Goal: Task Accomplishment & Management: Use online tool/utility

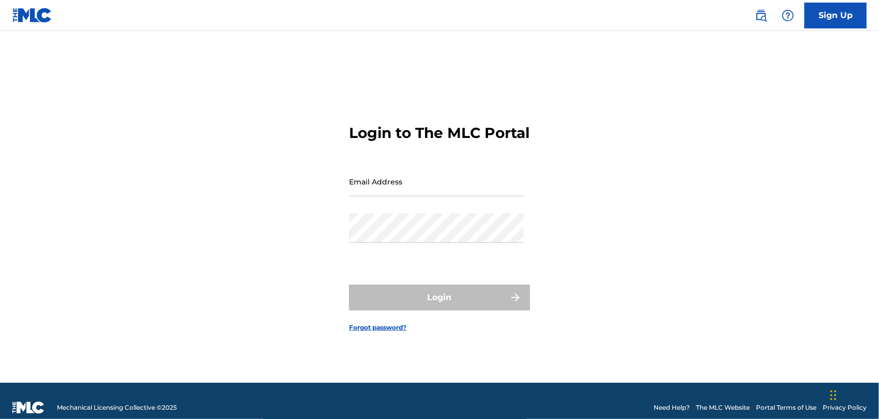
click at [439, 193] on input "Email Address" at bounding box center [436, 181] width 175 height 29
type input "[EMAIL_ADDRESS][DOMAIN_NAME]"
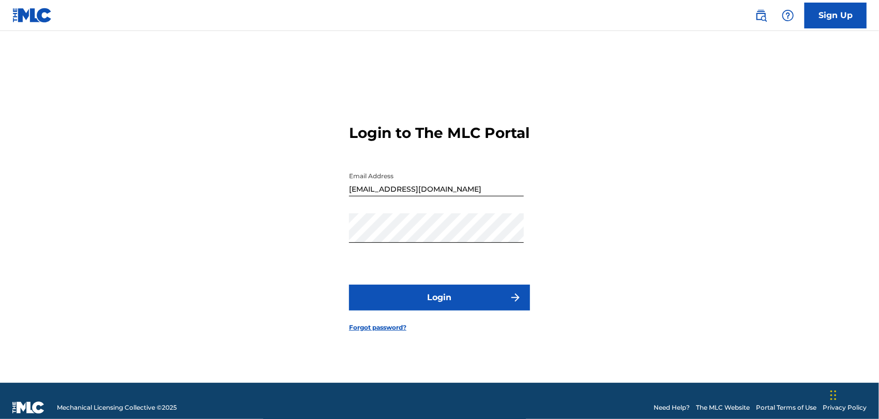
drag, startPoint x: 606, startPoint y: 212, endPoint x: 535, endPoint y: 283, distance: 100.5
click at [605, 215] on div "Login to The MLC Portal Email Address [EMAIL_ADDRESS][DOMAIN_NAME] Password Log…" at bounding box center [440, 220] width 724 height 326
click at [482, 307] on button "Login" at bounding box center [439, 298] width 181 height 26
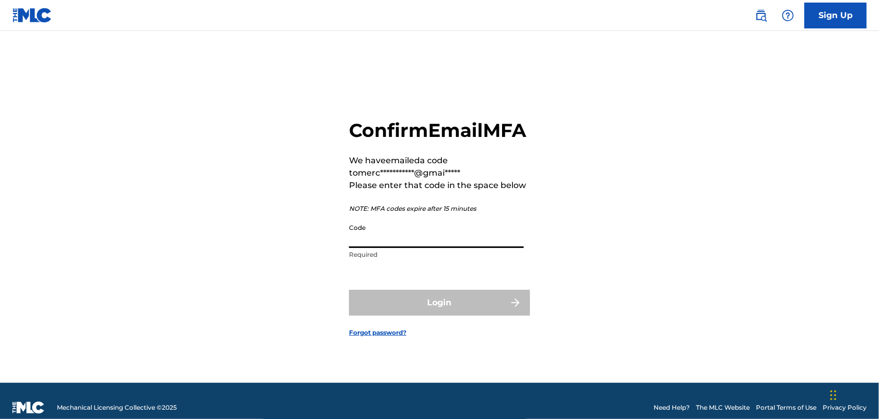
click at [425, 248] on input "Code" at bounding box center [436, 233] width 175 height 29
paste input "101575"
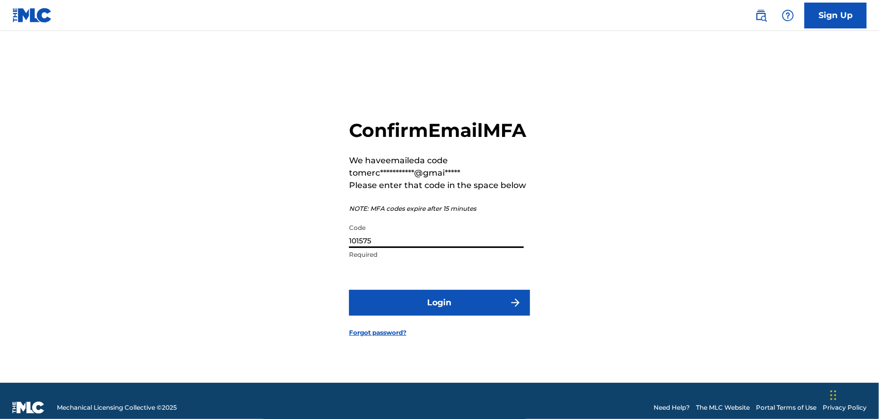
type input "101575"
click at [597, 233] on div "**********" at bounding box center [440, 220] width 724 height 326
click at [515, 309] on img "submit" at bounding box center [515, 303] width 12 height 12
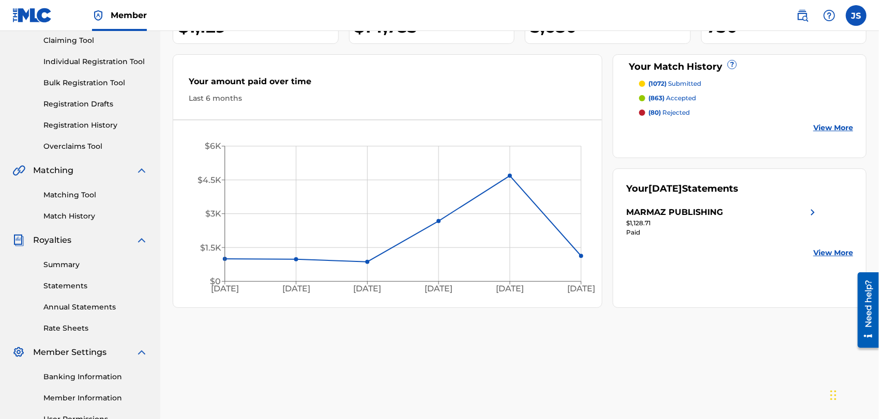
scroll to position [50, 0]
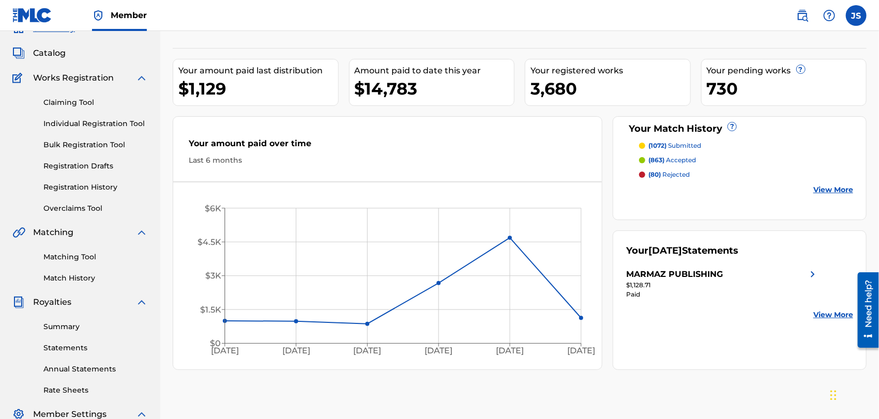
click at [86, 261] on link "Matching Tool" at bounding box center [95, 257] width 104 height 11
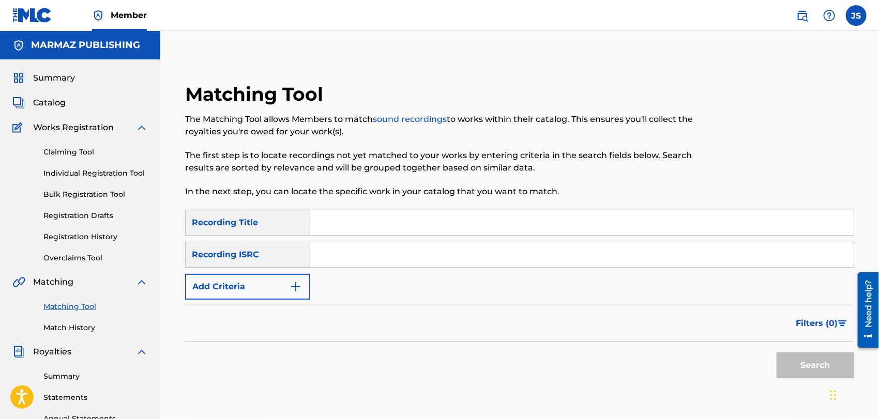
click at [362, 247] on input "Search Form" at bounding box center [581, 254] width 543 height 25
paste input "US3Z42101484"
type input "US3Z42101484"
click at [569, 332] on div "Filters ( 0 )" at bounding box center [519, 323] width 669 height 37
click at [797, 370] on button "Search" at bounding box center [815, 366] width 78 height 26
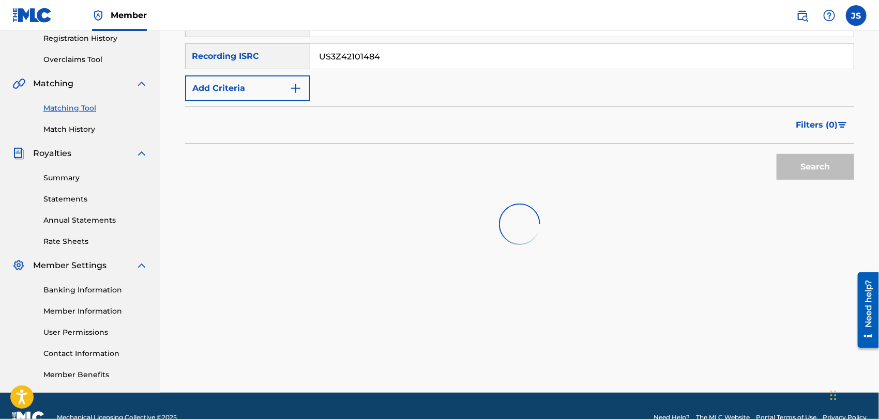
scroll to position [222, 0]
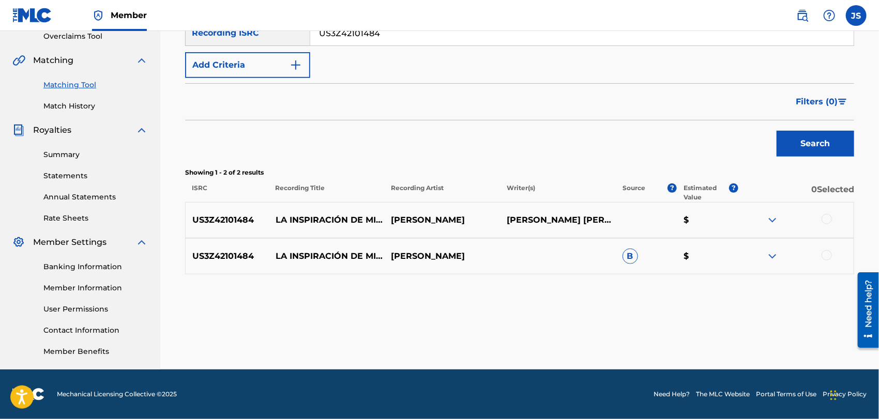
click at [821, 219] on div at bounding box center [826, 219] width 10 height 10
click at [825, 254] on div at bounding box center [826, 255] width 10 height 10
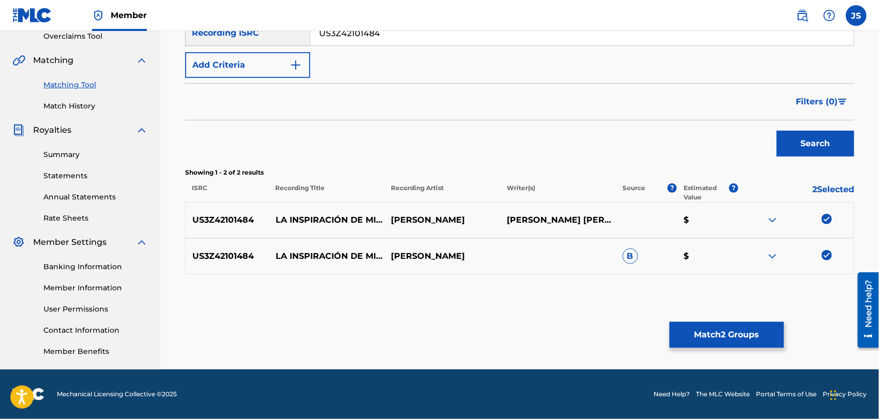
click at [734, 335] on button "Match 2 Groups" at bounding box center [726, 335] width 114 height 26
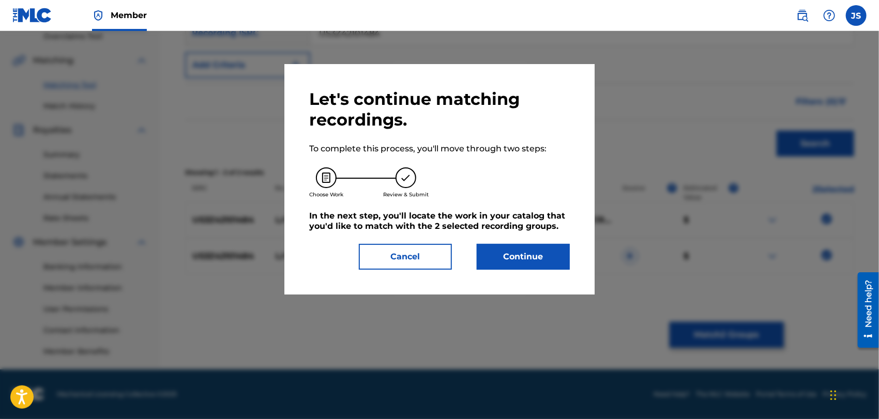
click at [497, 249] on button "Continue" at bounding box center [523, 257] width 93 height 26
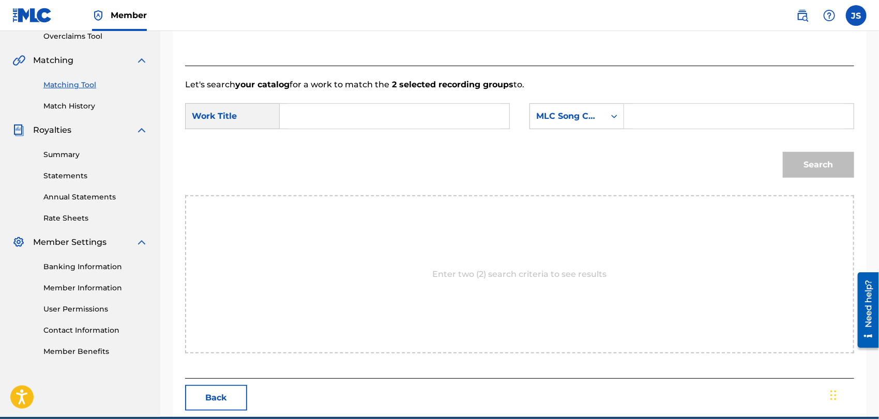
click at [361, 99] on form "SearchWithCriteria42946fb1-1bb8-42ee-bfd0-8918f3245d72 Work Title SearchWithCri…" at bounding box center [519, 143] width 669 height 104
click at [369, 112] on input "Search Form" at bounding box center [394, 116] width 212 height 25
paste input "LA INSPIRACION DE MI TRINO"
type input "LA INSPIRACION DE MI TRINO"
click at [553, 119] on div "MLC Song Code" at bounding box center [567, 116] width 63 height 12
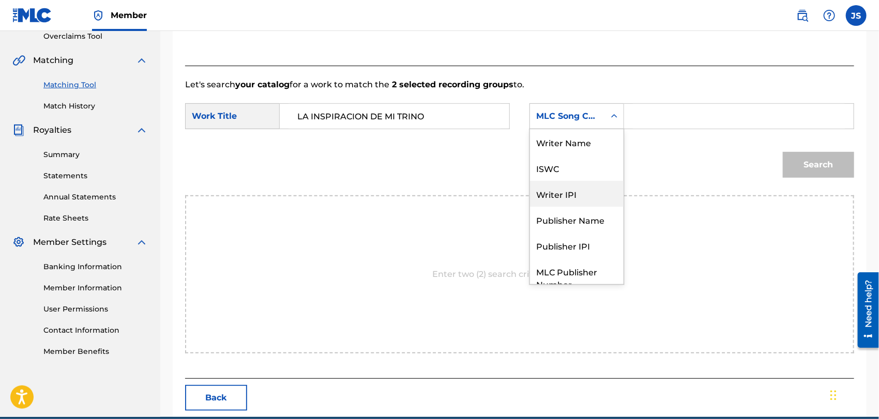
scroll to position [38, 0]
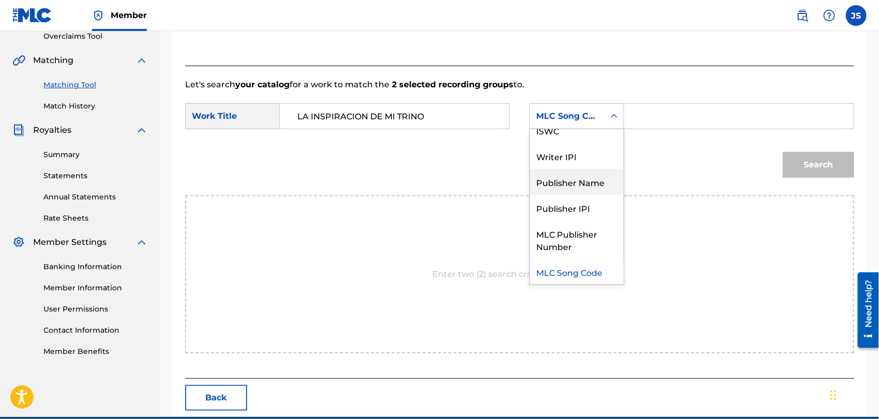
click at [555, 188] on div "Publisher Name" at bounding box center [577, 182] width 94 height 26
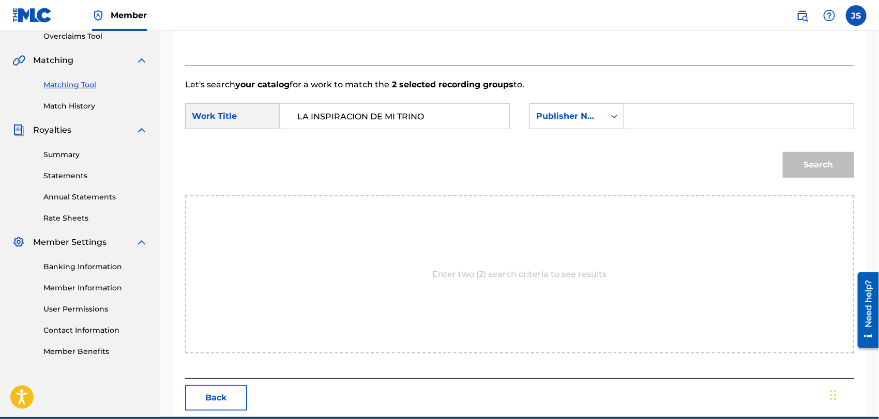
drag, startPoint x: 658, startPoint y: 120, endPoint x: 647, endPoint y: 126, distance: 12.0
click at [658, 120] on input "Search Form" at bounding box center [739, 116] width 212 height 25
type input "MARMAZ"
click at [783, 152] on button "Search" at bounding box center [818, 165] width 71 height 26
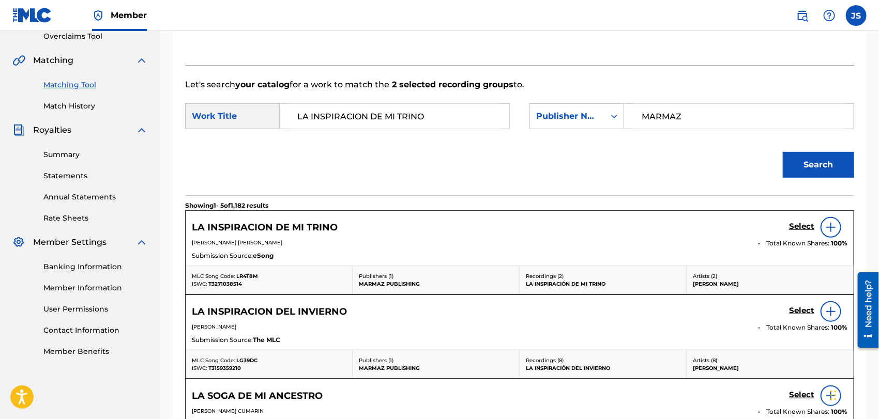
click at [250, 273] on span "LR4T8M" at bounding box center [247, 276] width 22 height 7
copy span "LR4T8M"
click at [220, 285] on span "T3271038514" at bounding box center [225, 284] width 34 height 7
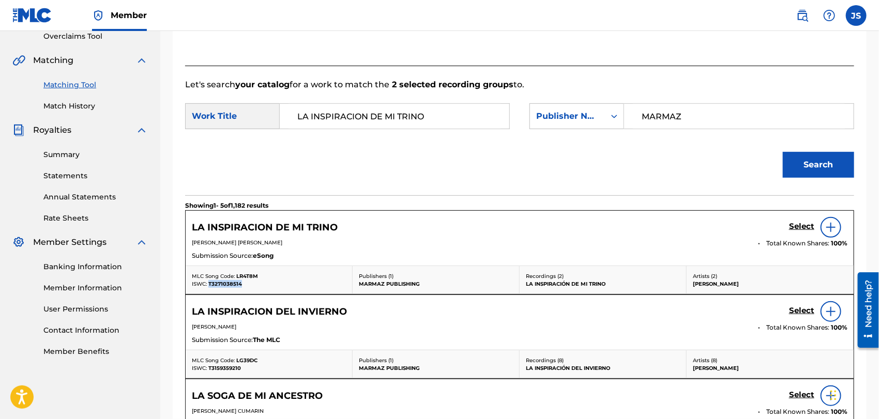
copy span "T3271038514"
click at [806, 224] on h5 "Select" at bounding box center [801, 227] width 25 height 10
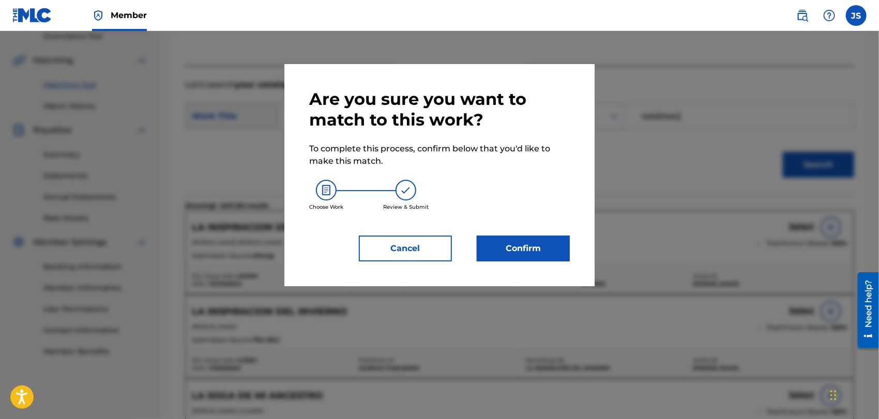
click at [512, 243] on button "Confirm" at bounding box center [523, 249] width 93 height 26
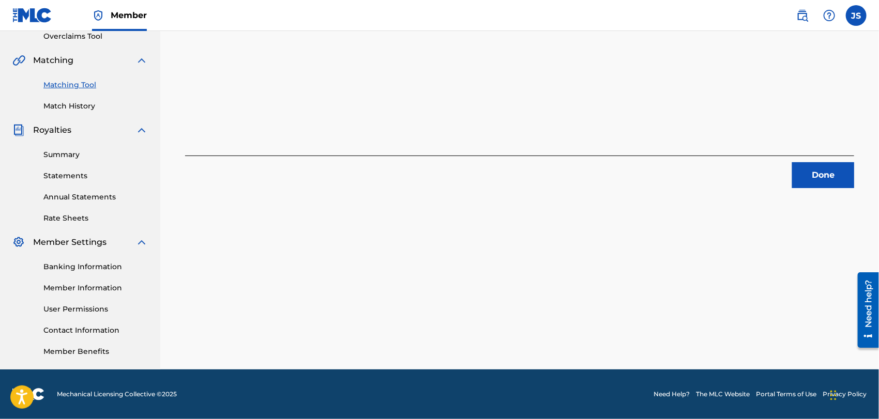
click at [807, 173] on button "Done" at bounding box center [823, 175] width 62 height 26
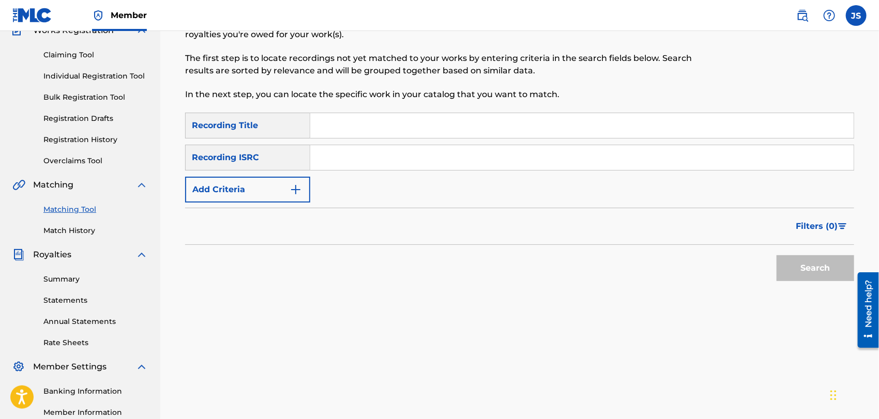
scroll to position [0, 0]
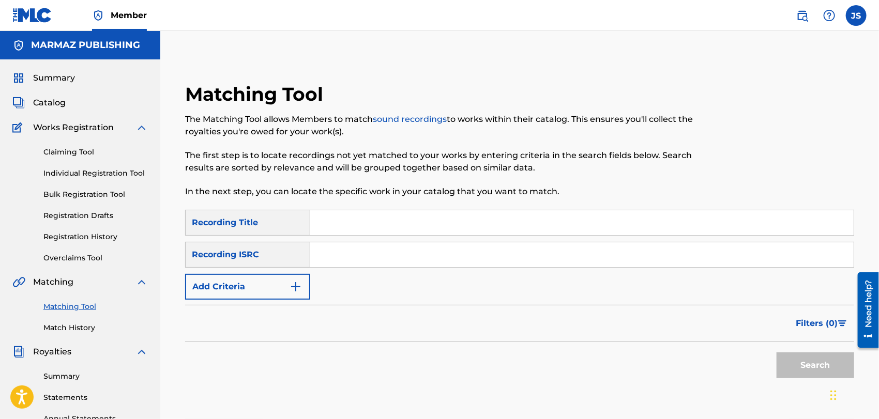
click at [496, 261] on input "Search Form" at bounding box center [581, 254] width 543 height 25
paste input "QZ5AB2143018"
type input "QZ5AB2143018"
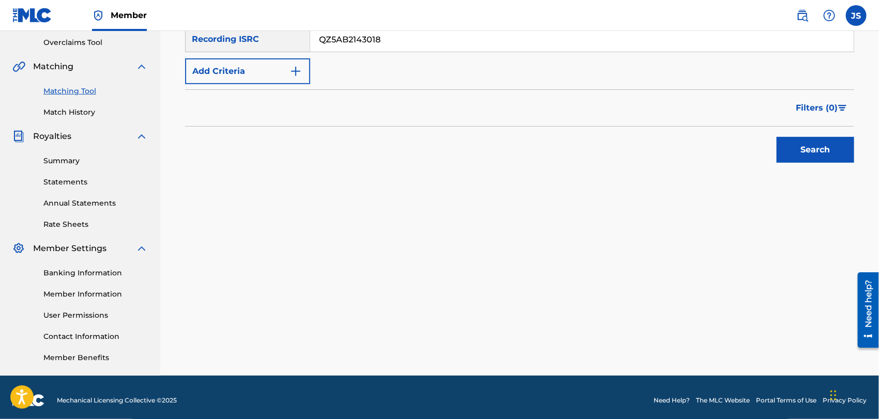
scroll to position [222, 0]
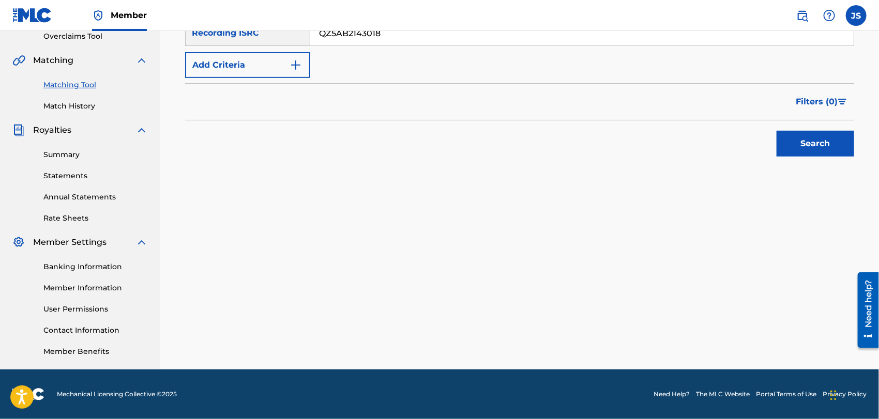
click at [805, 156] on div "Search" at bounding box center [812, 140] width 83 height 41
click at [794, 146] on button "Search" at bounding box center [815, 144] width 78 height 26
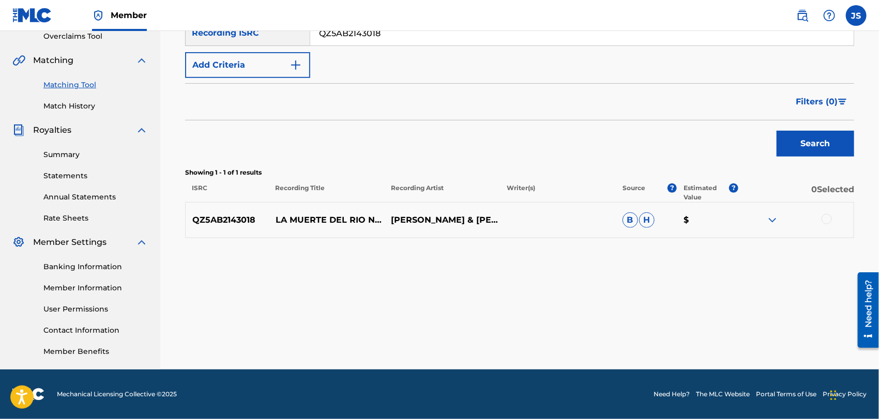
click at [828, 216] on div at bounding box center [826, 219] width 10 height 10
click at [750, 332] on button "Match 1 Group" at bounding box center [726, 335] width 114 height 26
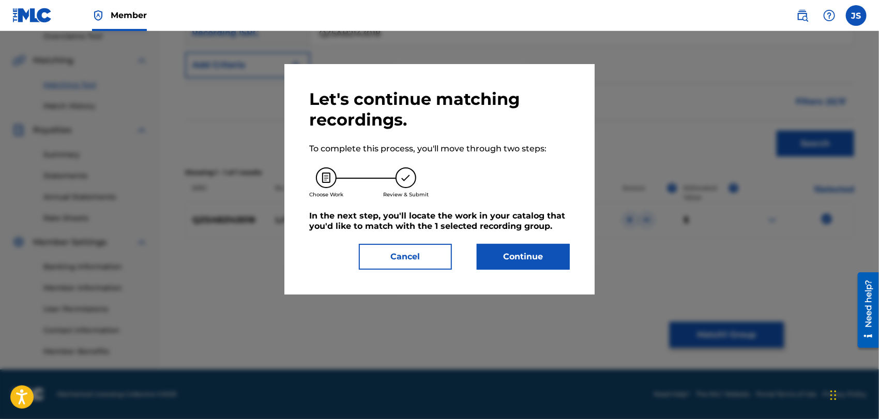
click at [527, 245] on button "Continue" at bounding box center [523, 257] width 93 height 26
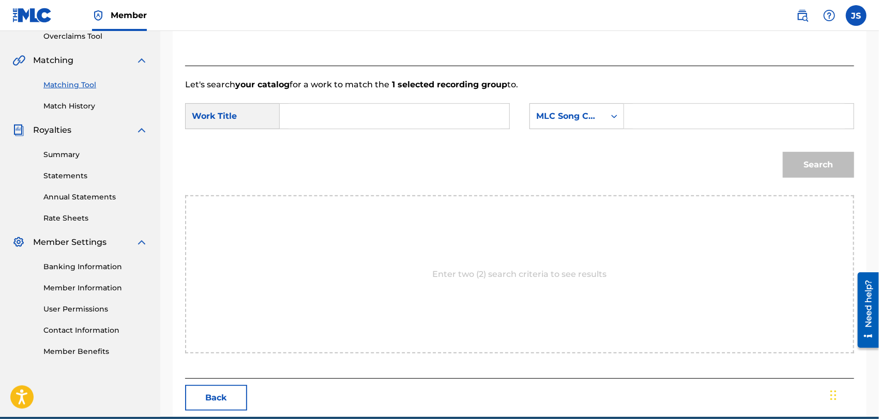
click at [405, 116] on input "Search Form" at bounding box center [394, 116] width 212 height 25
click at [347, 118] on input "Search Form" at bounding box center [394, 116] width 212 height 25
paste input "LA MUERTE DEL RIO NEGRO"
type input "LA MUERTE DEL RIO NEGRO"
click at [599, 122] on div "MLC Song Code" at bounding box center [567, 116] width 75 height 20
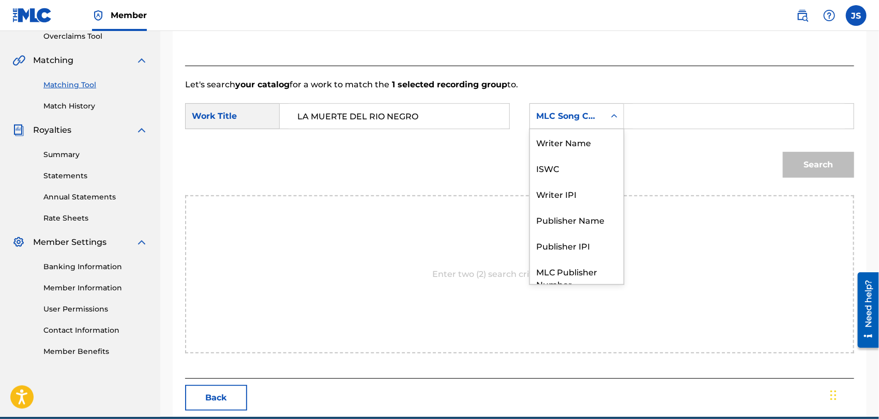
scroll to position [38, 0]
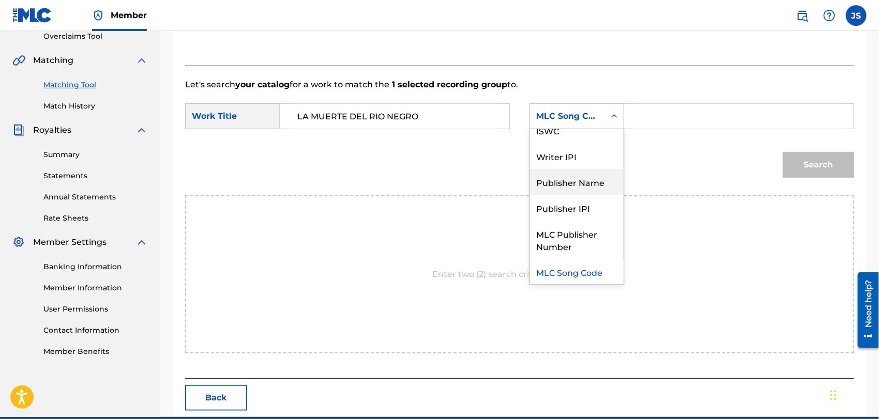
click at [596, 184] on div "Publisher Name" at bounding box center [577, 182] width 94 height 26
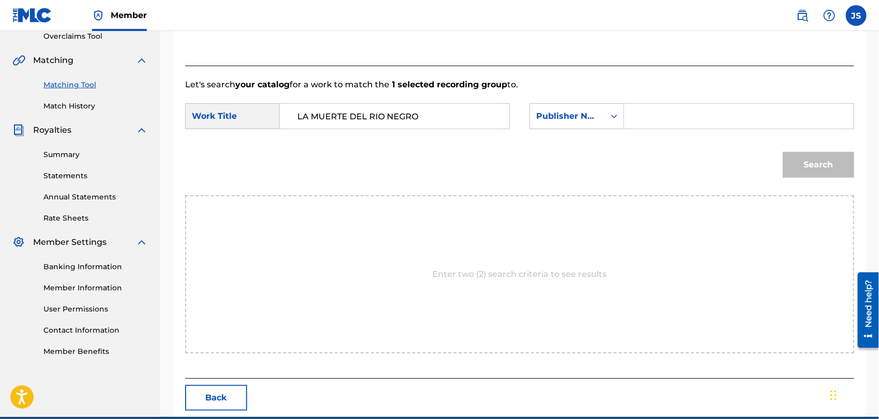
click at [668, 126] on input "Search Form" at bounding box center [739, 116] width 212 height 25
type input "MARMAZ"
click at [783, 152] on button "Search" at bounding box center [818, 165] width 71 height 26
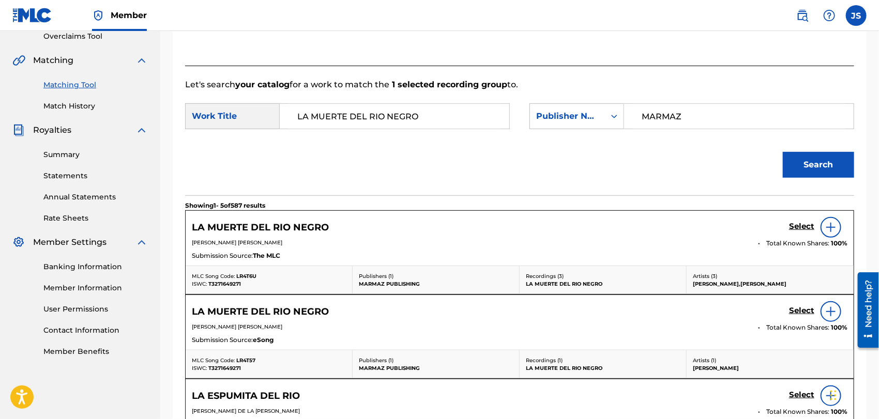
click at [245, 276] on span "LR4T6U" at bounding box center [246, 276] width 20 height 7
copy span "LR4T6U"
click at [226, 286] on span "T3271649271" at bounding box center [224, 284] width 33 height 7
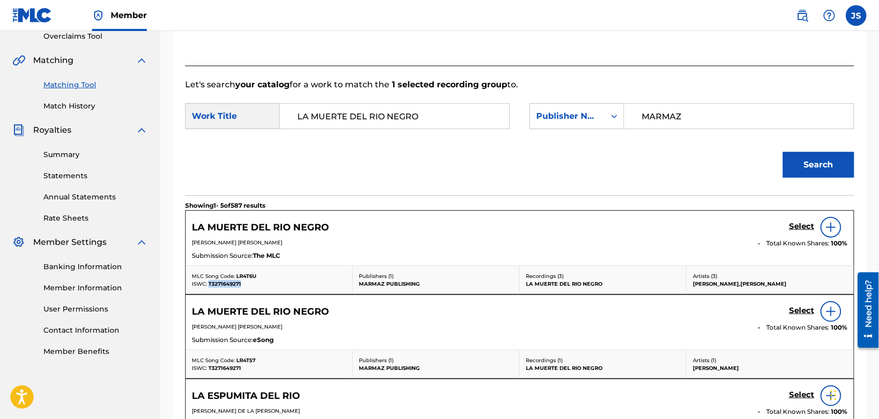
copy span "T3271649271"
click at [784, 228] on div "LA MUERTE DEL RIO NEGRO Select" at bounding box center [519, 227] width 655 height 21
click at [794, 226] on h5 "Select" at bounding box center [801, 227] width 25 height 10
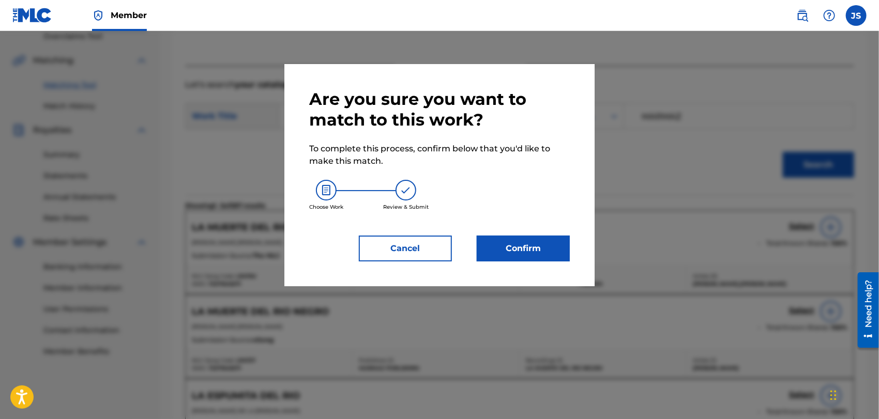
click at [543, 246] on button "Confirm" at bounding box center [523, 249] width 93 height 26
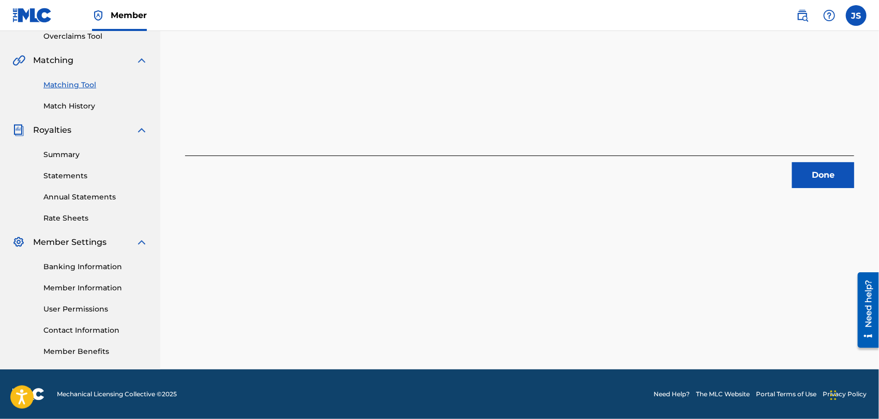
click at [796, 175] on button "Done" at bounding box center [823, 175] width 62 height 26
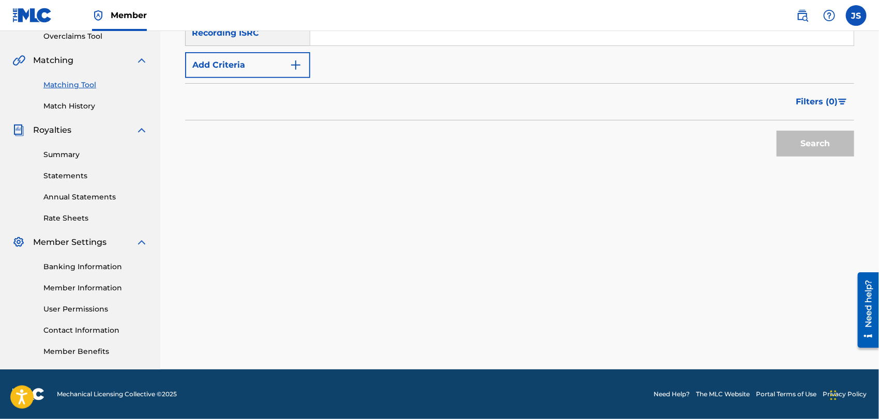
scroll to position [107, 0]
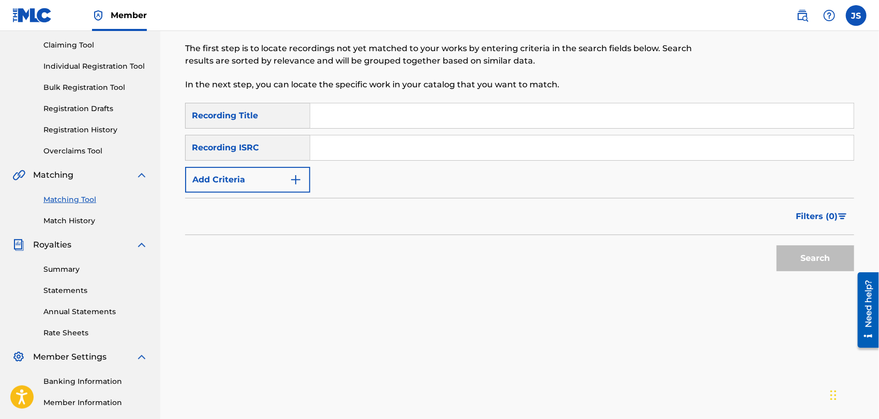
click at [395, 147] on input "Search Form" at bounding box center [581, 147] width 543 height 25
paste input "QMBZ92456030"
type input "QMBZ92456030"
click at [632, 251] on div "Search" at bounding box center [519, 255] width 669 height 41
click at [802, 252] on button "Search" at bounding box center [815, 259] width 78 height 26
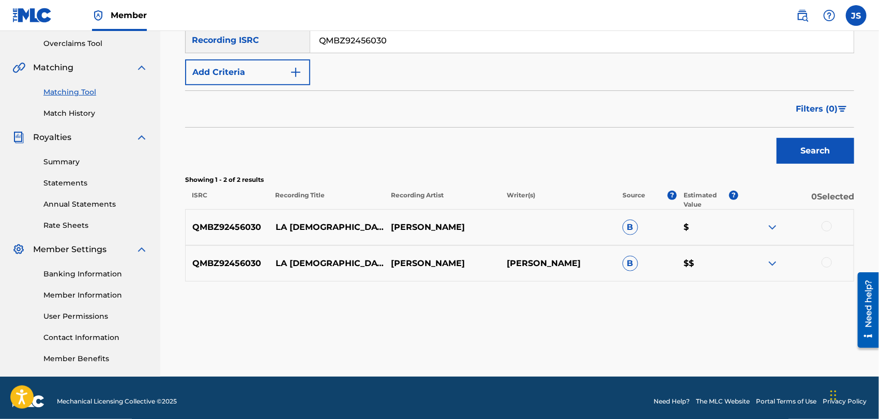
scroll to position [222, 0]
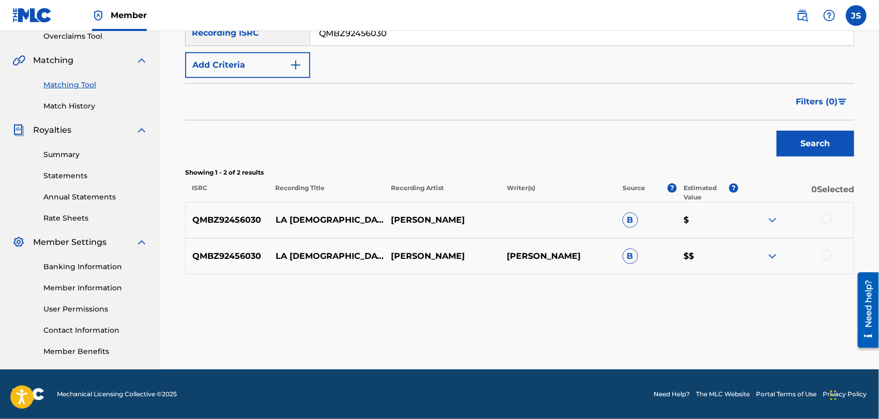
click at [821, 224] on div at bounding box center [796, 220] width 116 height 12
click at [826, 218] on div at bounding box center [826, 219] width 10 height 10
click at [823, 263] on div "QMBZ92456030 LA [DEMOGRAPHIC_DATA] CAT [PERSON_NAME] [PERSON_NAME] [PERSON_NAME…" at bounding box center [519, 256] width 669 height 36
click at [826, 253] on div at bounding box center [826, 255] width 10 height 10
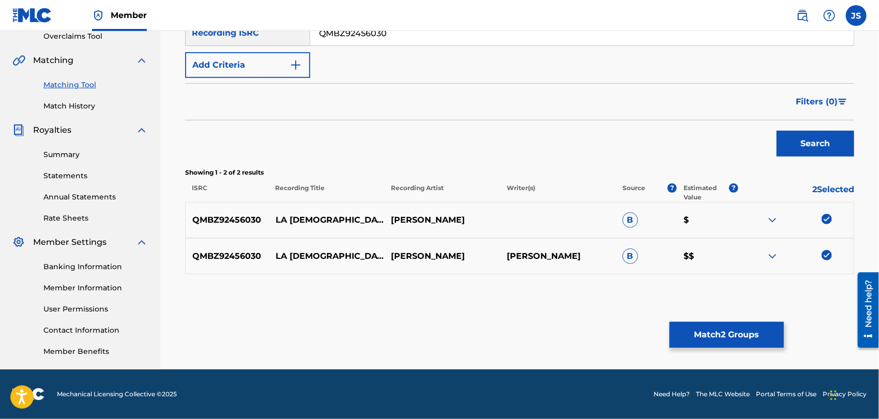
click at [760, 344] on button "Match 2 Groups" at bounding box center [726, 335] width 114 height 26
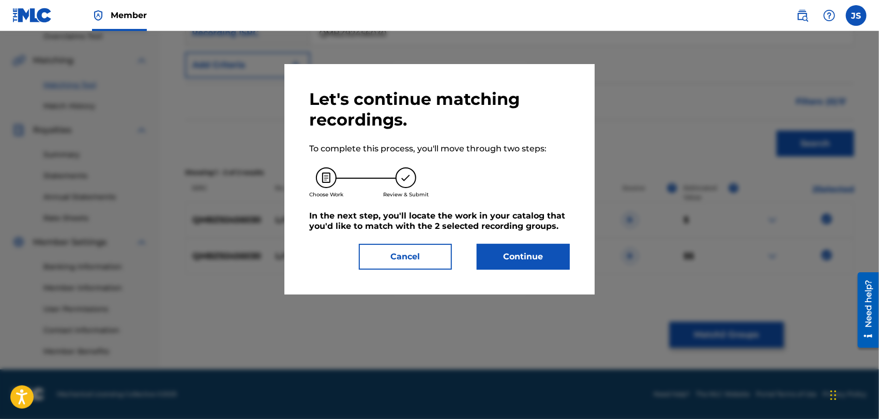
click at [521, 258] on button "Continue" at bounding box center [523, 257] width 93 height 26
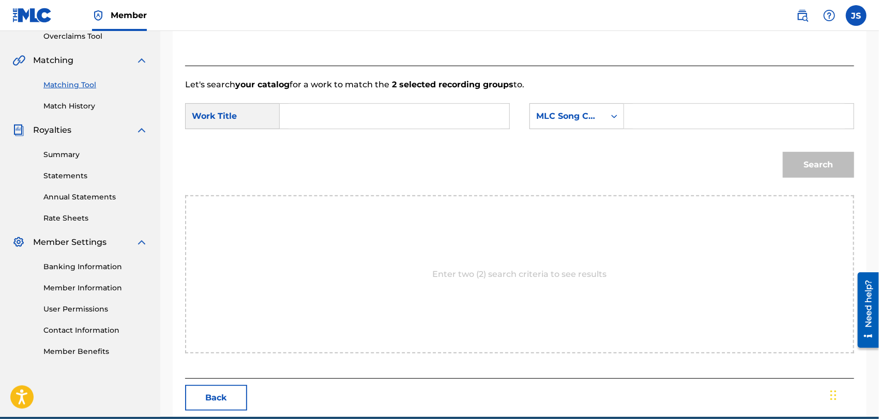
click at [326, 122] on input "Search Form" at bounding box center [394, 116] width 212 height 25
paste input "LA [DEMOGRAPHIC_DATA] CAT"
type input "LA [DEMOGRAPHIC_DATA] CAT"
click at [587, 108] on div "MLC Song Code" at bounding box center [567, 116] width 75 height 20
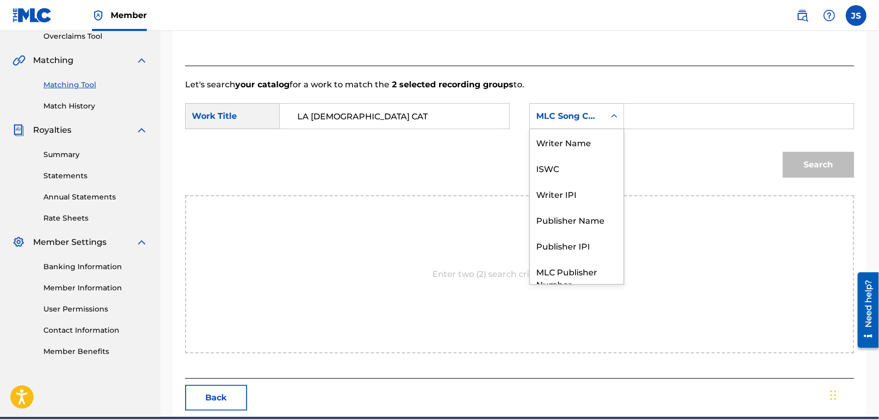
scroll to position [38, 0]
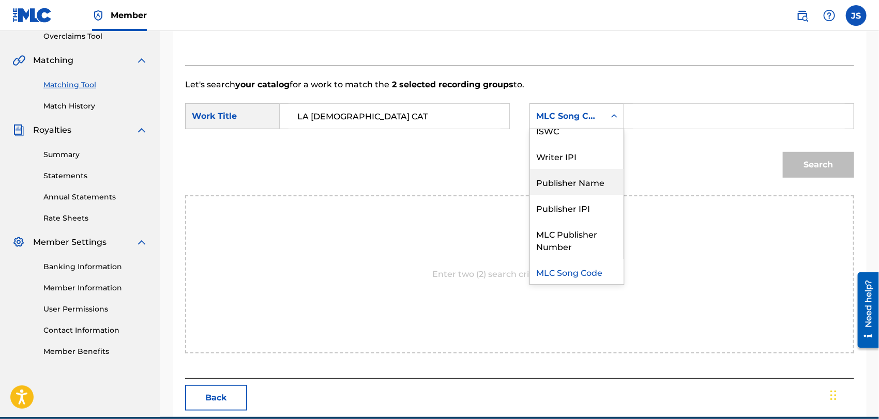
drag, startPoint x: 591, startPoint y: 174, endPoint x: 615, endPoint y: 158, distance: 29.1
click at [591, 175] on div "Publisher Name" at bounding box center [577, 182] width 94 height 26
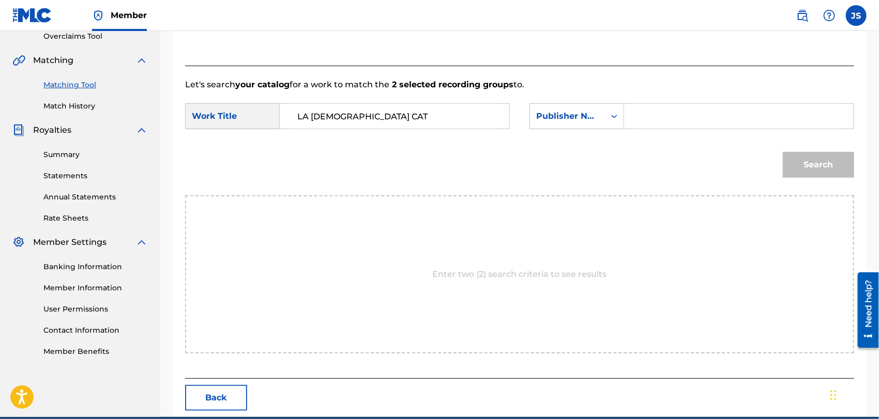
click at [670, 126] on input "Search Form" at bounding box center [739, 116] width 212 height 25
type input "MARMAZ"
click at [783, 152] on button "Search" at bounding box center [818, 165] width 71 height 26
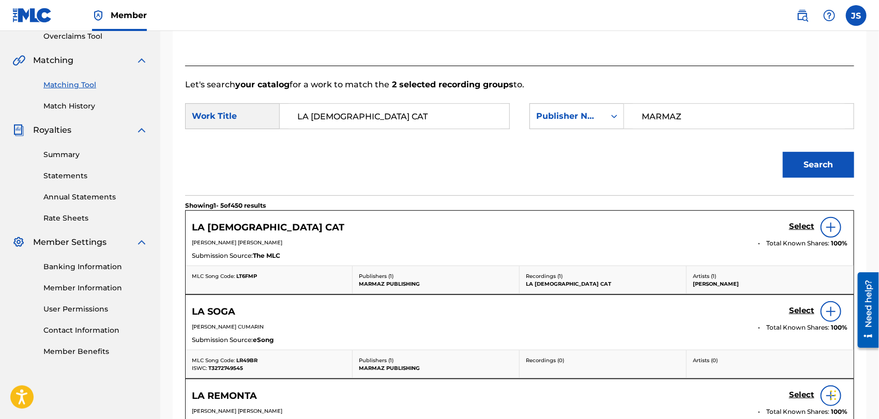
click at [249, 274] on span "LT6FMP" at bounding box center [246, 276] width 21 height 7
copy span "LT6FMP"
click at [799, 232] on link "Select" at bounding box center [801, 227] width 25 height 11
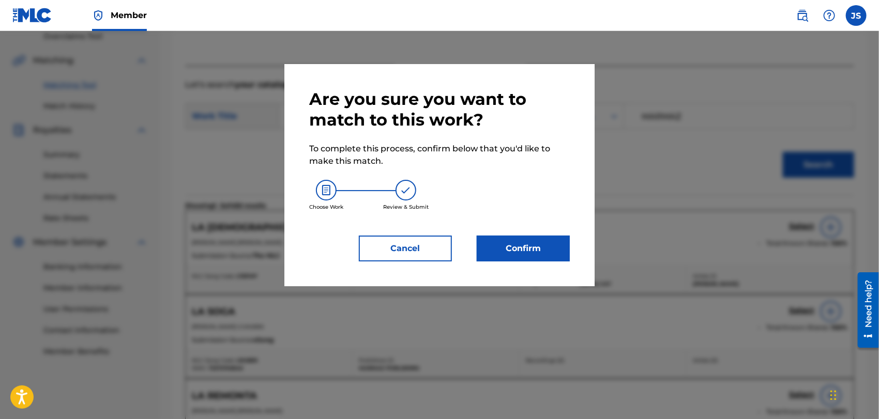
click at [558, 253] on button "Confirm" at bounding box center [523, 249] width 93 height 26
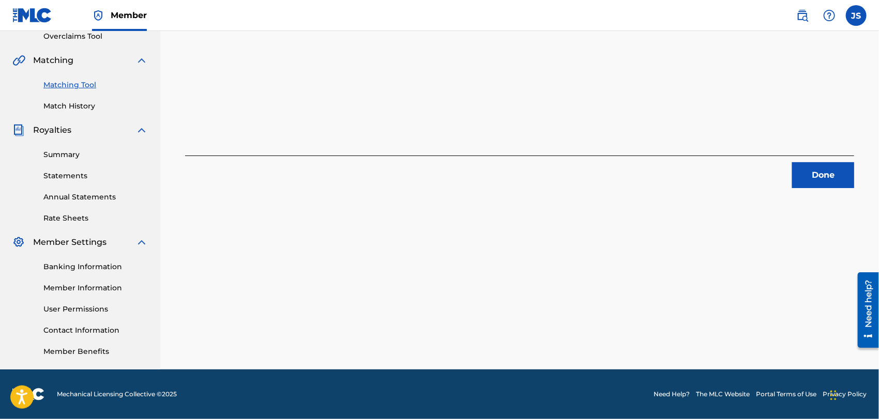
drag, startPoint x: 835, startPoint y: 180, endPoint x: 828, endPoint y: 178, distance: 7.4
click at [834, 180] on button "Done" at bounding box center [823, 175] width 62 height 26
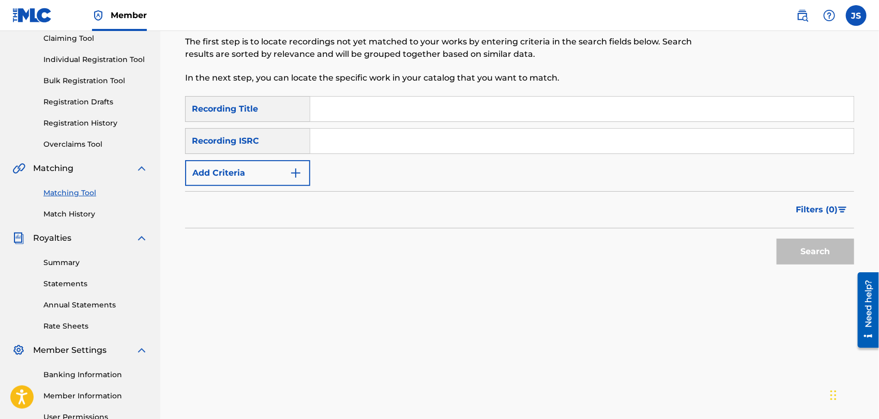
scroll to position [50, 0]
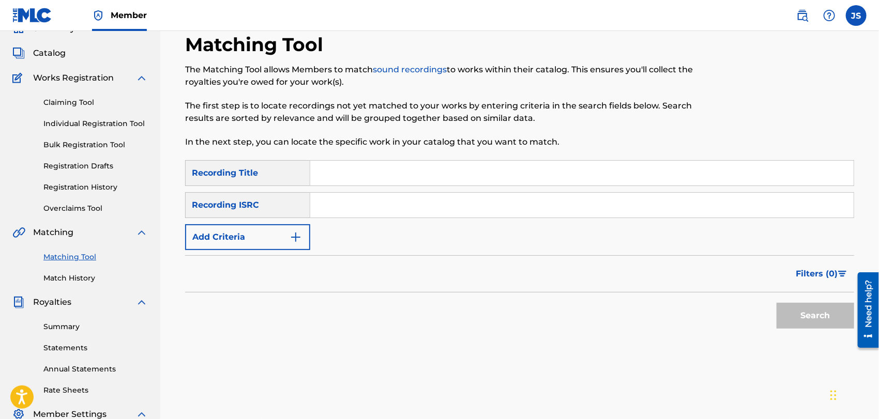
drag, startPoint x: 606, startPoint y: 203, endPoint x: 575, endPoint y: 237, distance: 45.7
click at [606, 203] on input "Search Form" at bounding box center [581, 205] width 543 height 25
paste input "US3Z42103882"
drag, startPoint x: 313, startPoint y: 321, endPoint x: 497, endPoint y: 306, distance: 184.6
click at [314, 321] on div "Search" at bounding box center [519, 313] width 669 height 41
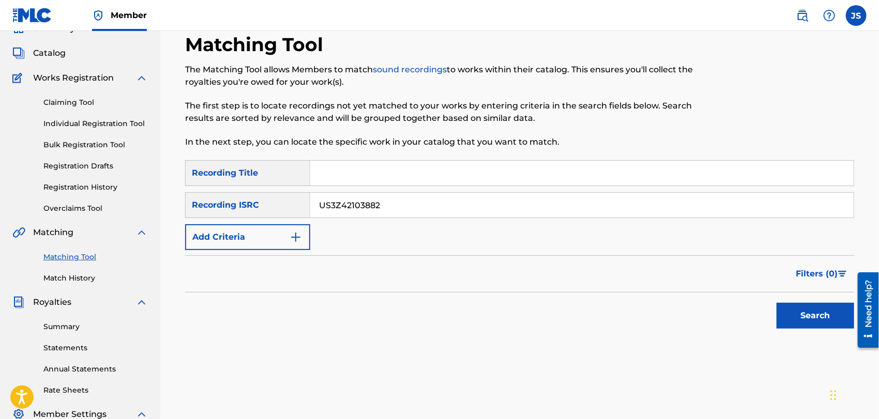
click at [798, 318] on button "Search" at bounding box center [815, 316] width 78 height 26
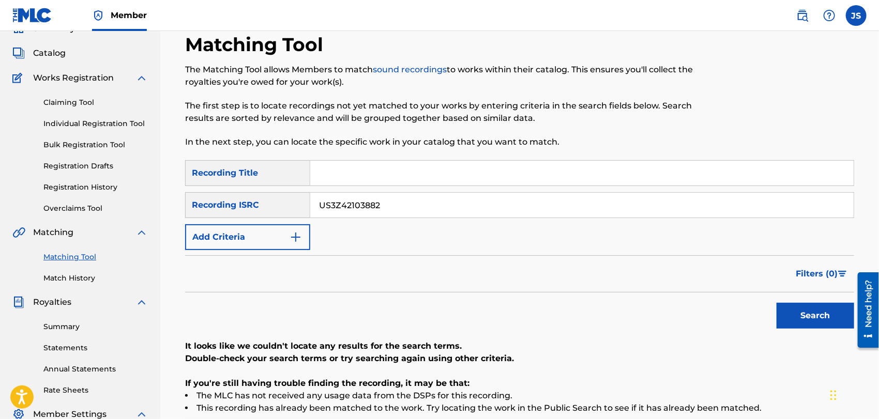
drag, startPoint x: 446, startPoint y: 209, endPoint x: 250, endPoint y: 237, distance: 197.4
click at [250, 237] on div "SearchWithCriteria6c2074a2-04df-4497-b398-0ebd98eb74de Recording Title SearchWi…" at bounding box center [519, 205] width 669 height 90
paste input "2310"
click at [546, 301] on div "Search" at bounding box center [519, 313] width 669 height 41
click at [815, 321] on button "Search" at bounding box center [815, 316] width 78 height 26
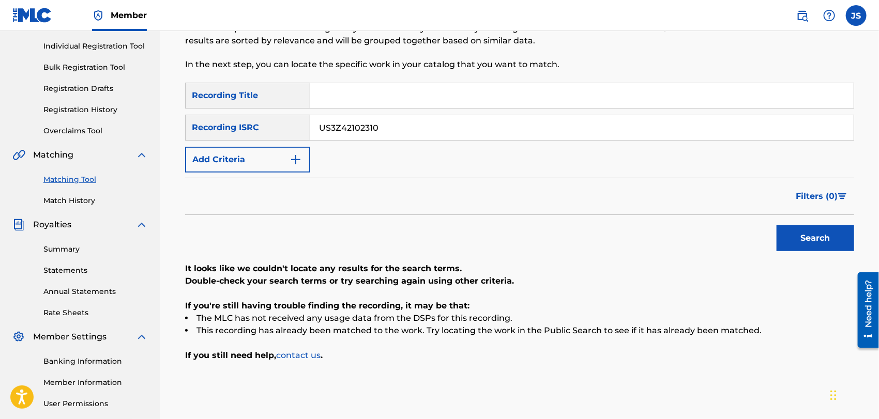
scroll to position [107, 0]
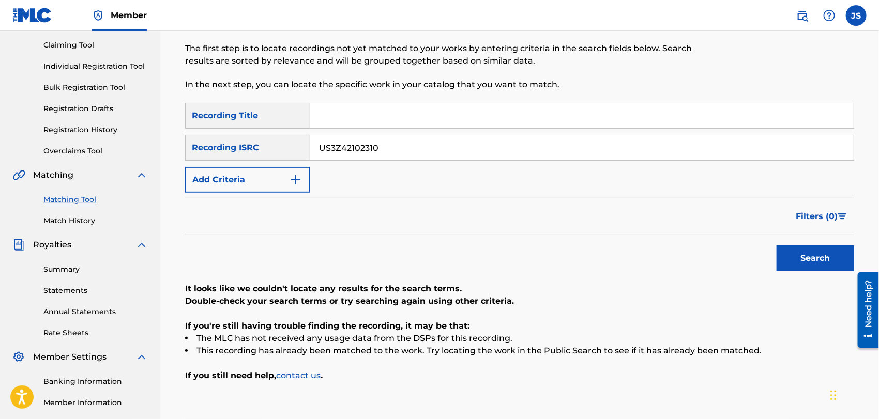
drag, startPoint x: 420, startPoint y: 149, endPoint x: 256, endPoint y: 152, distance: 163.9
click at [256, 152] on div "SearchWithCriteriaab2cf526-1ea4-4beb-b83e-09ca1af5d84e Recording ISRC US3Z42102…" at bounding box center [519, 148] width 669 height 26
paste input "QMBZ92458183"
type input "QMBZ92458183"
drag, startPoint x: 521, startPoint y: 260, endPoint x: 607, endPoint y: 273, distance: 86.9
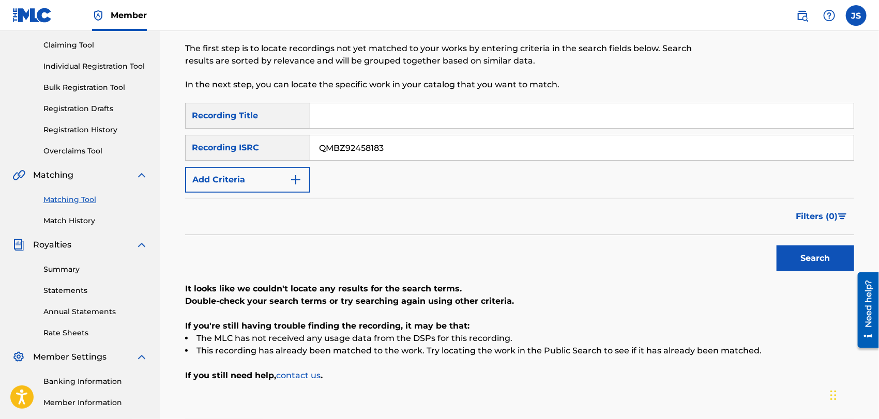
click at [522, 260] on div "Search" at bounding box center [519, 255] width 669 height 41
click at [787, 262] on button "Search" at bounding box center [815, 259] width 78 height 26
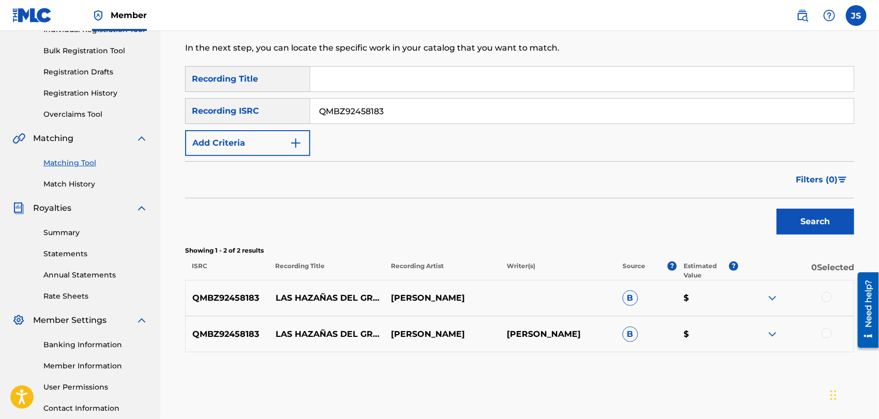
scroll to position [164, 0]
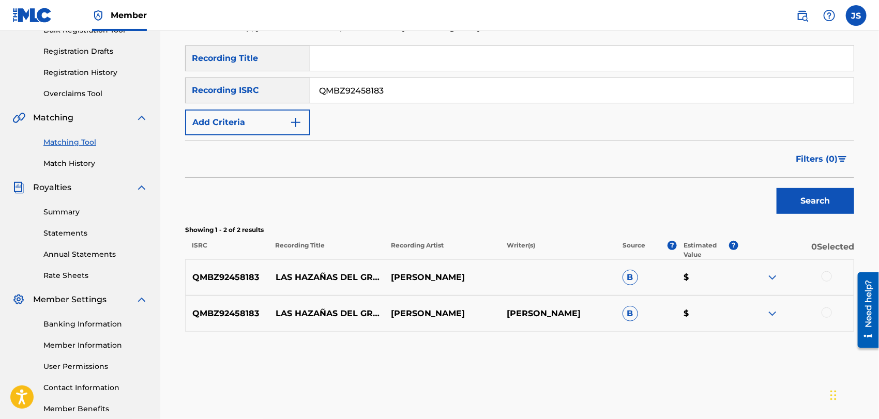
click at [828, 277] on div at bounding box center [826, 276] width 10 height 10
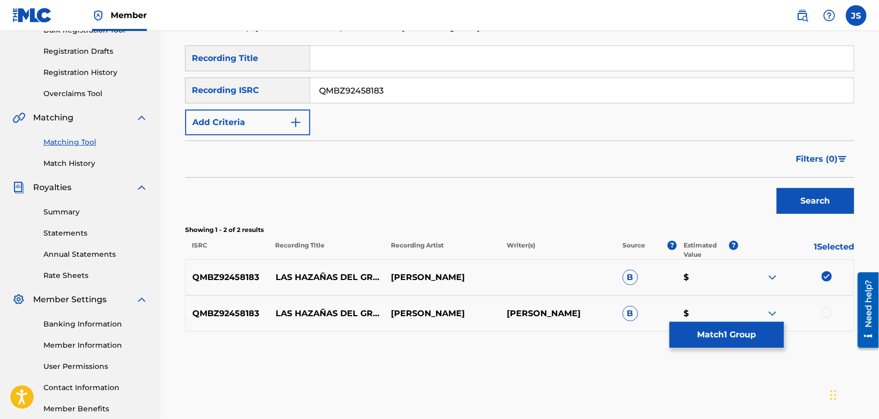
click at [823, 319] on div at bounding box center [796, 314] width 116 height 12
drag, startPoint x: 828, startPoint y: 314, endPoint x: 799, endPoint y: 340, distance: 38.8
click at [827, 315] on div at bounding box center [826, 313] width 10 height 10
click at [769, 335] on button "Match 2 Groups" at bounding box center [726, 335] width 114 height 26
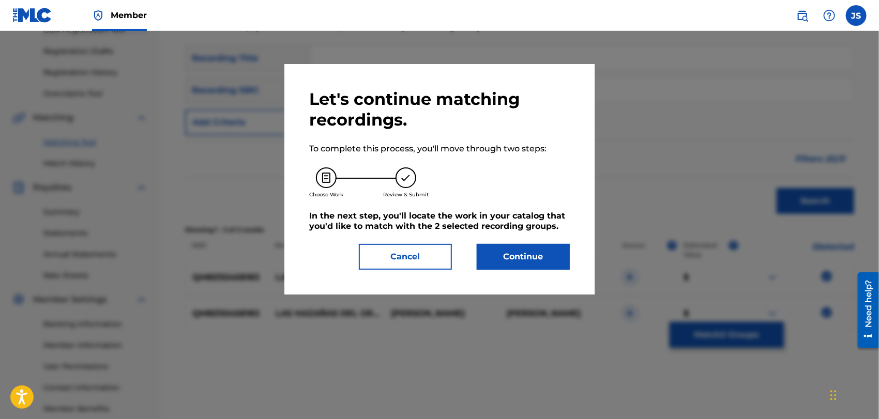
click at [546, 266] on button "Continue" at bounding box center [523, 257] width 93 height 26
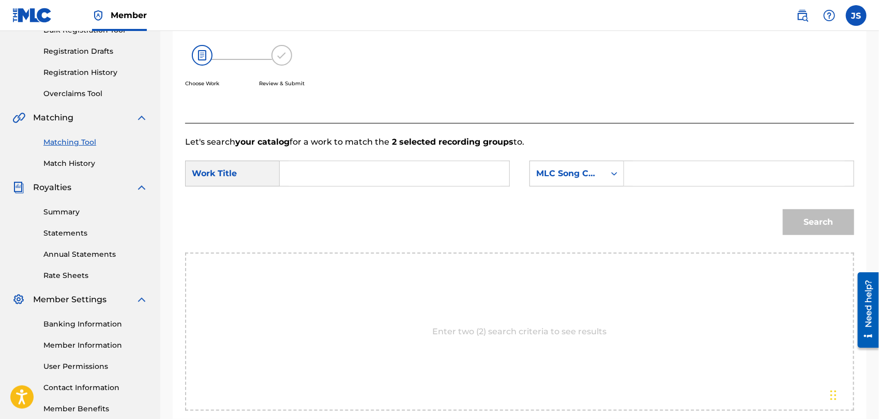
click at [358, 164] on input "Search Form" at bounding box center [394, 173] width 212 height 25
paste input "LAS HAZAÑAS DEL GRAN DIABLO"
type input "LAS HAZAÑAS DEL GRAN DIABLO"
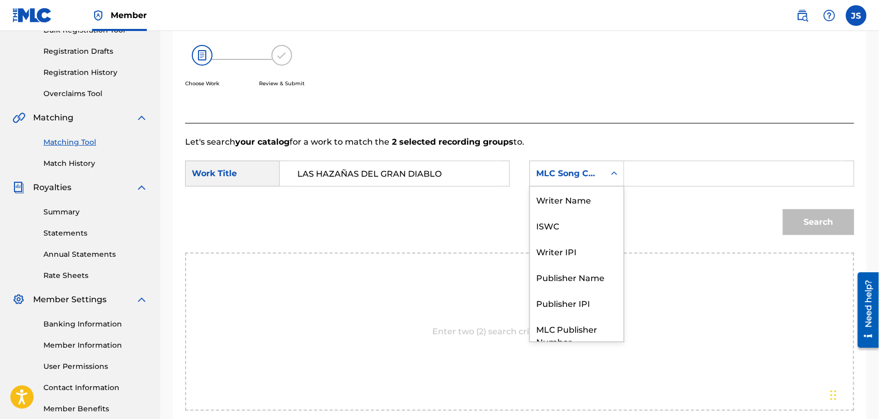
click at [567, 168] on div "MLC Song Code" at bounding box center [567, 173] width 63 height 12
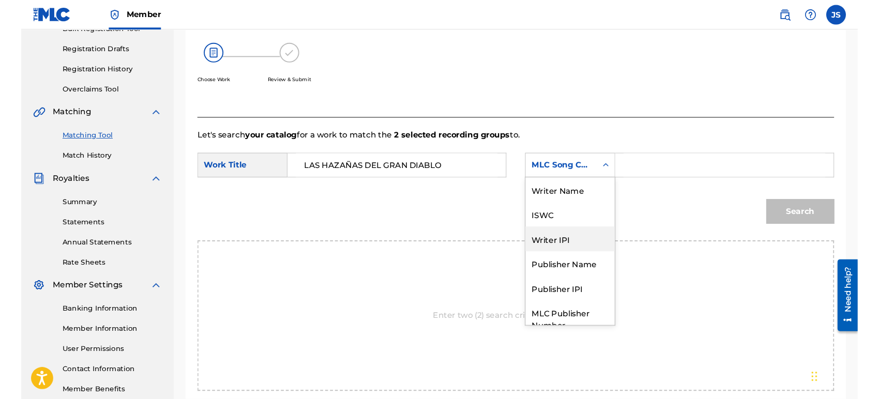
scroll to position [38, 0]
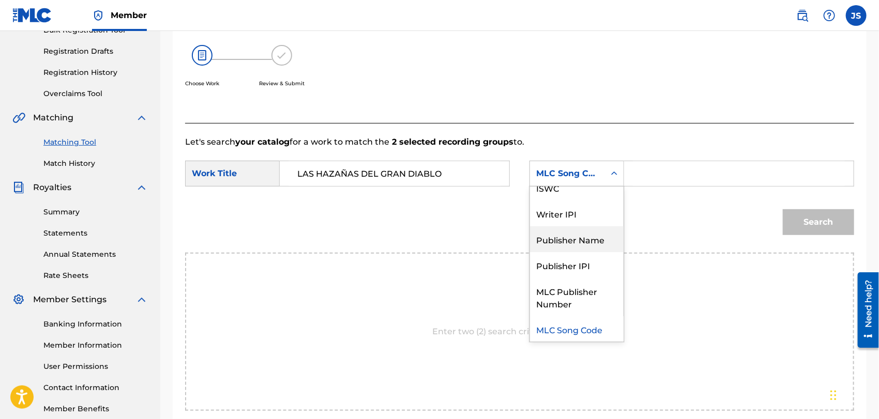
click at [584, 238] on div "Publisher Name" at bounding box center [577, 239] width 94 height 26
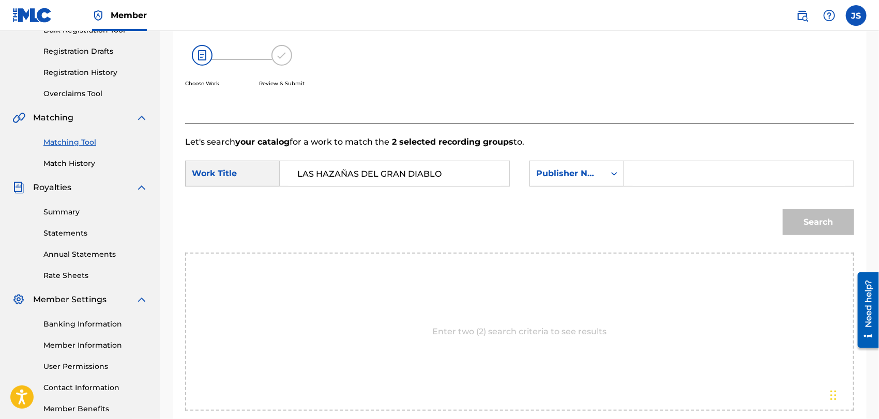
click at [686, 182] on input "Search Form" at bounding box center [739, 173] width 212 height 25
click at [783, 209] on button "Search" at bounding box center [818, 222] width 71 height 26
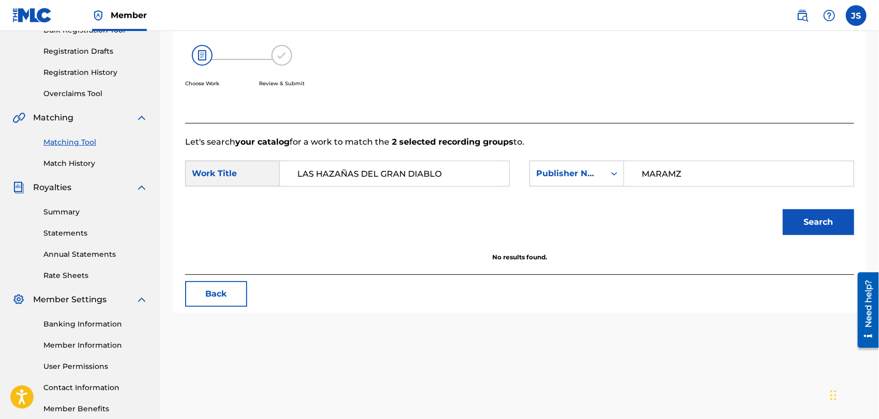
click at [675, 177] on input "MARAMZ" at bounding box center [739, 173] width 212 height 25
type input "MARMAZ"
click at [783, 209] on button "Search" at bounding box center [818, 222] width 71 height 26
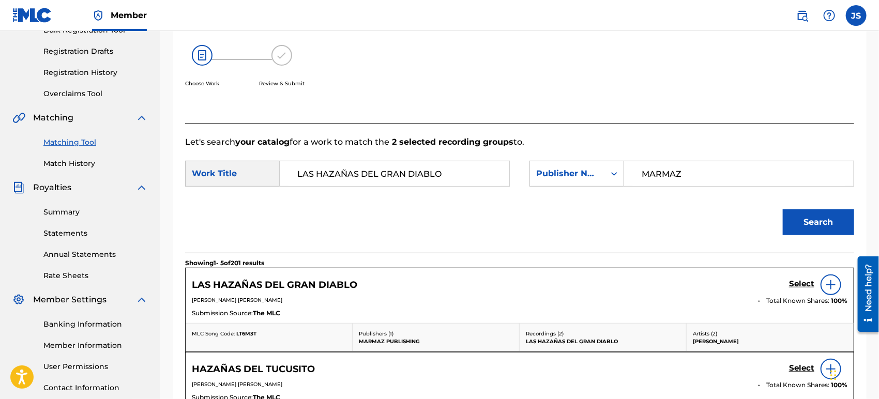
click at [245, 333] on span "LT6M3T" at bounding box center [246, 333] width 20 height 7
copy span "LT6M3T"
click at [804, 283] on h5 "Select" at bounding box center [801, 284] width 25 height 10
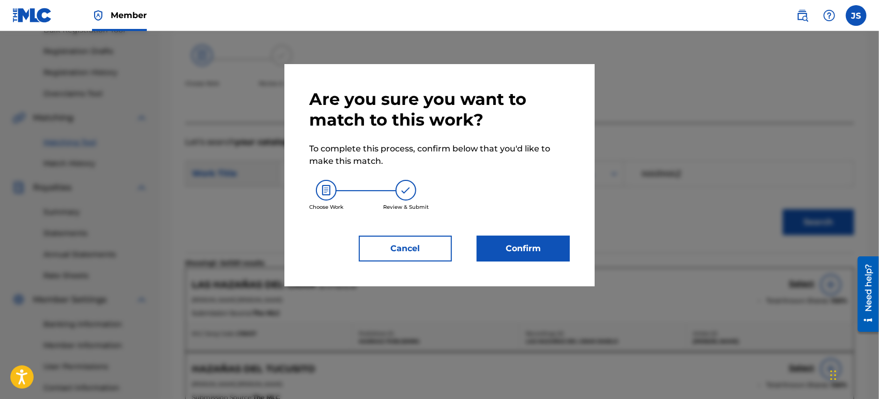
click at [561, 258] on button "Confirm" at bounding box center [523, 249] width 93 height 26
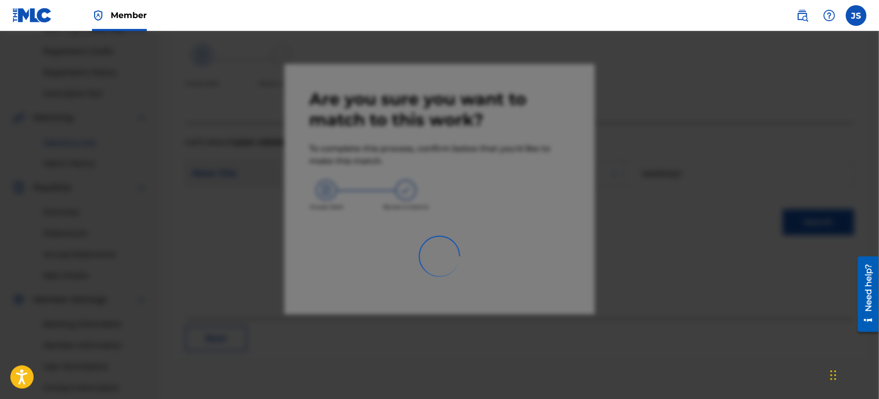
click at [545, 247] on div at bounding box center [439, 230] width 879 height 399
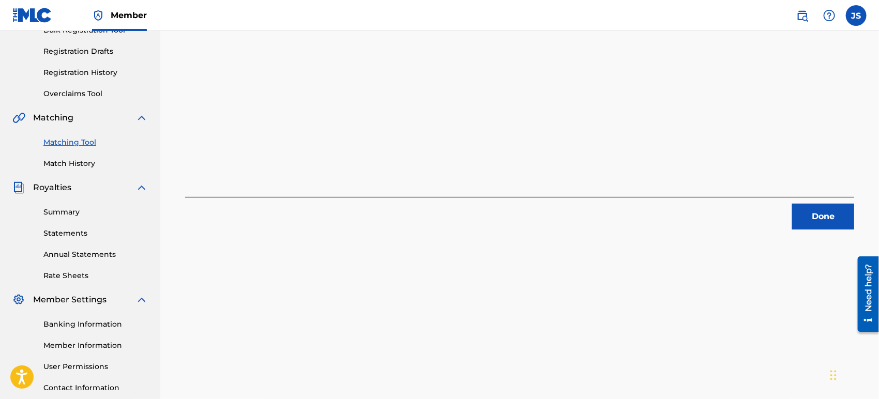
scroll to position [50, 0]
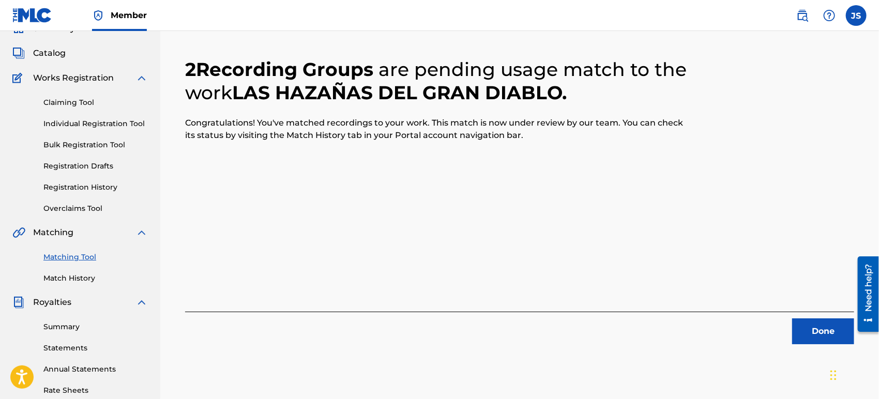
click at [810, 323] on button "Done" at bounding box center [823, 331] width 62 height 26
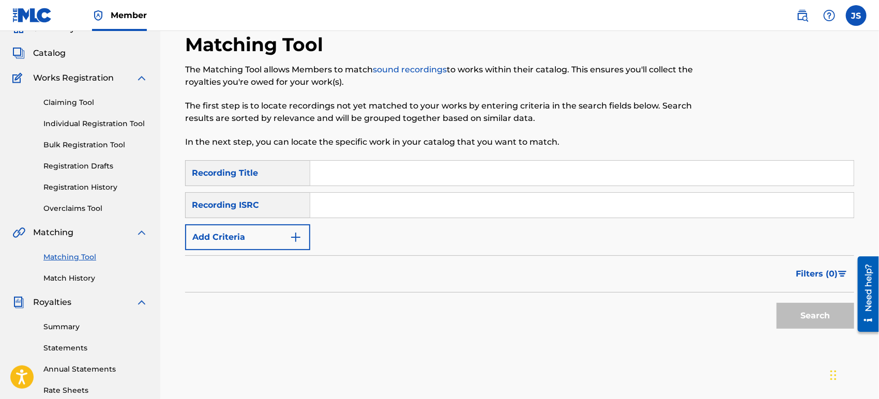
click at [371, 192] on div "Search Form" at bounding box center [582, 205] width 544 height 26
drag, startPoint x: 374, startPoint y: 208, endPoint x: 373, endPoint y: 218, distance: 9.9
click at [374, 208] on input "Search Form" at bounding box center [581, 205] width 543 height 25
paste input "US3Z42103887"
type input "US3Z42103887"
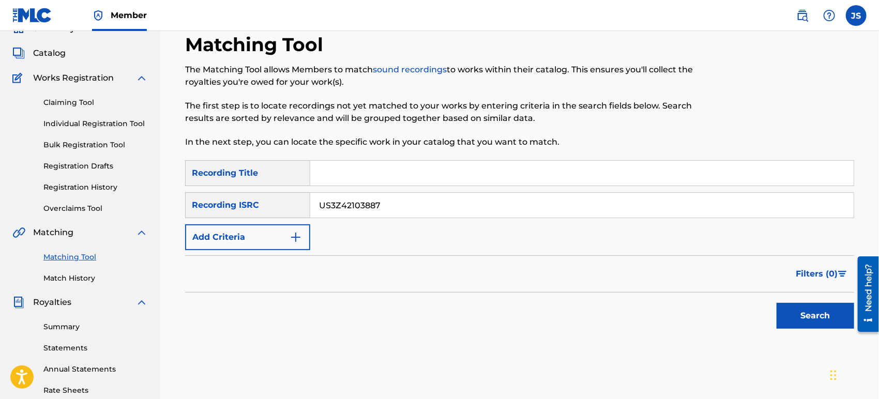
click at [557, 274] on div "Filters ( 0 )" at bounding box center [519, 273] width 669 height 37
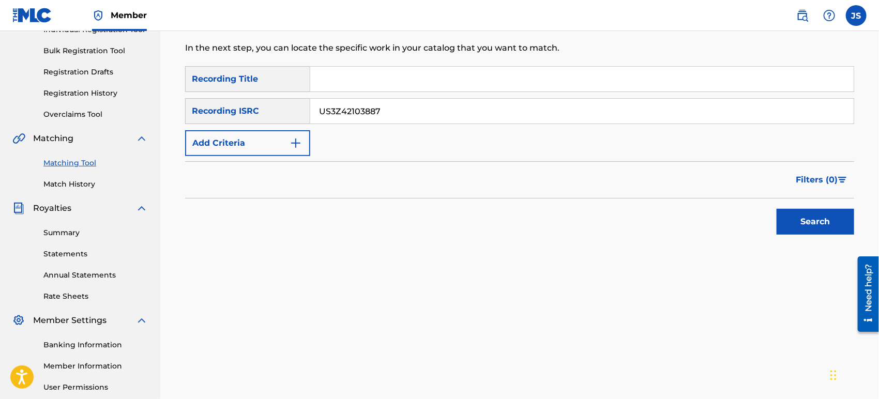
scroll to position [164, 0]
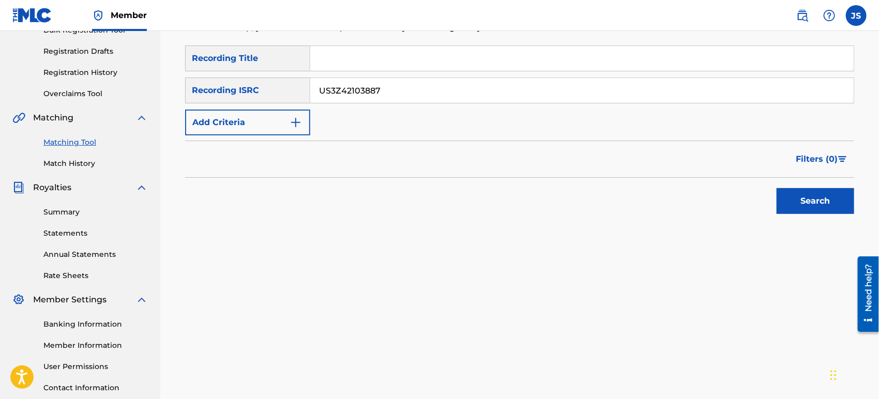
click at [790, 206] on button "Search" at bounding box center [815, 201] width 78 height 26
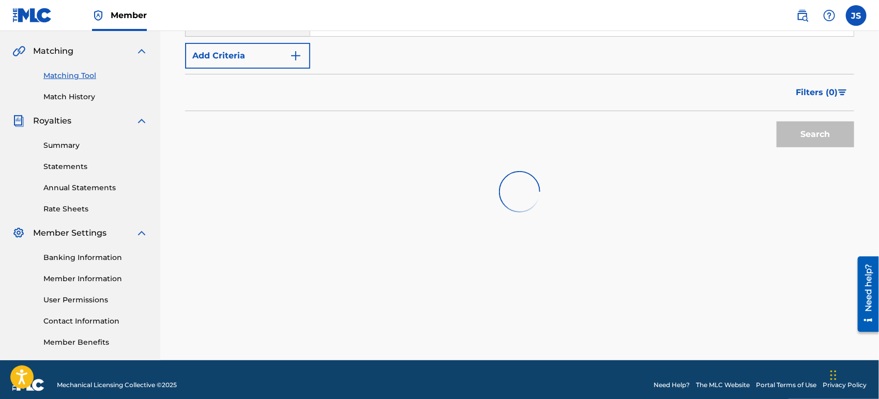
scroll to position [241, 0]
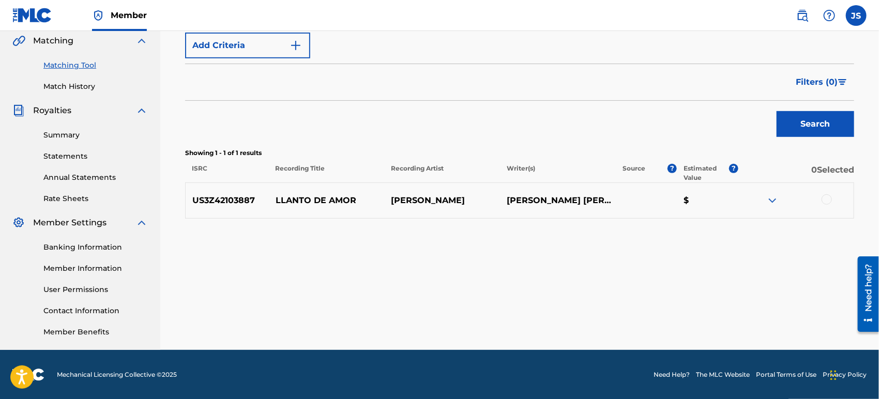
click at [823, 201] on div at bounding box center [826, 199] width 10 height 10
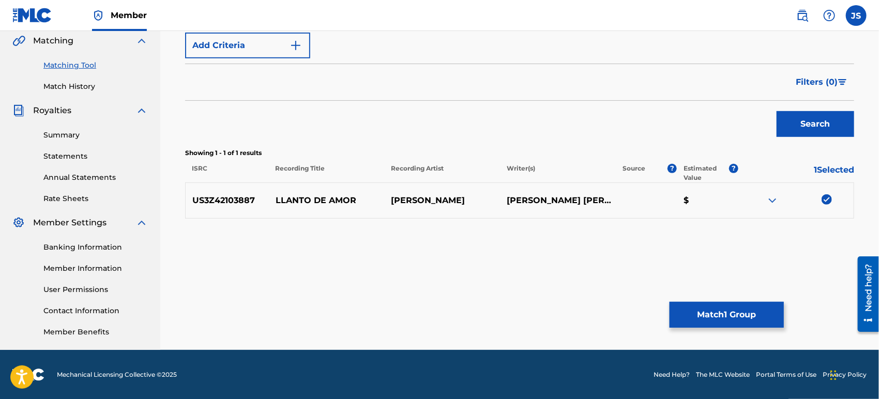
click at [757, 321] on button "Match 1 Group" at bounding box center [726, 315] width 114 height 26
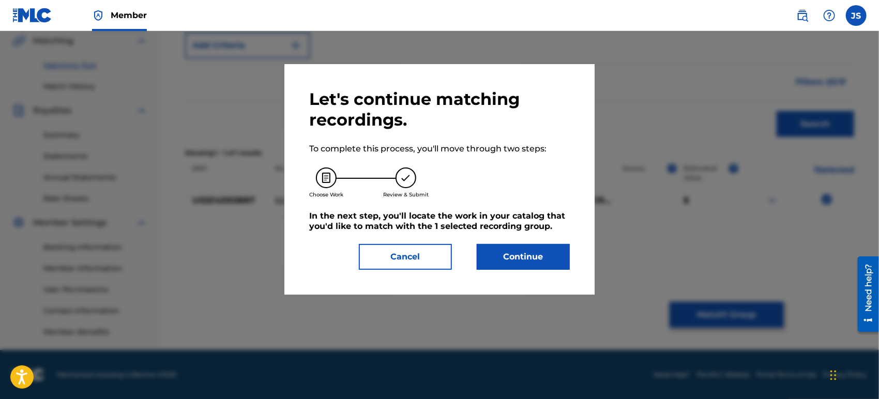
click at [528, 253] on button "Continue" at bounding box center [523, 257] width 93 height 26
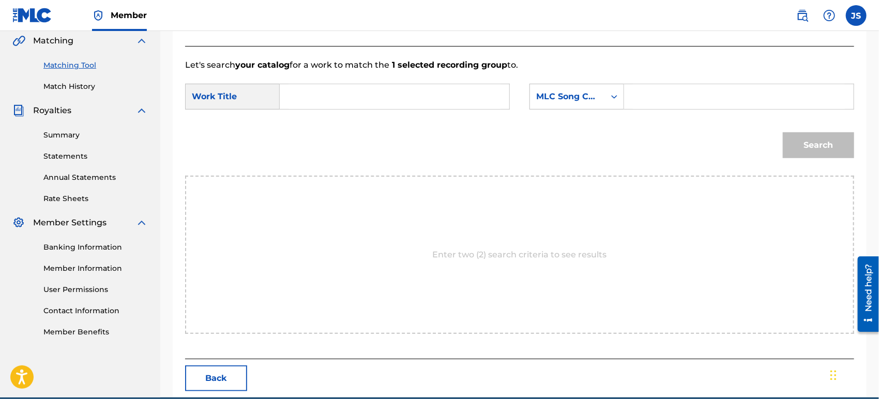
click at [408, 103] on input "Search Form" at bounding box center [394, 96] width 212 height 25
paste input "LLANTO DE AMOR"
type input "LLANTO DE AMOR"
click at [553, 104] on div "MLC Song Code" at bounding box center [567, 97] width 75 height 20
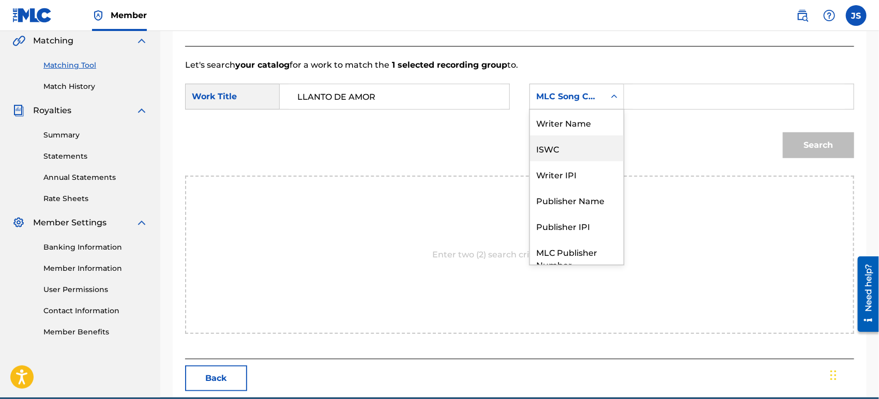
scroll to position [38, 0]
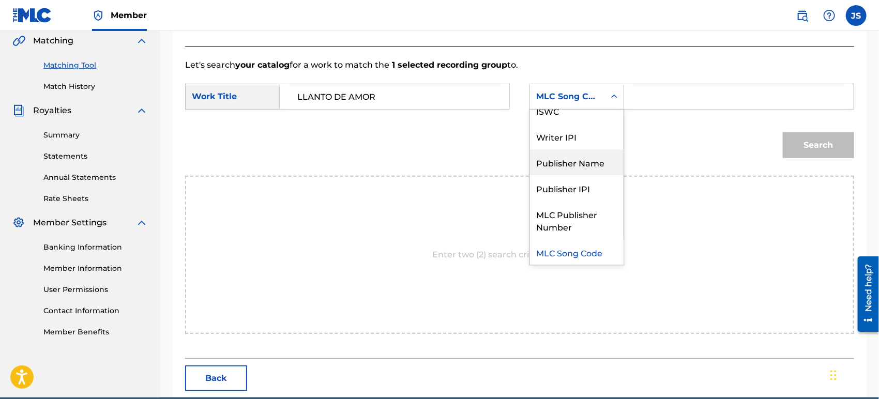
click at [562, 159] on div "Publisher Name" at bounding box center [577, 162] width 94 height 26
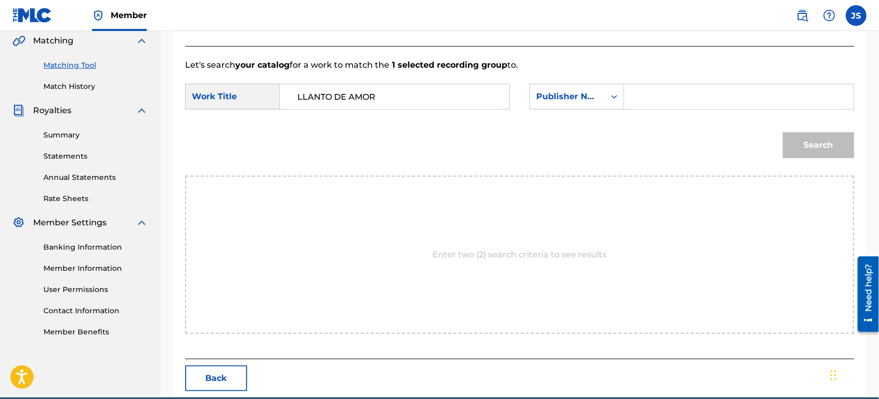
click at [673, 86] on input "Search Form" at bounding box center [739, 96] width 212 height 25
type input "MARMAZ"
click at [783, 132] on button "Search" at bounding box center [818, 145] width 71 height 26
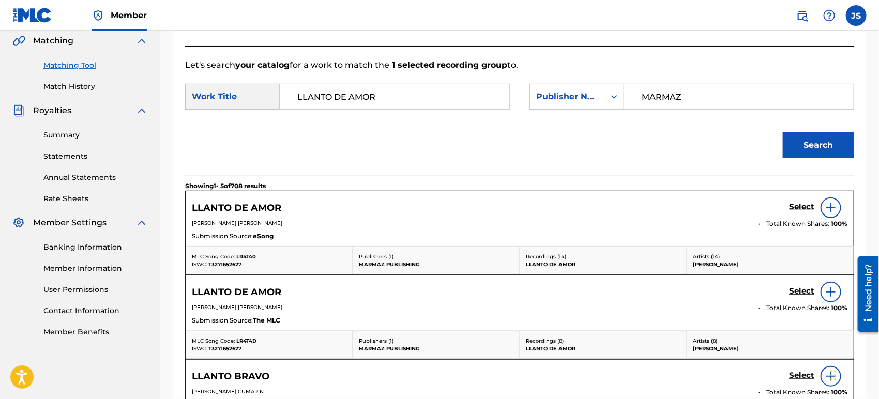
click at [242, 253] on span "LR4T40" at bounding box center [246, 256] width 20 height 7
copy span "LR4T40"
click at [226, 264] on span "T3271652627" at bounding box center [224, 264] width 33 height 7
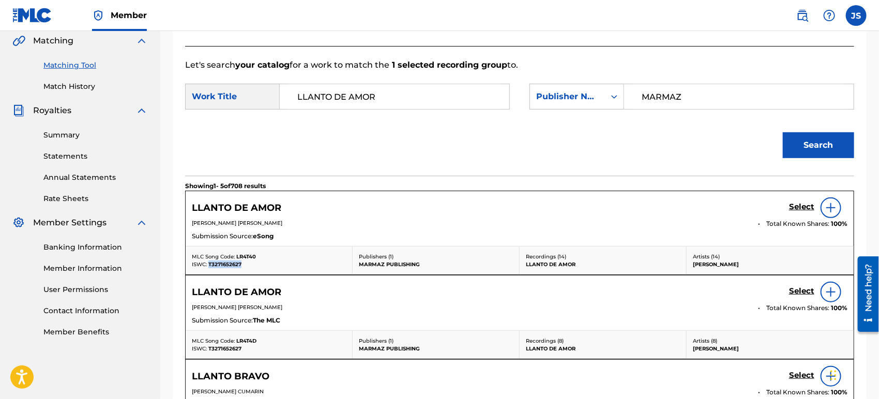
copy span "T3271652627"
click at [798, 209] on h5 "Select" at bounding box center [801, 207] width 25 height 10
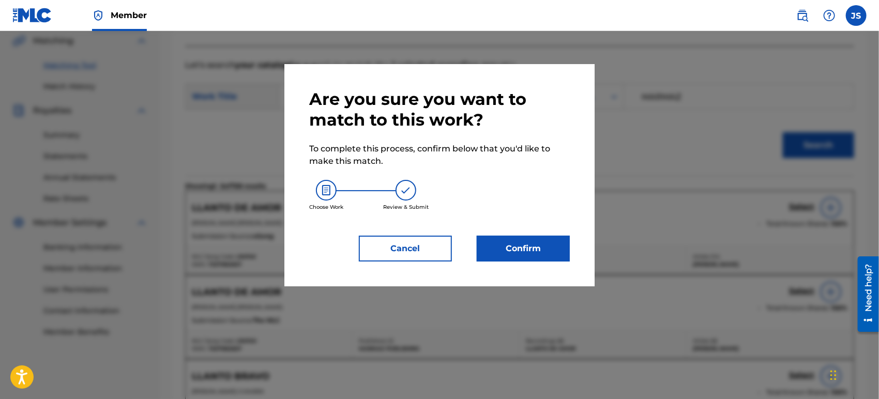
click at [546, 236] on button "Confirm" at bounding box center [523, 249] width 93 height 26
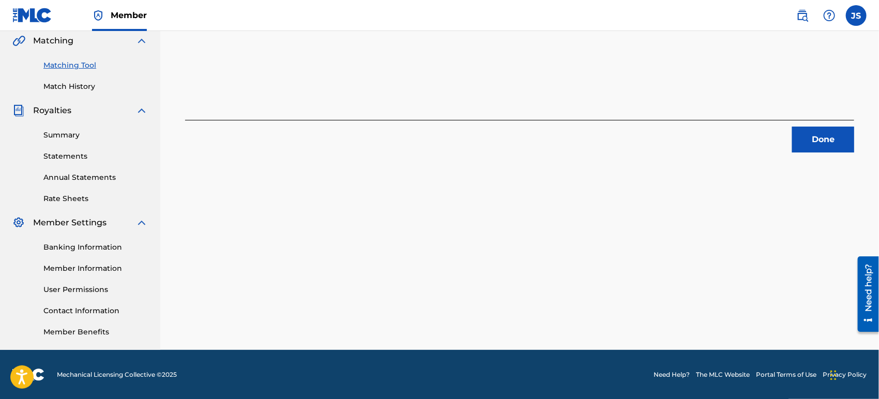
click at [829, 142] on button "Done" at bounding box center [823, 140] width 62 height 26
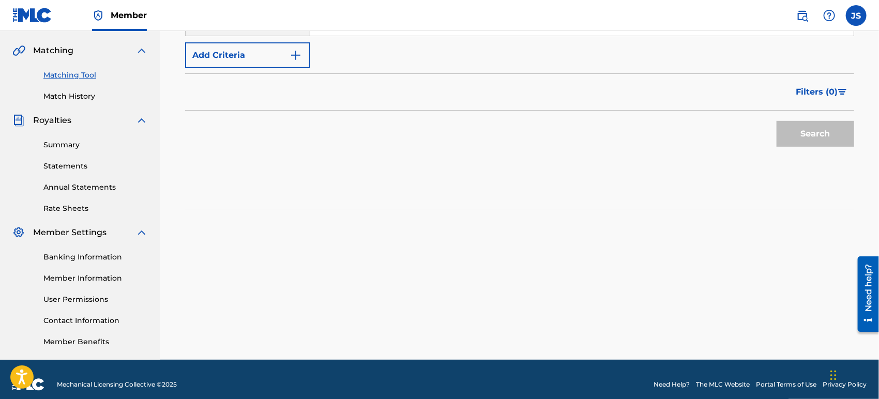
scroll to position [69, 0]
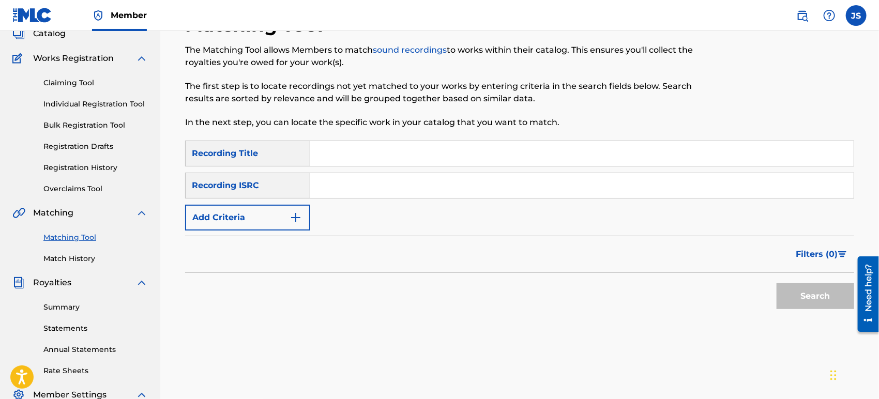
click at [468, 187] on input "Search Form" at bounding box center [581, 185] width 543 height 25
paste input "US3Z42103880"
type input "US3Z42103880"
click at [645, 269] on div "Filters ( 0 )" at bounding box center [519, 254] width 669 height 37
click at [809, 283] on button "Search" at bounding box center [815, 296] width 78 height 26
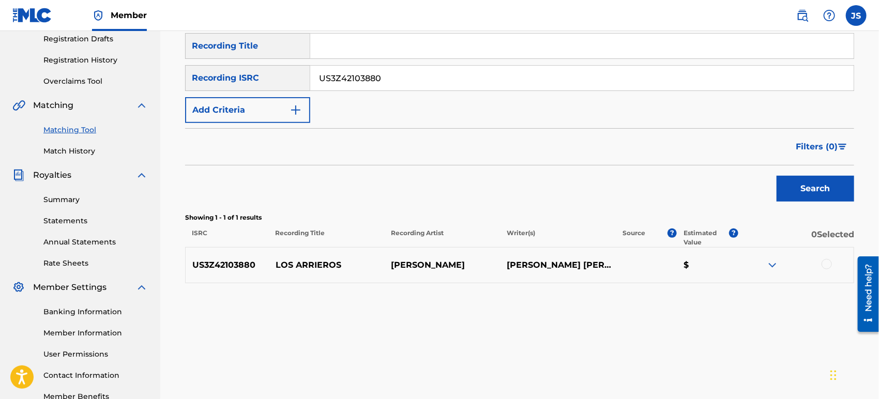
scroll to position [184, 0]
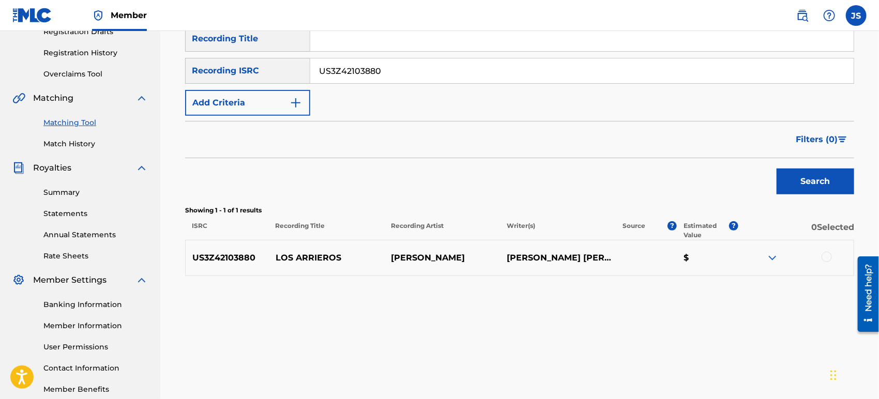
click at [827, 261] on div at bounding box center [796, 258] width 116 height 12
click at [827, 260] on div at bounding box center [826, 257] width 10 height 10
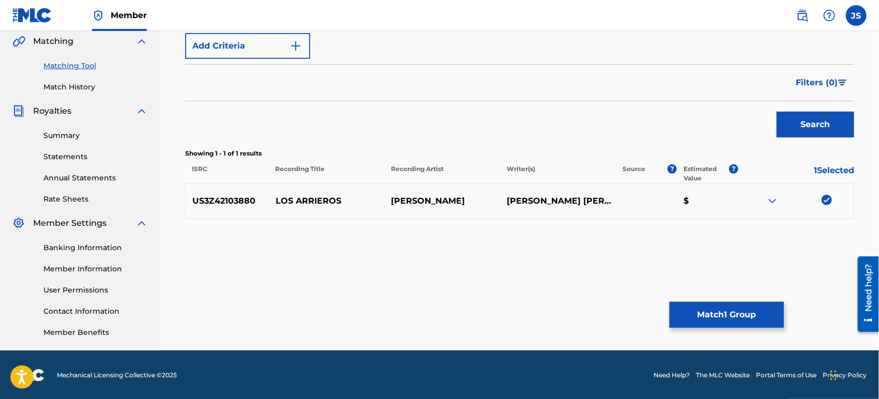
scroll to position [241, 0]
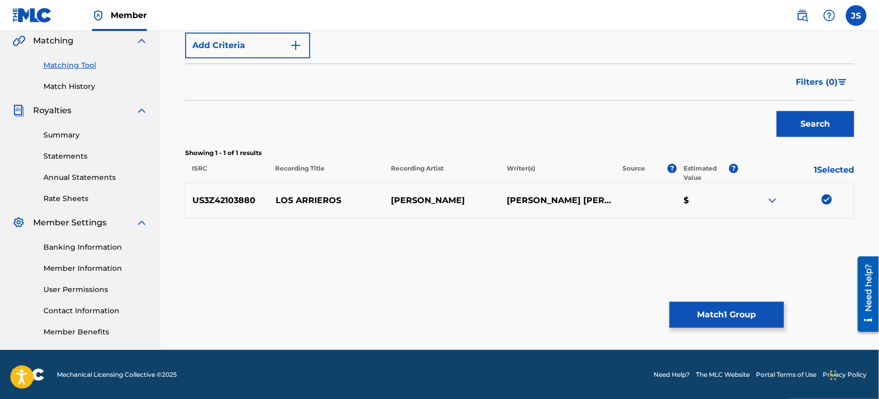
click at [745, 308] on button "Match 1 Group" at bounding box center [726, 315] width 114 height 26
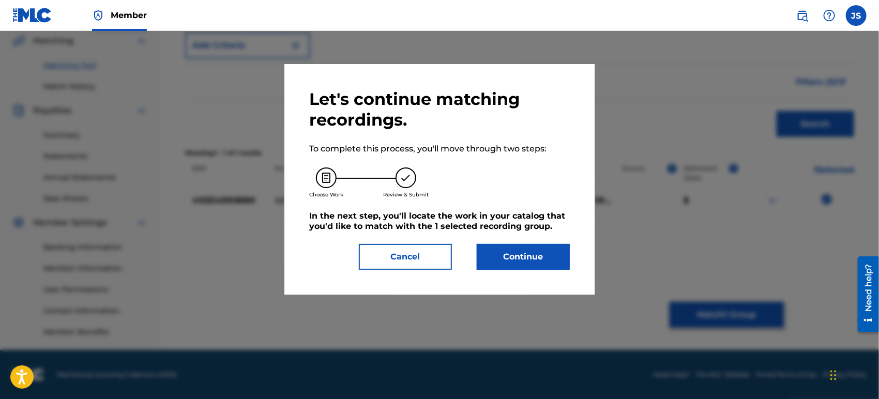
click at [529, 252] on button "Continue" at bounding box center [523, 257] width 93 height 26
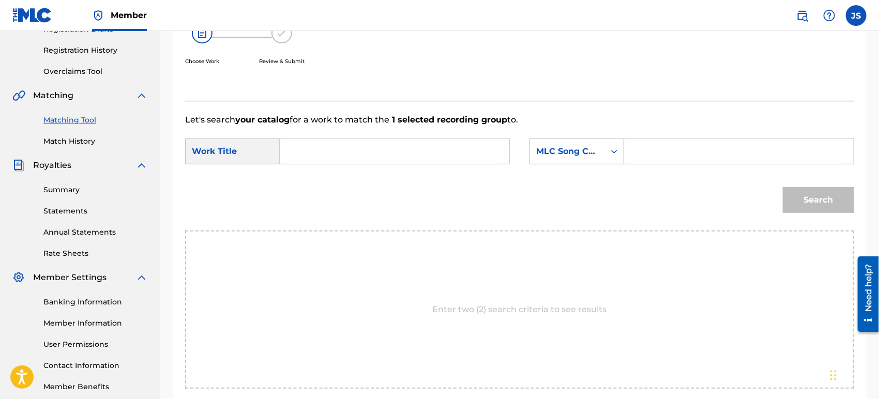
scroll to position [184, 0]
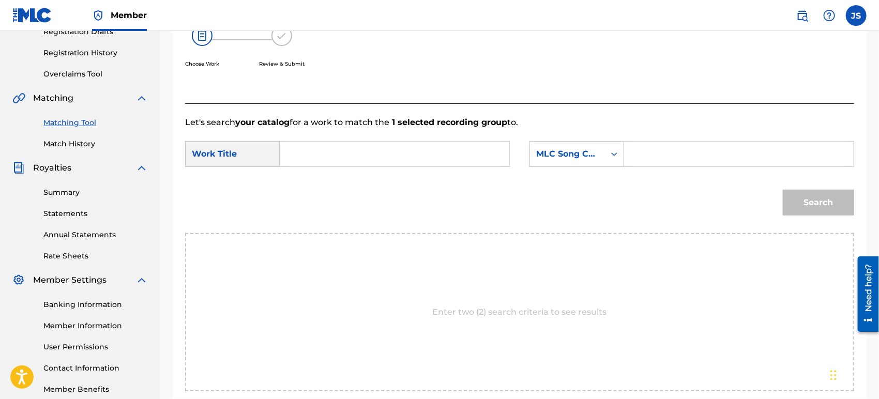
click at [411, 156] on input "Search Form" at bounding box center [394, 154] width 212 height 25
paste input "LOS ARRIEROS"
type input "LOS ARRIEROS"
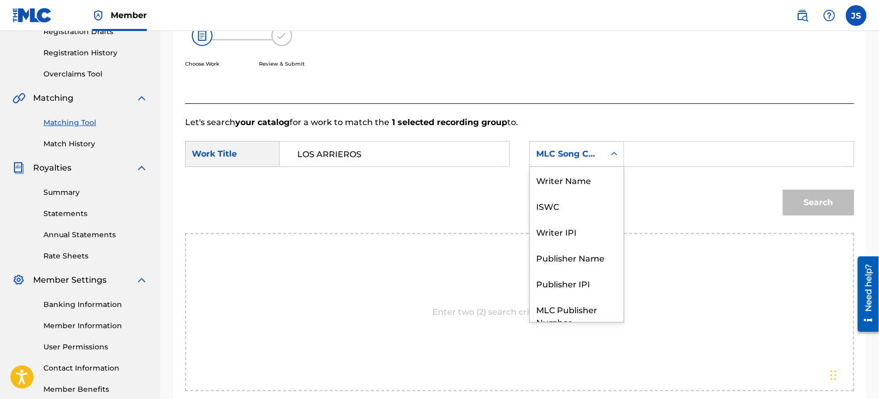
drag, startPoint x: 605, startPoint y: 154, endPoint x: 600, endPoint y: 159, distance: 8.0
click at [605, 154] on div "Search Form" at bounding box center [614, 154] width 19 height 19
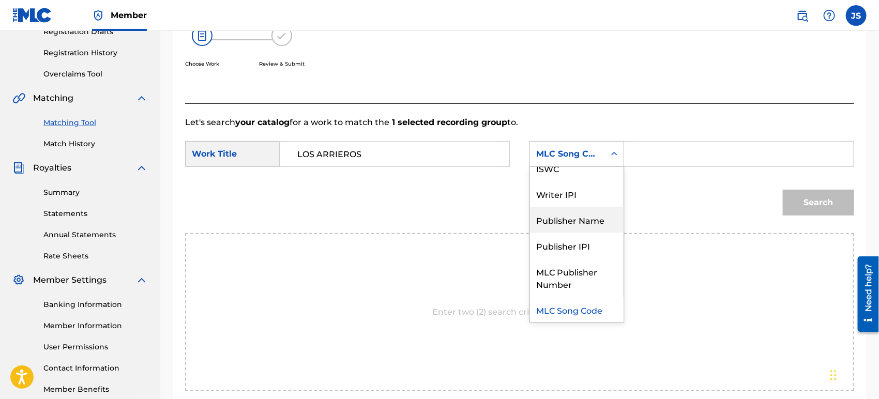
click at [581, 221] on div "Publisher Name" at bounding box center [577, 220] width 94 height 26
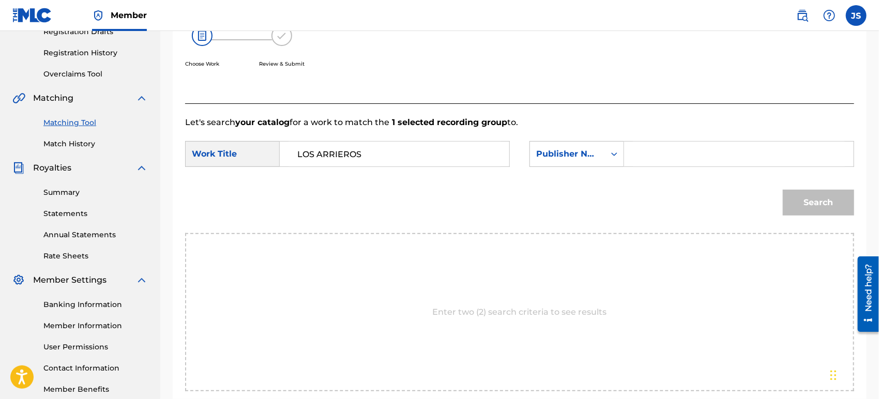
click at [649, 155] on input "Search Form" at bounding box center [739, 154] width 212 height 25
type input "MARMAZ"
click at [783, 190] on button "Search" at bounding box center [818, 203] width 71 height 26
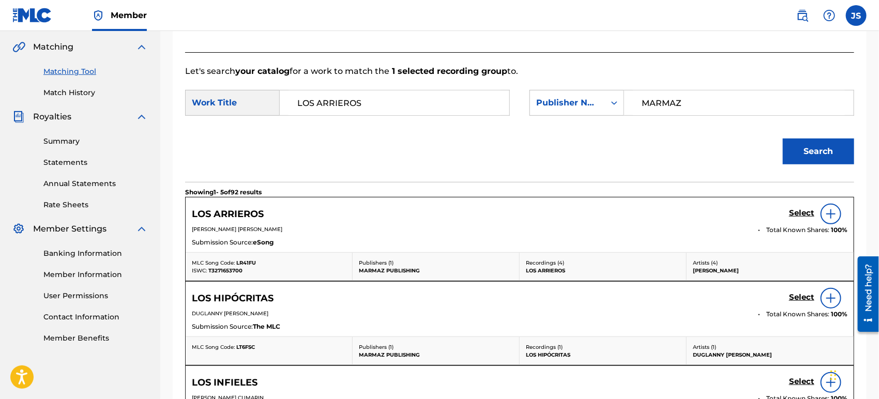
scroll to position [241, 0]
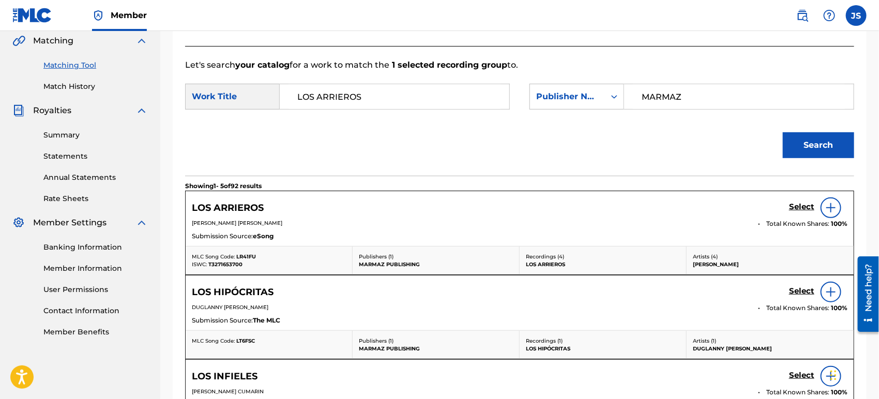
click at [248, 249] on div "MLC Song Code: LR41FU ISWC: T3271653700" at bounding box center [269, 261] width 167 height 28
click at [248, 258] on span "LR41FU" at bounding box center [246, 256] width 20 height 7
copy span "LR41FU"
click at [226, 261] on span "T3271653700" at bounding box center [225, 264] width 34 height 7
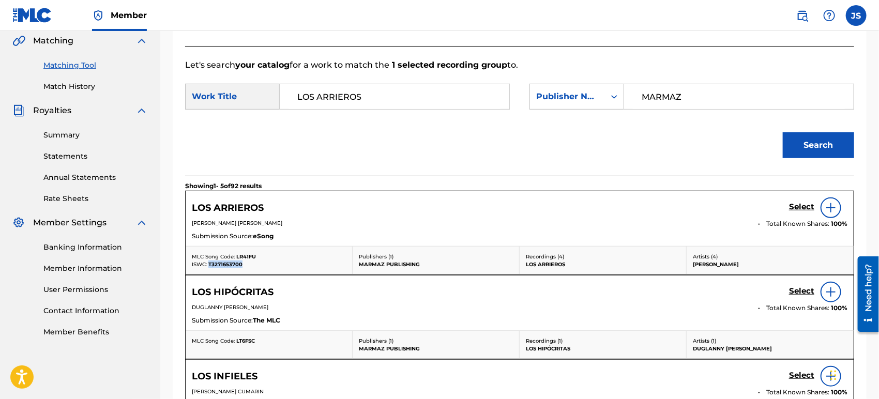
click at [226, 261] on span "T3271653700" at bounding box center [225, 264] width 34 height 7
copy span "T3271653700"
click at [798, 207] on h5 "Select" at bounding box center [801, 207] width 25 height 10
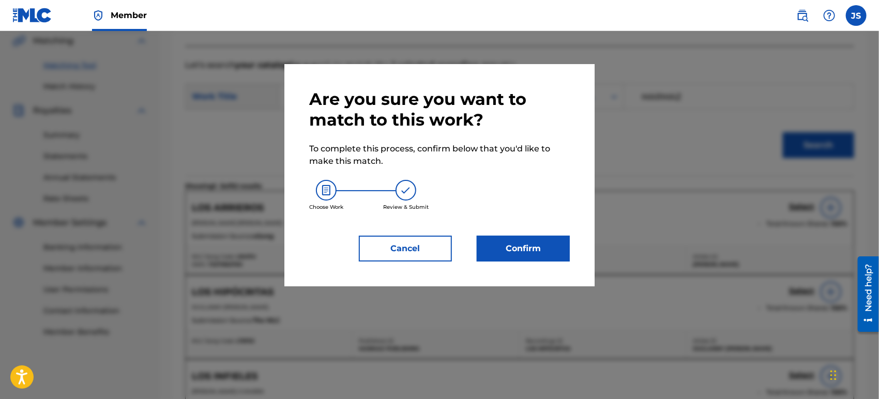
click at [533, 253] on button "Confirm" at bounding box center [523, 249] width 93 height 26
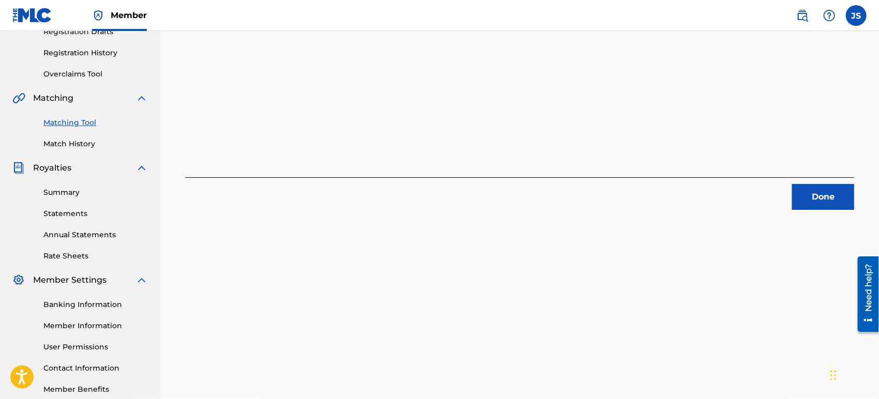
click at [812, 198] on button "Done" at bounding box center [823, 197] width 62 height 26
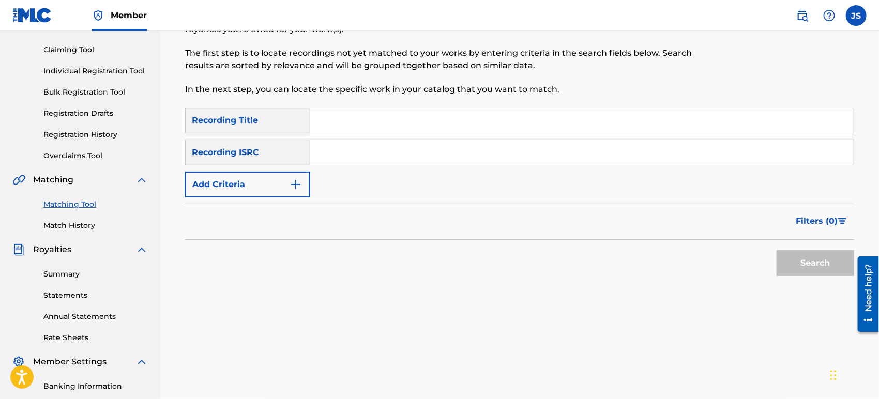
scroll to position [69, 0]
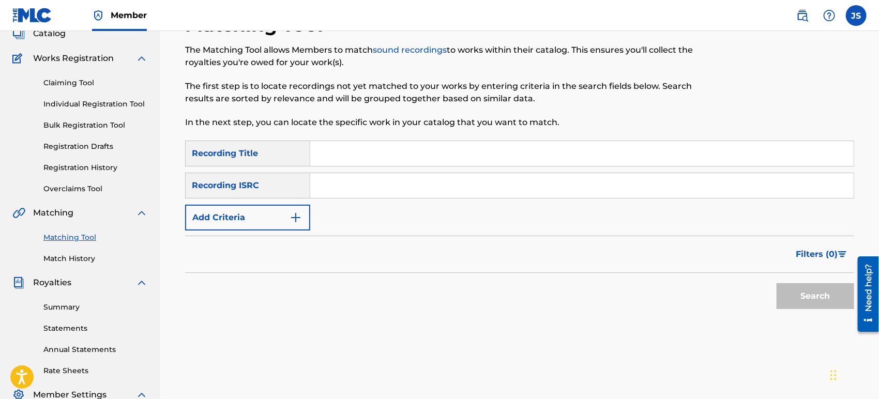
click at [418, 185] on input "Search Form" at bounding box center [581, 185] width 543 height 25
paste input "US3Z42101477"
type input "US3Z42101477"
click at [603, 260] on div "Filters ( 0 )" at bounding box center [519, 254] width 669 height 37
click at [798, 299] on button "Search" at bounding box center [815, 296] width 78 height 26
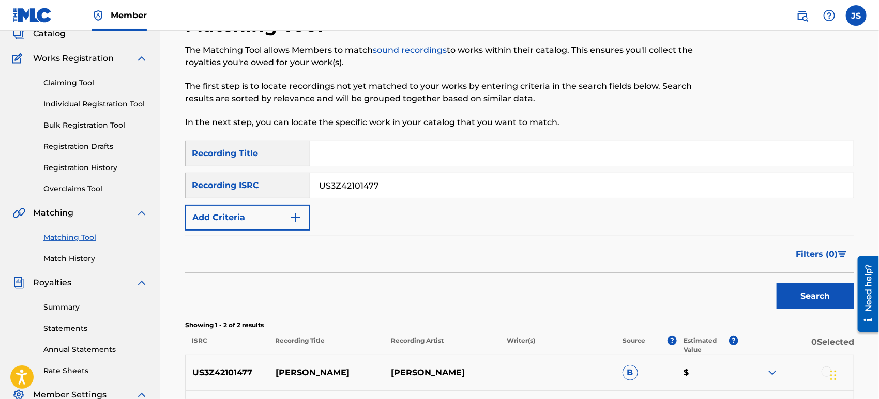
scroll to position [241, 0]
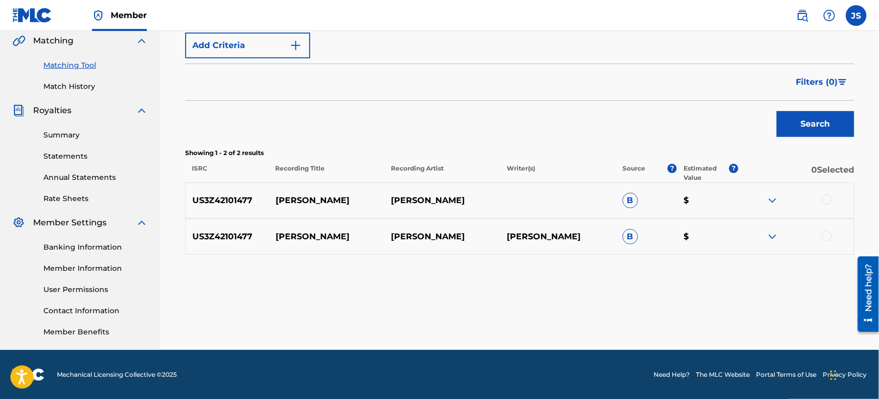
drag, startPoint x: 829, startPoint y: 197, endPoint x: 829, endPoint y: 203, distance: 5.7
click at [829, 197] on div at bounding box center [826, 199] width 10 height 10
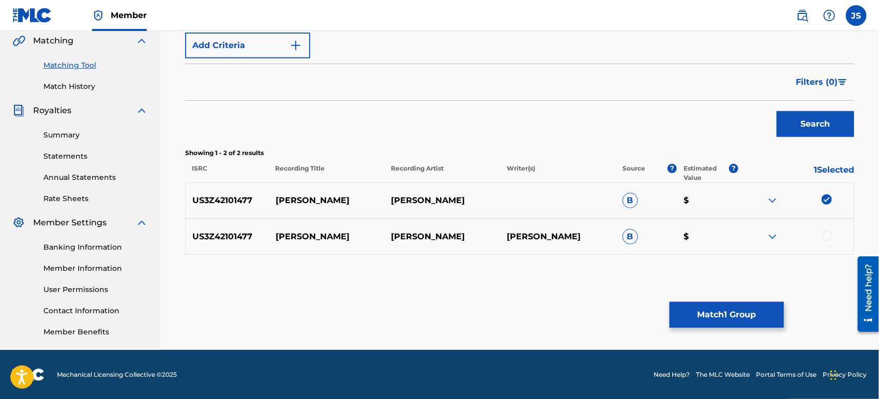
drag, startPoint x: 827, startPoint y: 232, endPoint x: 805, endPoint y: 257, distance: 33.7
click at [827, 233] on div at bounding box center [826, 236] width 10 height 10
click at [747, 309] on button "Match 2 Groups" at bounding box center [726, 315] width 114 height 26
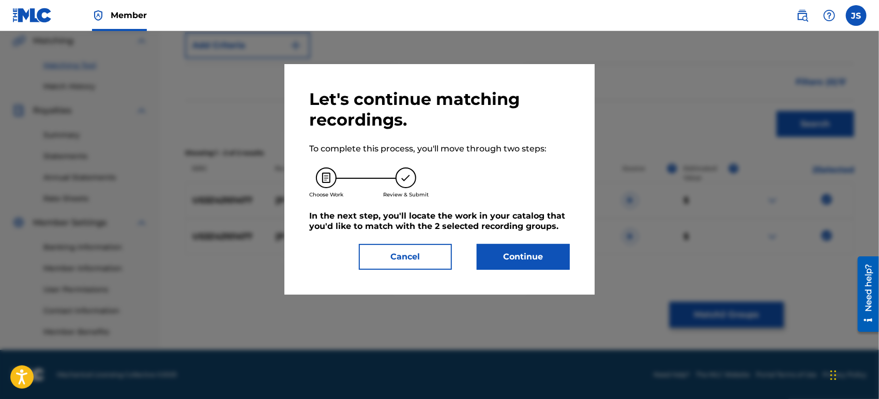
click at [559, 253] on button "Continue" at bounding box center [523, 257] width 93 height 26
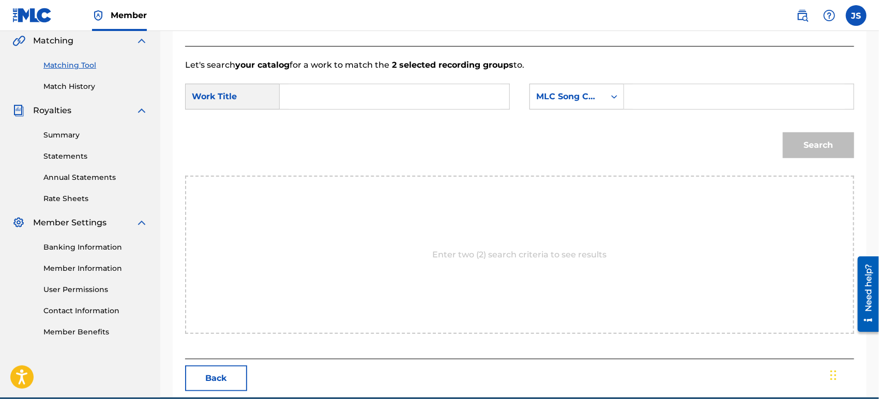
click at [406, 110] on div "SearchWithCriteria42946fb1-1bb8-42ee-bfd0-8918f3245d72 Work Title SearchWithCri…" at bounding box center [519, 100] width 669 height 32
click at [404, 98] on input "Search Form" at bounding box center [394, 96] width 212 height 25
paste input "[PERSON_NAME]"
type input "[PERSON_NAME]"
click at [554, 100] on div "MLC Song Code" at bounding box center [567, 96] width 63 height 12
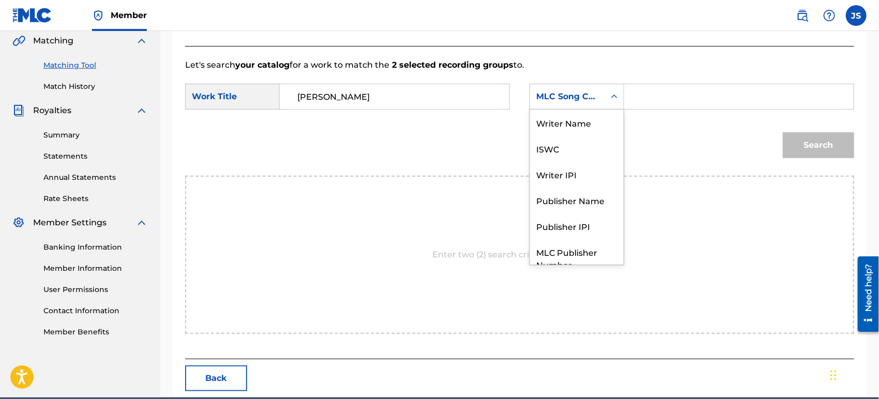
scroll to position [38, 0]
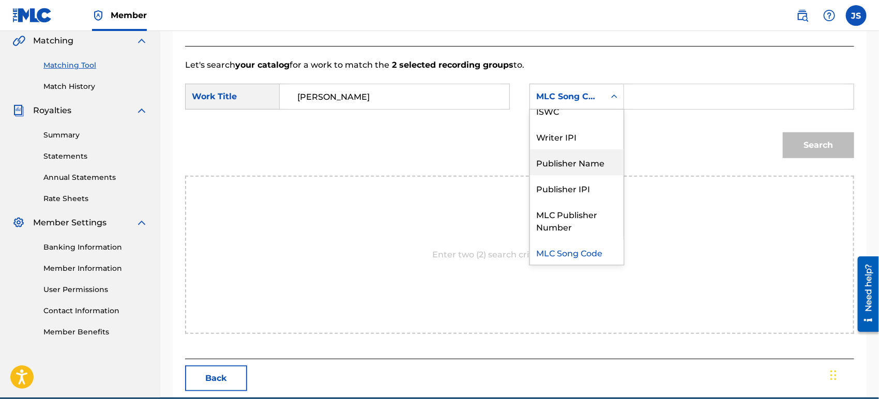
click at [572, 165] on div "Publisher Name" at bounding box center [577, 162] width 94 height 26
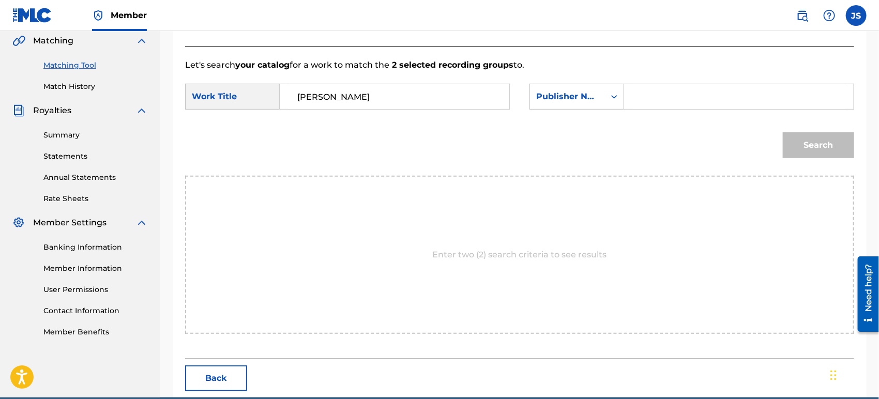
click at [645, 123] on div "Search" at bounding box center [519, 149] width 669 height 54
click at [664, 95] on input "Search Form" at bounding box center [739, 96] width 212 height 25
type input "MARMAZ"
click at [783, 132] on button "Search" at bounding box center [818, 145] width 71 height 26
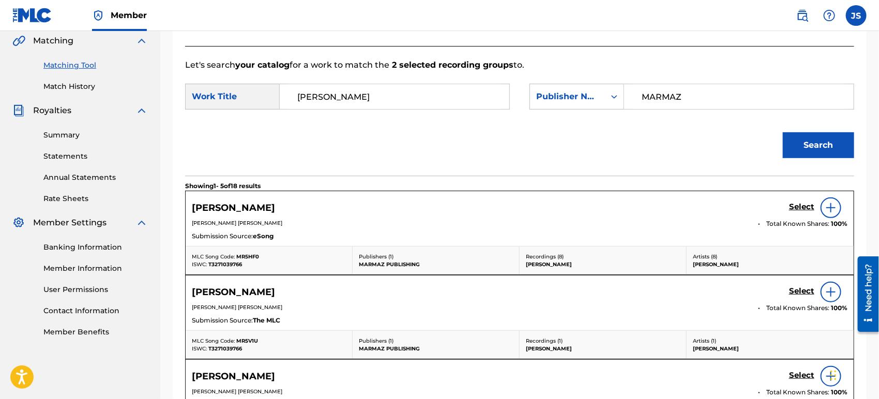
click at [252, 255] on span "MR5HF0" at bounding box center [247, 256] width 23 height 7
click at [234, 261] on span "T3271039766" at bounding box center [225, 264] width 34 height 7
click at [800, 209] on h5 "Select" at bounding box center [801, 207] width 25 height 10
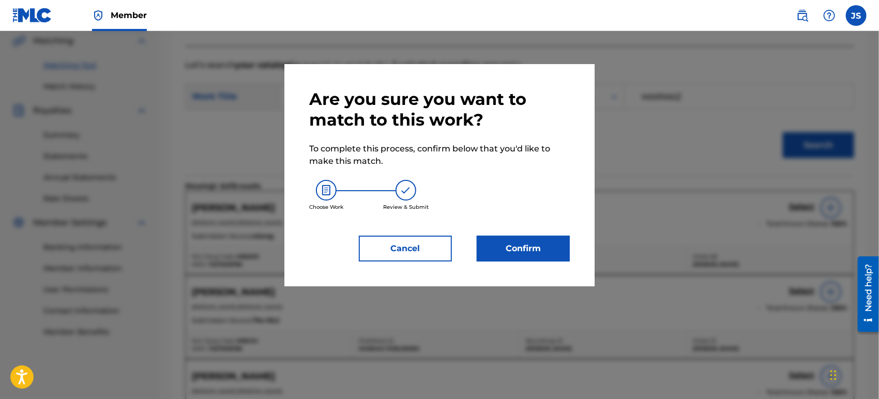
click at [536, 251] on button "Confirm" at bounding box center [523, 249] width 93 height 26
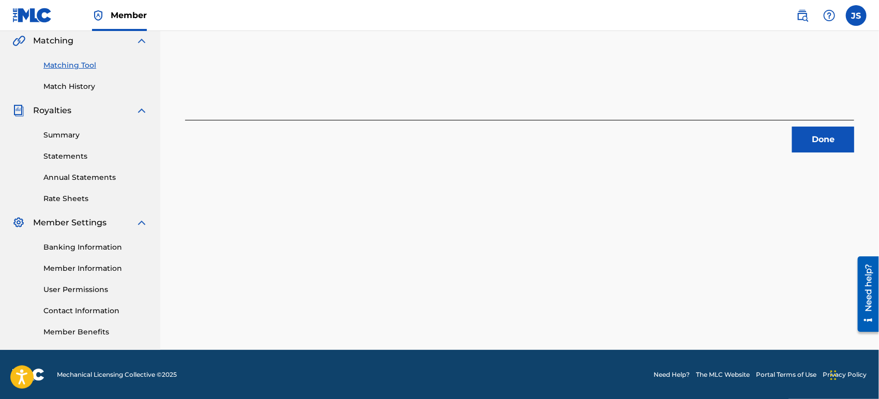
click at [828, 140] on button "Done" at bounding box center [823, 140] width 62 height 26
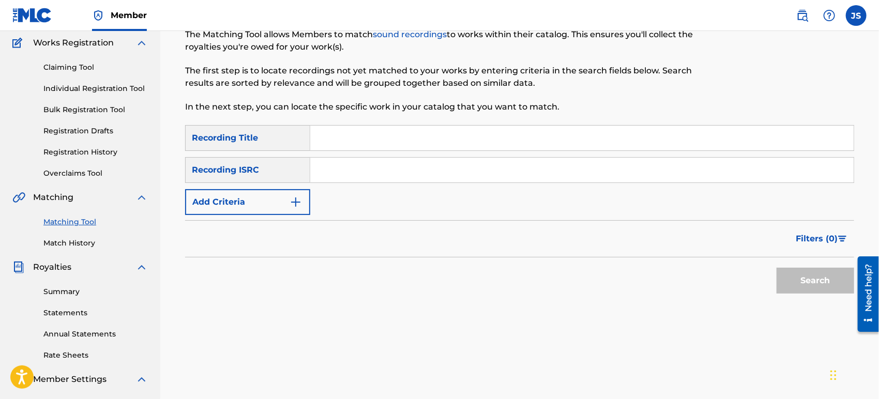
scroll to position [12, 0]
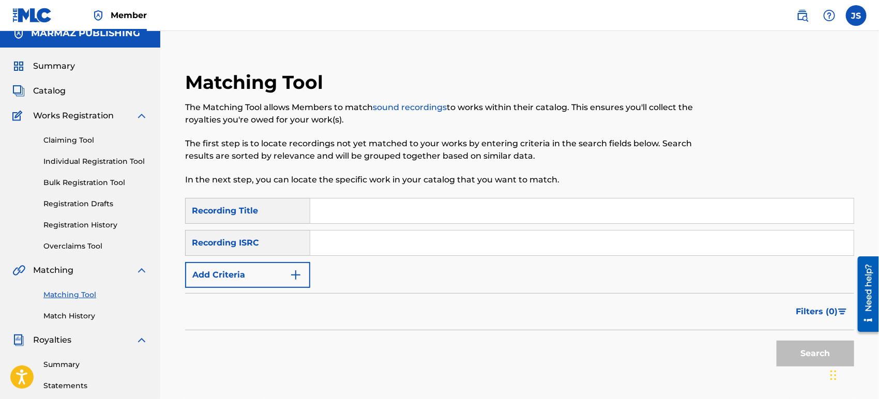
click at [429, 243] on input "Search Form" at bounding box center [581, 243] width 543 height 25
paste input "US3Z42102319"
type input "US3Z42102319"
click at [536, 313] on div "Filters ( 0 )" at bounding box center [519, 311] width 669 height 37
click at [799, 362] on button "Search" at bounding box center [815, 354] width 78 height 26
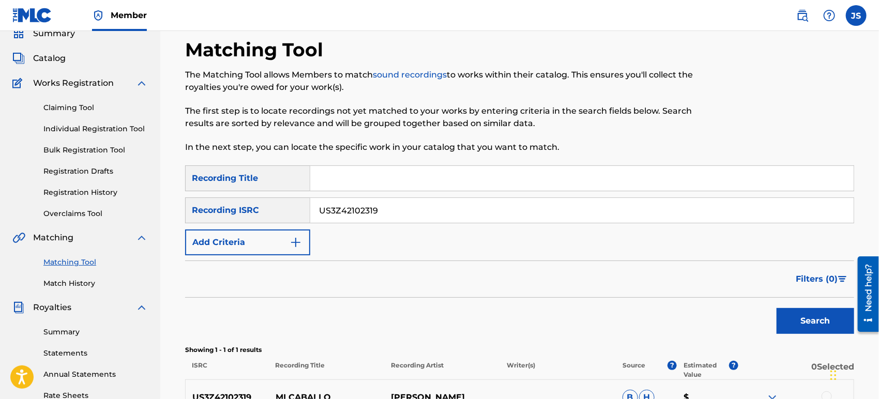
scroll to position [184, 0]
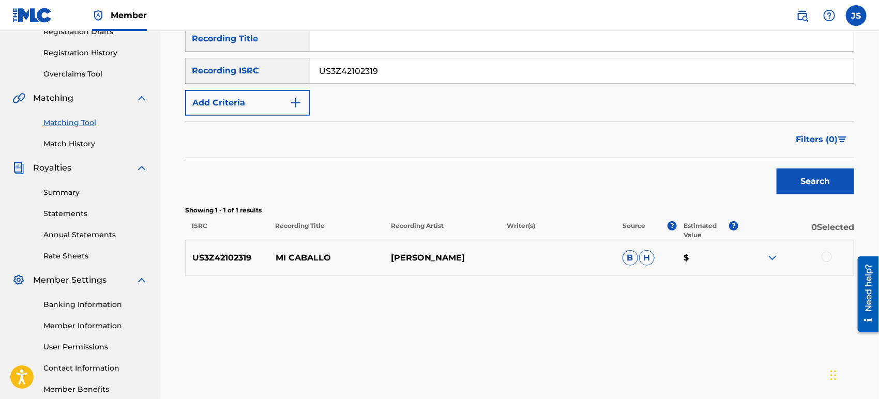
click at [828, 255] on div at bounding box center [826, 257] width 10 height 10
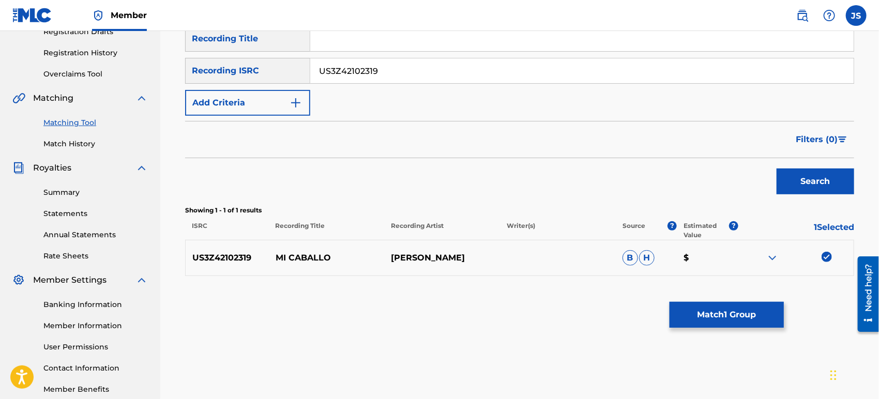
click at [699, 312] on button "Match 1 Group" at bounding box center [726, 315] width 114 height 26
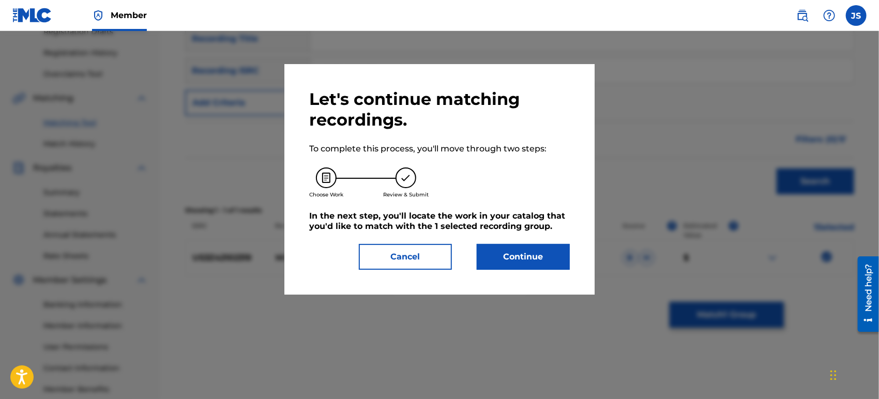
click at [539, 246] on button "Continue" at bounding box center [523, 257] width 93 height 26
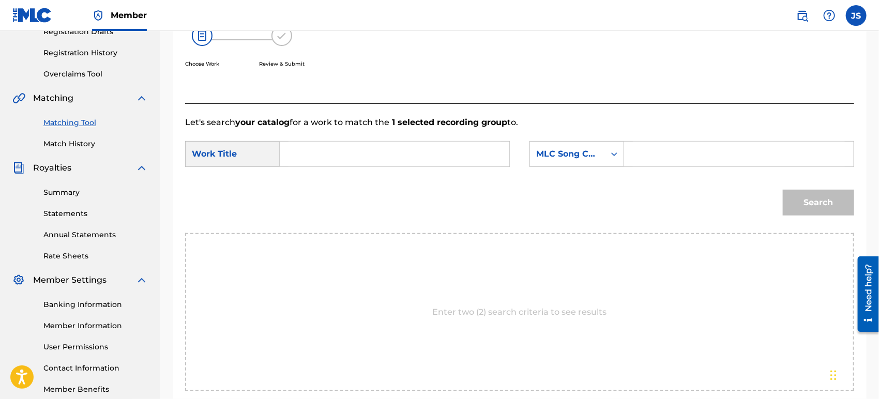
click at [382, 150] on input "Search Form" at bounding box center [394, 154] width 212 height 25
paste input "MI CABALLO"
type input "MI CABALLO"
click at [574, 146] on div "MLC Song Code" at bounding box center [567, 154] width 75 height 20
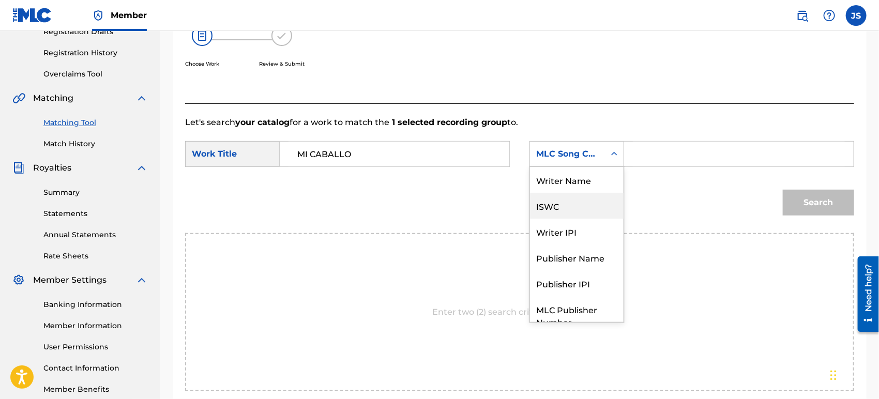
scroll to position [38, 0]
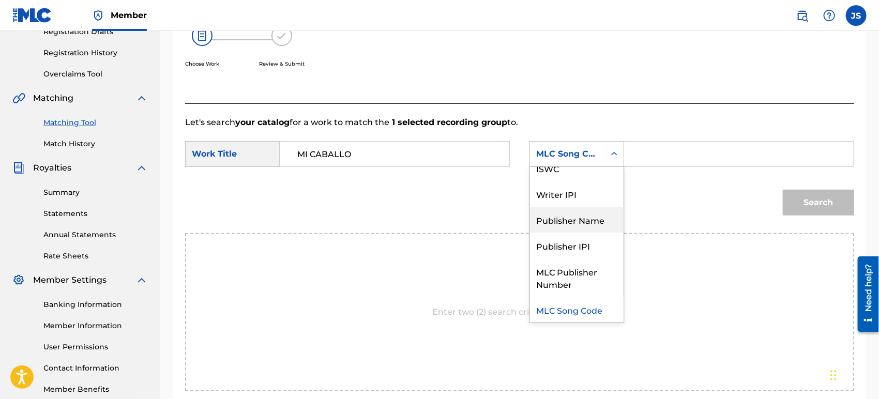
click at [582, 221] on div "Publisher Name" at bounding box center [577, 220] width 94 height 26
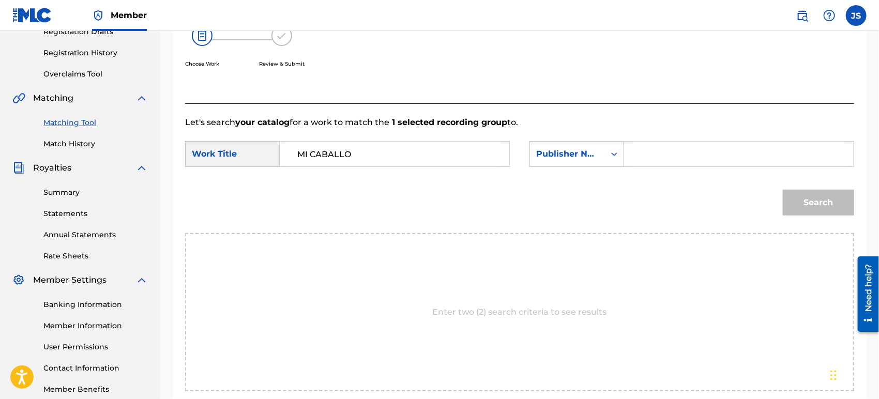
click at [682, 155] on input "Search Form" at bounding box center [739, 154] width 212 height 25
type input "MARMAZ"
click at [783, 190] on button "Search" at bounding box center [818, 203] width 71 height 26
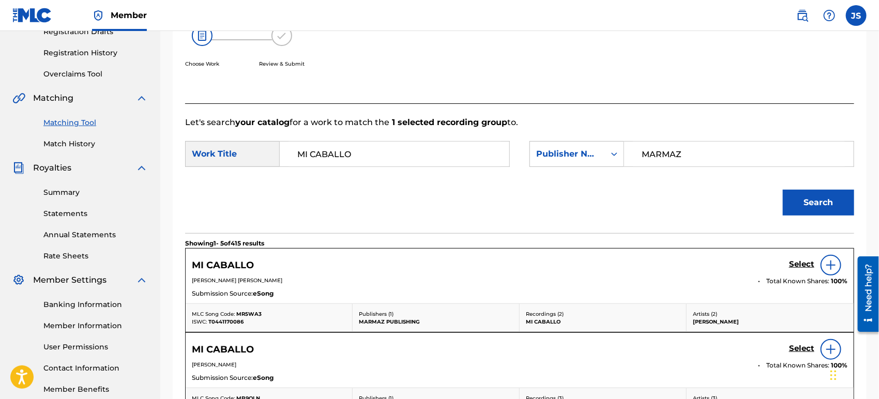
click at [251, 318] on div "ISWC: T0441170086" at bounding box center [269, 322] width 154 height 8
click at [251, 315] on span "MR5WA3" at bounding box center [248, 314] width 25 height 7
click at [251, 308] on div "MLC Song Code: MR5WA3 ISWC: T0441170086" at bounding box center [269, 318] width 167 height 28
click at [227, 319] on span "T0441170086" at bounding box center [225, 321] width 35 height 7
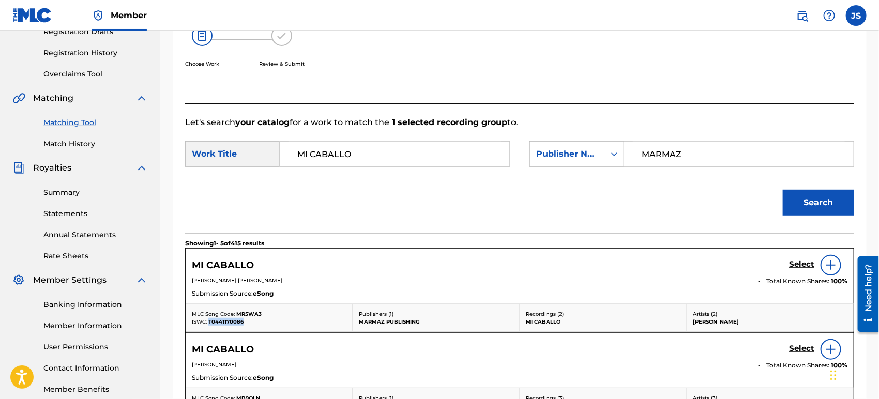
click at [227, 319] on span "T0441170086" at bounding box center [225, 321] width 35 height 7
click at [797, 264] on h5 "Select" at bounding box center [801, 265] width 25 height 10
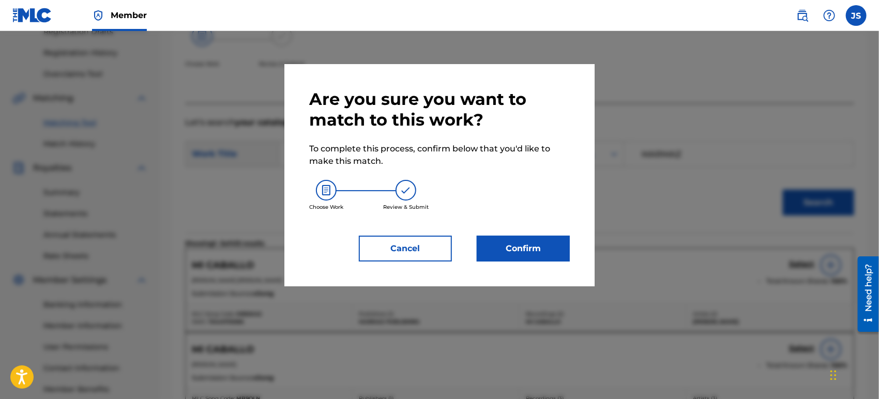
click at [492, 249] on button "Confirm" at bounding box center [523, 249] width 93 height 26
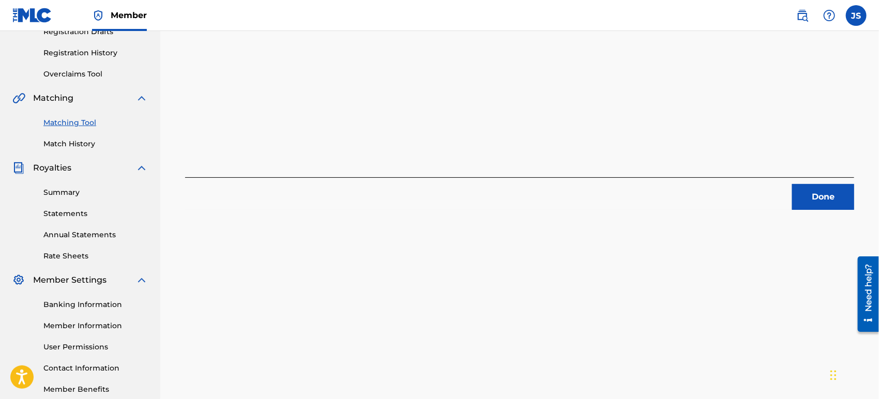
click at [800, 203] on button "Done" at bounding box center [823, 197] width 62 height 26
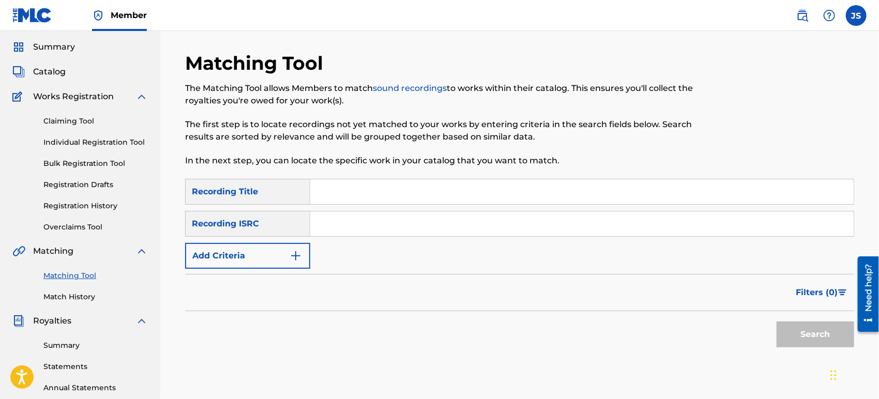
scroll to position [12, 0]
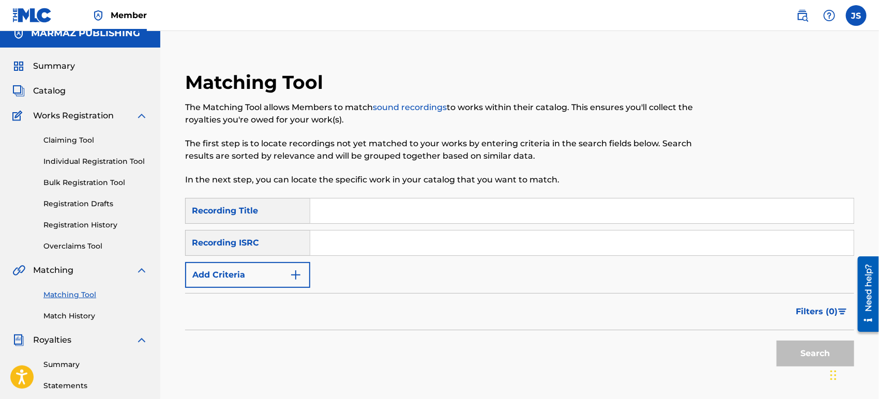
click at [494, 238] on input "Search Form" at bounding box center [581, 243] width 543 height 25
paste input "QMBZ92456028"
type input "QMBZ92456028"
click at [643, 288] on form "SearchWithCriteria6c2074a2-04df-4497-b398-0ebd98eb74de Recording Title SearchWi…" at bounding box center [519, 285] width 669 height 174
click at [803, 362] on button "Search" at bounding box center [815, 354] width 78 height 26
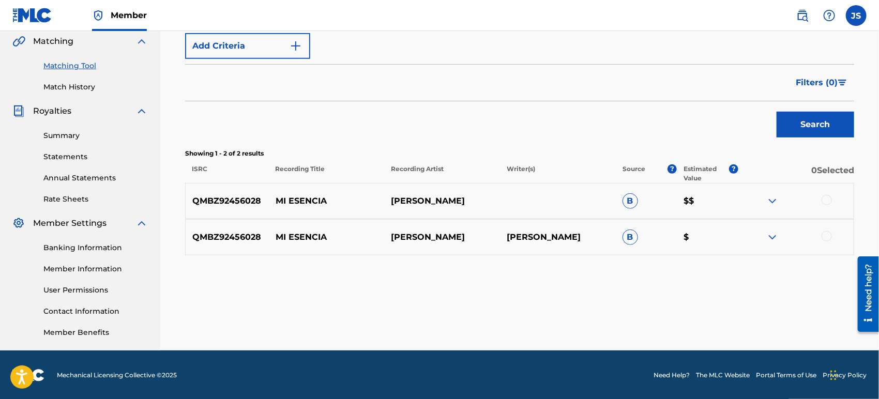
scroll to position [241, 0]
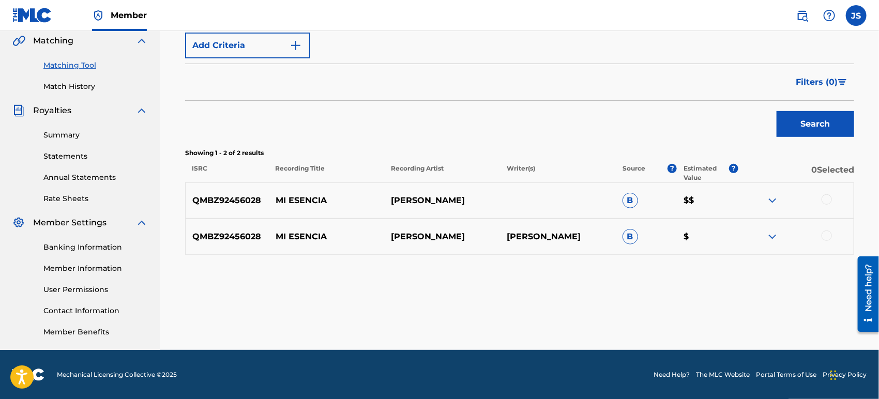
click at [823, 204] on div at bounding box center [796, 200] width 116 height 12
click at [826, 235] on div at bounding box center [826, 236] width 10 height 10
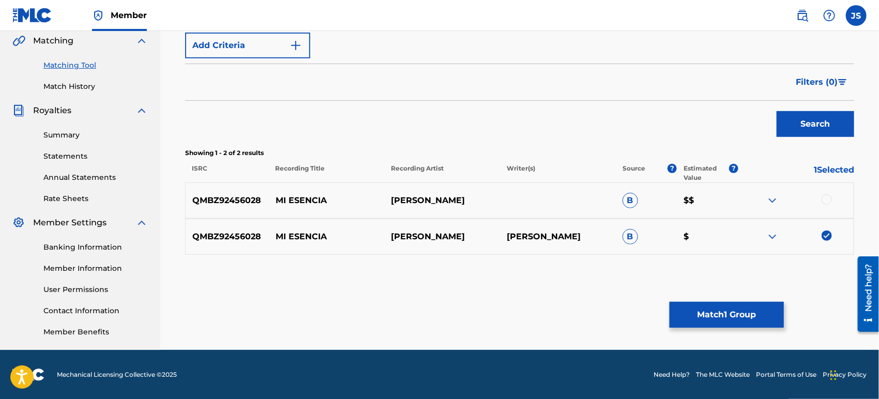
click at [825, 204] on div at bounding box center [796, 200] width 116 height 12
click at [826, 196] on div at bounding box center [826, 199] width 10 height 10
click at [759, 318] on button "Match 2 Groups" at bounding box center [726, 315] width 114 height 26
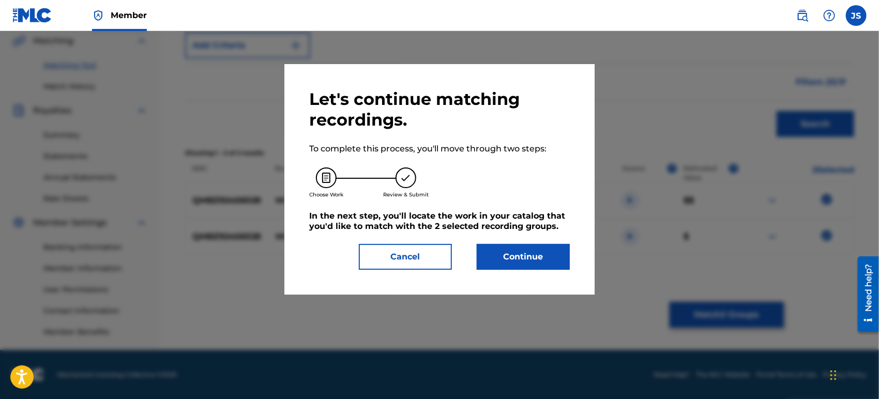
click at [518, 261] on button "Continue" at bounding box center [523, 257] width 93 height 26
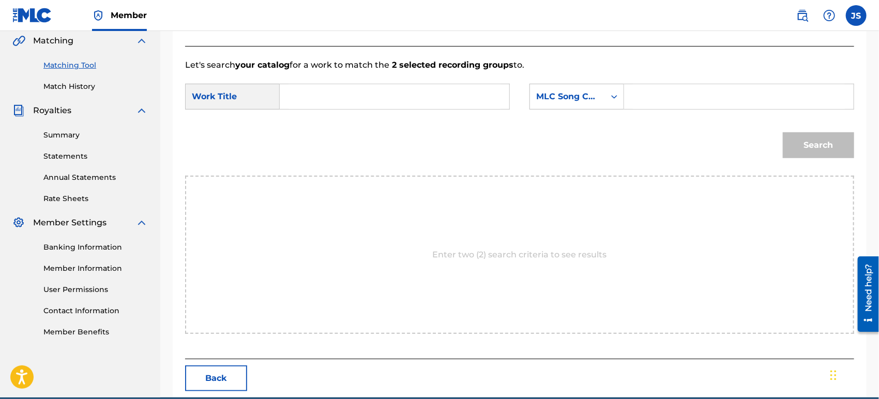
click at [377, 103] on input "Search Form" at bounding box center [394, 96] width 212 height 25
paste input "MI ESENCIA"
type input "MI ESENCIA"
click at [533, 75] on form "SearchWithCriteria42946fb1-1bb8-42ee-bfd0-8918f3245d72 Work Title MI ESENCIA Se…" at bounding box center [519, 123] width 669 height 104
click at [587, 102] on div "MLC Song Code" at bounding box center [567, 97] width 75 height 20
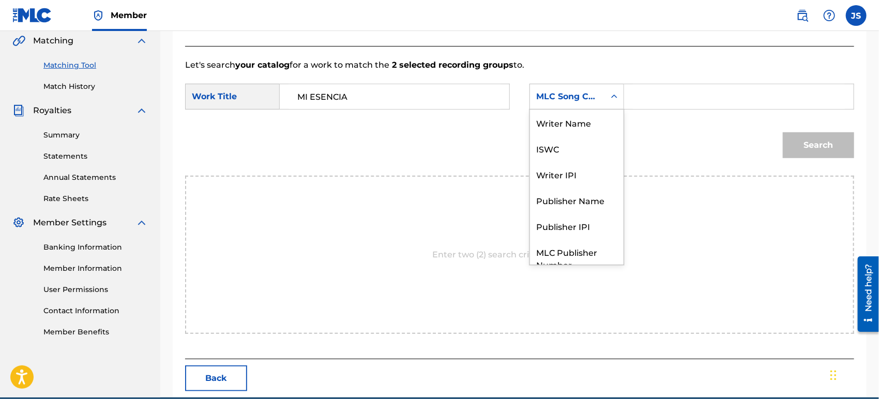
scroll to position [38, 0]
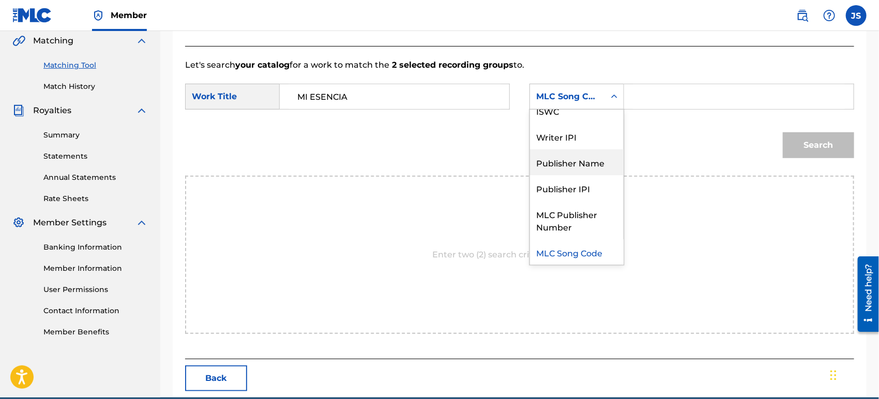
drag, startPoint x: 587, startPoint y: 156, endPoint x: 595, endPoint y: 148, distance: 11.7
click at [587, 157] on div "Publisher Name" at bounding box center [577, 162] width 94 height 26
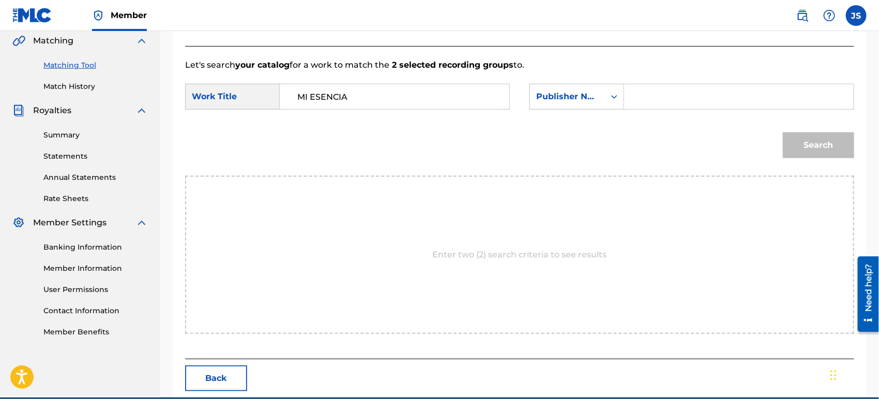
click at [649, 102] on input "Search Form" at bounding box center [739, 96] width 212 height 25
type input "MARMAZ"
click at [783, 132] on button "Search" at bounding box center [818, 145] width 71 height 26
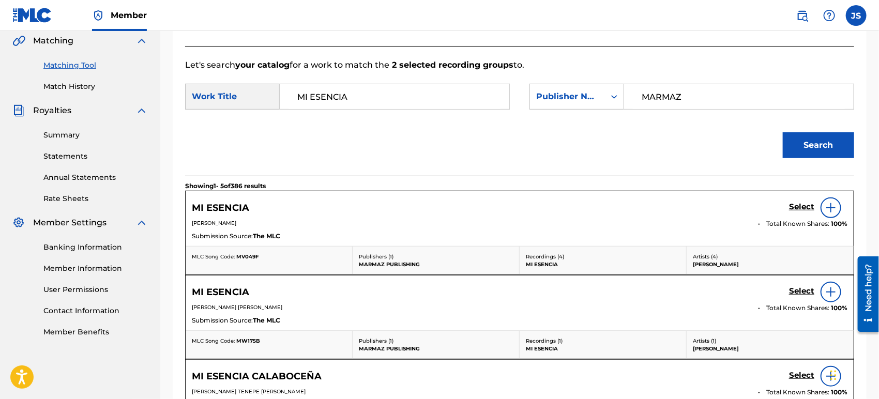
click at [247, 254] on span "MV049F" at bounding box center [247, 256] width 22 height 7
click at [246, 254] on span "MV049F" at bounding box center [247, 256] width 22 height 7
click at [791, 202] on h5 "Select" at bounding box center [801, 207] width 25 height 10
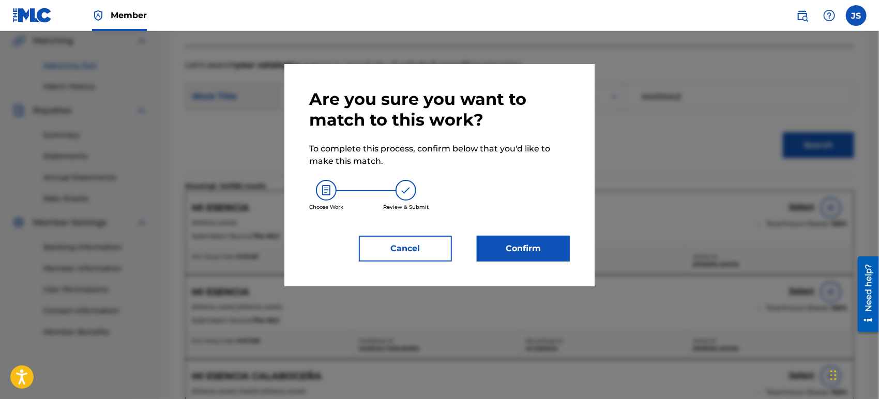
click at [460, 239] on div "Cancel Confirm" at bounding box center [439, 249] width 261 height 26
click at [508, 252] on button "Confirm" at bounding box center [523, 249] width 93 height 26
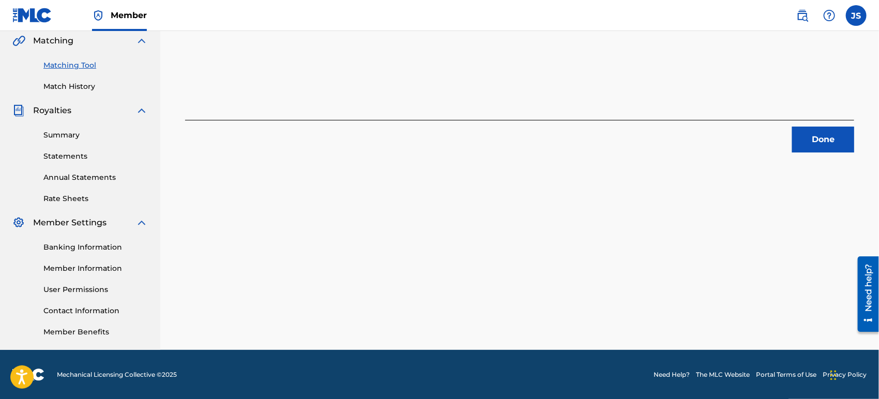
drag, startPoint x: 798, startPoint y: 142, endPoint x: 792, endPoint y: 141, distance: 6.3
click at [796, 141] on button "Done" at bounding box center [823, 140] width 62 height 26
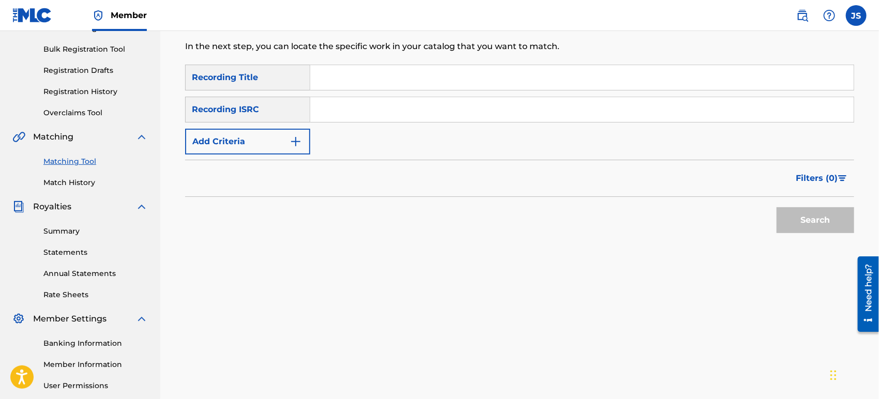
scroll to position [127, 0]
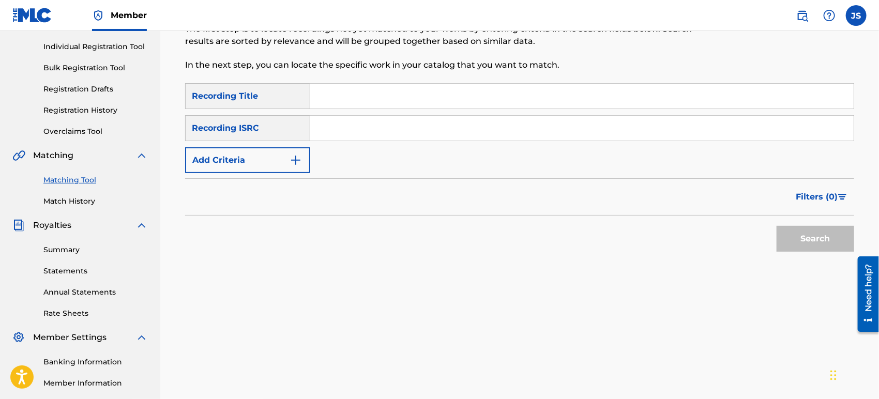
click at [413, 130] on input "Search Form" at bounding box center [581, 128] width 543 height 25
paste input "US3Z42101482"
click at [575, 204] on div "Filters ( 0 )" at bounding box center [519, 196] width 669 height 37
click at [792, 235] on button "Search" at bounding box center [815, 239] width 78 height 26
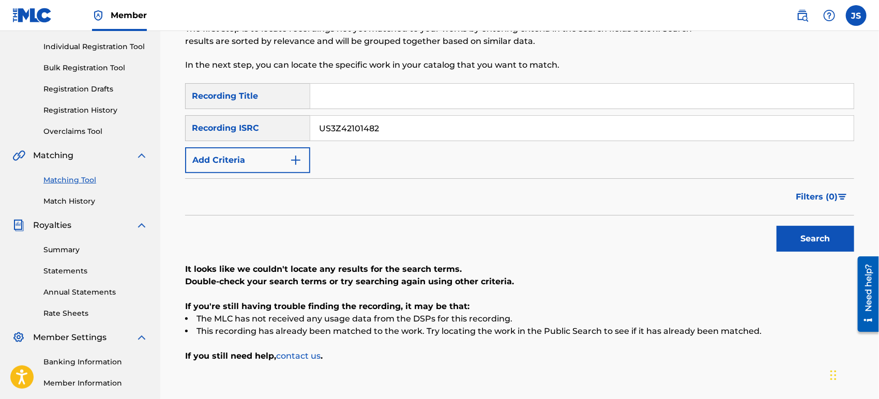
drag, startPoint x: 397, startPoint y: 130, endPoint x: 251, endPoint y: 118, distance: 146.7
click at [251, 118] on div "SearchWithCriteriaab2cf526-1ea4-4beb-b83e-09ca1af5d84e Recording ISRC US3Z42101…" at bounding box center [519, 128] width 669 height 26
paste input "284"
type input "US3Z42102842"
drag, startPoint x: 437, startPoint y: 187, endPoint x: 529, endPoint y: 196, distance: 92.5
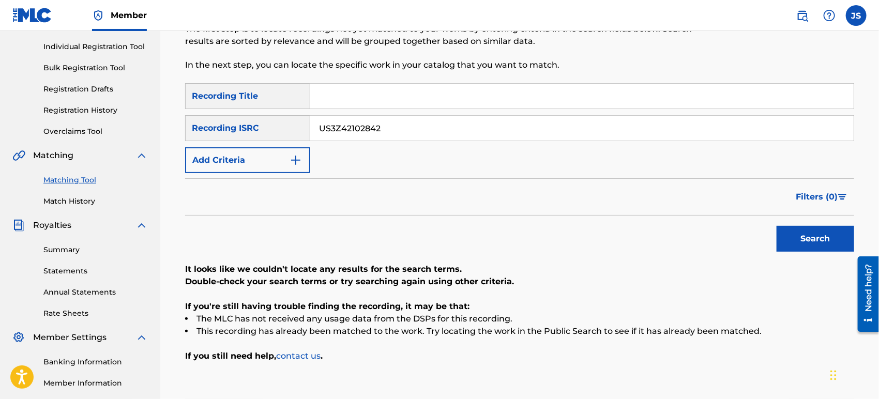
click at [439, 187] on div "Filters ( 0 )" at bounding box center [519, 196] width 669 height 37
click at [798, 241] on button "Search" at bounding box center [815, 239] width 78 height 26
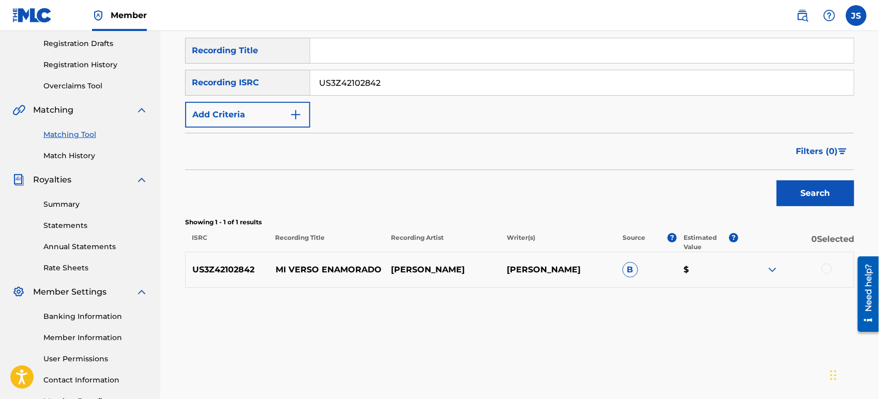
scroll to position [184, 0]
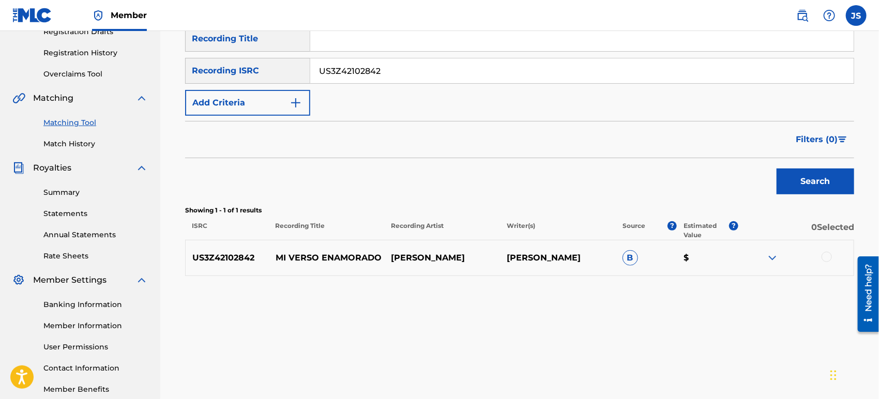
click at [826, 257] on div at bounding box center [826, 257] width 10 height 10
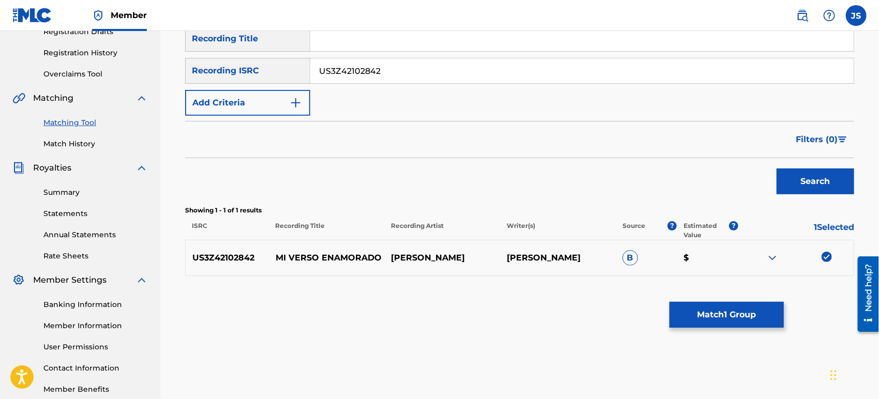
click at [751, 323] on button "Match 1 Group" at bounding box center [726, 315] width 114 height 26
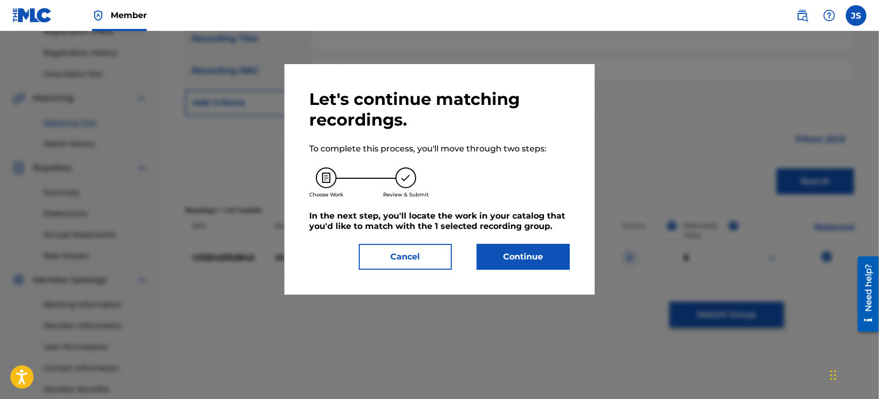
drag, startPoint x: 570, startPoint y: 268, endPoint x: 565, endPoint y: 267, distance: 5.7
click at [567, 268] on div "Let's continue matching recordings. To complete this process, you'll move throu…" at bounding box center [439, 179] width 310 height 231
click at [553, 261] on button "Continue" at bounding box center [523, 257] width 93 height 26
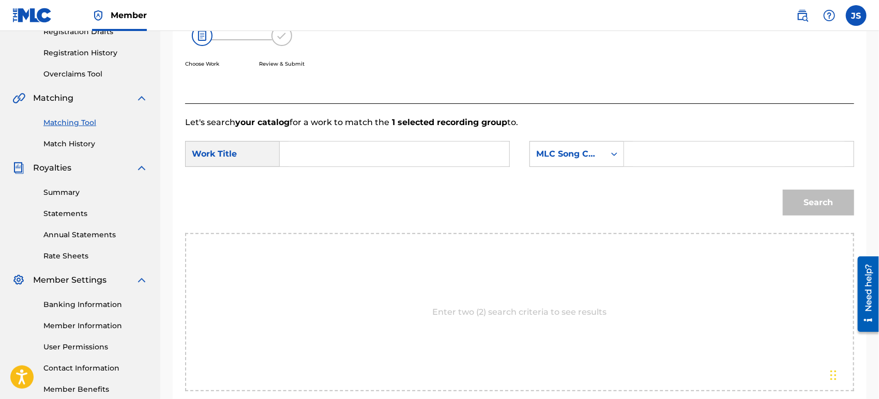
click at [385, 152] on input "Search Form" at bounding box center [394, 154] width 212 height 25
paste input "MI VERSO ENAMORADO"
type input "MI VERSO ENAMORADO"
click at [587, 161] on div "MLC Song Code" at bounding box center [567, 154] width 75 height 20
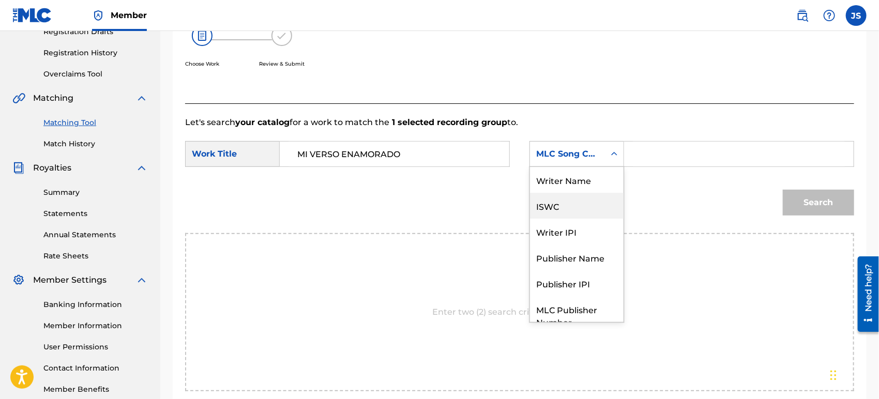
scroll to position [38, 0]
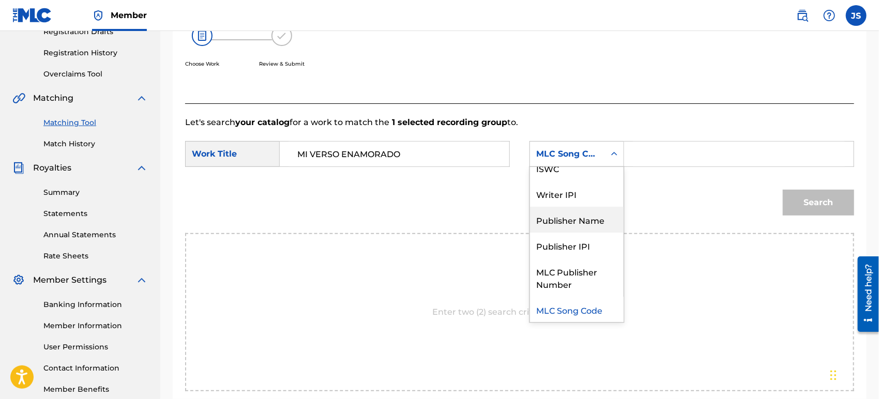
click at [590, 217] on div "Publisher Name" at bounding box center [577, 220] width 94 height 26
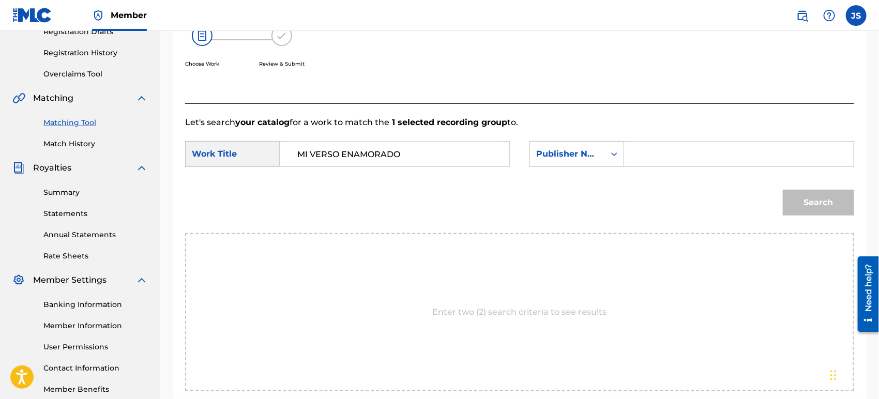
drag, startPoint x: 621, startPoint y: 181, endPoint x: 653, endPoint y: 156, distance: 40.5
click at [656, 156] on input "Search Form" at bounding box center [739, 154] width 212 height 25
type input "MARMAZ"
click at [783, 190] on button "Search" at bounding box center [818, 203] width 71 height 26
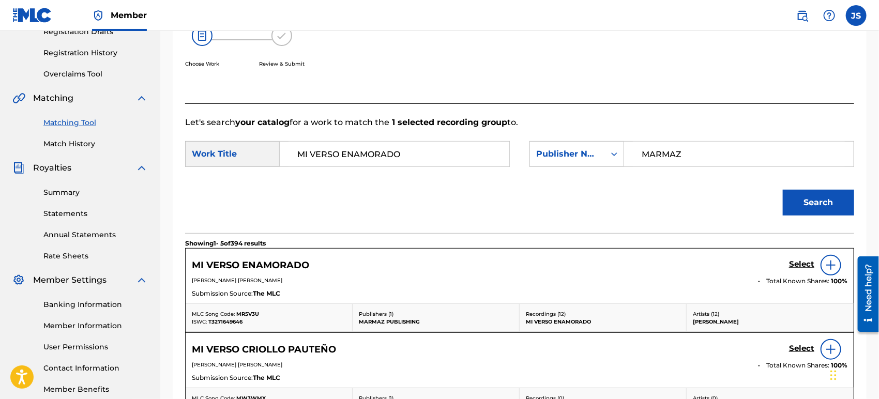
click at [247, 311] on span "MR5V3U" at bounding box center [247, 314] width 23 height 7
click at [224, 322] on span "T3271649646" at bounding box center [225, 321] width 34 height 7
click at [795, 263] on h5 "Select" at bounding box center [801, 265] width 25 height 10
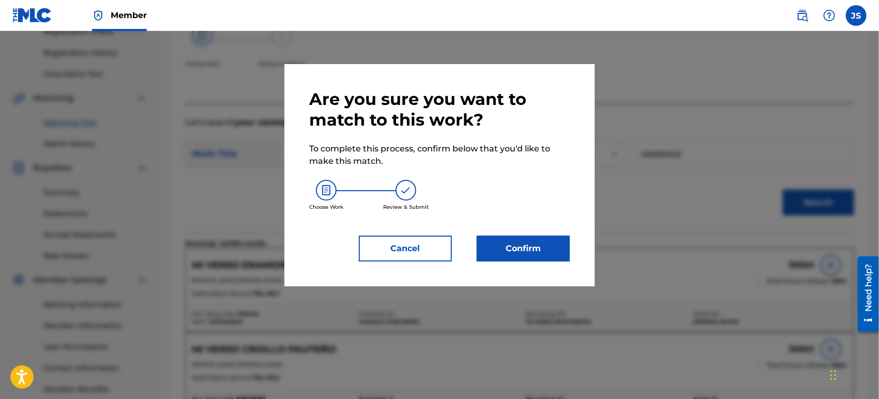
click at [547, 256] on button "Confirm" at bounding box center [523, 249] width 93 height 26
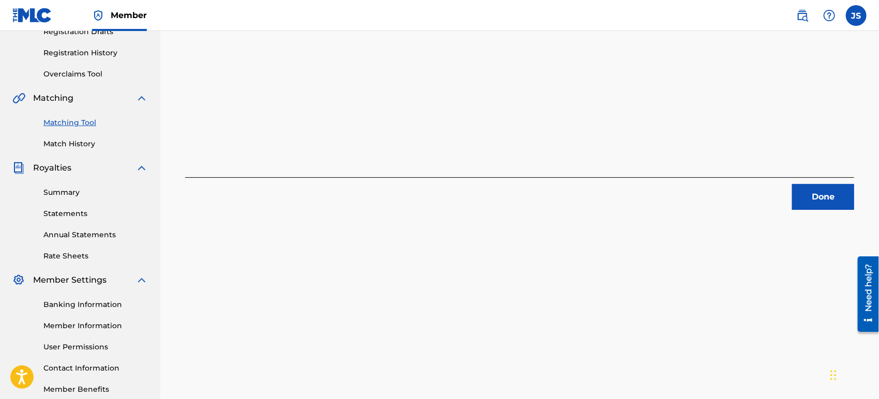
click at [806, 197] on button "Done" at bounding box center [823, 197] width 62 height 26
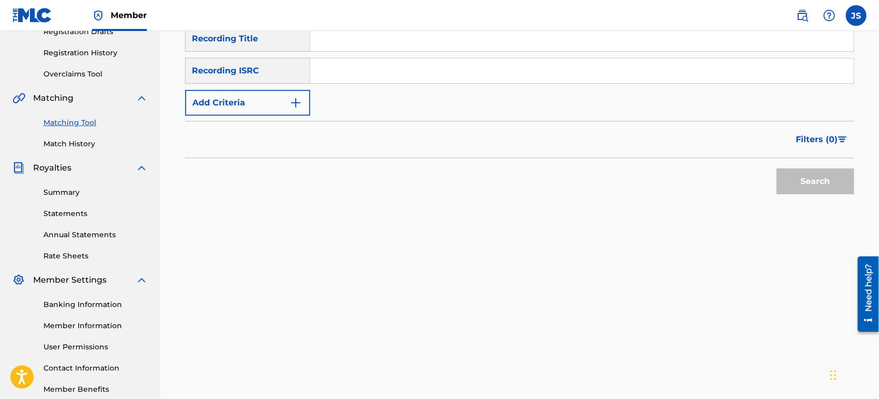
click at [359, 79] on input "Search Form" at bounding box center [581, 70] width 543 height 25
paste input "US3Z42103886"
type input "US3Z42103886"
drag, startPoint x: 604, startPoint y: 189, endPoint x: 623, endPoint y: 188, distance: 18.7
click at [605, 189] on div "Search" at bounding box center [519, 178] width 669 height 41
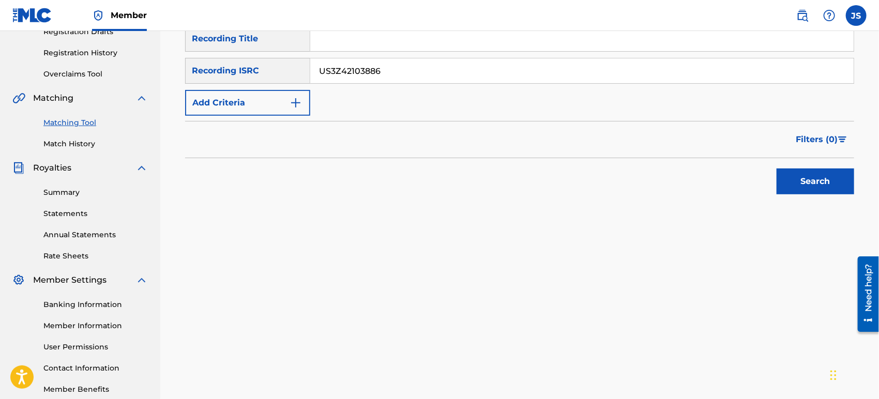
drag, startPoint x: 794, startPoint y: 184, endPoint x: 790, endPoint y: 200, distance: 16.1
click at [794, 185] on button "Search" at bounding box center [815, 182] width 78 height 26
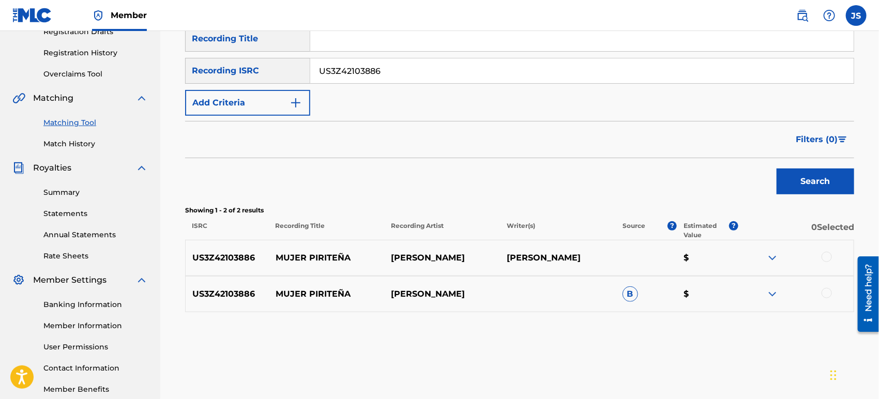
click at [826, 260] on div at bounding box center [826, 257] width 10 height 10
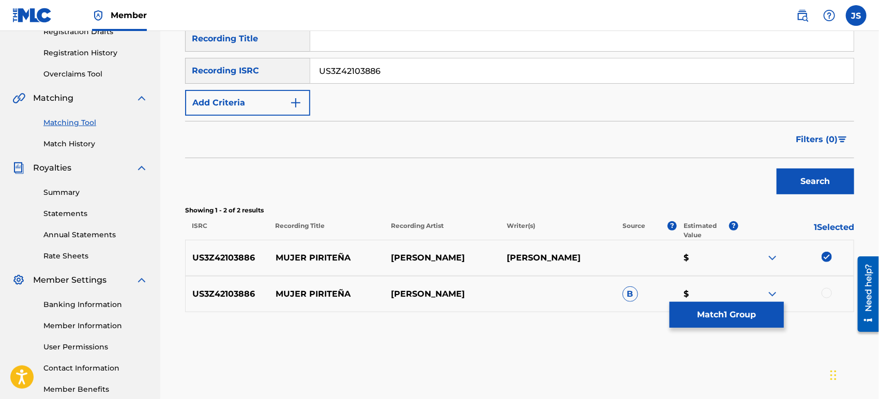
click at [829, 300] on div at bounding box center [796, 294] width 116 height 12
click at [827, 299] on div at bounding box center [796, 294] width 116 height 12
click at [828, 293] on div at bounding box center [826, 293] width 10 height 10
click at [769, 323] on button "Match 2 Groups" at bounding box center [726, 315] width 114 height 26
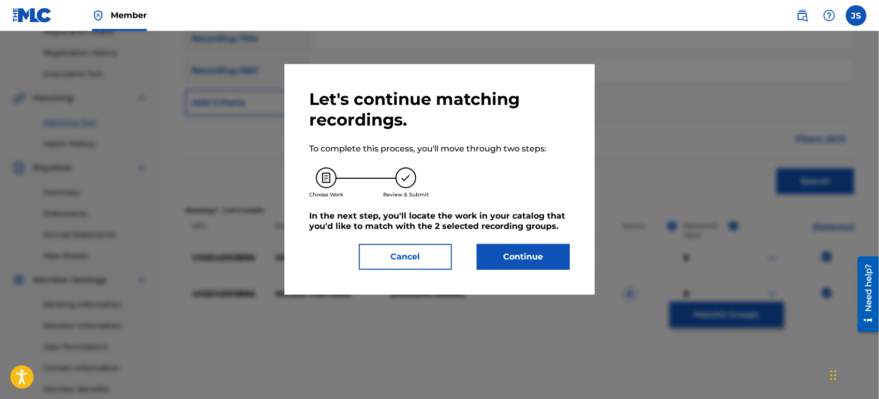
click at [533, 255] on button "Continue" at bounding box center [523, 257] width 93 height 26
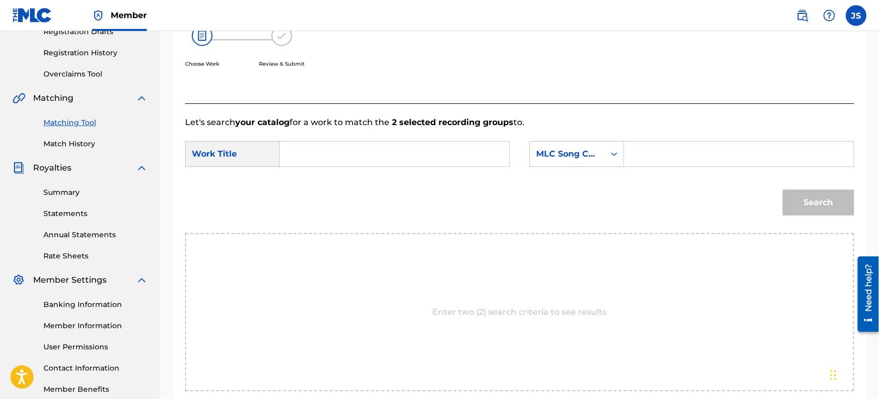
click at [409, 161] on input "Search Form" at bounding box center [394, 154] width 212 height 25
paste input "MUJER PIRITEÑA"
type input "MUJER PIRITEÑA"
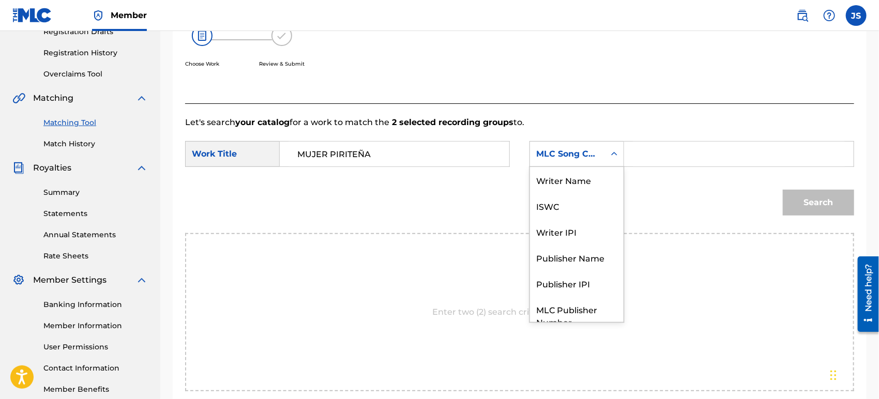
click at [581, 165] on div "MLC Song Code" at bounding box center [576, 154] width 95 height 26
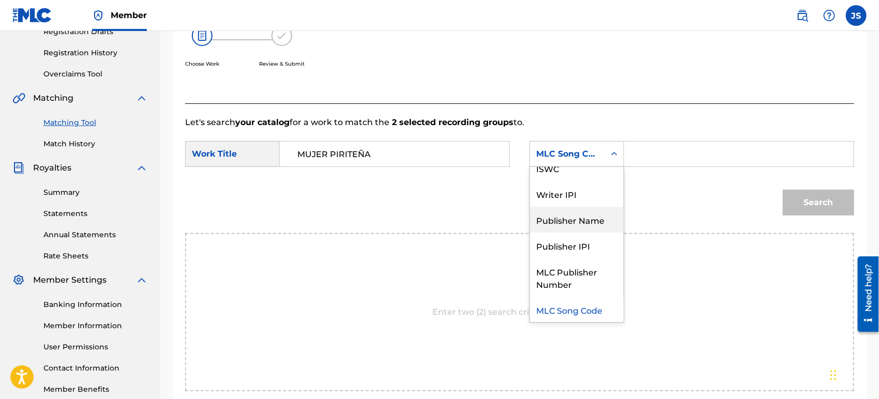
click at [589, 223] on div "Publisher Name" at bounding box center [577, 220] width 94 height 26
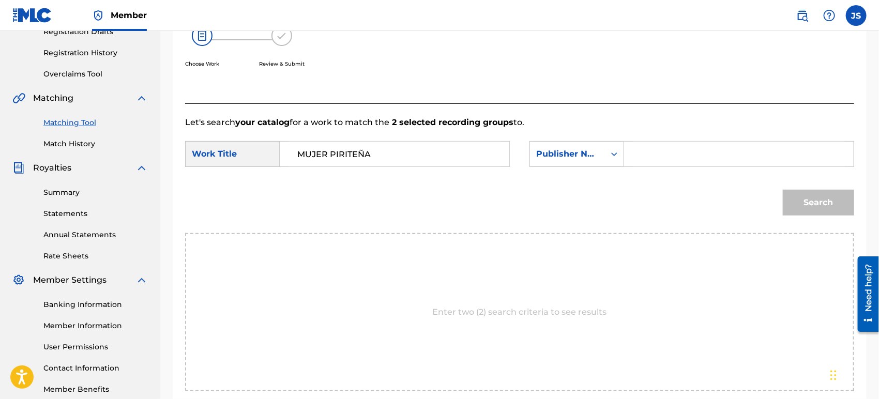
click at [652, 166] on div "SearchWithCriteria42946fb1-1bb8-42ee-bfd0-8918f3245d72 Work Title MUJER PIRITEÑ…" at bounding box center [519, 157] width 669 height 32
click at [656, 164] on input "Search Form" at bounding box center [739, 154] width 212 height 25
type input "MARMAZ"
click at [783, 190] on button "Search" at bounding box center [818, 203] width 71 height 26
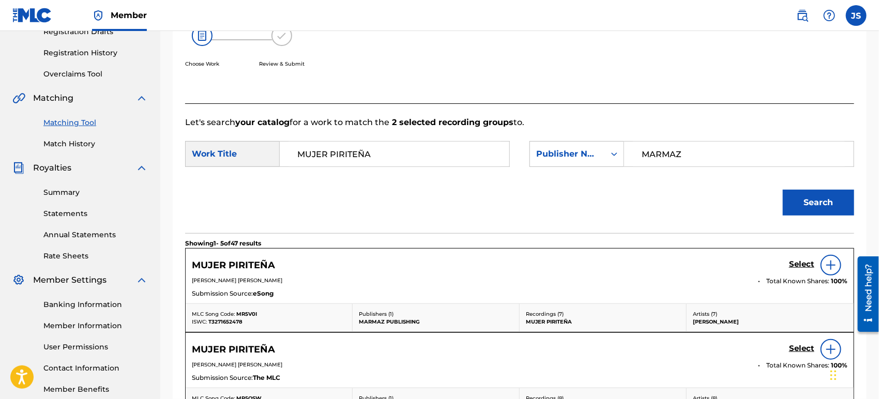
drag, startPoint x: 672, startPoint y: 177, endPoint x: 667, endPoint y: 189, distance: 12.3
click at [674, 191] on form "SearchWithCriteria42946fb1-1bb8-42ee-bfd0-8918f3245d72 Work Title MUJER PIRITEÑ…" at bounding box center [519, 181] width 669 height 104
click at [244, 313] on span "MR5V0I" at bounding box center [246, 314] width 21 height 7
click at [223, 318] on div "ISWC: T3271652478" at bounding box center [269, 322] width 154 height 8
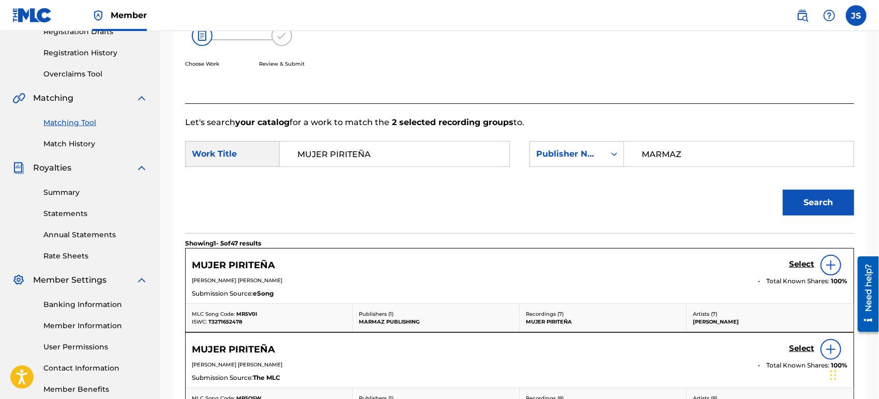
click at [223, 318] on div "ISWC: T3271652478" at bounding box center [269, 322] width 154 height 8
click at [798, 261] on h5 "Select" at bounding box center [801, 265] width 25 height 10
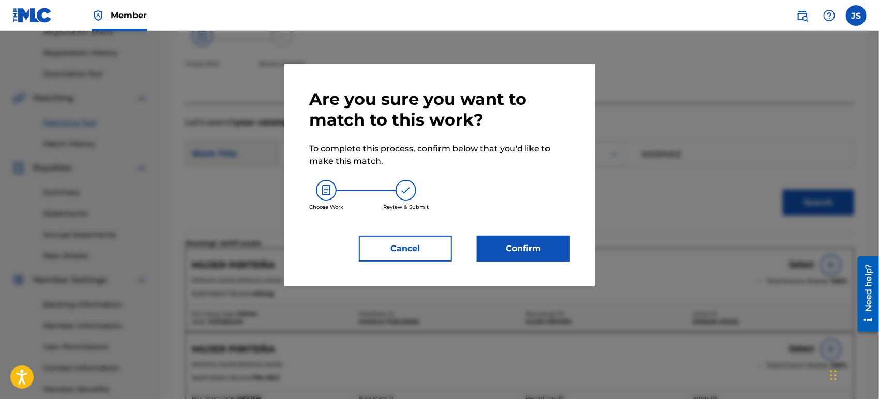
click at [395, 248] on button "Cancel" at bounding box center [405, 249] width 93 height 26
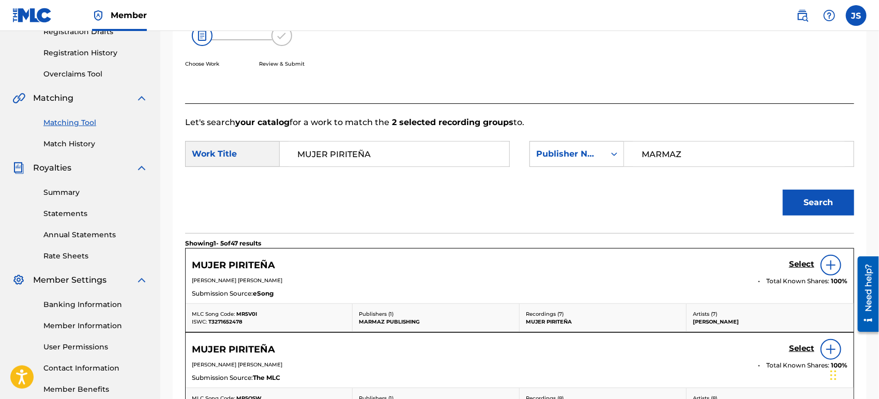
click at [801, 260] on h5 "Select" at bounding box center [801, 265] width 25 height 10
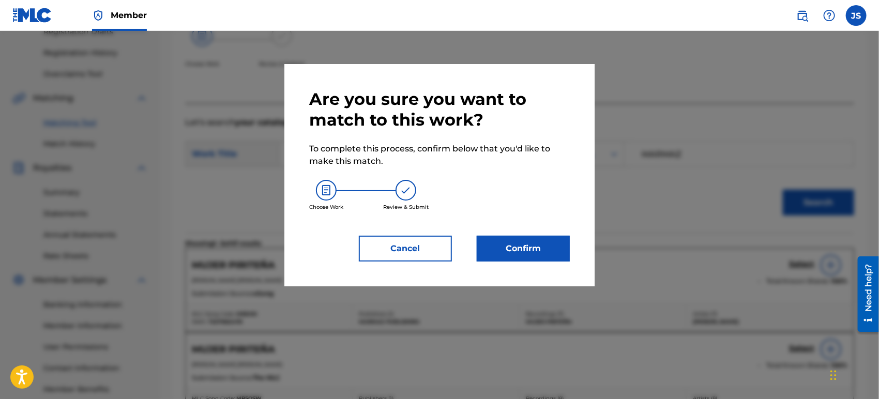
click at [508, 234] on div "Are you sure you want to match to this work? To complete this process, confirm …" at bounding box center [439, 175] width 261 height 173
click at [515, 243] on button "Confirm" at bounding box center [523, 249] width 93 height 26
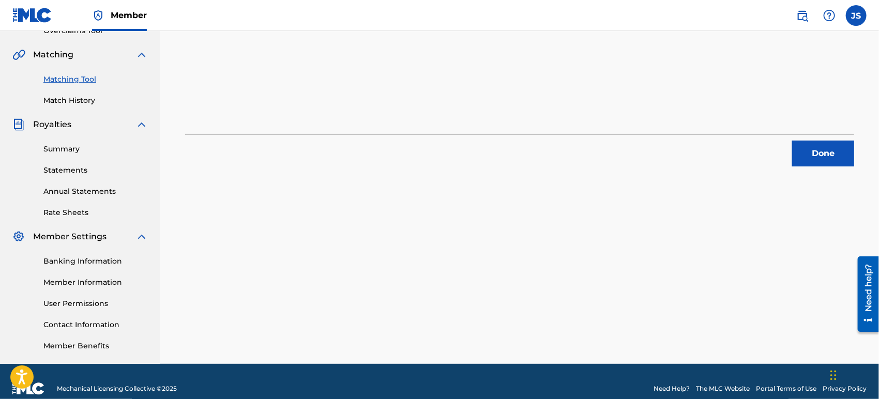
scroll to position [241, 0]
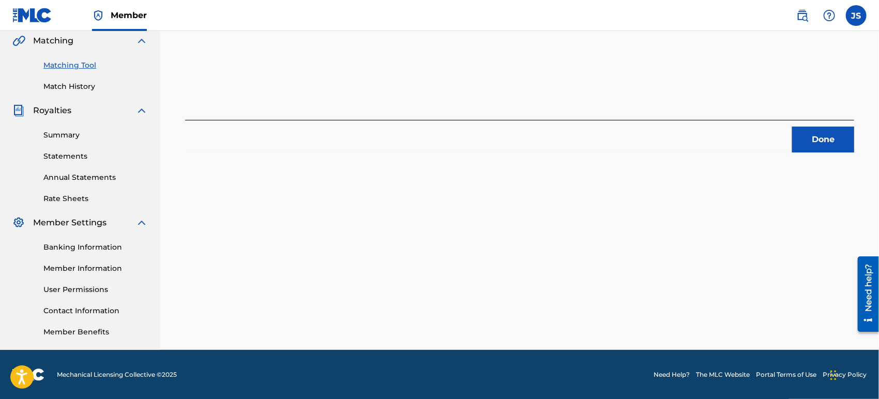
click at [823, 142] on button "Done" at bounding box center [823, 140] width 62 height 26
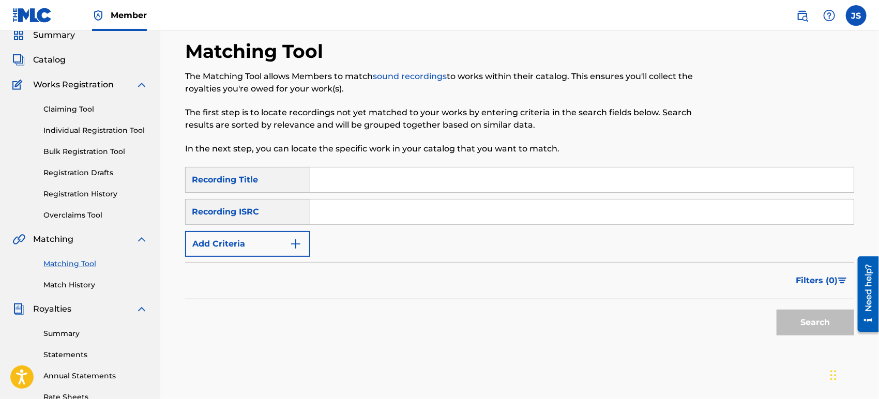
scroll to position [12, 0]
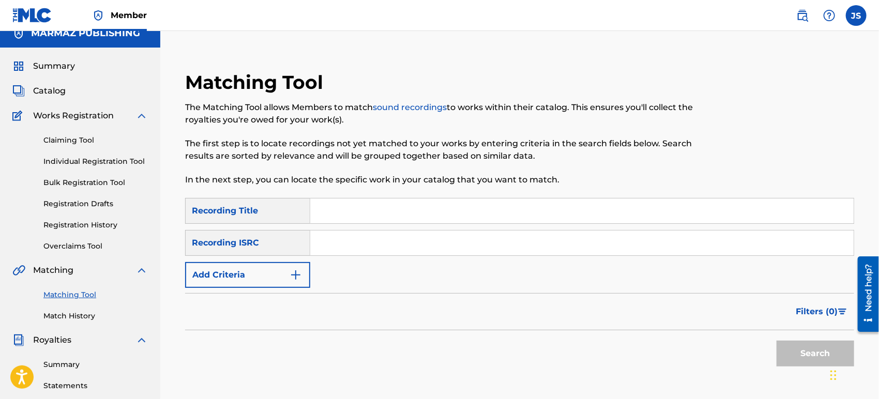
click at [426, 252] on input "Search Form" at bounding box center [581, 243] width 543 height 25
paste input "US3Z42103883"
type input "US3Z42103883"
click at [573, 326] on div "Filters ( 0 )" at bounding box center [519, 311] width 669 height 37
click at [786, 346] on button "Search" at bounding box center [815, 354] width 78 height 26
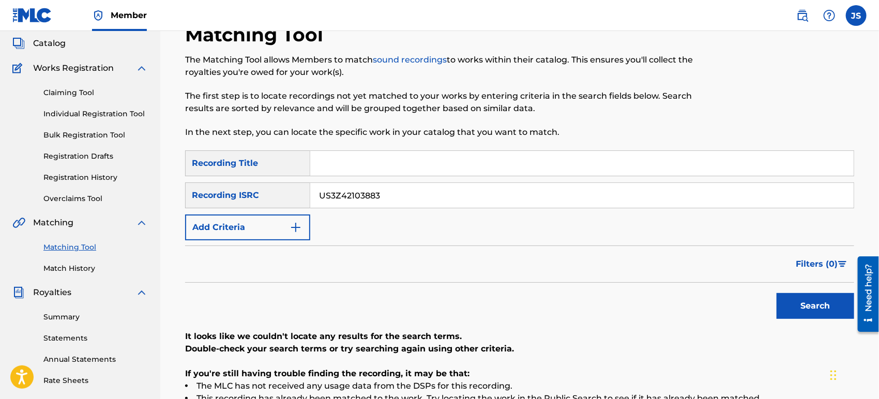
scroll to position [127, 0]
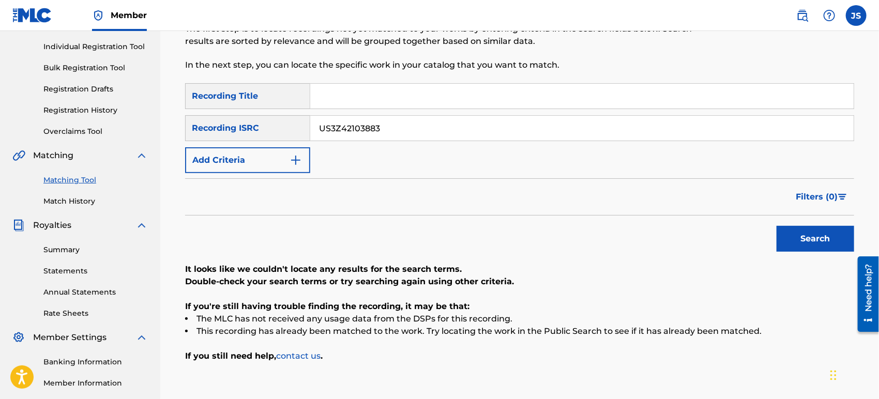
drag, startPoint x: 471, startPoint y: 123, endPoint x: 309, endPoint y: 142, distance: 163.4
click at [309, 142] on div "SearchWithCriteria6c2074a2-04df-4497-b398-0ebd98eb74de Recording Title SearchWi…" at bounding box center [519, 128] width 669 height 90
paste input "QMBZ92486832"
type input "QMBZ92486832"
click at [504, 181] on div "Filters ( 0 )" at bounding box center [519, 196] width 669 height 37
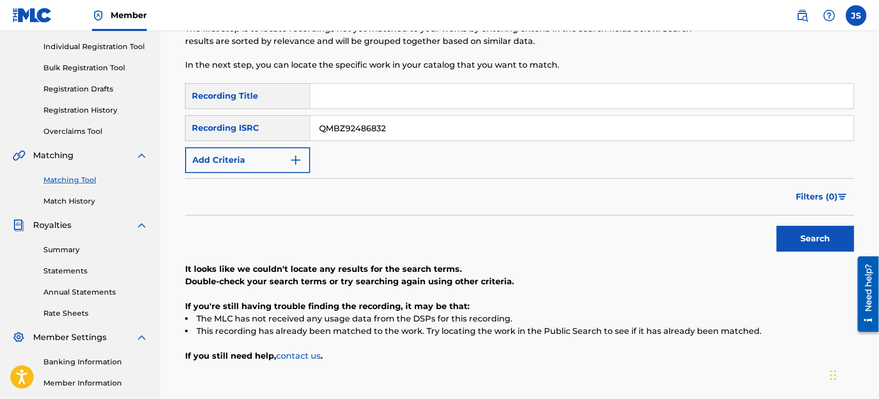
click at [790, 228] on button "Search" at bounding box center [815, 239] width 78 height 26
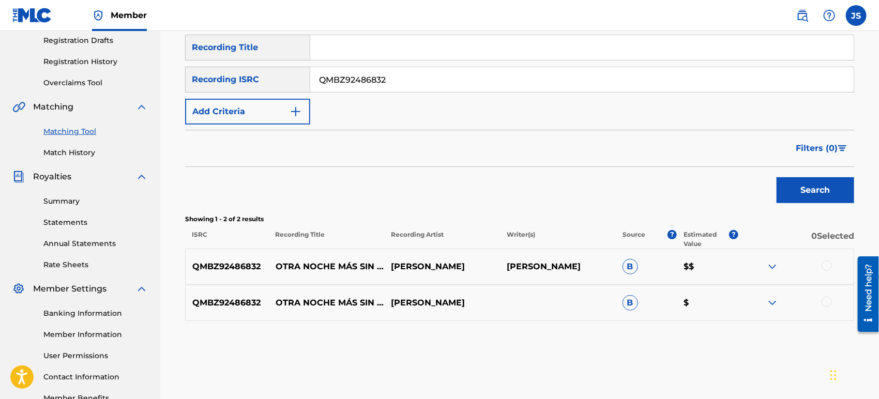
scroll to position [241, 0]
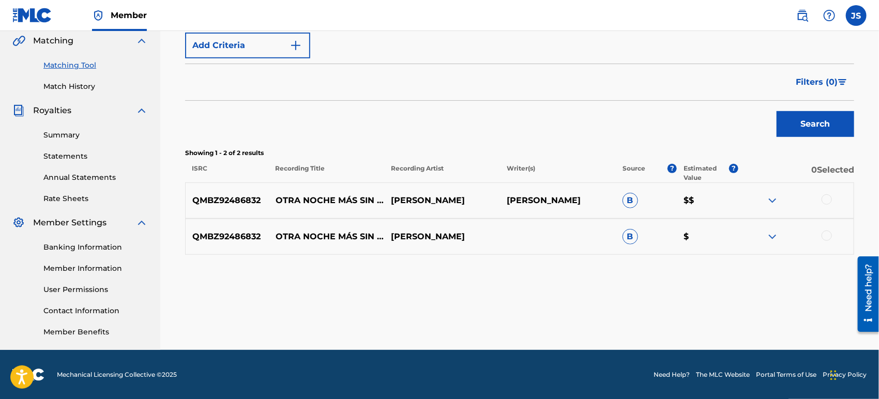
click at [831, 202] on div at bounding box center [826, 199] width 10 height 10
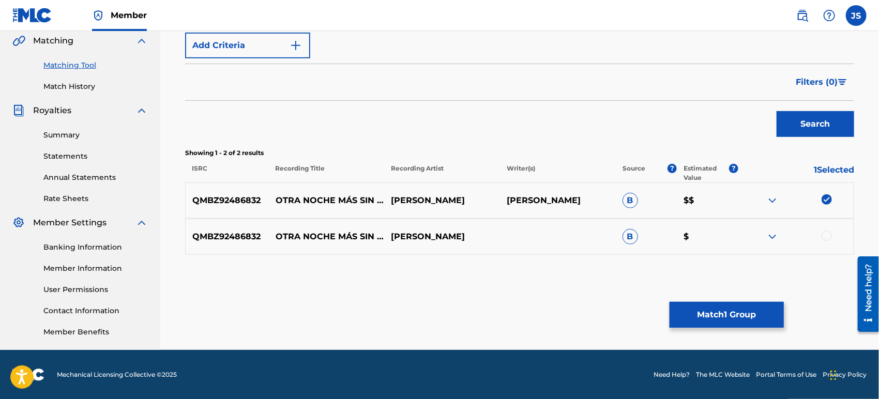
click at [829, 235] on div at bounding box center [826, 236] width 10 height 10
click at [777, 316] on button "Match 2 Groups" at bounding box center [726, 315] width 114 height 26
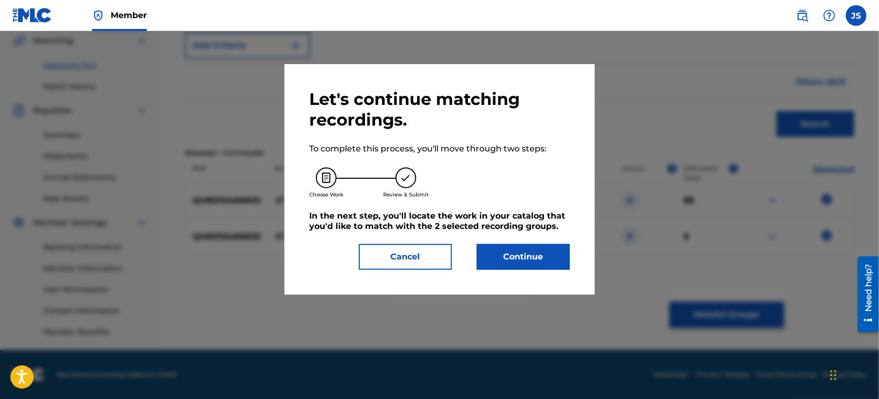
click at [544, 264] on button "Continue" at bounding box center [523, 257] width 93 height 26
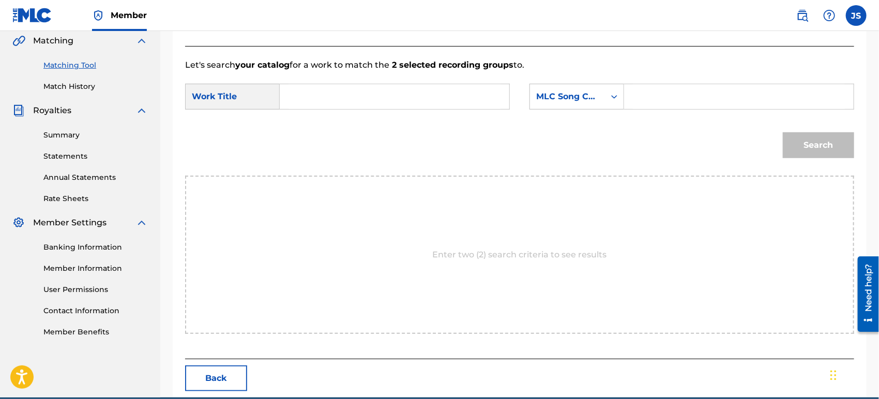
click at [381, 86] on input "Search Form" at bounding box center [394, 96] width 212 height 25
paste input "OTRA NOCHE MÁS SIN TI"
type input "OTRA NOCHE MÁS SIN TI"
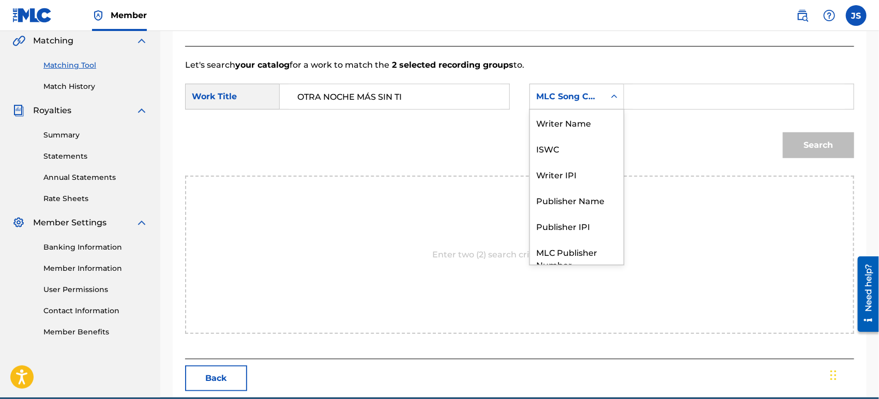
click at [578, 108] on div "MLC Song Code" at bounding box center [576, 97] width 95 height 26
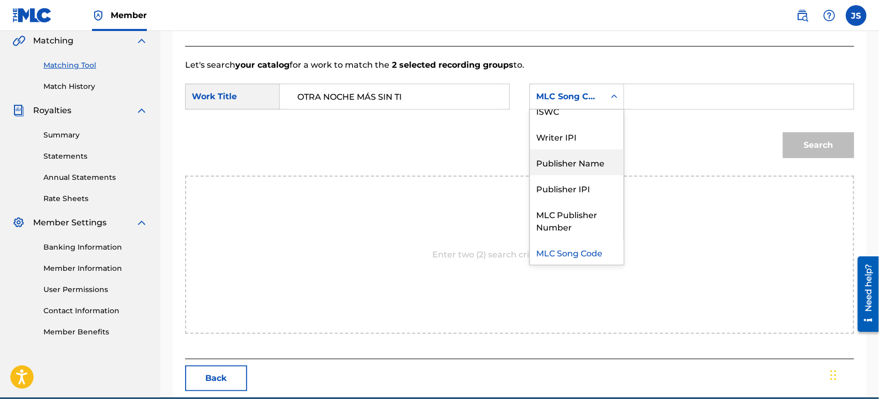
click at [584, 160] on div "Publisher Name" at bounding box center [577, 162] width 94 height 26
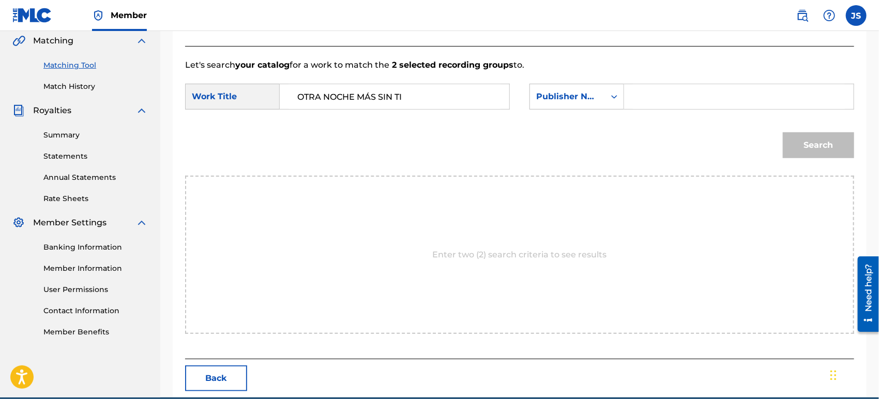
click at [649, 99] on input "Search Form" at bounding box center [739, 96] width 212 height 25
type input "MARMAZ"
click at [597, 131] on div "Search" at bounding box center [519, 149] width 669 height 54
click at [819, 145] on button "Search" at bounding box center [818, 145] width 71 height 26
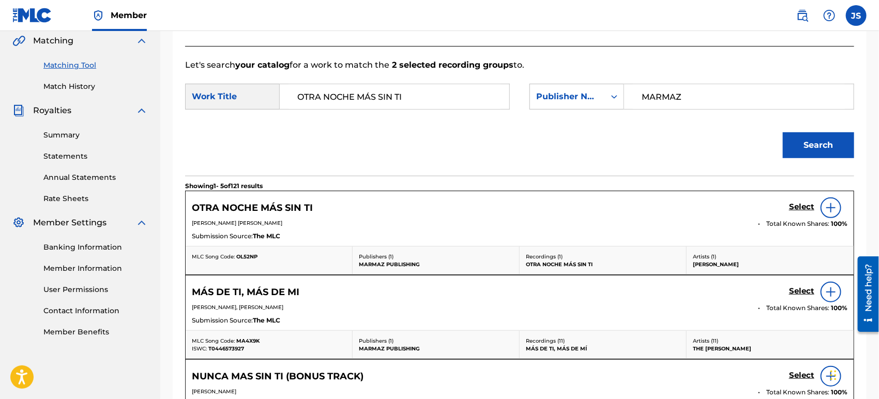
click at [247, 255] on span "OL52NP" at bounding box center [246, 256] width 21 height 7
click at [247, 254] on span "OL52NP" at bounding box center [246, 256] width 21 height 7
click at [794, 207] on h5 "Select" at bounding box center [801, 207] width 25 height 10
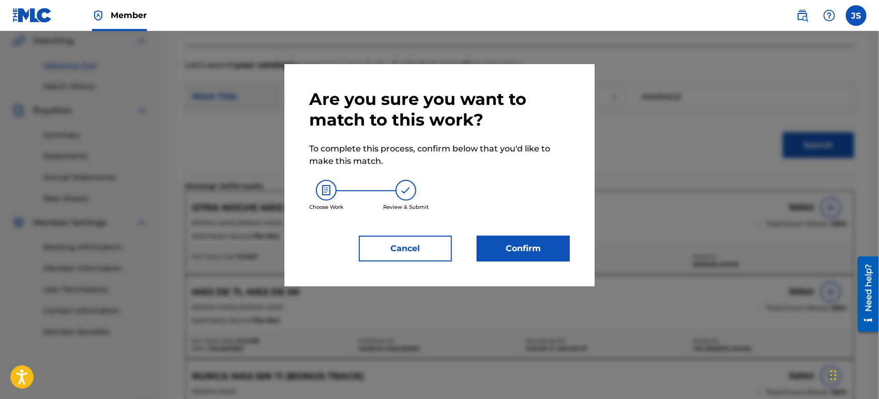
click at [538, 248] on button "Confirm" at bounding box center [523, 249] width 93 height 26
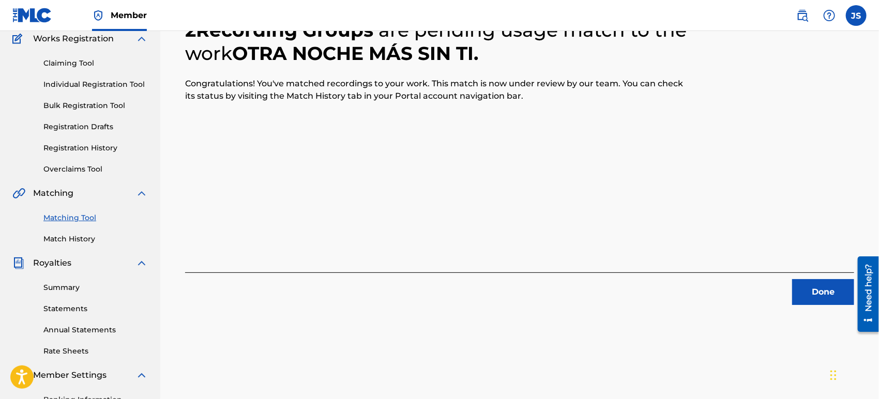
scroll to position [69, 0]
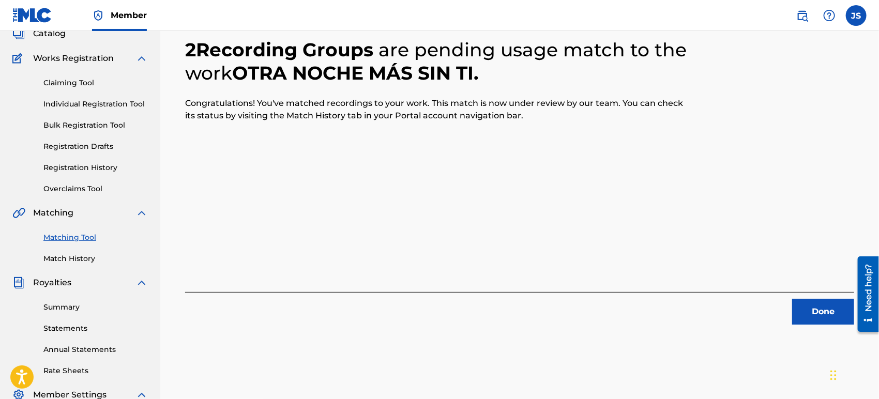
click at [800, 312] on button "Done" at bounding box center [823, 312] width 62 height 26
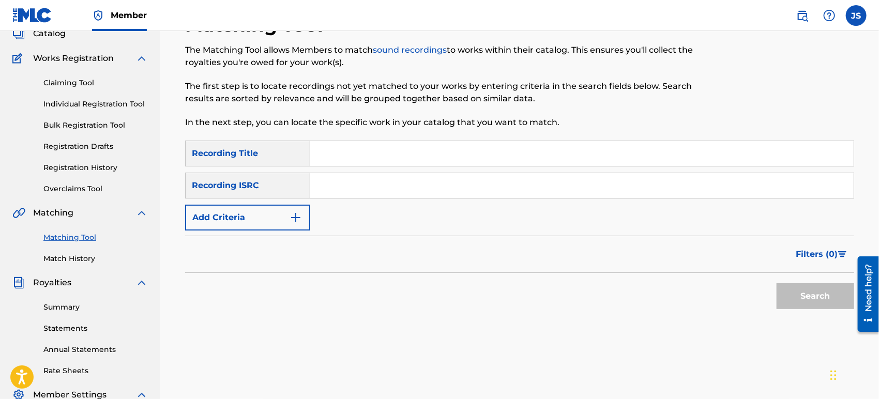
click at [403, 177] on input "Search Form" at bounding box center [581, 185] width 543 height 25
paste input "US3Z42103881"
type input "US3Z42103881"
drag, startPoint x: 600, startPoint y: 261, endPoint x: 679, endPoint y: 280, distance: 81.9
click at [600, 261] on div "Filters ( 0 )" at bounding box center [519, 254] width 669 height 37
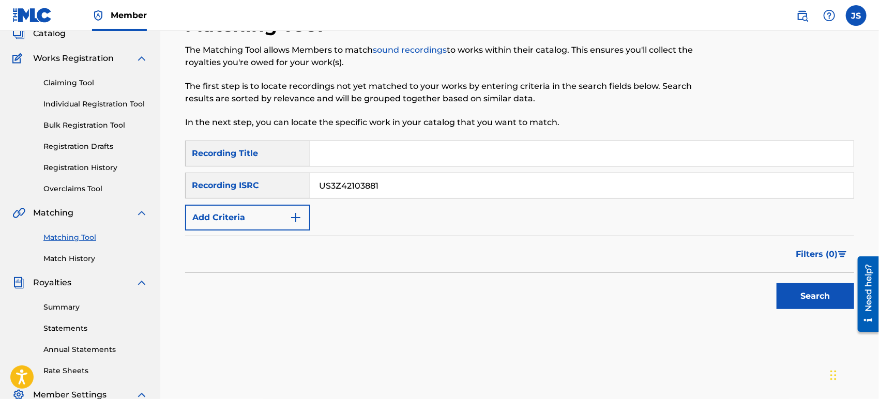
drag, startPoint x: 781, startPoint y: 293, endPoint x: 780, endPoint y: 298, distance: 5.3
click at [781, 293] on button "Search" at bounding box center [815, 296] width 78 height 26
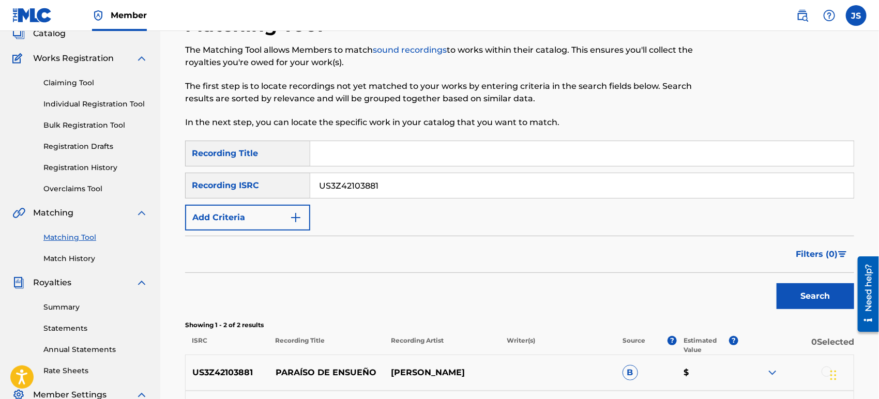
scroll to position [241, 0]
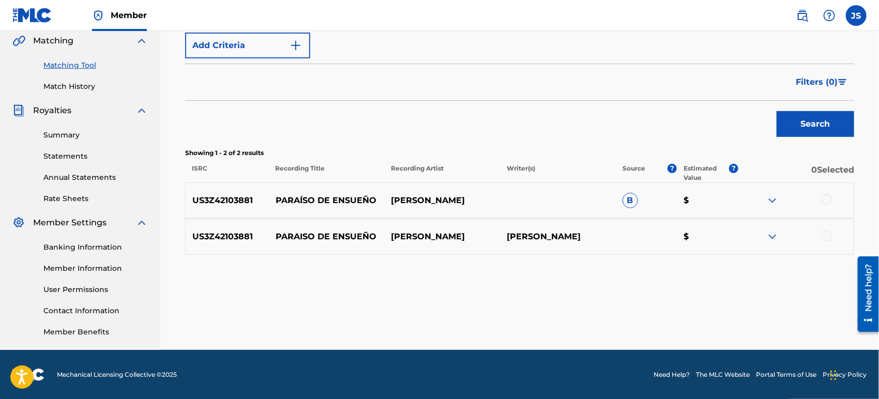
click at [827, 202] on div at bounding box center [826, 199] width 10 height 10
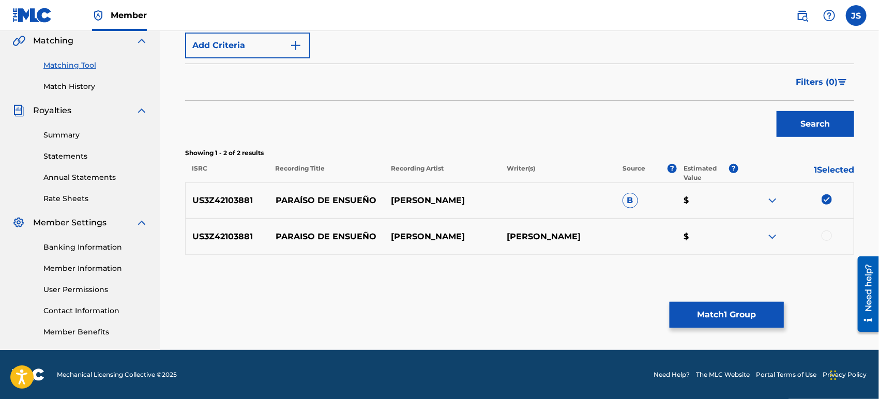
click at [827, 235] on div at bounding box center [826, 236] width 10 height 10
click at [764, 304] on button "Match 2 Groups" at bounding box center [726, 315] width 114 height 26
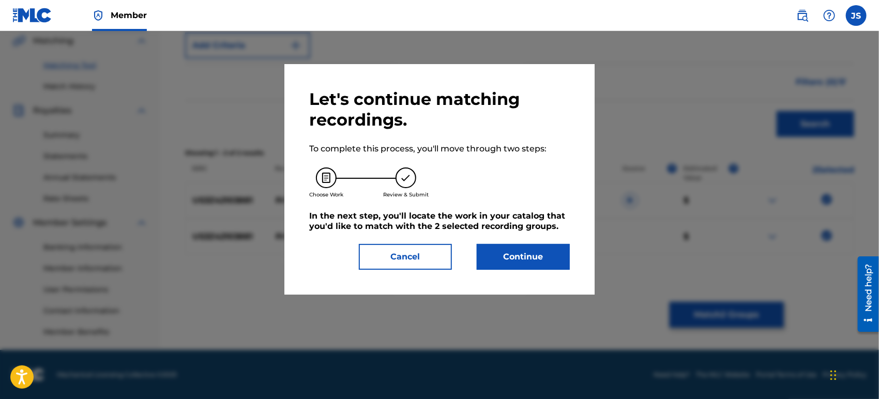
click at [520, 248] on button "Continue" at bounding box center [523, 257] width 93 height 26
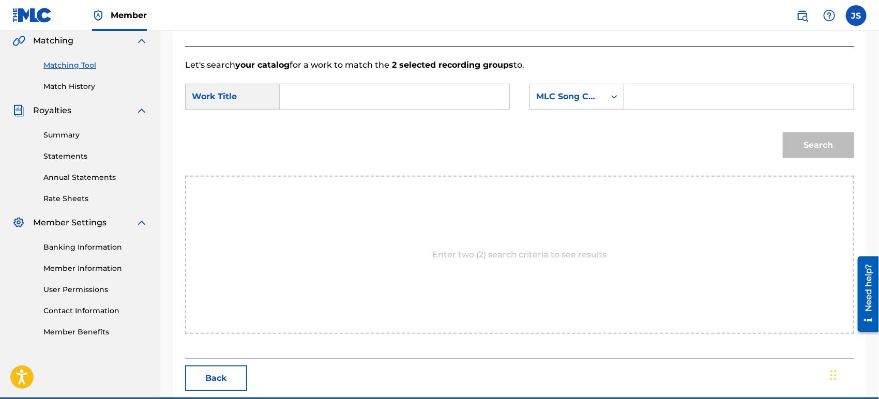
click at [356, 89] on input "Search Form" at bounding box center [394, 96] width 212 height 25
paste input "PARAISO DE ENSUEÑO"
type input "PARAISO DE ENSUEÑO"
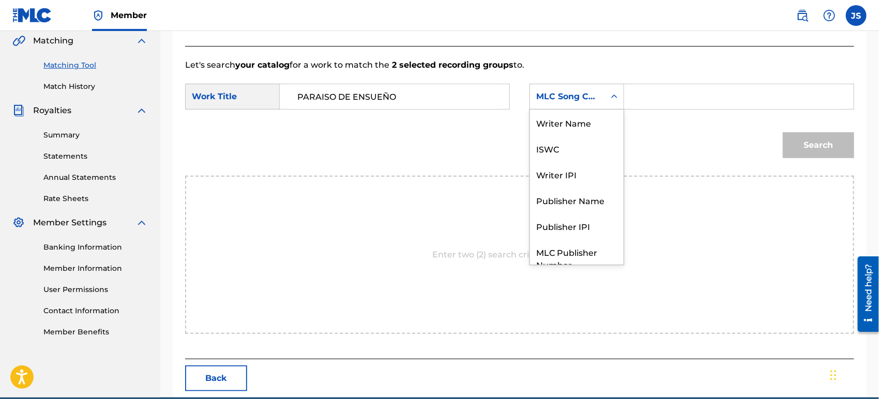
click at [579, 100] on div "MLC Song Code" at bounding box center [567, 96] width 63 height 12
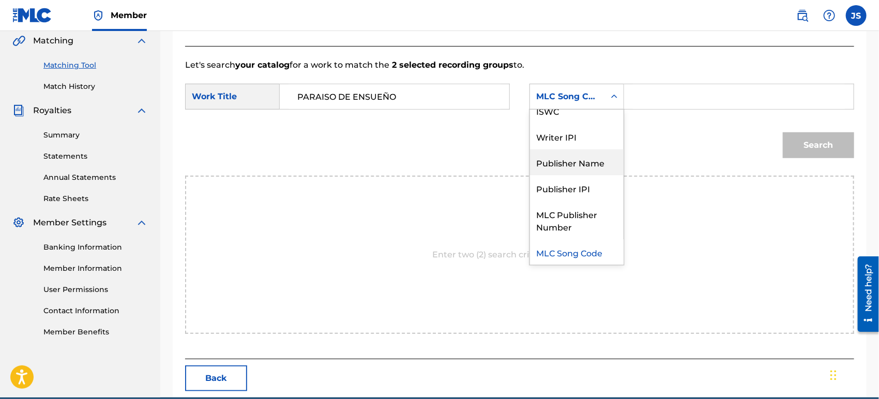
click at [577, 160] on div "Publisher Name" at bounding box center [577, 162] width 94 height 26
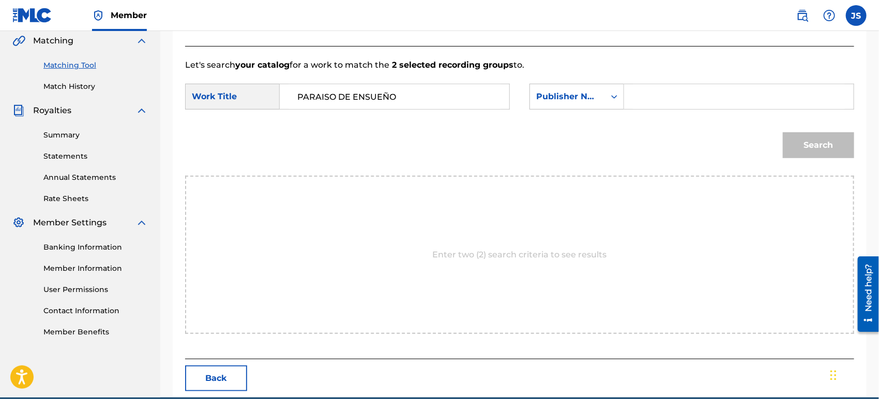
click at [634, 98] on input "Search Form" at bounding box center [739, 96] width 212 height 25
drag, startPoint x: 667, startPoint y: 86, endPoint x: 666, endPoint y: 92, distance: 5.8
click at [667, 86] on input "Search Form" at bounding box center [739, 96] width 212 height 25
type input "MARMAZ"
click at [620, 141] on div "Search" at bounding box center [519, 149] width 669 height 54
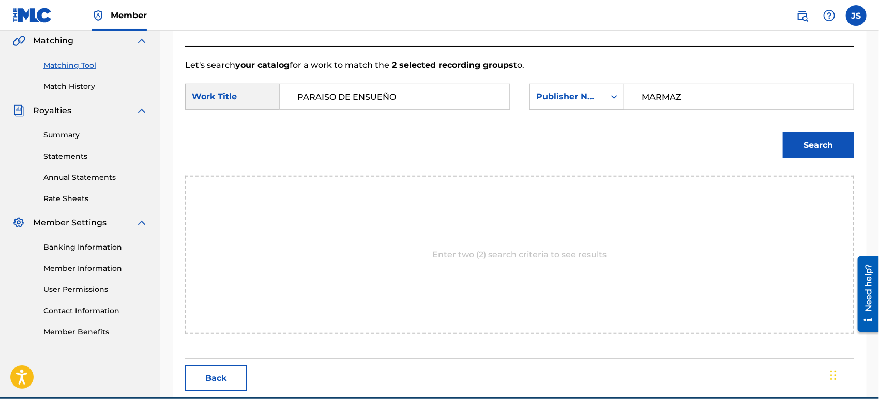
click at [805, 150] on button "Search" at bounding box center [818, 145] width 71 height 26
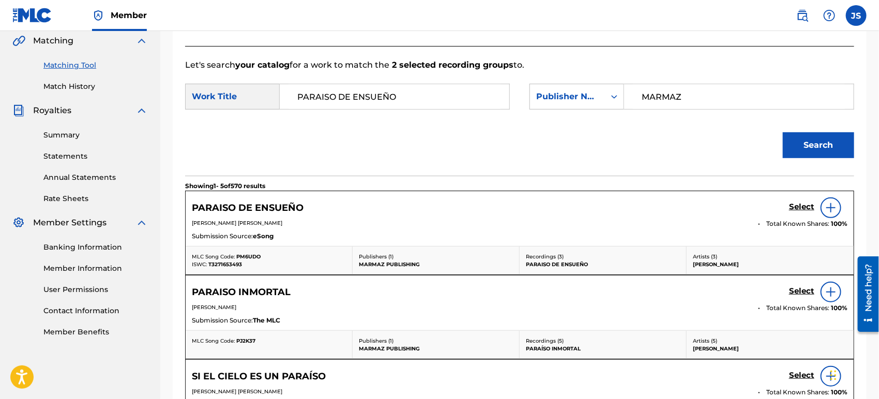
click at [254, 253] on span "PM6UDO" at bounding box center [248, 256] width 24 height 7
click at [226, 264] on span "T3271653493" at bounding box center [225, 264] width 34 height 7
click at [793, 208] on h5 "Select" at bounding box center [801, 207] width 25 height 10
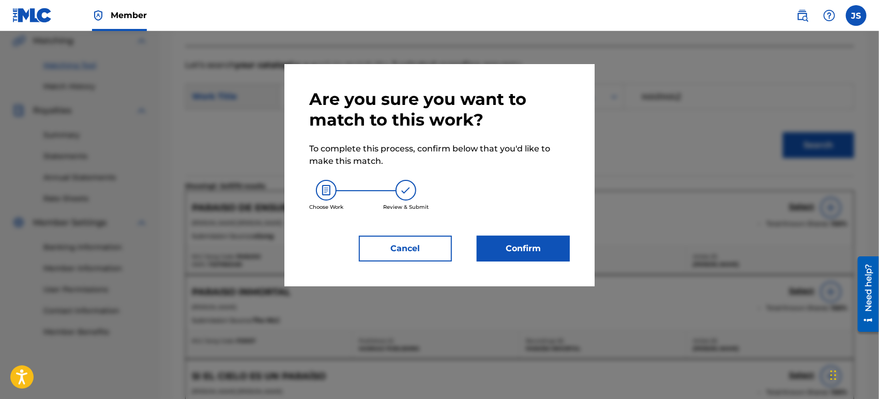
click at [522, 245] on button "Confirm" at bounding box center [523, 249] width 93 height 26
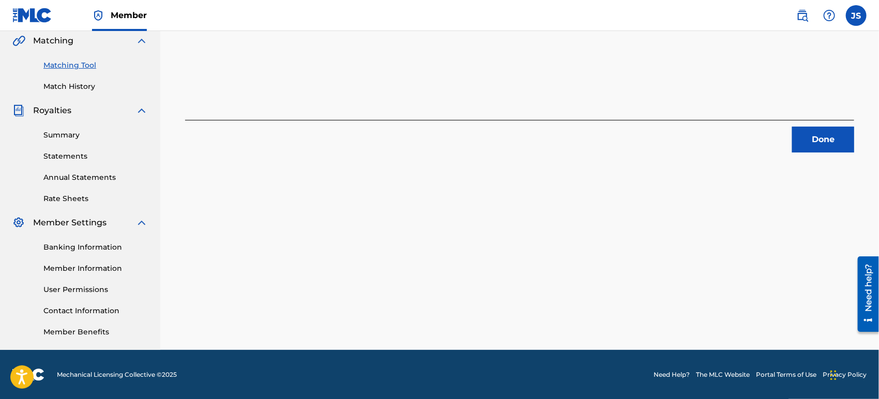
click at [826, 142] on button "Done" at bounding box center [823, 140] width 62 height 26
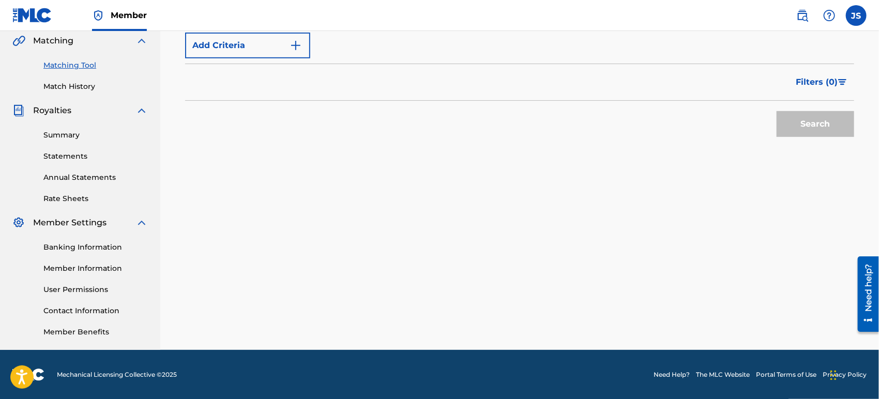
scroll to position [127, 0]
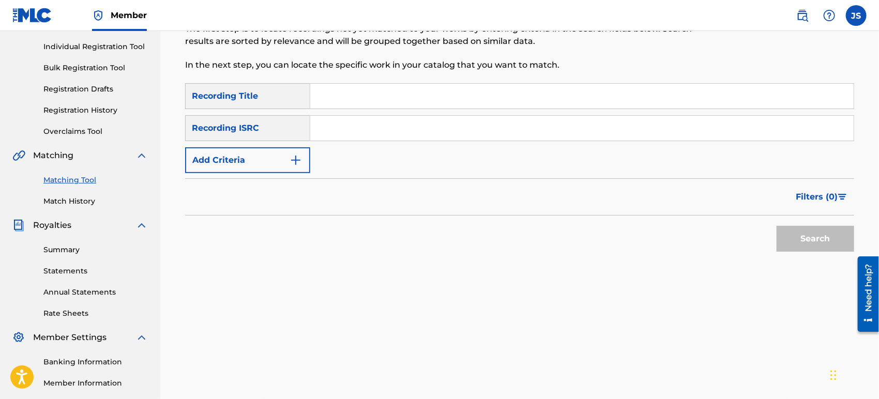
click at [533, 122] on input "Search Form" at bounding box center [581, 128] width 543 height 25
click at [380, 128] on input "Search Form" at bounding box center [581, 128] width 543 height 25
paste input "US3Z42103888"
type input "US3Z42103888"
click at [574, 226] on div "Search" at bounding box center [519, 236] width 669 height 41
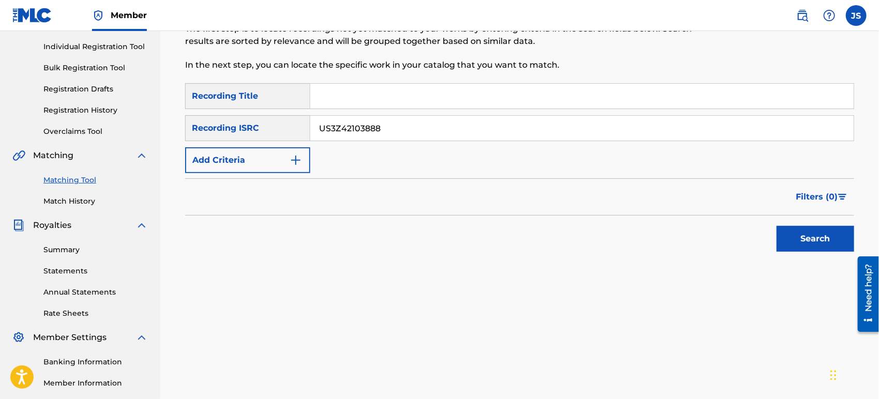
click at [782, 236] on button "Search" at bounding box center [815, 239] width 78 height 26
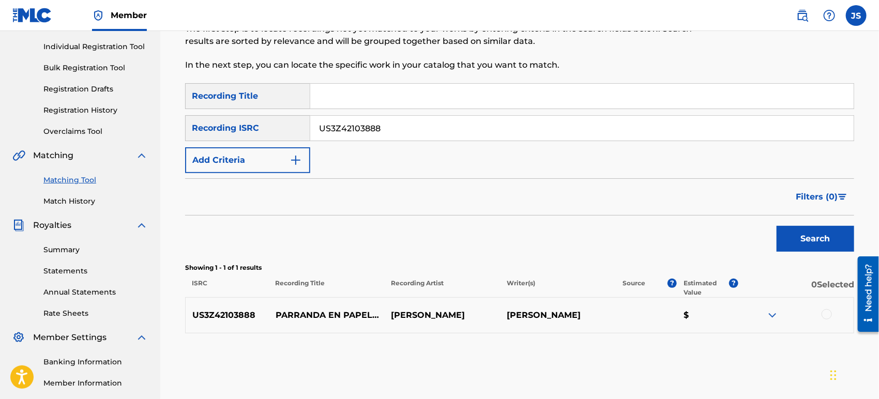
click at [825, 312] on div at bounding box center [826, 314] width 10 height 10
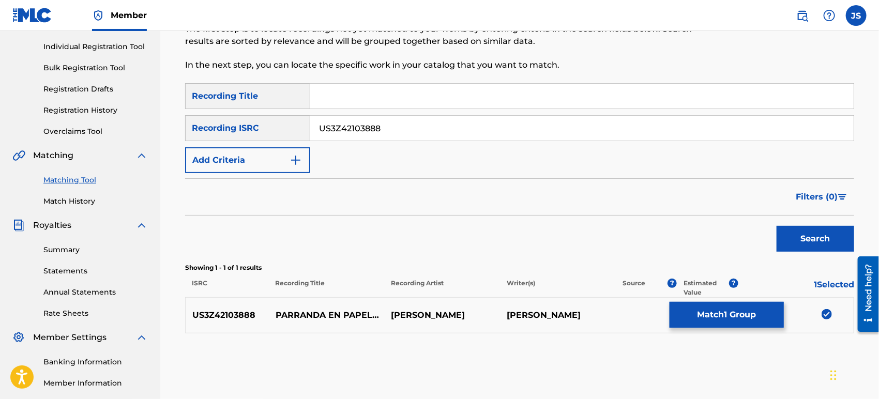
click at [722, 317] on button "Match 1 Group" at bounding box center [726, 315] width 114 height 26
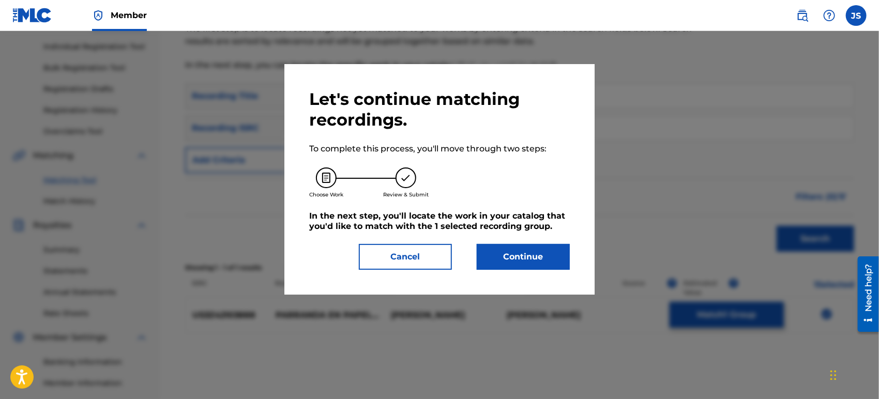
click at [538, 255] on button "Continue" at bounding box center [523, 257] width 93 height 26
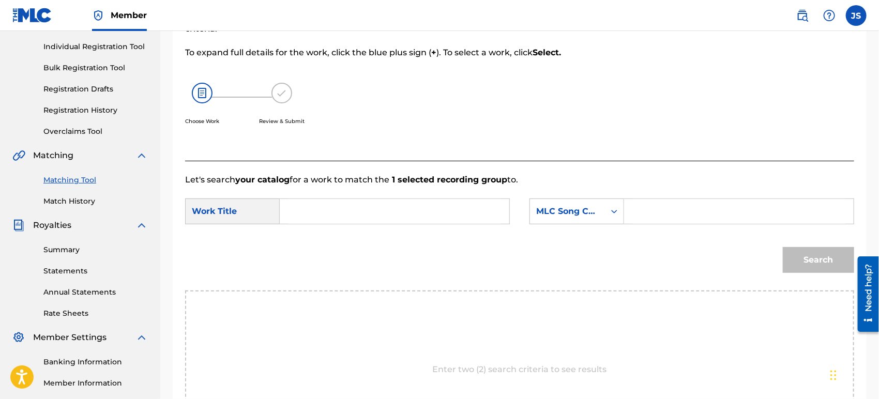
click at [380, 215] on input "Search Form" at bounding box center [394, 211] width 212 height 25
paste input "PARRANDA EN PAPELON"
type input "PARRANDA EN PAPELON"
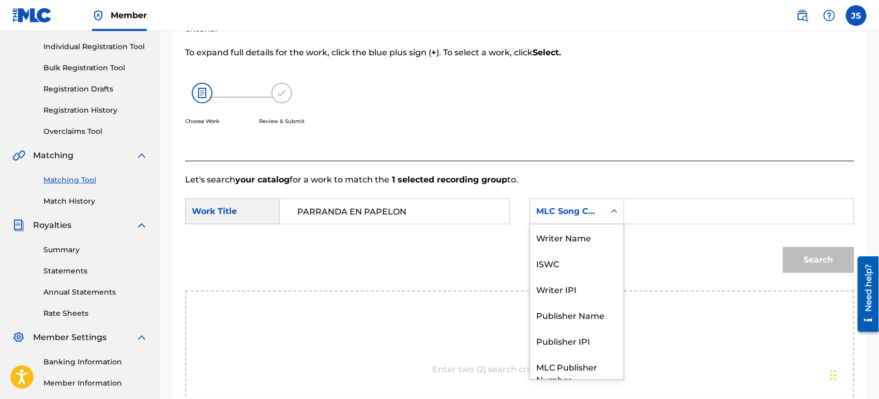
click at [572, 217] on div "MLC Song Code" at bounding box center [567, 211] width 63 height 12
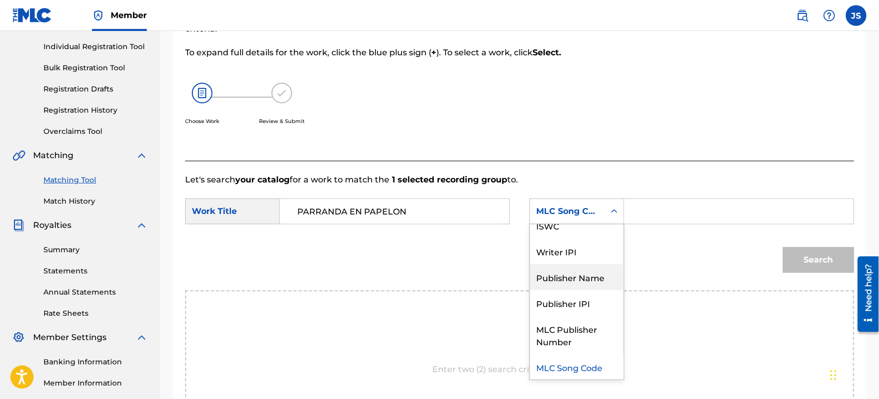
click at [581, 272] on div "Publisher Name" at bounding box center [577, 277] width 94 height 26
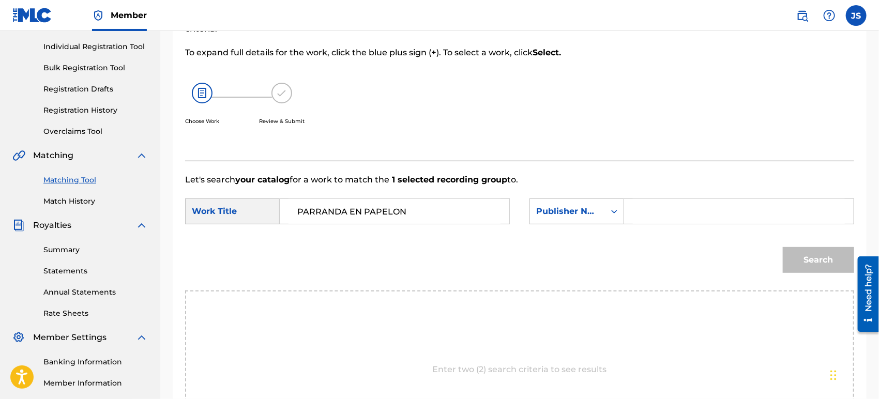
drag, startPoint x: 656, startPoint y: 214, endPoint x: 651, endPoint y: 213, distance: 5.3
click at [656, 214] on input "Search Form" at bounding box center [739, 211] width 212 height 25
type input "MARMAZ"
click at [795, 140] on div at bounding box center [777, 58] width 154 height 205
click at [800, 252] on button "Search" at bounding box center [818, 260] width 71 height 26
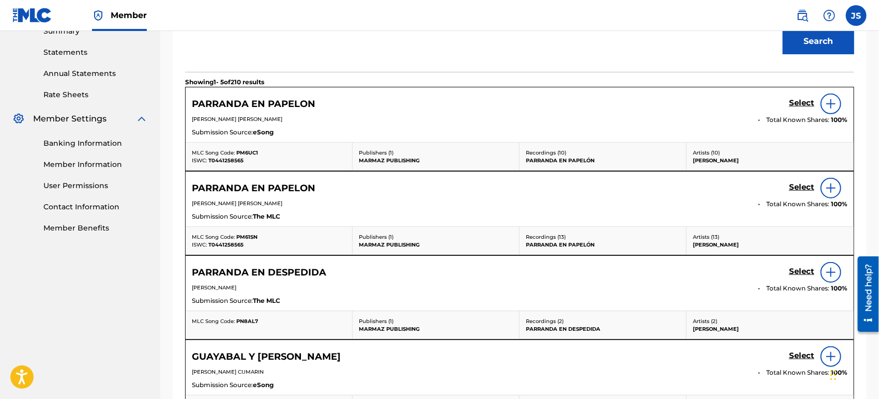
scroll to position [356, 0]
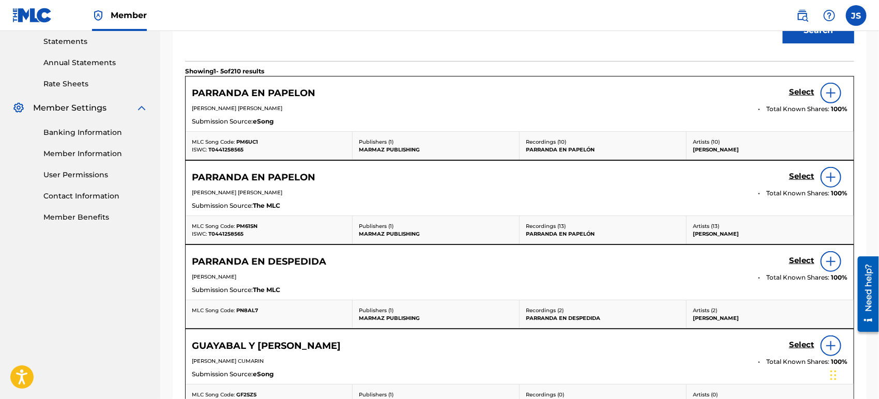
click at [242, 143] on span "PM6UC1" at bounding box center [247, 142] width 22 height 7
click at [221, 147] on span "T0441258565" at bounding box center [225, 149] width 35 height 7
click at [798, 94] on h5 "Select" at bounding box center [801, 92] width 25 height 10
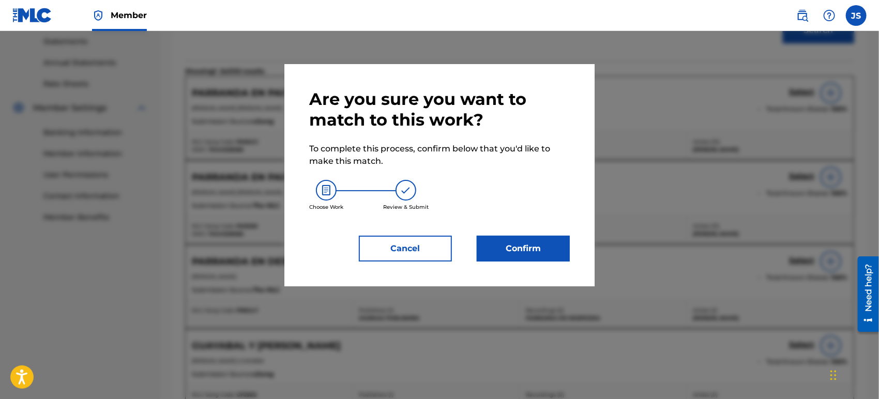
click at [531, 249] on button "Confirm" at bounding box center [523, 249] width 93 height 26
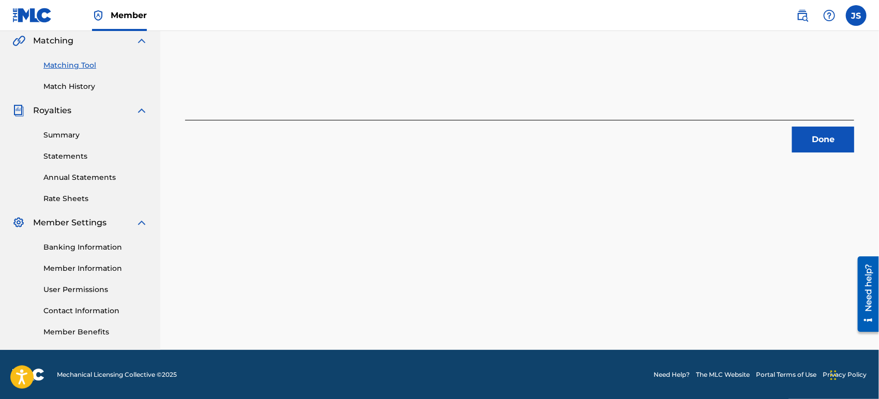
click at [806, 144] on button "Done" at bounding box center [823, 140] width 62 height 26
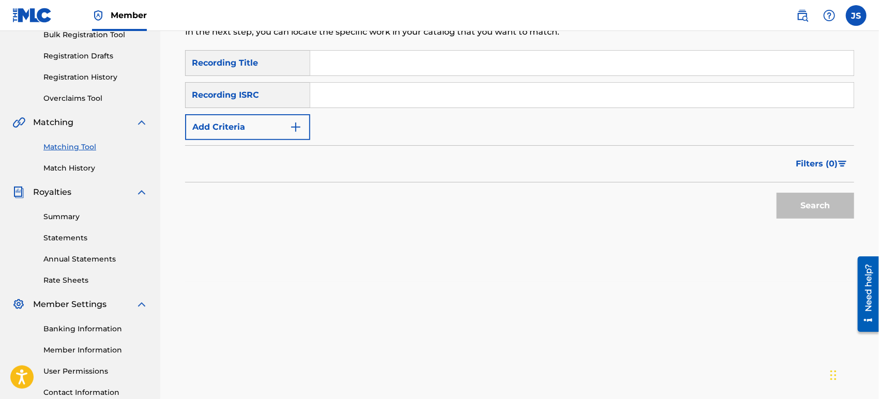
scroll to position [69, 0]
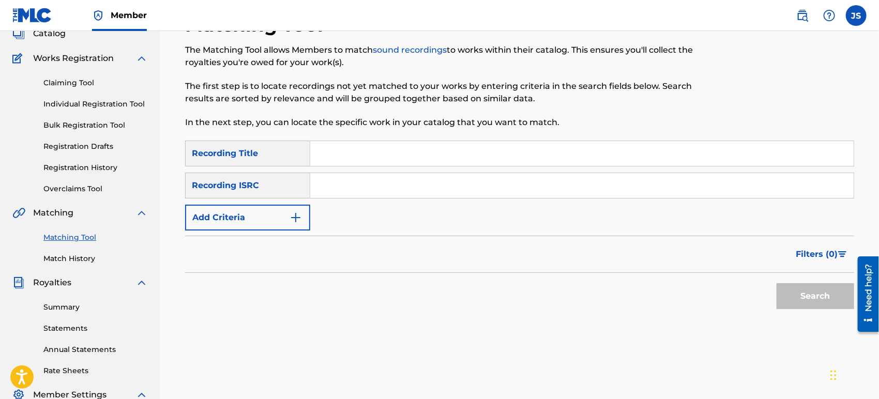
click at [439, 181] on input "Search Form" at bounding box center [581, 185] width 543 height 25
paste input "QZ5AB2143022"
type input "QZ5AB2143022"
click at [636, 262] on div "Filters ( 0 )" at bounding box center [519, 254] width 669 height 37
drag, startPoint x: 816, startPoint y: 276, endPoint x: 818, endPoint y: 284, distance: 7.9
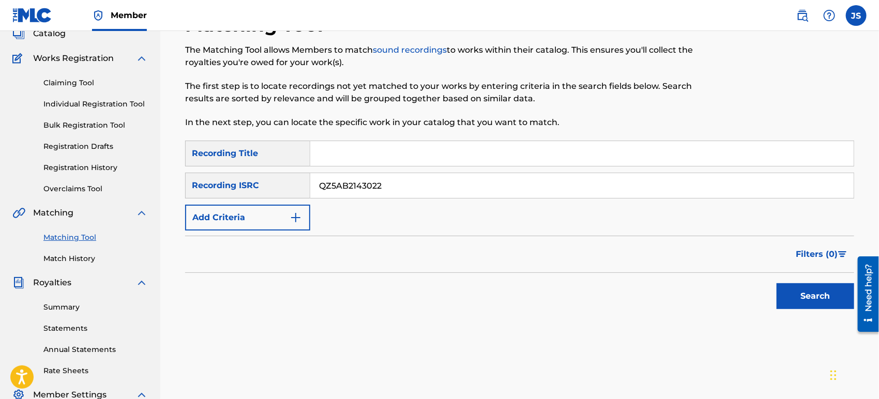
click at [817, 276] on div "Search" at bounding box center [812, 293] width 83 height 41
click at [819, 293] on button "Search" at bounding box center [815, 296] width 78 height 26
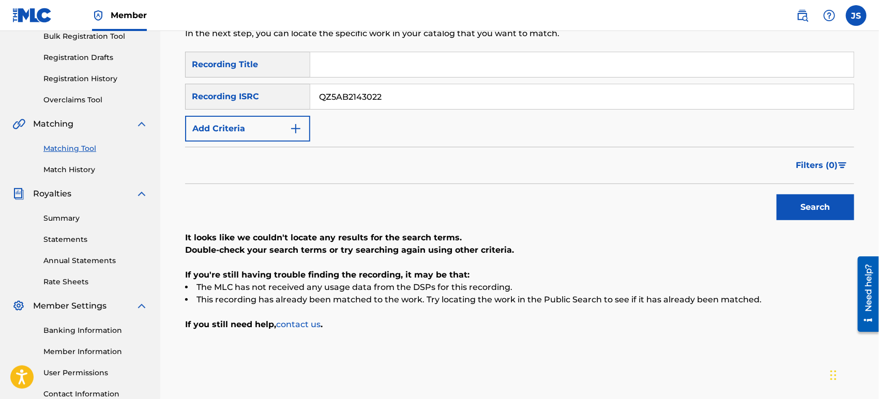
scroll to position [184, 0]
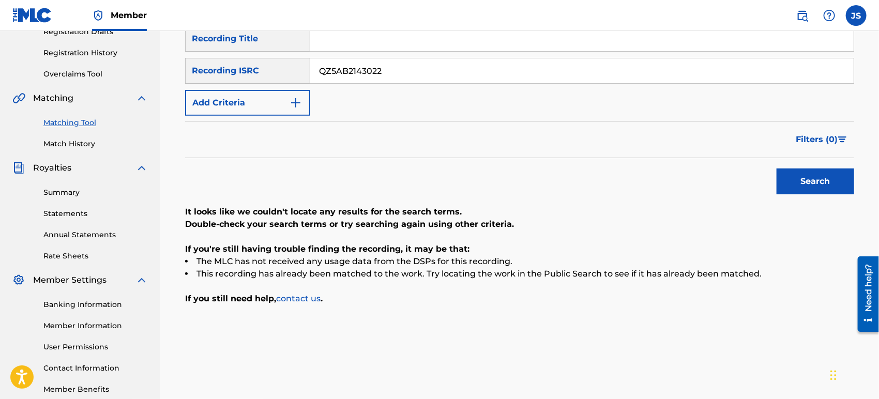
drag, startPoint x: 431, startPoint y: 67, endPoint x: 116, endPoint y: 83, distance: 315.2
click at [116, 83] on main "MARMAZ PUBLISHING Summary Catalog Works Registration Claiming Tool Individual R…" at bounding box center [439, 127] width 879 height 560
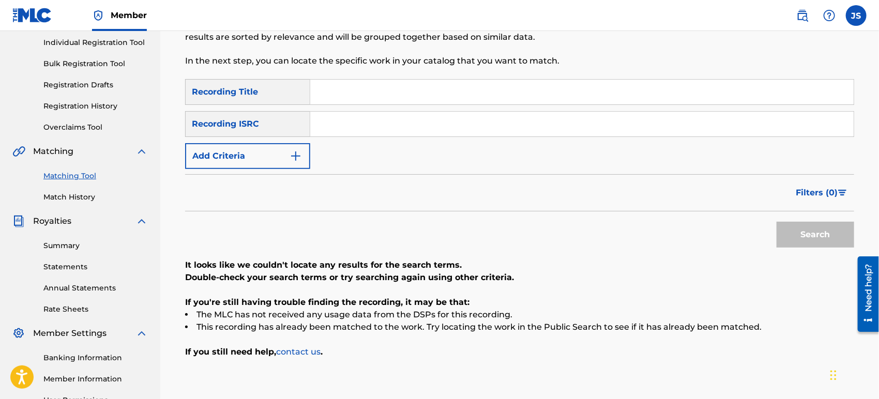
scroll to position [69, 0]
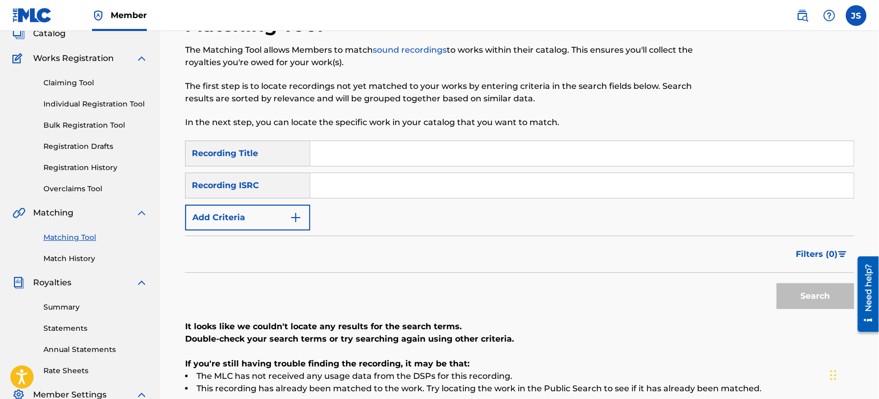
click at [482, 158] on input "Search Form" at bounding box center [581, 153] width 543 height 25
paste input "PEITICION DE UN COPLERO"
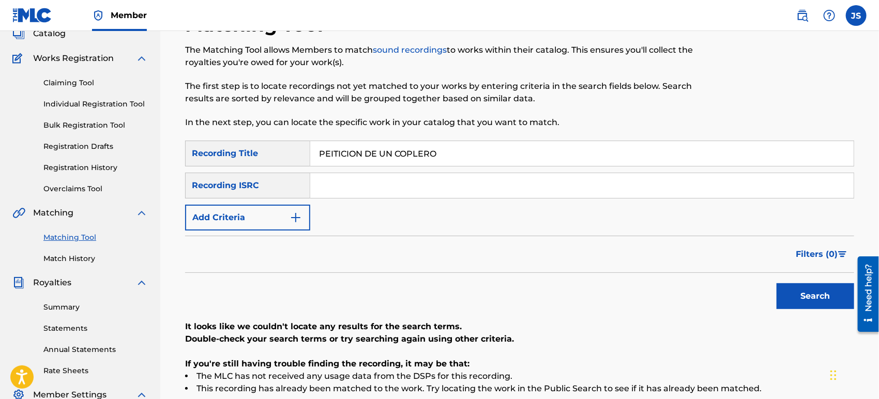
type input "PEITICION DE UN COPLERO"
click at [626, 109] on div "The Matching Tool allows Members to match sound recordings to works within thei…" at bounding box center [442, 86] width 515 height 85
click at [803, 306] on button "Search" at bounding box center [815, 296] width 78 height 26
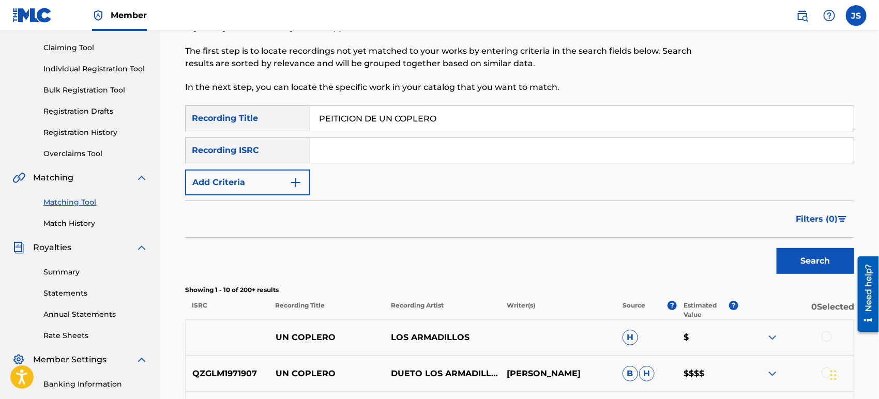
scroll to position [0, 0]
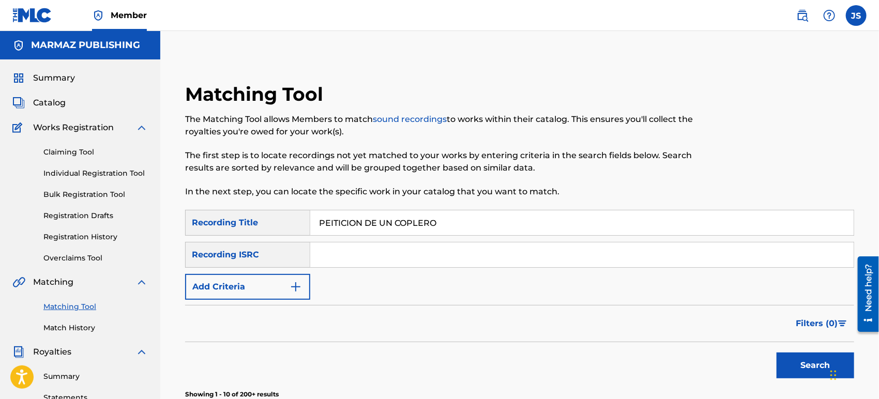
drag, startPoint x: 463, startPoint y: 221, endPoint x: 103, endPoint y: 217, distance: 359.3
click at [406, 248] on input "Search Form" at bounding box center [581, 254] width 543 height 25
paste input "QZNW72338970"
click at [712, 156] on div at bounding box center [777, 146] width 154 height 127
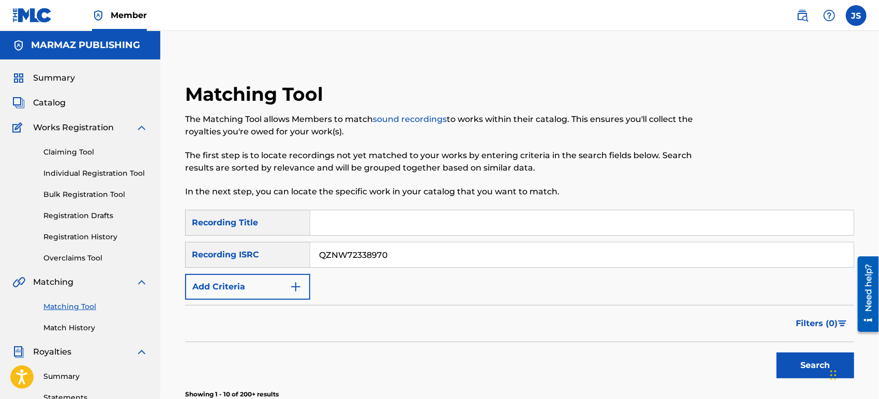
scroll to position [287, 0]
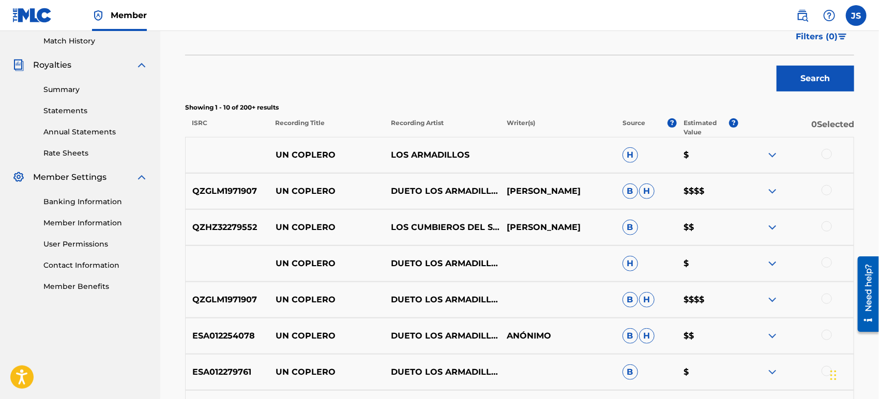
click at [822, 83] on button "Search" at bounding box center [815, 79] width 78 height 26
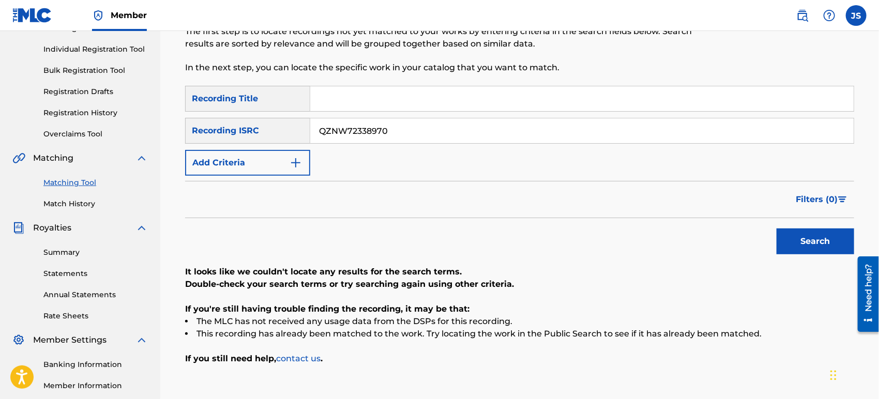
scroll to position [69, 0]
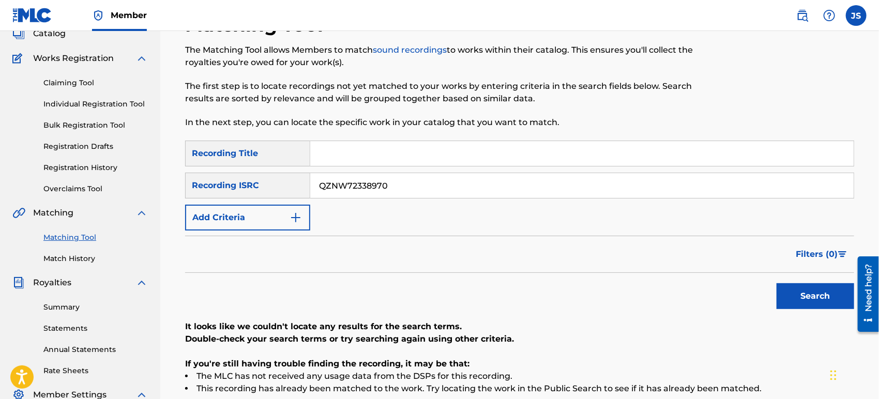
click at [471, 191] on input "QZNW72338970" at bounding box center [581, 185] width 543 height 25
paste input "US3Z42101491"
type input "US3Z42101491"
drag, startPoint x: 558, startPoint y: 277, endPoint x: 588, endPoint y: 284, distance: 31.3
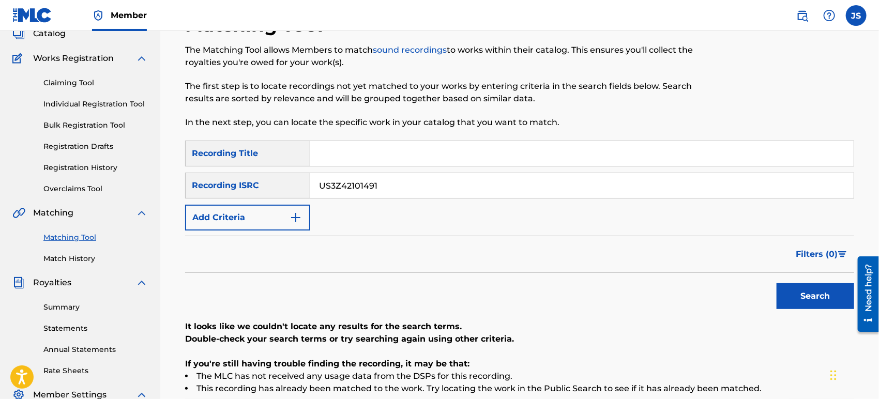
click at [558, 278] on div "Search" at bounding box center [519, 293] width 669 height 41
click at [790, 289] on button "Search" at bounding box center [815, 296] width 78 height 26
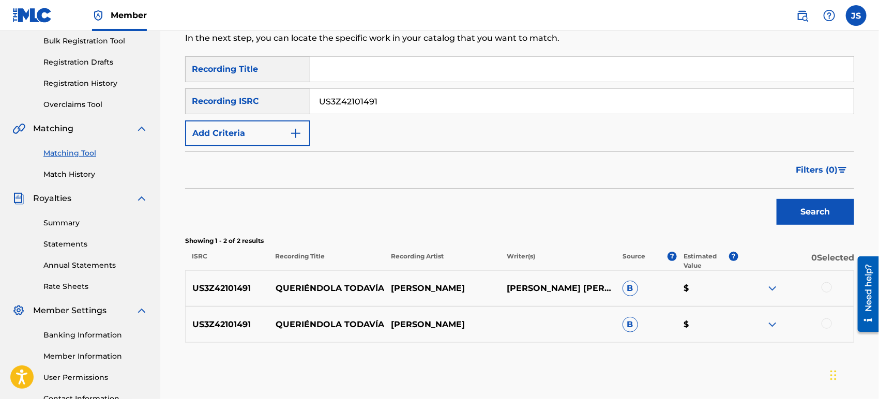
scroll to position [184, 0]
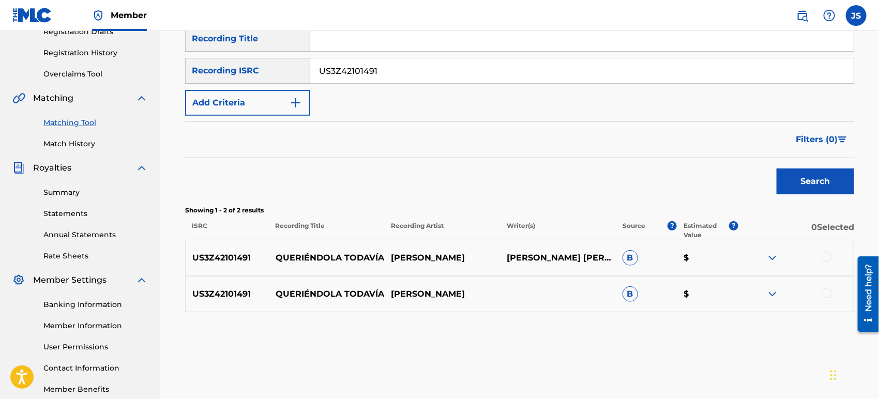
click at [823, 248] on div "US3Z42101491 QUERIÉNDOLA [PERSON_NAME] [PERSON_NAME] [PERSON_NAME], [PERSON_NA…" at bounding box center [519, 258] width 669 height 36
click at [825, 259] on div at bounding box center [826, 257] width 10 height 10
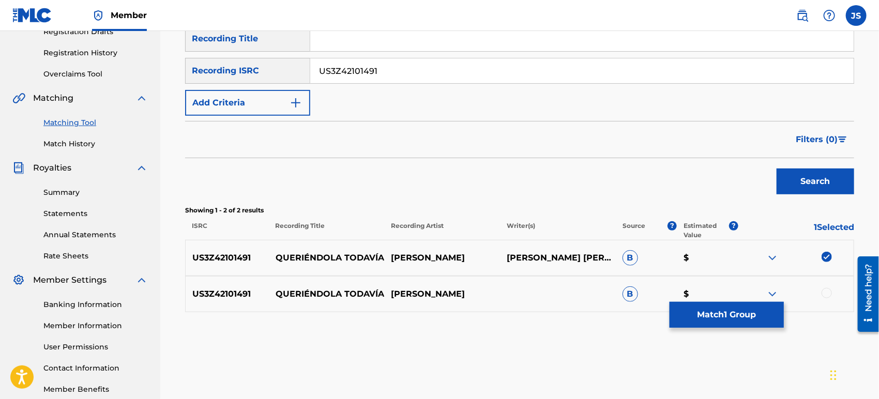
click at [828, 300] on div "US3Z42101491 QUERIÉNDOLA TODAVÍA [PERSON_NAME] B $" at bounding box center [519, 294] width 669 height 36
click at [826, 294] on div at bounding box center [826, 293] width 10 height 10
click at [736, 317] on button "Match 2 Groups" at bounding box center [726, 315] width 114 height 26
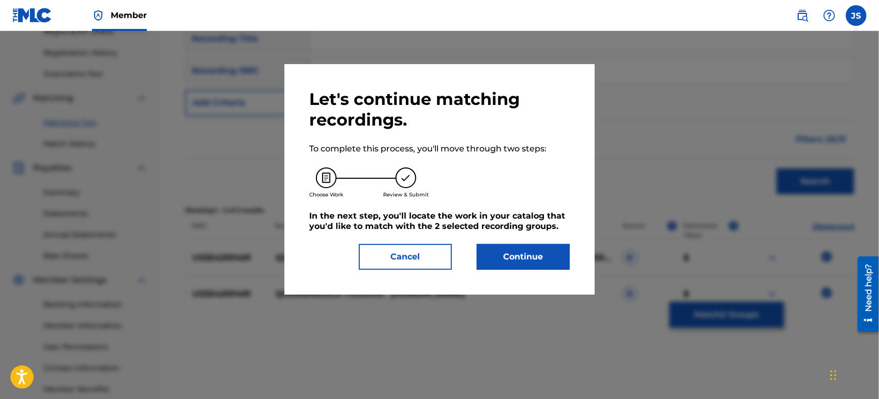
click at [526, 255] on button "Continue" at bounding box center [523, 257] width 93 height 26
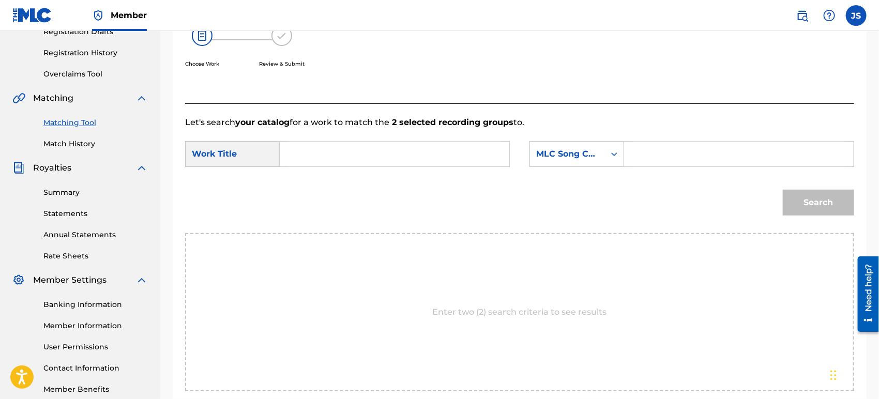
click at [443, 155] on input "Search Form" at bounding box center [394, 154] width 212 height 25
paste input "QUERIENDOLA TODAVIA"
type input "QUERIENDOLA TODAVIA"
drag, startPoint x: 543, startPoint y: 152, endPoint x: 543, endPoint y: 160, distance: 8.3
click at [543, 152] on div "MLC Song Code" at bounding box center [567, 154] width 63 height 12
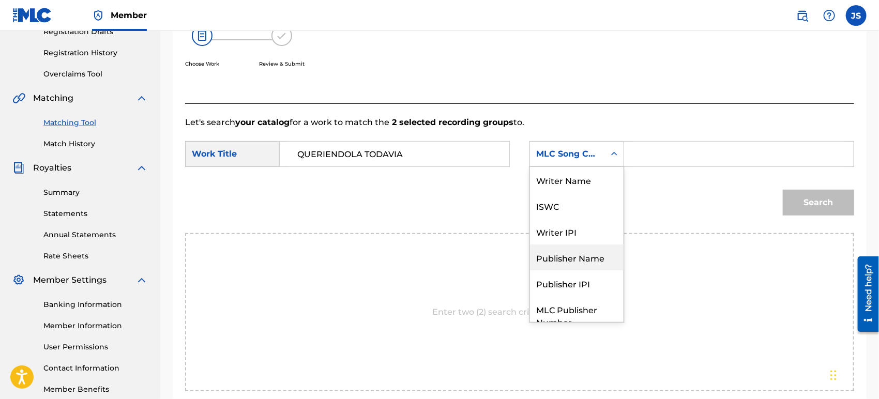
scroll to position [38, 0]
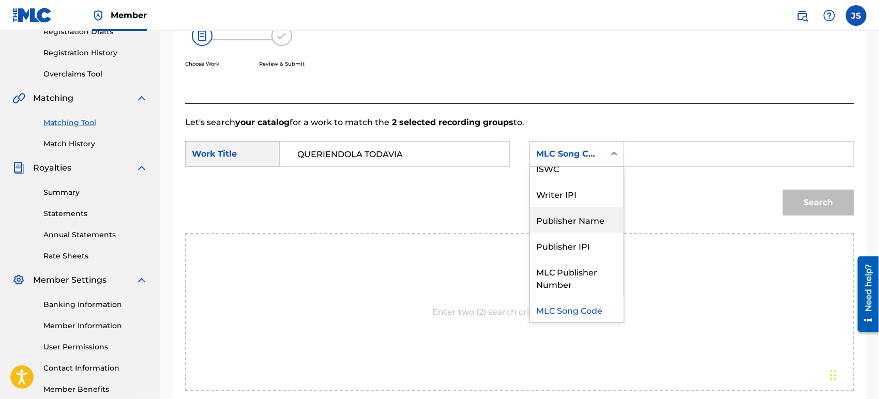
click at [559, 223] on div "Publisher Name" at bounding box center [577, 220] width 94 height 26
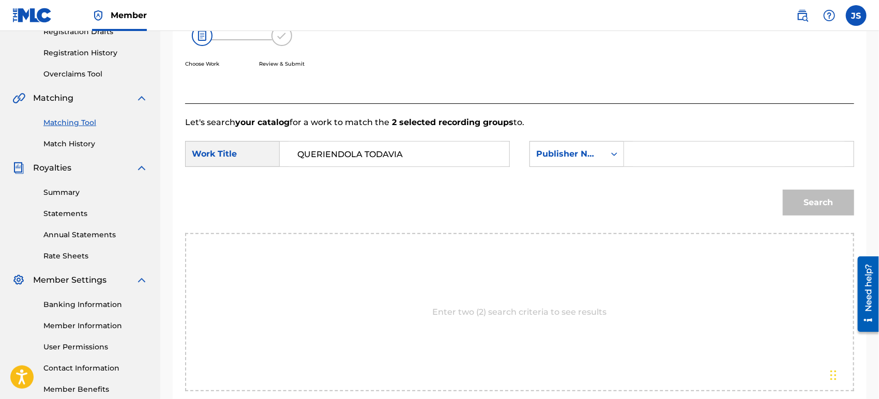
click at [667, 156] on input "Search Form" at bounding box center [739, 154] width 212 height 25
type input "MARMAZ"
click at [629, 199] on div "Search" at bounding box center [519, 206] width 669 height 54
click at [804, 203] on button "Search" at bounding box center [818, 203] width 71 height 26
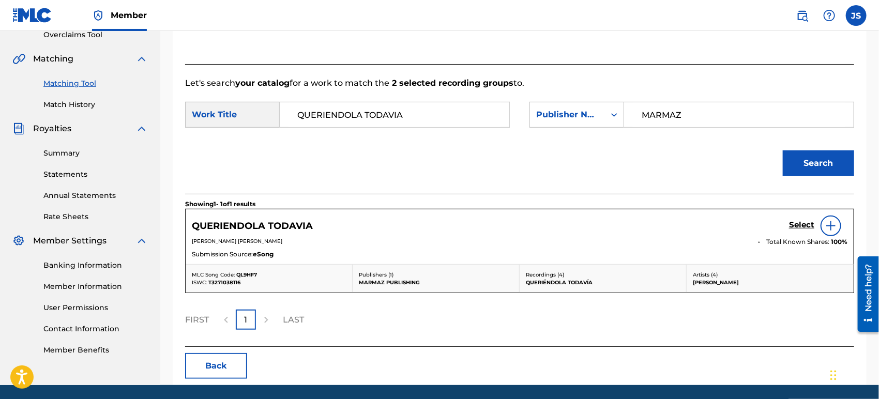
scroll to position [241, 0]
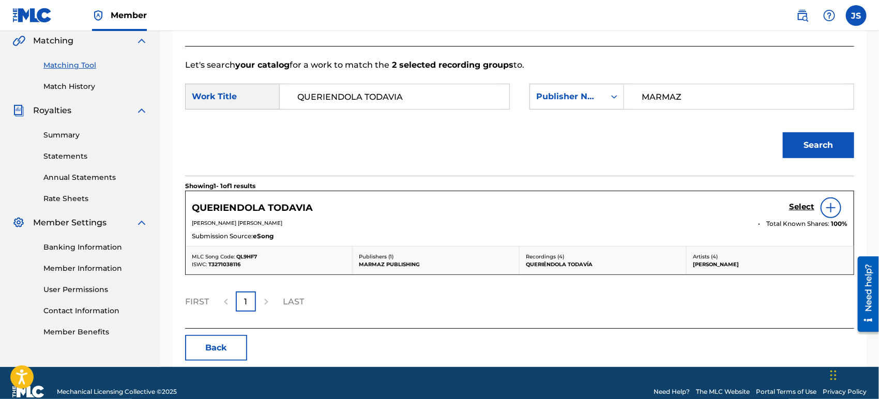
click at [220, 264] on span "T3271038116" at bounding box center [224, 264] width 32 height 7
click at [245, 255] on span "QL9HF7" at bounding box center [246, 256] width 21 height 7
click at [807, 207] on h5 "Select" at bounding box center [801, 207] width 25 height 10
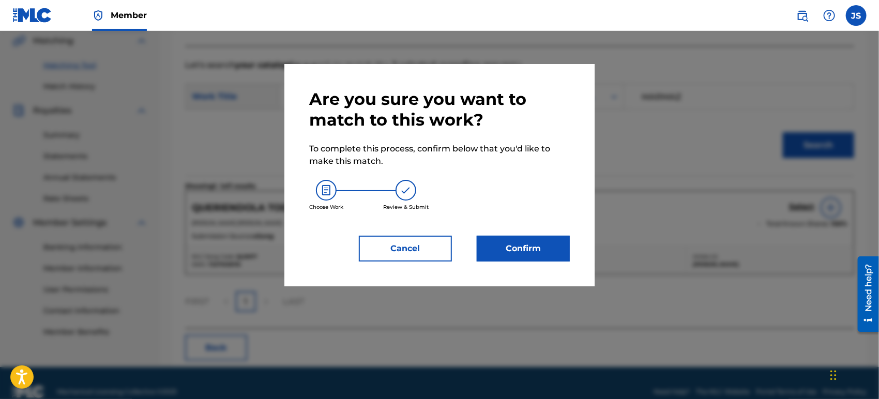
click at [526, 245] on button "Confirm" at bounding box center [523, 249] width 93 height 26
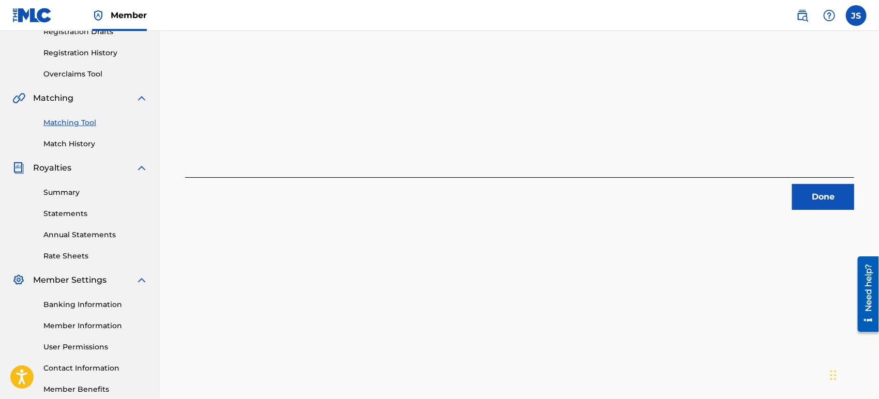
click at [815, 192] on button "Done" at bounding box center [823, 197] width 62 height 26
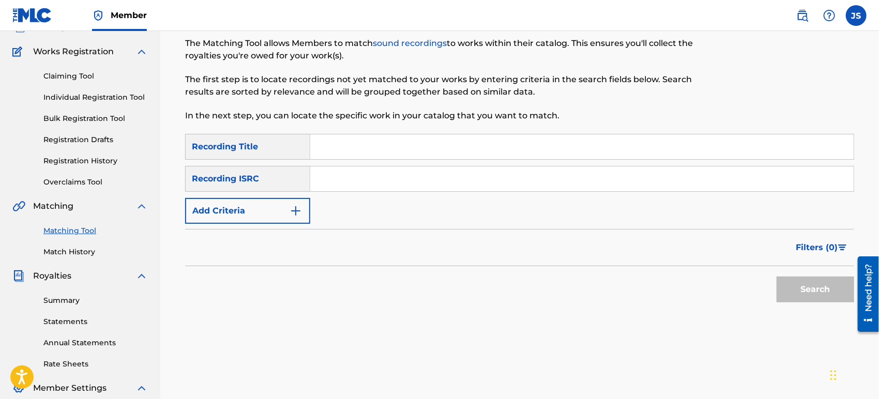
scroll to position [69, 0]
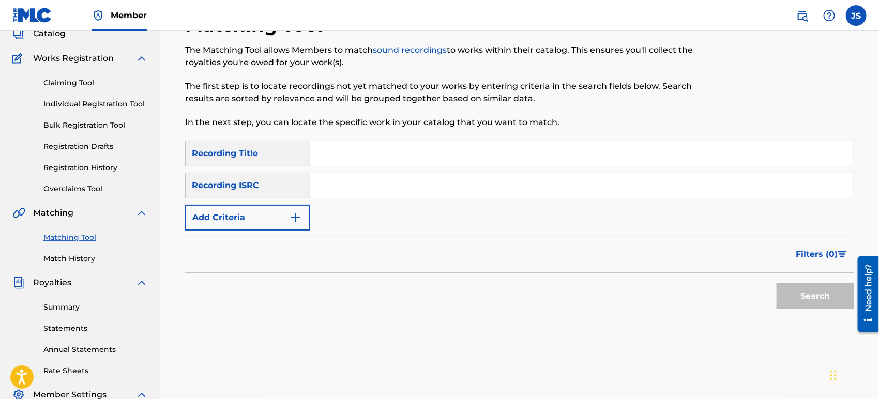
click at [499, 192] on input "Search Form" at bounding box center [581, 185] width 543 height 25
paste input "QMHUY1554799"
type input "QMHUY1554799"
click at [649, 262] on div "Filters ( 0 )" at bounding box center [519, 254] width 669 height 37
click at [803, 290] on button "Search" at bounding box center [815, 296] width 78 height 26
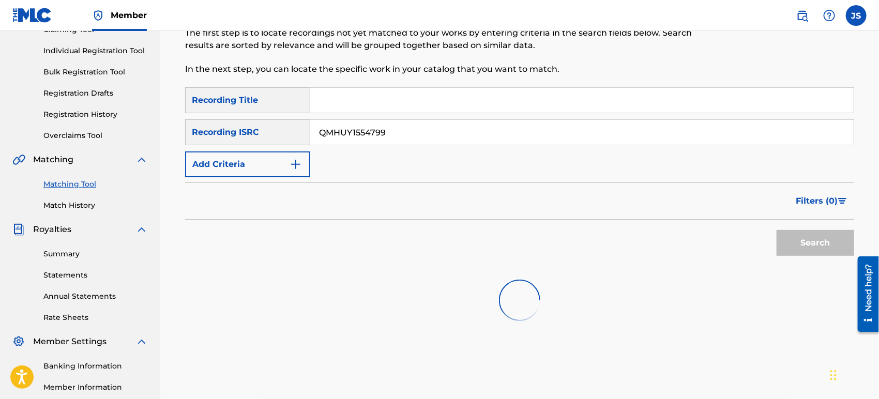
scroll to position [241, 0]
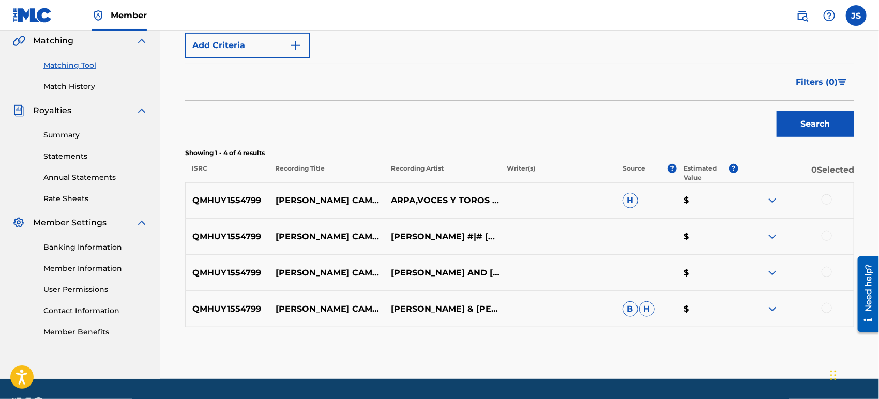
click at [822, 202] on div at bounding box center [796, 200] width 116 height 12
click at [827, 234] on div at bounding box center [826, 236] width 10 height 10
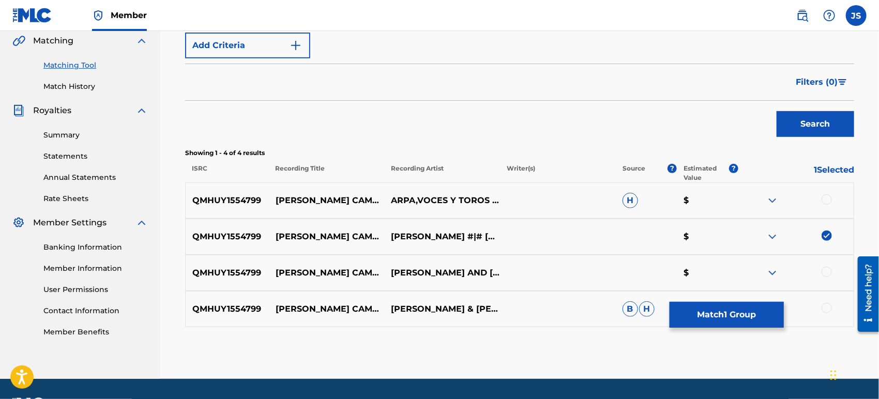
click at [823, 190] on div "QMHUY1554799 [PERSON_NAME] CAMPEÃ³N GUARIQUEÃ±O ARPA,VOCES Y TOROS COLEADOS VOL…" at bounding box center [519, 200] width 669 height 36
click at [827, 203] on div at bounding box center [826, 199] width 10 height 10
click at [823, 268] on div at bounding box center [826, 272] width 10 height 10
click at [826, 307] on div at bounding box center [826, 308] width 10 height 10
click at [743, 318] on button "Match 4 Groups" at bounding box center [726, 315] width 114 height 26
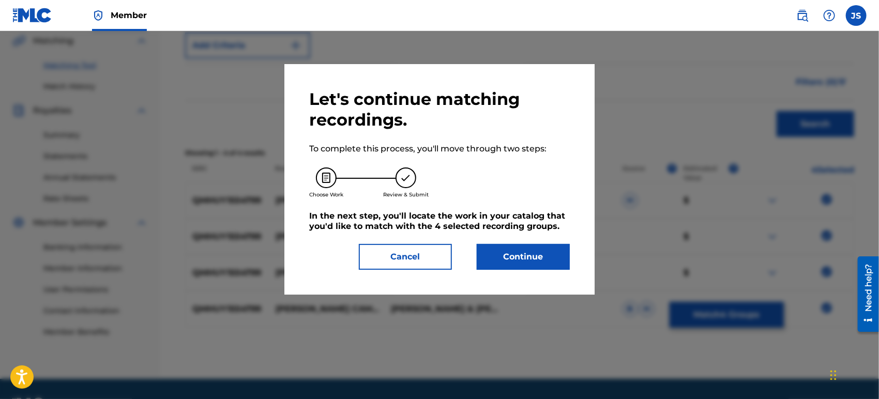
click at [513, 258] on button "Continue" at bounding box center [523, 257] width 93 height 26
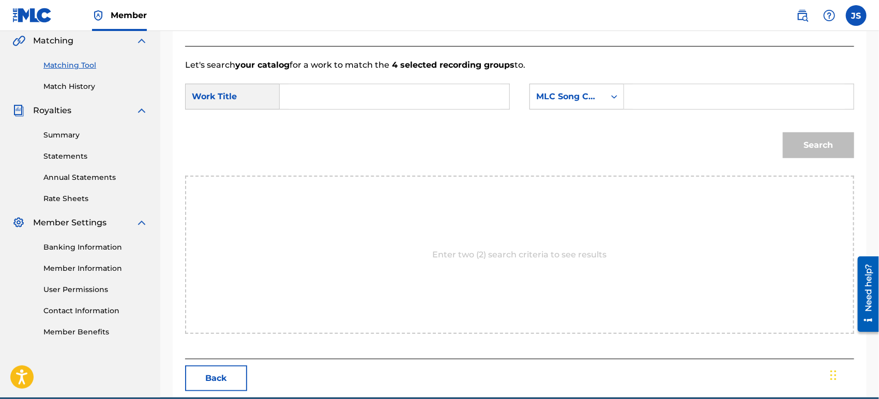
click at [387, 101] on input "Search Form" at bounding box center [394, 96] width 212 height 25
paste input "[PERSON_NAME] CAMPEON GUARIQUEÑO"
type input "[PERSON_NAME] CAMPEON GUARIQUEÑO"
drag, startPoint x: 571, startPoint y: 86, endPoint x: 571, endPoint y: 96, distance: 9.8
click at [571, 87] on div "MLC Song Code" at bounding box center [567, 97] width 75 height 20
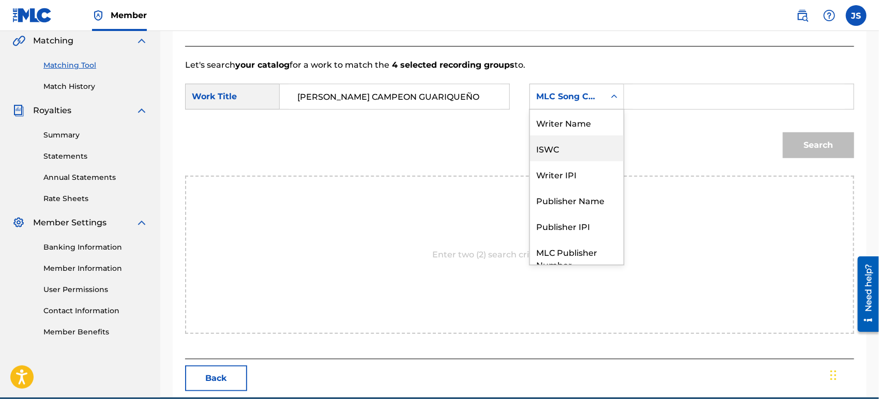
scroll to position [38, 0]
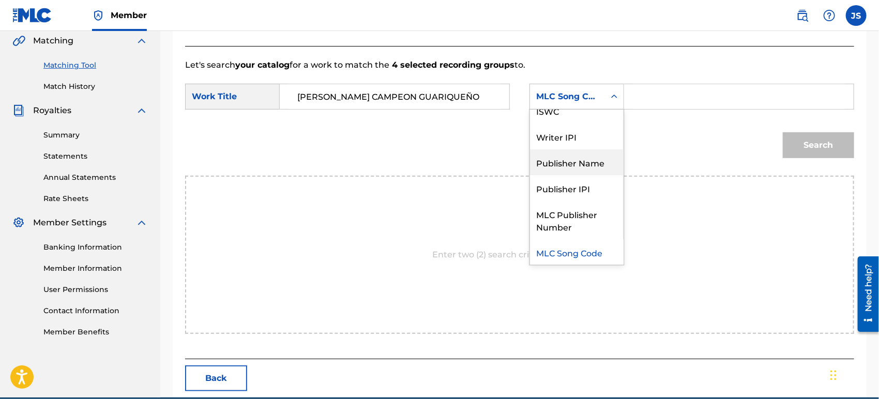
click at [579, 161] on div "Publisher Name" at bounding box center [577, 162] width 94 height 26
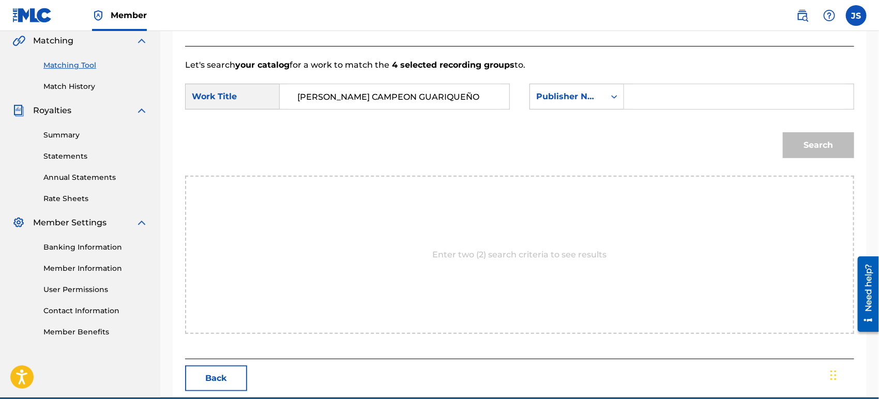
click at [666, 86] on input "Search Form" at bounding box center [739, 96] width 212 height 25
type input "MARMAZ"
drag, startPoint x: 567, startPoint y: 133, endPoint x: 588, endPoint y: 126, distance: 22.4
click at [576, 130] on div "Search" at bounding box center [519, 149] width 669 height 54
click at [813, 144] on button "Search" at bounding box center [818, 145] width 71 height 26
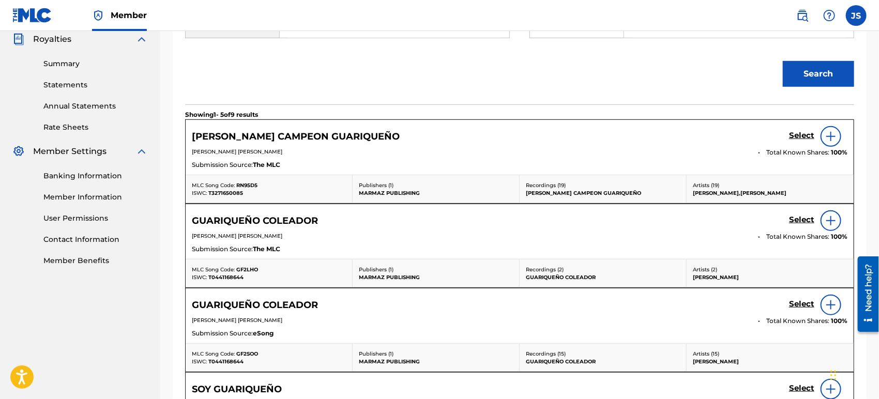
scroll to position [241, 0]
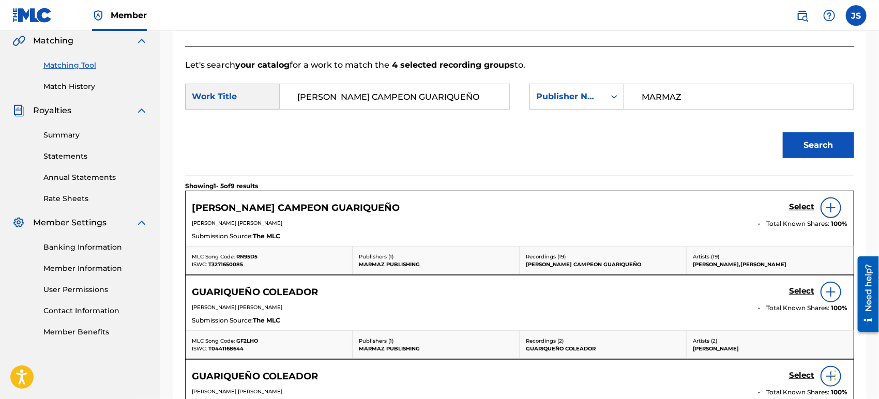
click at [231, 265] on span "T3271650085" at bounding box center [225, 264] width 35 height 7
click at [248, 253] on span "RN95D5" at bounding box center [246, 256] width 21 height 7
click at [790, 206] on h5 "Select" at bounding box center [801, 207] width 25 height 10
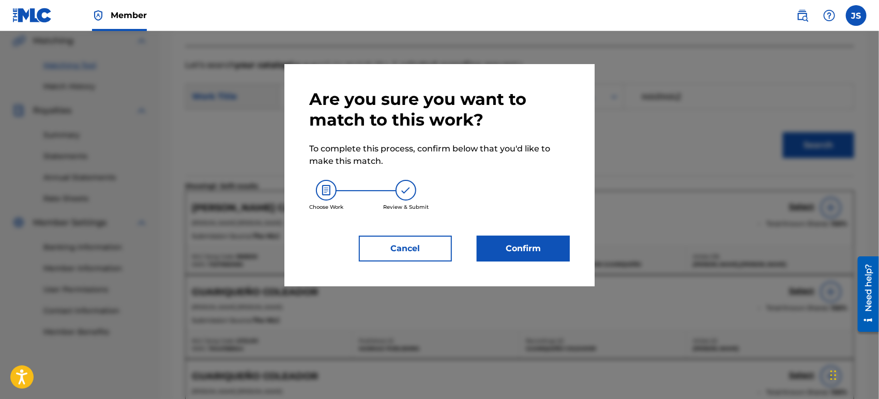
click at [506, 252] on button "Confirm" at bounding box center [523, 249] width 93 height 26
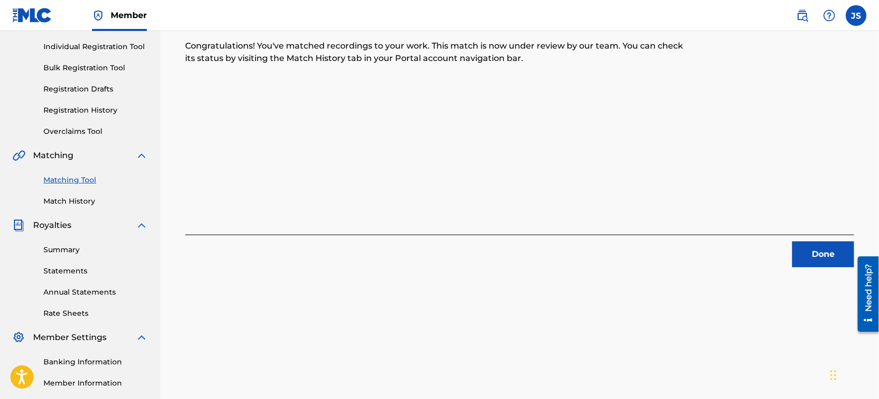
scroll to position [69, 0]
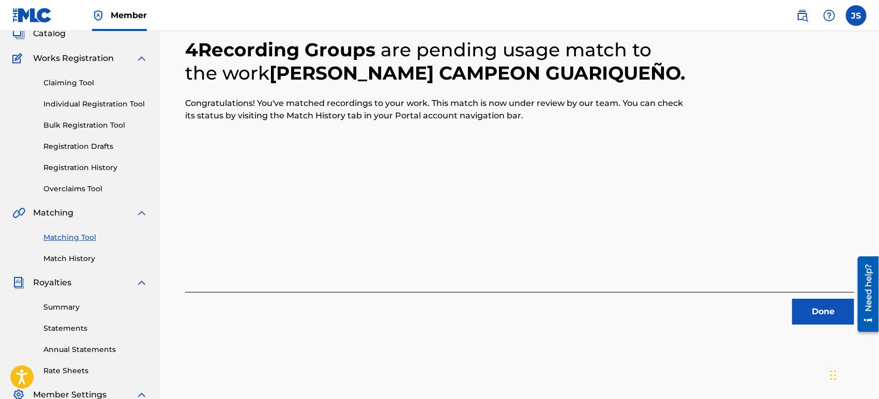
click at [816, 311] on button "Done" at bounding box center [823, 312] width 62 height 26
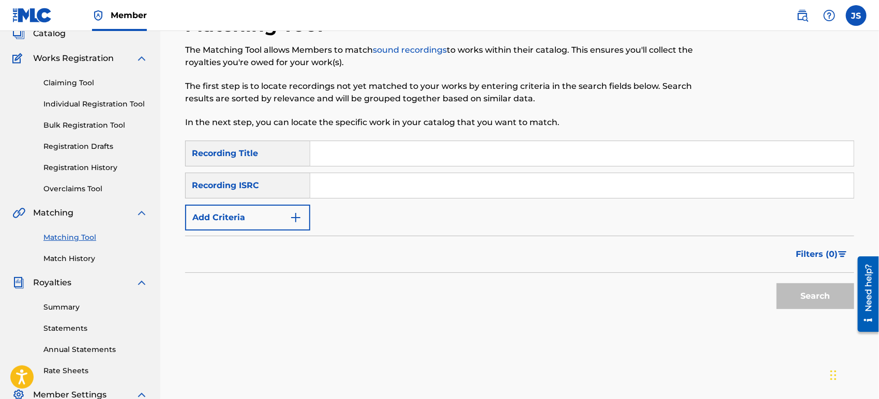
click at [452, 193] on input "Search Form" at bounding box center [581, 185] width 543 height 25
paste input "US3Z42103889"
type input "US3Z42103889"
drag, startPoint x: 608, startPoint y: 252, endPoint x: 734, endPoint y: 276, distance: 127.9
click at [608, 252] on div "Filters ( 0 )" at bounding box center [519, 254] width 669 height 37
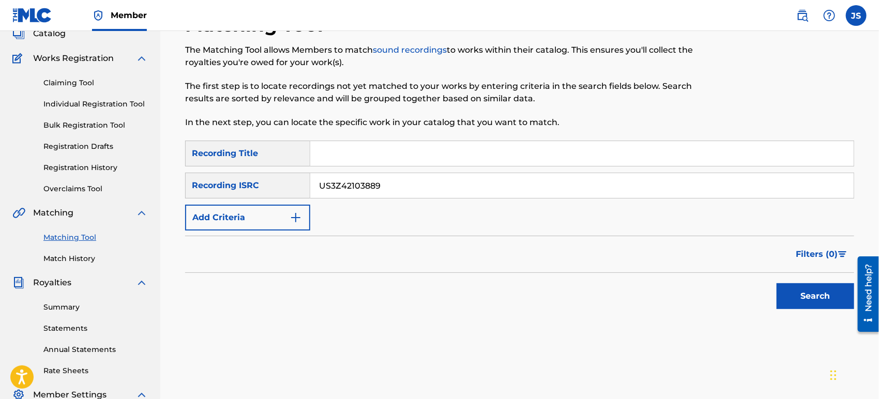
click at [810, 295] on button "Search" at bounding box center [815, 296] width 78 height 26
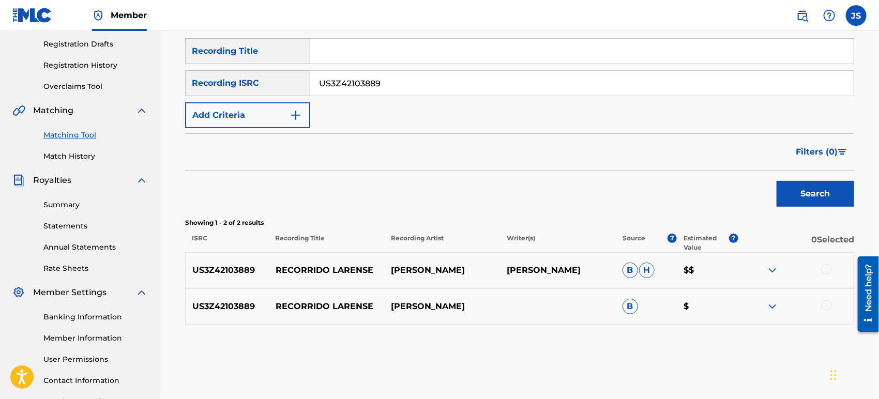
scroll to position [241, 0]
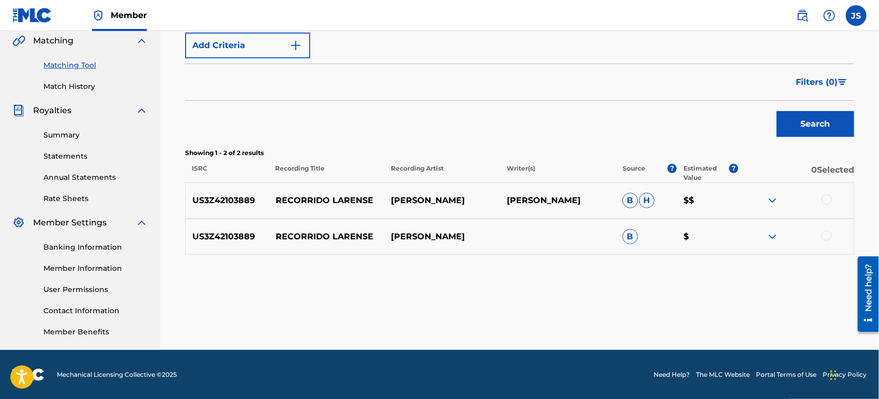
click at [820, 205] on div at bounding box center [796, 200] width 116 height 12
click at [829, 205] on div at bounding box center [796, 200] width 116 height 12
click at [827, 230] on div "US3Z42103889 RECORRIDO LARENSE [PERSON_NAME] B $" at bounding box center [519, 237] width 669 height 36
click at [827, 236] on div at bounding box center [826, 236] width 10 height 10
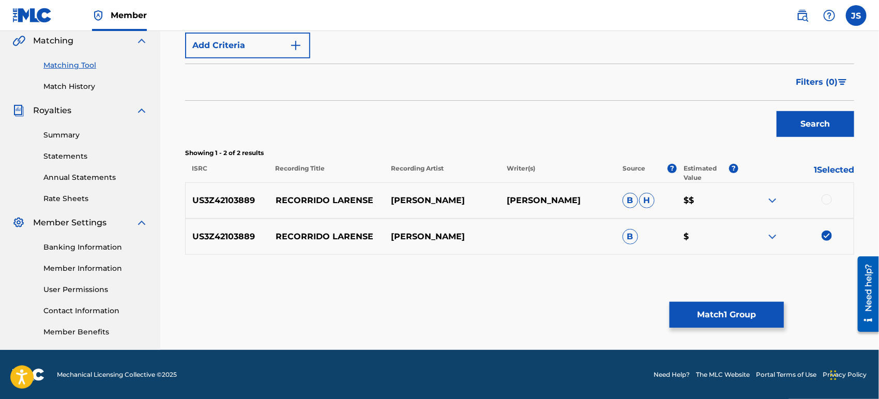
click at [826, 194] on div at bounding box center [826, 199] width 10 height 10
click at [721, 307] on button "Match 2 Groups" at bounding box center [726, 315] width 114 height 26
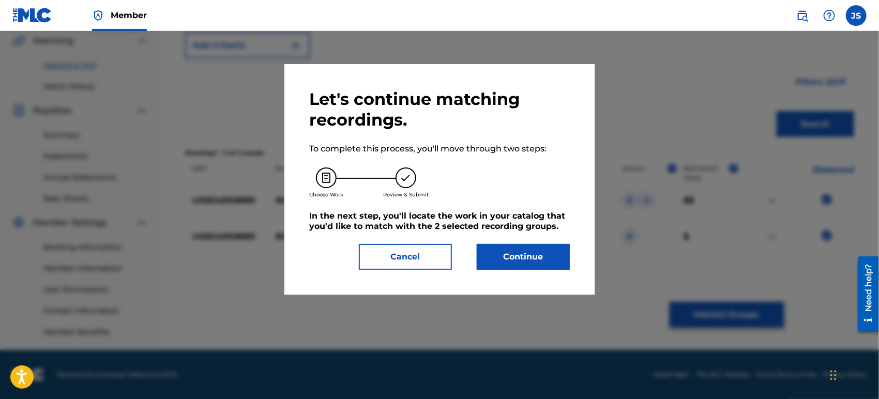
click at [501, 250] on button "Continue" at bounding box center [523, 257] width 93 height 26
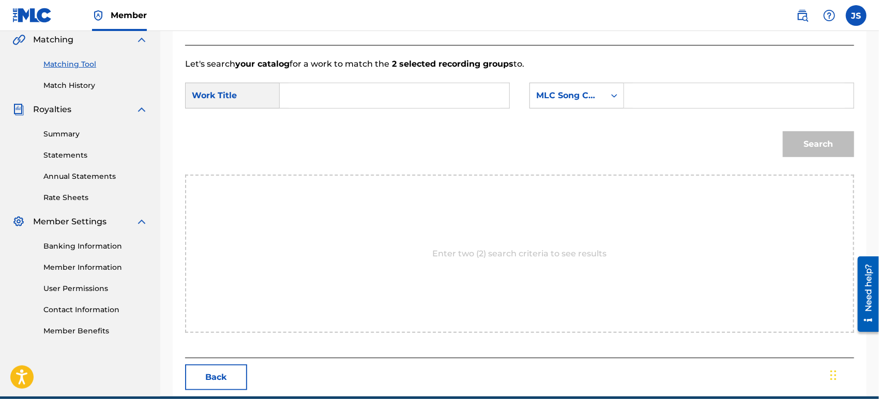
scroll to position [289, 0]
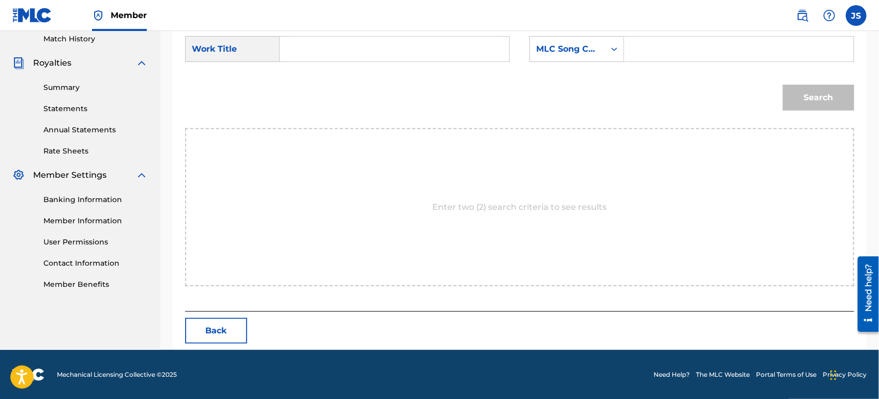
click at [229, 327] on button "Back" at bounding box center [216, 331] width 62 height 26
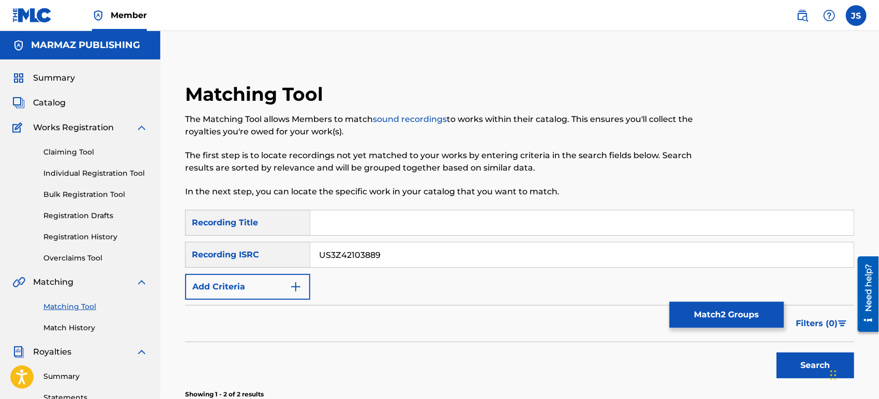
scroll to position [241, 0]
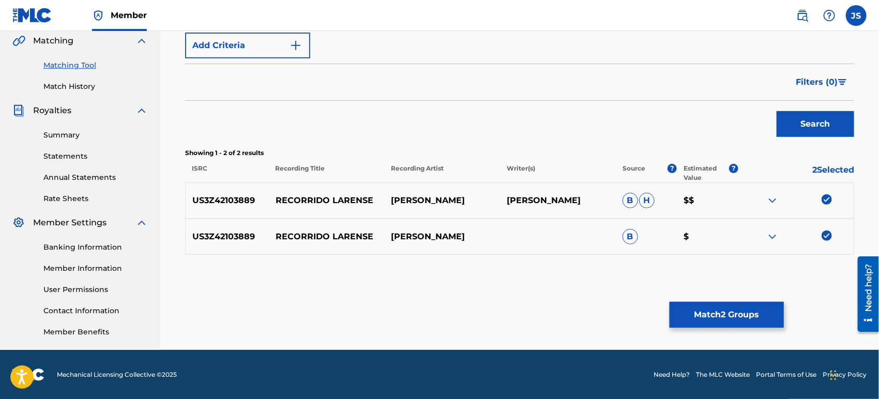
click at [718, 317] on button "Match 2 Groups" at bounding box center [726, 315] width 114 height 26
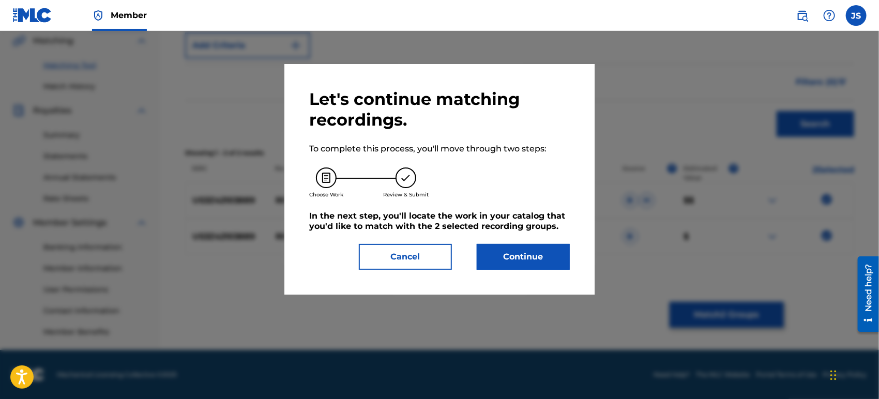
click at [556, 264] on button "Continue" at bounding box center [523, 257] width 93 height 26
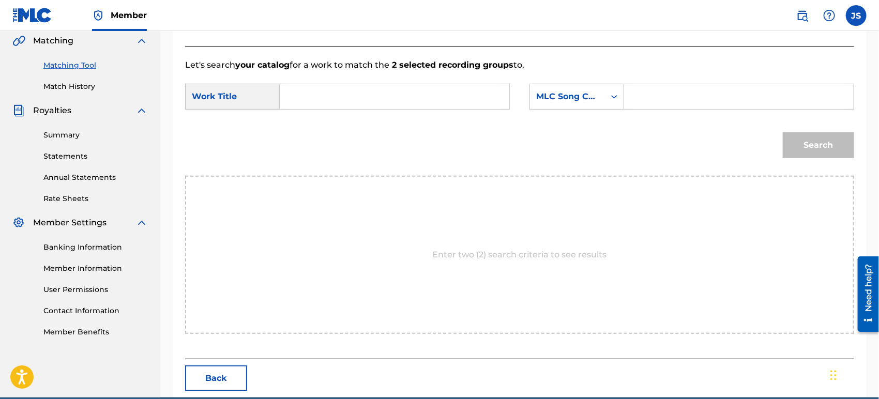
click at [367, 104] on input "Search Form" at bounding box center [394, 96] width 212 height 25
paste input "RECORRIDA LARENSE"
type input "RECORRIDA LARENSE"
click at [498, 135] on div "Search" at bounding box center [519, 149] width 669 height 54
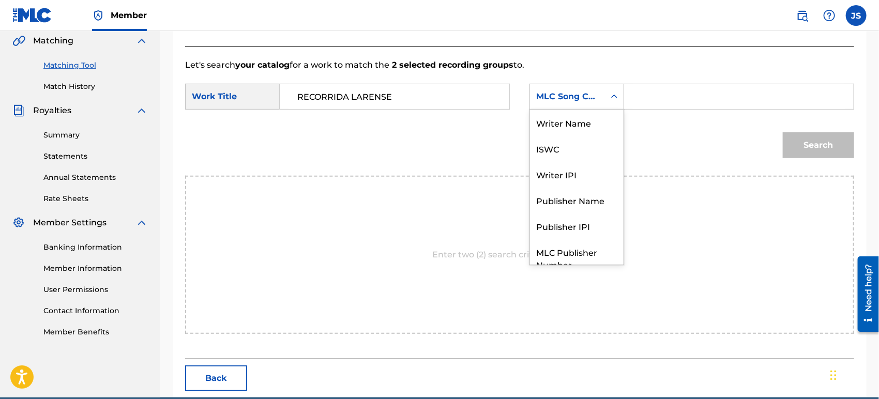
click at [583, 104] on div "MLC Song Code" at bounding box center [567, 97] width 75 height 20
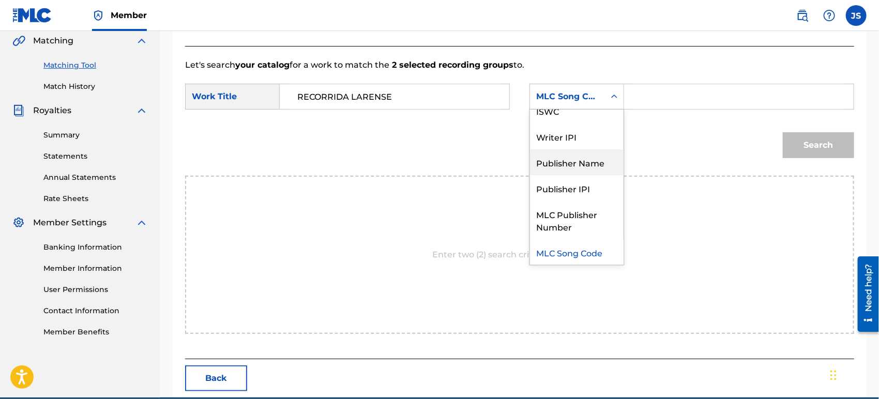
click at [587, 158] on div "Publisher Name" at bounding box center [577, 162] width 94 height 26
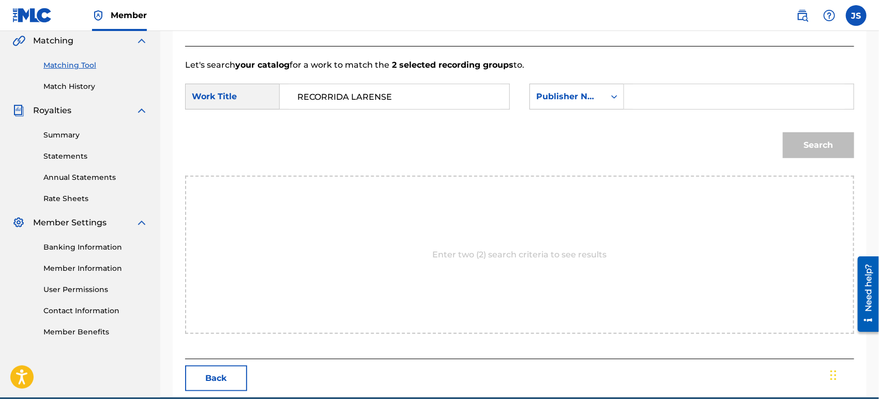
click at [652, 93] on input "Search Form" at bounding box center [739, 96] width 212 height 25
type input "MARMAZ"
click at [650, 140] on div "Search" at bounding box center [519, 149] width 669 height 54
drag, startPoint x: 775, startPoint y: 148, endPoint x: 798, endPoint y: 149, distance: 23.3
click at [777, 149] on div "Search" at bounding box center [519, 149] width 669 height 54
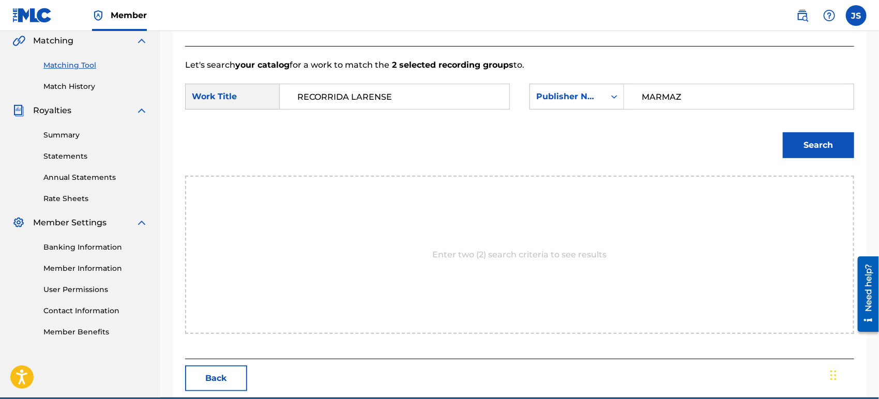
click at [803, 149] on button "Search" at bounding box center [818, 145] width 71 height 26
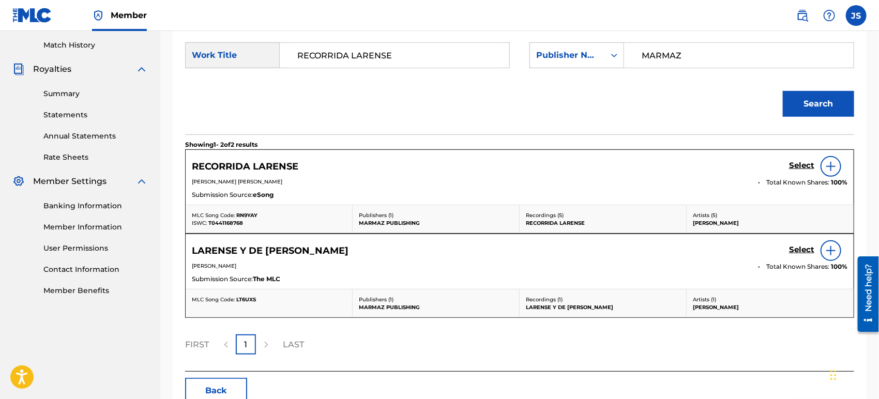
scroll to position [342, 0]
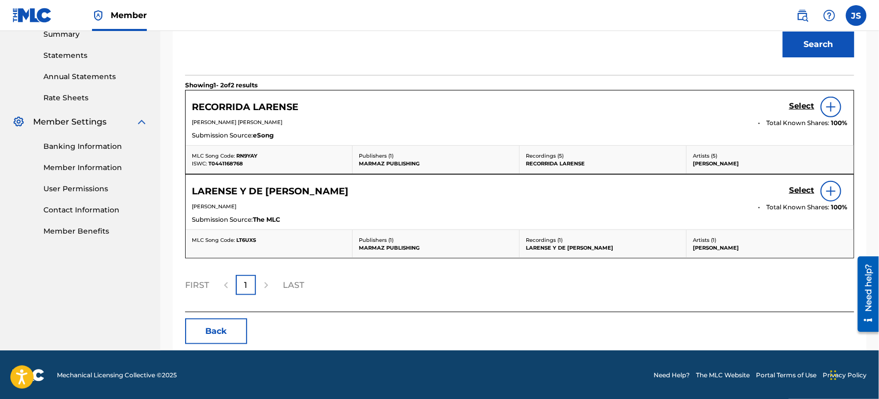
click at [234, 161] on span "T0441168768" at bounding box center [225, 163] width 35 height 7
click at [250, 155] on span "RN9YAY" at bounding box center [246, 155] width 21 height 7
click at [790, 106] on h5 "Select" at bounding box center [801, 106] width 25 height 10
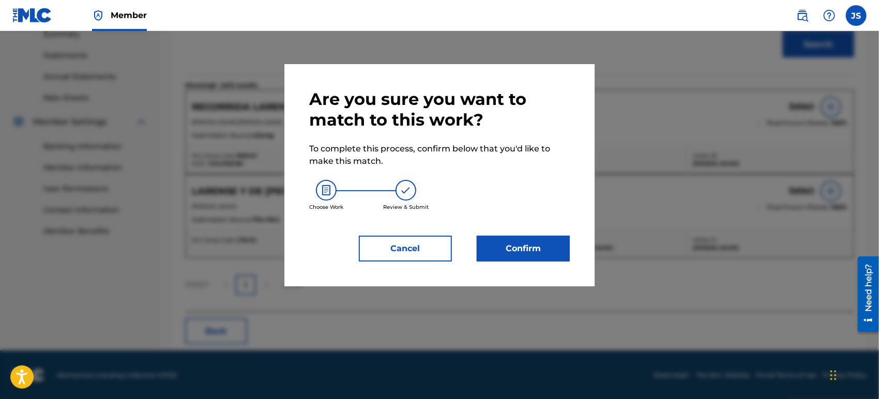
click at [524, 243] on button "Confirm" at bounding box center [523, 249] width 93 height 26
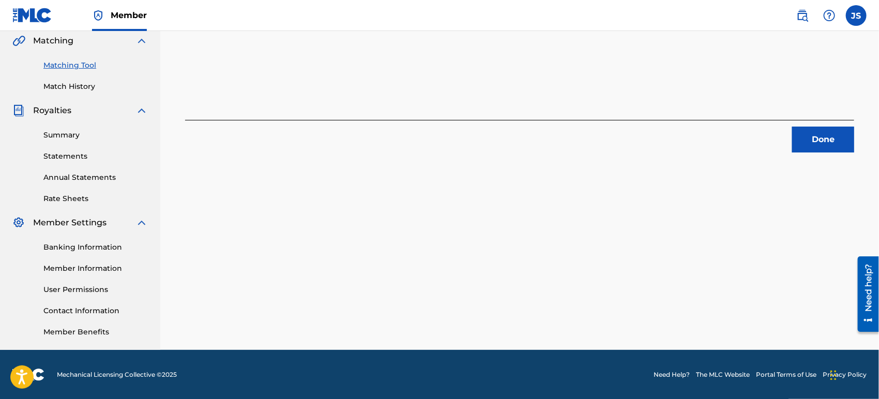
click at [836, 130] on button "Done" at bounding box center [823, 140] width 62 height 26
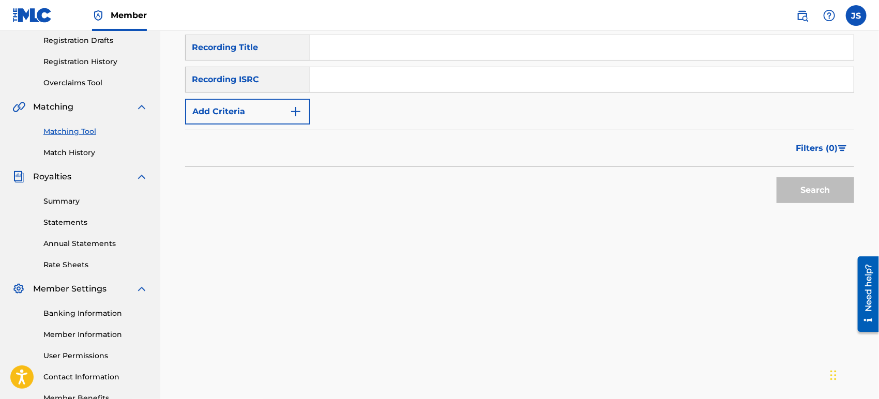
scroll to position [127, 0]
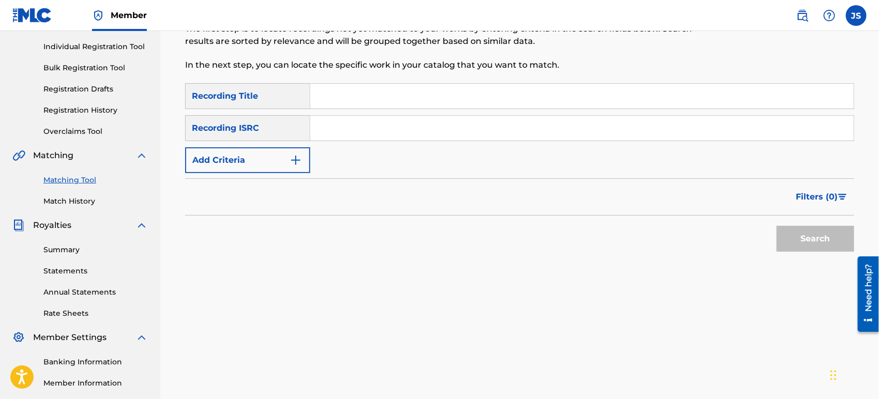
click at [483, 131] on input "Search Form" at bounding box center [581, 128] width 543 height 25
paste input "US3Z42101481"
type input "US3Z42101481"
click at [581, 213] on div "Filters ( 0 )" at bounding box center [519, 196] width 669 height 37
click at [801, 248] on button "Search" at bounding box center [815, 239] width 78 height 26
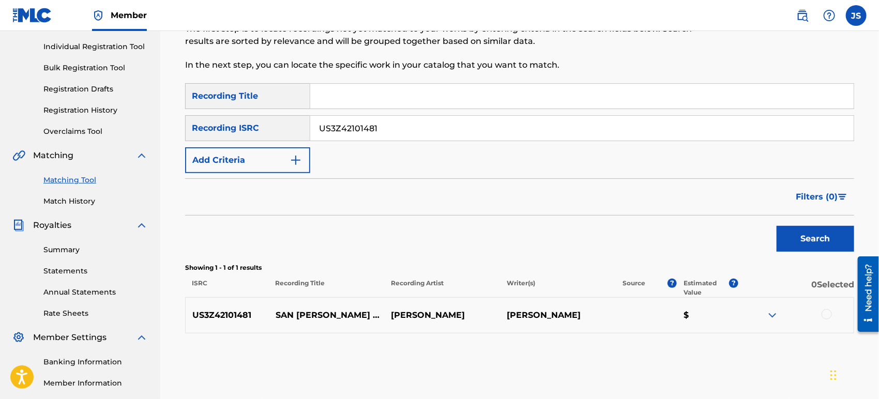
drag, startPoint x: 826, startPoint y: 314, endPoint x: 816, endPoint y: 317, distance: 10.3
click at [826, 315] on div at bounding box center [826, 314] width 10 height 10
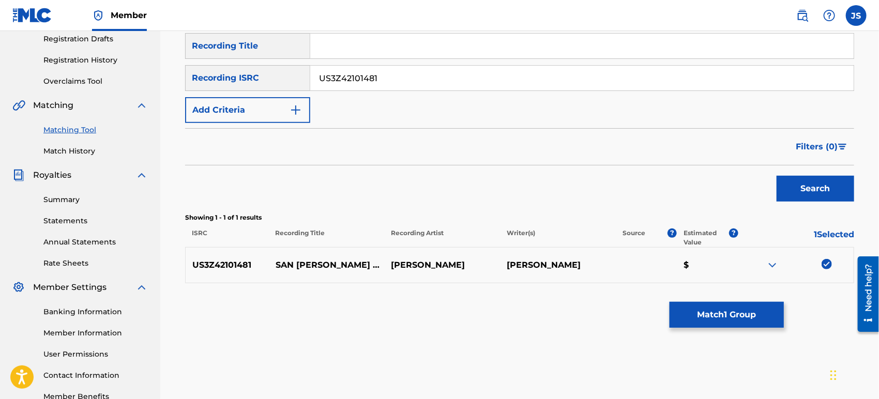
scroll to position [241, 0]
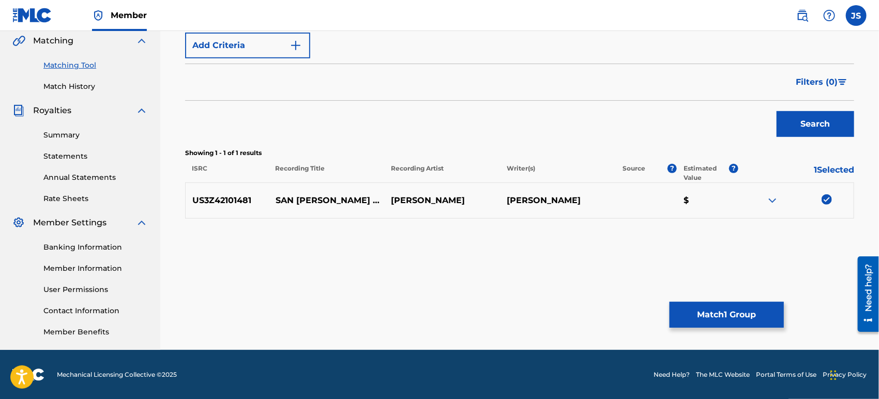
click at [762, 311] on button "Match 1 Group" at bounding box center [726, 315] width 114 height 26
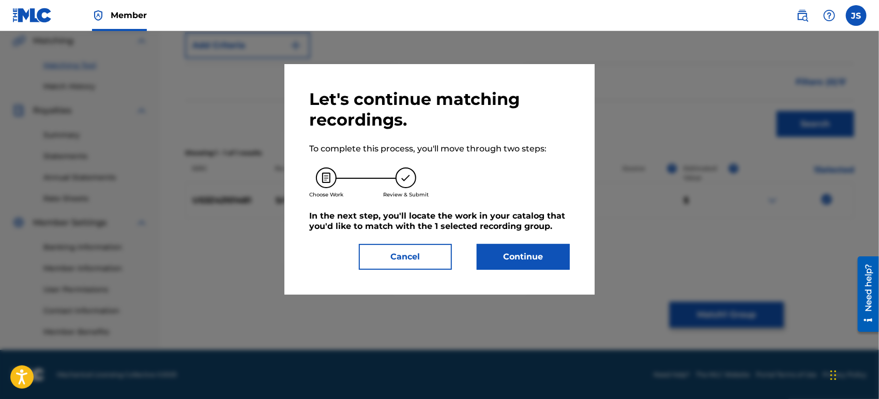
click at [544, 257] on button "Continue" at bounding box center [523, 257] width 93 height 26
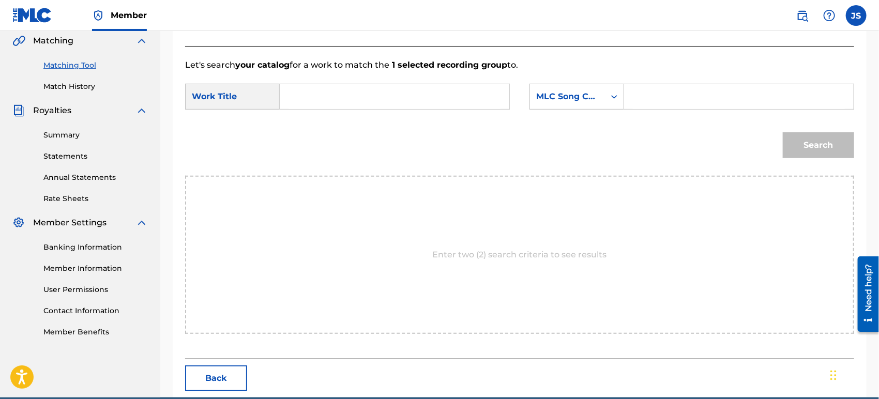
click at [350, 110] on div "SearchWithCriteria42946fb1-1bb8-42ee-bfd0-8918f3245d72 Work Title SearchWithCri…" at bounding box center [519, 100] width 669 height 32
click at [352, 100] on input "Search Form" at bounding box center [394, 96] width 212 height 25
paste input "SAN [PERSON_NAME] EMPARRANDAO"
type input "SAN [PERSON_NAME] EMPARRANDAO"
click at [610, 100] on icon "Search Form" at bounding box center [614, 96] width 10 height 10
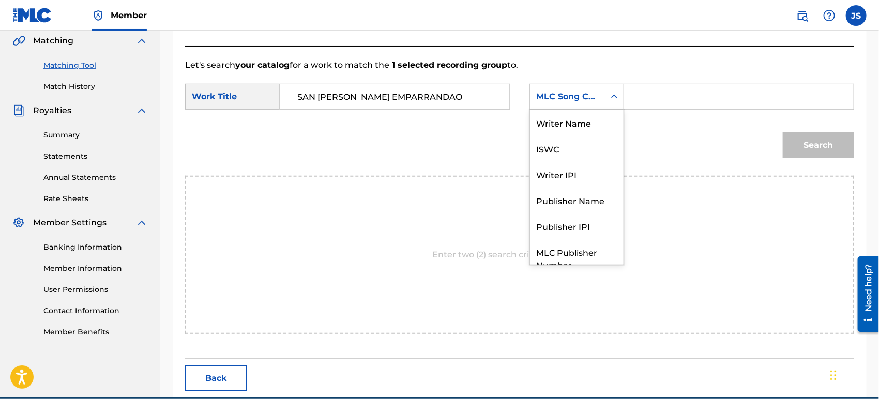
scroll to position [38, 0]
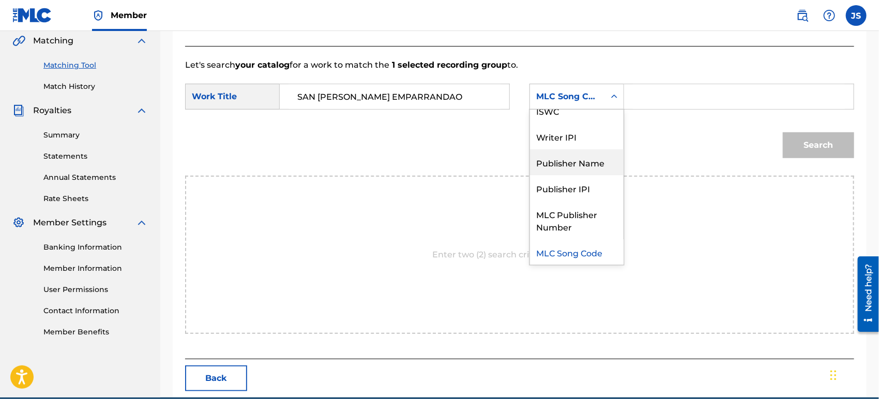
click at [584, 160] on div "Publisher Name" at bounding box center [577, 162] width 94 height 26
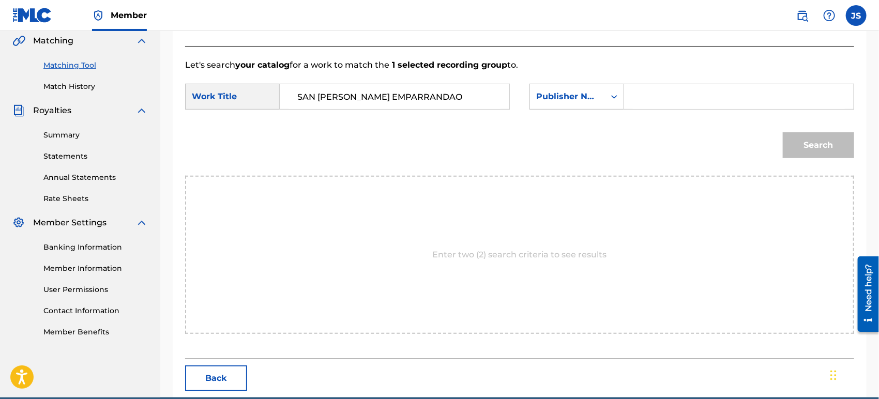
click at [672, 103] on input "Search Form" at bounding box center [739, 96] width 212 height 25
type input "MARMAZ"
drag, startPoint x: 633, startPoint y: 153, endPoint x: 685, endPoint y: 148, distance: 53.0
click at [633, 153] on div "Search" at bounding box center [519, 149] width 669 height 54
click at [811, 146] on button "Search" at bounding box center [818, 145] width 71 height 26
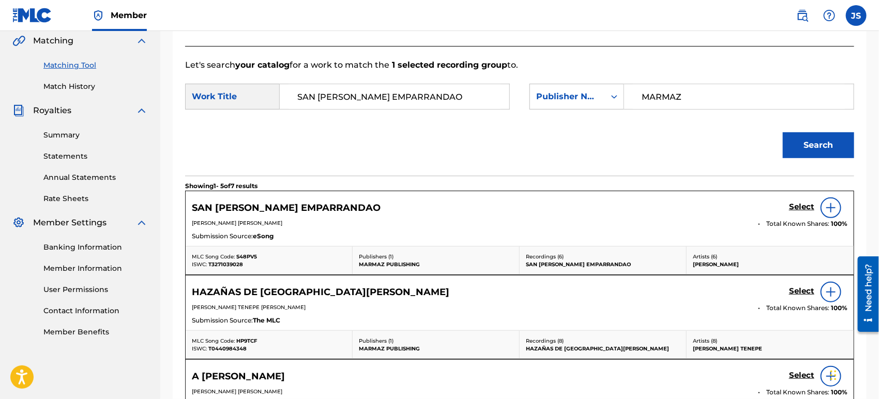
click at [230, 266] on span "T3271039028" at bounding box center [225, 264] width 35 height 7
click at [229, 266] on span "T3271039028" at bounding box center [225, 264] width 35 height 7
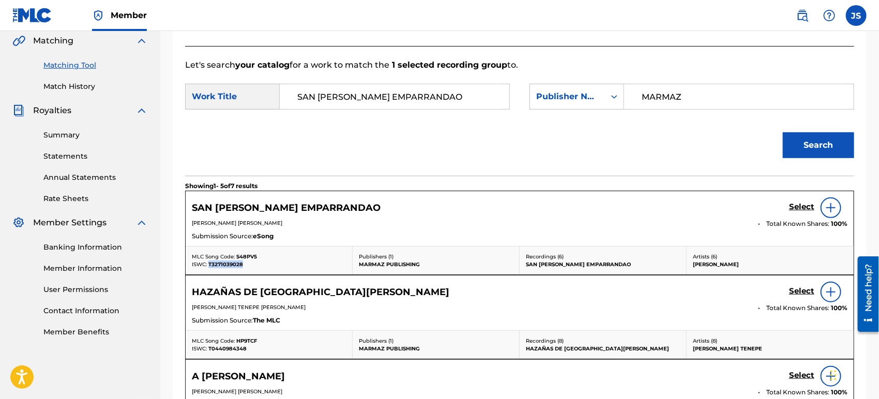
click at [229, 266] on span "T3271039028" at bounding box center [225, 264] width 35 height 7
click at [243, 255] on span "S48PV5" at bounding box center [246, 256] width 21 height 7
click at [796, 209] on h5 "Select" at bounding box center [801, 207] width 25 height 10
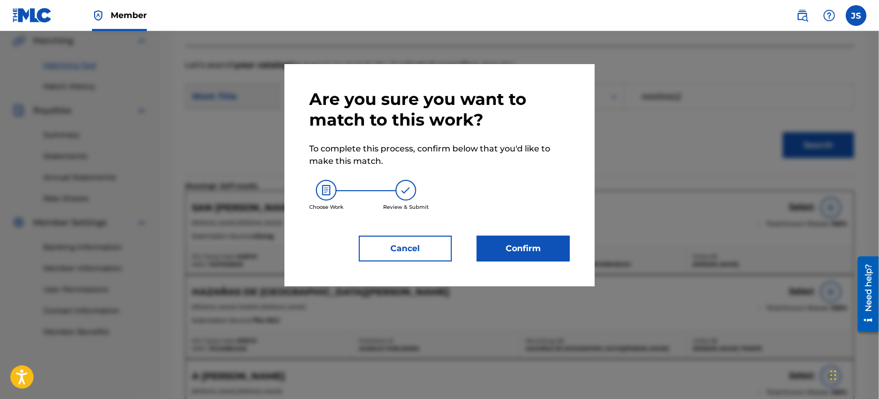
click at [562, 238] on button "Confirm" at bounding box center [523, 249] width 93 height 26
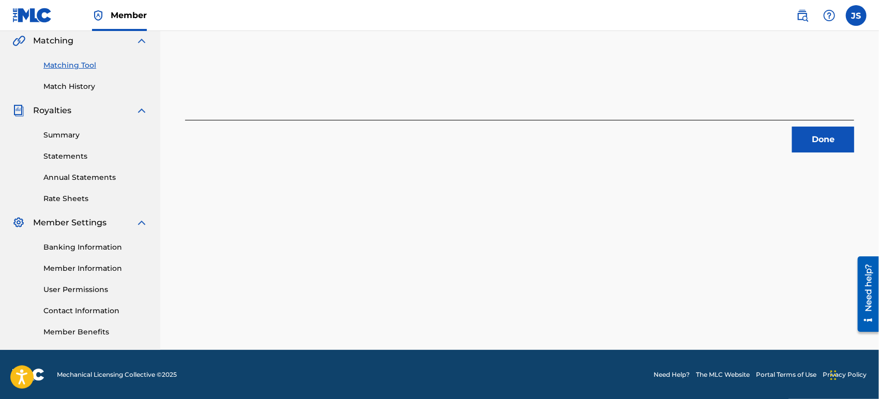
click at [845, 144] on button "Done" at bounding box center [823, 140] width 62 height 26
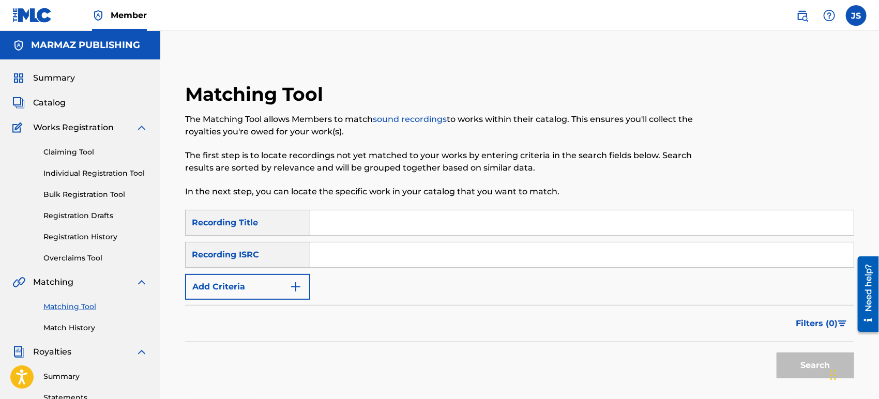
scroll to position [0, 0]
click at [408, 262] on input "Search Form" at bounding box center [581, 254] width 543 height 25
paste input "US3Z42104229"
click at [641, 141] on div "The Matching Tool allows Members to match sound recordings to works within thei…" at bounding box center [442, 155] width 515 height 85
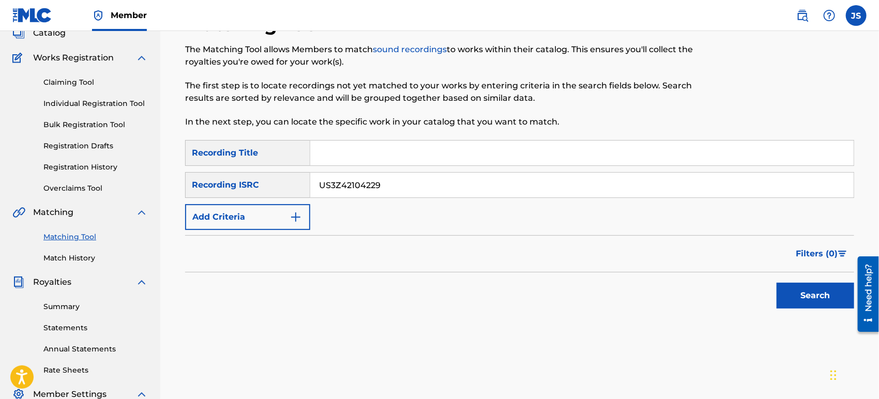
scroll to position [230, 0]
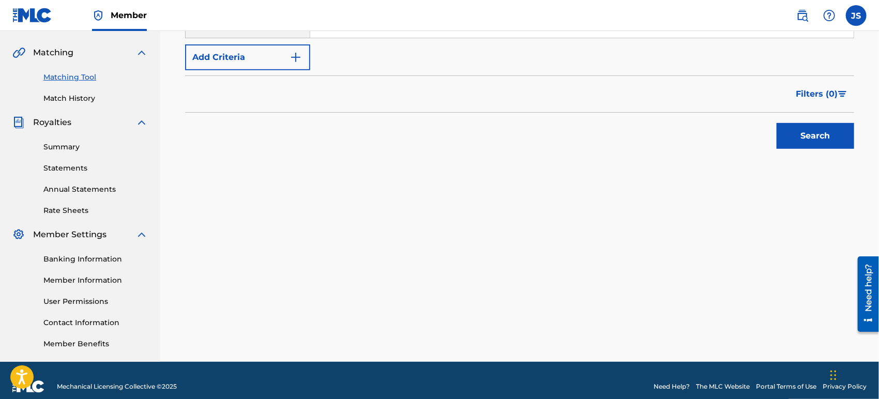
click at [815, 133] on button "Search" at bounding box center [815, 136] width 78 height 26
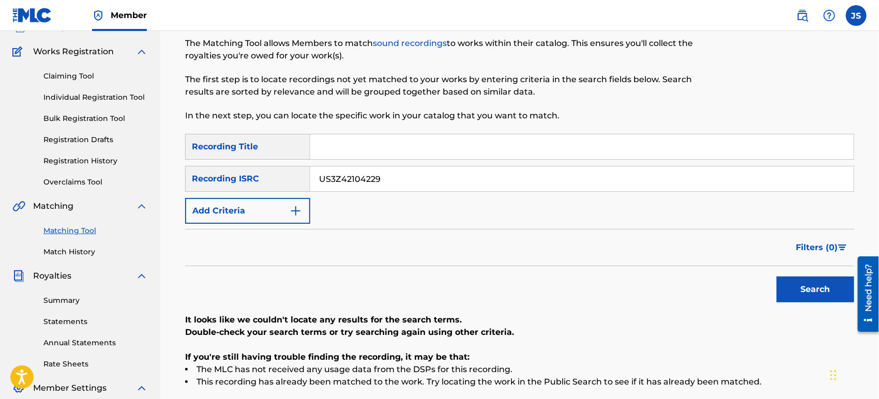
scroll to position [69, 0]
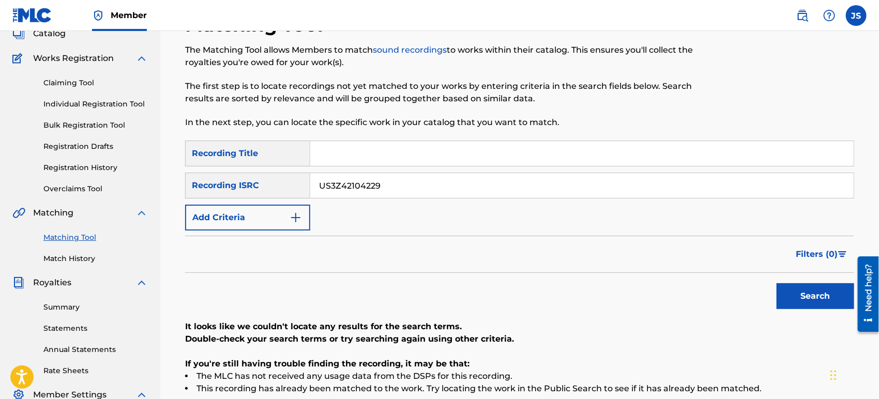
drag, startPoint x: 475, startPoint y: 191, endPoint x: 273, endPoint y: 177, distance: 202.1
click at [273, 178] on div "SearchWithCriteriaab2cf526-1ea4-4beb-b83e-09ca1af5d84e Recording ISRC US3Z42104…" at bounding box center [519, 186] width 669 height 26
paste input "QMHUY1554800"
type input "QMHUY1554800"
drag, startPoint x: 519, startPoint y: 261, endPoint x: 568, endPoint y: 261, distance: 49.1
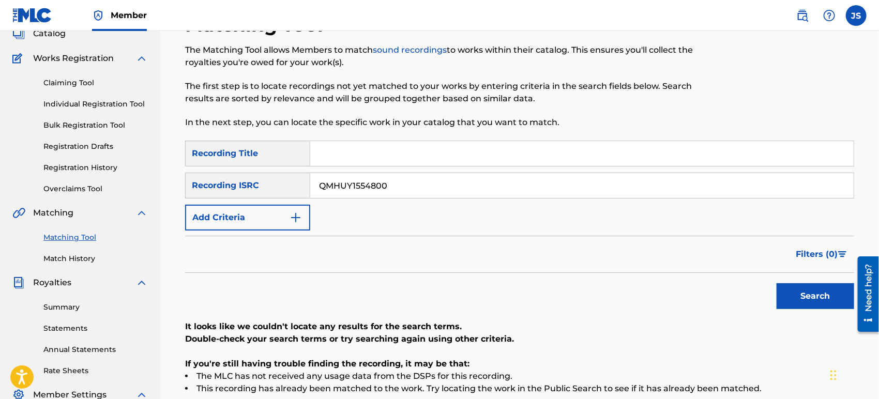
click at [520, 261] on div "Filters ( 0 )" at bounding box center [519, 254] width 669 height 37
click at [804, 294] on button "Search" at bounding box center [815, 296] width 78 height 26
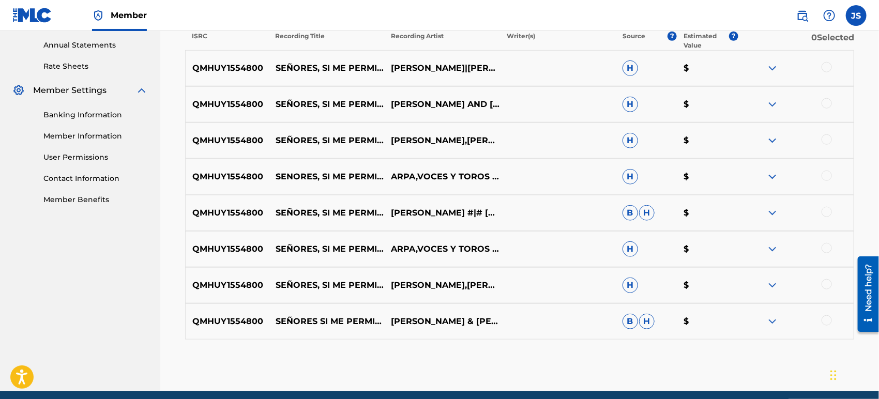
scroll to position [356, 0]
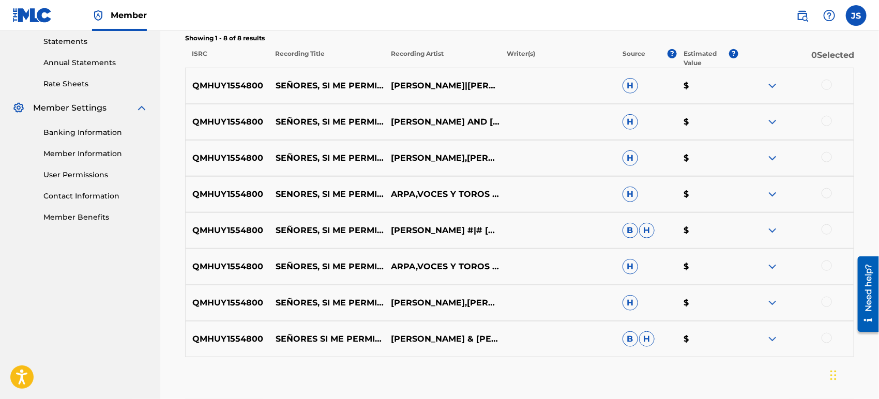
click at [829, 85] on div at bounding box center [826, 85] width 10 height 10
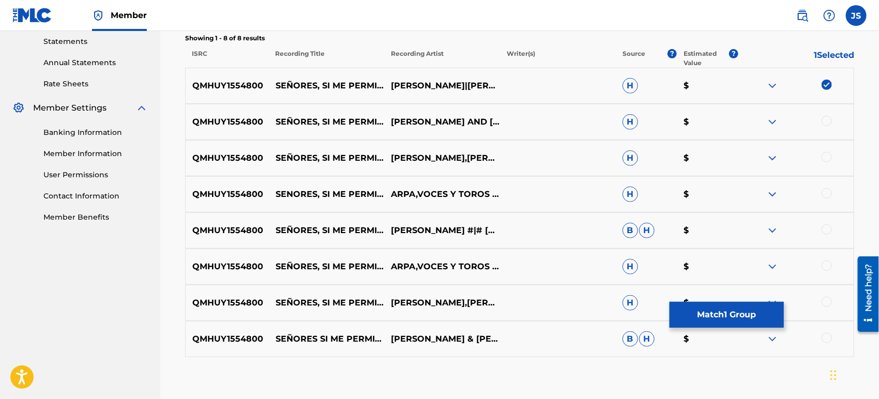
click at [826, 116] on div at bounding box center [826, 121] width 10 height 10
drag, startPoint x: 827, startPoint y: 147, endPoint x: 826, endPoint y: 153, distance: 5.7
click at [827, 150] on div "QMHUY1554800 SEÑORES, SI ME PERMITEN [PERSON_NAME],[PERSON_NAME] H $" at bounding box center [519, 158] width 669 height 36
drag, startPoint x: 826, startPoint y: 158, endPoint x: 825, endPoint y: 164, distance: 6.8
click at [826, 160] on div at bounding box center [826, 157] width 10 height 10
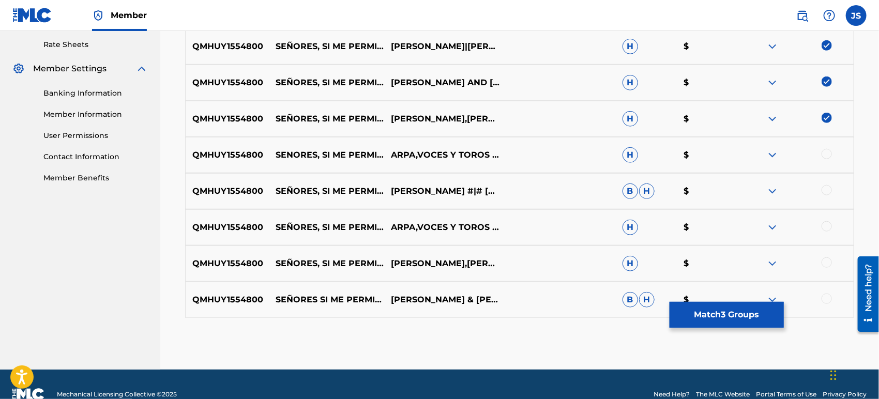
scroll to position [414, 0]
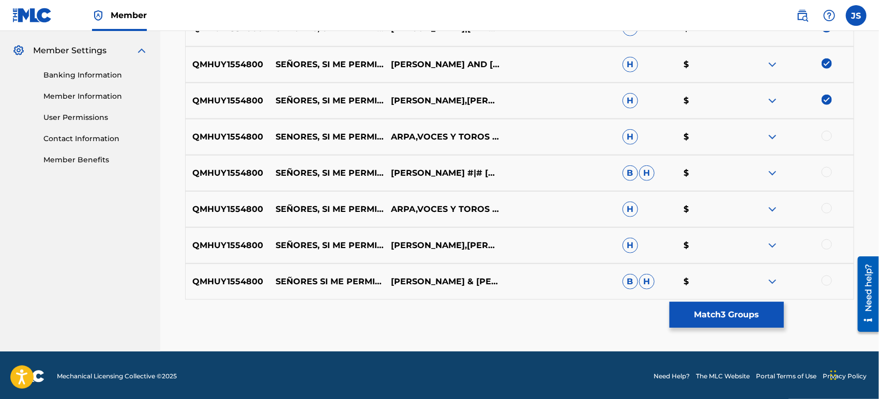
drag, startPoint x: 823, startPoint y: 135, endPoint x: 824, endPoint y: 141, distance: 5.7
click at [824, 135] on div at bounding box center [826, 136] width 10 height 10
click at [826, 172] on div at bounding box center [826, 172] width 10 height 10
click at [827, 206] on div at bounding box center [826, 208] width 10 height 10
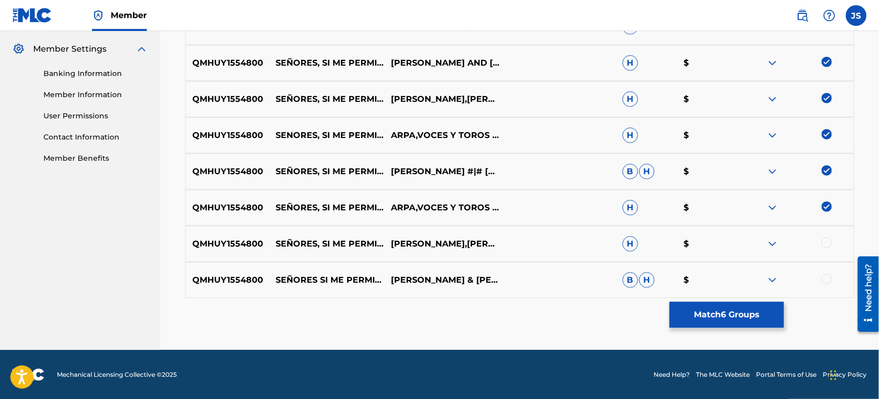
click at [827, 243] on div at bounding box center [826, 243] width 10 height 10
click at [827, 277] on div at bounding box center [826, 279] width 10 height 10
click at [738, 311] on button "Match 8 Groups" at bounding box center [726, 315] width 114 height 26
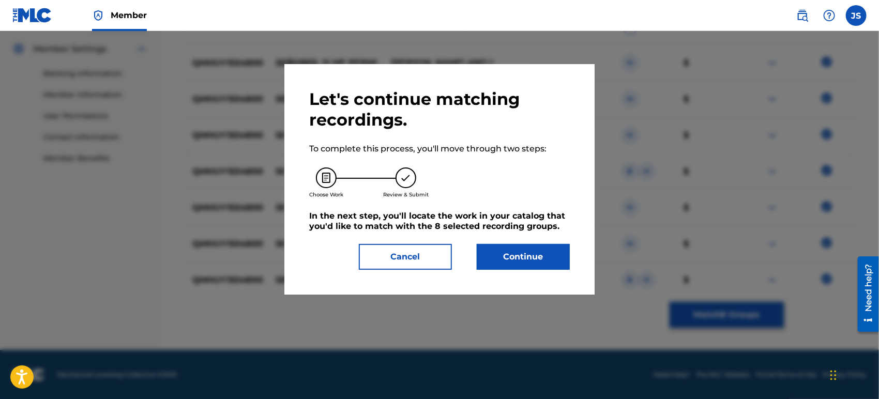
click at [545, 265] on button "Continue" at bounding box center [523, 257] width 93 height 26
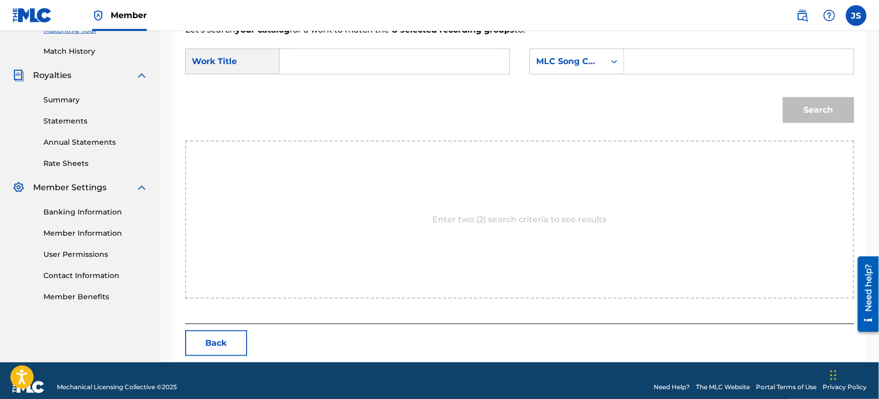
scroll to position [289, 0]
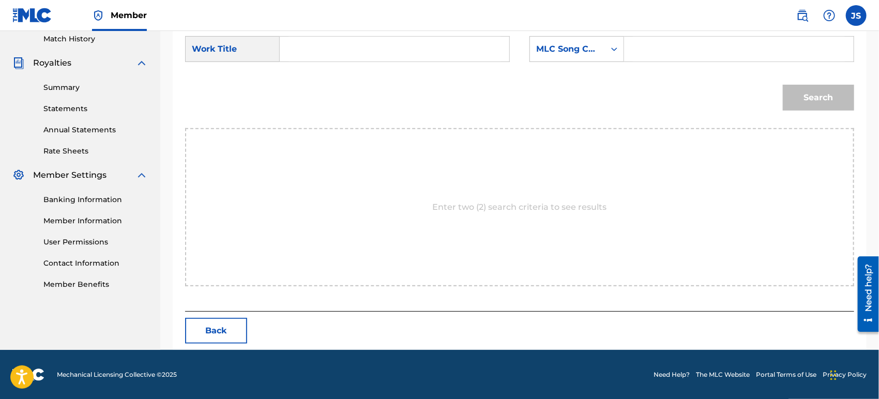
click at [330, 51] on input "Search Form" at bounding box center [394, 49] width 212 height 25
paste input "SEÑORES SI ME PERMITEN"
type input "SEÑORES SI ME PERMITEN"
click at [572, 51] on div "MLC Song Code" at bounding box center [567, 49] width 63 height 12
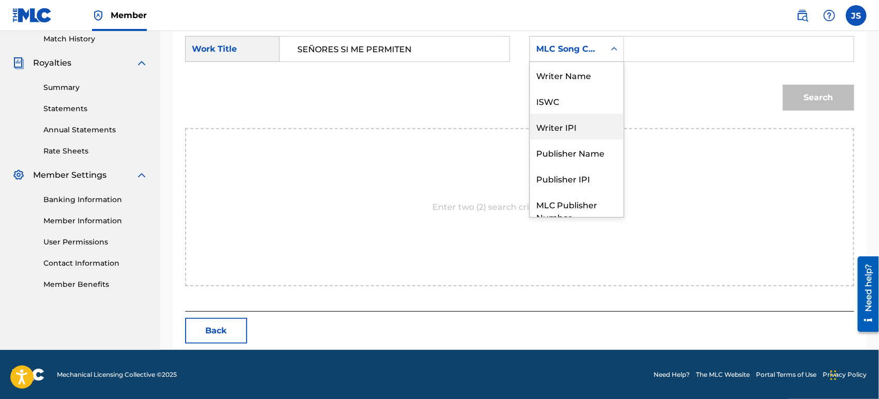
scroll to position [38, 0]
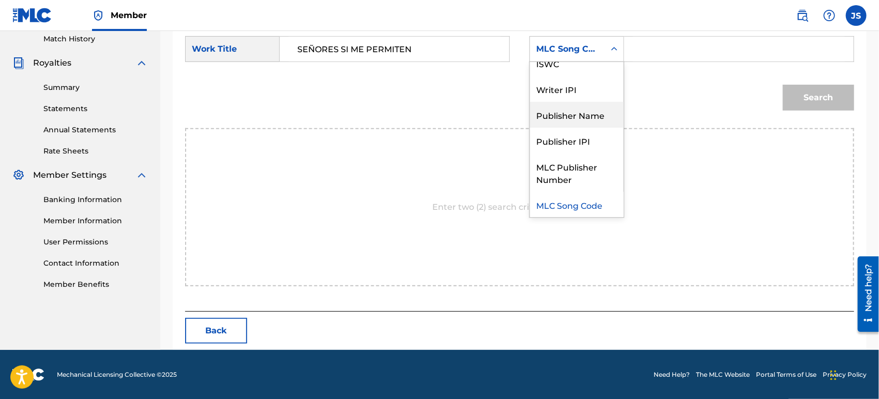
click at [587, 111] on div "Publisher Name" at bounding box center [577, 115] width 94 height 26
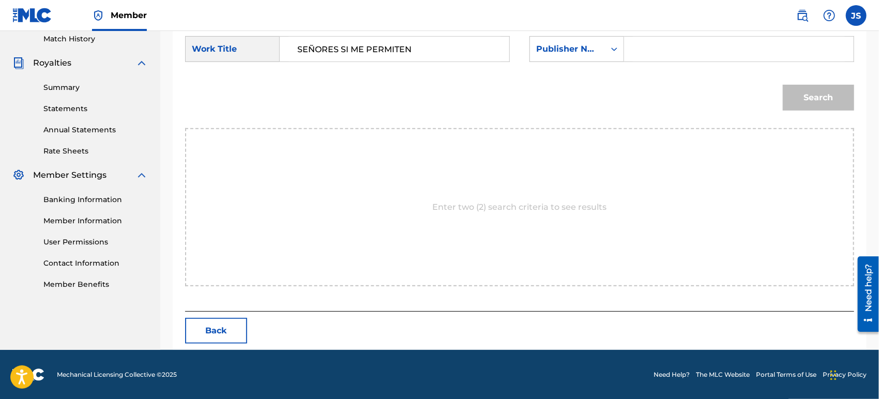
drag, startPoint x: 666, startPoint y: 45, endPoint x: 672, endPoint y: 49, distance: 6.9
click at [666, 45] on input "Search Form" at bounding box center [739, 49] width 212 height 25
type input "MARMAZ"
click at [823, 96] on button "Search" at bounding box center [818, 98] width 71 height 26
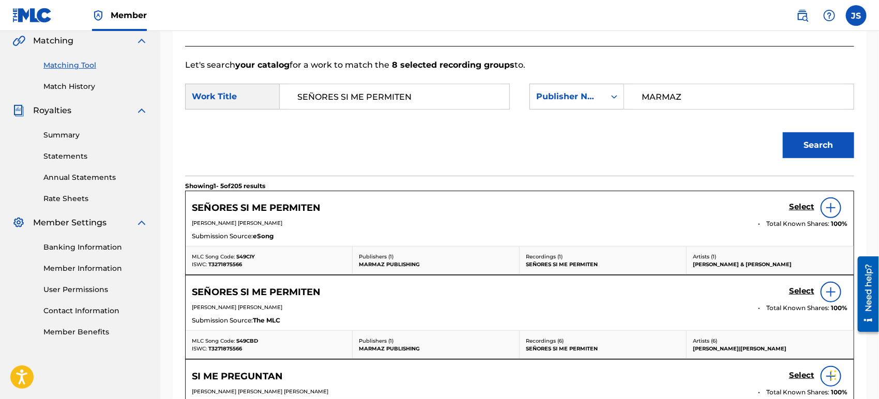
scroll to position [289, 0]
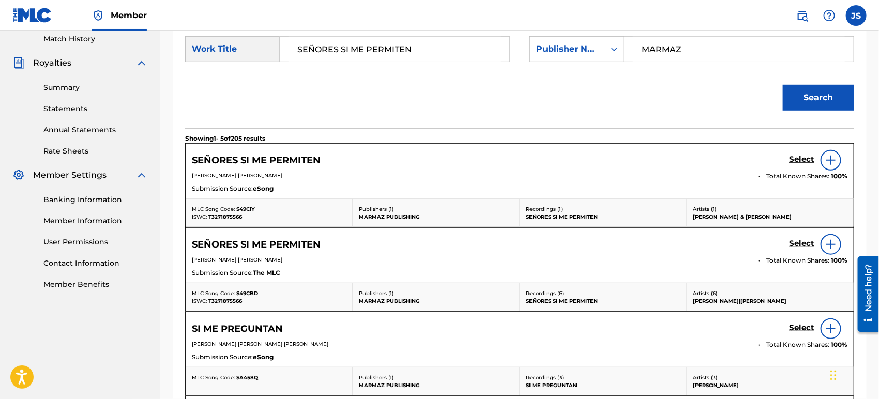
click at [238, 214] on span "T3271875566" at bounding box center [225, 216] width 34 height 7
click at [243, 206] on span "S49CIY" at bounding box center [245, 209] width 19 height 7
click at [807, 98] on button "Search" at bounding box center [818, 98] width 71 height 26
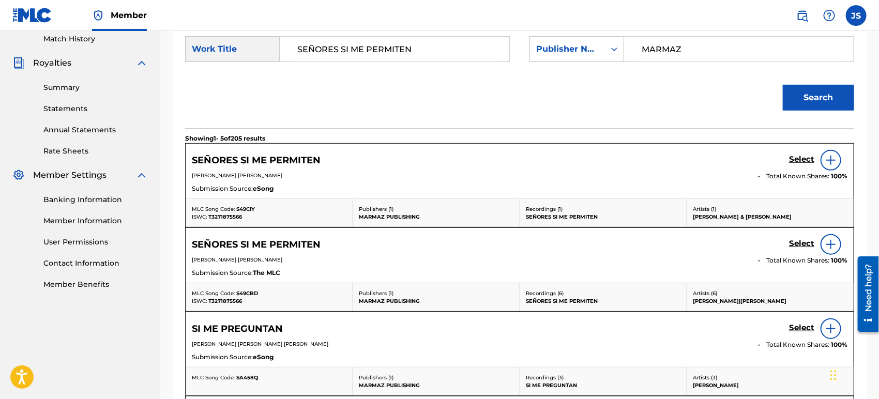
click at [798, 158] on h5 "Select" at bounding box center [801, 160] width 25 height 10
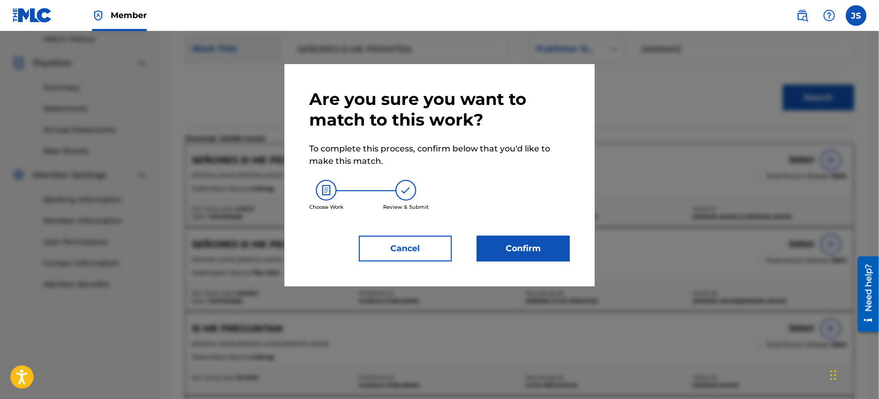
click at [513, 246] on button "Confirm" at bounding box center [523, 249] width 93 height 26
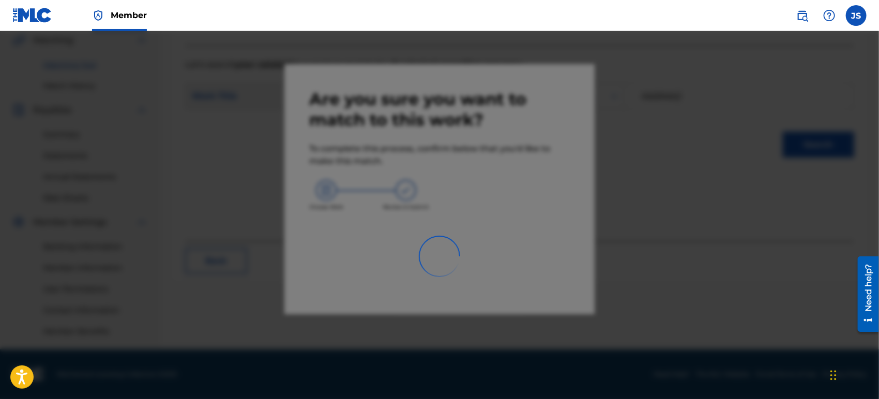
scroll to position [241, 0]
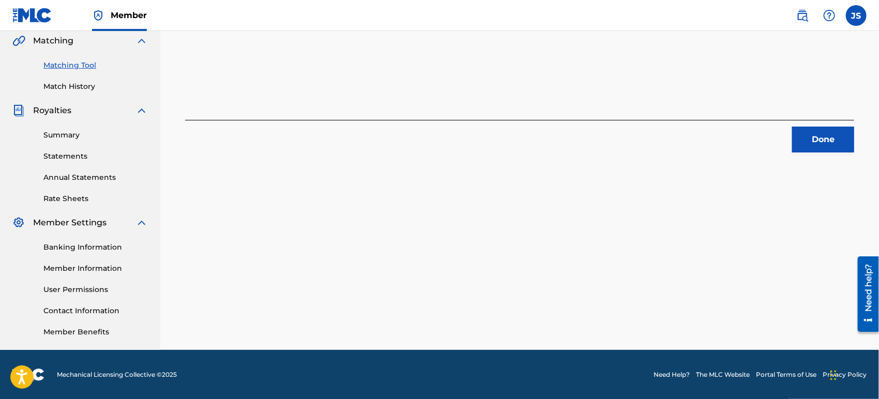
click at [831, 137] on button "Done" at bounding box center [823, 140] width 62 height 26
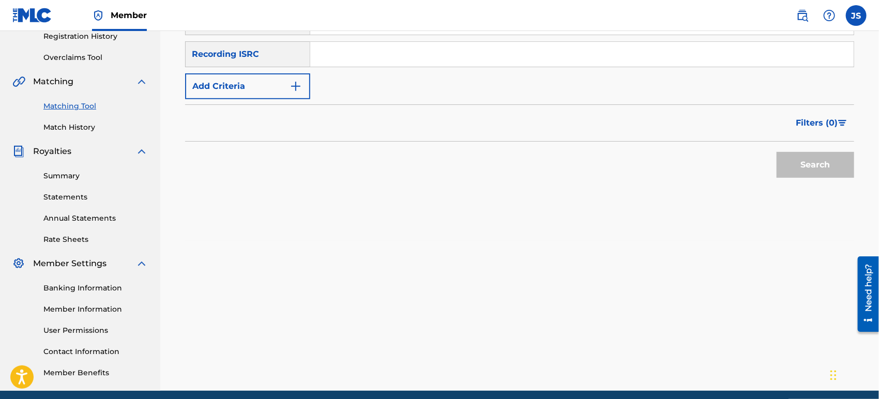
scroll to position [69, 0]
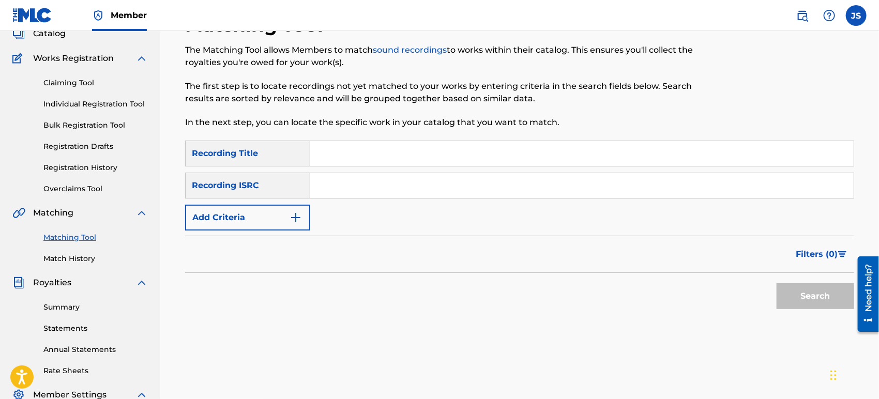
click at [393, 193] on input "Search Form" at bounding box center [581, 185] width 543 height 25
paste input "US3Z42103879"
type input "US3Z42103879"
click at [822, 300] on button "Search" at bounding box center [815, 296] width 78 height 26
click at [533, 324] on div at bounding box center [519, 354] width 669 height 66
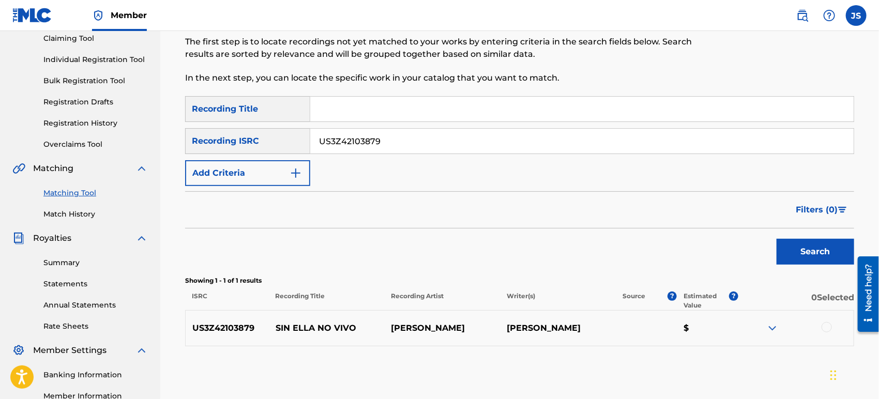
scroll to position [241, 0]
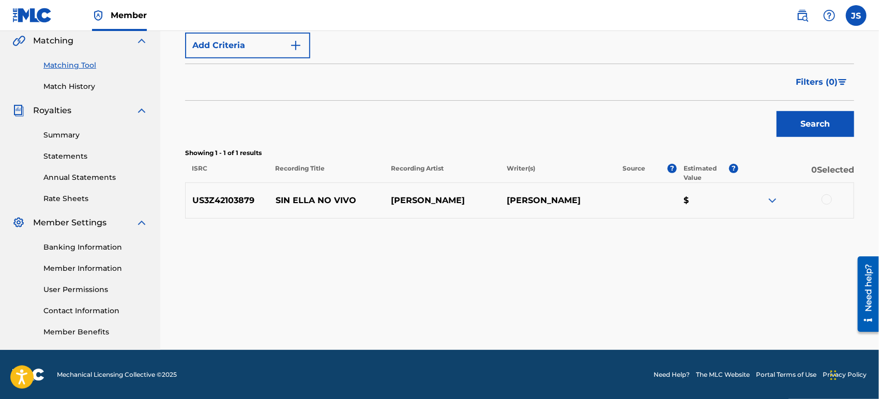
click at [825, 202] on div at bounding box center [826, 199] width 10 height 10
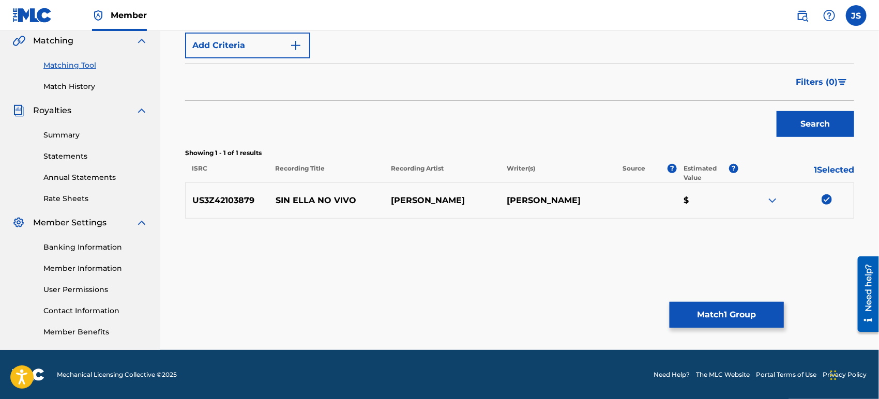
click at [734, 315] on button "Match 1 Group" at bounding box center [726, 315] width 114 height 26
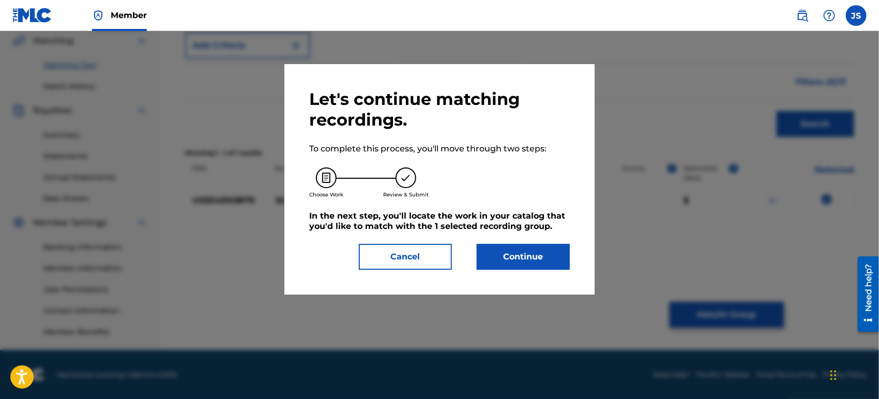
click at [534, 251] on button "Continue" at bounding box center [523, 257] width 93 height 26
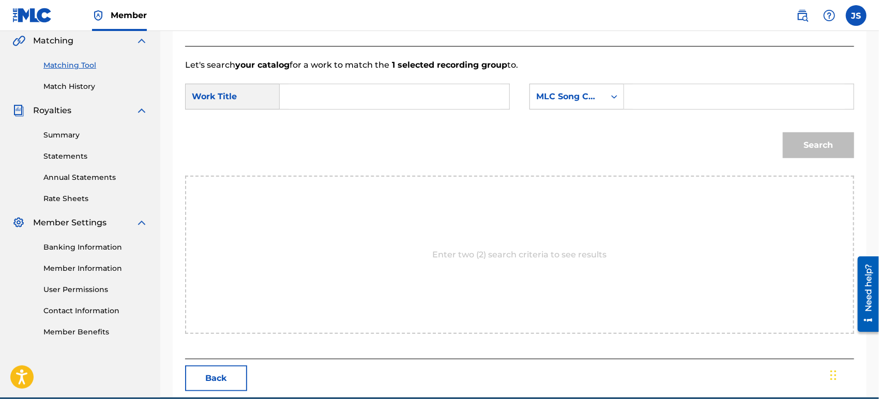
click at [330, 94] on input "Search Form" at bounding box center [394, 96] width 212 height 25
paste input "SIN ELLA NO VIVO"
type input "SIN ELLA NO VIVO"
click at [588, 100] on div "MLC Song Code" at bounding box center [567, 96] width 63 height 12
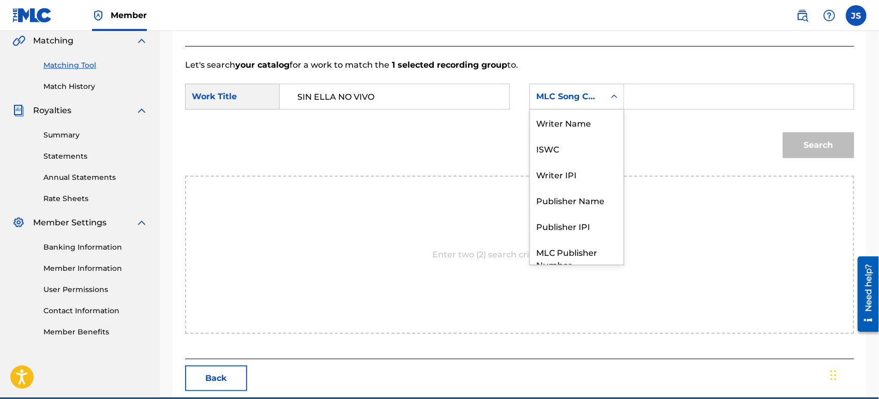
scroll to position [38, 0]
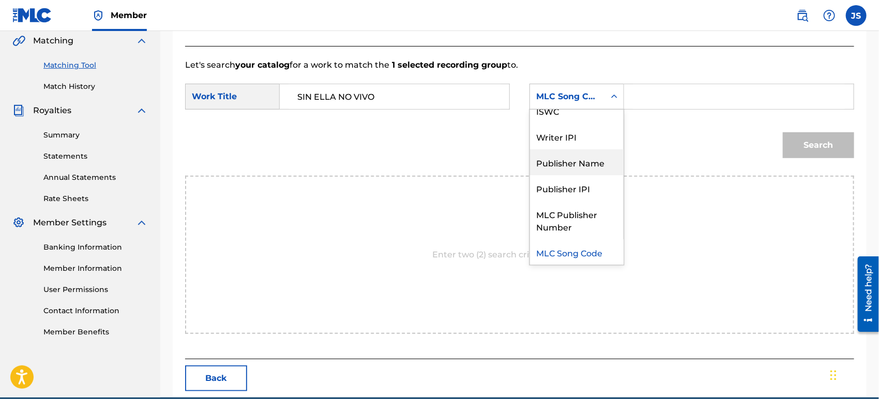
click at [582, 157] on div "Publisher Name" at bounding box center [577, 162] width 94 height 26
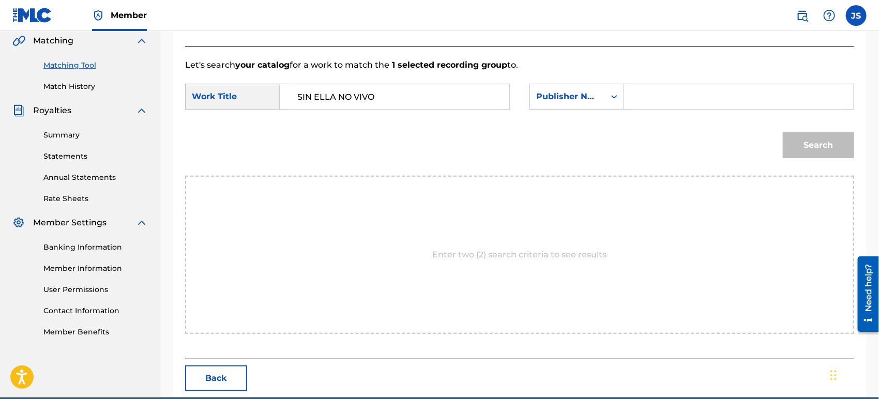
click at [670, 96] on input "Search Form" at bounding box center [739, 96] width 212 height 25
click at [632, 147] on div "Search" at bounding box center [519, 149] width 669 height 54
click at [693, 94] on input "Search Form" at bounding box center [739, 96] width 212 height 25
type input "MARMAZ"
click at [621, 138] on div "Search" at bounding box center [519, 149] width 669 height 54
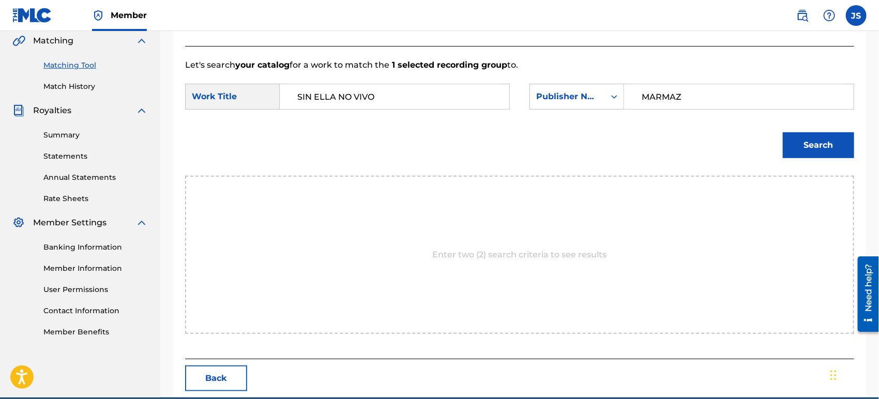
click at [784, 142] on button "Search" at bounding box center [818, 145] width 71 height 26
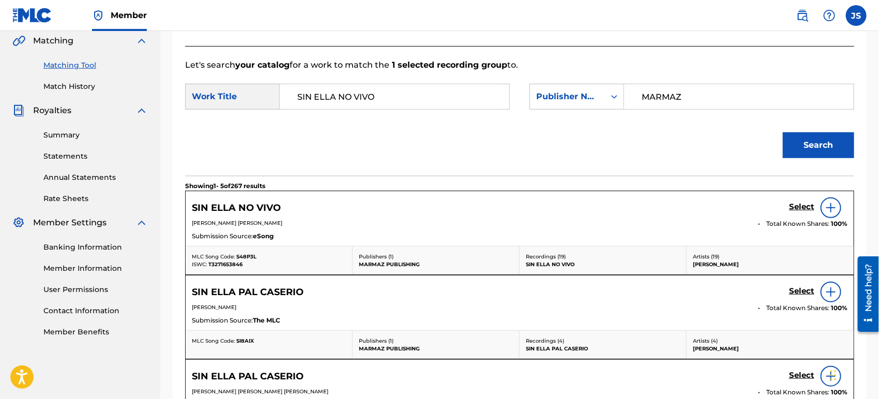
click at [231, 264] on span "T3271653846" at bounding box center [225, 264] width 34 height 7
click at [253, 255] on span "S48P3L" at bounding box center [246, 256] width 20 height 7
click at [798, 207] on h5 "Select" at bounding box center [801, 207] width 25 height 10
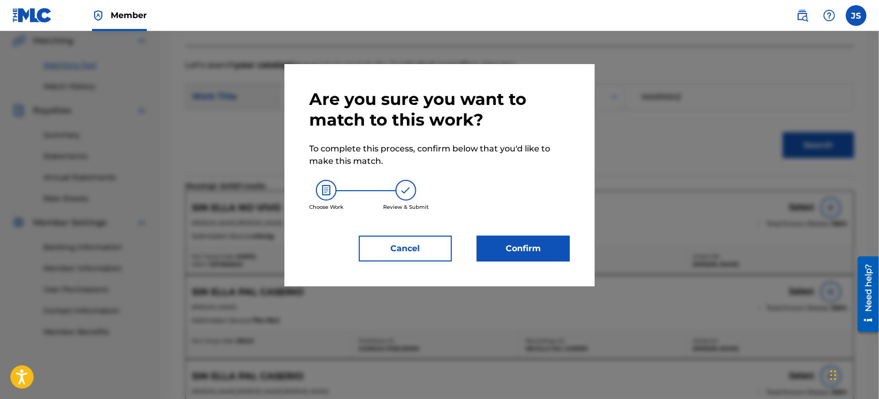
click at [518, 254] on button "Confirm" at bounding box center [523, 249] width 93 height 26
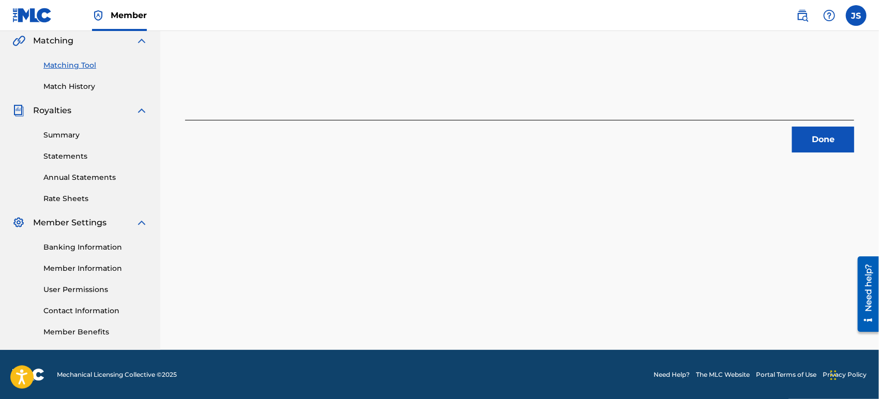
click at [801, 142] on button "Done" at bounding box center [823, 140] width 62 height 26
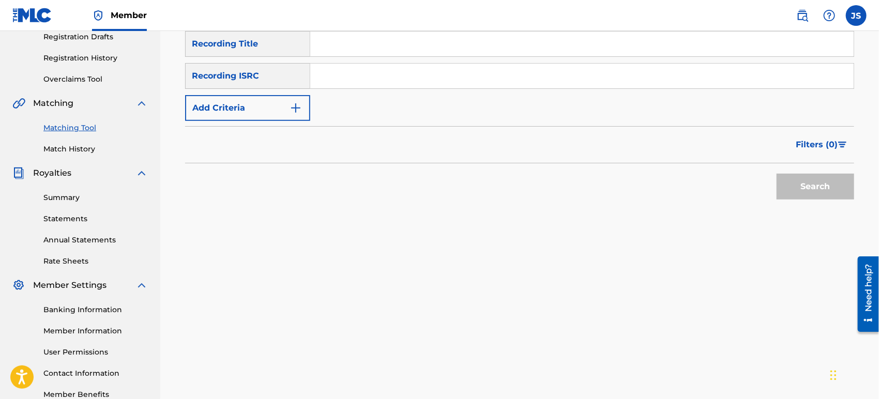
scroll to position [69, 0]
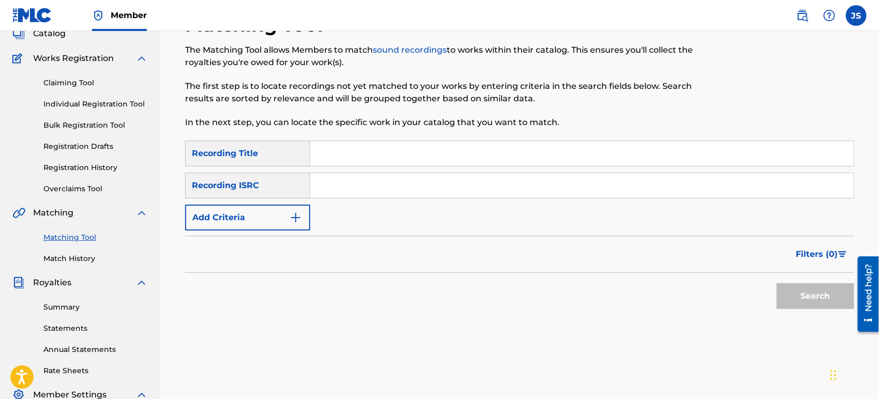
click at [478, 190] on input "Search Form" at bounding box center [581, 185] width 543 height 25
paste input "QZNJX2166787"
type input "QZNJX2166787"
drag, startPoint x: 666, startPoint y: 276, endPoint x: 663, endPoint y: 280, distance: 5.5
click at [666, 277] on div "Search" at bounding box center [519, 293] width 669 height 41
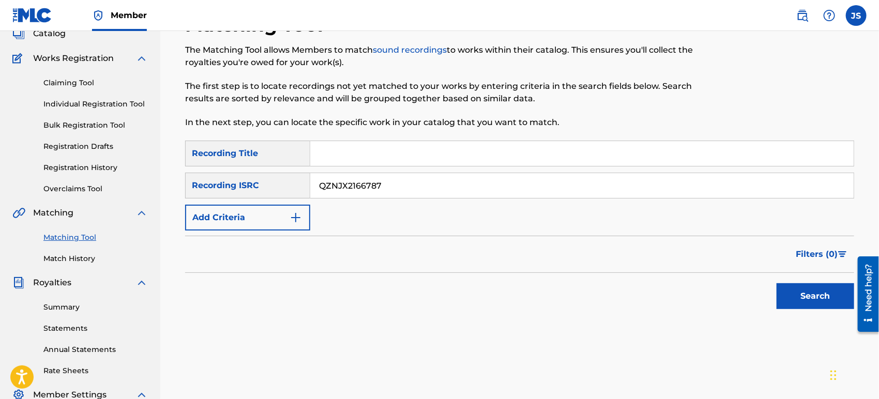
drag, startPoint x: 789, startPoint y: 291, endPoint x: 782, endPoint y: 304, distance: 15.0
click at [789, 291] on button "Search" at bounding box center [815, 296] width 78 height 26
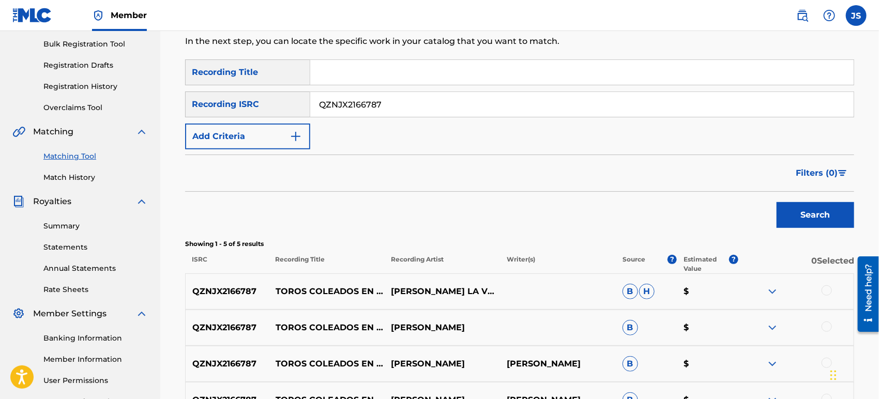
scroll to position [241, 0]
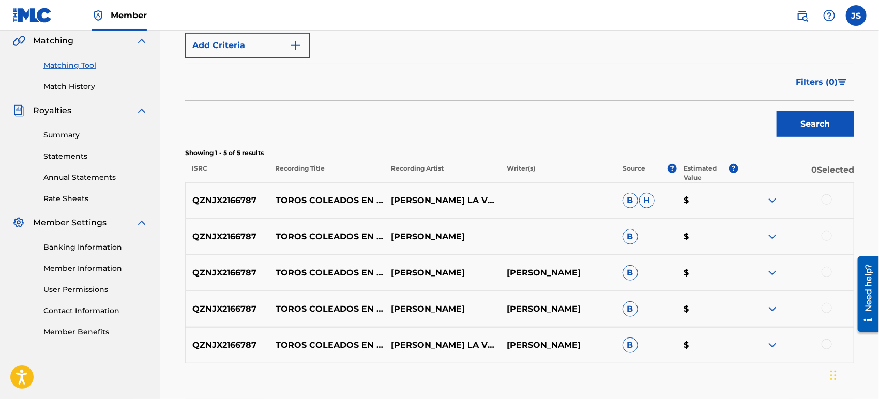
click at [827, 197] on div at bounding box center [826, 199] width 10 height 10
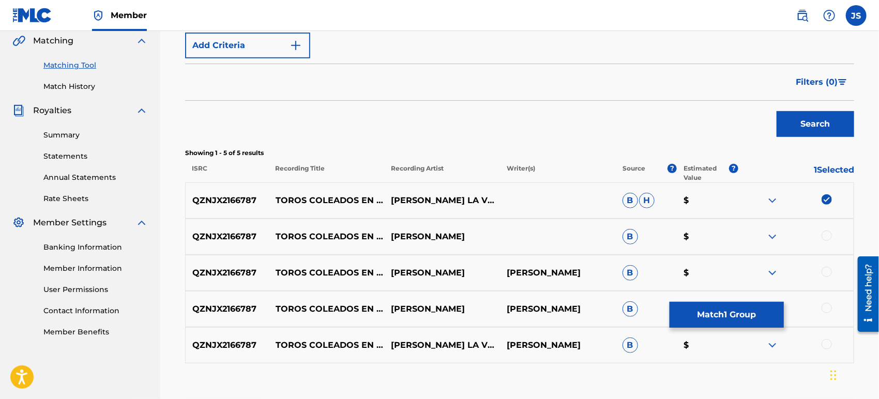
click at [830, 231] on div at bounding box center [826, 236] width 10 height 10
click at [825, 266] on div "QZNJX2166787 TOROS COLEADOS EN MI PUEBLO [PERSON_NAME] [PERSON_NAME] B $" at bounding box center [519, 273] width 669 height 36
click at [827, 274] on div at bounding box center [826, 272] width 10 height 10
click at [828, 308] on div at bounding box center [826, 308] width 10 height 10
click at [829, 344] on div at bounding box center [826, 344] width 10 height 10
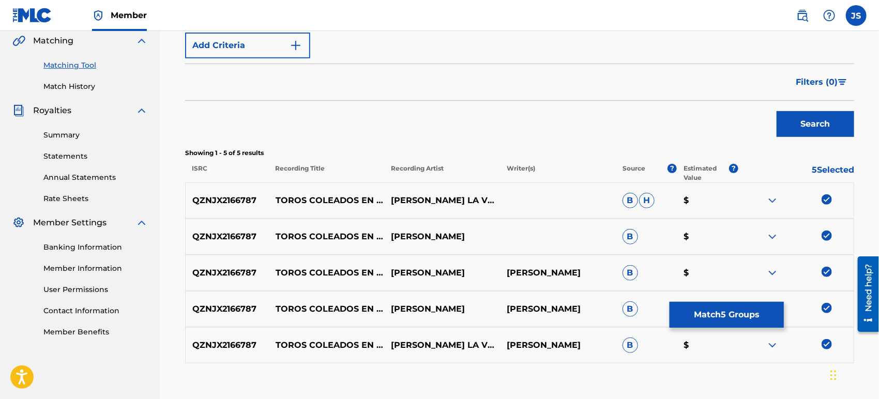
click at [769, 322] on button "Match 5 Groups" at bounding box center [726, 315] width 114 height 26
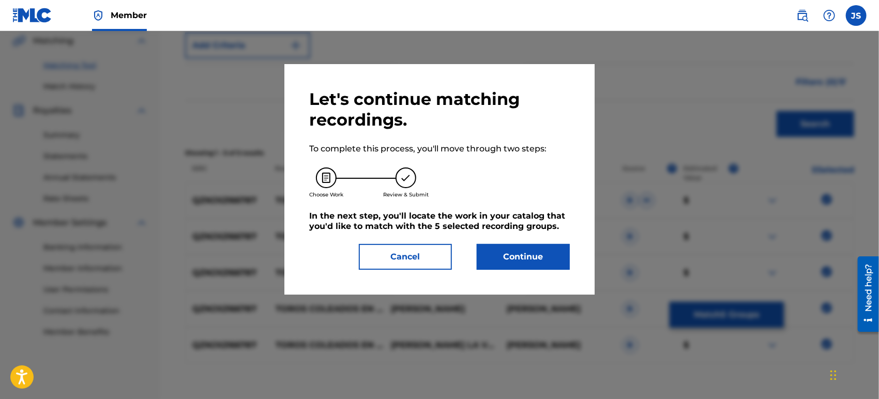
click at [521, 257] on button "Continue" at bounding box center [523, 257] width 93 height 26
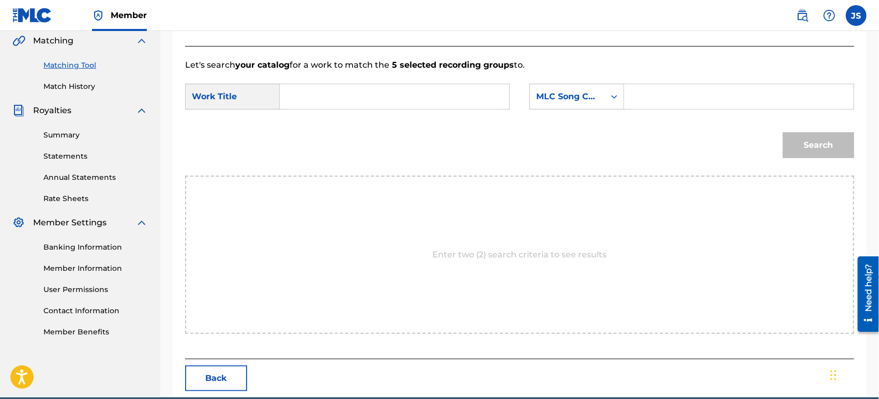
click at [390, 98] on input "Search Form" at bounding box center [394, 96] width 212 height 25
paste input "TOROS COLEADOS EN MI PUEBLO"
type input "TOROS COLEADOS EN MI PUEBLO"
click at [555, 90] on div "MLC Song Code" at bounding box center [567, 96] width 63 height 12
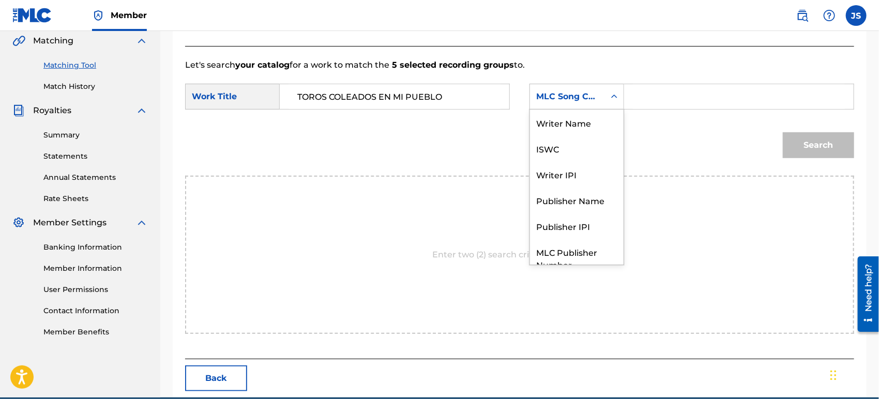
scroll to position [38, 0]
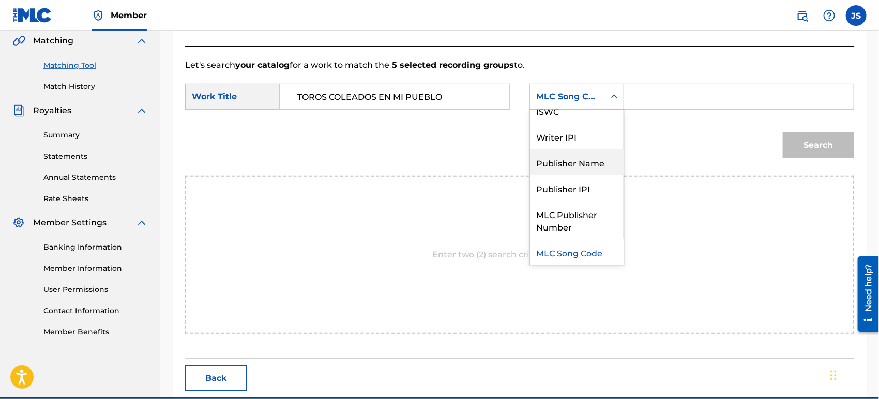
click at [573, 169] on div "Publisher Name" at bounding box center [577, 162] width 94 height 26
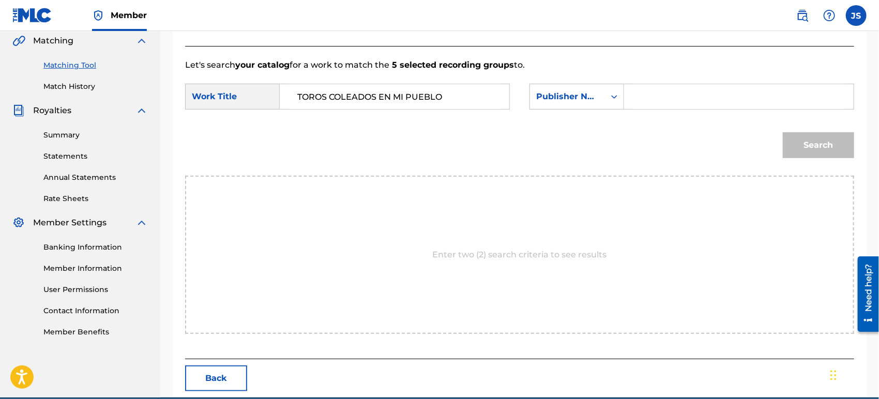
click at [691, 98] on input "Search Form" at bounding box center [739, 96] width 212 height 25
type input "MARMAZ"
drag, startPoint x: 599, startPoint y: 147, endPoint x: 701, endPoint y: 143, distance: 102.4
click at [600, 147] on div "Search" at bounding box center [519, 149] width 669 height 54
click at [798, 148] on button "Search" at bounding box center [818, 145] width 71 height 26
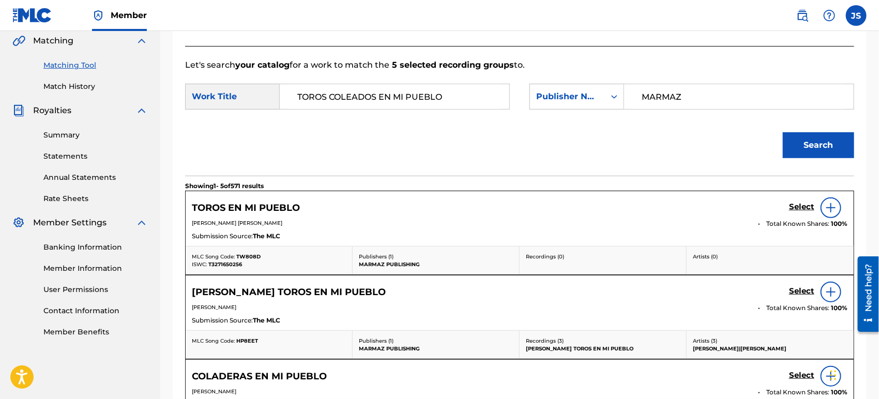
click at [256, 256] on span "TW808D" at bounding box center [248, 256] width 24 height 7
click at [232, 262] on span "T3271650256" at bounding box center [225, 264] width 34 height 7
click at [805, 210] on h5 "Select" at bounding box center [801, 207] width 25 height 10
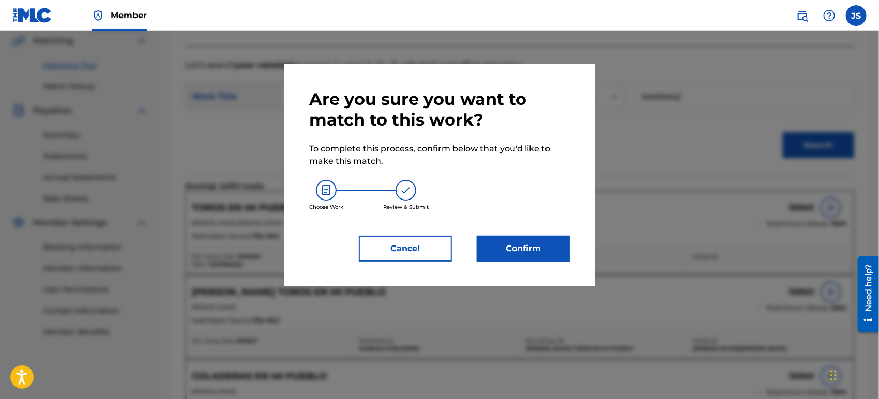
click at [543, 246] on button "Confirm" at bounding box center [523, 249] width 93 height 26
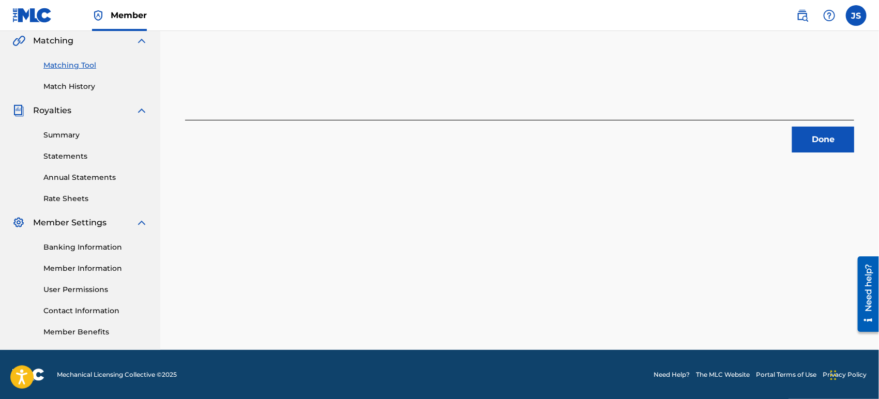
click at [848, 139] on button "Done" at bounding box center [823, 140] width 62 height 26
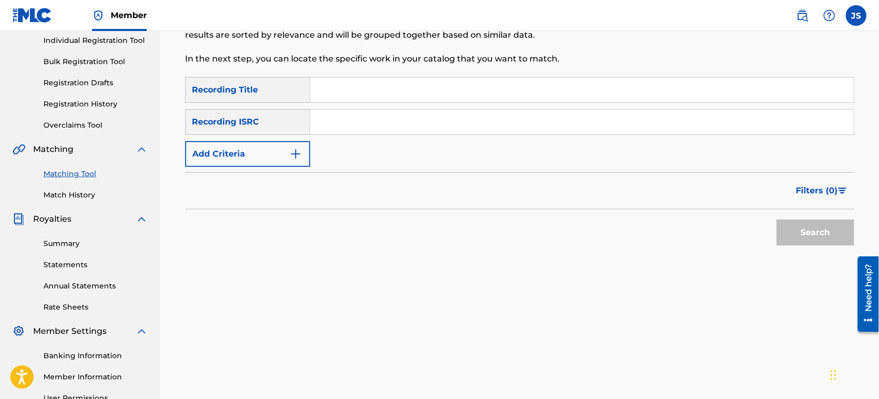
scroll to position [127, 0]
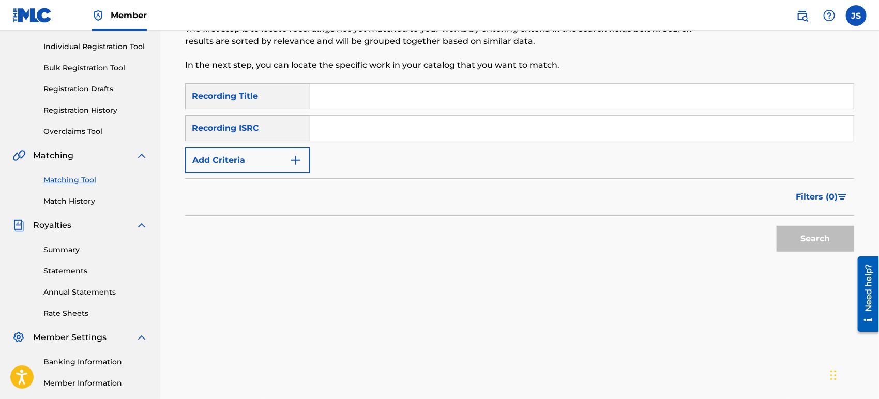
click at [409, 137] on input "Search Form" at bounding box center [581, 128] width 543 height 25
paste input "QMHUY1554801"
type input "QMHUY1554801"
drag, startPoint x: 567, startPoint y: 229, endPoint x: 628, endPoint y: 246, distance: 63.2
click at [567, 230] on div "Search" at bounding box center [519, 236] width 669 height 41
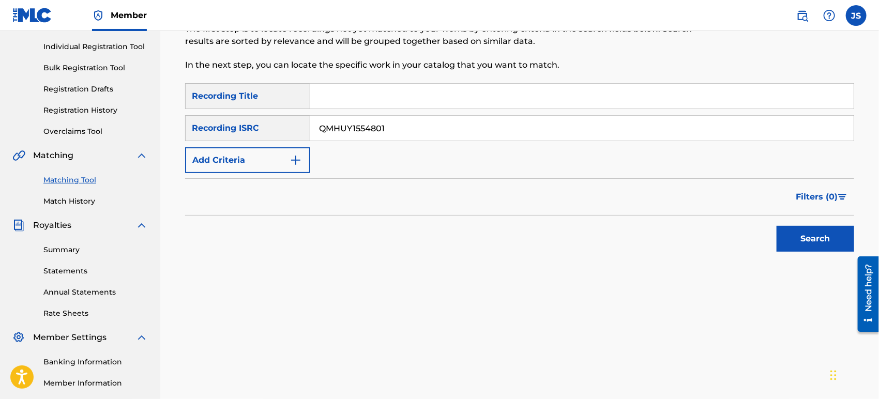
drag, startPoint x: 812, startPoint y: 239, endPoint x: 753, endPoint y: 262, distance: 62.7
click at [811, 239] on button "Search" at bounding box center [815, 239] width 78 height 26
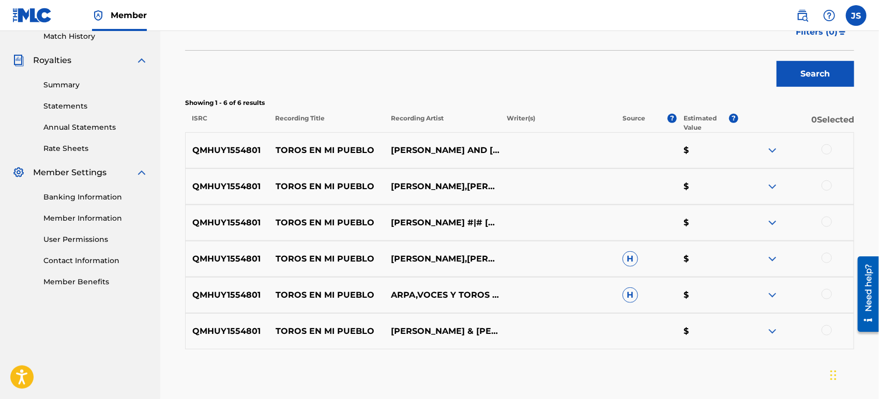
scroll to position [299, 0]
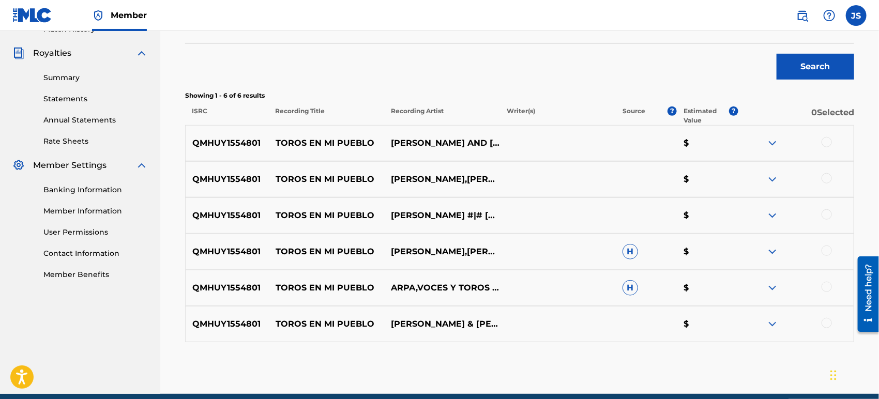
click at [827, 144] on div at bounding box center [826, 142] width 10 height 10
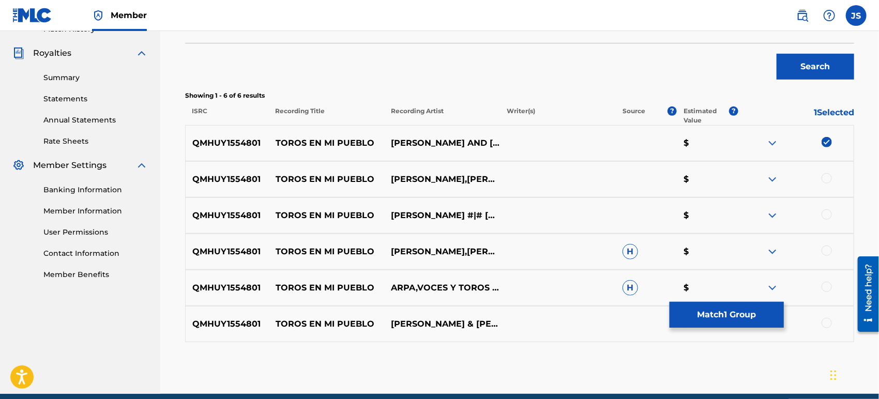
click at [828, 177] on div at bounding box center [826, 178] width 10 height 10
click at [827, 214] on div at bounding box center [826, 214] width 10 height 10
drag, startPoint x: 827, startPoint y: 250, endPoint x: 825, endPoint y: 268, distance: 18.7
click at [827, 251] on div at bounding box center [826, 251] width 10 height 10
drag, startPoint x: 826, startPoint y: 286, endPoint x: 823, endPoint y: 298, distance: 12.8
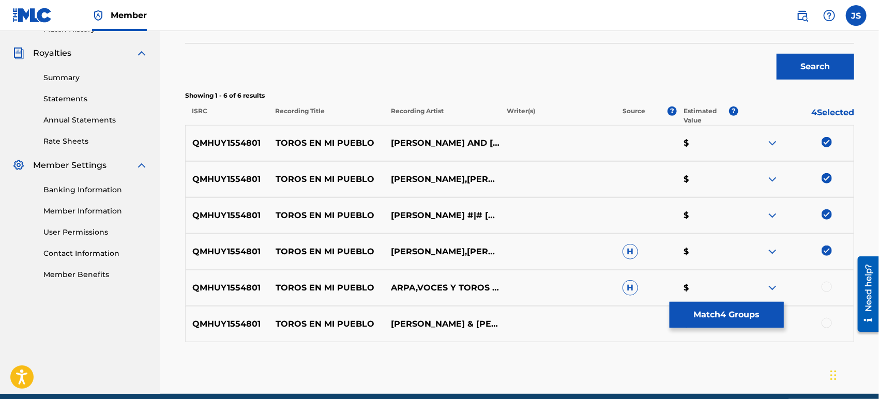
click at [827, 287] on div at bounding box center [826, 287] width 10 height 10
click at [825, 323] on div at bounding box center [826, 323] width 10 height 10
click at [743, 322] on button "Match 6 Groups" at bounding box center [726, 315] width 114 height 26
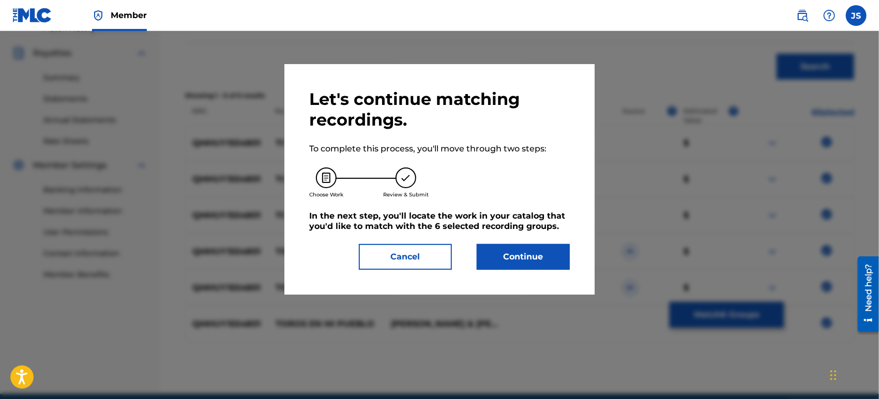
click at [517, 261] on button "Continue" at bounding box center [523, 257] width 93 height 26
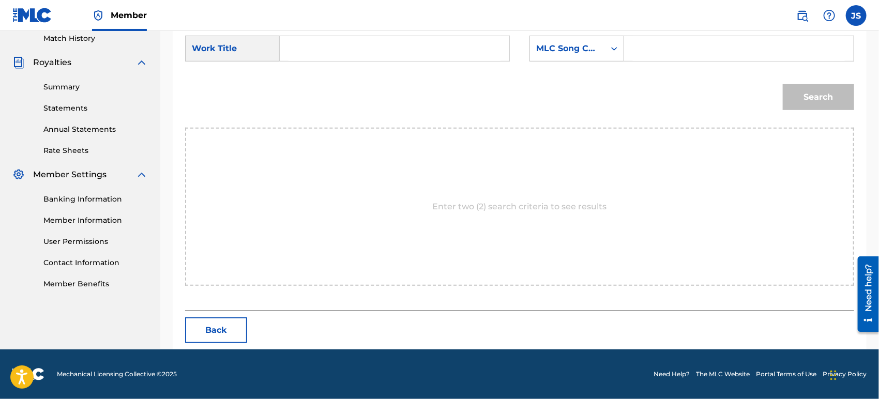
scroll to position [289, 0]
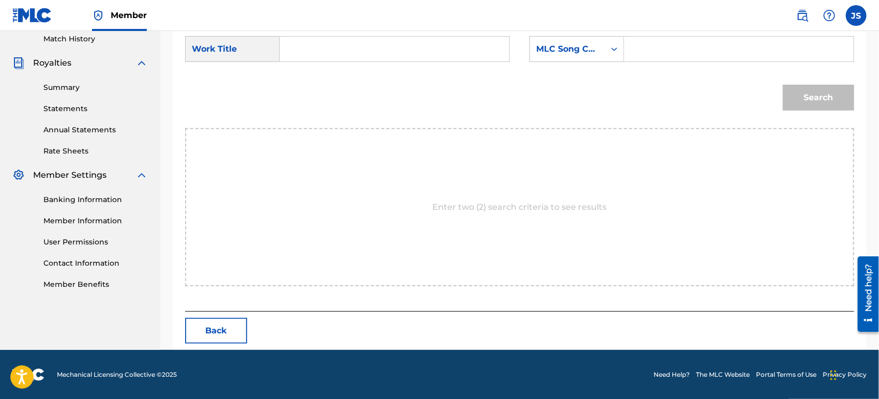
click at [387, 64] on div "SearchWithCriteria42946fb1-1bb8-42ee-bfd0-8918f3245d72 Work Title SearchWithCri…" at bounding box center [519, 52] width 669 height 32
click at [380, 50] on input "Search Form" at bounding box center [394, 49] width 212 height 25
paste input "TOROS EN MI PUEBLO"
type input "TOROS EN MI PUEBLO"
drag, startPoint x: 603, startPoint y: 44, endPoint x: 601, endPoint y: 54, distance: 10.0
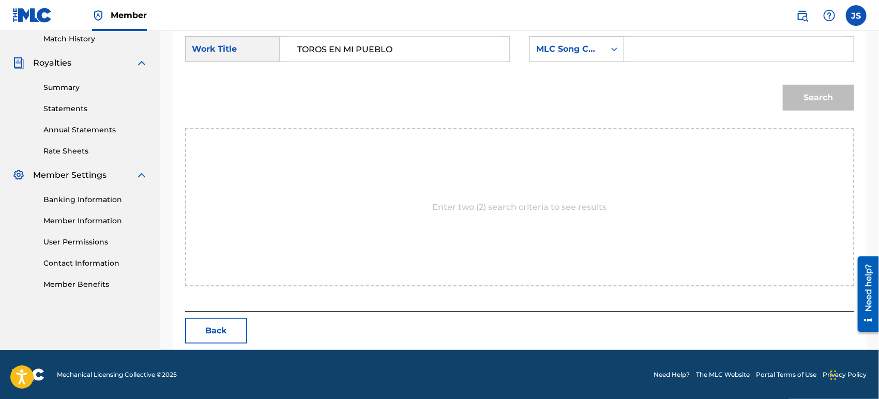
click at [603, 45] on div "MLC Song Code" at bounding box center [567, 49] width 75 height 20
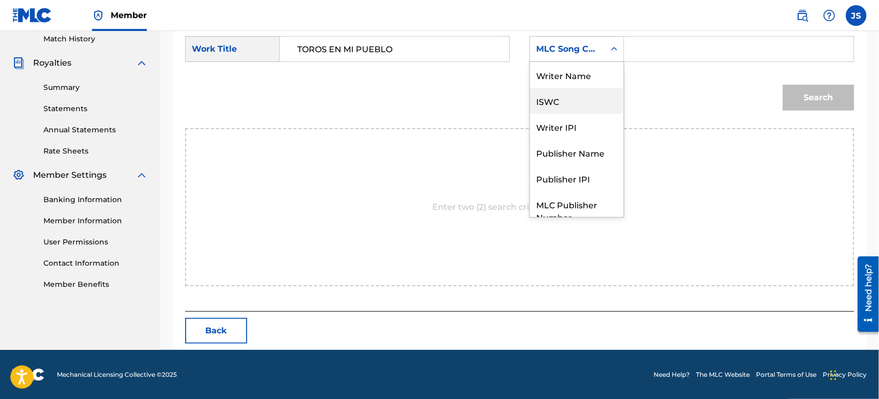
scroll to position [38, 0]
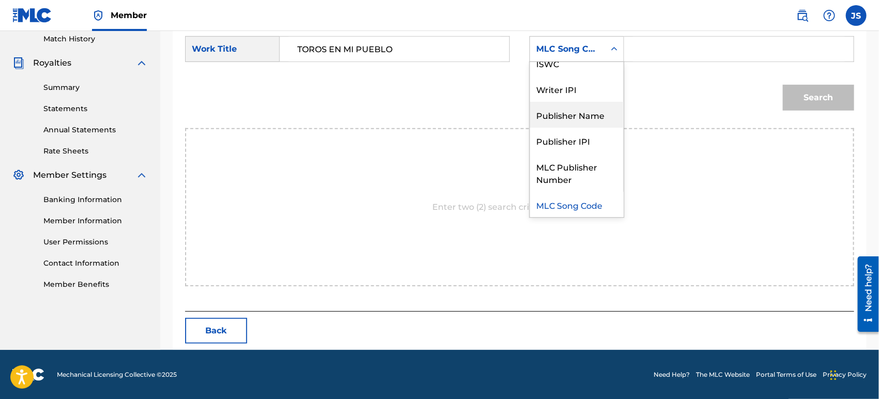
click at [594, 114] on div "Publisher Name" at bounding box center [577, 115] width 94 height 26
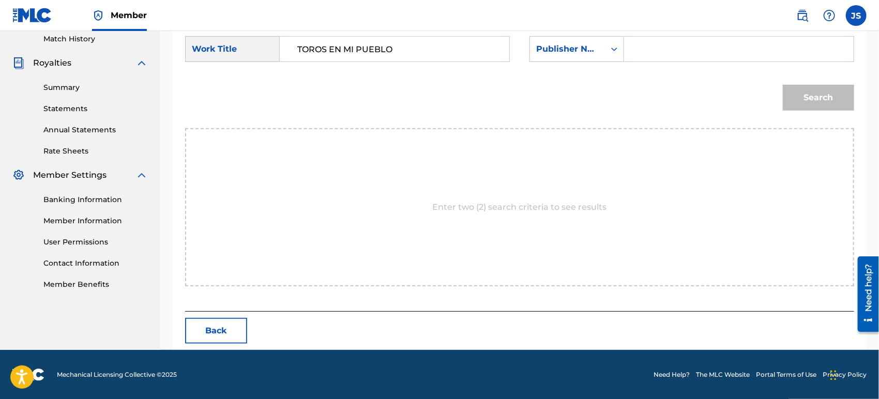
drag, startPoint x: 663, startPoint y: 69, endPoint x: 669, endPoint y: 58, distance: 12.5
click at [666, 62] on form "SearchWithCriteria42946fb1-1bb8-42ee-bfd0-8918f3245d72 Work Title TOROS EN MI P…" at bounding box center [519, 76] width 669 height 104
click at [671, 55] on input "Search Form" at bounding box center [739, 49] width 212 height 25
type input "MARMAZ"
click at [624, 98] on div "Search" at bounding box center [519, 101] width 669 height 54
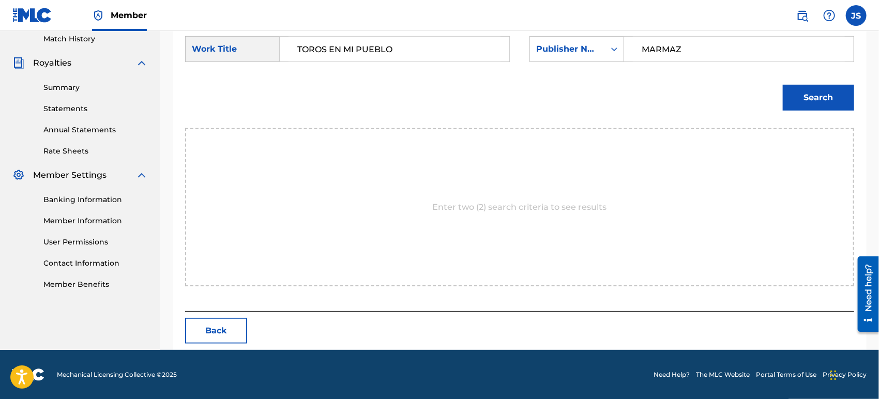
click at [813, 101] on button "Search" at bounding box center [818, 98] width 71 height 26
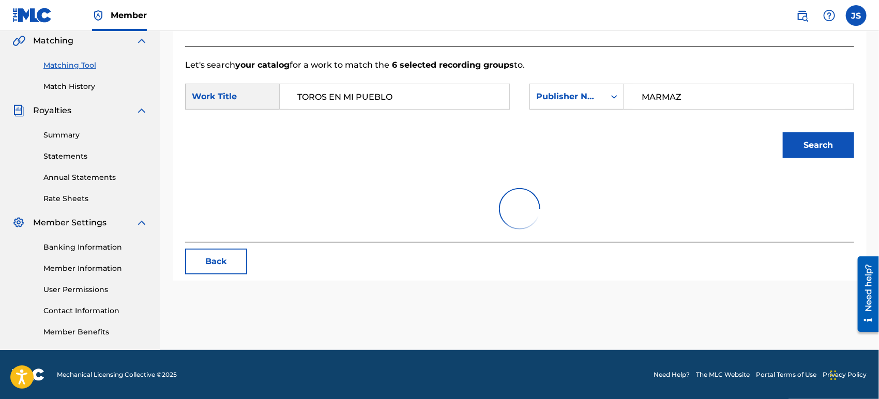
scroll to position [289, 0]
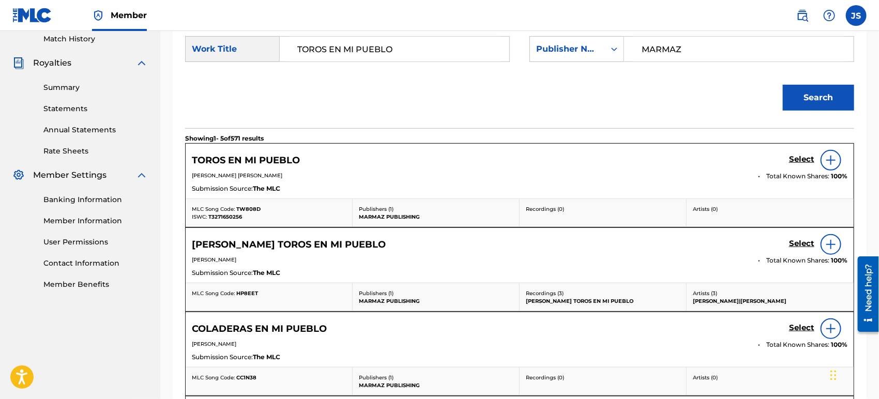
click at [240, 209] on span "TW808D" at bounding box center [248, 209] width 24 height 7
click at [234, 218] on span "T3271650256" at bounding box center [225, 216] width 34 height 7
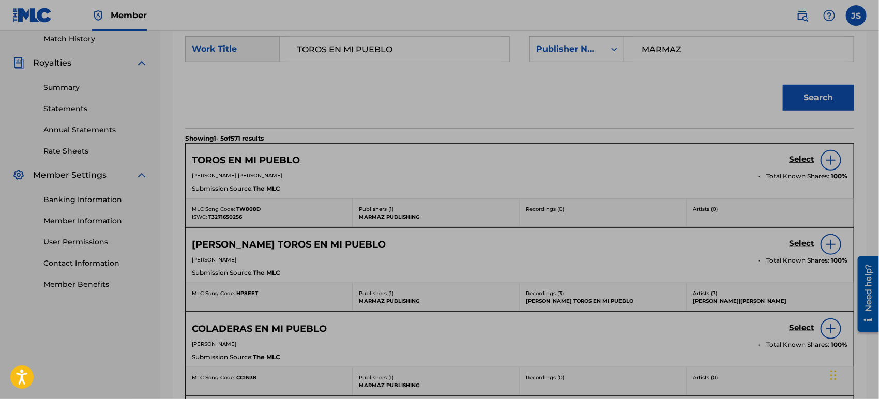
click at [719, 114] on div "Search" at bounding box center [519, 101] width 669 height 54
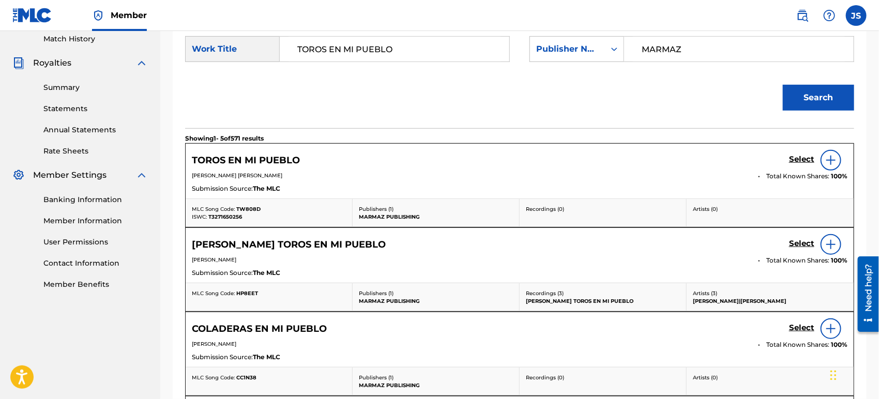
click at [795, 157] on h5 "Select" at bounding box center [801, 160] width 25 height 10
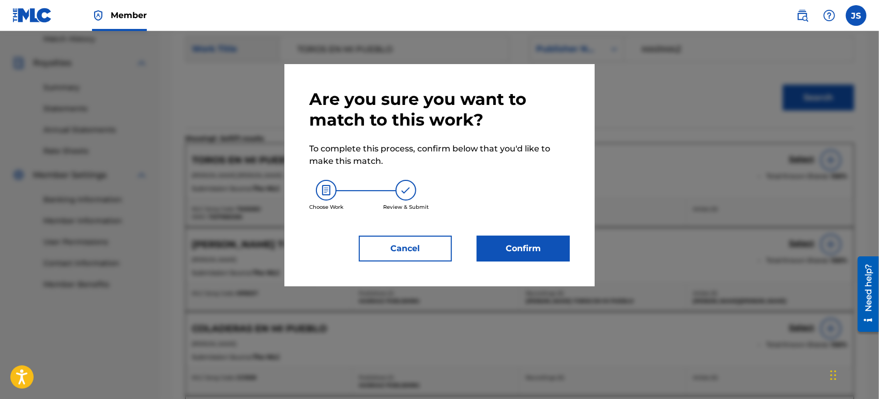
drag, startPoint x: 541, startPoint y: 263, endPoint x: 543, endPoint y: 256, distance: 7.5
click at [543, 256] on div "Are you sure you want to match to this work? To complete this process, confirm …" at bounding box center [439, 175] width 310 height 222
click at [544, 254] on button "Confirm" at bounding box center [523, 249] width 93 height 26
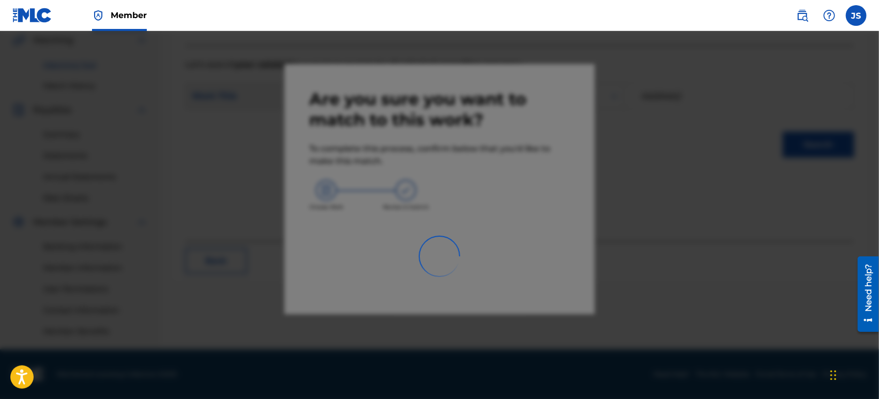
scroll to position [241, 0]
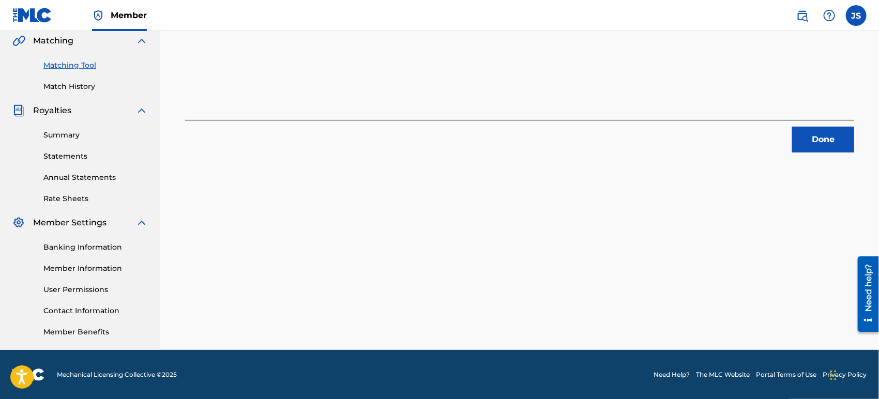
click at [820, 138] on button "Done" at bounding box center [823, 140] width 62 height 26
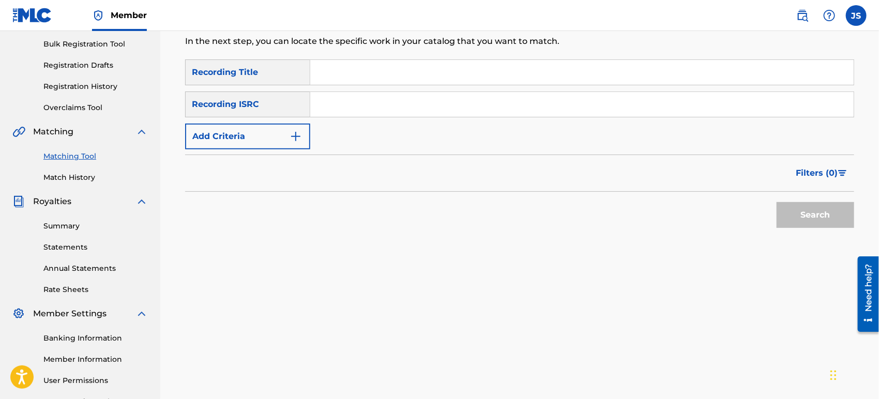
scroll to position [0, 0]
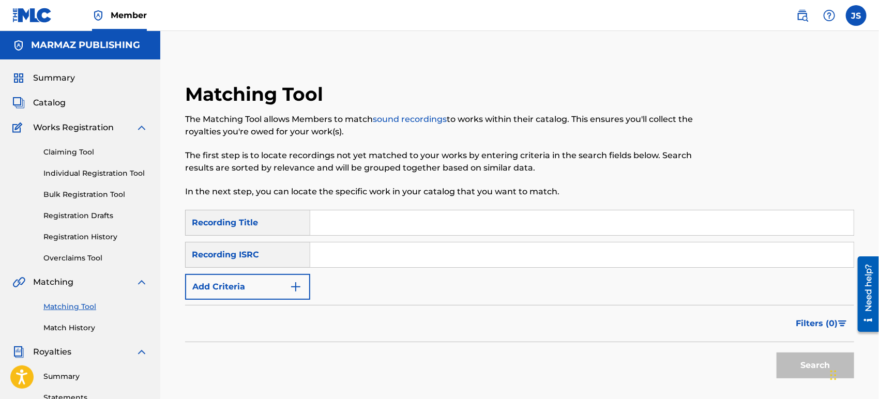
click at [506, 265] on input "Search Form" at bounding box center [581, 254] width 543 height 25
paste input "US3Z42103885"
type input "US3Z42103885"
click at [682, 146] on div "The Matching Tool allows Members to match sound recordings to works within thei…" at bounding box center [442, 155] width 515 height 85
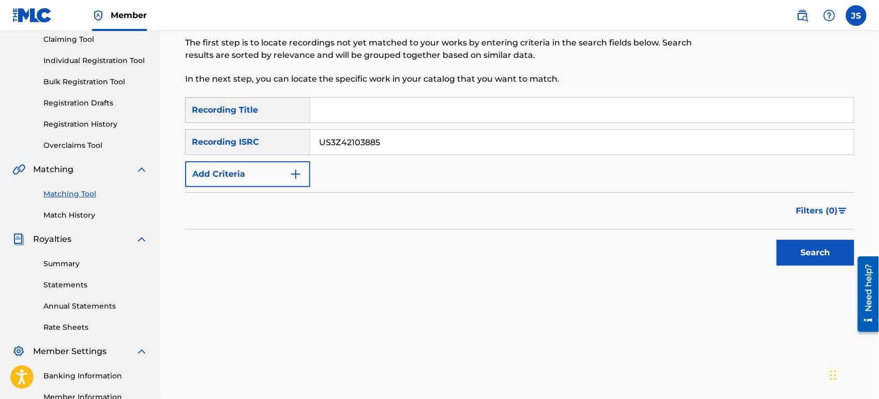
scroll to position [115, 0]
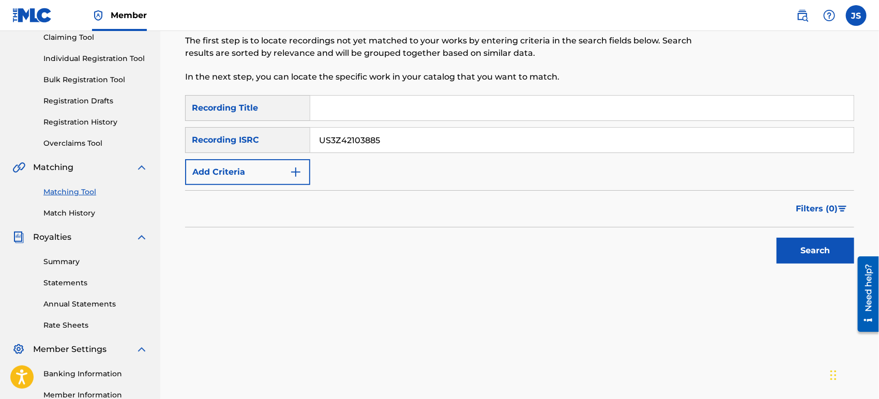
click at [797, 250] on button "Search" at bounding box center [815, 251] width 78 height 26
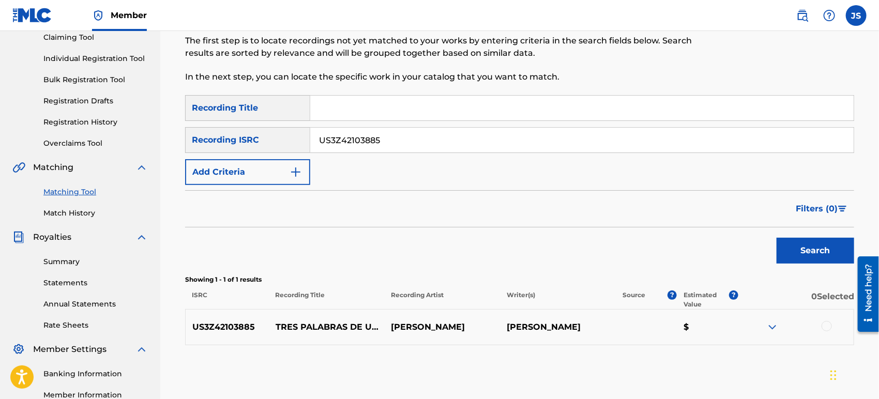
click at [827, 323] on div at bounding box center [826, 326] width 10 height 10
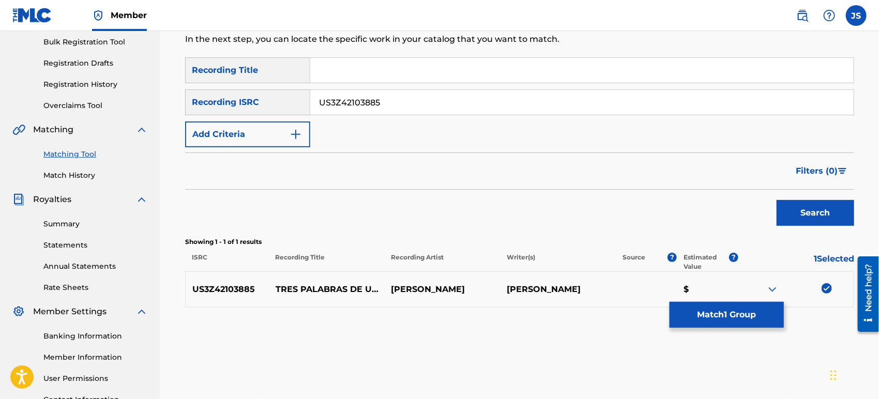
scroll to position [172, 0]
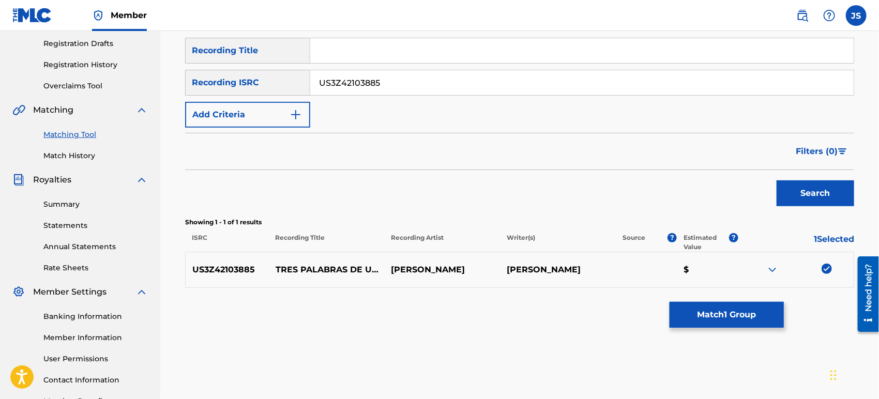
click at [754, 323] on button "Match 1 Group" at bounding box center [726, 315] width 114 height 26
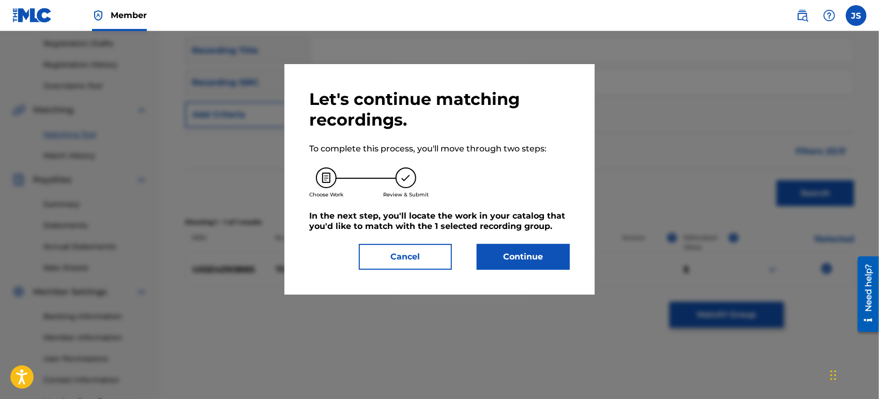
click at [539, 260] on button "Continue" at bounding box center [523, 257] width 93 height 26
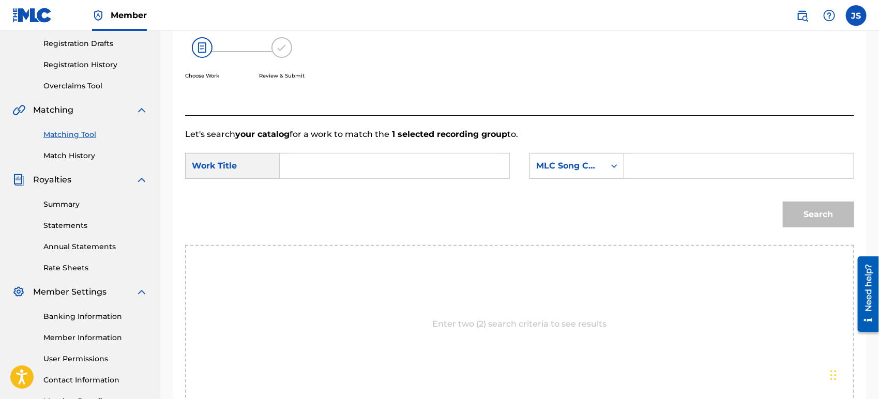
click at [300, 146] on form "SearchWithCriteria42946fb1-1bb8-42ee-bfd0-8918f3245d72 Work Title SearchWithCri…" at bounding box center [519, 193] width 669 height 104
click at [321, 171] on input "Search Form" at bounding box center [394, 166] width 212 height 25
paste input "TRES PALABRAS DE UN LLANERO"
type input "TRES PALABRAS DE UN LLANERO"
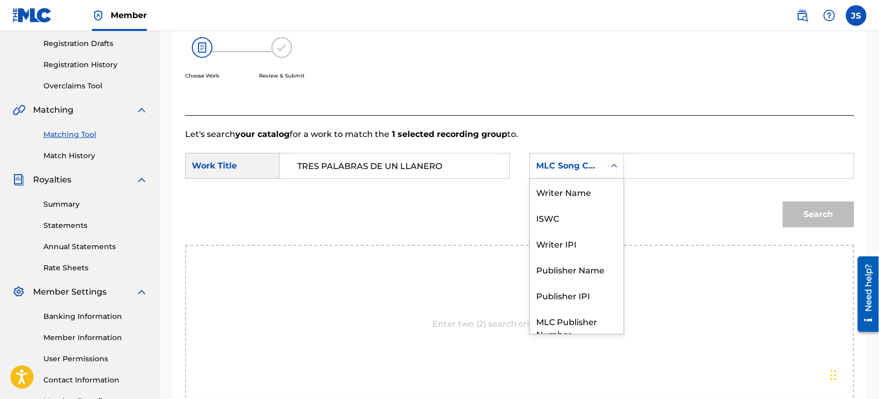
click at [601, 171] on div "MLC Song Code" at bounding box center [567, 166] width 75 height 20
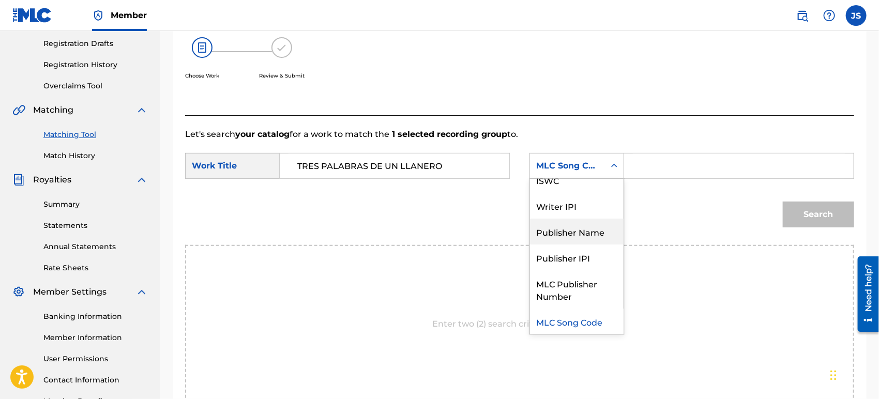
click at [592, 230] on div "Publisher Name" at bounding box center [577, 232] width 94 height 26
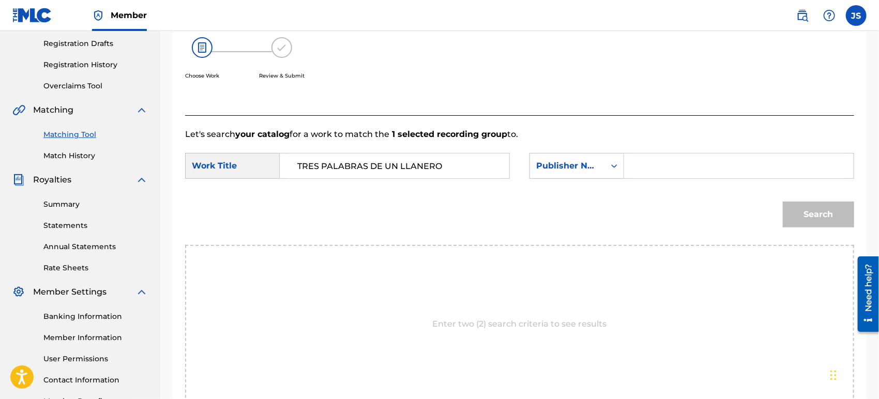
drag, startPoint x: 660, startPoint y: 169, endPoint x: 661, endPoint y: 175, distance: 6.3
click at [660, 169] on input "Search Form" at bounding box center [739, 166] width 212 height 25
type input "MARMAZ"
click at [653, 211] on div "Search" at bounding box center [519, 218] width 669 height 54
click at [797, 215] on button "Search" at bounding box center [818, 215] width 71 height 26
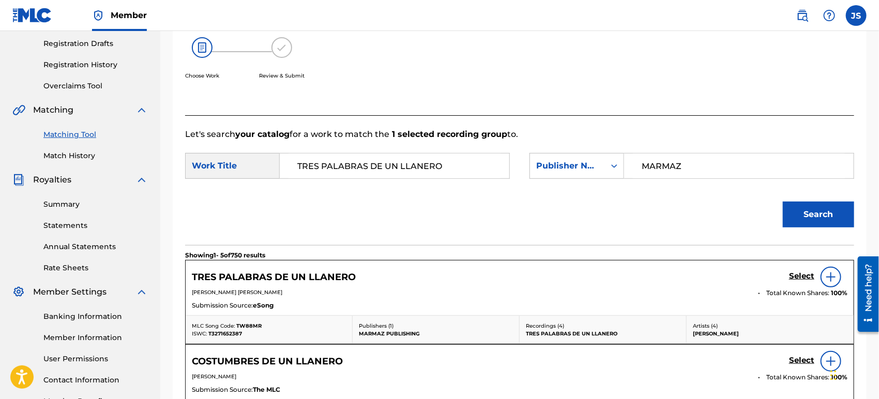
scroll to position [287, 0]
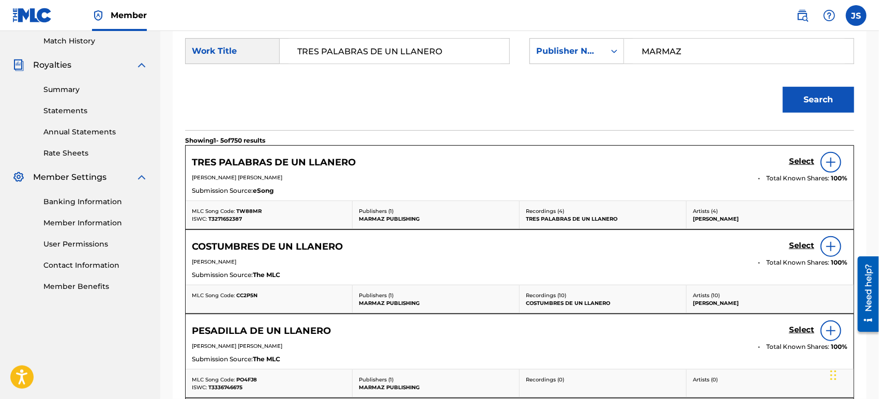
click at [231, 218] on span "T3271652387" at bounding box center [225, 219] width 34 height 7
click at [249, 211] on span "TW88MR" at bounding box center [248, 211] width 25 height 7
click at [796, 162] on h5 "Select" at bounding box center [801, 162] width 25 height 10
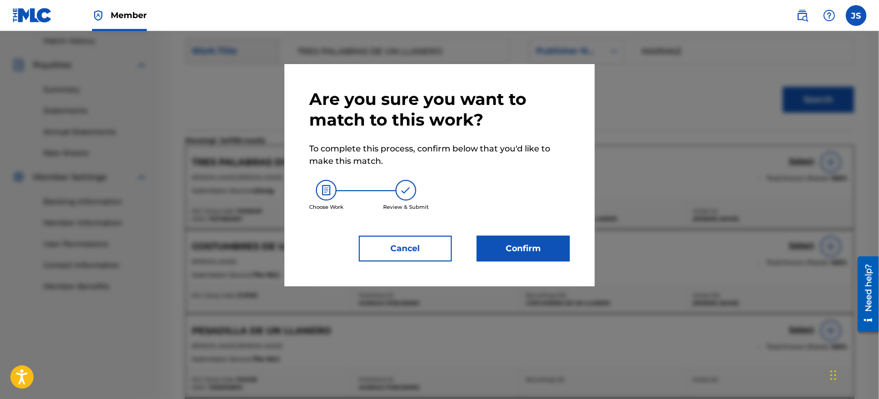
click at [523, 256] on button "Confirm" at bounding box center [523, 249] width 93 height 26
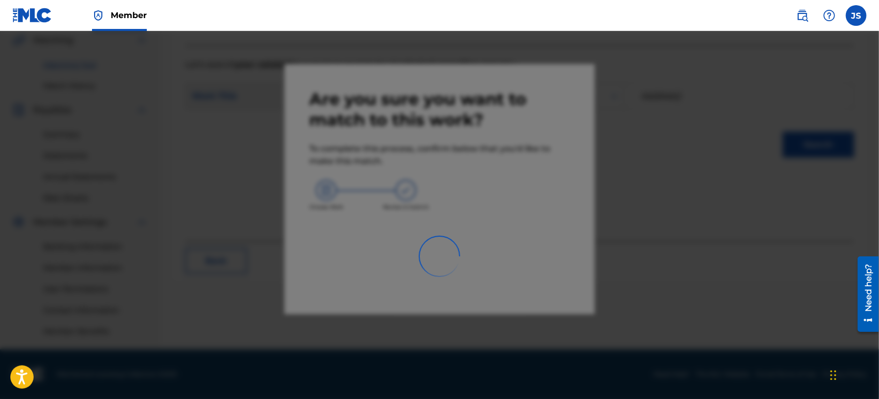
scroll to position [241, 0]
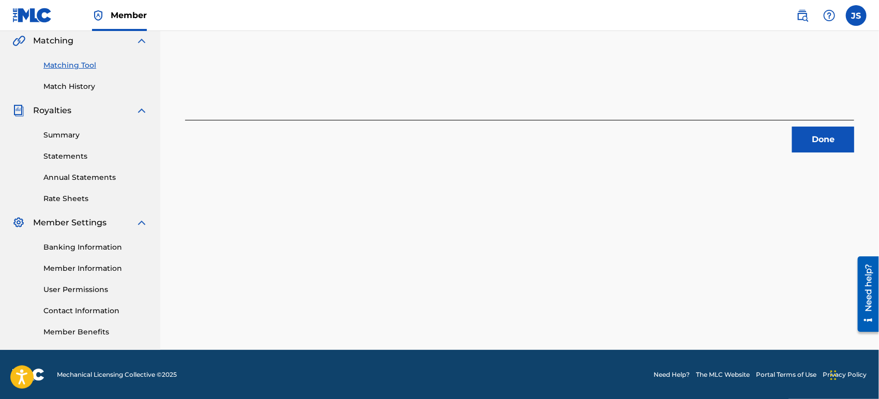
click at [810, 144] on button "Done" at bounding box center [823, 140] width 62 height 26
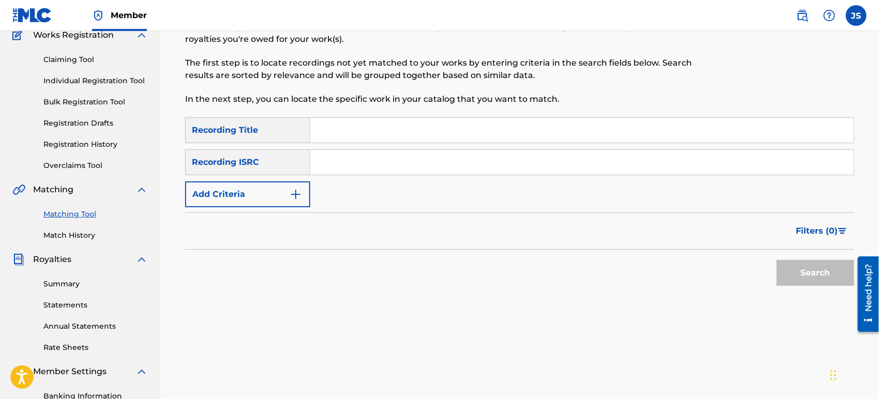
scroll to position [0, 0]
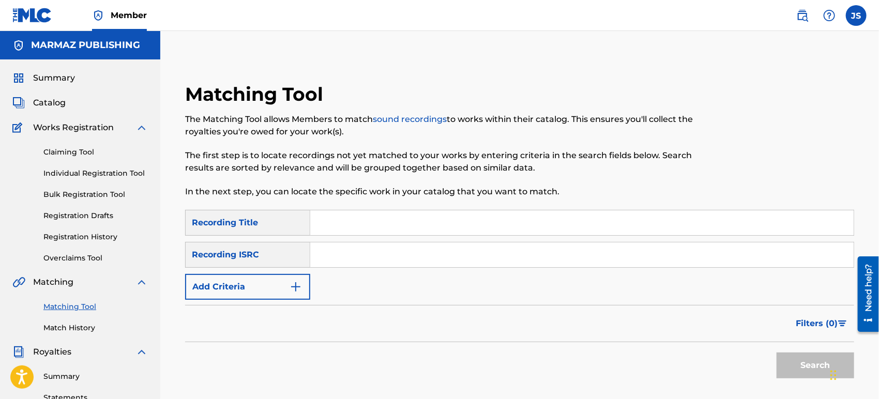
click at [353, 253] on input "Search Form" at bounding box center [581, 254] width 543 height 25
paste input "QMBZ92458184"
type input "QMBZ92458184"
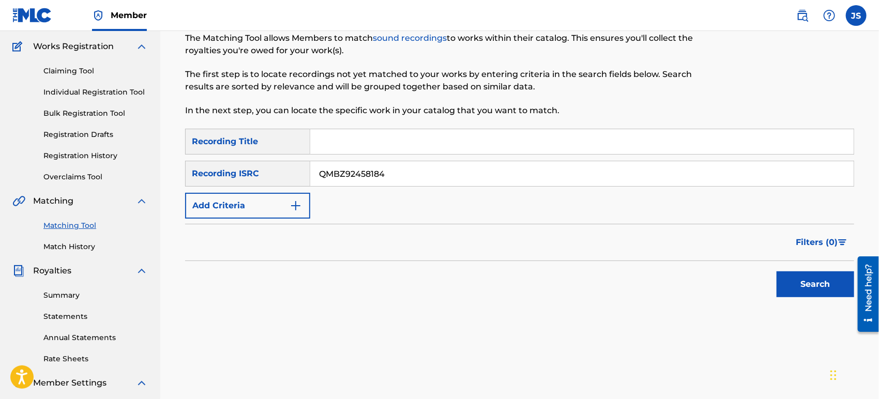
scroll to position [172, 0]
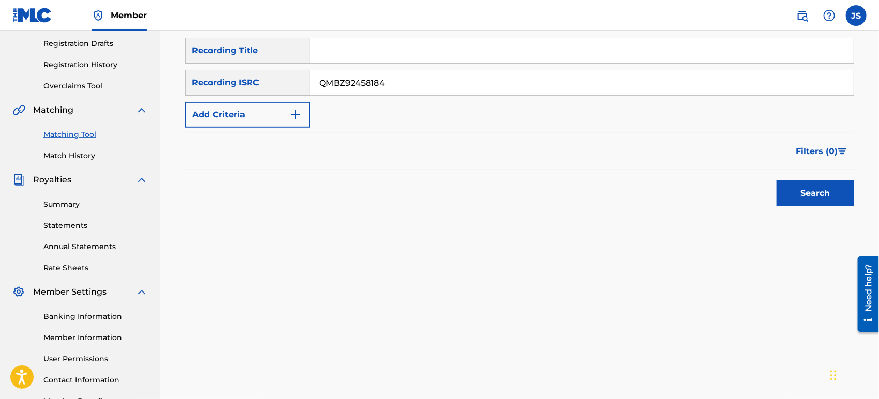
click at [782, 202] on button "Search" at bounding box center [815, 193] width 78 height 26
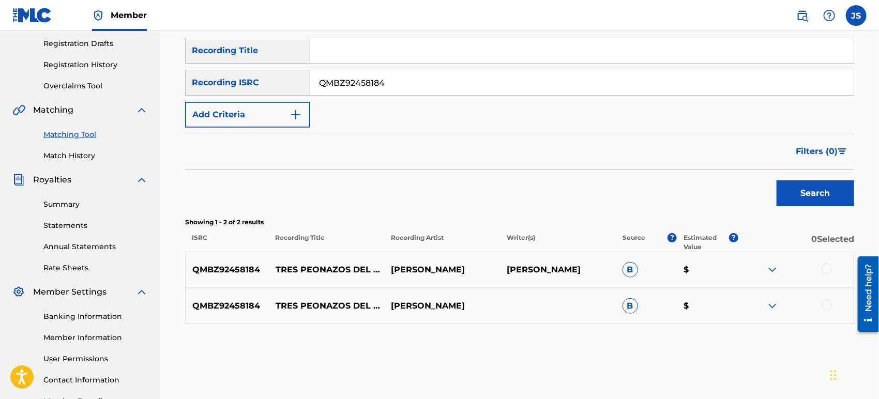
click at [828, 268] on div at bounding box center [826, 269] width 10 height 10
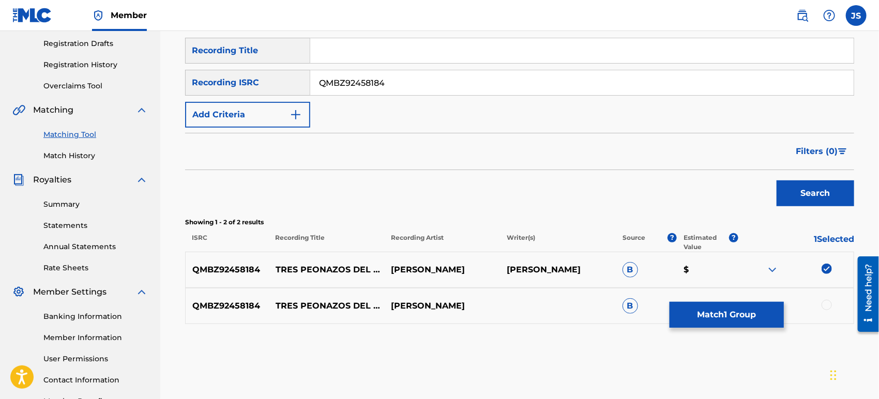
click at [830, 307] on div at bounding box center [826, 305] width 10 height 10
click at [745, 315] on button "Match 2 Groups" at bounding box center [726, 315] width 114 height 26
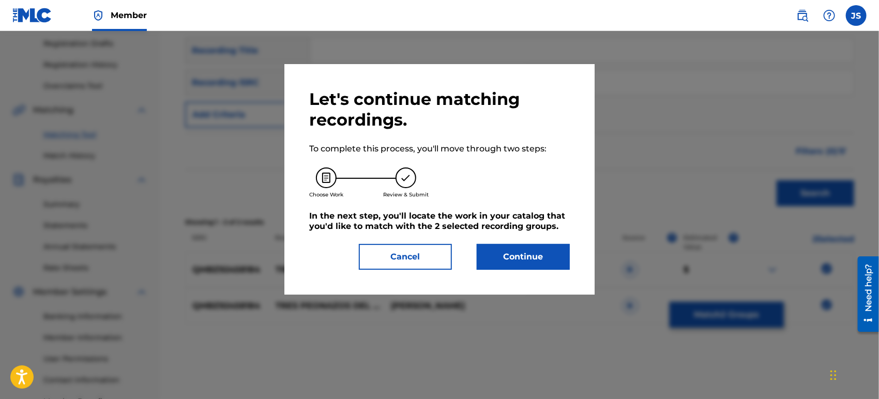
click at [515, 260] on button "Continue" at bounding box center [523, 257] width 93 height 26
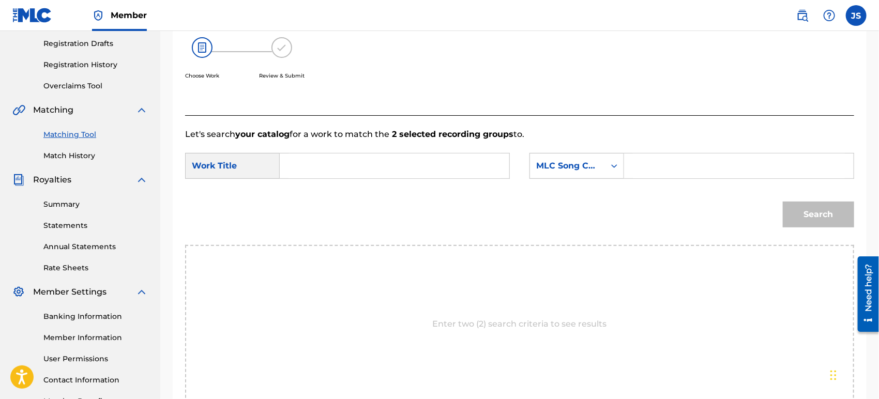
click at [331, 158] on input "Search Form" at bounding box center [394, 166] width 212 height 25
paste input "TRES PEONAZOS DEL COLEO"
type input "TRES PEONAZOS DEL COLEO"
click at [588, 169] on div "MLC Song Code" at bounding box center [567, 166] width 63 height 12
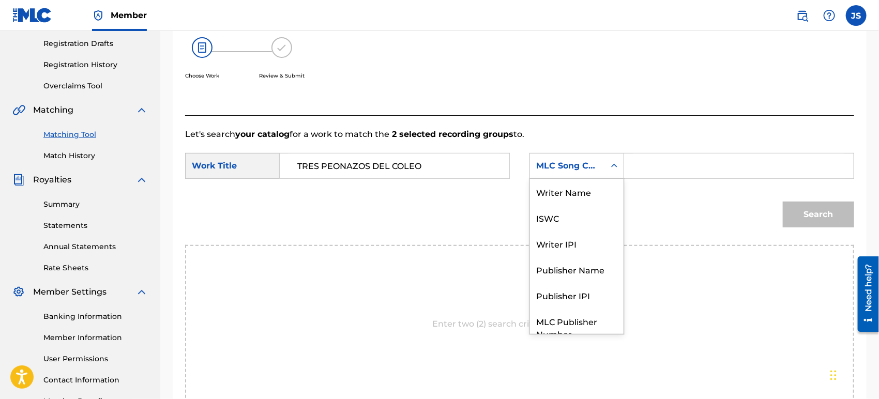
scroll to position [38, 0]
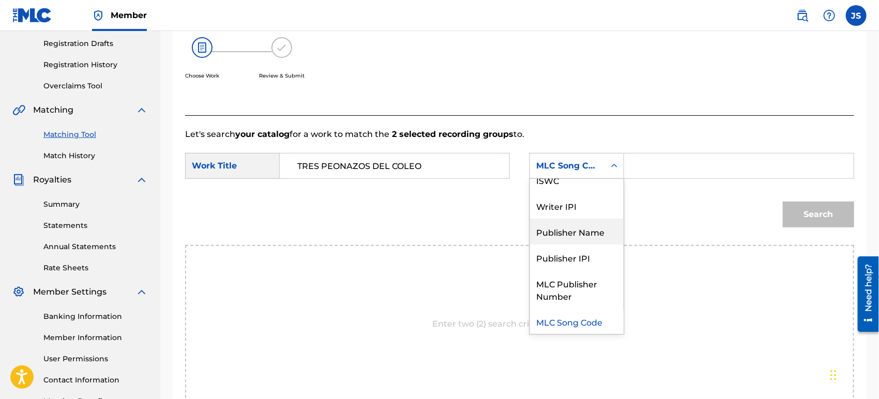
click at [598, 228] on div "Publisher Name" at bounding box center [577, 232] width 94 height 26
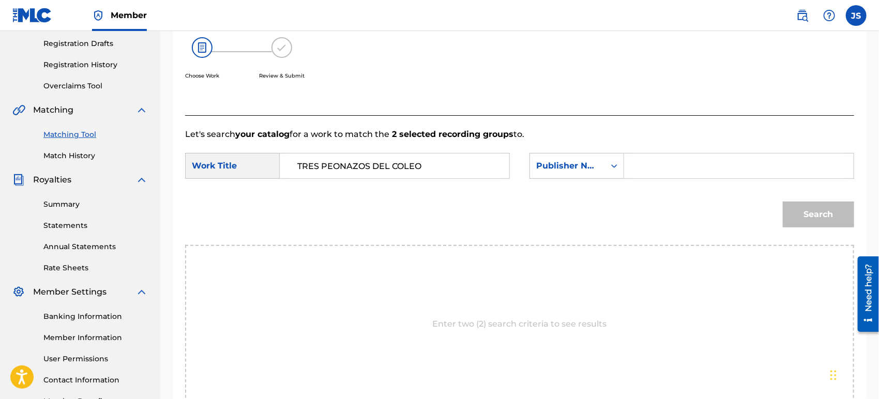
click at [642, 182] on div "SearchWithCriteria42946fb1-1bb8-42ee-bfd0-8918f3245d72 Work Title TRES PEONAZOS…" at bounding box center [519, 169] width 669 height 32
click at [652, 169] on input "Search Form" at bounding box center [739, 166] width 212 height 25
type input "MARMAZ"
click at [633, 209] on div "Search" at bounding box center [519, 218] width 669 height 54
click at [802, 207] on button "Search" at bounding box center [818, 215] width 71 height 26
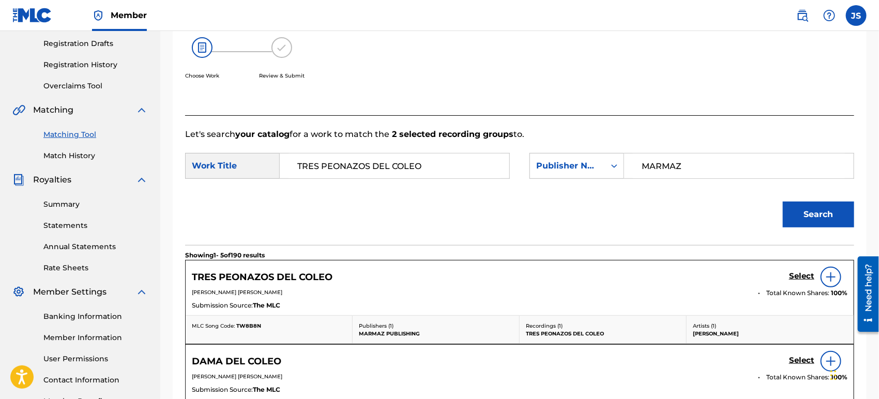
click at [243, 324] on span "TW8B8N" at bounding box center [248, 326] width 25 height 7
click at [793, 274] on h5 "Select" at bounding box center [801, 276] width 25 height 10
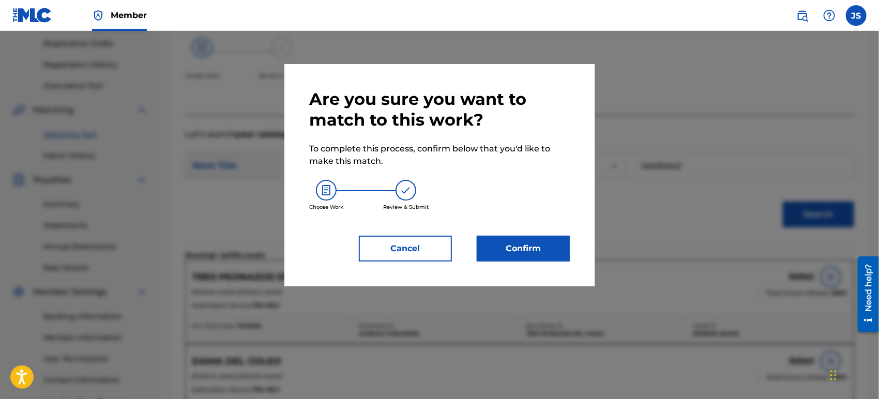
click at [520, 245] on button "Confirm" at bounding box center [523, 249] width 93 height 26
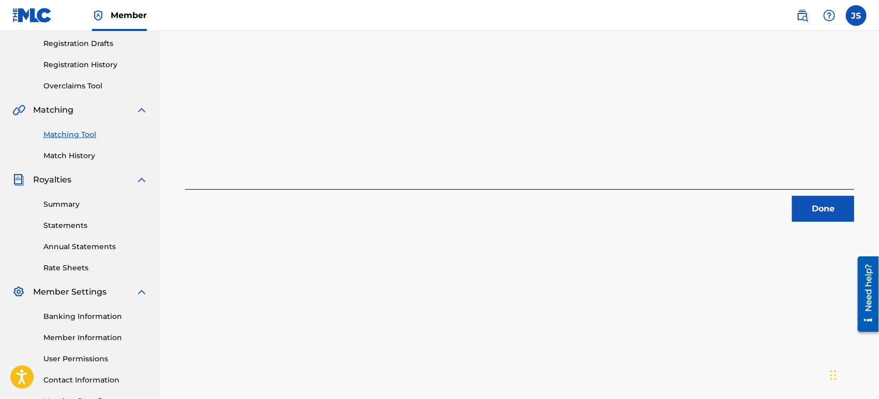
click at [828, 215] on button "Done" at bounding box center [823, 209] width 62 height 26
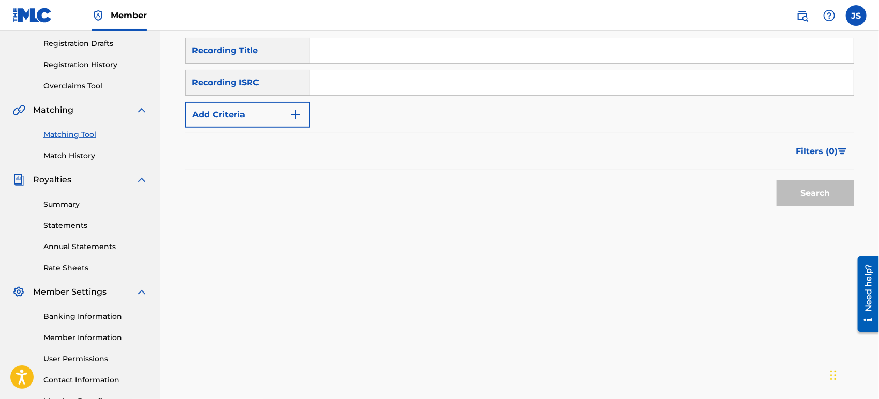
click at [532, 82] on input "Search Form" at bounding box center [581, 82] width 543 height 25
paste input "US3Z42103875"
type input "US3Z42103875"
click at [623, 190] on div "Search" at bounding box center [519, 190] width 669 height 41
drag, startPoint x: 804, startPoint y: 210, endPoint x: 806, endPoint y: 195, distance: 15.6
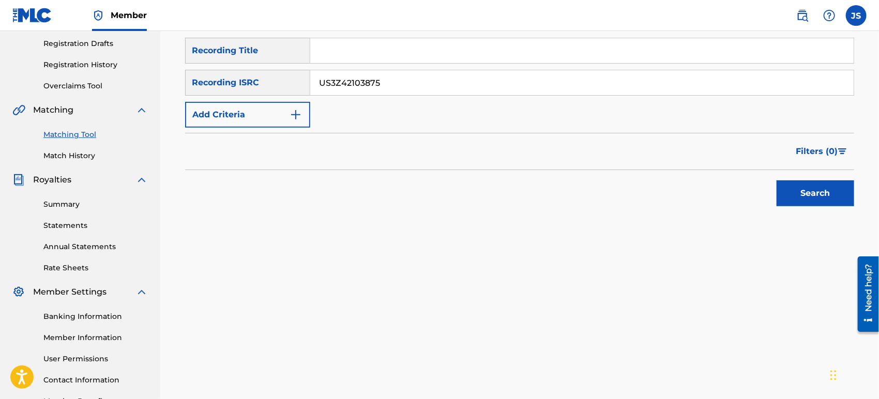
click at [804, 210] on div "Search" at bounding box center [812, 190] width 83 height 41
drag, startPoint x: 806, startPoint y: 195, endPoint x: 798, endPoint y: 216, distance: 22.1
click at [806, 197] on button "Search" at bounding box center [815, 193] width 78 height 26
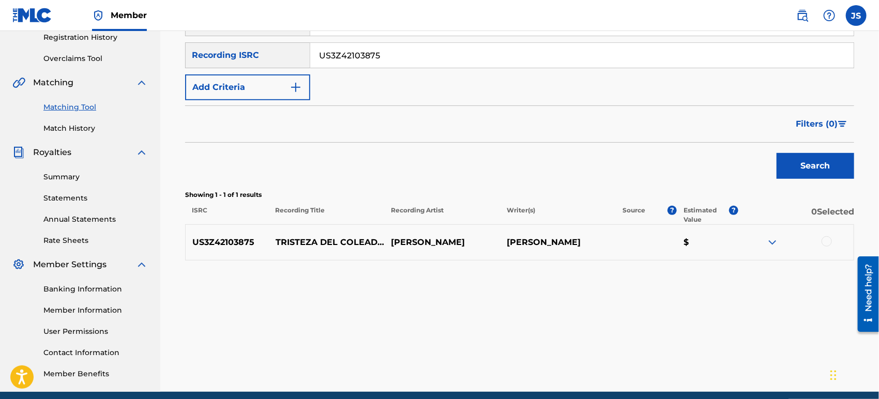
scroll to position [241, 0]
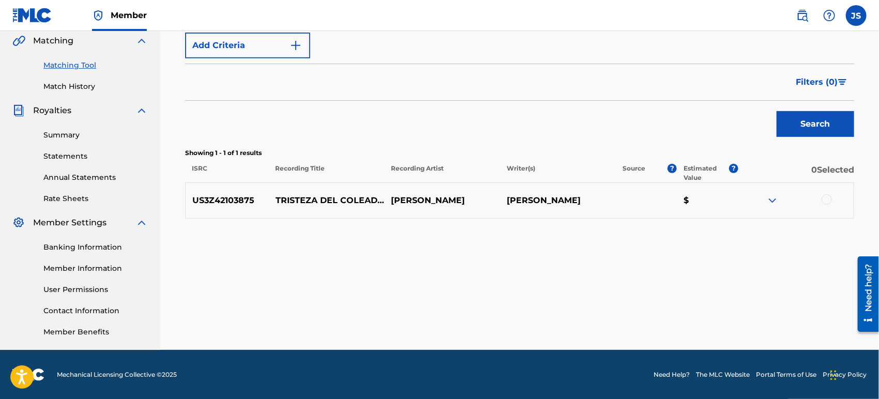
click at [827, 196] on div at bounding box center [826, 199] width 10 height 10
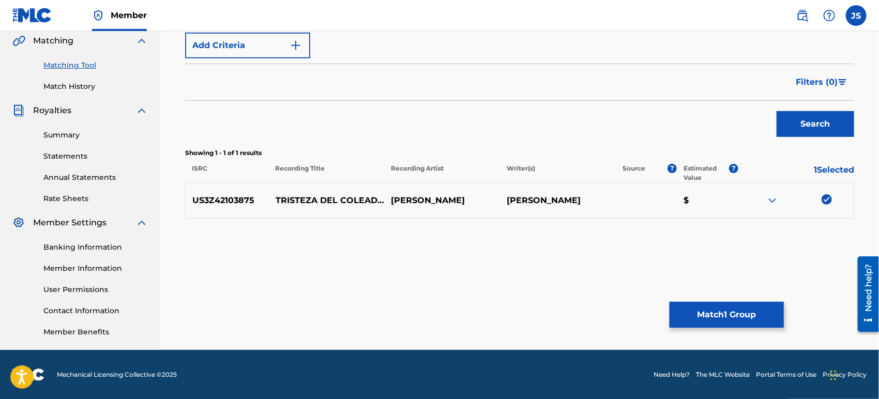
drag, startPoint x: 766, startPoint y: 296, endPoint x: 759, endPoint y: 305, distance: 11.5
click at [759, 305] on div "Matching Tool The Matching Tool allows Members to match sound recordings to wor…" at bounding box center [519, 82] width 719 height 535
click at [757, 308] on button "Match 1 Group" at bounding box center [726, 315] width 114 height 26
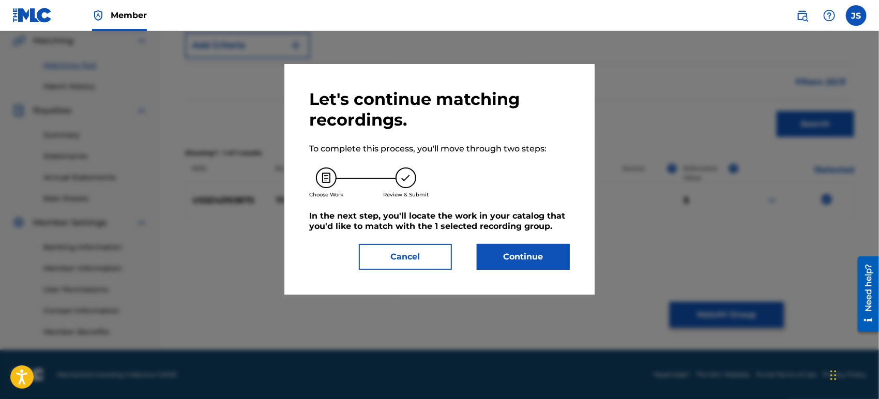
click at [501, 241] on div "Let's continue matching recordings. To complete this process, you'll move throu…" at bounding box center [439, 179] width 261 height 181
click at [511, 258] on button "Continue" at bounding box center [523, 257] width 93 height 26
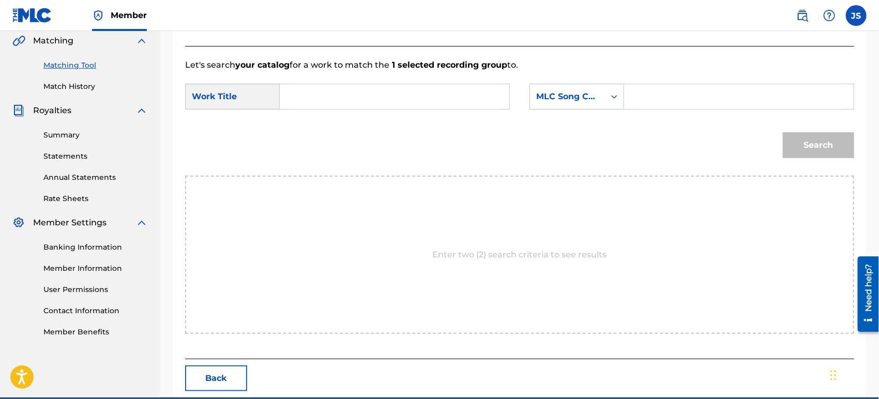
click at [390, 105] on div "SearchWithCriteria42946fb1-1bb8-42ee-bfd0-8918f3245d72 Work Title SearchWithCri…" at bounding box center [519, 100] width 669 height 32
click at [389, 104] on input "Search Form" at bounding box center [394, 96] width 212 height 25
paste input "TRISTEZA DEL COLEADOR"
type input "TRISTEZA DEL COLEADOR"
click at [556, 99] on div "MLC Song Code" at bounding box center [567, 96] width 63 height 12
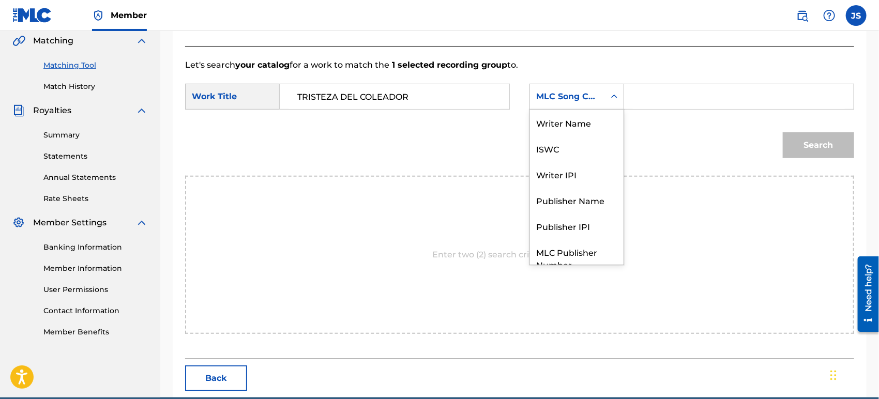
scroll to position [38, 0]
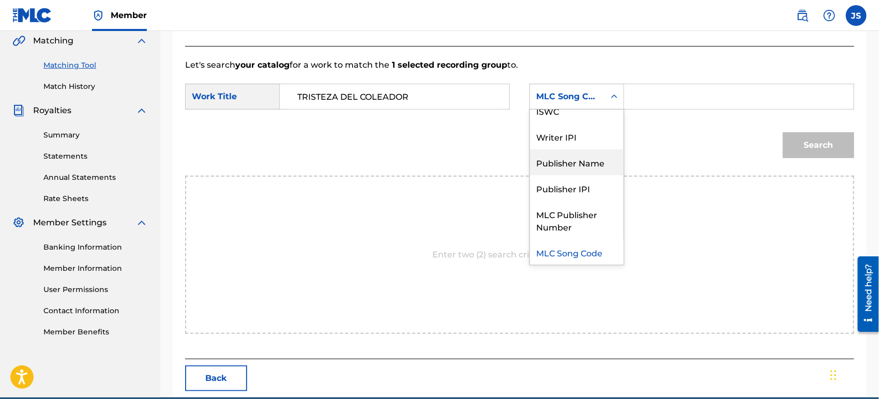
click at [562, 160] on div "Publisher Name" at bounding box center [577, 162] width 94 height 26
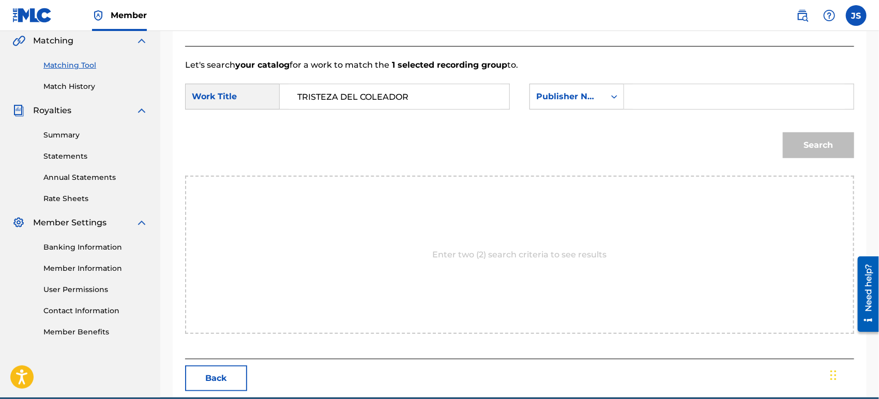
click at [653, 98] on input "Search Form" at bounding box center [739, 96] width 212 height 25
type input "MARMAZ"
drag, startPoint x: 626, startPoint y: 144, endPoint x: 714, endPoint y: 140, distance: 88.5
click at [627, 144] on div "Search" at bounding box center [519, 149] width 669 height 54
click at [819, 152] on button "Search" at bounding box center [818, 145] width 71 height 26
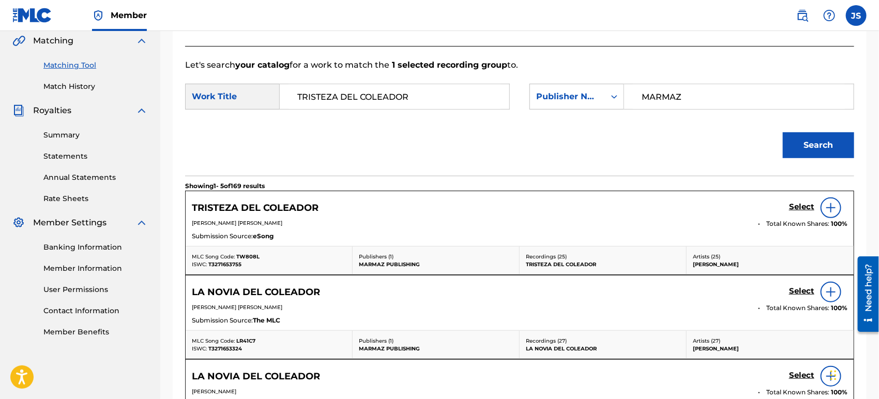
click at [234, 266] on span "T3271653755" at bounding box center [224, 264] width 33 height 7
click at [250, 257] on span "TW808L" at bounding box center [247, 256] width 23 height 7
click at [799, 208] on h5 "Select" at bounding box center [801, 207] width 25 height 10
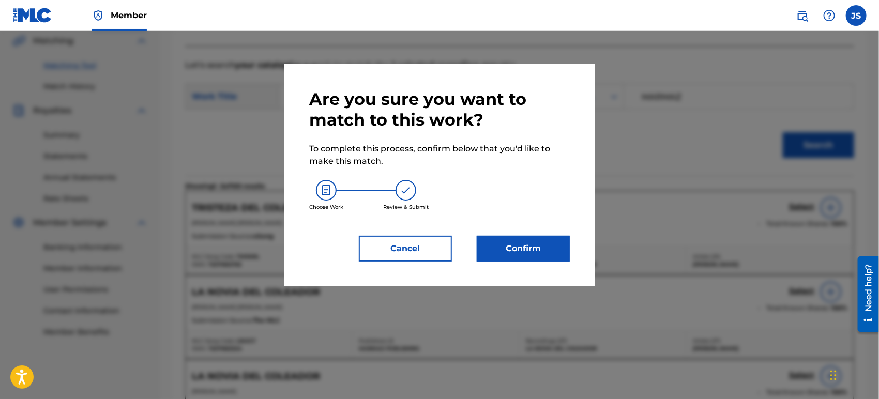
click at [514, 254] on button "Confirm" at bounding box center [523, 249] width 93 height 26
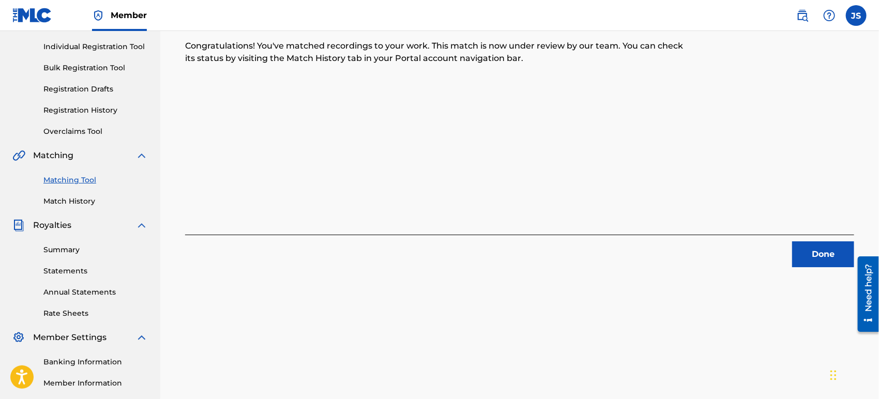
click at [794, 244] on button "Done" at bounding box center [823, 254] width 62 height 26
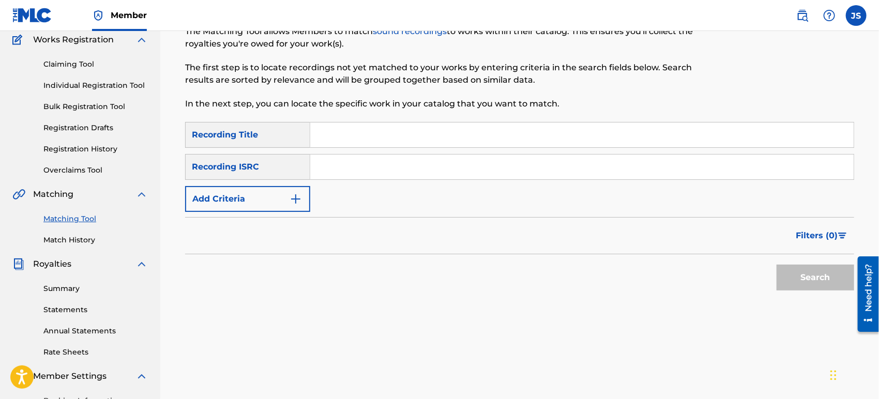
scroll to position [69, 0]
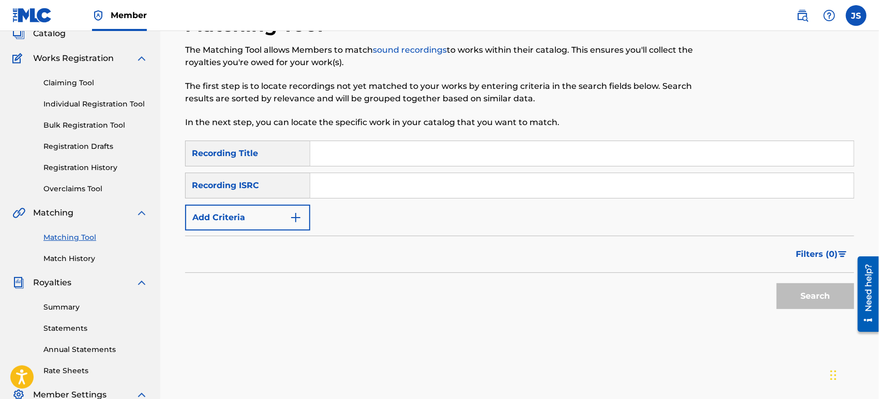
click at [370, 188] on input "Search Form" at bounding box center [581, 185] width 543 height 25
paste input "QMHUY1554802"
type input "QMHUY1554802"
click at [621, 264] on div "Filters ( 0 )" at bounding box center [519, 254] width 669 height 37
drag, startPoint x: 800, startPoint y: 292, endPoint x: 765, endPoint y: 300, distance: 36.2
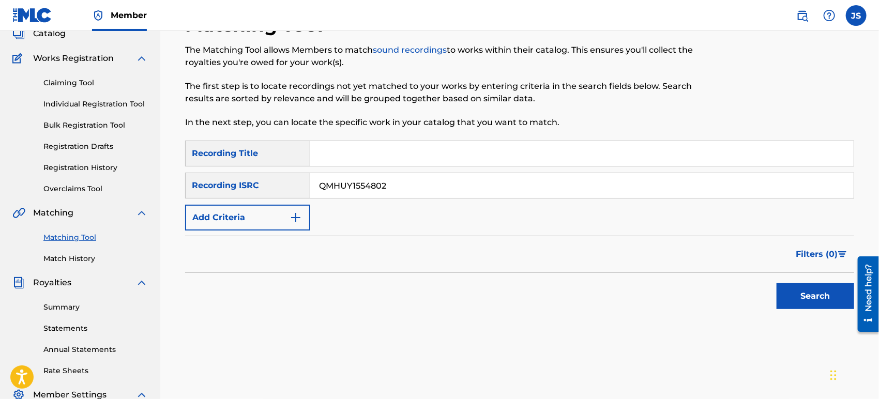
click at [801, 293] on button "Search" at bounding box center [815, 296] width 78 height 26
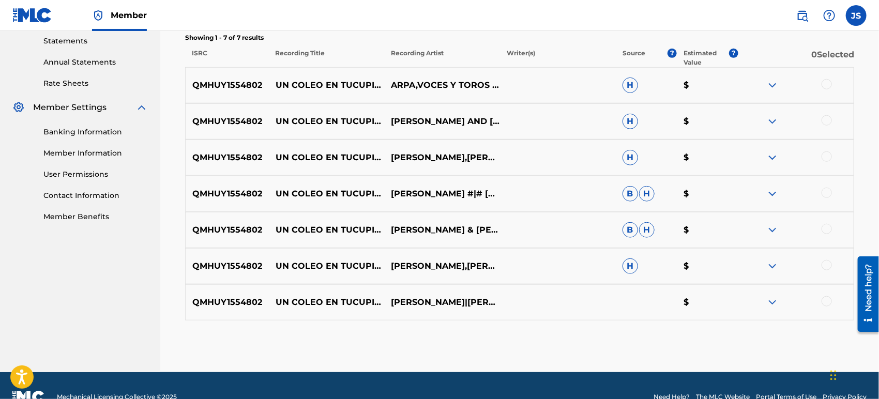
scroll to position [379, 0]
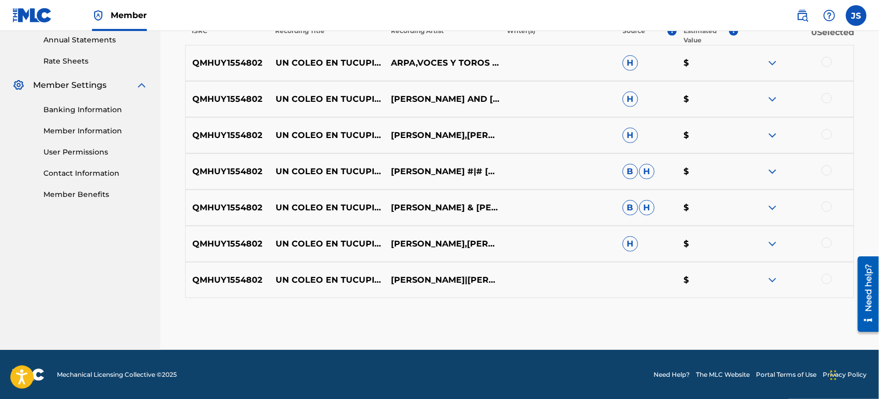
click at [825, 63] on div at bounding box center [826, 62] width 10 height 10
drag, startPoint x: 831, startPoint y: 96, endPoint x: 829, endPoint y: 102, distance: 6.5
click at [830, 98] on div at bounding box center [826, 98] width 10 height 10
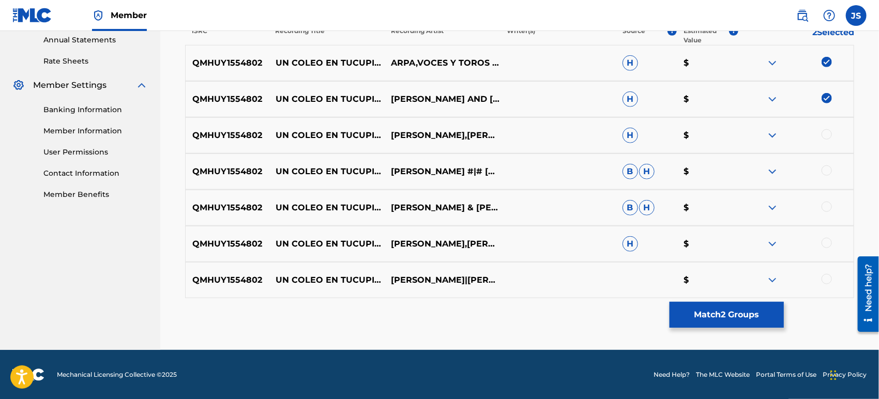
click at [826, 134] on div at bounding box center [826, 134] width 10 height 10
click at [825, 177] on div at bounding box center [796, 171] width 116 height 12
click at [825, 172] on div at bounding box center [826, 170] width 10 height 10
click at [827, 206] on div at bounding box center [826, 207] width 10 height 10
click at [827, 239] on div at bounding box center [826, 243] width 10 height 10
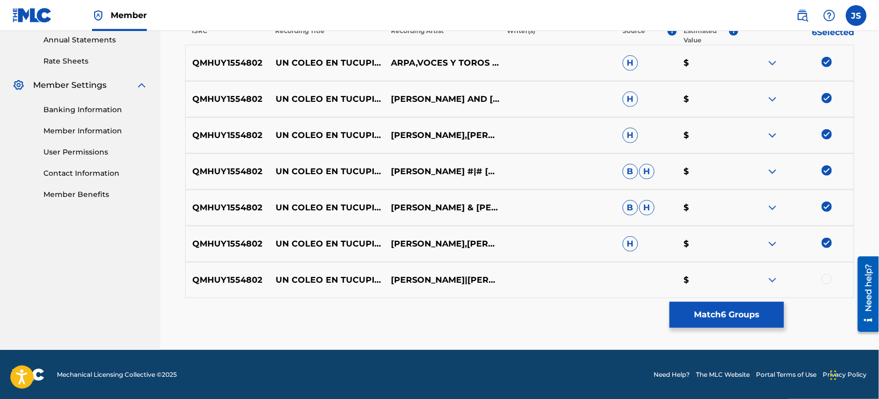
click at [826, 279] on div at bounding box center [826, 279] width 10 height 10
click at [722, 318] on button "Match 7 Groups" at bounding box center [726, 315] width 114 height 26
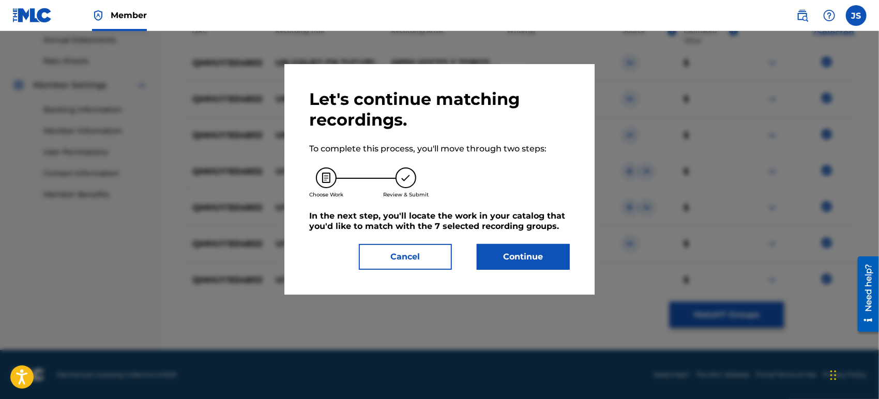
click at [499, 248] on button "Continue" at bounding box center [523, 257] width 93 height 26
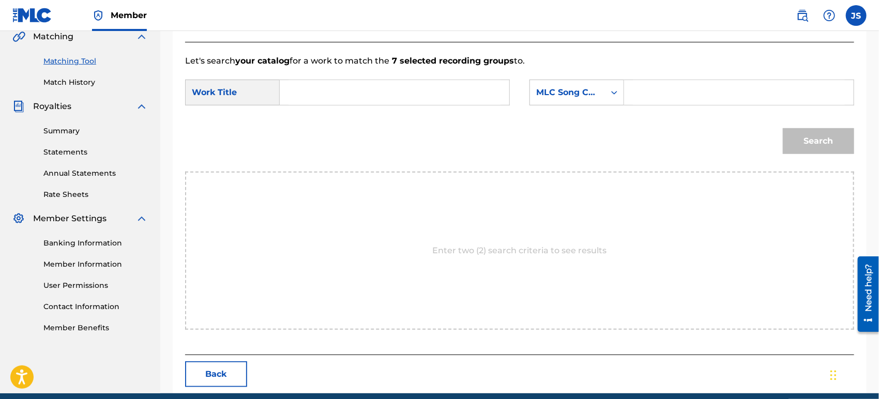
scroll to position [174, 0]
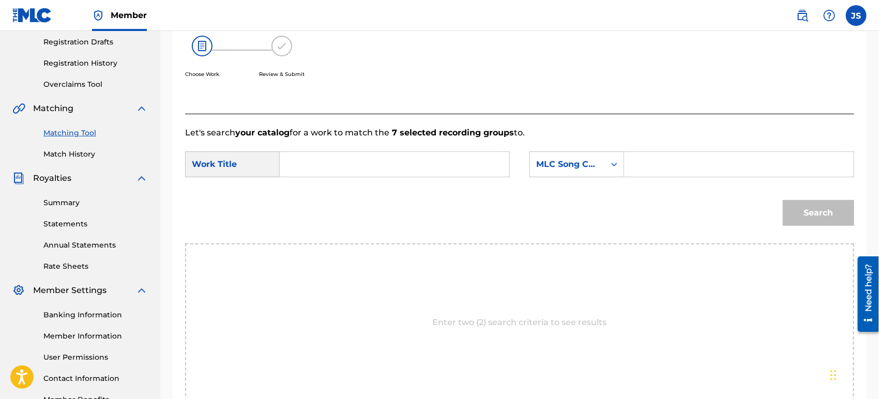
click at [356, 159] on input "Search Form" at bounding box center [394, 164] width 212 height 25
paste input "UN COLEO EN TUCUPITA"
type input "UN COLEO EN TUCUPITA"
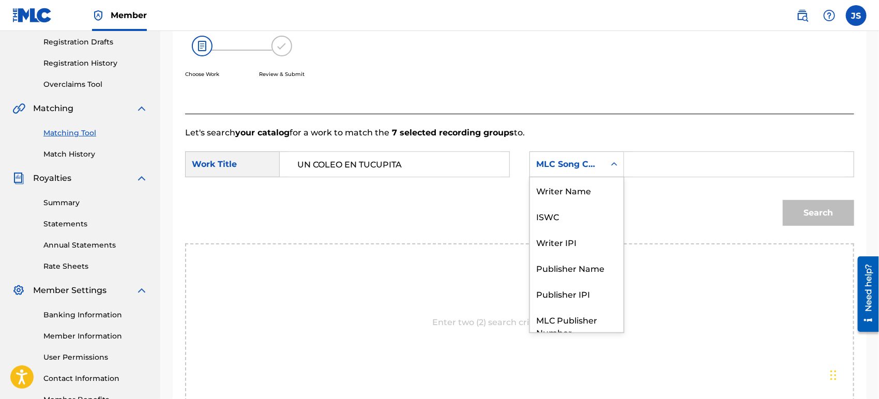
click at [601, 166] on div "MLC Song Code" at bounding box center [567, 165] width 75 height 20
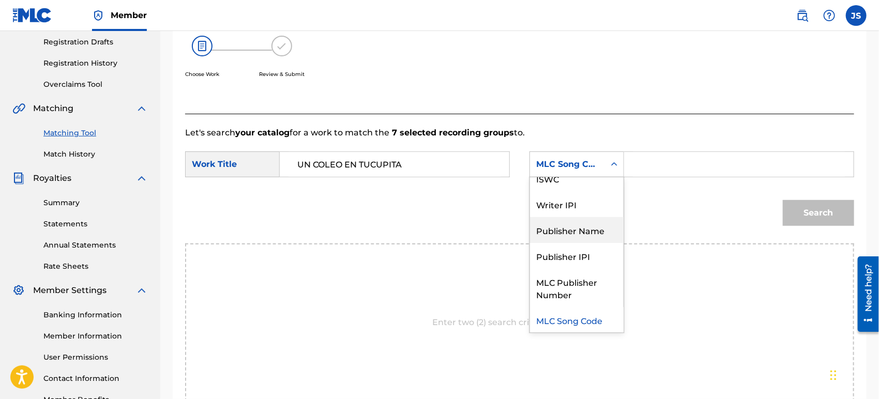
click at [596, 231] on div "Publisher Name" at bounding box center [577, 230] width 94 height 26
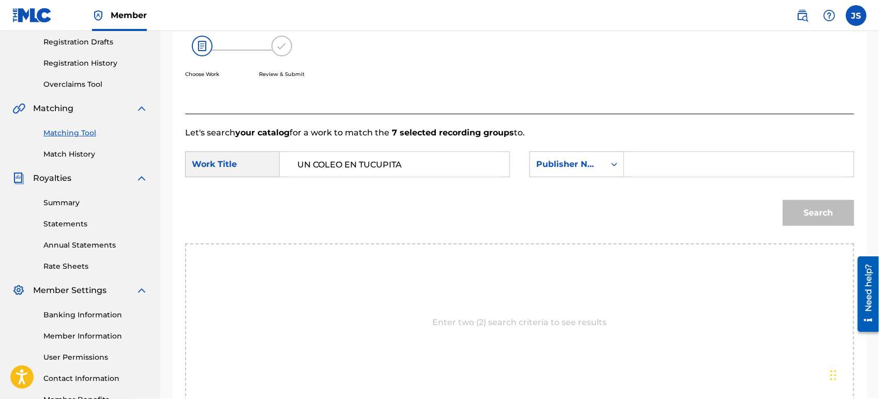
click at [676, 169] on input "Search Form" at bounding box center [739, 164] width 212 height 25
click at [677, 160] on input "Search Form" at bounding box center [739, 164] width 212 height 25
type input "MARMAZ"
click at [618, 228] on div "Search" at bounding box center [519, 217] width 669 height 54
click at [818, 216] on button "Search" at bounding box center [818, 213] width 71 height 26
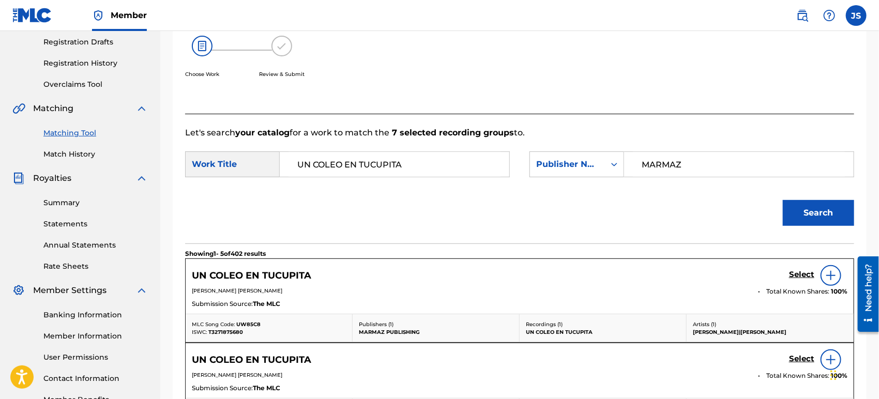
click at [227, 334] on span "T3271875680" at bounding box center [225, 332] width 35 height 7
click at [227, 333] on span "T3271875680" at bounding box center [225, 332] width 35 height 7
click at [255, 321] on span "UW85C8" at bounding box center [248, 324] width 24 height 7
click at [802, 272] on h5 "Select" at bounding box center [801, 275] width 25 height 10
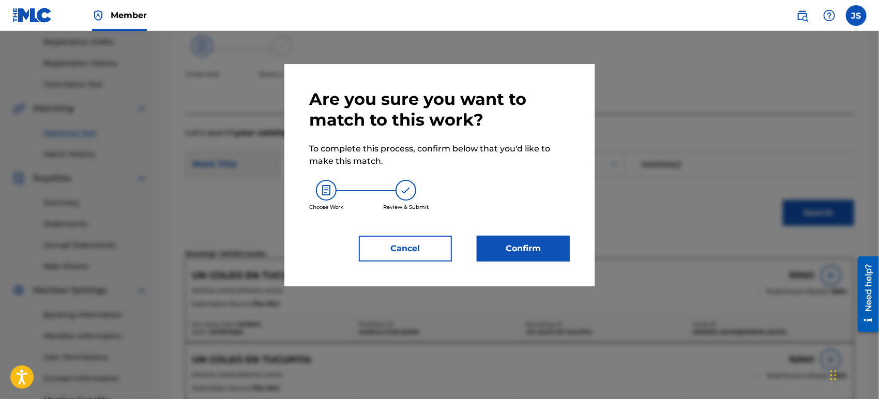
click at [525, 254] on button "Confirm" at bounding box center [523, 249] width 93 height 26
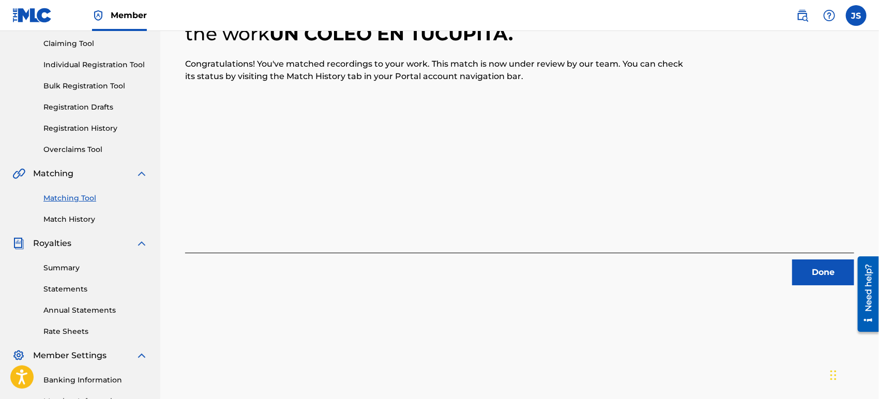
scroll to position [59, 0]
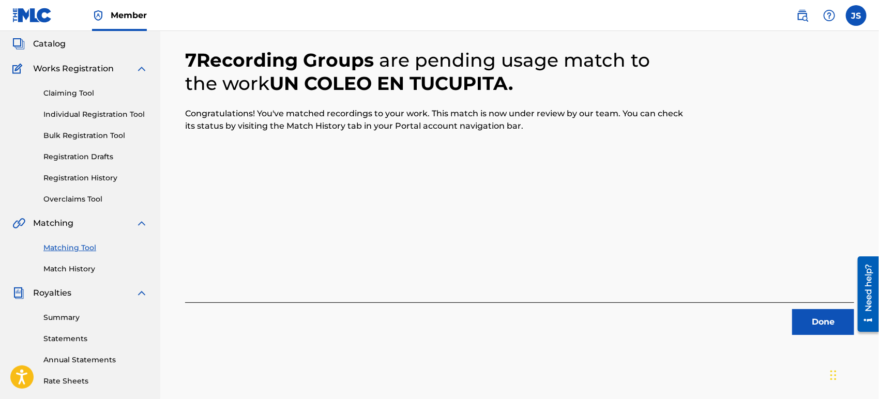
click at [806, 319] on button "Done" at bounding box center [823, 322] width 62 height 26
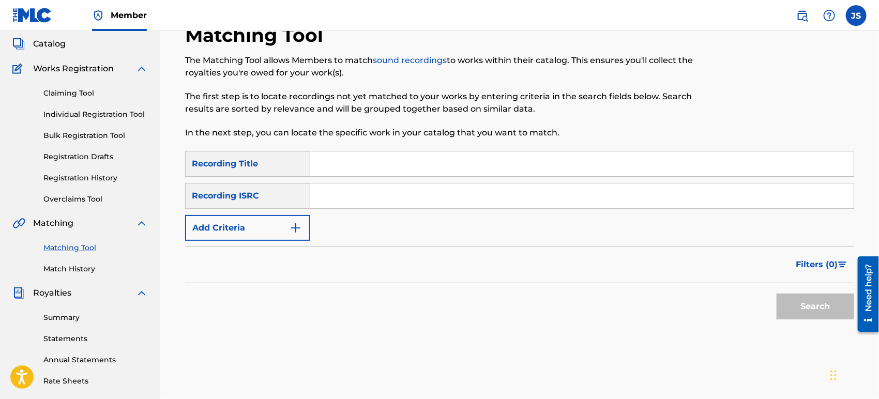
click at [493, 191] on input "Search Form" at bounding box center [581, 196] width 543 height 25
paste input "QZ5AB2143017"
type input "QZ5AB2143017"
click at [699, 139] on p "In the next step, you can locate the specific work in your catalog that you wan…" at bounding box center [442, 133] width 515 height 12
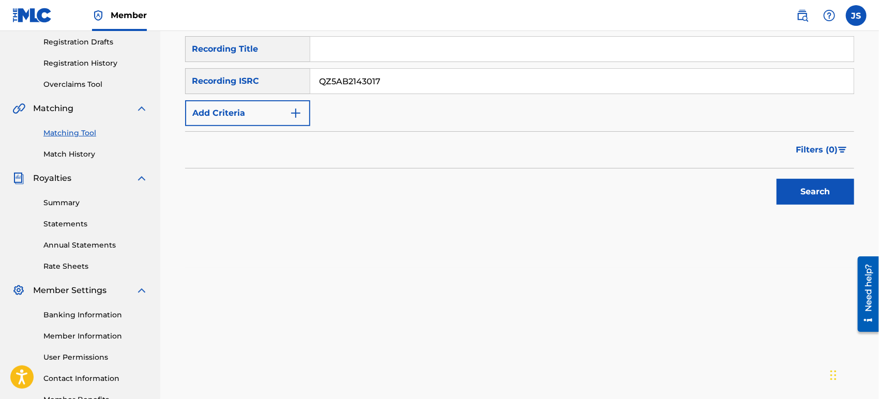
click at [801, 186] on button "Search" at bounding box center [815, 192] width 78 height 26
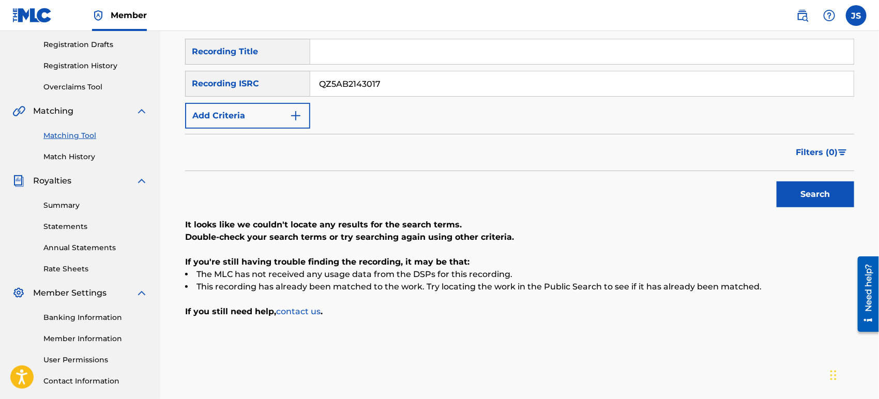
scroll to position [127, 0]
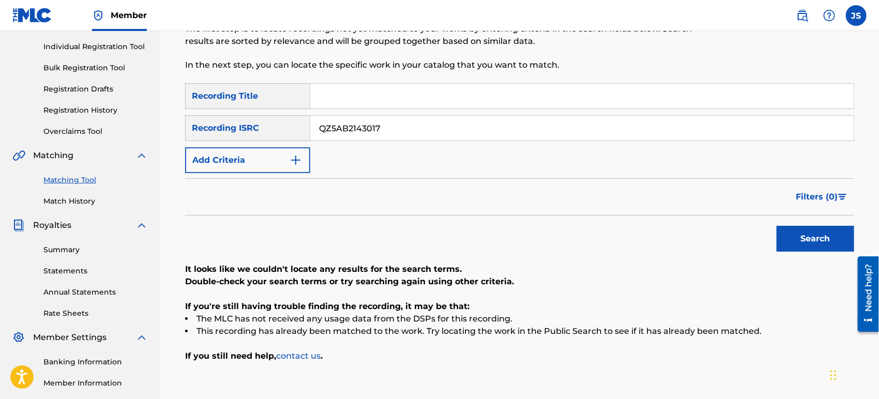
drag, startPoint x: 456, startPoint y: 126, endPoint x: 285, endPoint y: 133, distance: 171.8
click at [248, 125] on div "SearchWithCriteriaab2cf526-1ea4-4beb-b83e-09ca1af5d84e Recording ISRC QZ5AB2143…" at bounding box center [519, 128] width 669 height 26
paste input "FR96X2331199"
type input "FR96X2331199"
drag, startPoint x: 533, startPoint y: 206, endPoint x: 637, endPoint y: 230, distance: 106.6
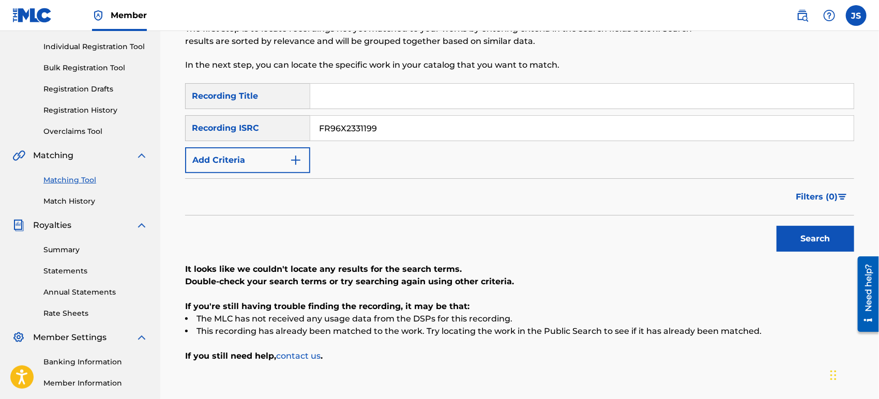
click at [533, 207] on div "Filters ( 0 )" at bounding box center [519, 196] width 669 height 37
click at [792, 239] on button "Search" at bounding box center [815, 239] width 78 height 26
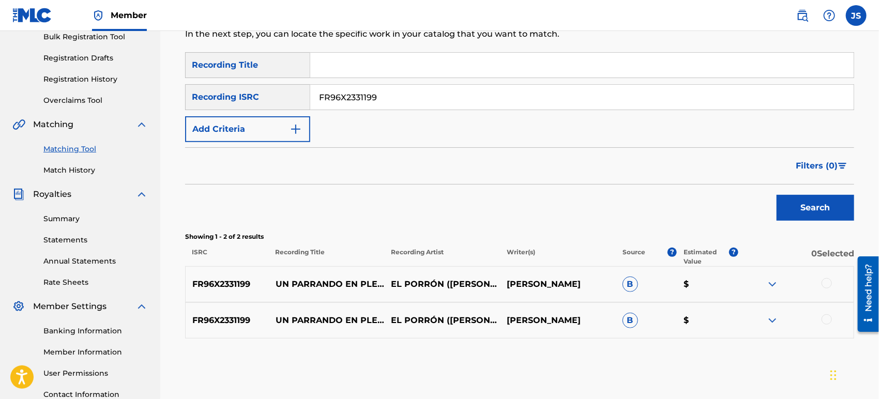
scroll to position [184, 0]
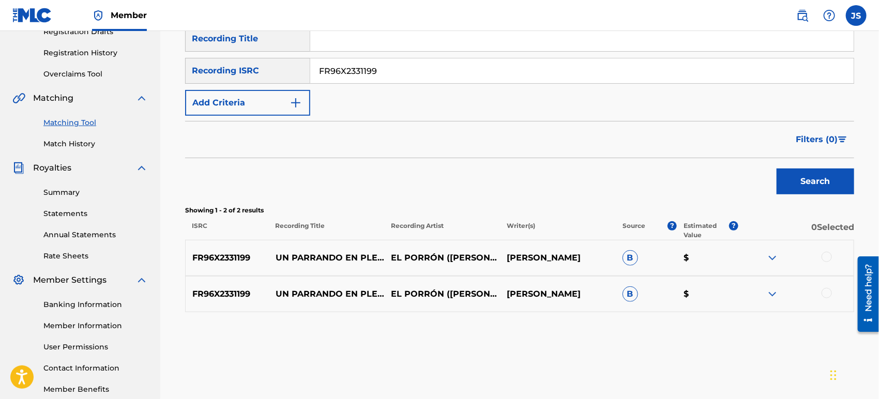
click at [826, 259] on div at bounding box center [826, 257] width 10 height 10
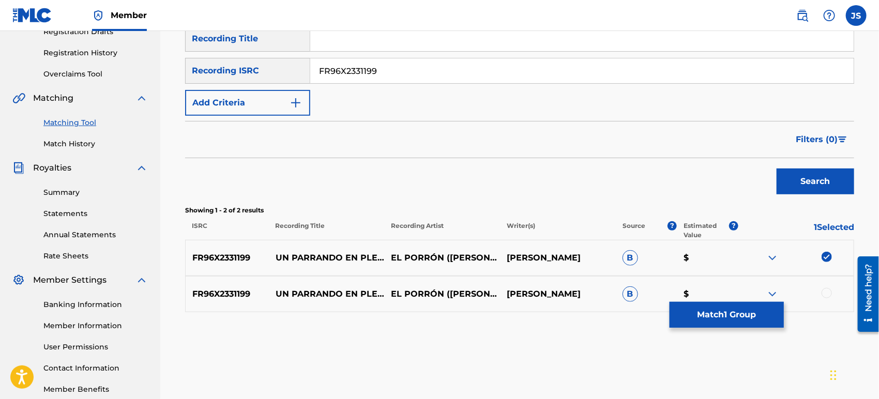
drag, startPoint x: 827, startPoint y: 291, endPoint x: 806, endPoint y: 305, distance: 25.7
click at [827, 291] on div at bounding box center [826, 293] width 10 height 10
click at [712, 320] on button "Match 2 Groups" at bounding box center [726, 315] width 114 height 26
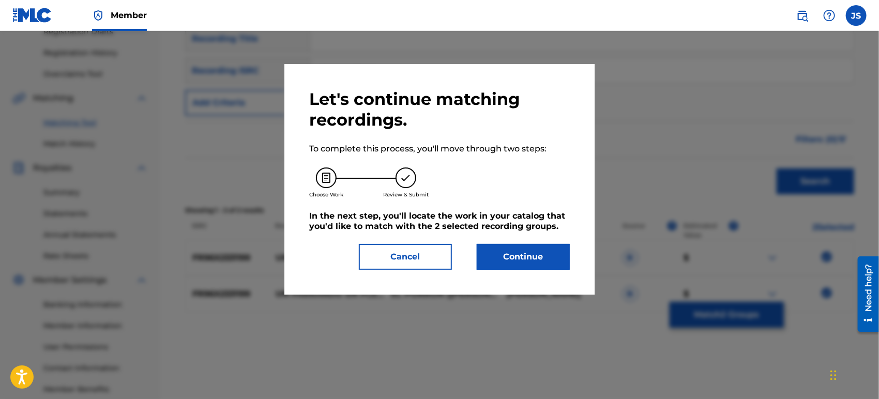
click at [513, 262] on button "Continue" at bounding box center [523, 257] width 93 height 26
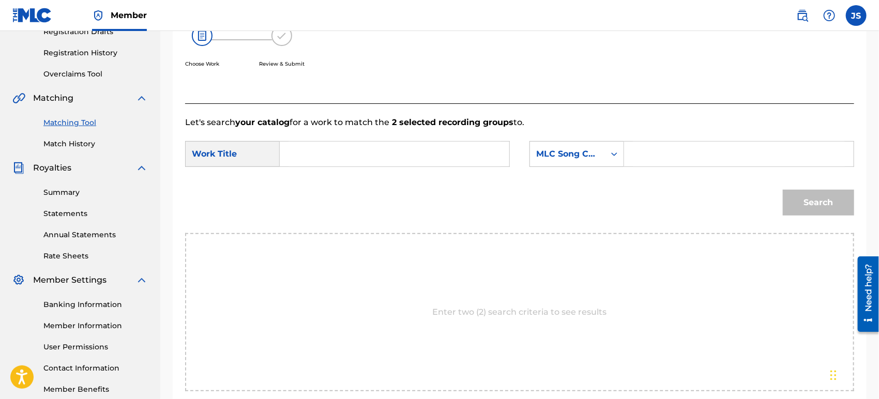
click at [384, 145] on input "Search Form" at bounding box center [394, 154] width 212 height 25
paste input "UN PARRANDO EN PLENO LLANO"
type input "UN PARRANDO EN PLENO LLANO"
click at [585, 148] on div "MLC Song Code" at bounding box center [567, 154] width 63 height 12
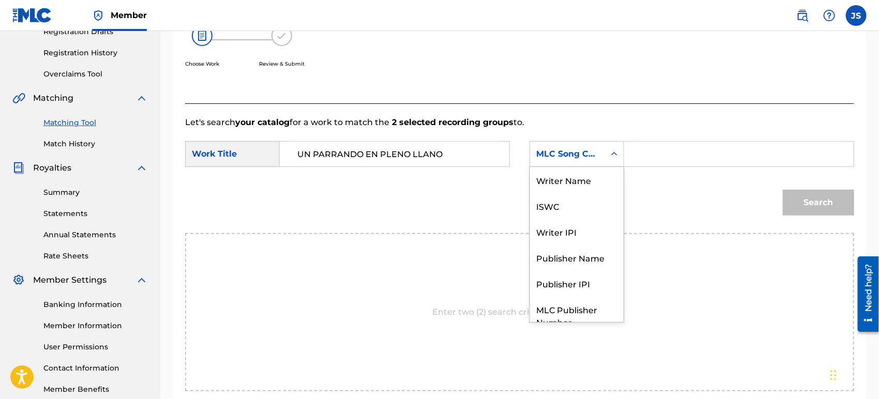
scroll to position [38, 0]
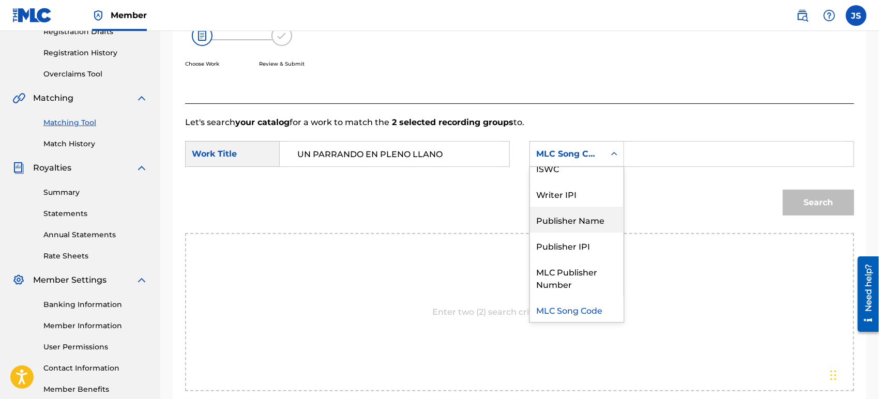
click at [594, 217] on div "Publisher Name" at bounding box center [577, 220] width 94 height 26
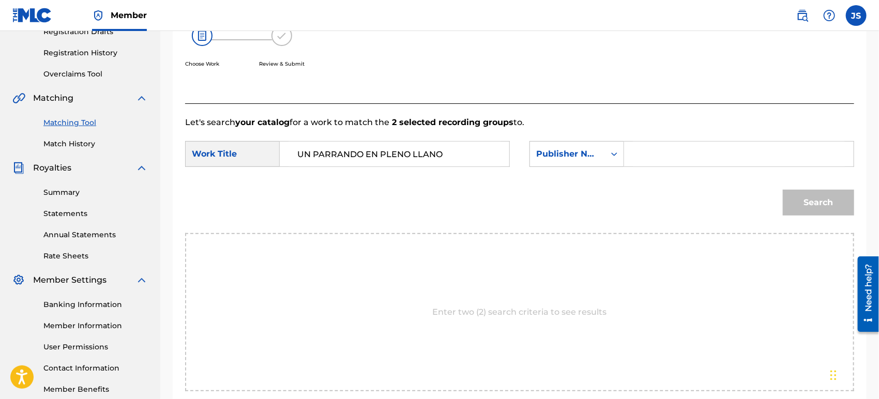
click at [674, 152] on input "Search Form" at bounding box center [739, 154] width 212 height 25
type input "MARMAZ"
drag, startPoint x: 637, startPoint y: 216, endPoint x: 757, endPoint y: 210, distance: 120.6
click at [637, 216] on div "Search" at bounding box center [519, 206] width 669 height 54
click at [809, 202] on button "Search" at bounding box center [818, 203] width 71 height 26
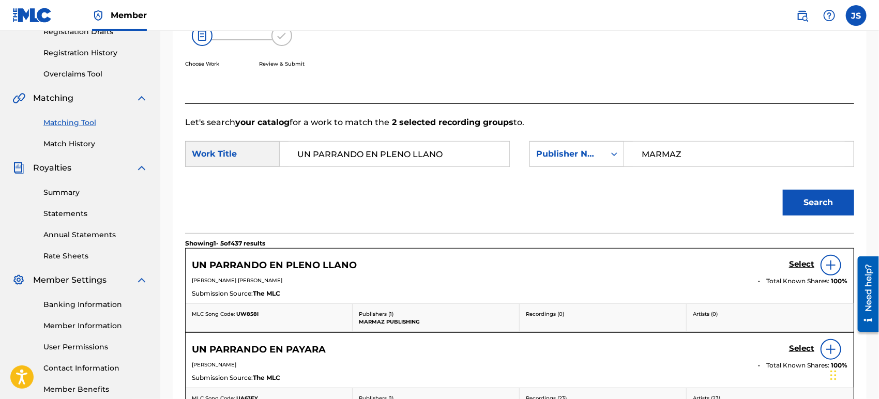
click at [251, 311] on span "UW858I" at bounding box center [247, 314] width 22 height 7
click at [799, 260] on h5 "Select" at bounding box center [801, 265] width 25 height 10
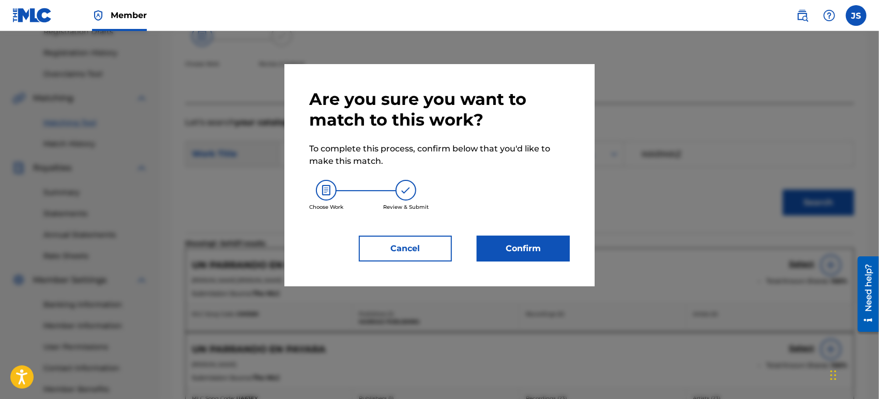
click at [548, 249] on button "Confirm" at bounding box center [523, 249] width 93 height 26
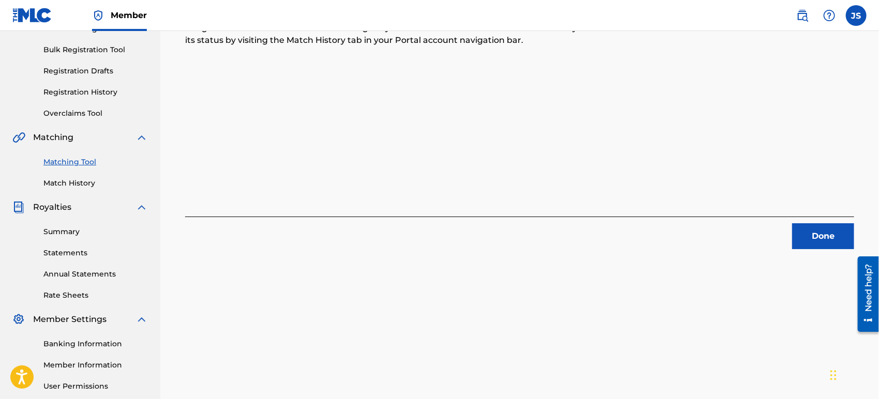
scroll to position [127, 0]
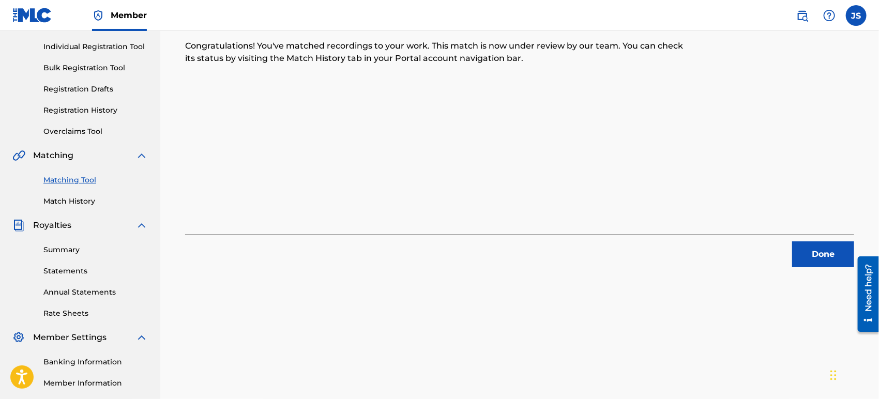
click at [816, 259] on button "Done" at bounding box center [823, 254] width 62 height 26
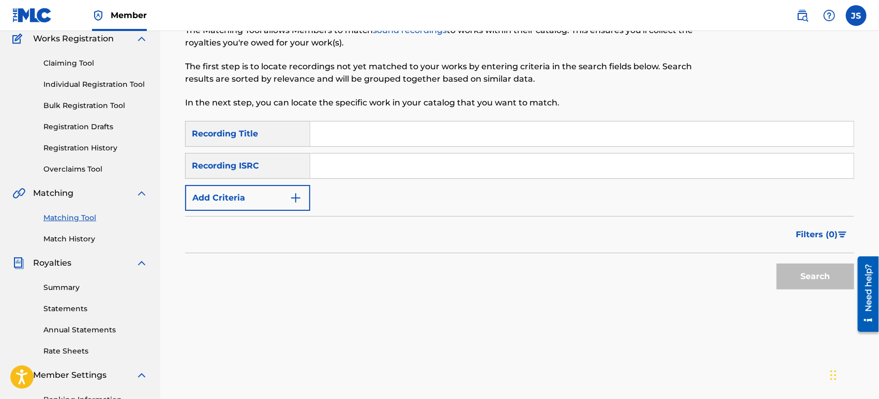
scroll to position [69, 0]
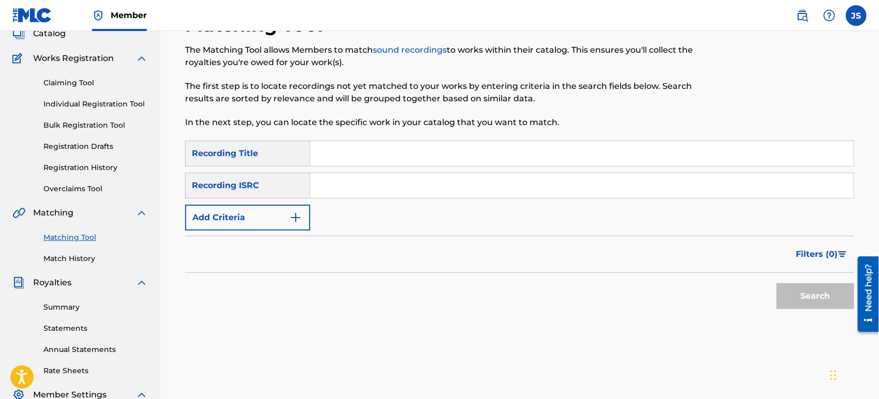
click at [455, 185] on input "Search Form" at bounding box center [581, 185] width 543 height 25
paste input "US3Z42104233"
type input "US3Z42104233"
click at [591, 235] on form "SearchWithCriteria6c2074a2-04df-4497-b398-0ebd98eb74de Recording Title SearchWi…" at bounding box center [519, 228] width 669 height 174
drag, startPoint x: 801, startPoint y: 286, endPoint x: 774, endPoint y: 301, distance: 30.1
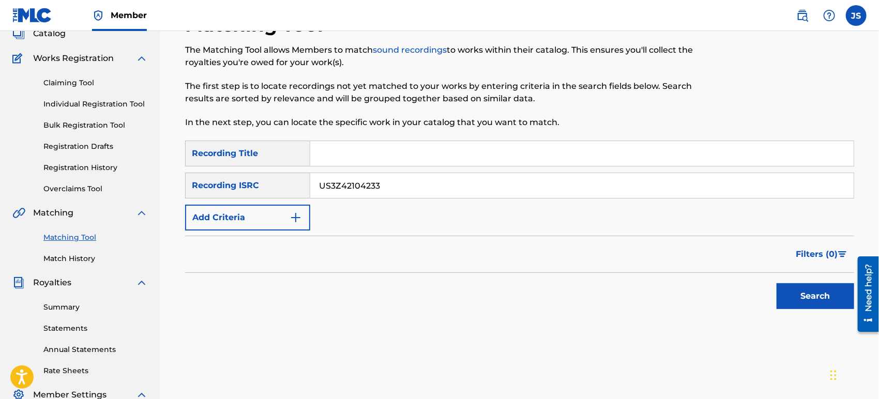
click at [802, 286] on button "Search" at bounding box center [815, 296] width 78 height 26
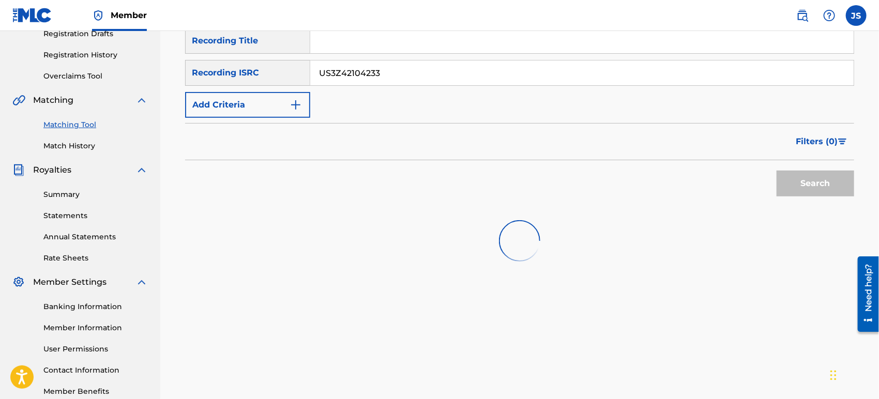
scroll to position [241, 0]
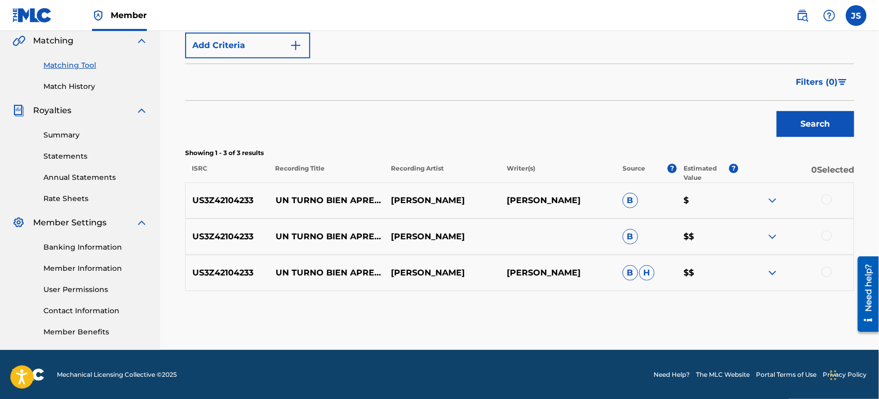
click at [825, 199] on div at bounding box center [826, 199] width 10 height 10
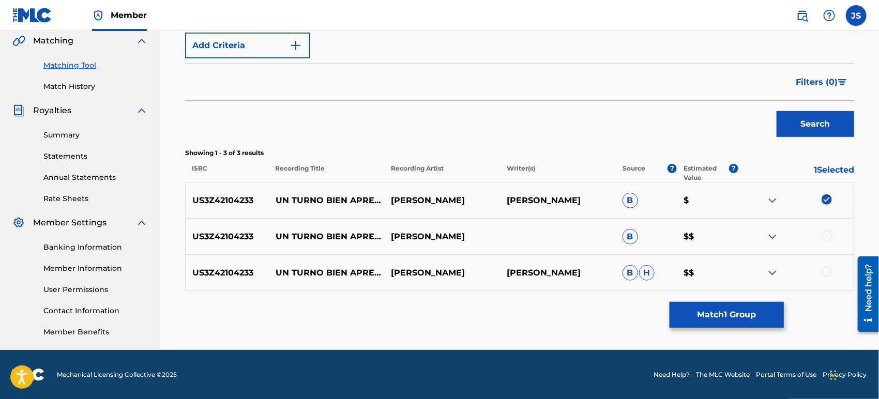
click at [829, 235] on div at bounding box center [826, 236] width 10 height 10
click at [827, 270] on div at bounding box center [826, 272] width 10 height 10
click at [737, 309] on button "Match 3 Groups" at bounding box center [726, 315] width 114 height 26
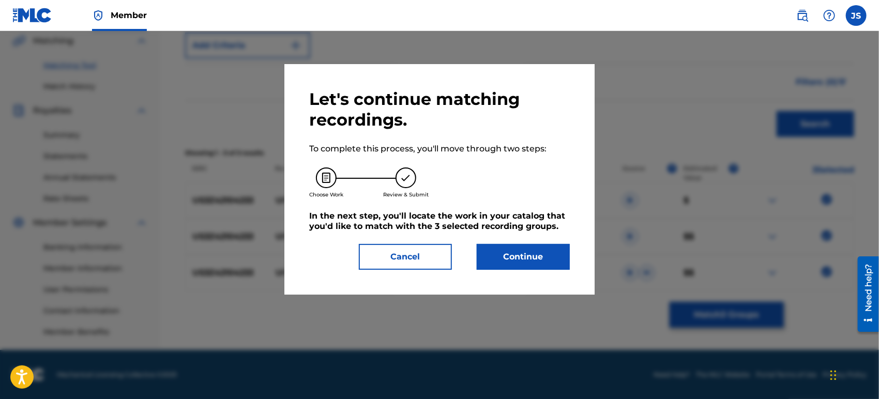
click at [542, 264] on button "Continue" at bounding box center [523, 257] width 93 height 26
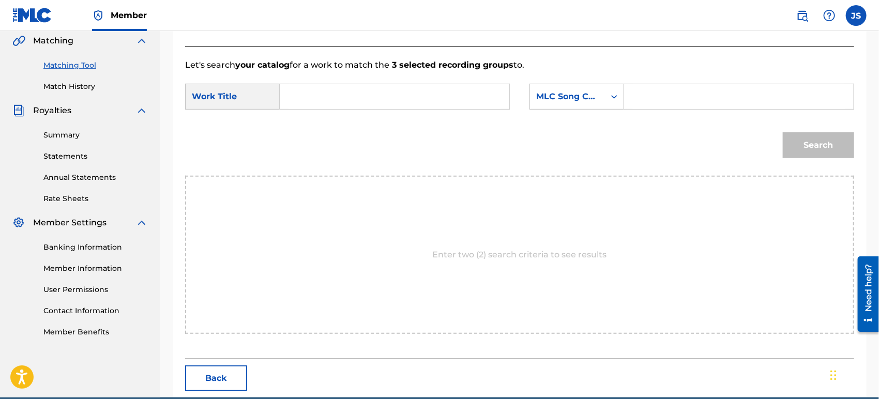
click at [429, 100] on input "Search Form" at bounding box center [394, 96] width 212 height 25
paste input "UN TURNO BIEN APRETADO"
type input "UN TURNO BIEN APRETADO"
click at [604, 101] on div "MLC Song Code" at bounding box center [576, 97] width 95 height 26
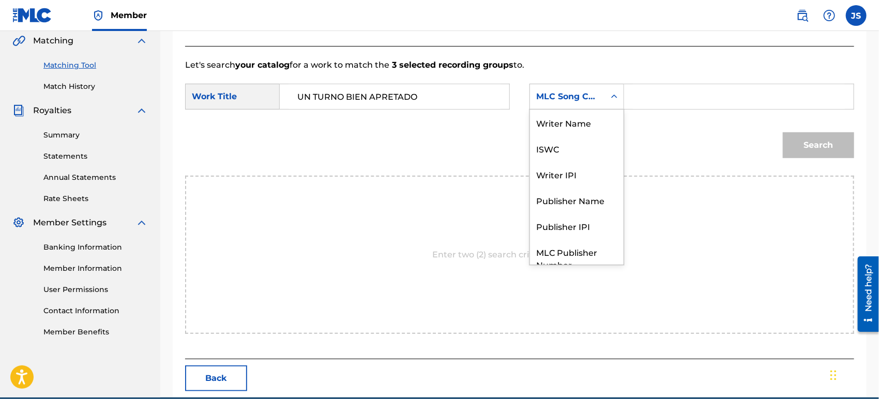
scroll to position [38, 0]
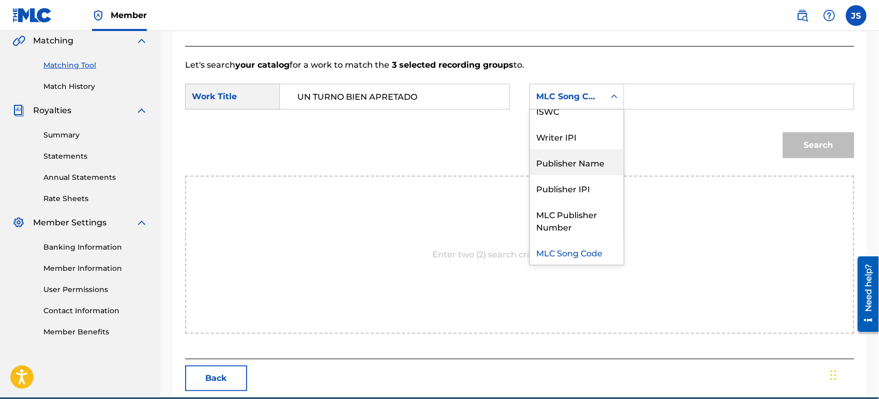
click at [598, 166] on div "Publisher Name" at bounding box center [577, 162] width 94 height 26
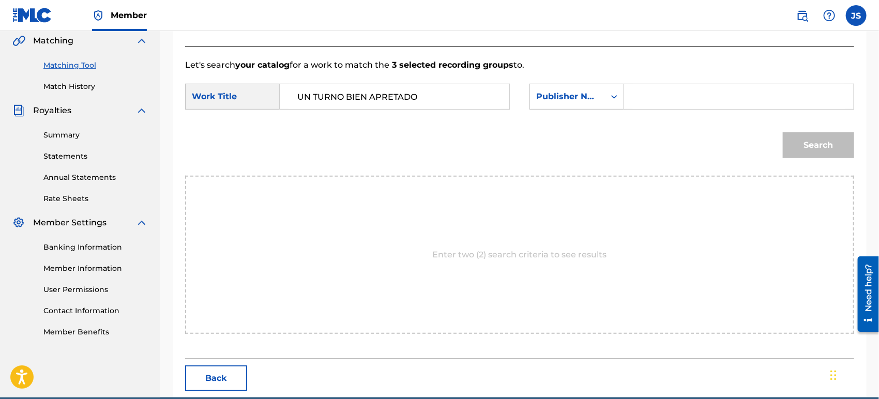
drag, startPoint x: 656, startPoint y: 115, endPoint x: 672, endPoint y: 96, distance: 25.0
click at [657, 114] on div "SearchWithCriteria42946fb1-1bb8-42ee-bfd0-8918f3245d72 Work Title UN TURNO BIEN…" at bounding box center [519, 100] width 669 height 32
drag, startPoint x: 672, startPoint y: 96, endPoint x: 670, endPoint y: 114, distance: 18.7
click at [672, 96] on input "Search Form" at bounding box center [739, 96] width 212 height 25
type input "MARMAZ"
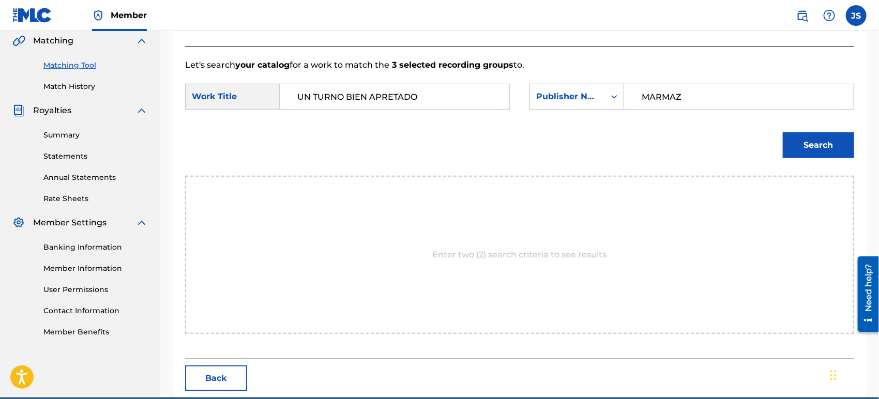
drag, startPoint x: 602, startPoint y: 144, endPoint x: 626, endPoint y: 142, distance: 23.3
click at [602, 144] on div "Search" at bounding box center [519, 149] width 669 height 54
click at [837, 151] on button "Search" at bounding box center [818, 145] width 71 height 26
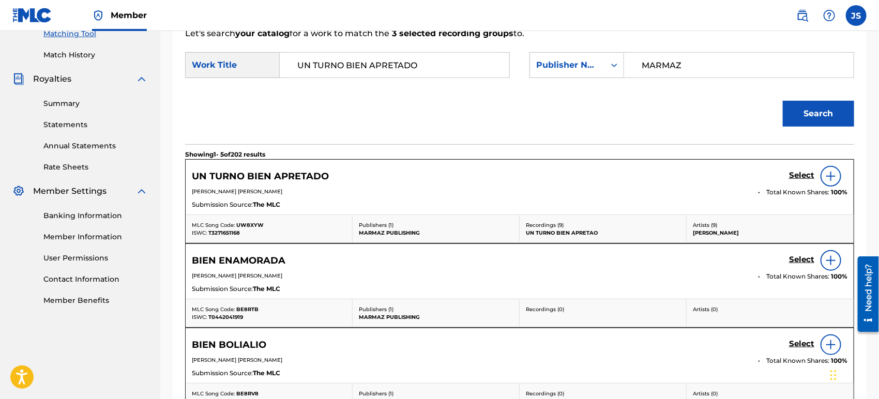
scroll to position [299, 0]
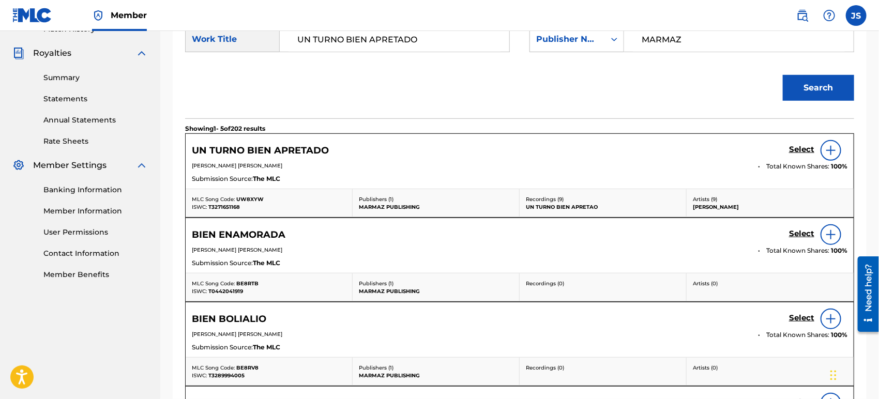
click at [225, 207] on span "T3271651168" at bounding box center [224, 207] width 32 height 7
click at [244, 197] on span "UW8XYW" at bounding box center [249, 199] width 27 height 7
click at [811, 148] on h5 "Select" at bounding box center [801, 150] width 25 height 10
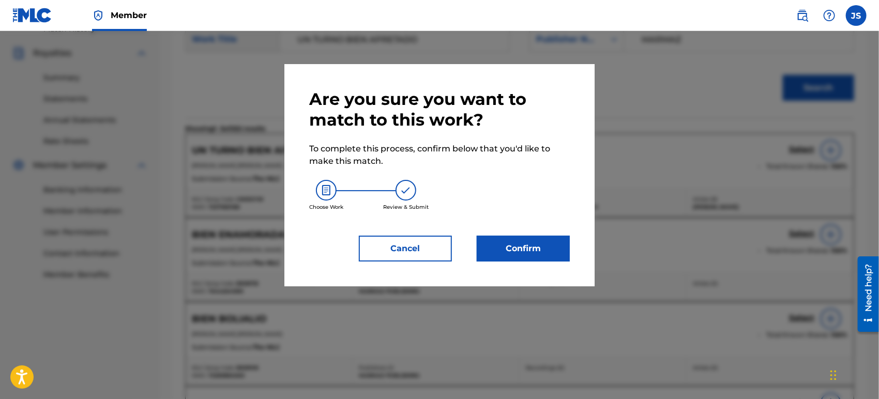
click at [504, 256] on button "Confirm" at bounding box center [523, 249] width 93 height 26
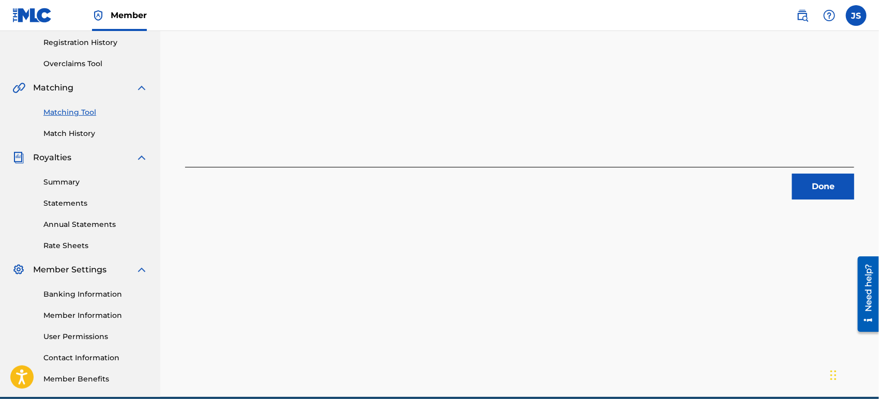
scroll to position [127, 0]
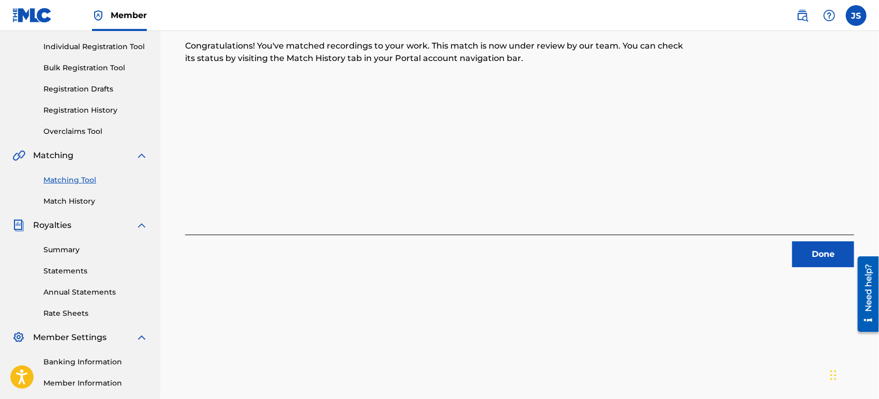
drag, startPoint x: 815, startPoint y: 255, endPoint x: 799, endPoint y: 260, distance: 16.8
click at [814, 255] on button "Done" at bounding box center [823, 254] width 62 height 26
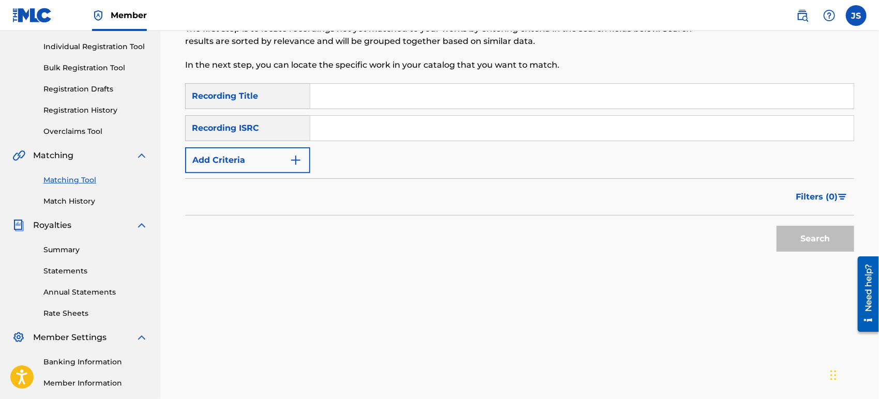
click at [350, 128] on input "Search Form" at bounding box center [581, 128] width 543 height 25
paste input "UNA CANCIÓN PARA [PERSON_NAME]"
type input "UNA CANCIÓN PARA [PERSON_NAME]"
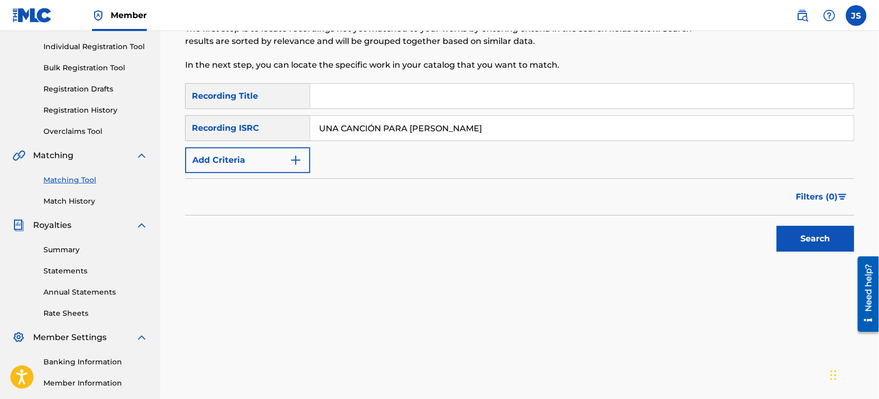
drag, startPoint x: 500, startPoint y: 128, endPoint x: 193, endPoint y: 131, distance: 307.1
click at [193, 131] on div "SearchWithCriteriaab2cf526-1ea4-4beb-b83e-09ca1af5d84e Recording ISRC UNA CANCI…" at bounding box center [519, 128] width 669 height 26
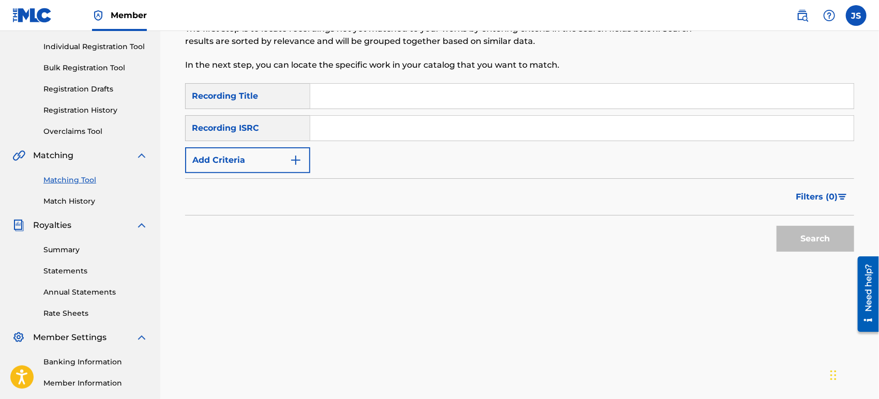
paste input "QMBZ92458182"
type input "QMBZ92458182"
click at [498, 236] on div "Search" at bounding box center [519, 236] width 669 height 41
click at [783, 239] on button "Search" at bounding box center [815, 239] width 78 height 26
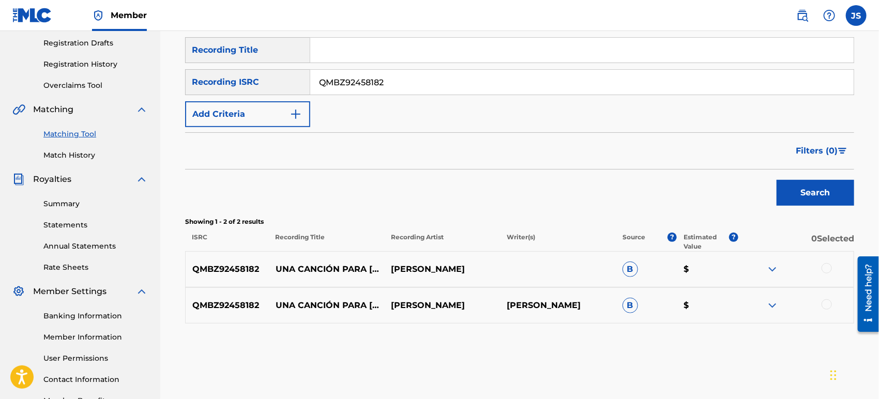
scroll to position [184, 0]
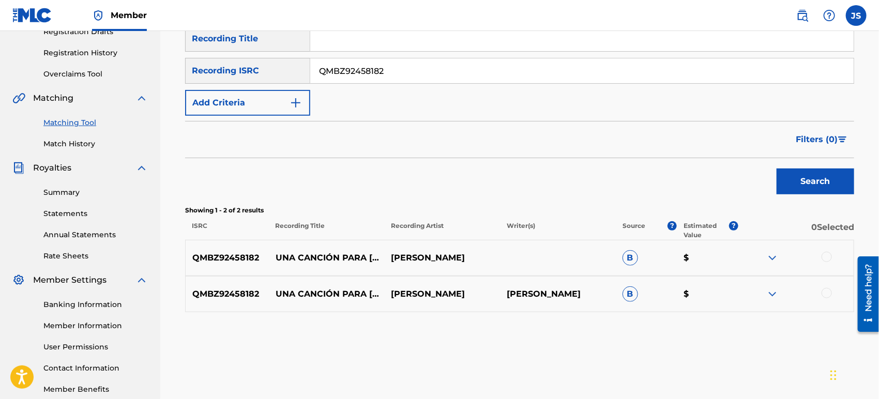
click at [825, 258] on div at bounding box center [826, 257] width 10 height 10
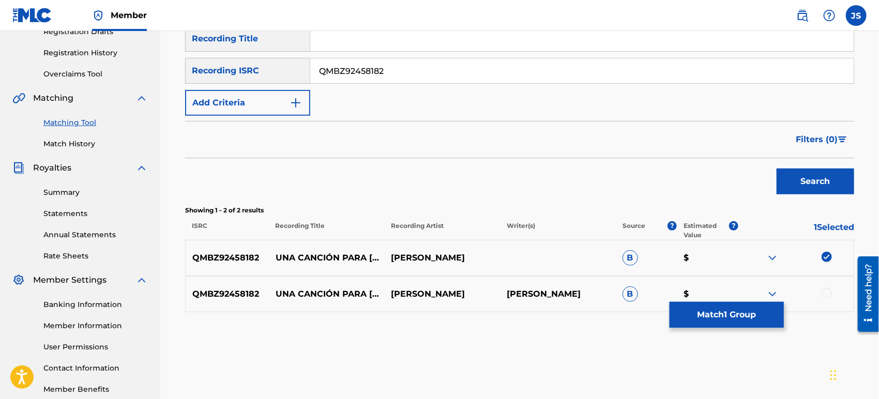
click at [827, 298] on div at bounding box center [796, 294] width 116 height 12
click at [825, 293] on div at bounding box center [826, 293] width 10 height 10
click at [751, 317] on button "Match 2 Groups" at bounding box center [726, 315] width 114 height 26
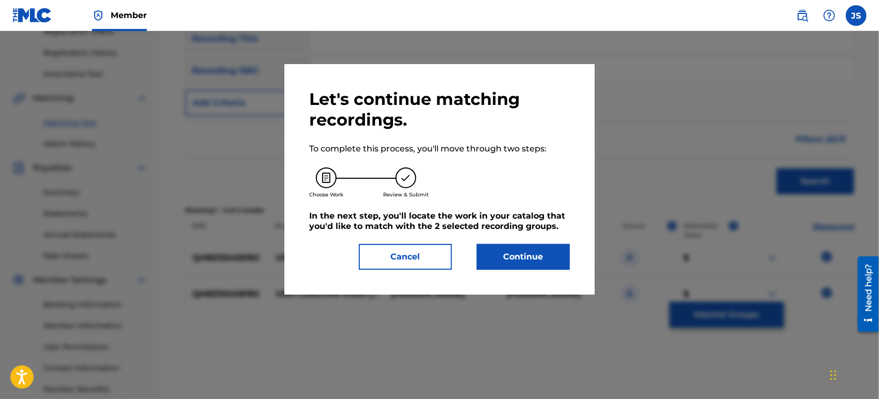
click at [527, 262] on button "Continue" at bounding box center [523, 257] width 93 height 26
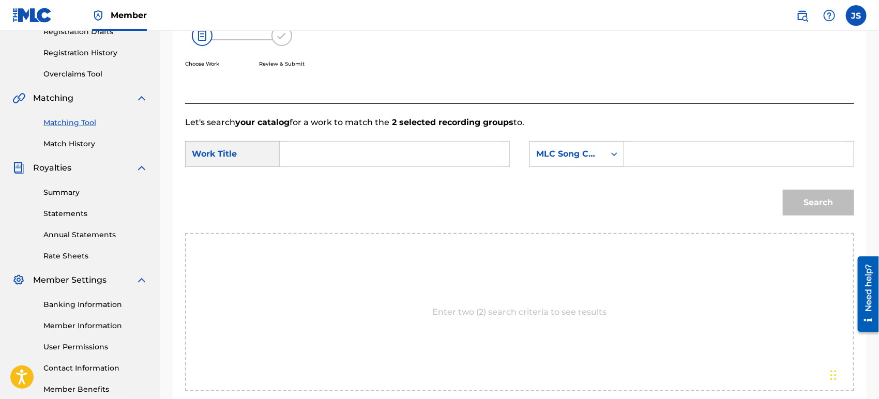
click at [338, 159] on input "Search Form" at bounding box center [394, 154] width 212 height 25
paste input "UNA CANCIÓN PARA [PERSON_NAME]"
type input "UNA CANCIÓN PARA [PERSON_NAME]"
click at [576, 163] on div "MLC Song Code" at bounding box center [567, 154] width 75 height 20
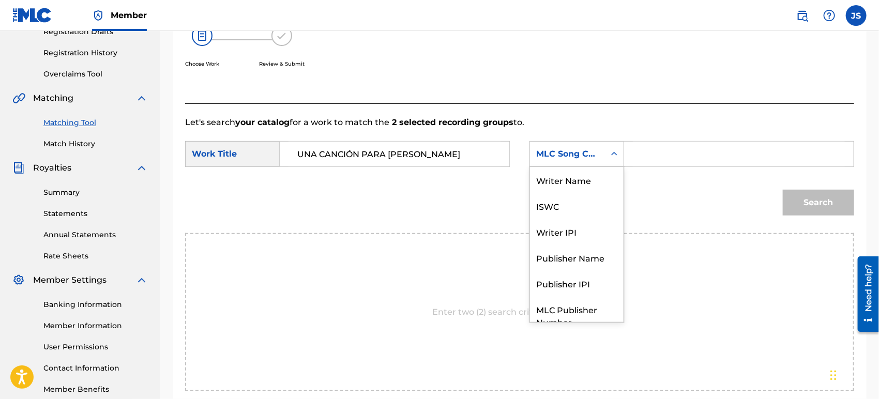
scroll to position [38, 0]
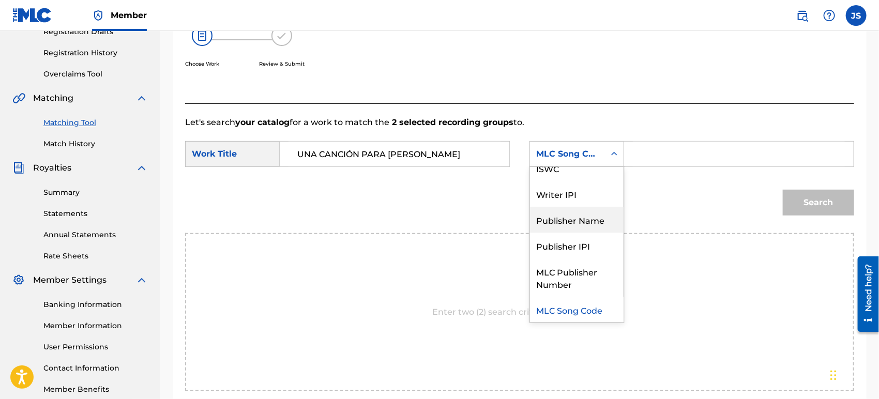
click at [592, 222] on div "Publisher Name" at bounding box center [577, 220] width 94 height 26
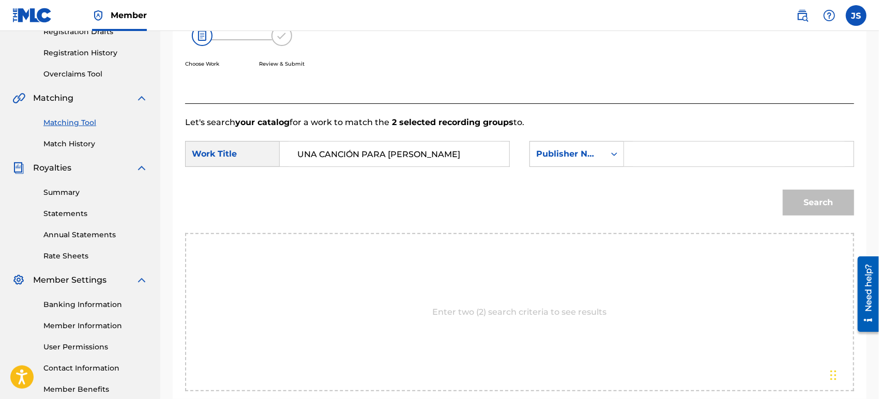
click at [659, 153] on input "Search Form" at bounding box center [739, 154] width 212 height 25
type input "MARMAZ"
click at [616, 195] on div "Search" at bounding box center [519, 206] width 669 height 54
click at [783, 204] on button "Search" at bounding box center [818, 203] width 71 height 26
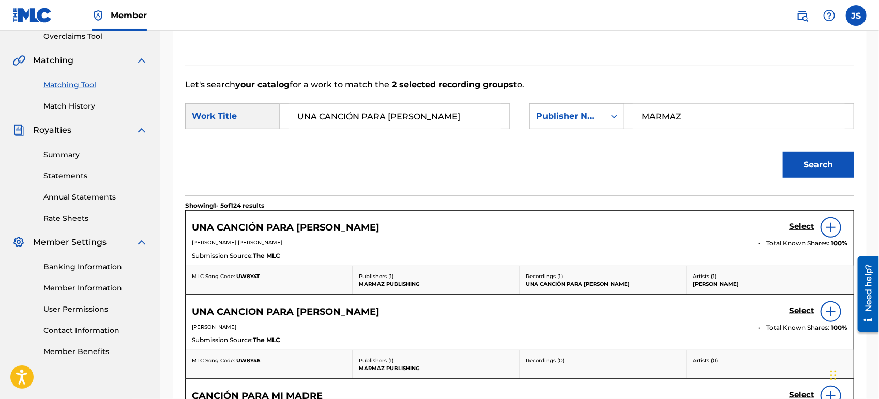
scroll to position [241, 0]
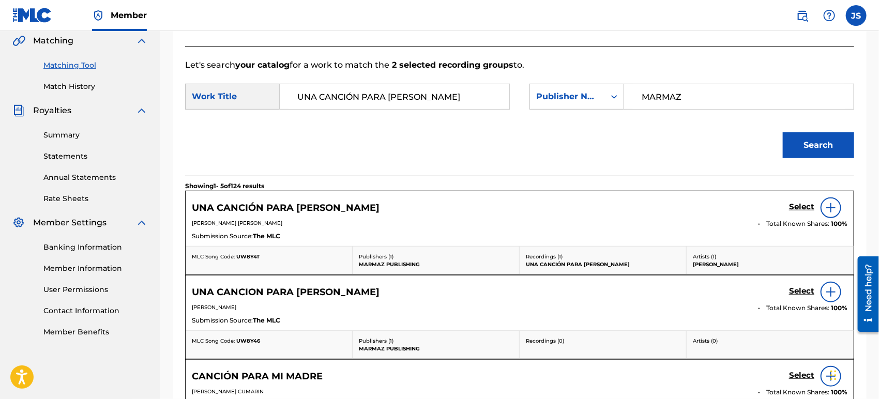
click at [243, 256] on span "UW8Y4T" at bounding box center [247, 256] width 23 height 7
click at [794, 209] on h5 "Select" at bounding box center [801, 207] width 25 height 10
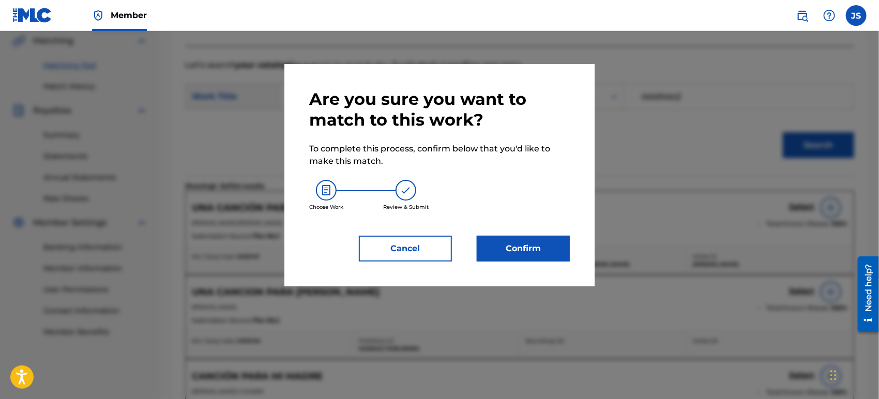
click at [543, 257] on button "Confirm" at bounding box center [523, 249] width 93 height 26
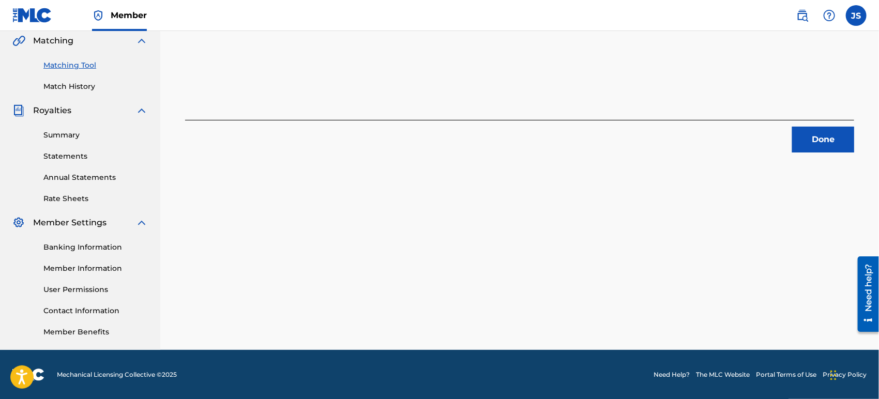
click at [838, 139] on button "Done" at bounding box center [823, 140] width 62 height 26
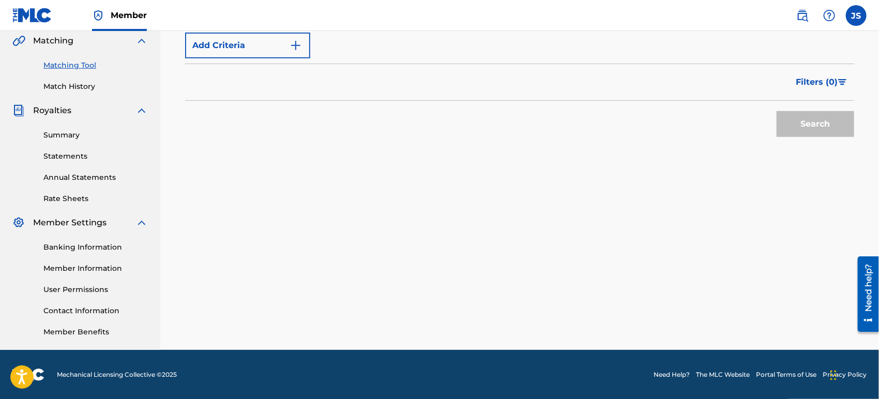
scroll to position [127, 0]
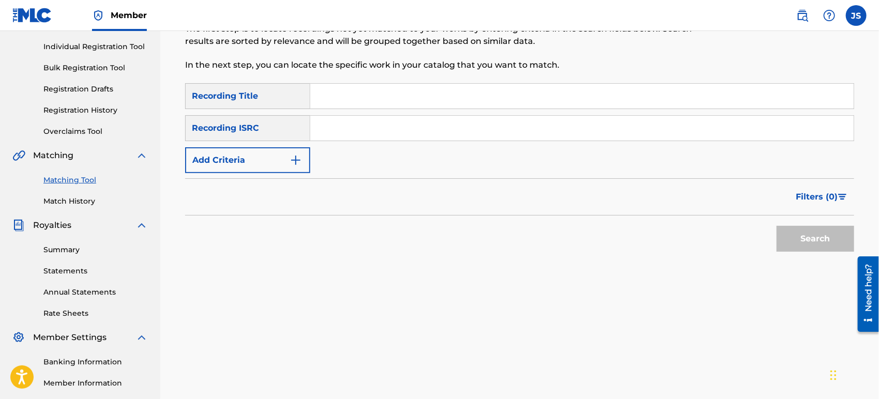
drag, startPoint x: 407, startPoint y: 130, endPoint x: 404, endPoint y: 135, distance: 5.8
click at [406, 130] on input "Search Form" at bounding box center [581, 128] width 543 height 25
paste input "QMHUY1554803"
type input "QMHUY1554803"
click at [275, 213] on div "Filters ( 0 )" at bounding box center [519, 196] width 669 height 37
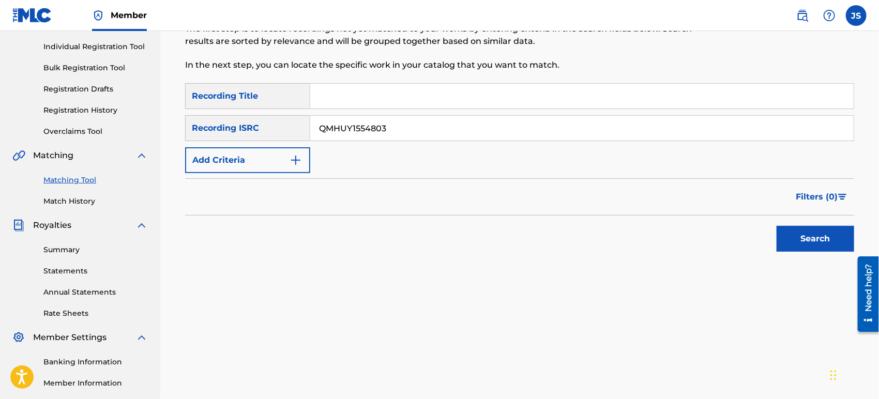
click at [832, 238] on button "Search" at bounding box center [815, 239] width 78 height 26
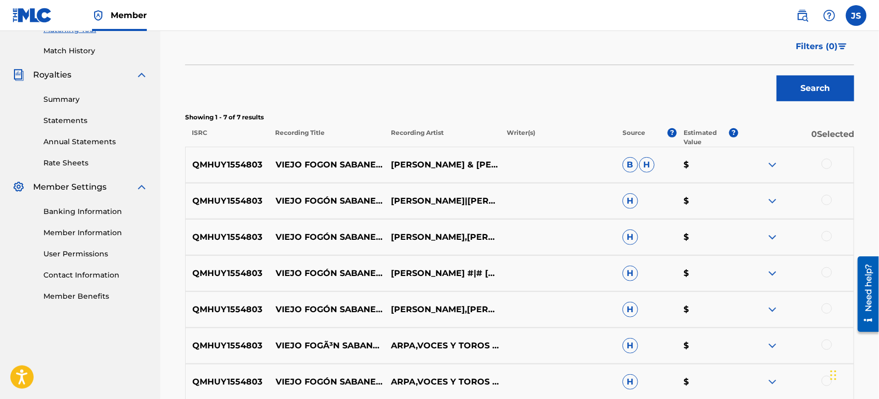
scroll to position [299, 0]
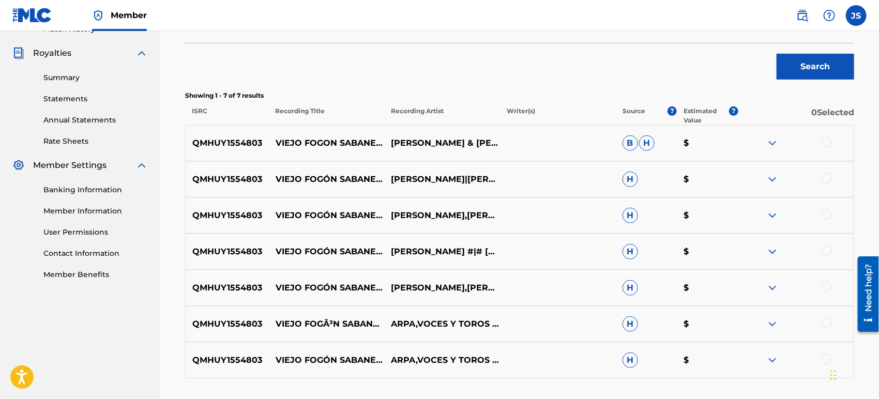
click at [827, 145] on div at bounding box center [826, 142] width 10 height 10
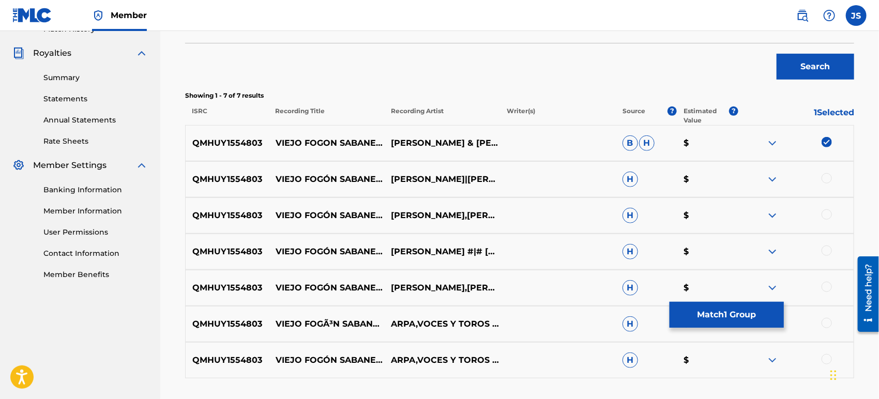
drag, startPoint x: 825, startPoint y: 175, endPoint x: 825, endPoint y: 184, distance: 8.8
click at [825, 176] on div at bounding box center [826, 178] width 10 height 10
click at [826, 218] on div at bounding box center [826, 214] width 10 height 10
click at [827, 251] on div at bounding box center [826, 251] width 10 height 10
click at [826, 287] on div at bounding box center [826, 287] width 10 height 10
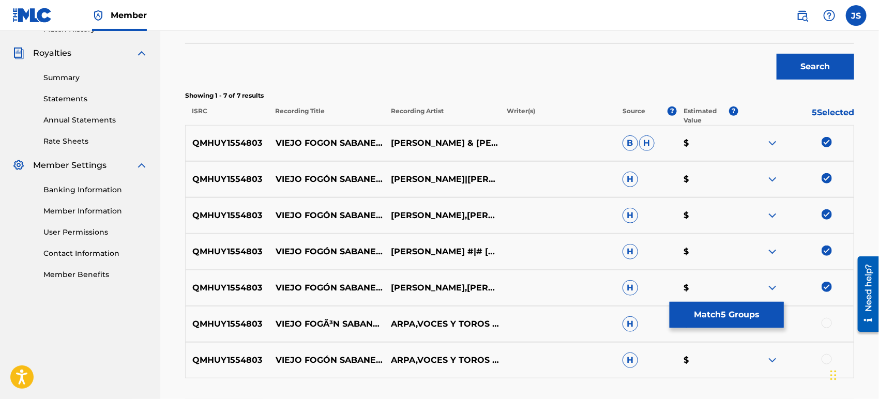
click at [827, 325] on div at bounding box center [826, 323] width 10 height 10
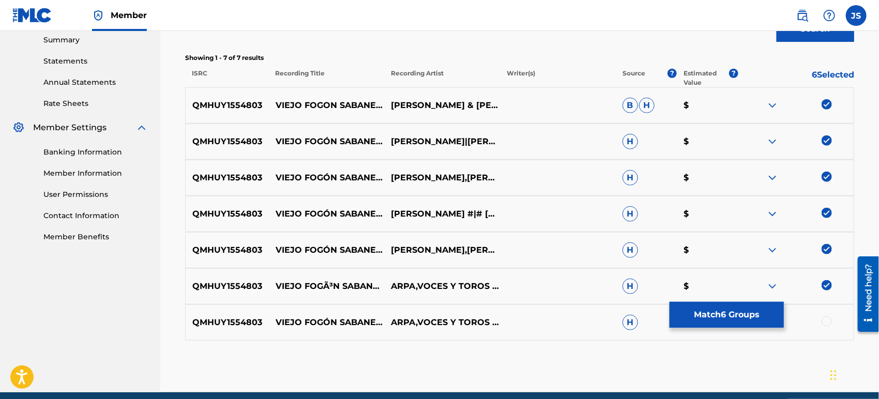
scroll to position [356, 0]
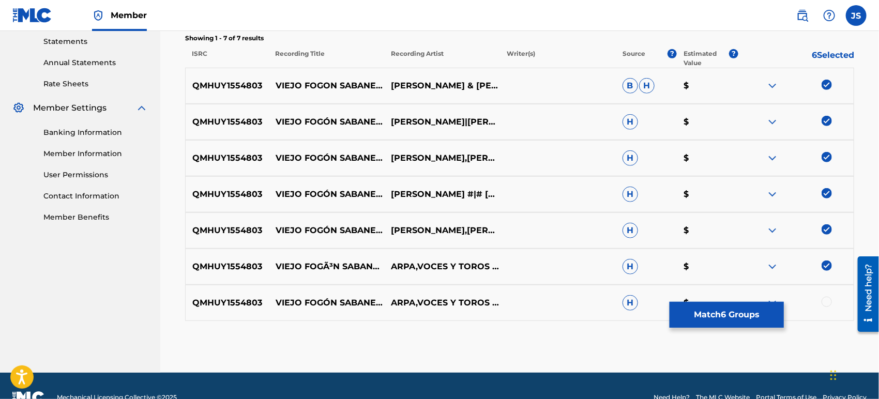
click at [830, 301] on div at bounding box center [826, 302] width 10 height 10
click at [740, 319] on button "Match 7 Groups" at bounding box center [726, 315] width 114 height 26
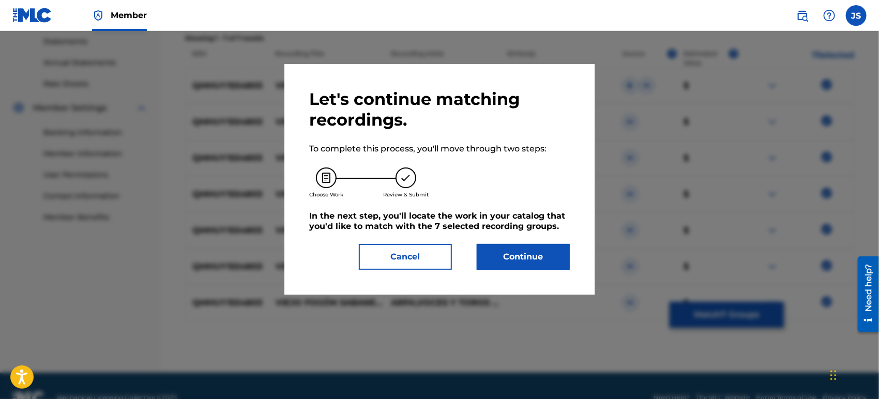
click at [513, 269] on button "Continue" at bounding box center [523, 257] width 93 height 26
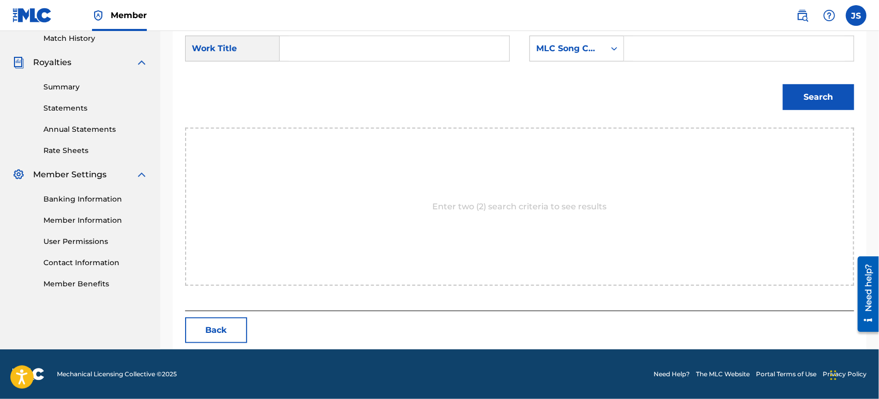
scroll to position [289, 0]
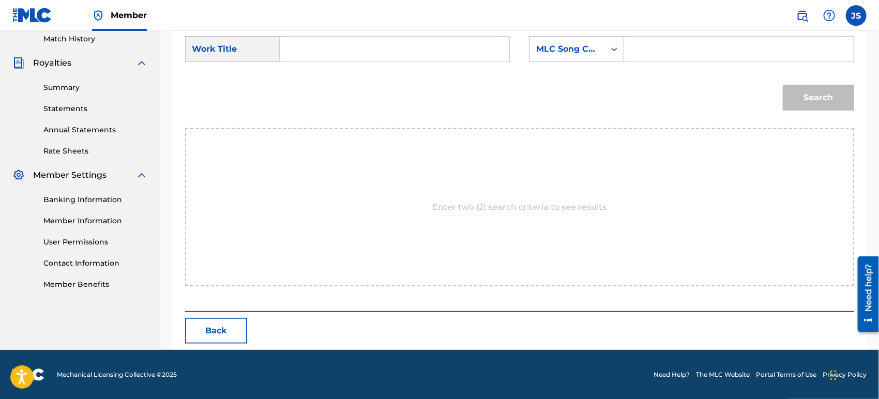
click at [296, 43] on input "Search Form" at bounding box center [394, 49] width 212 height 25
paste input "VIEJO FOGON SABANERO"
type input "VIEJO FOGON SABANERO"
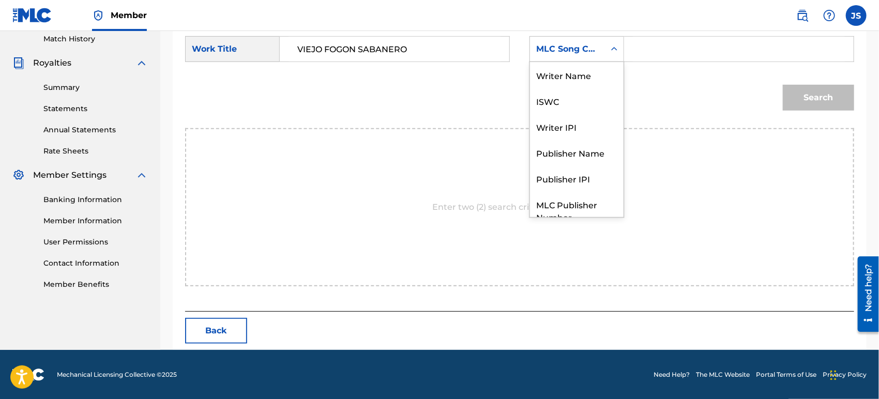
click at [594, 55] on div "MLC Song Code" at bounding box center [567, 49] width 75 height 20
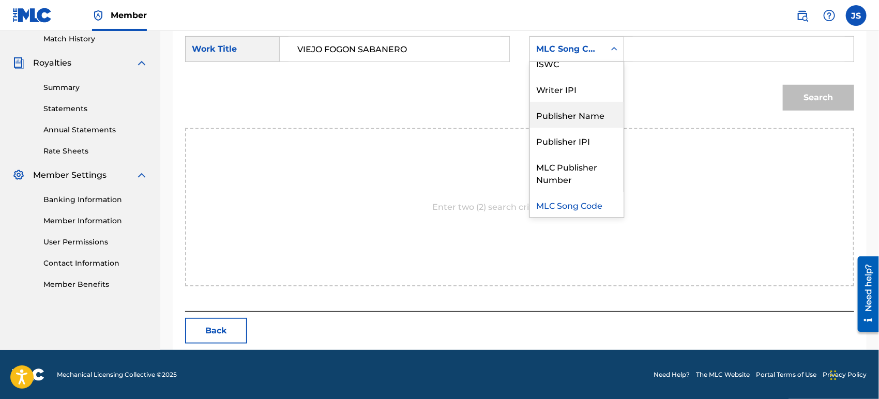
click at [587, 112] on div "Publisher Name" at bounding box center [577, 115] width 94 height 26
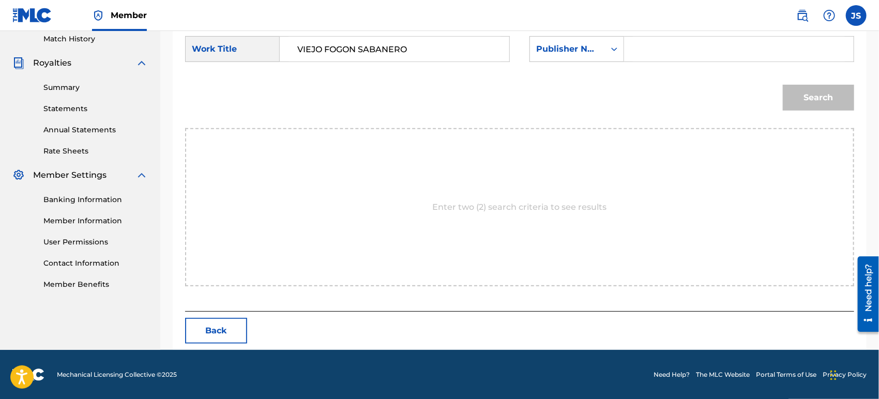
click at [671, 44] on input "Search Form" at bounding box center [739, 49] width 212 height 25
type input "MARMAZ"
click at [783, 85] on button "Search" at bounding box center [818, 98] width 71 height 26
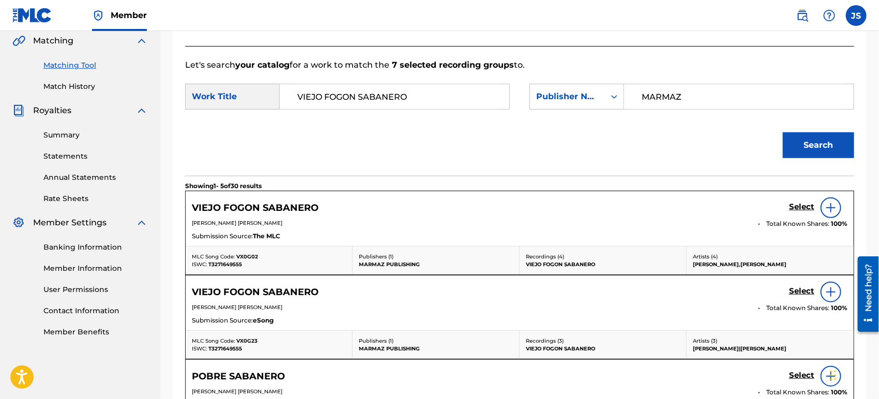
scroll to position [289, 0]
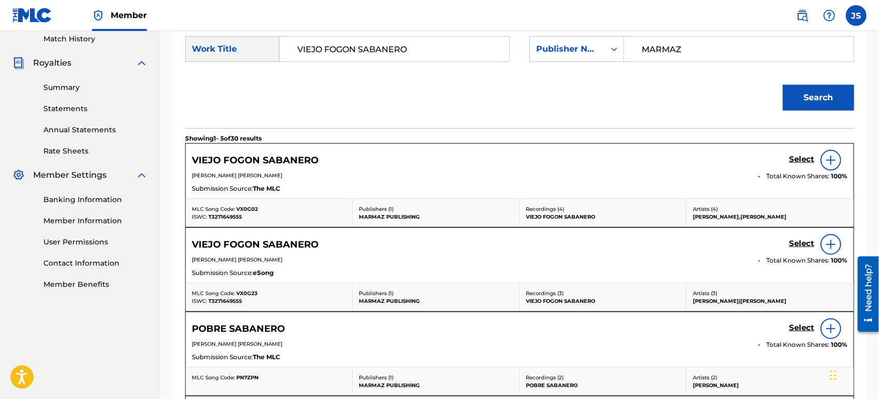
click at [247, 206] on span "VX0G02" at bounding box center [247, 209] width 22 height 7
click at [227, 221] on div "MLC Song Code: VX0G02 ISWC: T3271649555" at bounding box center [269, 213] width 167 height 28
click at [227, 216] on span "T3271649555" at bounding box center [225, 216] width 34 height 7
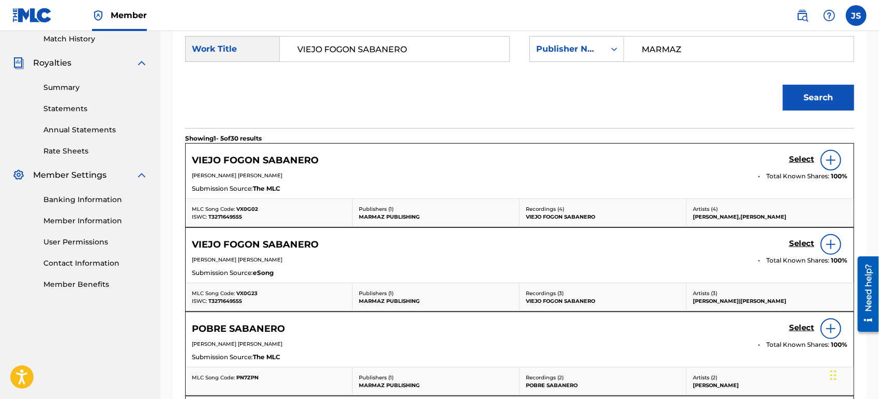
click at [796, 156] on h5 "Select" at bounding box center [801, 160] width 25 height 10
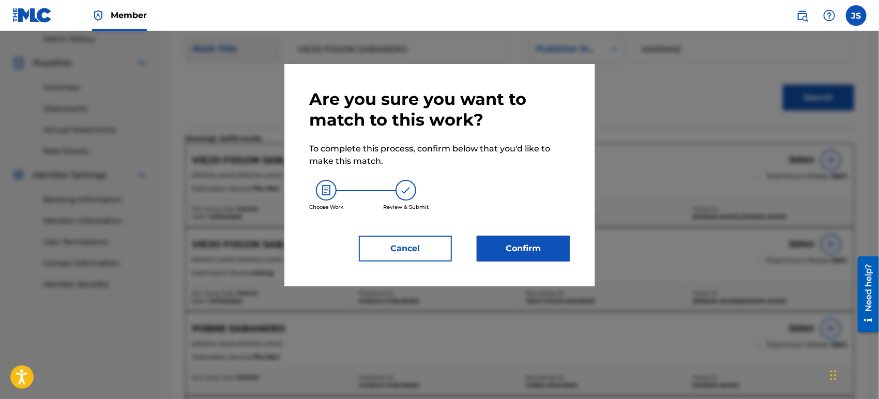
click at [538, 242] on button "Confirm" at bounding box center [523, 249] width 93 height 26
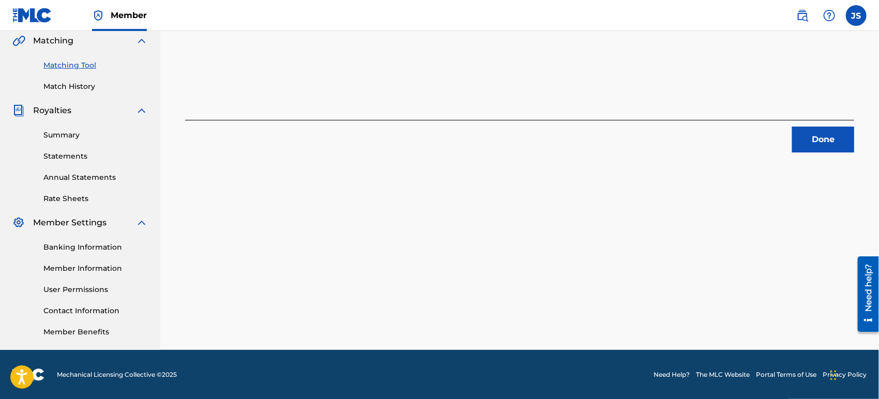
click at [807, 127] on button "Done" at bounding box center [823, 140] width 62 height 26
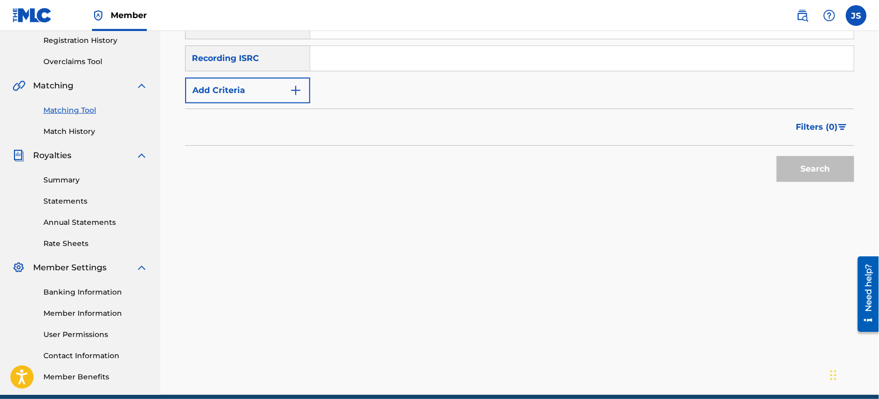
scroll to position [127, 0]
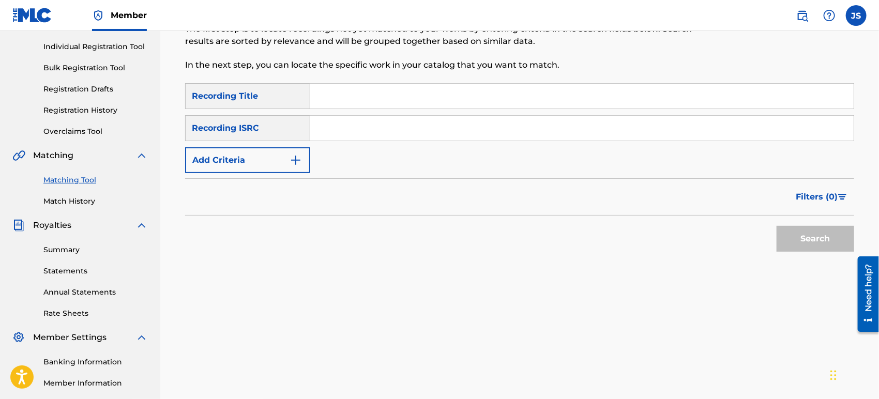
click at [462, 126] on input "Search Form" at bounding box center [581, 128] width 543 height 25
paste input "US3Z42101639"
type input "US3Z42101639"
click at [588, 218] on div "Search" at bounding box center [519, 236] width 669 height 41
drag, startPoint x: 797, startPoint y: 232, endPoint x: 774, endPoint y: 235, distance: 23.0
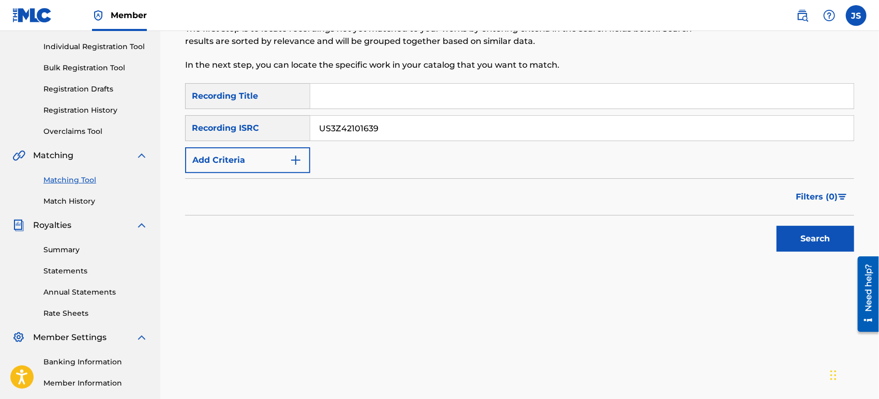
click at [798, 234] on button "Search" at bounding box center [815, 239] width 78 height 26
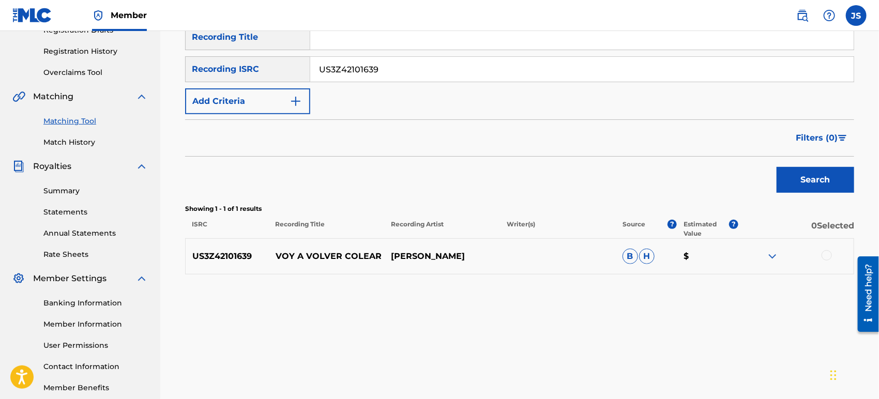
scroll to position [241, 0]
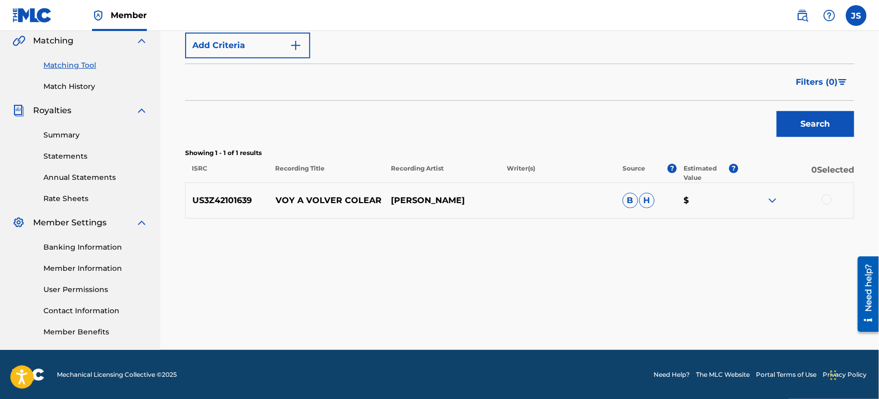
click at [827, 199] on div at bounding box center [826, 199] width 10 height 10
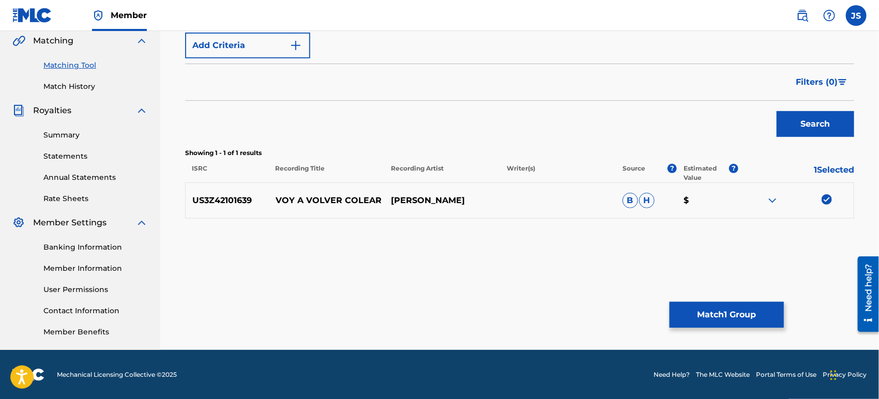
click at [723, 304] on button "Match 1 Group" at bounding box center [726, 315] width 114 height 26
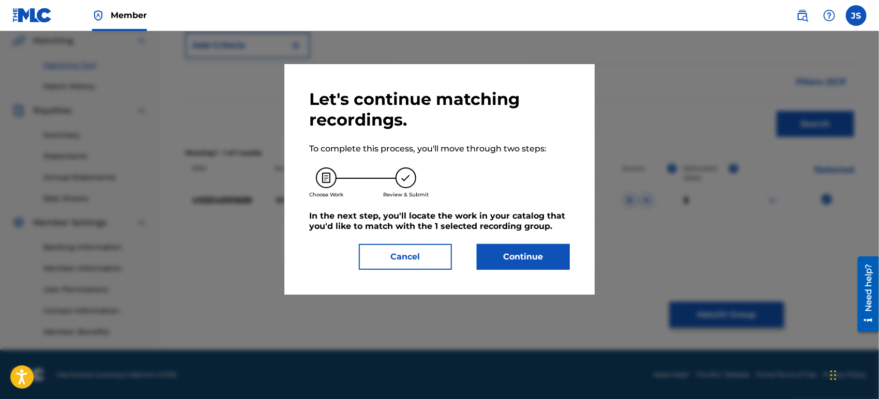
click at [513, 256] on button "Continue" at bounding box center [523, 257] width 93 height 26
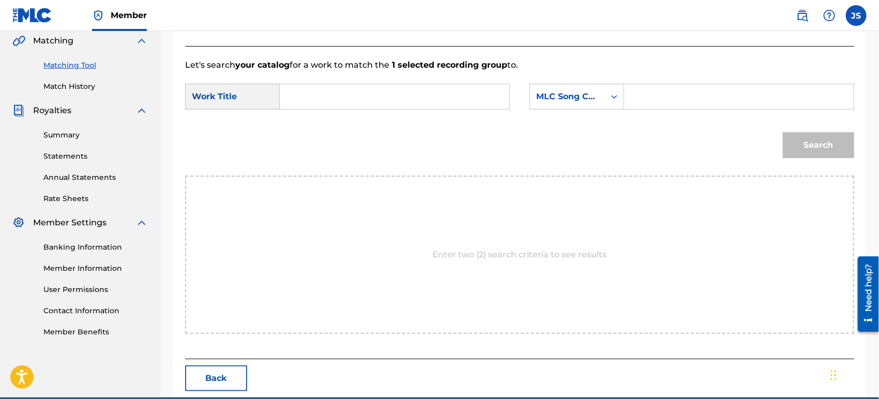
drag, startPoint x: 411, startPoint y: 98, endPoint x: 402, endPoint y: 97, distance: 9.4
click at [403, 97] on input "Search Form" at bounding box center [394, 96] width 212 height 25
click at [448, 105] on input "Search Form" at bounding box center [394, 96] width 212 height 25
paste input "VOY A VOLVER A COLEAR"
type input "VOY A VOLVER A COLEAR"
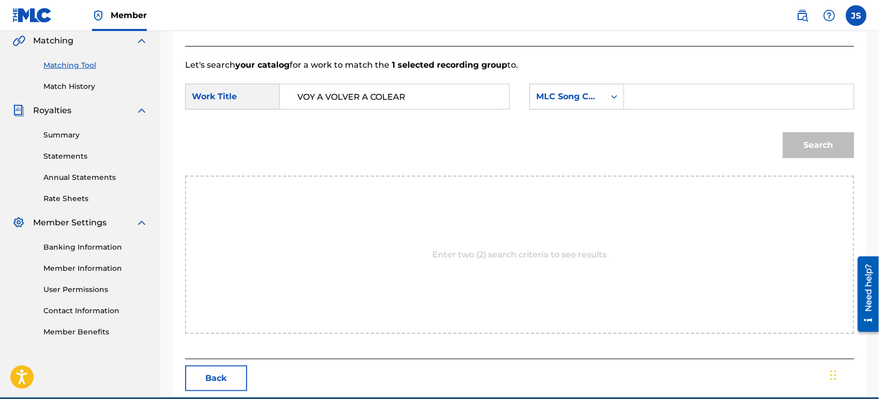
click at [605, 86] on div "Search Form" at bounding box center [614, 96] width 19 height 25
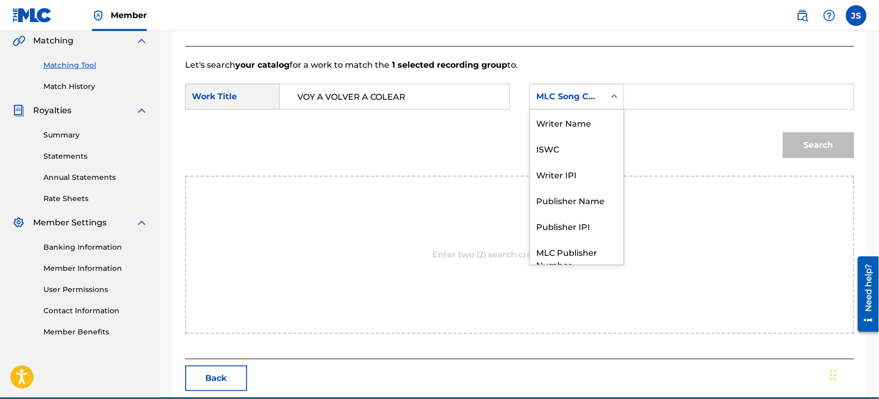
scroll to position [38, 0]
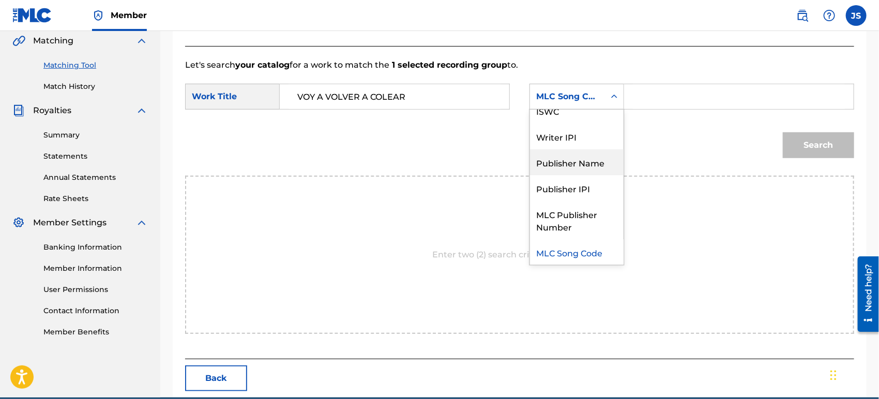
click at [594, 160] on div "Publisher Name" at bounding box center [577, 162] width 94 height 26
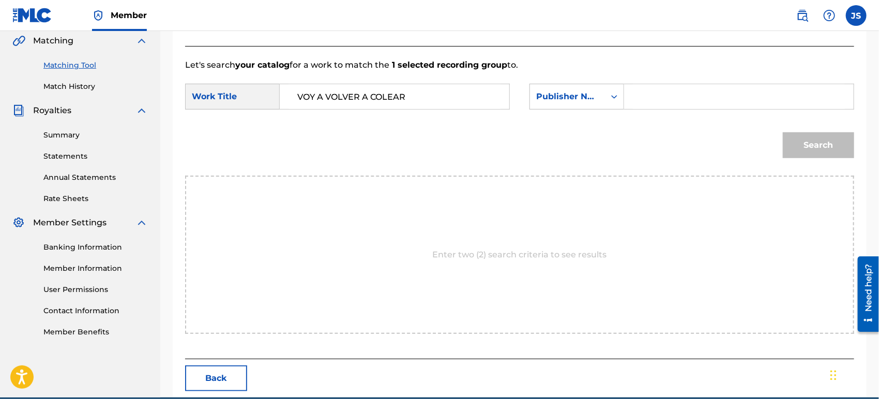
click at [693, 104] on input "Search Form" at bounding box center [739, 96] width 212 height 25
type input "MARMAZ"
click at [632, 157] on div "Search" at bounding box center [519, 149] width 669 height 54
click at [800, 140] on button "Search" at bounding box center [818, 145] width 71 height 26
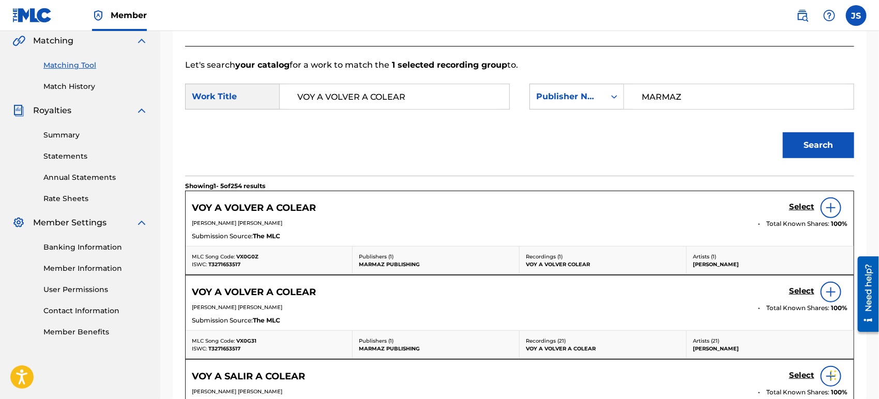
click at [243, 253] on span "VX0G0Z" at bounding box center [247, 256] width 22 height 7
click at [228, 261] on span "T3271653517" at bounding box center [224, 264] width 32 height 7
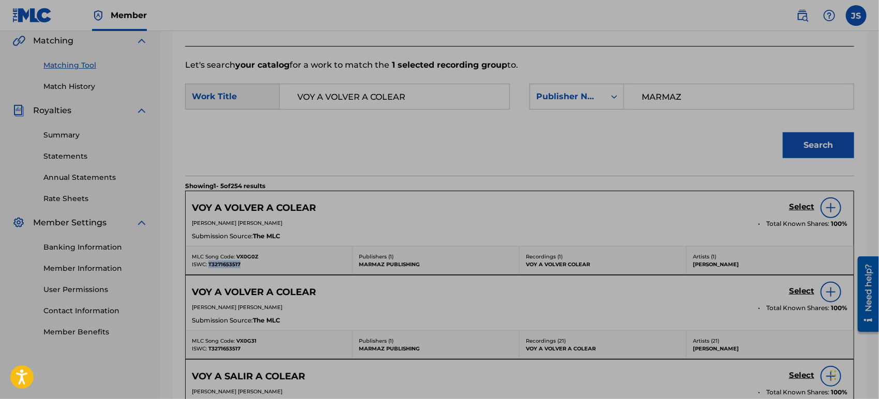
click at [495, 206] on div "VOY A VOLVER A COLEAR Select" at bounding box center [519, 207] width 655 height 21
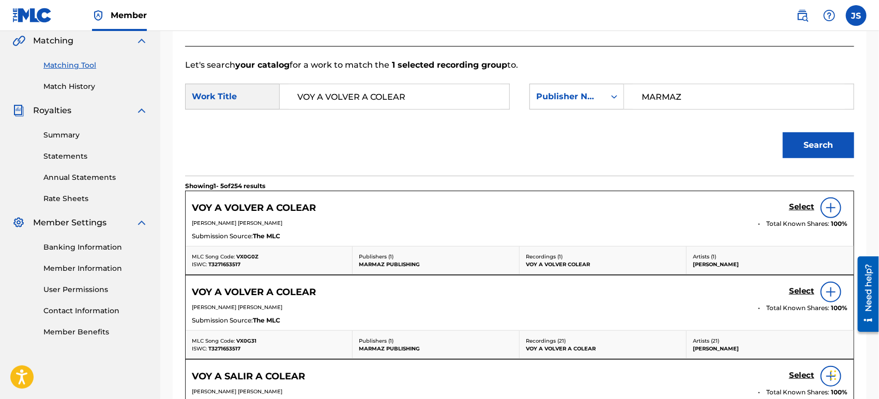
click at [572, 169] on div "Search" at bounding box center [519, 149] width 669 height 54
click at [799, 205] on h5 "Select" at bounding box center [801, 207] width 25 height 10
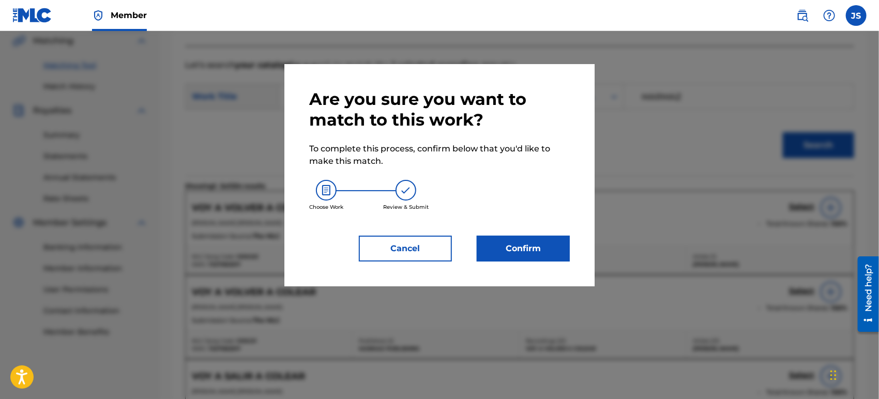
click at [510, 246] on button "Confirm" at bounding box center [523, 249] width 93 height 26
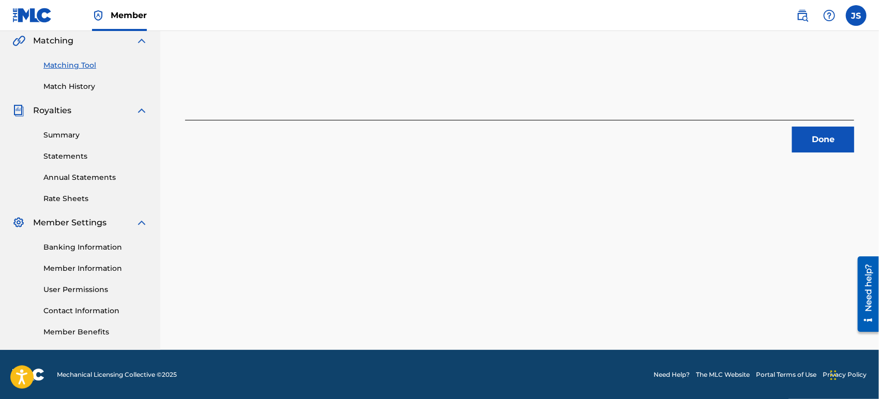
click at [812, 128] on button "Done" at bounding box center [823, 140] width 62 height 26
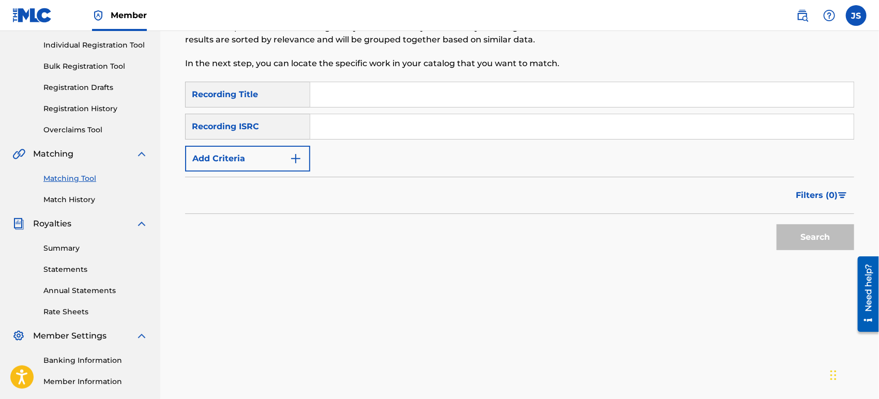
scroll to position [127, 0]
drag, startPoint x: 457, startPoint y: 123, endPoint x: 448, endPoint y: 123, distance: 9.3
click at [450, 123] on input "Search Form" at bounding box center [581, 128] width 543 height 25
paste input "QZHZ52211040"
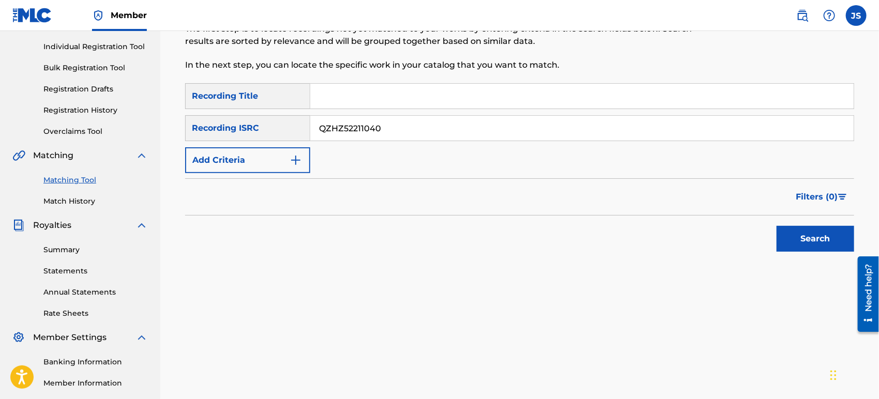
type input "QZHZ52211040"
click at [620, 180] on div "Filters ( 0 )" at bounding box center [519, 196] width 669 height 37
drag, startPoint x: 802, startPoint y: 239, endPoint x: 788, endPoint y: 244, distance: 14.4
click at [802, 241] on button "Search" at bounding box center [815, 239] width 78 height 26
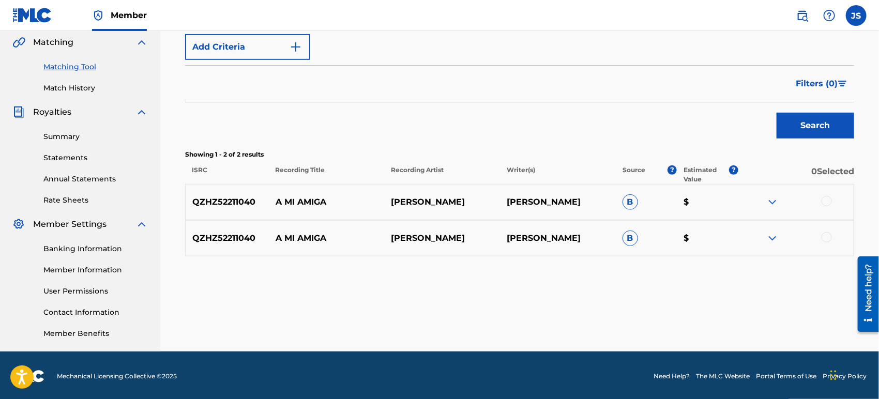
scroll to position [241, 0]
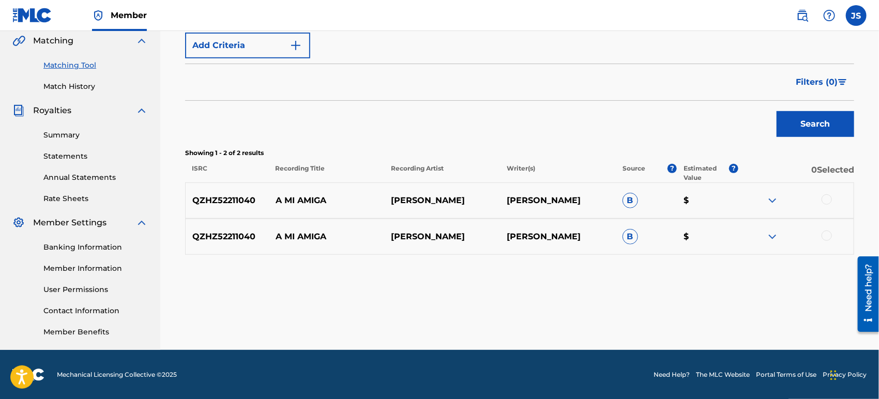
click at [827, 202] on div at bounding box center [826, 199] width 10 height 10
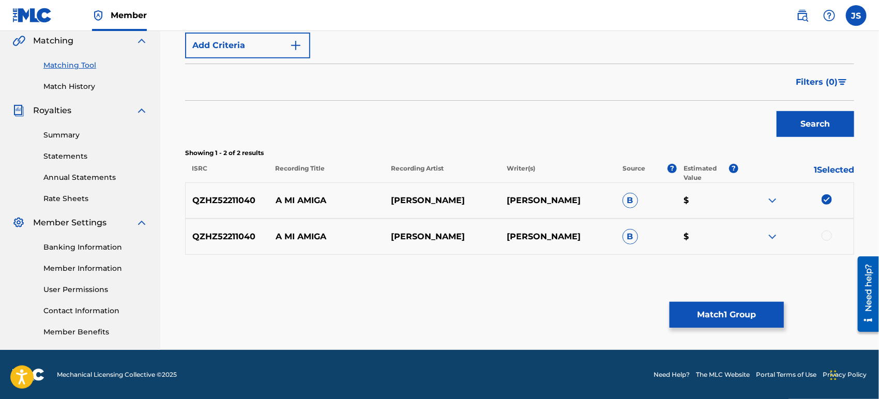
click at [827, 236] on div at bounding box center [826, 236] width 10 height 10
click at [755, 327] on button "Match 2 Groups" at bounding box center [726, 315] width 114 height 26
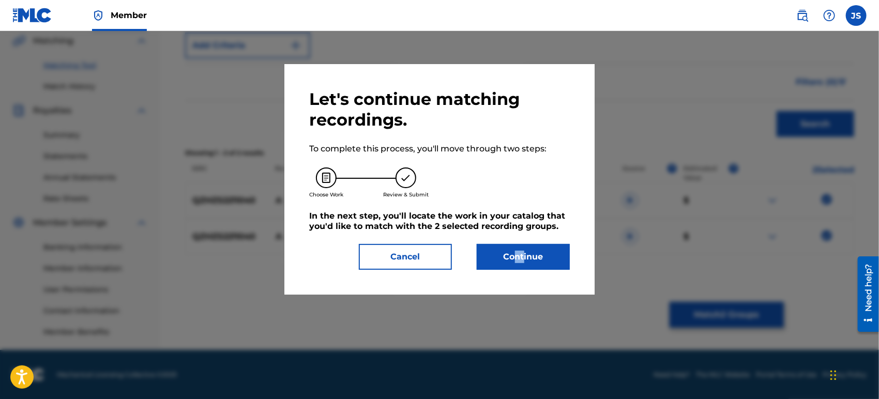
click at [514, 246] on div "Let's continue matching recordings. To complete this process, you'll move throu…" at bounding box center [439, 179] width 261 height 181
click at [489, 248] on button "Continue" at bounding box center [523, 257] width 93 height 26
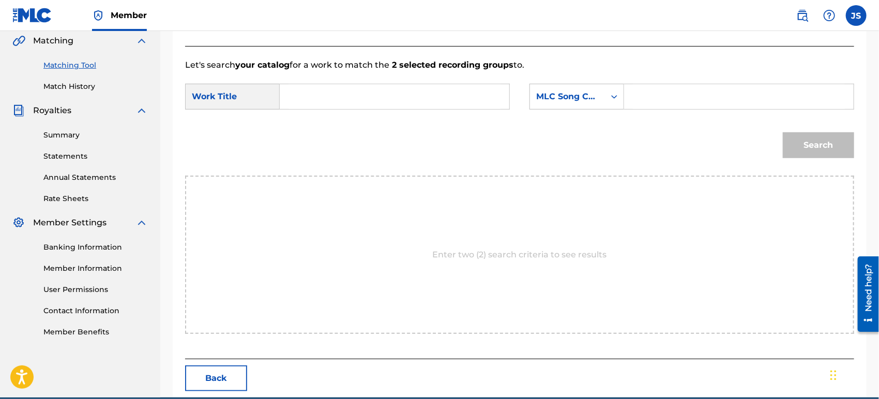
click at [354, 82] on form "SearchWithCriteria42946fb1-1bb8-42ee-bfd0-8918f3245d72 Work Title SearchWithCri…" at bounding box center [519, 123] width 669 height 104
click at [356, 96] on input "Search Form" at bounding box center [394, 96] width 212 height 25
paste input "A MI AMIGA"
type input "A MI AMIGA"
click at [632, 99] on div "Search Form" at bounding box center [739, 97] width 230 height 26
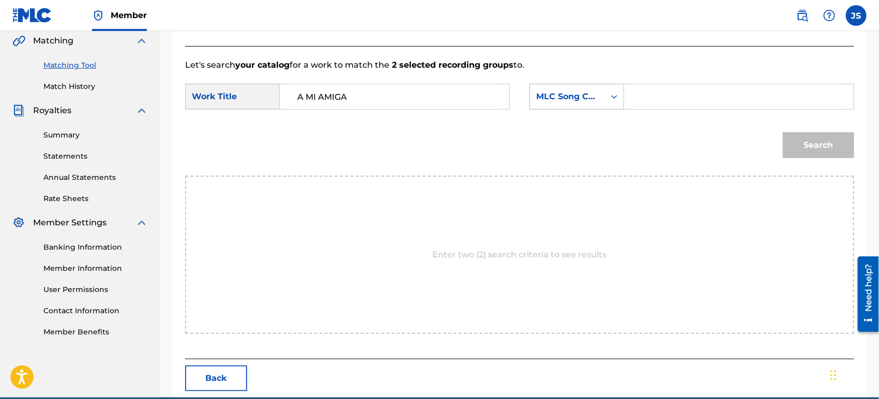
click at [605, 102] on div "Search Form" at bounding box center [614, 96] width 19 height 19
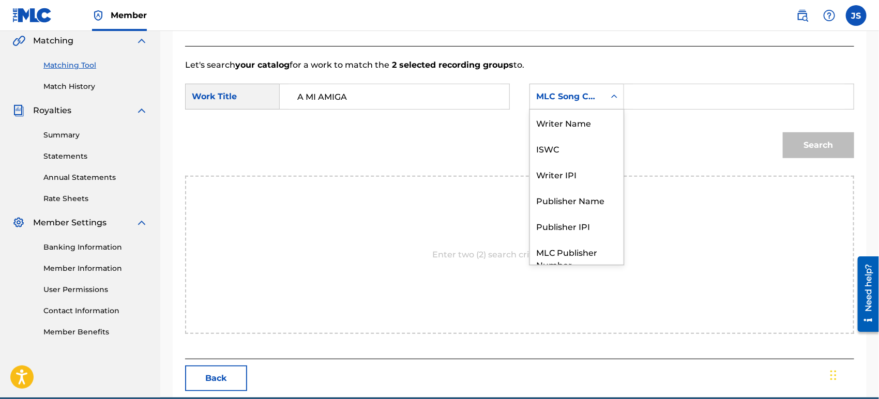
scroll to position [38, 0]
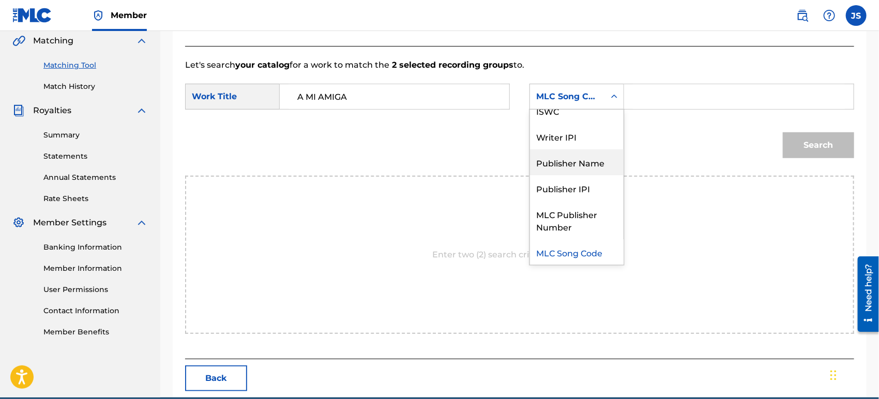
click at [593, 162] on div "Publisher Name" at bounding box center [577, 162] width 94 height 26
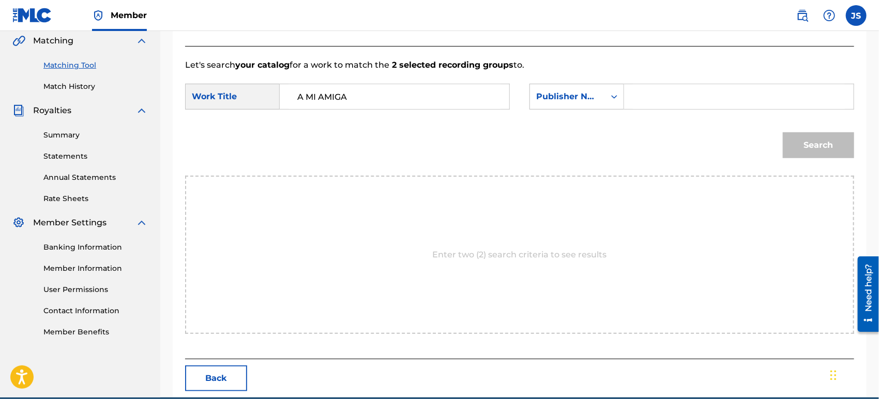
click at [682, 103] on input "Search Form" at bounding box center [739, 96] width 212 height 25
drag, startPoint x: 608, startPoint y: 145, endPoint x: 682, endPoint y: 145, distance: 74.4
click at [608, 145] on div "Search" at bounding box center [519, 149] width 669 height 54
drag, startPoint x: 711, startPoint y: 96, endPoint x: 715, endPoint y: 107, distance: 11.6
click at [711, 96] on input "Search Form" at bounding box center [739, 96] width 212 height 25
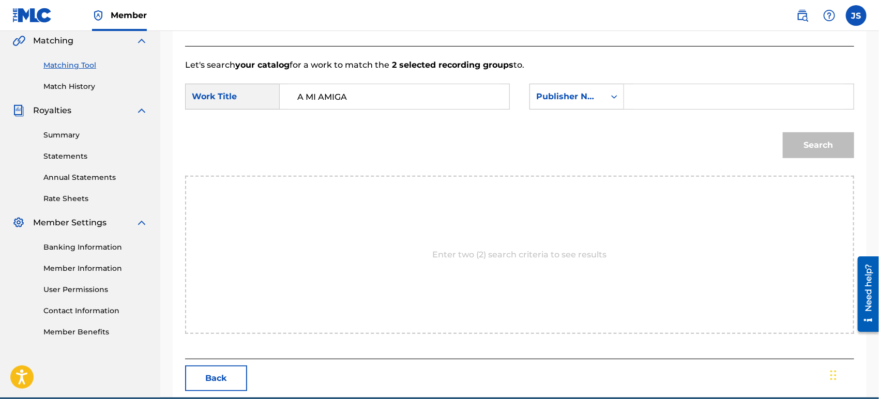
type input "MARMAZ"
click at [802, 152] on button "Search" at bounding box center [818, 145] width 71 height 26
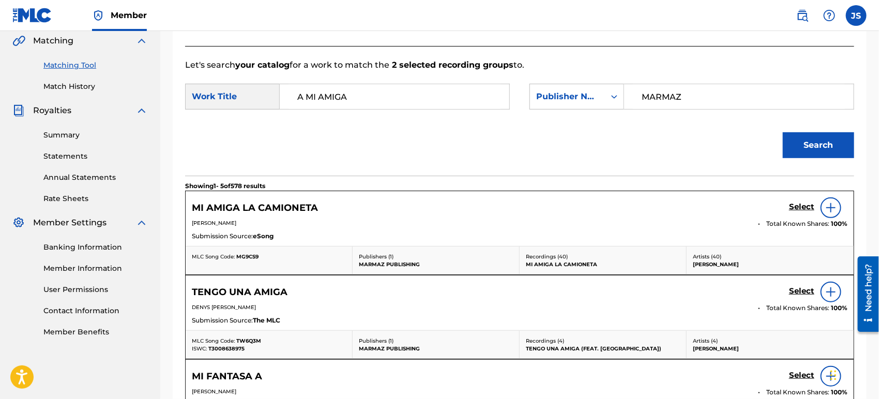
click at [245, 260] on div "MLC Song Code: MG9CS9" at bounding box center [269, 257] width 154 height 8
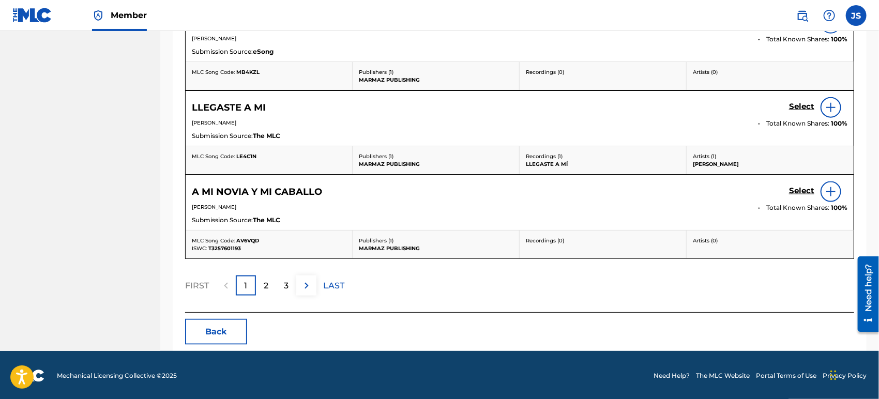
click at [222, 320] on button "Back" at bounding box center [216, 332] width 62 height 26
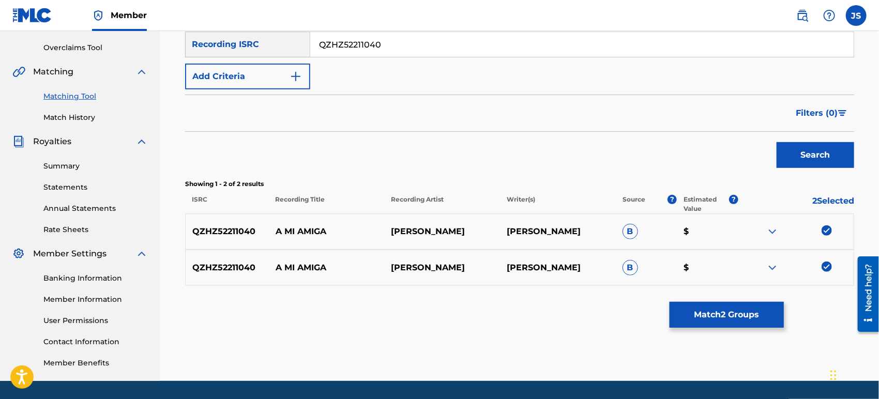
scroll to position [184, 0]
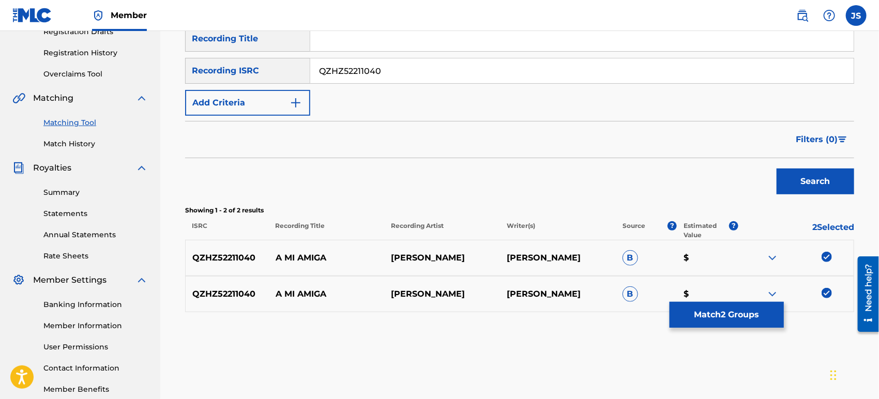
click at [827, 256] on img at bounding box center [826, 257] width 10 height 10
click at [826, 292] on img at bounding box center [826, 293] width 10 height 10
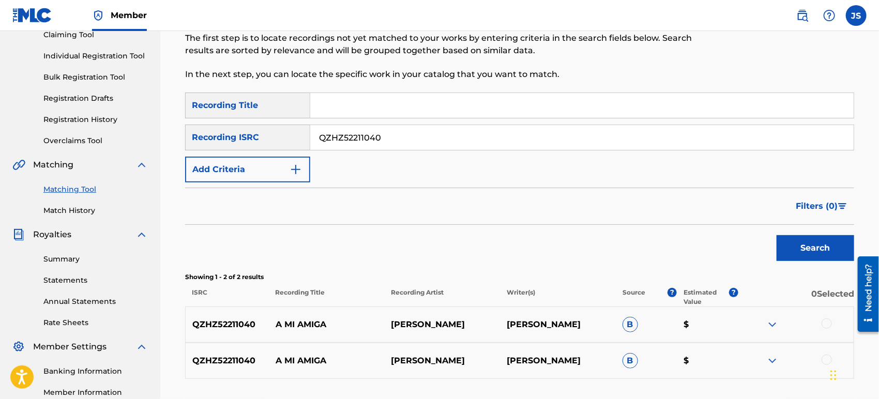
scroll to position [69, 0]
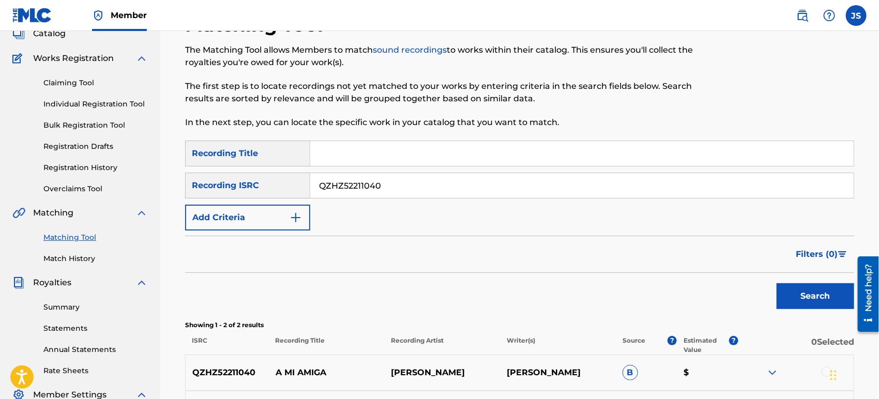
drag, startPoint x: 447, startPoint y: 185, endPoint x: 302, endPoint y: 185, distance: 144.7
click at [302, 185] on div "SearchWithCriteriaab2cf526-1ea4-4beb-b83e-09ca1af5d84e Recording ISRC QZHZ52211…" at bounding box center [519, 186] width 669 height 26
paste input "UKXN22402671"
type input "UKXN22402671"
drag, startPoint x: 486, startPoint y: 241, endPoint x: 619, endPoint y: 258, distance: 133.4
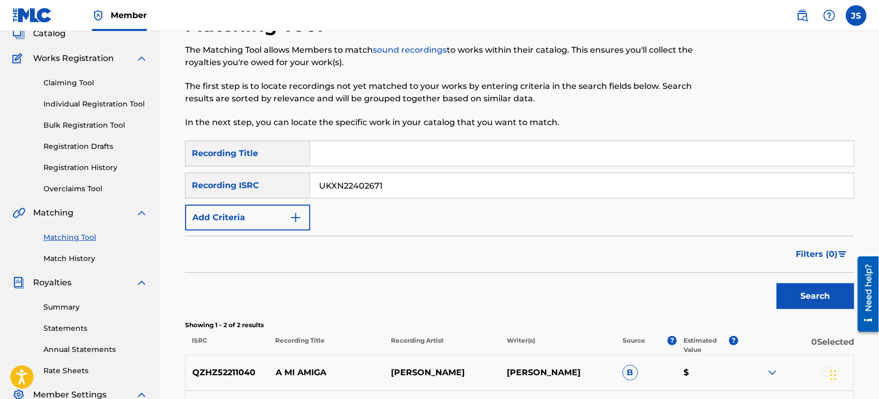
click at [490, 241] on div "Filters ( 0 )" at bounding box center [519, 254] width 669 height 37
click at [799, 304] on button "Search" at bounding box center [815, 296] width 78 height 26
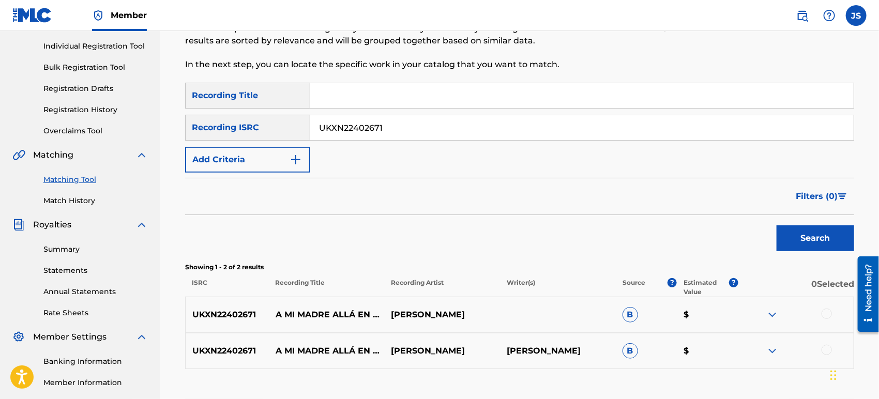
scroll to position [184, 0]
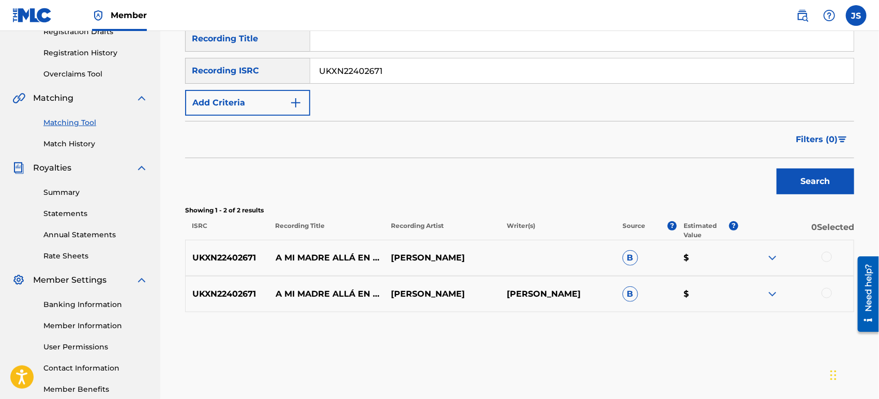
click at [825, 255] on div at bounding box center [826, 257] width 10 height 10
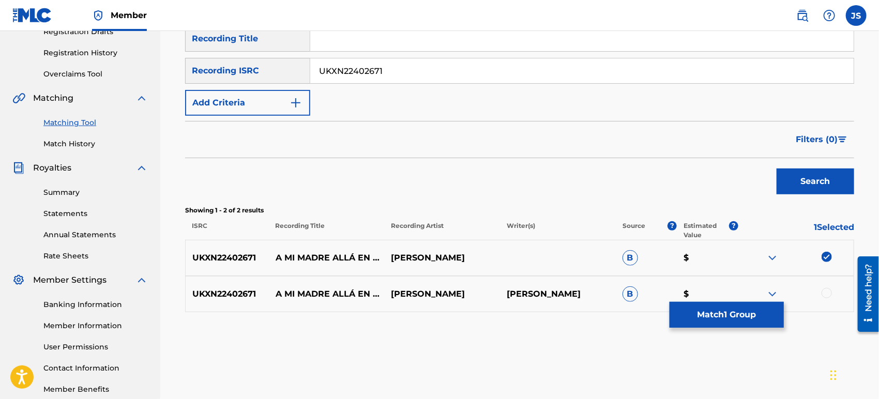
click at [826, 297] on div at bounding box center [826, 293] width 10 height 10
click at [760, 309] on button "Match 2 Groups" at bounding box center [726, 315] width 114 height 26
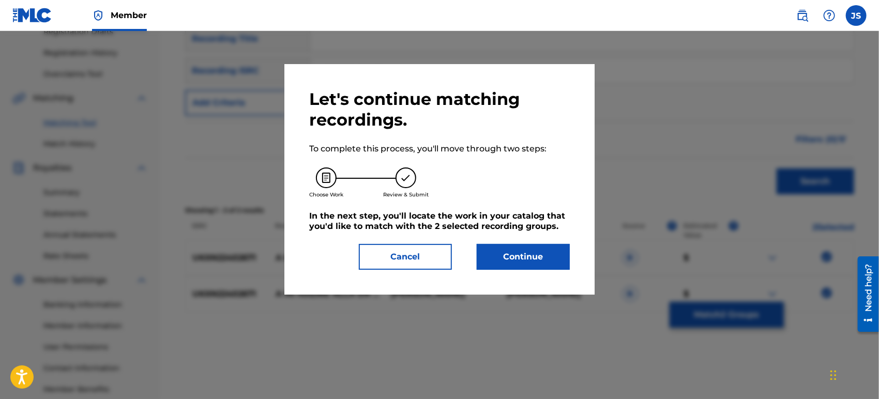
click at [506, 245] on button "Continue" at bounding box center [523, 257] width 93 height 26
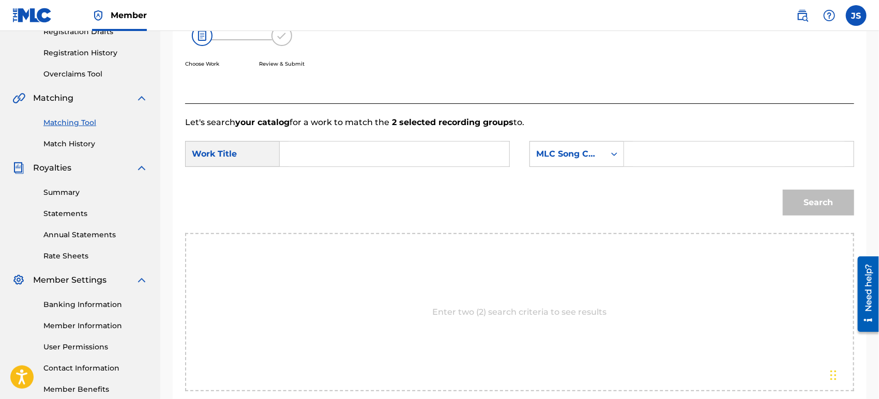
click at [404, 146] on input "Search Form" at bounding box center [394, 154] width 212 height 25
paste input "A MI MADRE ALLA EN EL CIELO"
type input "A MI MADRE ALLA EN EL CIELO"
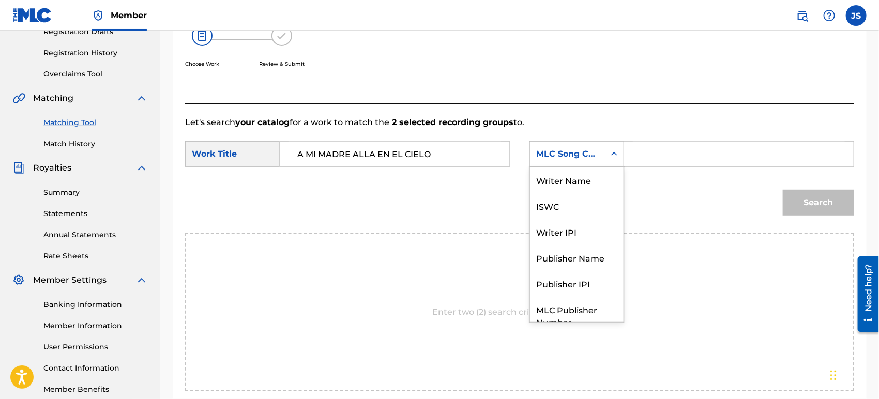
drag, startPoint x: 604, startPoint y: 149, endPoint x: 601, endPoint y: 156, distance: 7.7
click at [604, 150] on div "MLC Song Code" at bounding box center [567, 154] width 75 height 20
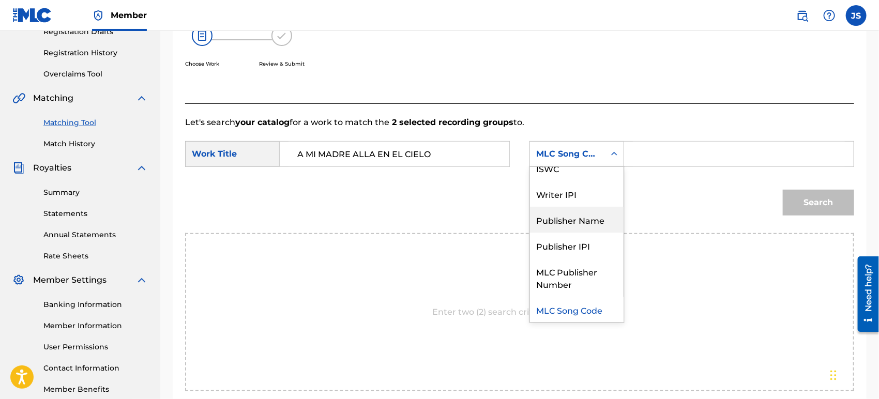
click at [591, 221] on div "Publisher Name" at bounding box center [577, 220] width 94 height 26
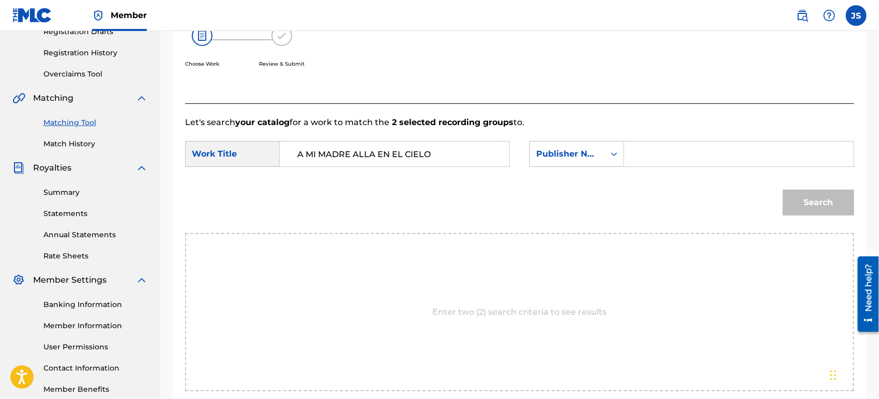
click at [662, 159] on input "Search Form" at bounding box center [739, 154] width 212 height 25
type input "MARMAZ"
drag, startPoint x: 624, startPoint y: 201, endPoint x: 681, endPoint y: 199, distance: 56.9
click at [626, 201] on div "Search" at bounding box center [519, 206] width 669 height 54
drag, startPoint x: 786, startPoint y: 197, endPoint x: 782, endPoint y: 203, distance: 7.0
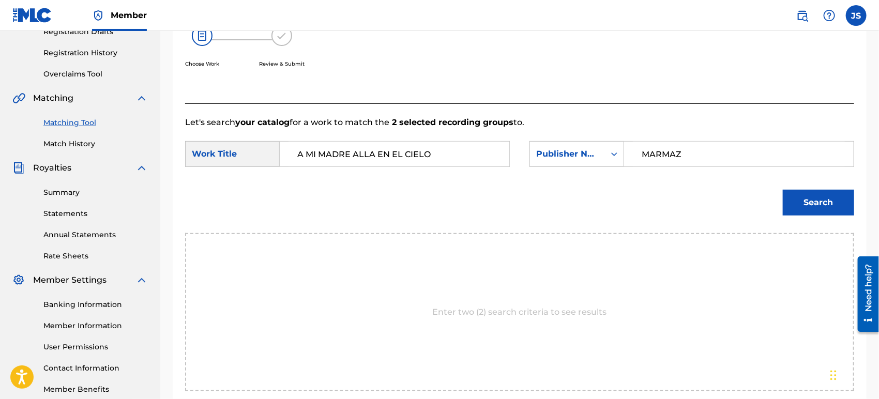
click at [787, 197] on button "Search" at bounding box center [818, 203] width 71 height 26
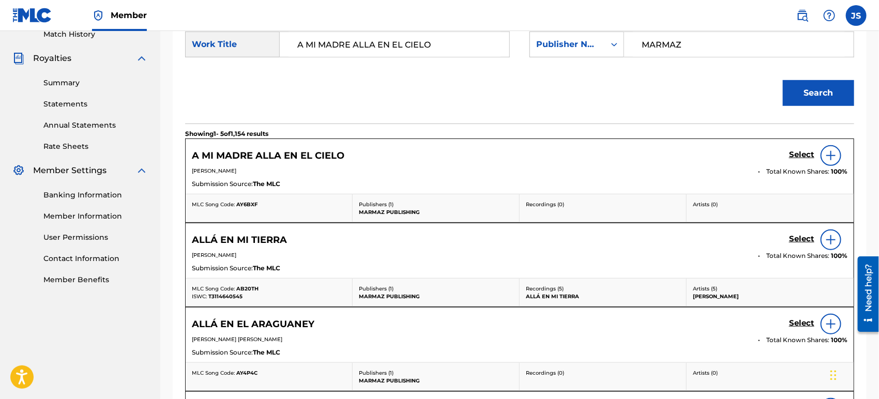
scroll to position [299, 0]
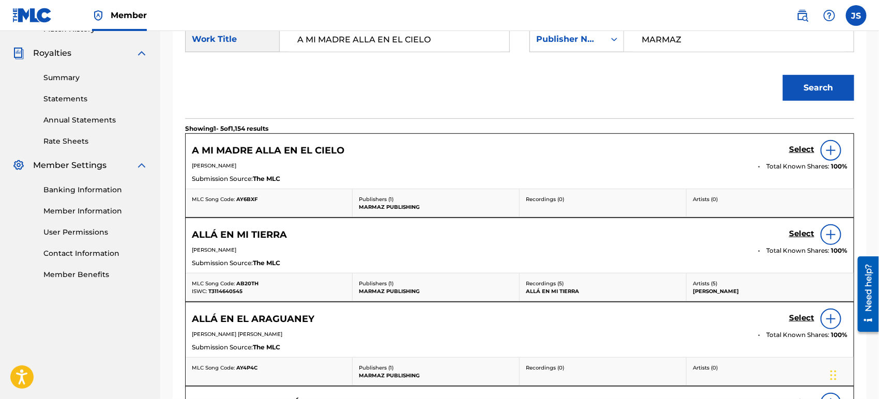
click at [249, 197] on span "AY6BXF" at bounding box center [246, 199] width 21 height 7
click at [803, 150] on h5 "Select" at bounding box center [801, 150] width 25 height 10
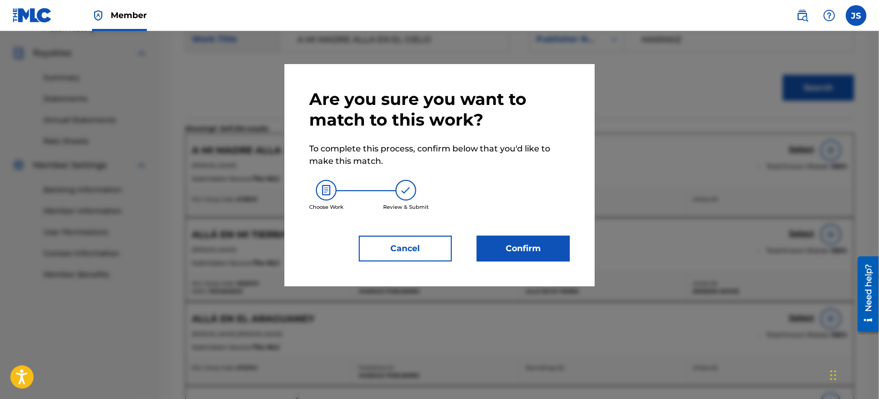
click at [530, 259] on button "Confirm" at bounding box center [523, 249] width 93 height 26
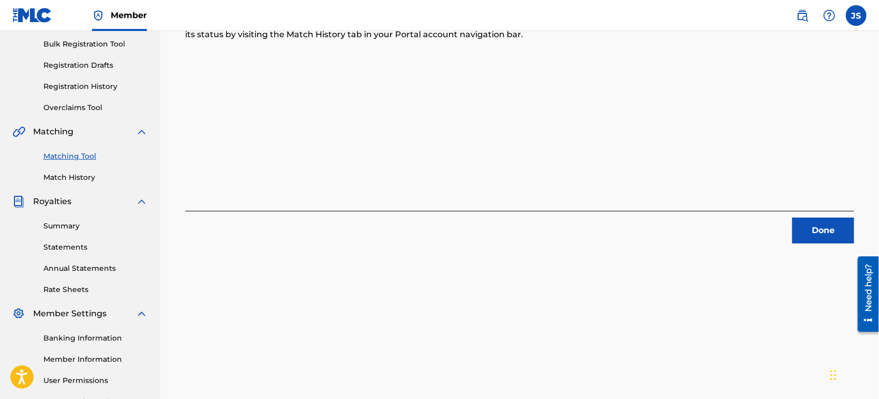
scroll to position [127, 0]
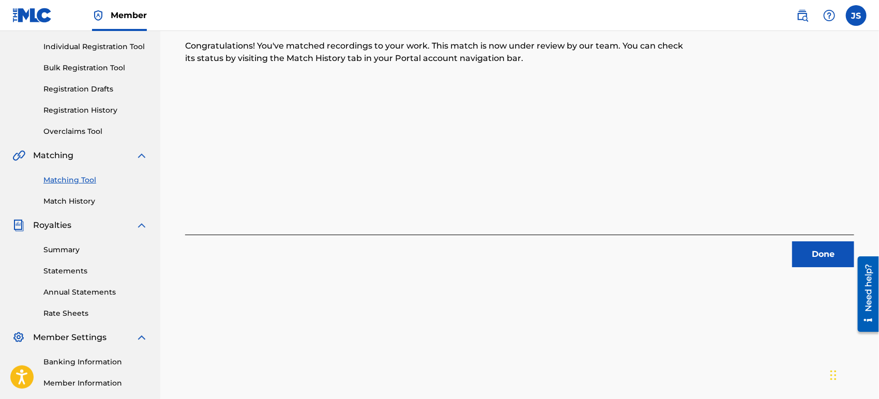
click at [805, 266] on button "Done" at bounding box center [823, 254] width 62 height 26
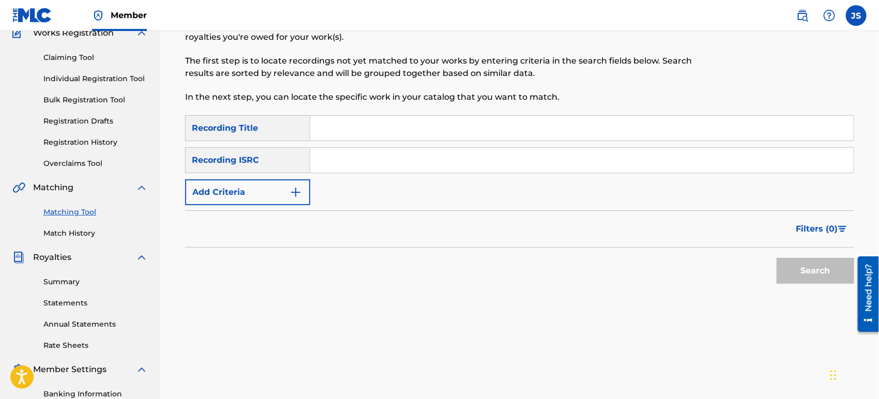
scroll to position [69, 0]
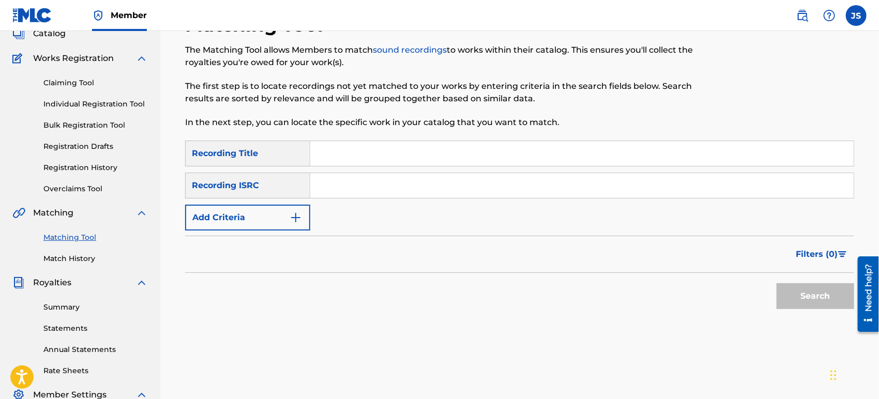
click at [413, 182] on input "Search Form" at bounding box center [581, 185] width 543 height 25
paste input "GX3Q92436357"
type input "GX3Q92436357"
drag, startPoint x: 572, startPoint y: 300, endPoint x: 711, endPoint y: 317, distance: 140.6
click at [572, 300] on div "Search" at bounding box center [519, 293] width 669 height 41
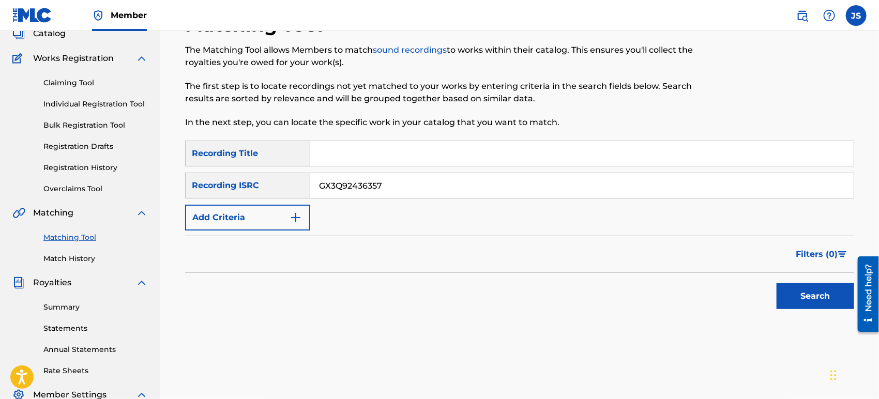
click at [810, 304] on button "Search" at bounding box center [815, 296] width 78 height 26
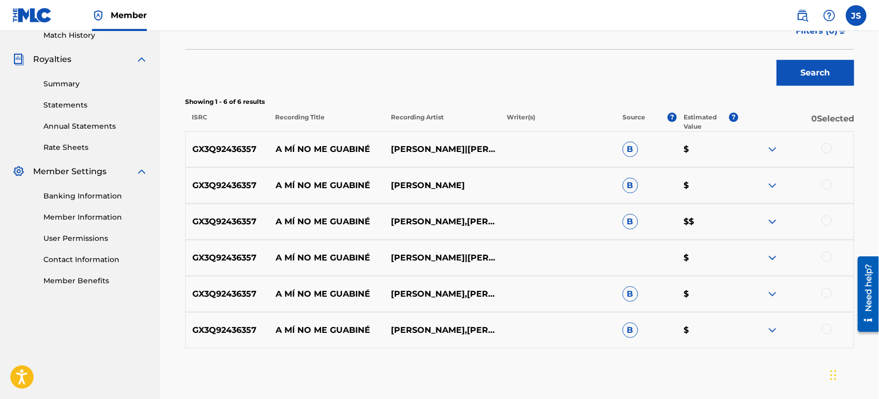
scroll to position [343, 0]
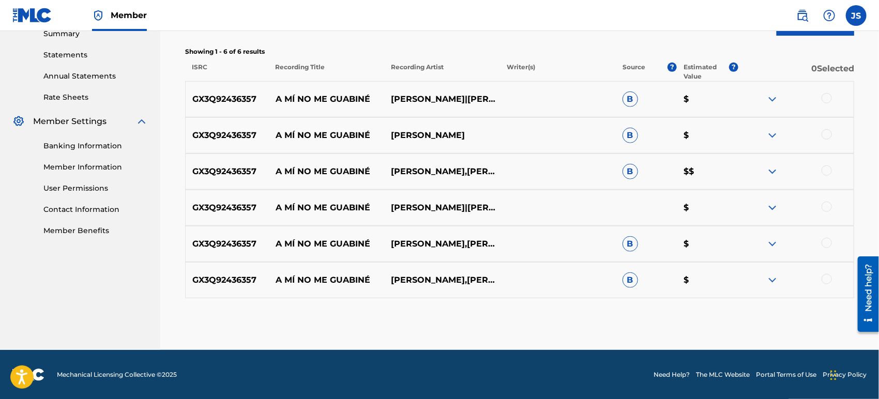
click at [826, 99] on div at bounding box center [826, 98] width 10 height 10
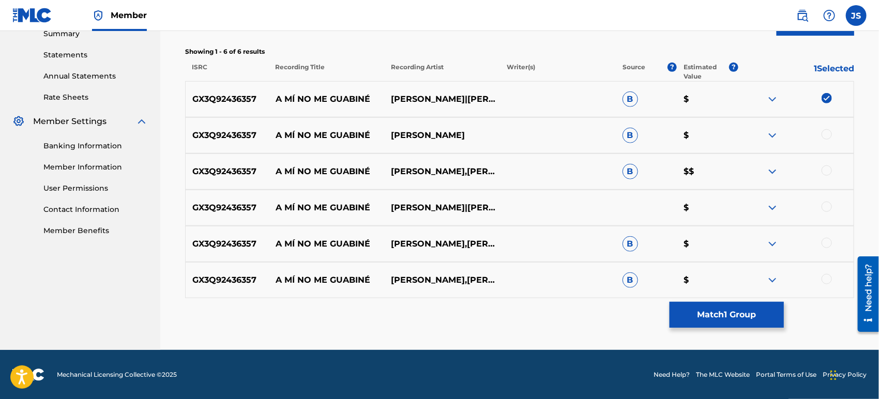
click at [827, 132] on div at bounding box center [826, 134] width 10 height 10
click at [826, 173] on div at bounding box center [826, 170] width 10 height 10
drag, startPoint x: 826, startPoint y: 206, endPoint x: 826, endPoint y: 219, distance: 13.4
click at [826, 207] on div at bounding box center [826, 207] width 10 height 10
click at [825, 243] on div at bounding box center [826, 243] width 10 height 10
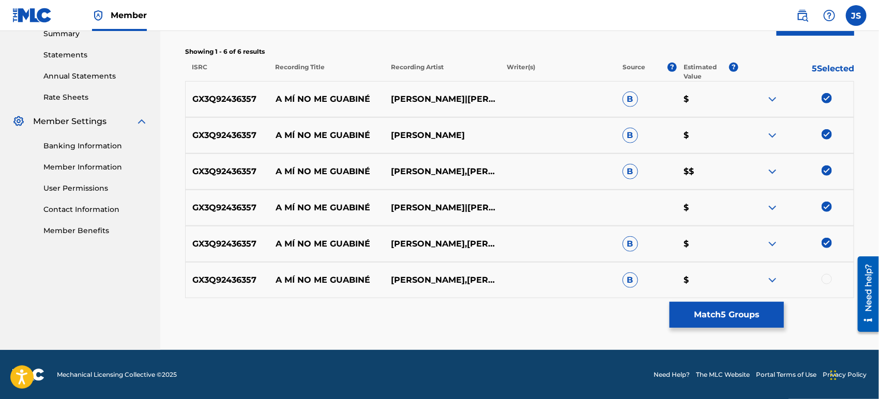
click at [826, 280] on div at bounding box center [826, 279] width 10 height 10
click at [743, 312] on button "Match 6 Groups" at bounding box center [726, 315] width 114 height 26
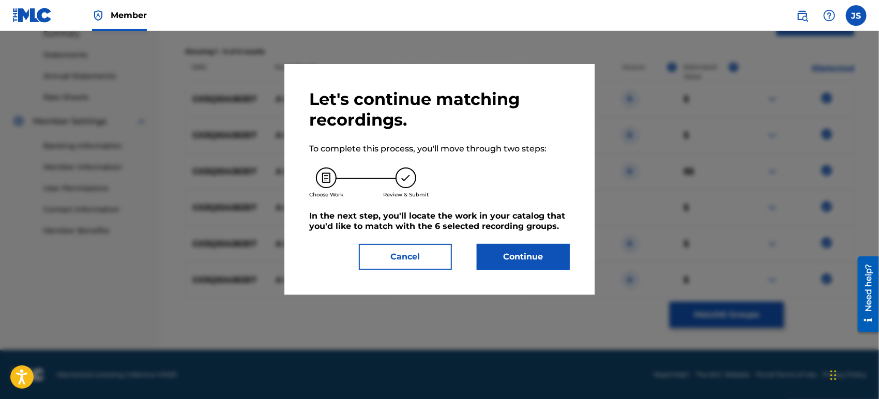
click at [548, 252] on button "Continue" at bounding box center [523, 257] width 93 height 26
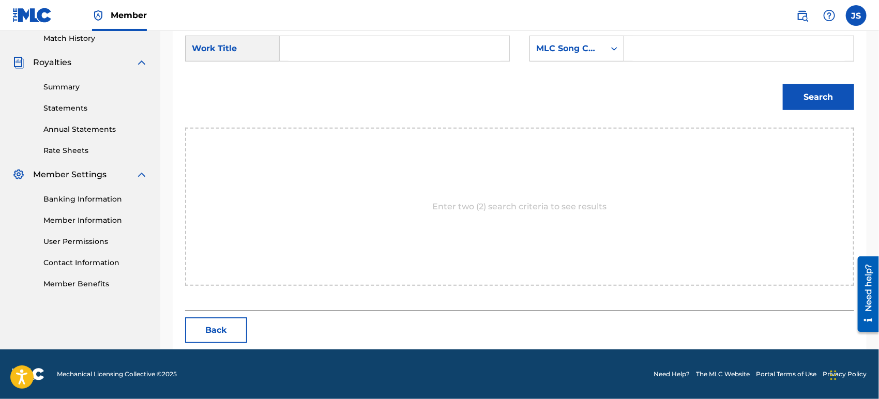
scroll to position [289, 0]
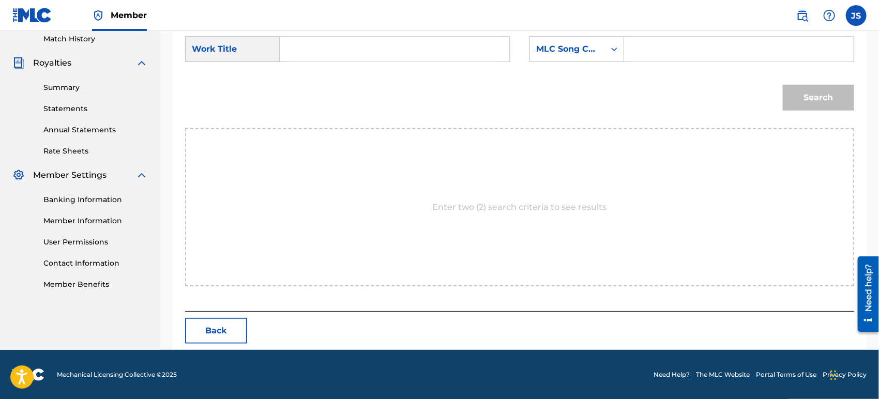
click at [367, 54] on input "Search Form" at bounding box center [394, 49] width 212 height 25
paste input "A MI NO ME GUABINE"
type input "A MI NO ME GUABINE"
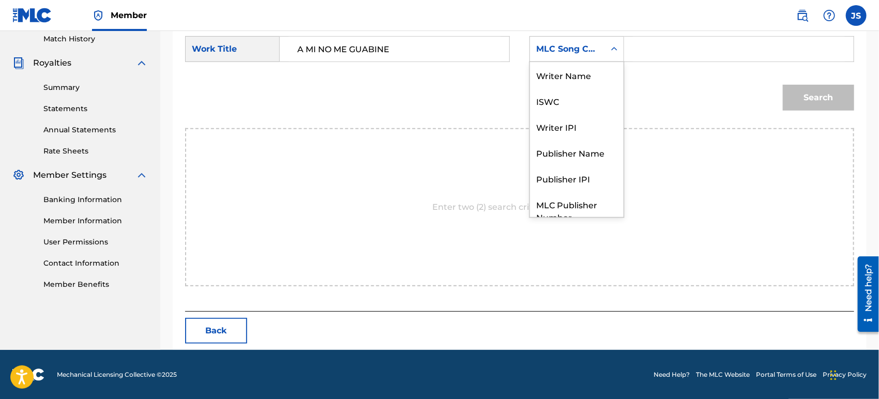
click at [590, 56] on div "MLC Song Code" at bounding box center [567, 49] width 75 height 20
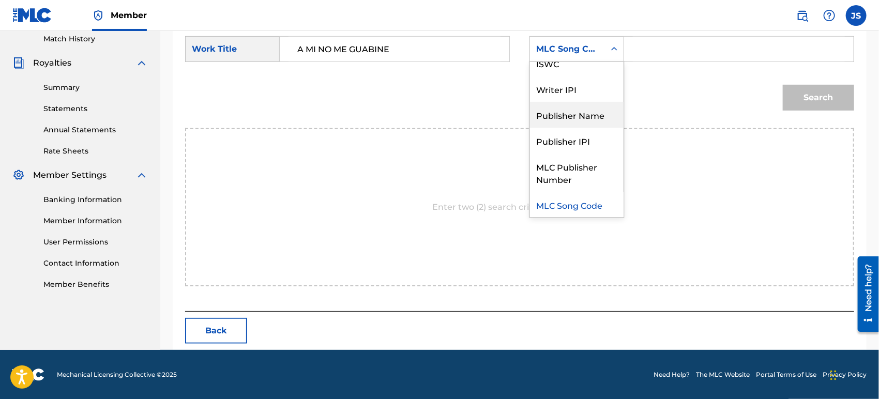
click at [592, 111] on div "Publisher Name" at bounding box center [577, 115] width 94 height 26
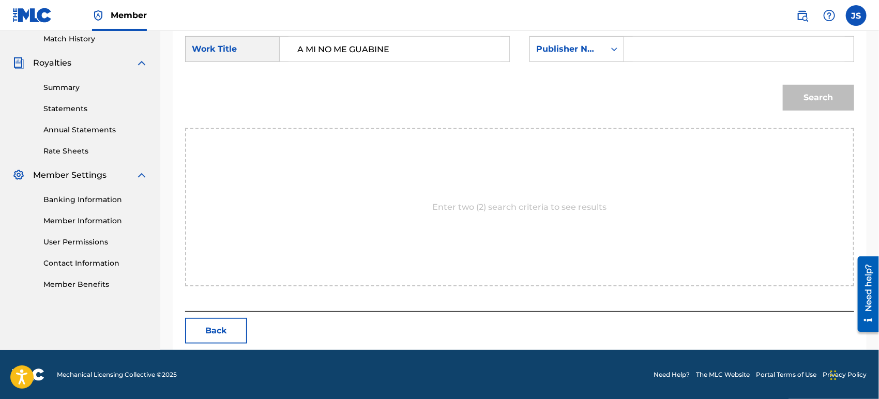
click at [650, 59] on input "Search Form" at bounding box center [739, 49] width 212 height 25
type input "MARMAZ"
drag, startPoint x: 655, startPoint y: 106, endPoint x: 815, endPoint y: 111, distance: 159.8
click at [656, 107] on div "Search" at bounding box center [519, 101] width 669 height 54
click at [820, 110] on button "Search" at bounding box center [818, 98] width 71 height 26
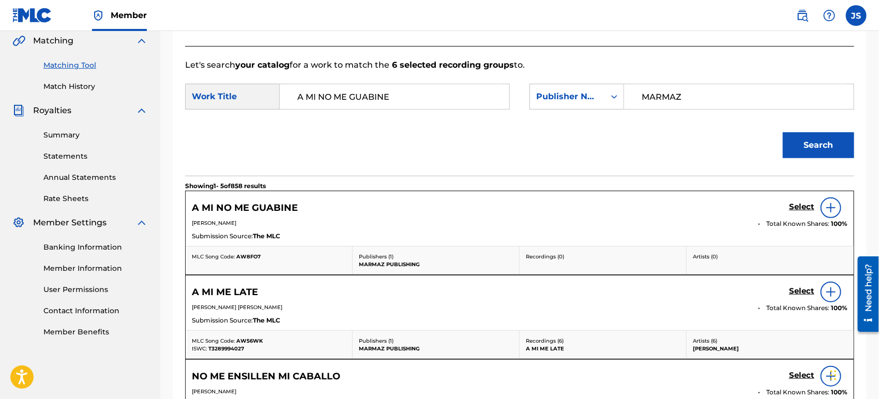
scroll to position [289, 0]
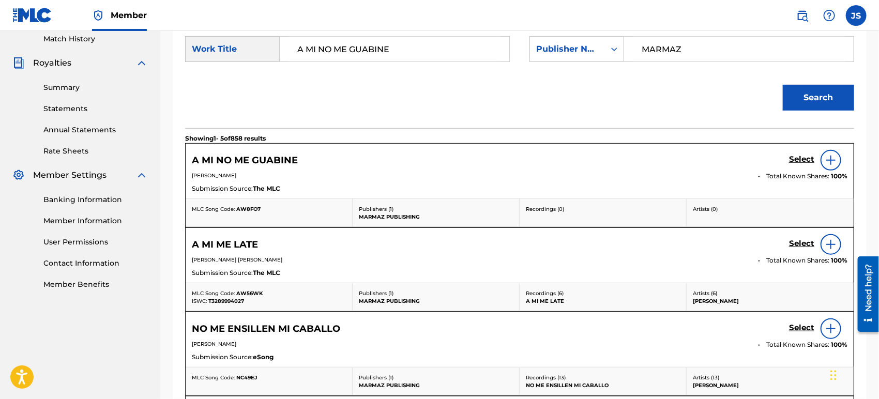
click at [242, 207] on span "AW8FO7" at bounding box center [248, 209] width 24 height 7
click at [804, 155] on h5 "Select" at bounding box center [801, 160] width 25 height 10
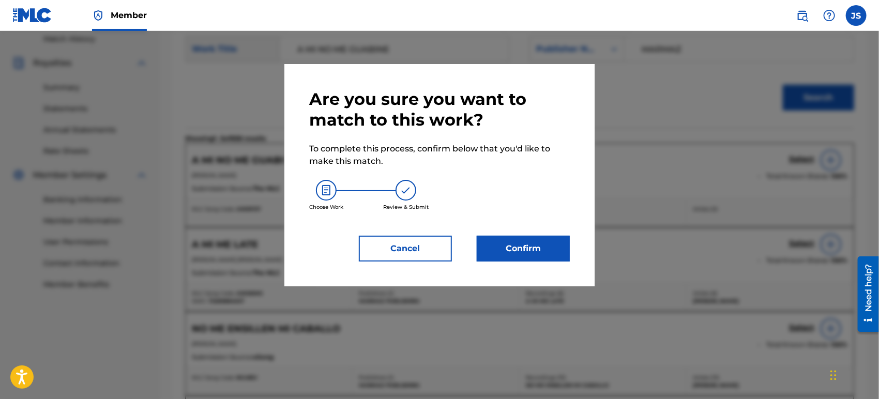
click at [534, 246] on button "Confirm" at bounding box center [523, 249] width 93 height 26
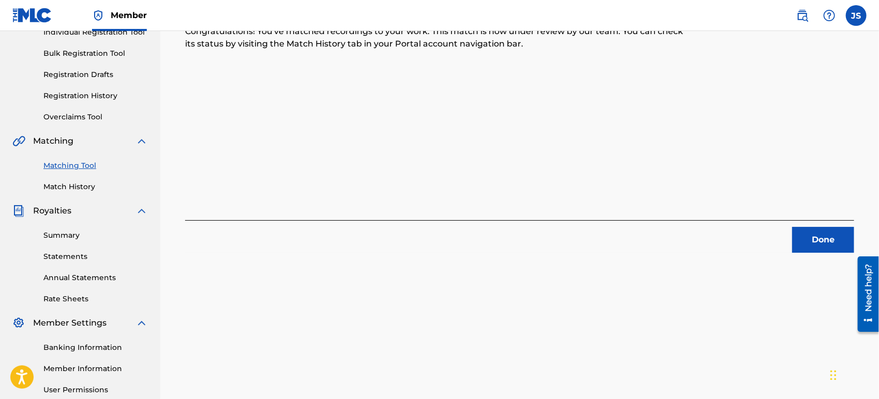
scroll to position [69, 0]
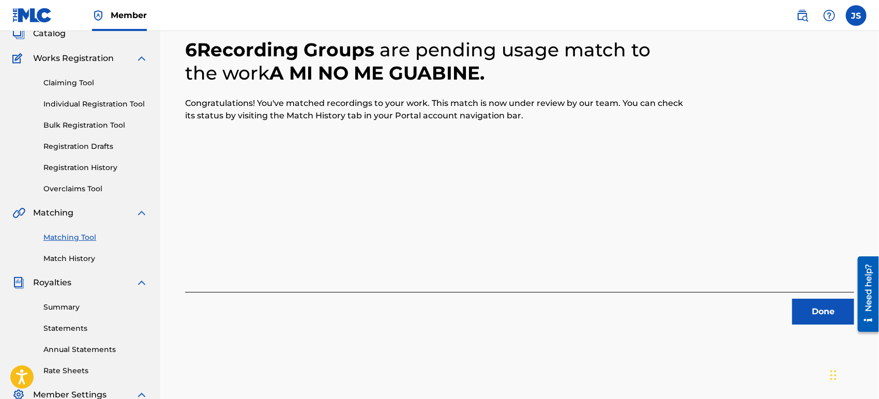
click at [815, 307] on button "Done" at bounding box center [823, 312] width 62 height 26
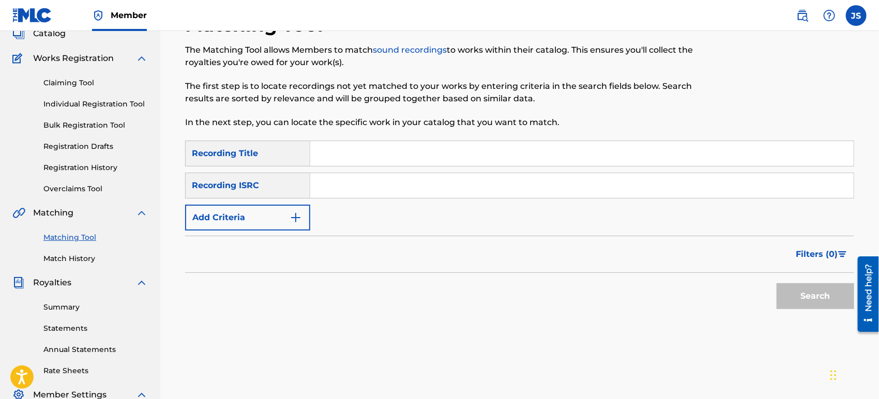
click at [413, 179] on input "Search Form" at bounding box center [581, 185] width 543 height 25
paste input "QZHZ52211039"
type input "QZHZ52211039"
click at [658, 106] on div "The Matching Tool allows Members to match sound recordings to works within thei…" at bounding box center [442, 86] width 515 height 85
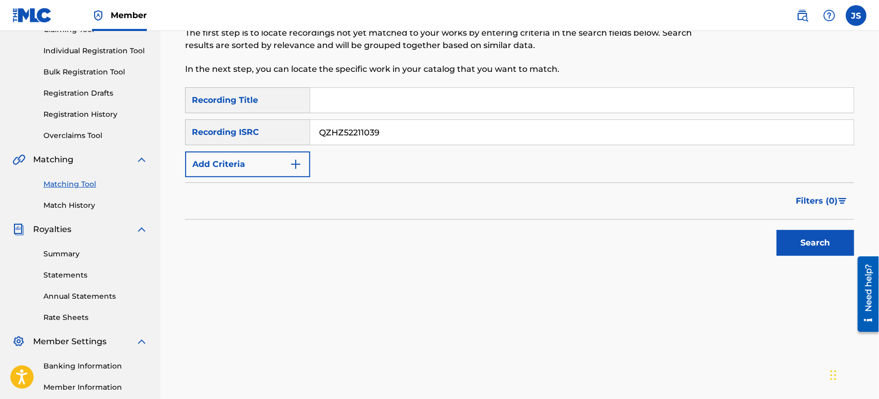
scroll to position [184, 0]
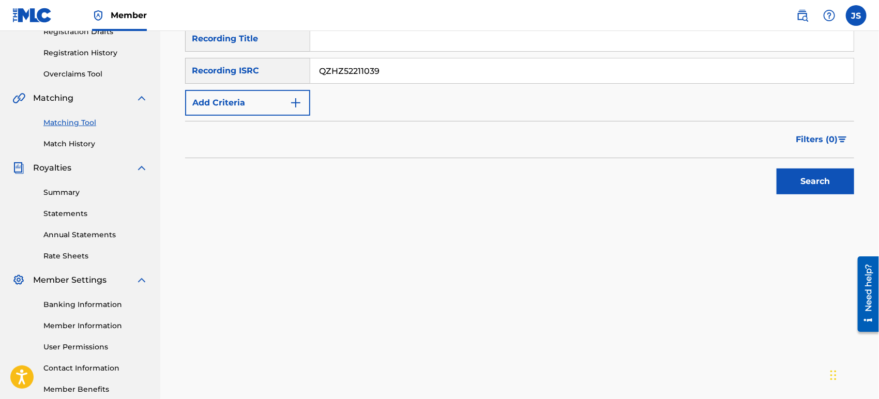
click at [819, 180] on button "Search" at bounding box center [815, 182] width 78 height 26
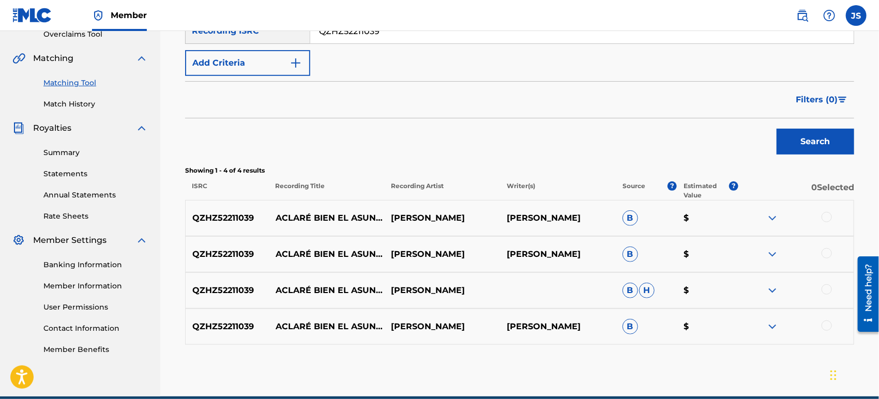
scroll to position [270, 0]
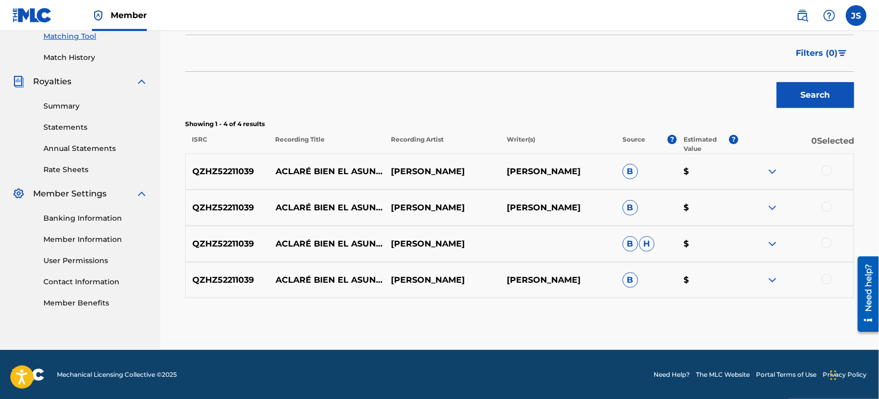
click at [829, 172] on div at bounding box center [826, 170] width 10 height 10
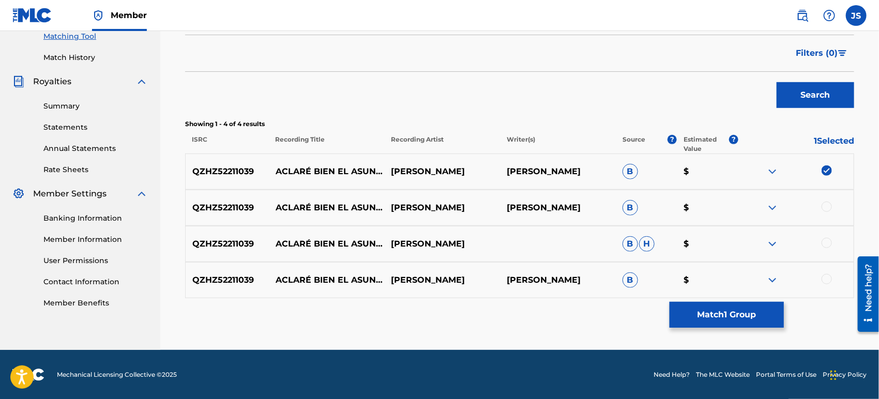
drag, startPoint x: 826, startPoint y: 207, endPoint x: 826, endPoint y: 212, distance: 5.7
click at [826, 208] on div at bounding box center [826, 207] width 10 height 10
click at [829, 245] on div at bounding box center [826, 243] width 10 height 10
click at [828, 278] on div at bounding box center [826, 279] width 10 height 10
click at [757, 314] on button "Match 4 Groups" at bounding box center [726, 315] width 114 height 26
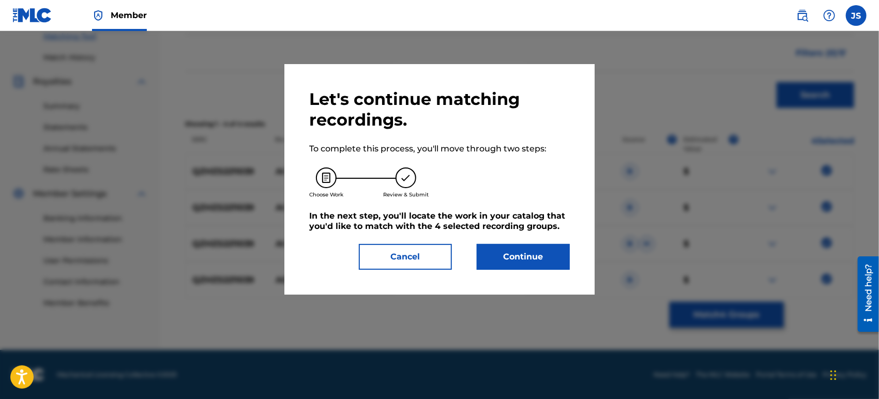
click at [553, 265] on button "Continue" at bounding box center [523, 257] width 93 height 26
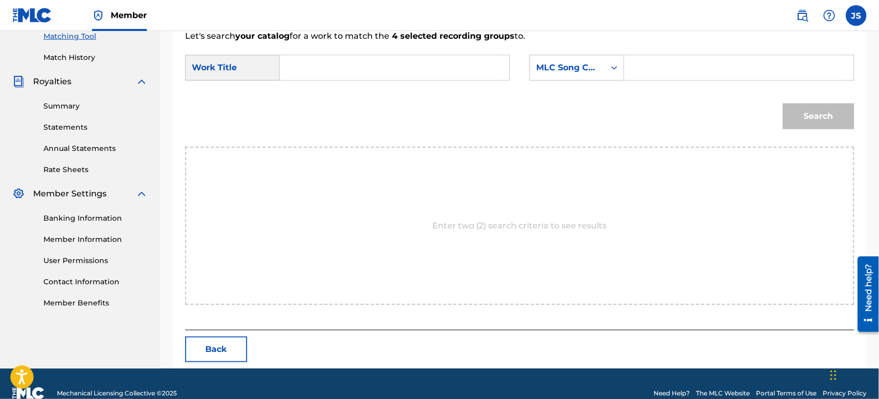
click at [377, 78] on input "Search Form" at bounding box center [394, 67] width 212 height 25
paste input "ACLARE BIEN EL ASUNTO"
type input "ACLARE BIEN EL ASUNTO"
click at [586, 59] on div "MLC Song Code" at bounding box center [567, 68] width 75 height 20
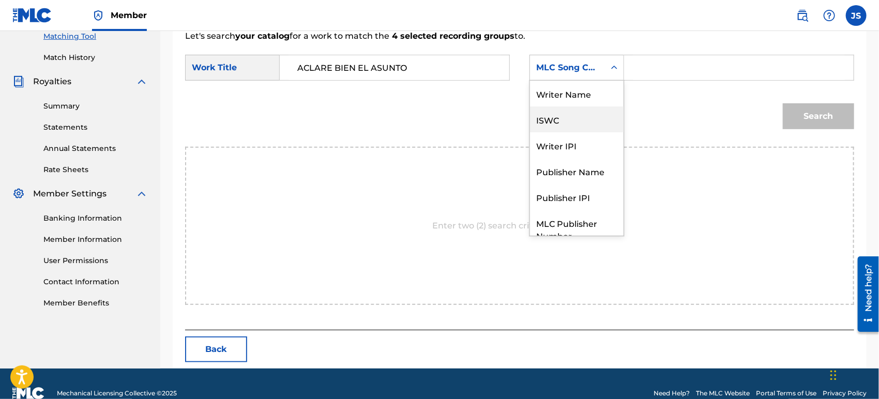
scroll to position [38, 0]
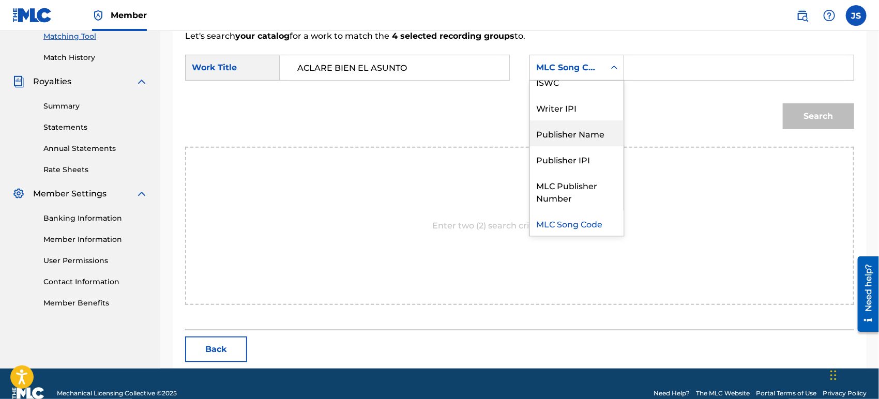
click at [583, 131] on div "Publisher Name" at bounding box center [577, 133] width 94 height 26
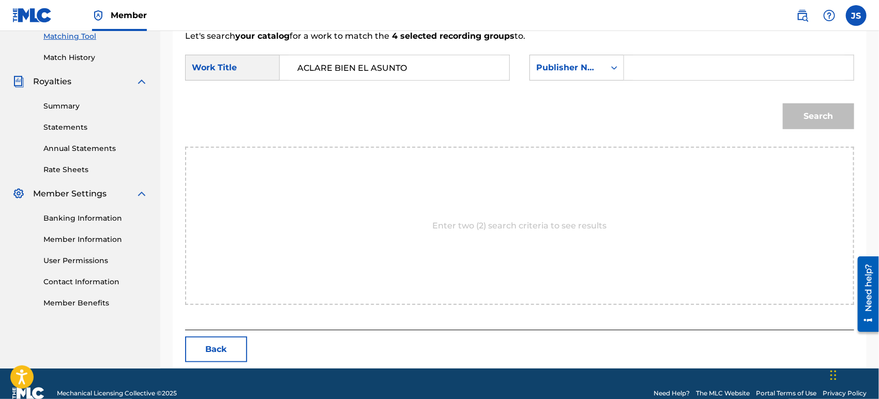
click at [676, 56] on input "Search Form" at bounding box center [739, 67] width 212 height 25
type input "MARMAZ"
click at [635, 138] on div "Search" at bounding box center [519, 120] width 669 height 54
drag, startPoint x: 813, startPoint y: 111, endPoint x: 807, endPoint y: 117, distance: 8.8
click at [813, 111] on button "Search" at bounding box center [818, 116] width 71 height 26
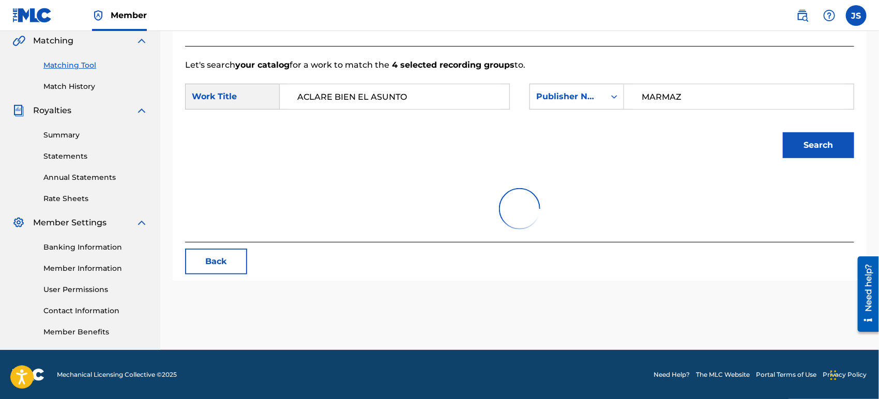
scroll to position [270, 0]
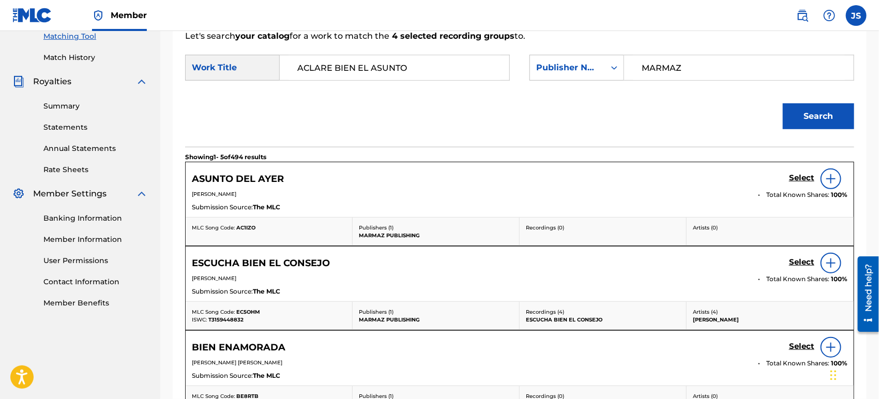
drag, startPoint x: 425, startPoint y: 71, endPoint x: 298, endPoint y: 78, distance: 127.4
click at [298, 78] on input "ACLARE BIEN EL ASUNTO" at bounding box center [394, 67] width 212 height 25
paste input "QZHZ52211039"
drag, startPoint x: 361, startPoint y: 71, endPoint x: 255, endPoint y: 76, distance: 106.1
click at [255, 76] on div "SearchWithCriteria42946fb1-1bb8-42ee-bfd0-8918f3245d72 Work Title QZHZ52211039" at bounding box center [347, 68] width 325 height 26
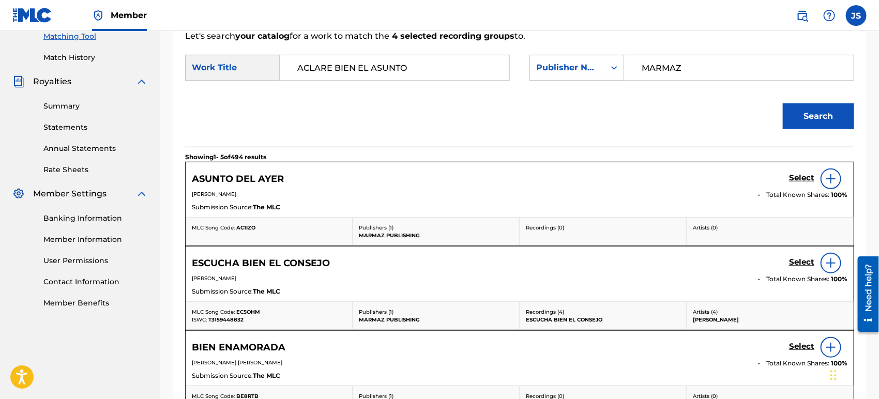
click at [335, 89] on form "SearchWithCriteria42946fb1-1bb8-42ee-bfd0-8918f3245d72 Work Title ACLARE BIEN E…" at bounding box center [519, 94] width 669 height 104
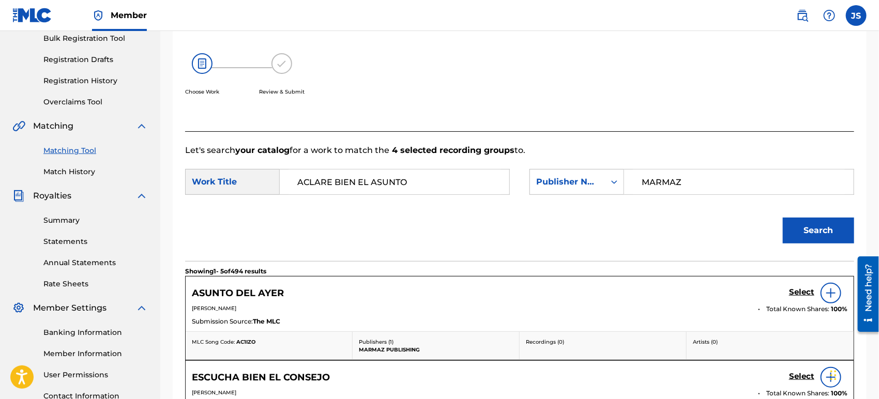
scroll to position [156, 0]
click at [380, 183] on input "ACLARE BIEN EL ASUNTO" at bounding box center [394, 182] width 212 height 25
drag, startPoint x: 371, startPoint y: 179, endPoint x: 159, endPoint y: 165, distance: 212.4
click at [160, 165] on main "MARMAZ PUBLISHING Summary Catalog Works Registration Claiming Tool Individual R…" at bounding box center [439, 332] width 879 height 914
paste input "GX3Q92480966"
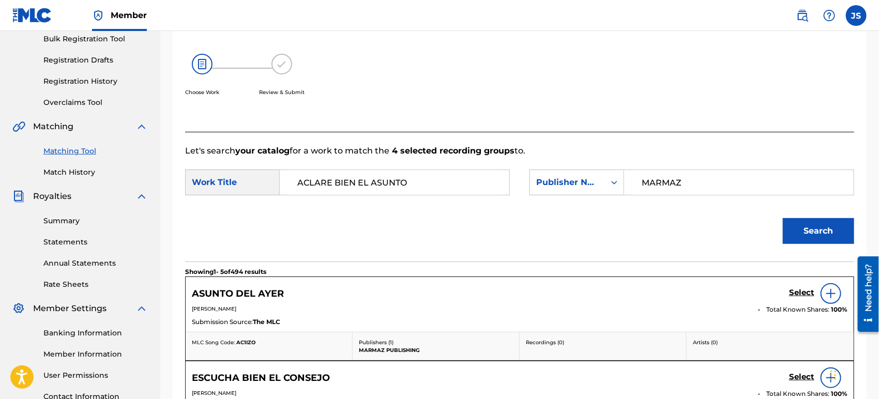
type input "GX3Q92480966"
drag, startPoint x: 343, startPoint y: 184, endPoint x: 199, endPoint y: 177, distance: 144.9
click at [202, 177] on div "SearchWithCriteria42946fb1-1bb8-42ee-bfd0-8918f3245d72 Work Title GX3Q92480966" at bounding box center [347, 183] width 325 height 26
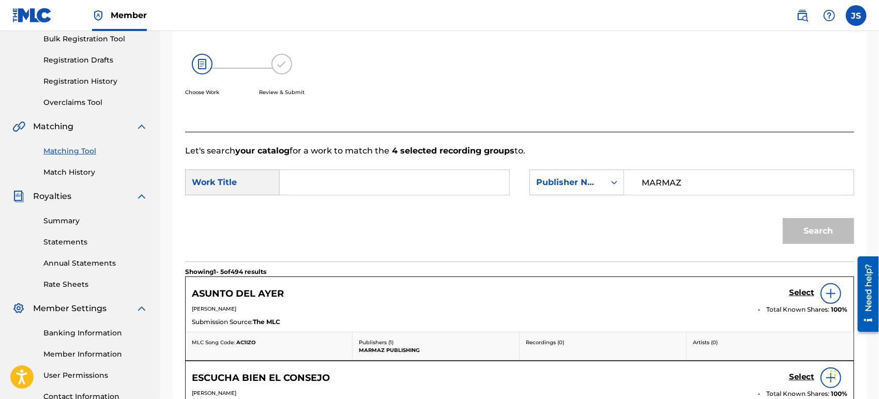
paste input "AMOR Y TRAICION"
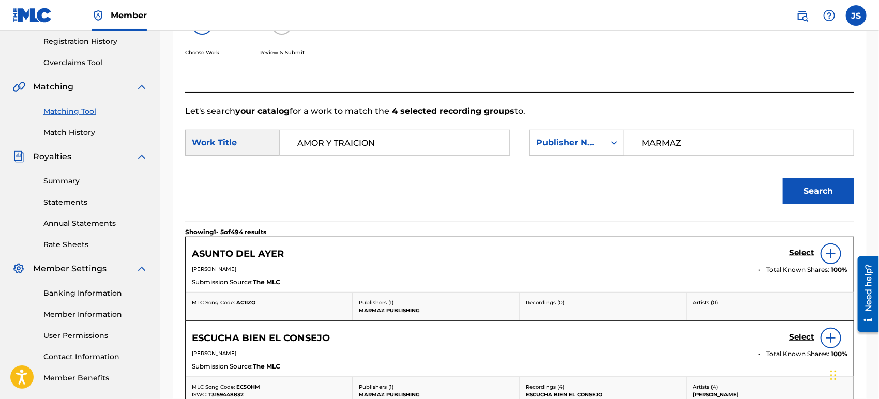
scroll to position [213, 0]
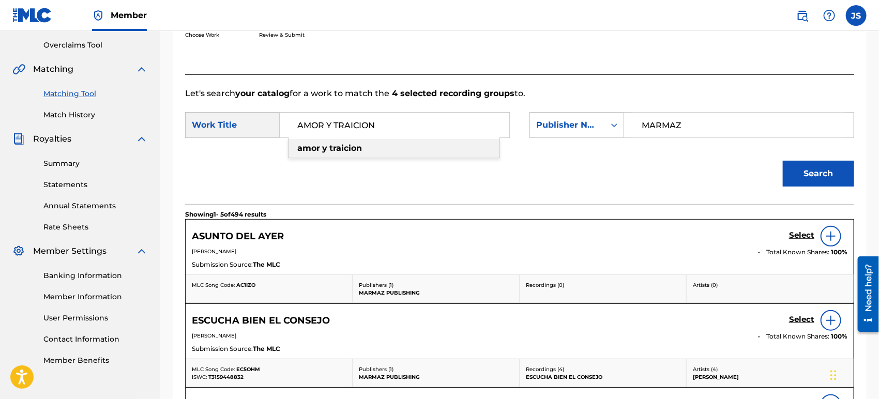
drag, startPoint x: 273, startPoint y: 127, endPoint x: 260, endPoint y: 126, distance: 12.9
click at [260, 126] on div "SearchWithCriteria42946fb1-1bb8-42ee-bfd0-8918f3245d72 Work Title AMOR Y TRAICI…" at bounding box center [347, 125] width 325 height 26
paste input "GX3Q92480966"
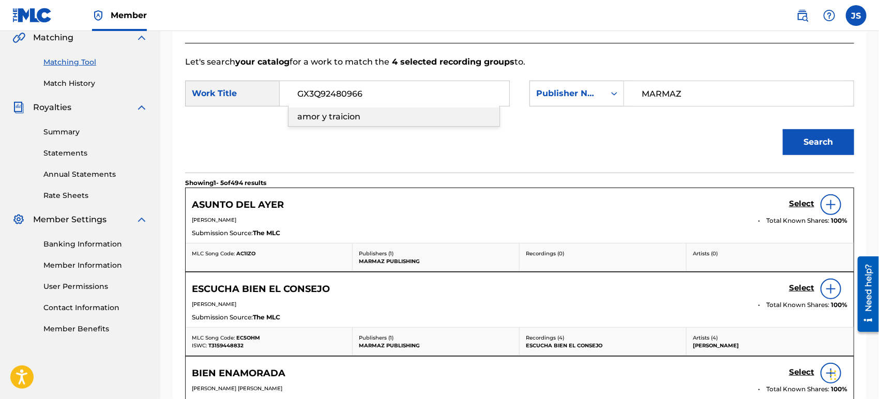
scroll to position [270, 0]
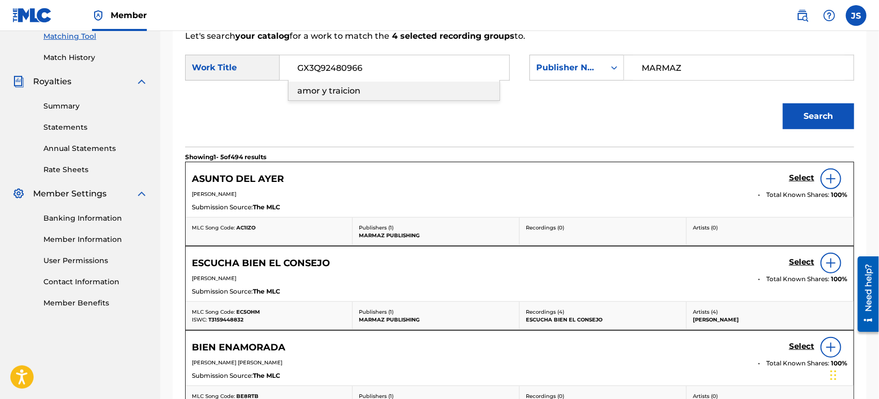
type input "GX3Q92480966"
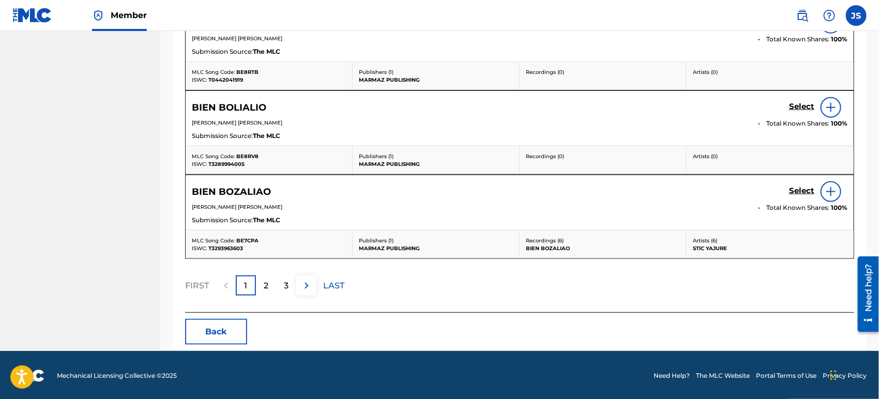
click at [197, 332] on button "Back" at bounding box center [216, 332] width 62 height 26
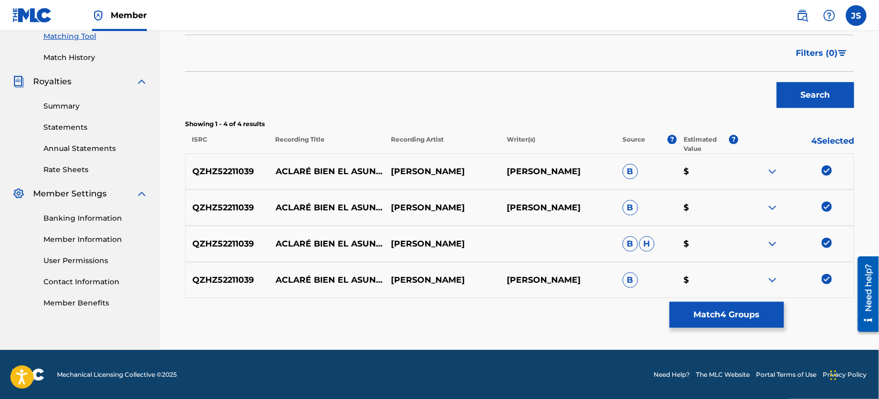
click at [826, 279] on img at bounding box center [826, 279] width 10 height 10
click at [826, 244] on img at bounding box center [826, 243] width 10 height 10
click at [828, 206] on img at bounding box center [826, 207] width 10 height 10
click at [822, 171] on img at bounding box center [826, 170] width 10 height 10
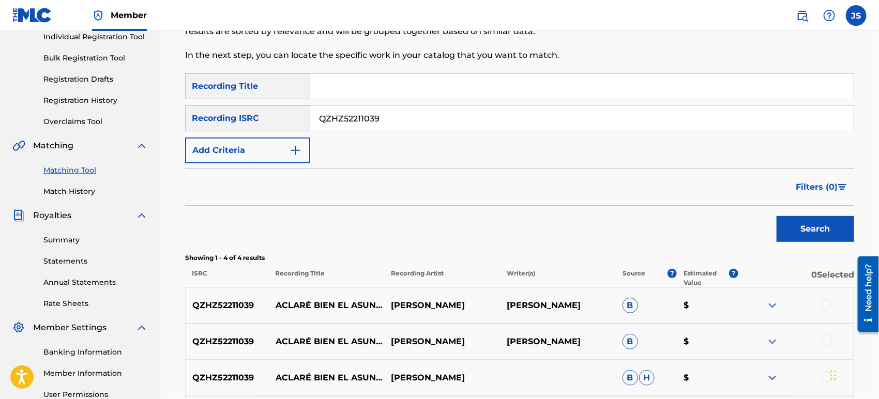
scroll to position [0, 0]
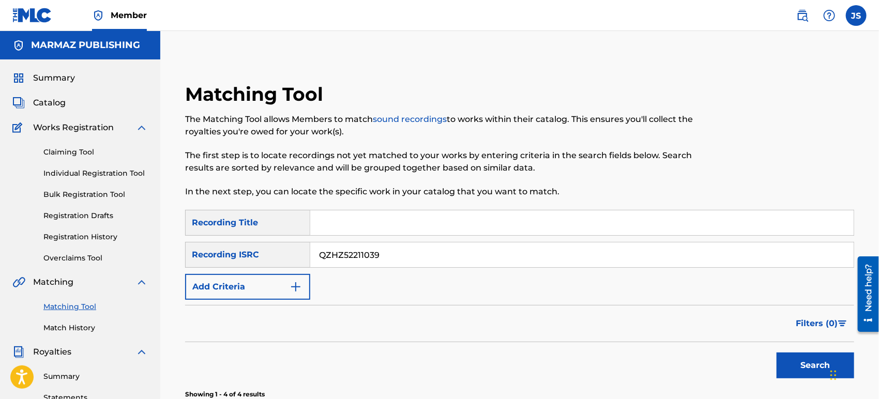
drag, startPoint x: 463, startPoint y: 265, endPoint x: 153, endPoint y: 284, distance: 310.7
click at [157, 283] on main "MARMAZ PUBLISHING Summary Catalog Works Registration Claiming Tool Individual R…" at bounding box center [439, 325] width 879 height 589
paste input "GX3Q92480966"
type input "GX3Q92480966"
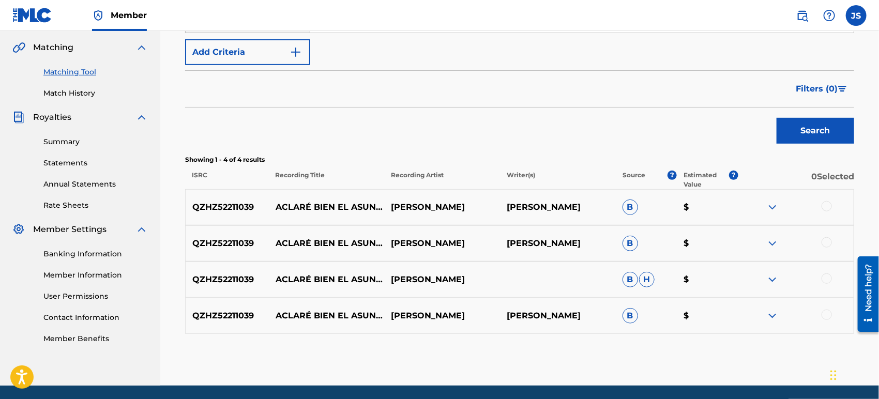
scroll to position [270, 0]
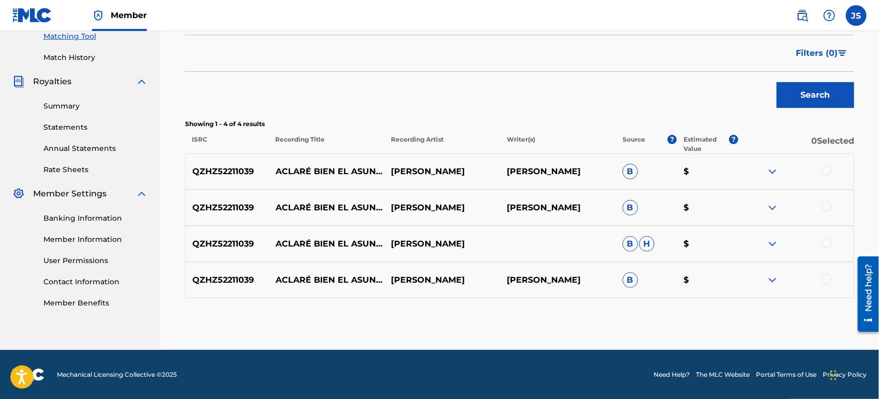
click at [814, 96] on button "Search" at bounding box center [815, 95] width 78 height 26
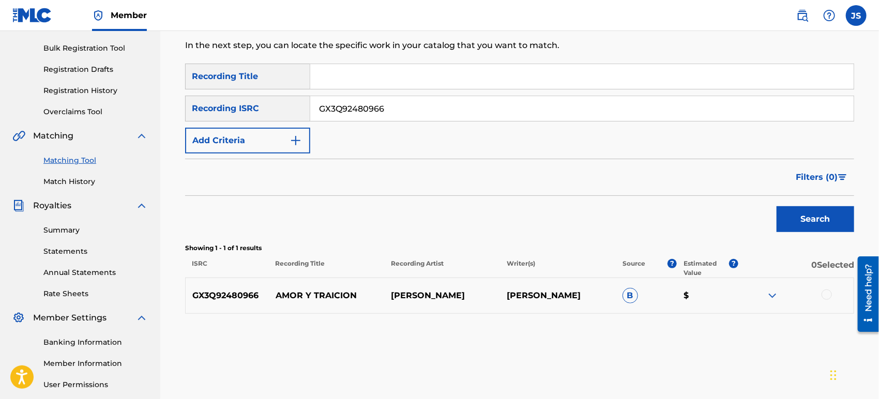
scroll to position [127, 0]
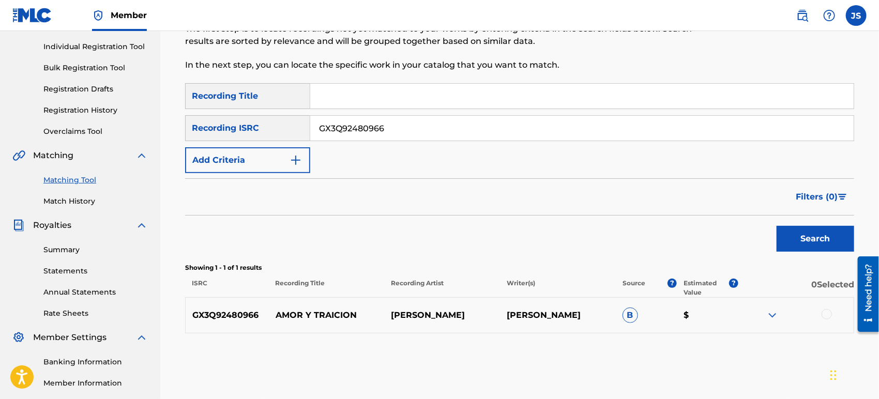
click at [829, 312] on div at bounding box center [826, 314] width 10 height 10
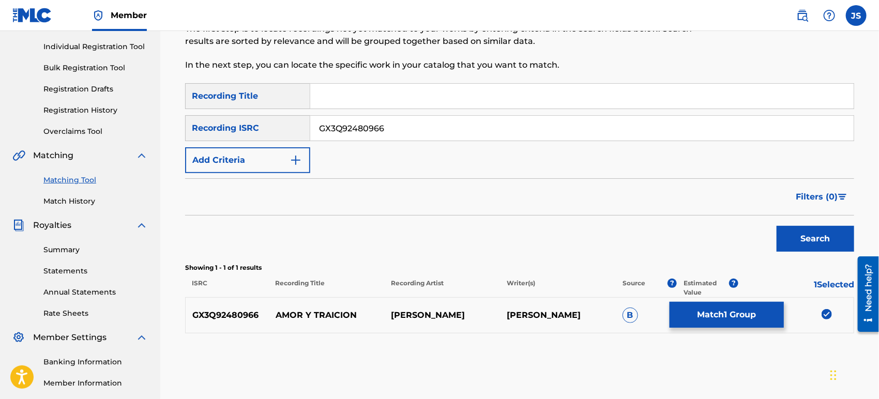
click at [739, 318] on button "Match 1 Group" at bounding box center [726, 315] width 114 height 26
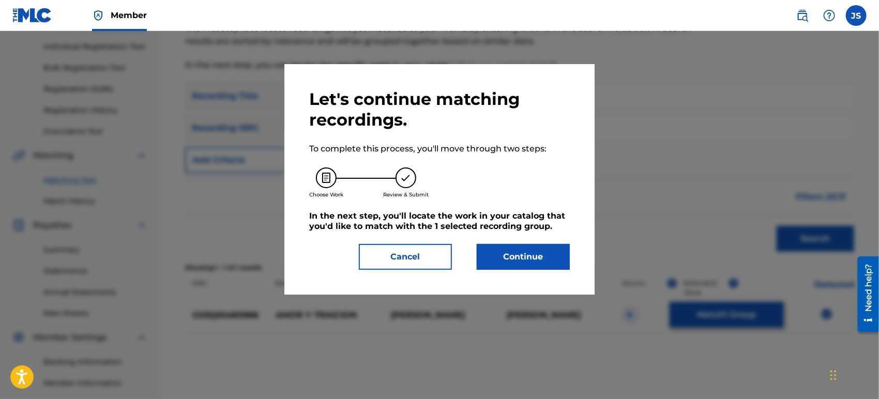
click at [522, 260] on button "Continue" at bounding box center [523, 257] width 93 height 26
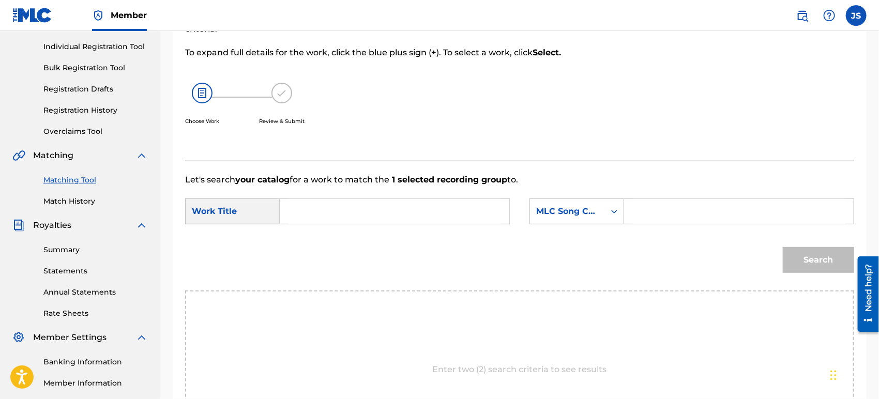
click at [428, 218] on input "Search Form" at bounding box center [394, 211] width 212 height 25
paste input "AMOR Y TRAICION"
type input "AMOR Y TRAICION"
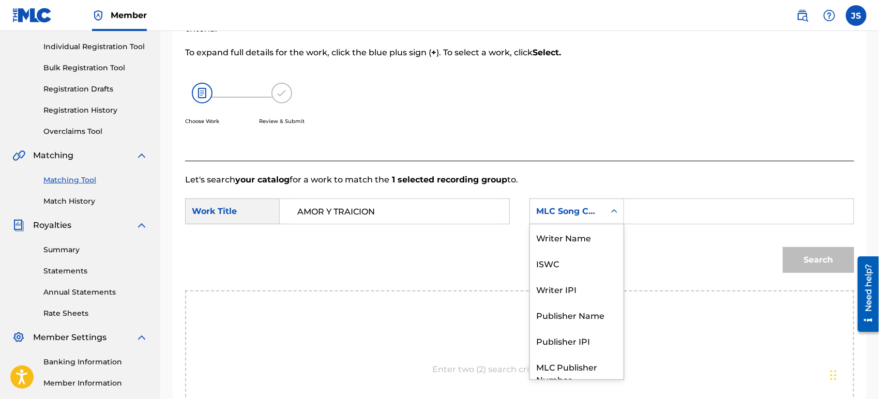
click at [604, 205] on div "MLC Song Code" at bounding box center [567, 212] width 75 height 20
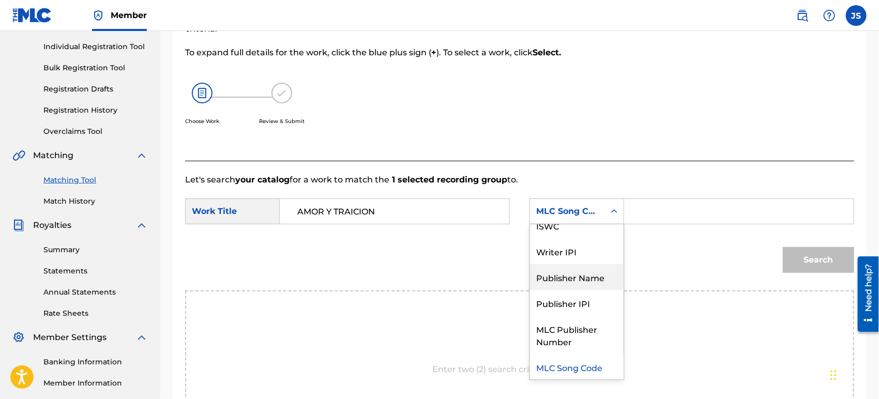
drag, startPoint x: 593, startPoint y: 280, endPoint x: 612, endPoint y: 263, distance: 24.5
click at [593, 281] on div "Publisher Name" at bounding box center [577, 277] width 94 height 26
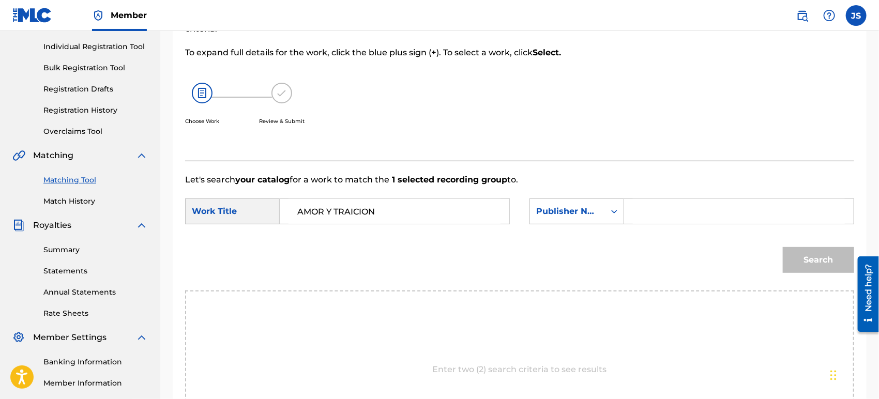
click at [675, 221] on input "Search Form" at bounding box center [739, 211] width 212 height 25
type input "MARMAZ"
click at [611, 272] on div "Search" at bounding box center [519, 264] width 669 height 54
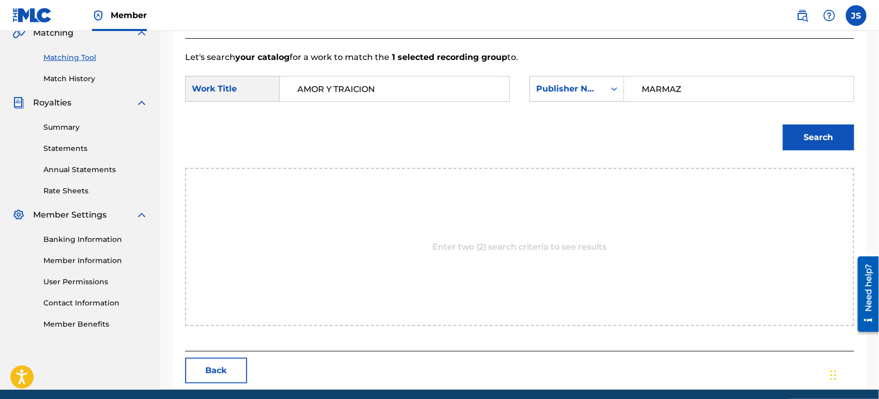
scroll to position [232, 0]
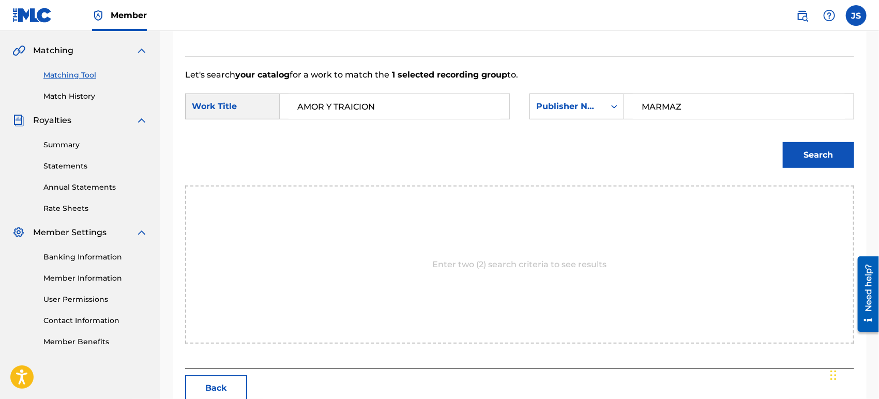
click at [819, 157] on button "Search" at bounding box center [818, 155] width 71 height 26
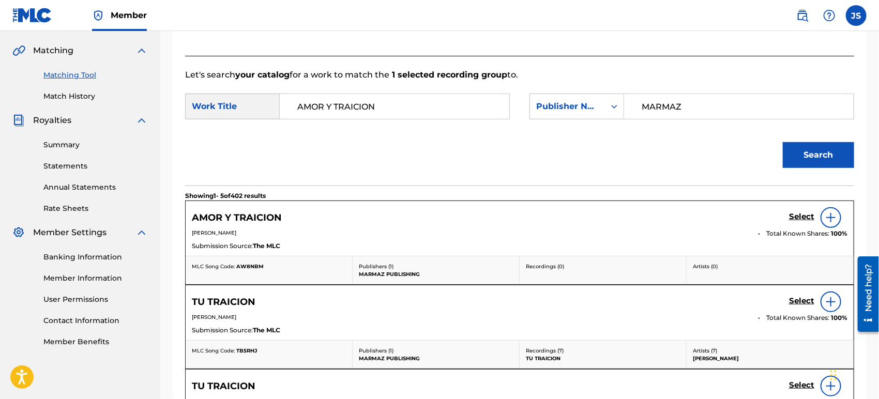
click at [252, 268] on span "AW8NBM" at bounding box center [249, 266] width 27 height 7
click at [795, 215] on h5 "Select" at bounding box center [801, 217] width 25 height 10
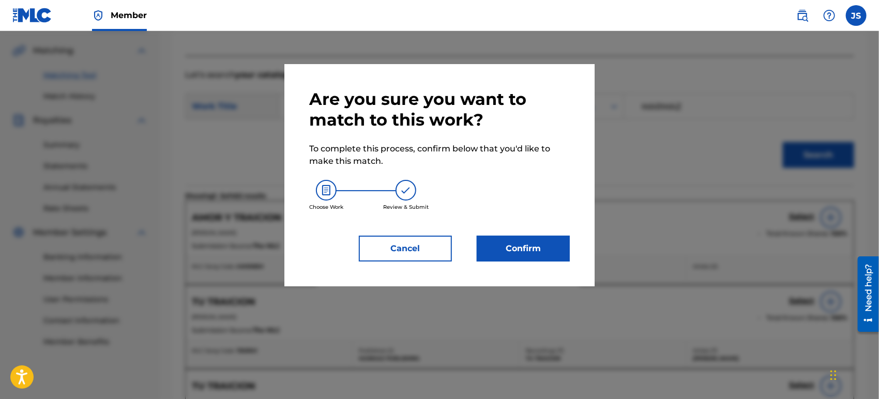
click at [521, 250] on button "Confirm" at bounding box center [523, 249] width 93 height 26
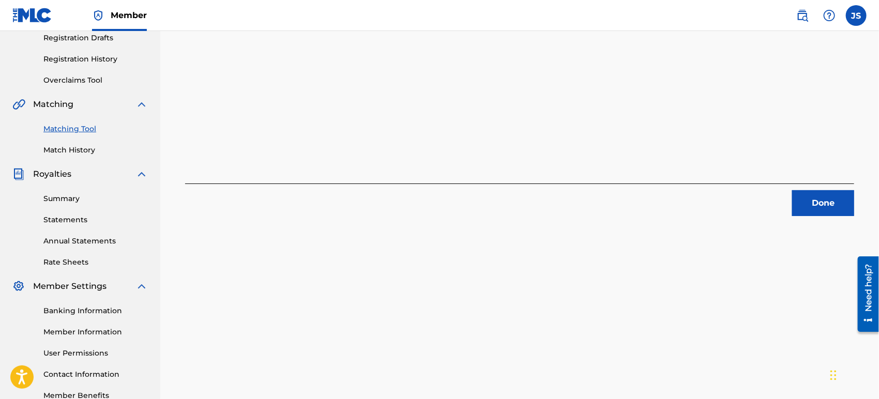
scroll to position [116, 0]
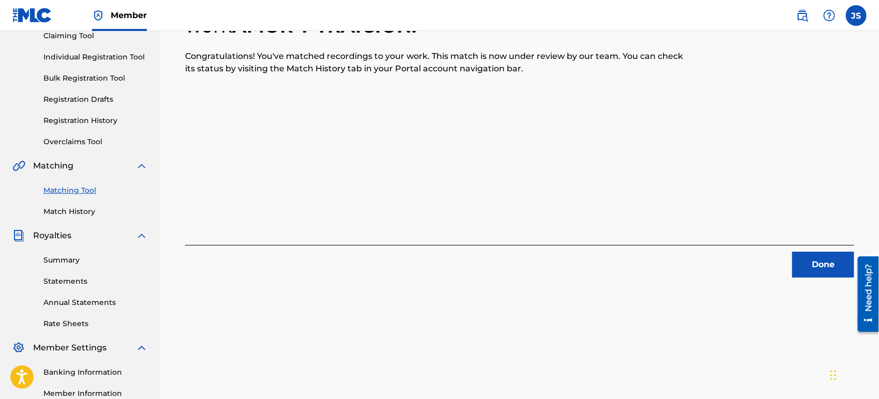
click at [806, 250] on div "Done" at bounding box center [519, 261] width 669 height 33
click at [814, 262] on button "Done" at bounding box center [823, 265] width 62 height 26
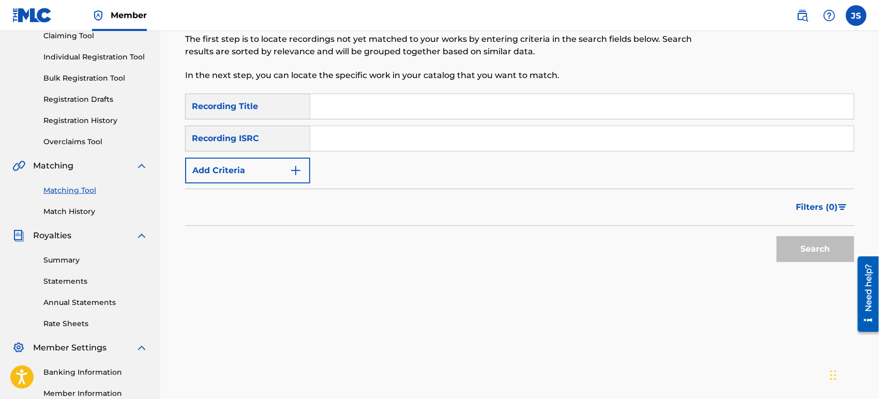
click at [452, 143] on input "Search Form" at bounding box center [581, 138] width 543 height 25
paste input "UKXN22457953"
type input "UKXN22457953"
click at [604, 209] on div "Filters ( 0 )" at bounding box center [519, 207] width 669 height 37
click at [811, 251] on button "Search" at bounding box center [815, 249] width 78 height 26
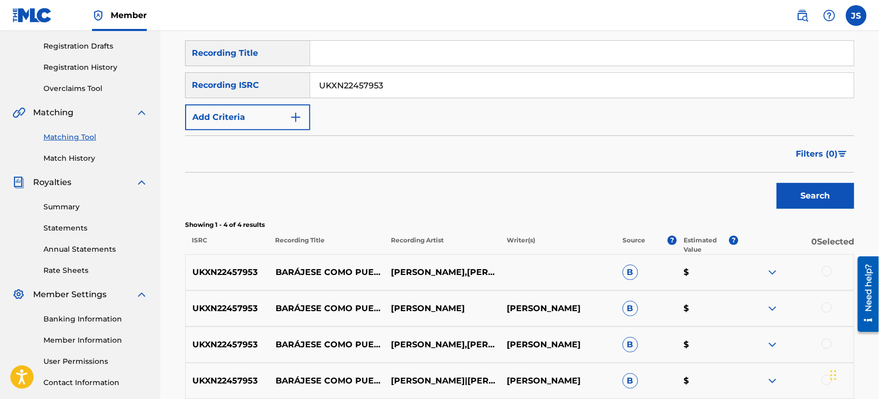
scroll to position [232, 0]
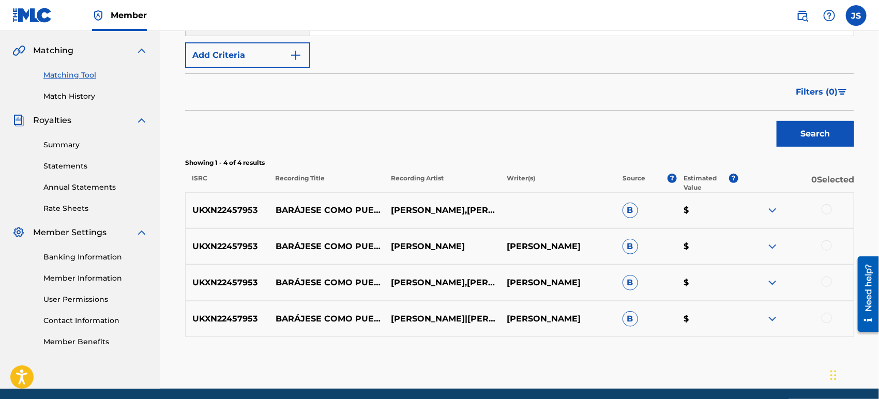
click at [828, 212] on div at bounding box center [826, 209] width 10 height 10
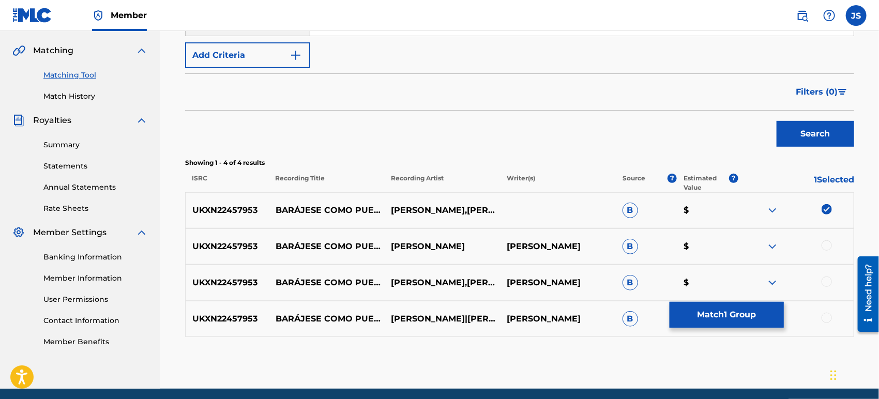
click at [828, 245] on div at bounding box center [826, 245] width 10 height 10
click at [827, 284] on div at bounding box center [826, 282] width 10 height 10
click at [820, 316] on div at bounding box center [796, 319] width 116 height 12
click at [827, 318] on div at bounding box center [826, 318] width 10 height 10
click at [744, 319] on button "Match 4 Groups" at bounding box center [726, 315] width 114 height 26
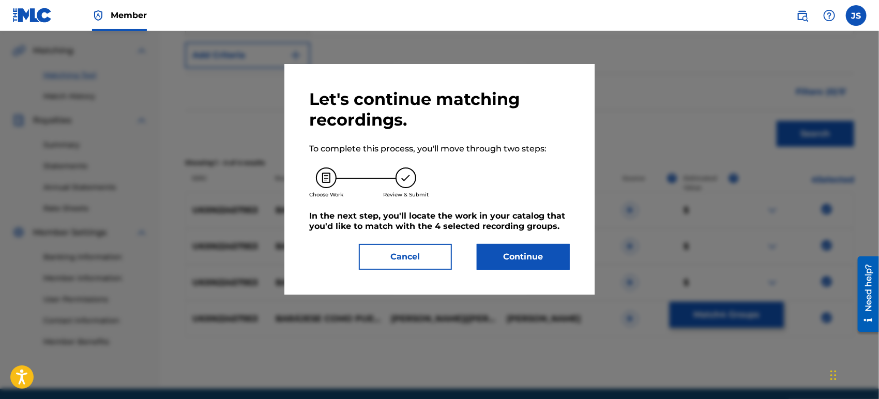
click at [545, 263] on button "Continue" at bounding box center [523, 257] width 93 height 26
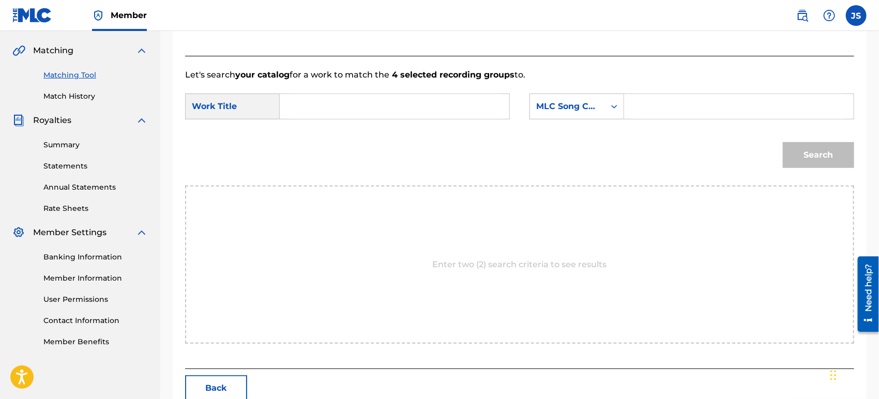
click at [358, 115] on input "Search Form" at bounding box center [394, 106] width 212 height 25
paste input "BARAJESE COMO PUEDA"
type input "BARAJESE COMO PUEDA"
click at [570, 101] on div "MLC Song Code" at bounding box center [567, 106] width 63 height 12
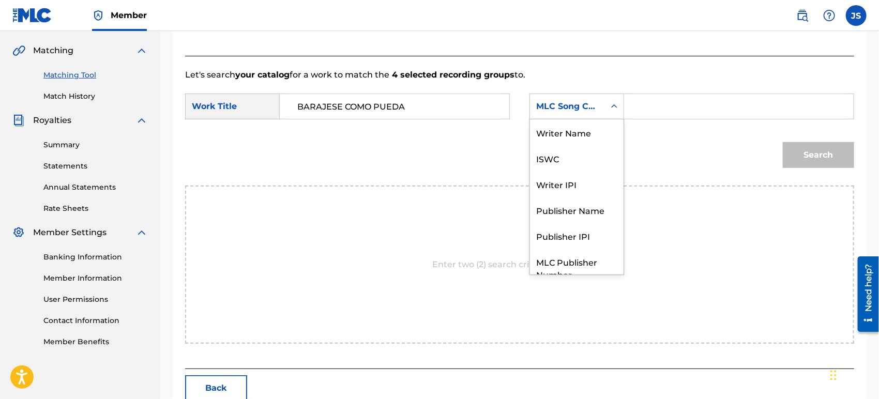
scroll to position [38, 0]
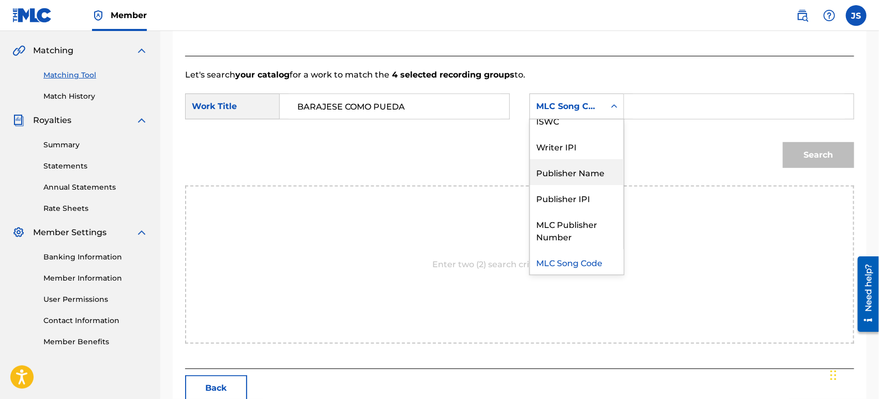
click at [598, 173] on div "Publisher Name" at bounding box center [577, 172] width 94 height 26
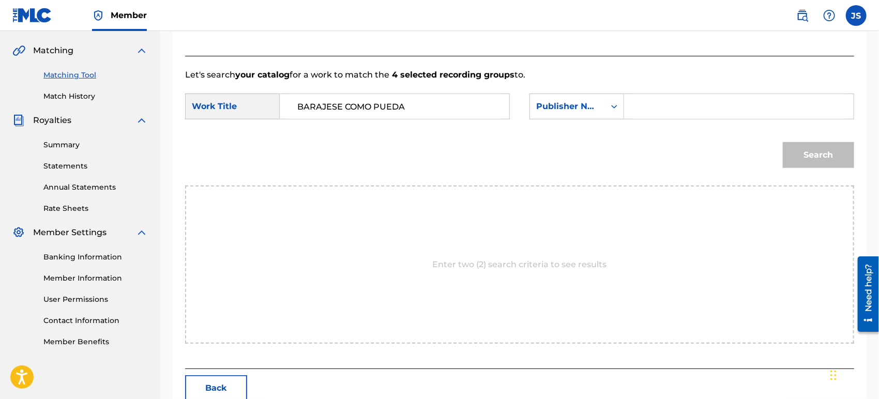
click at [679, 105] on input "Search Form" at bounding box center [739, 106] width 212 height 25
type input "MARMAZ"
click at [621, 158] on div "Search" at bounding box center [519, 159] width 669 height 54
click at [798, 154] on button "Search" at bounding box center [818, 155] width 71 height 26
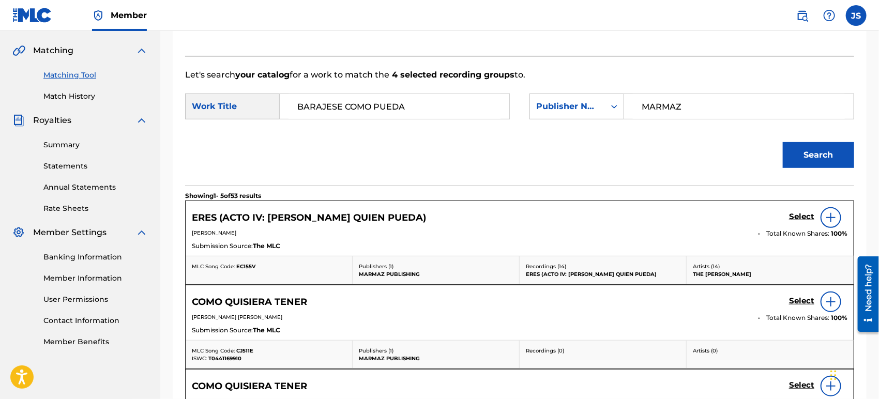
click at [244, 264] on span "EC155V" at bounding box center [245, 266] width 19 height 7
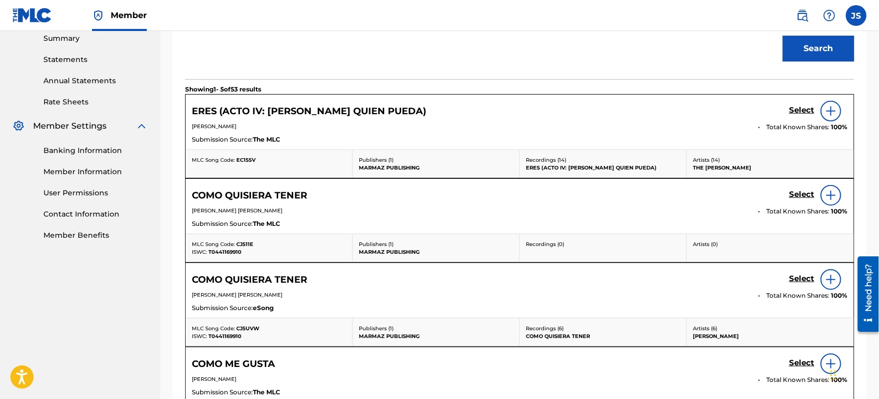
scroll to position [594, 0]
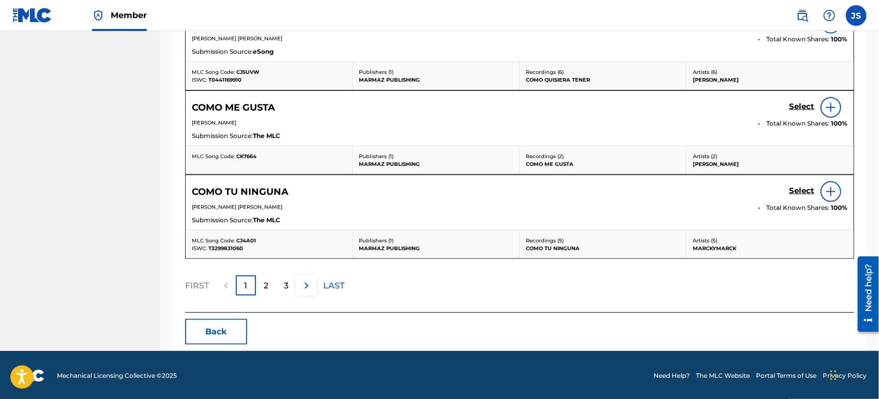
click at [213, 330] on button "Back" at bounding box center [216, 332] width 62 height 26
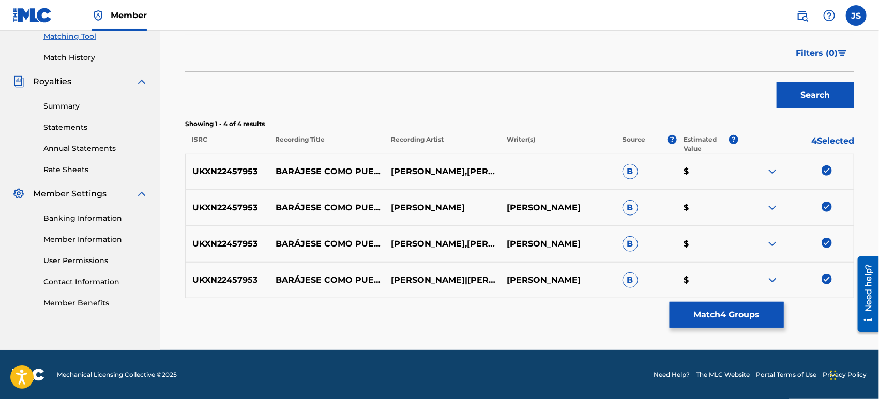
click at [822, 165] on img at bounding box center [826, 170] width 10 height 10
click at [827, 204] on img at bounding box center [826, 207] width 10 height 10
click at [824, 241] on img at bounding box center [826, 243] width 10 height 10
click at [823, 279] on img at bounding box center [826, 279] width 10 height 10
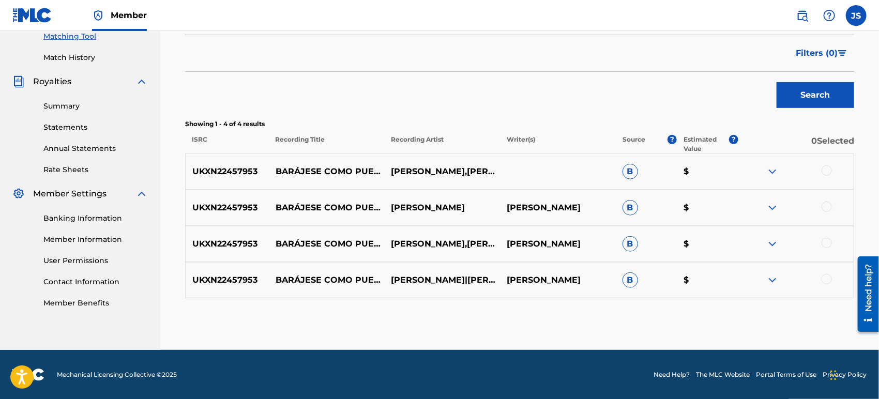
click at [831, 169] on div at bounding box center [826, 170] width 10 height 10
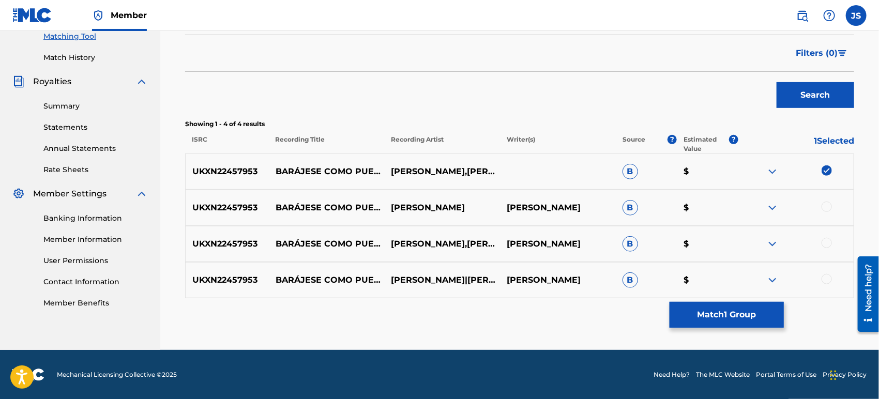
drag, startPoint x: 828, startPoint y: 202, endPoint x: 827, endPoint y: 210, distance: 8.3
click at [828, 203] on div at bounding box center [826, 207] width 10 height 10
click at [825, 240] on div at bounding box center [826, 243] width 10 height 10
click at [827, 280] on div at bounding box center [826, 279] width 10 height 10
click at [696, 317] on button "Match 4 Groups" at bounding box center [726, 315] width 114 height 26
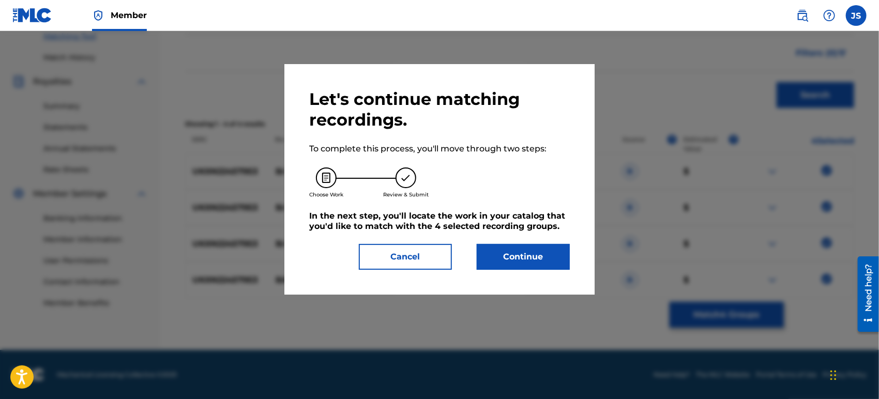
click at [500, 255] on button "Continue" at bounding box center [523, 257] width 93 height 26
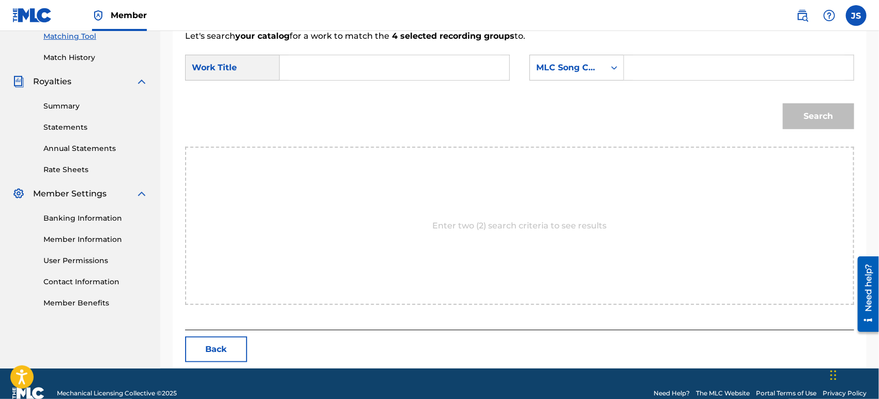
click at [343, 76] on input "Search Form" at bounding box center [394, 67] width 212 height 25
paste input "BATALLA DE AMOR"
type input "BATALLA DE AMOR"
drag, startPoint x: 641, startPoint y: 66, endPoint x: 602, endPoint y: 60, distance: 39.7
click at [641, 66] on input "Search Form" at bounding box center [739, 67] width 212 height 25
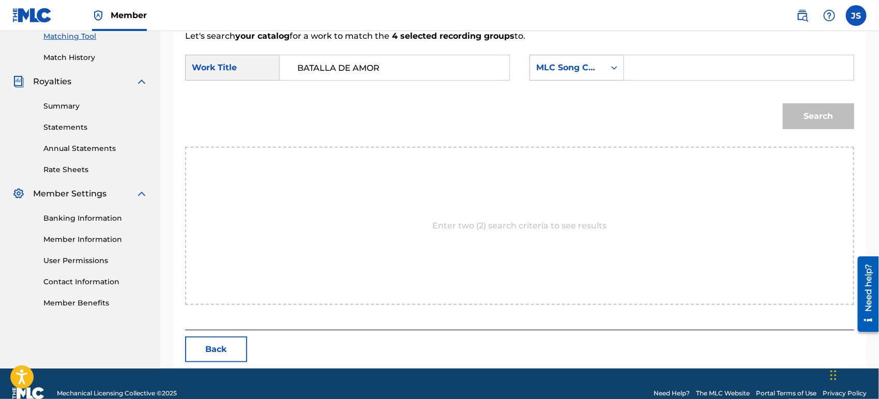
click at [562, 55] on div "MLC Song Code" at bounding box center [576, 68] width 95 height 26
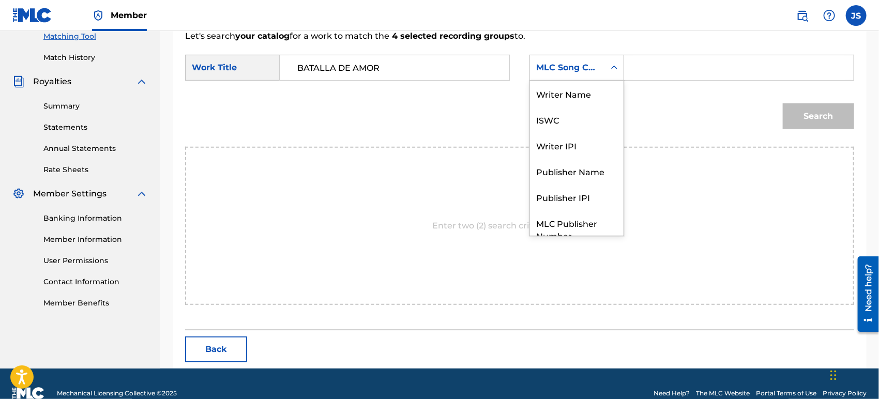
scroll to position [38, 0]
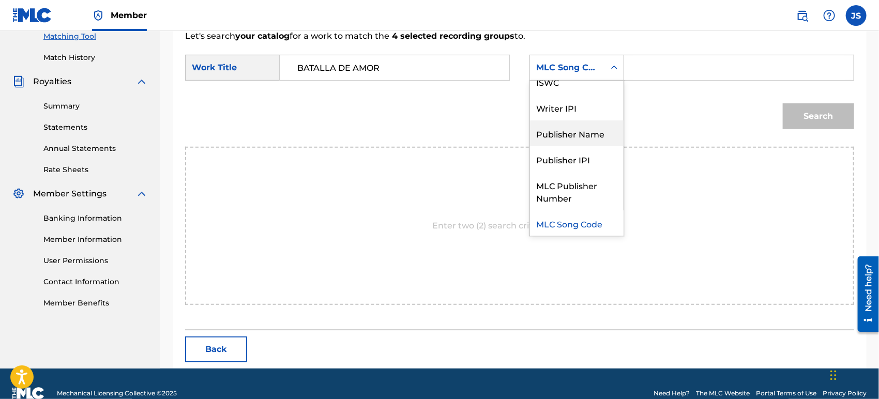
drag, startPoint x: 590, startPoint y: 130, endPoint x: 628, endPoint y: 86, distance: 57.9
click at [590, 130] on div "Publisher Name" at bounding box center [577, 133] width 94 height 26
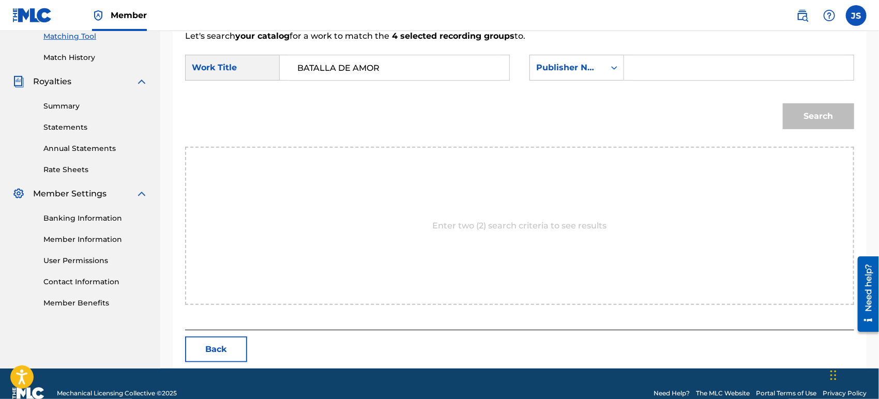
click at [677, 58] on input "Search Form" at bounding box center [739, 67] width 212 height 25
type input "MARMAZ"
click at [683, 117] on div "Search" at bounding box center [519, 120] width 669 height 54
click at [811, 108] on button "Search" at bounding box center [818, 116] width 71 height 26
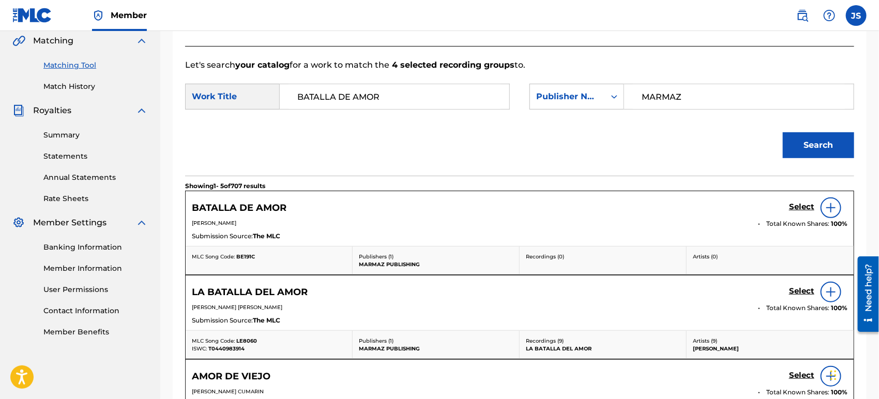
scroll to position [270, 0]
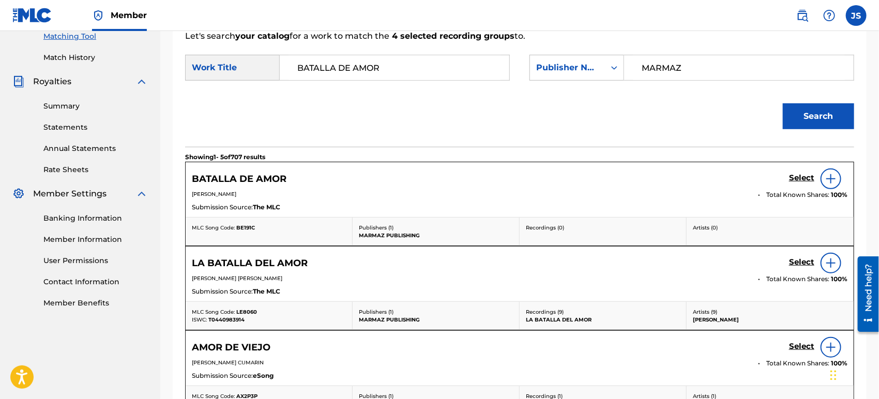
click at [242, 228] on span "BE191C" at bounding box center [245, 227] width 19 height 7
click at [801, 181] on h5 "Select" at bounding box center [801, 178] width 25 height 10
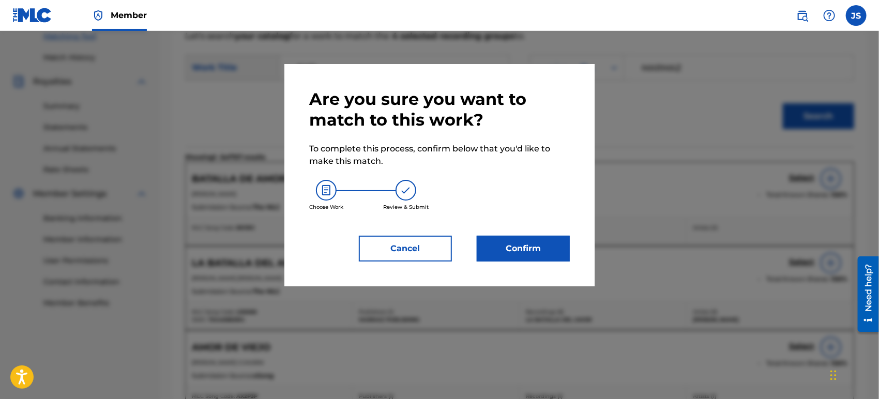
click at [432, 251] on button "Cancel" at bounding box center [405, 249] width 93 height 26
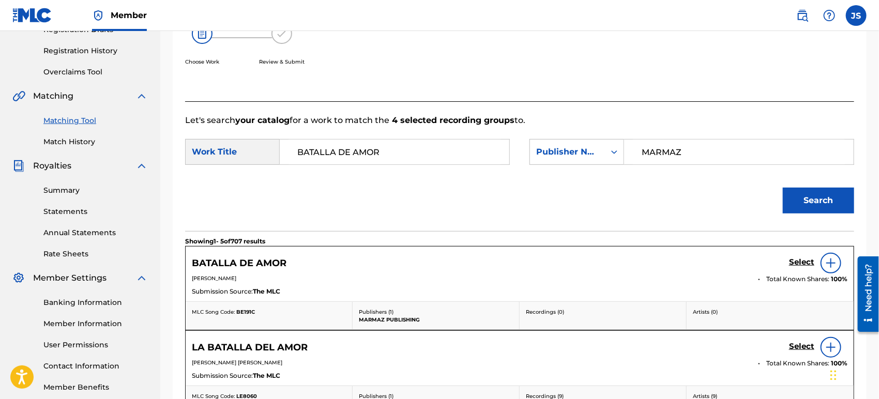
scroll to position [213, 0]
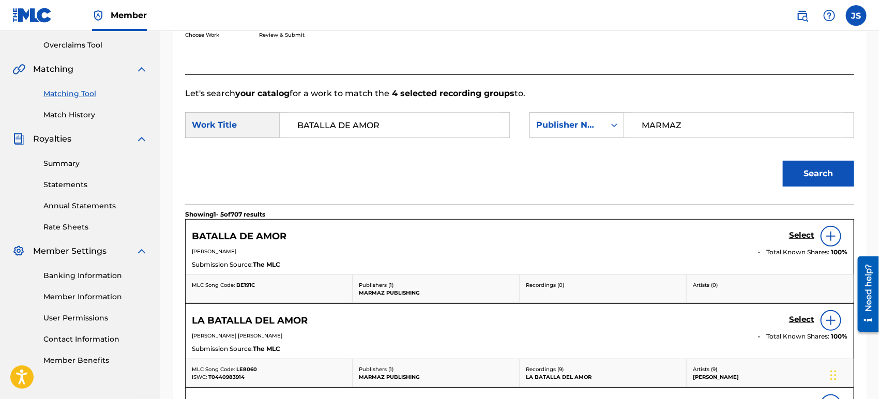
click at [797, 231] on h5 "Select" at bounding box center [801, 236] width 25 height 10
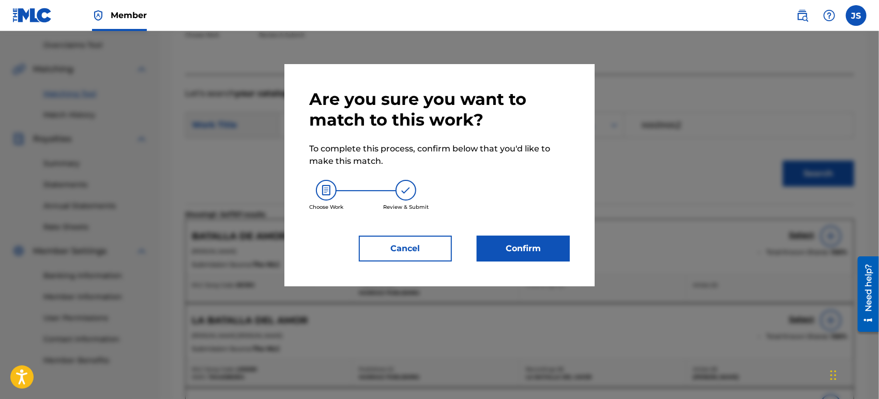
click at [509, 252] on button "Confirm" at bounding box center [523, 249] width 93 height 26
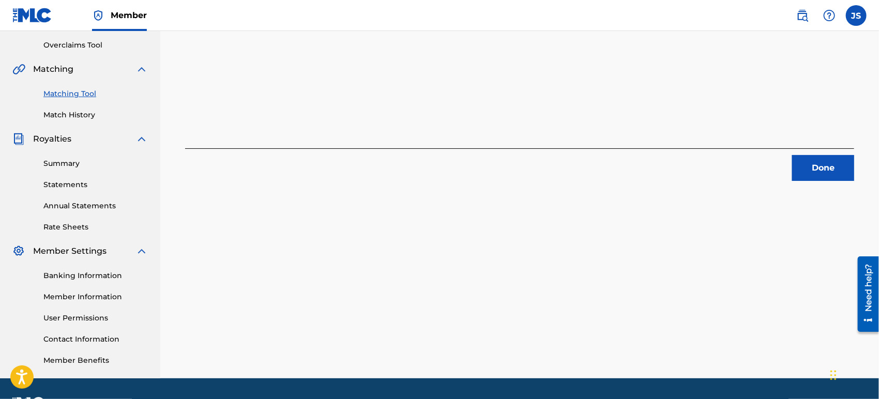
scroll to position [41, 0]
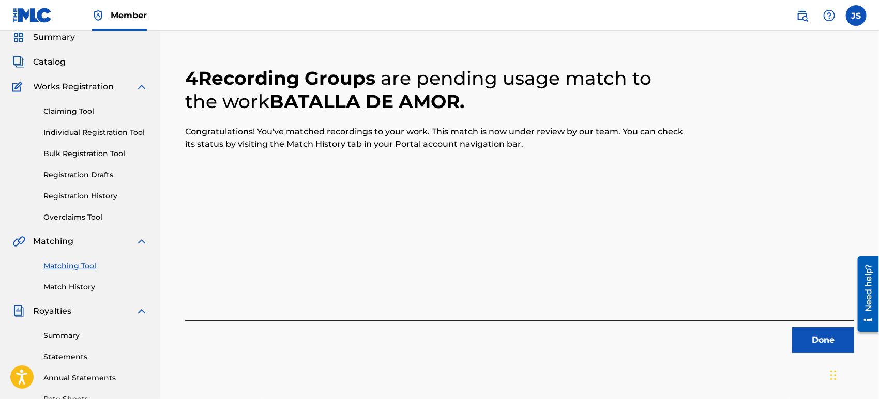
click at [803, 339] on button "Done" at bounding box center [823, 340] width 62 height 26
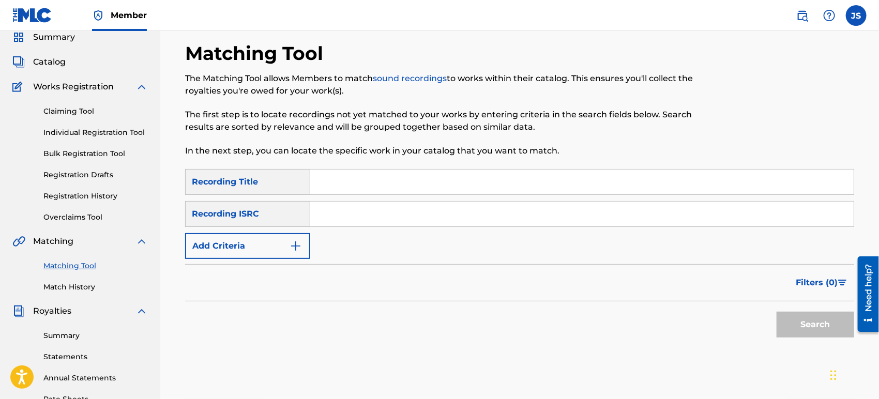
click at [487, 226] on div "Search Form" at bounding box center [582, 214] width 544 height 26
click at [489, 223] on input "Search Form" at bounding box center [581, 214] width 543 height 25
paste input "UKXN22457954"
type input "UKXN22457954"
click at [567, 288] on div "Filters ( 0 )" at bounding box center [519, 282] width 669 height 37
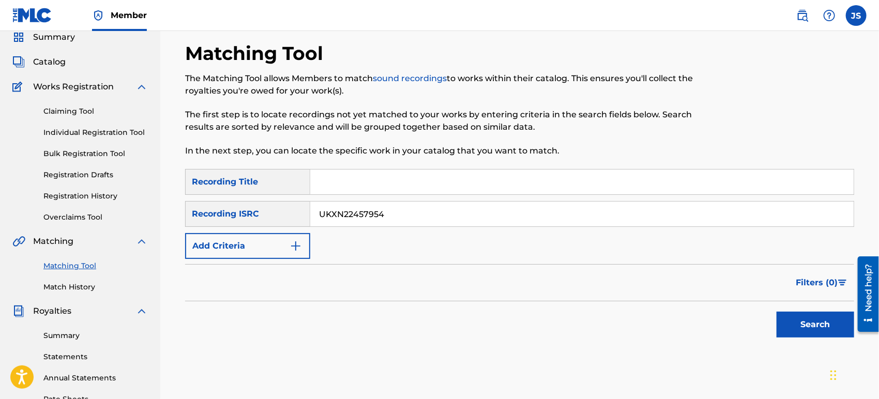
drag, startPoint x: 830, startPoint y: 319, endPoint x: 806, endPoint y: 318, distance: 23.8
click at [830, 319] on button "Search" at bounding box center [815, 325] width 78 height 26
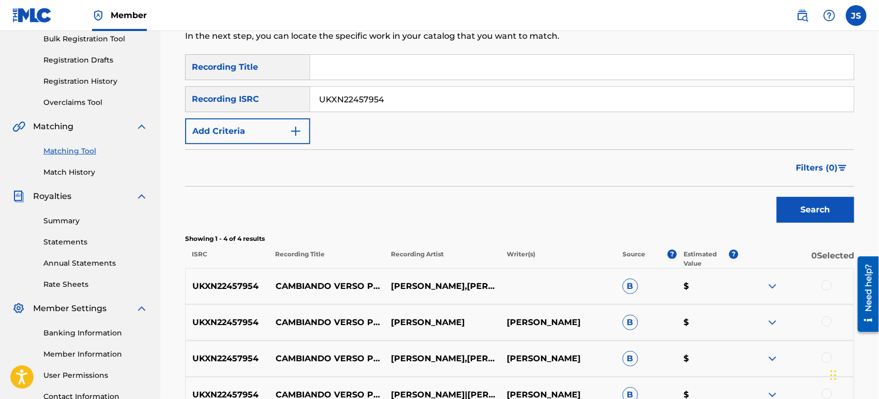
scroll to position [270, 0]
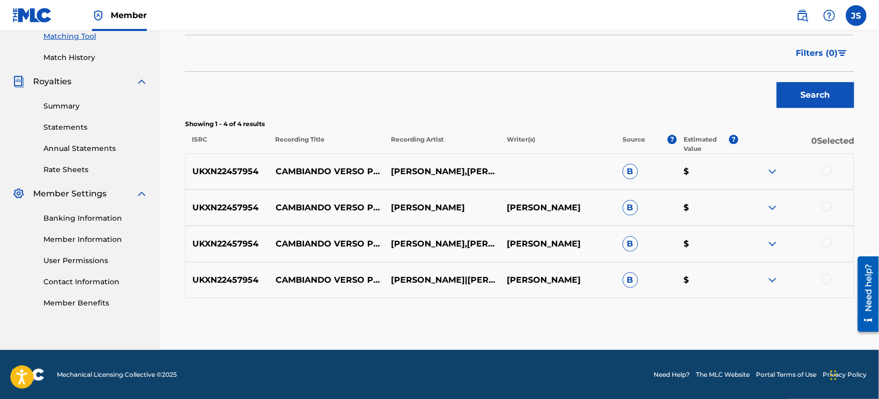
click at [824, 167] on div at bounding box center [826, 170] width 10 height 10
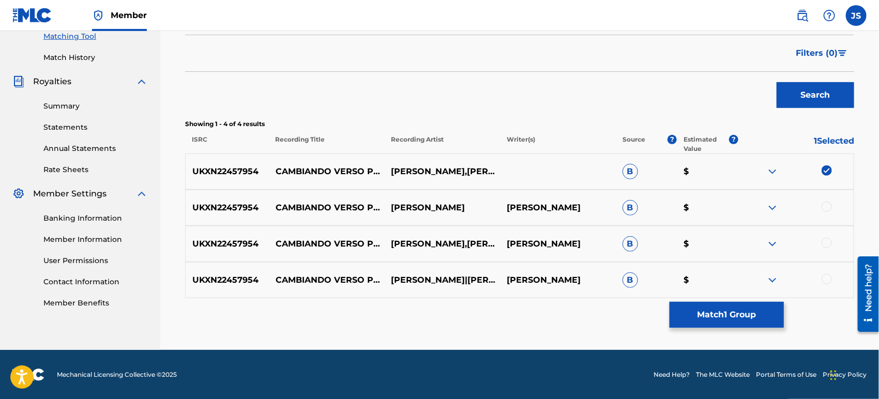
click at [827, 206] on div at bounding box center [826, 207] width 10 height 10
drag, startPoint x: 825, startPoint y: 246, endPoint x: 827, endPoint y: 273, distance: 27.4
click at [825, 247] on div at bounding box center [826, 243] width 10 height 10
click at [827, 283] on div at bounding box center [826, 279] width 10 height 10
click at [757, 321] on button "Match 4 Groups" at bounding box center [726, 315] width 114 height 26
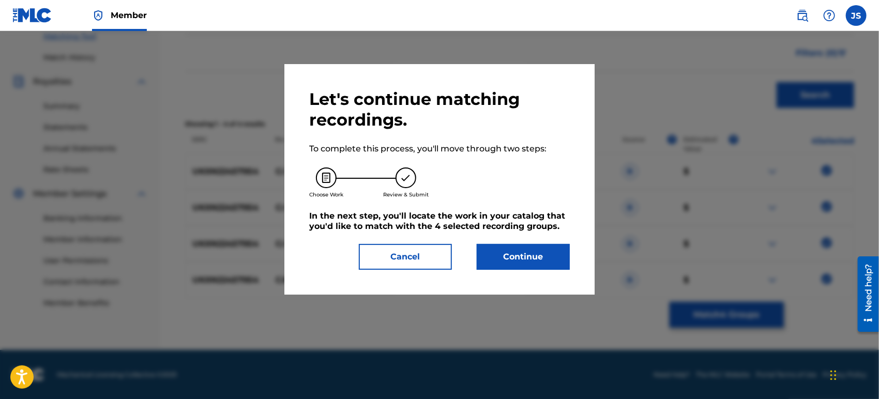
click at [554, 259] on button "Continue" at bounding box center [523, 257] width 93 height 26
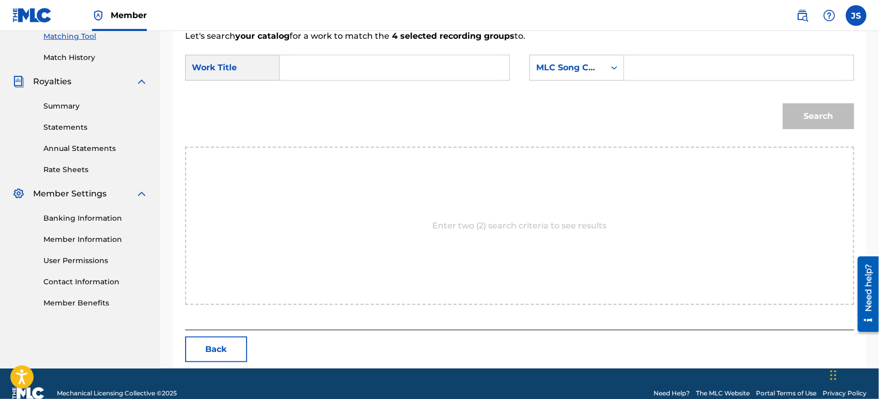
click at [344, 70] on input "Search Form" at bounding box center [394, 67] width 212 height 25
paste input "Search Form"
click at [385, 71] on input "Search Form" at bounding box center [394, 67] width 212 height 25
paste input "CAMBIANDO VERSO POR VERSO"
type input "CAMBIANDO VERSO POR VERSO"
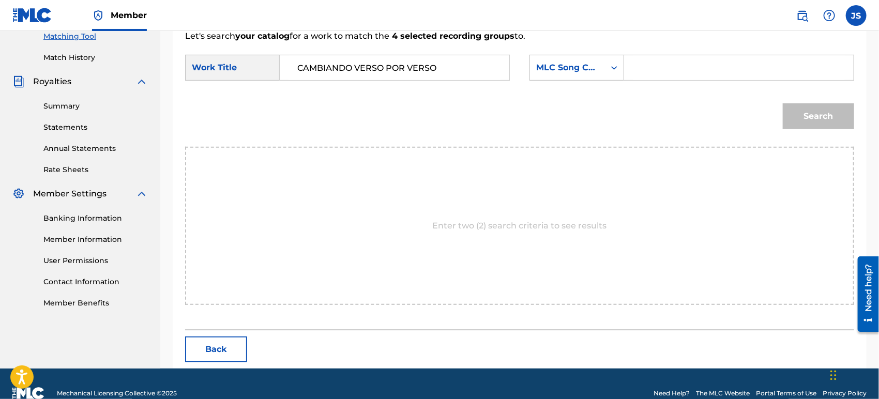
click at [517, 121] on div "Search" at bounding box center [519, 120] width 669 height 54
click at [610, 71] on icon "Search Form" at bounding box center [614, 68] width 10 height 10
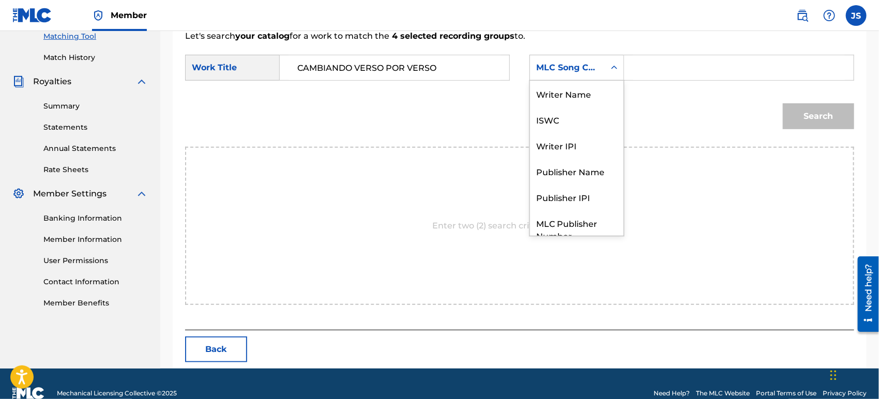
scroll to position [38, 0]
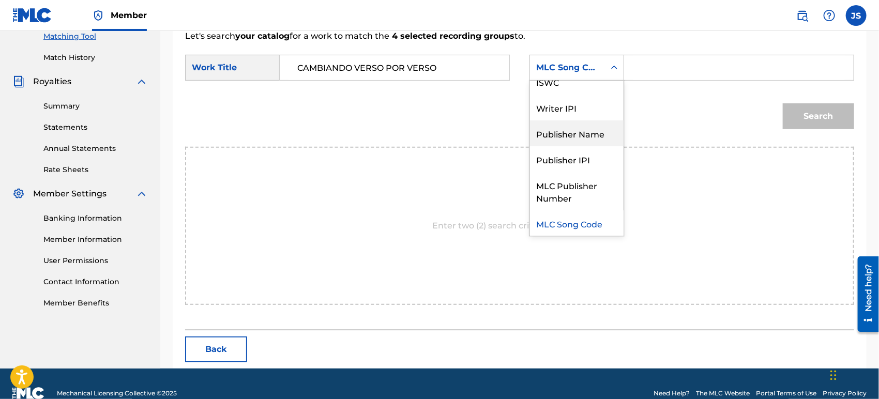
click at [600, 123] on div "Publisher Name" at bounding box center [577, 133] width 94 height 26
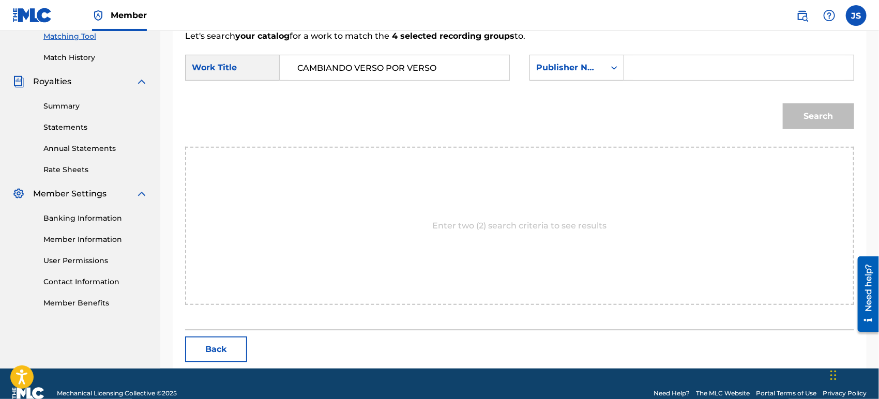
click at [634, 66] on input "Search Form" at bounding box center [739, 67] width 212 height 25
type input "MARMAZ"
click at [783, 103] on button "Search" at bounding box center [818, 116] width 71 height 26
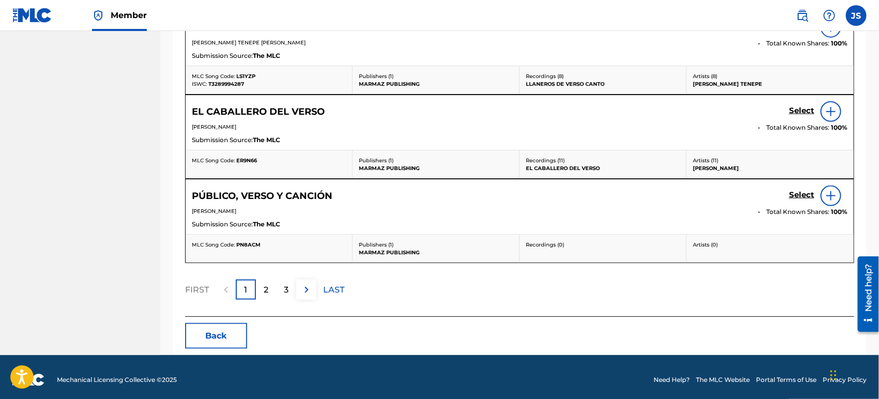
scroll to position [594, 0]
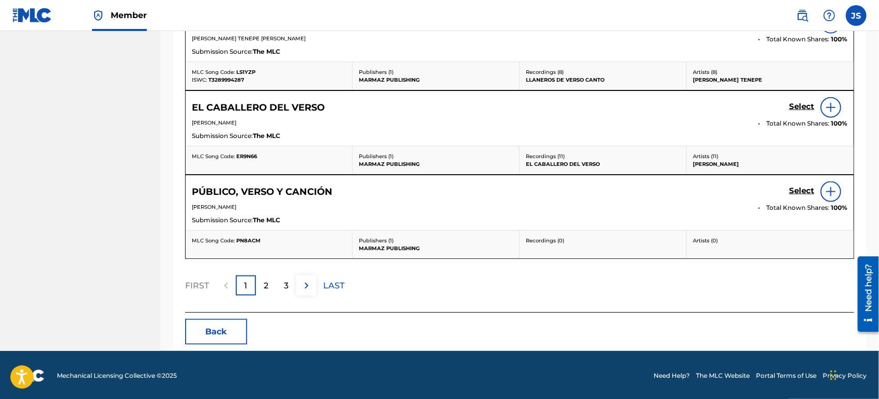
click at [206, 334] on button "Back" at bounding box center [216, 332] width 62 height 26
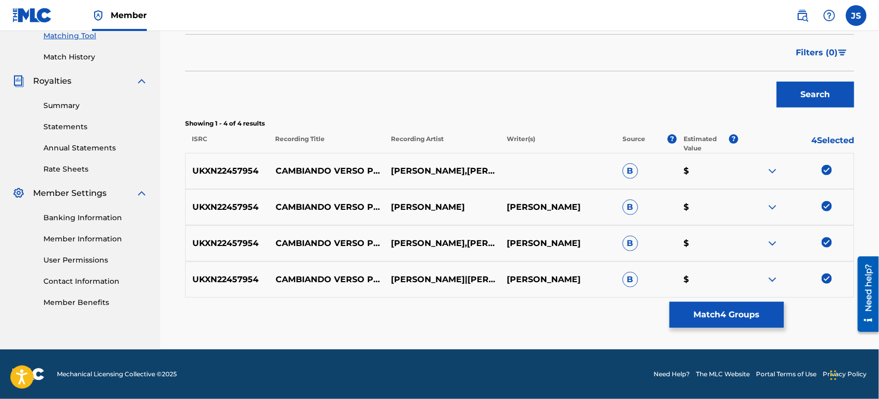
scroll to position [270, 0]
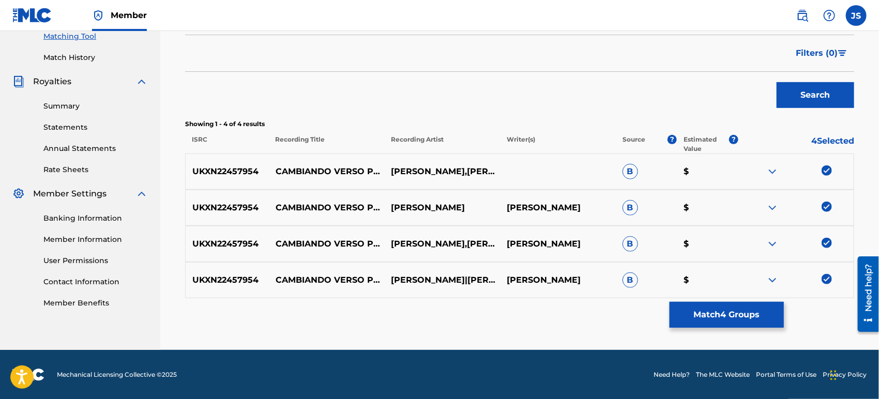
drag, startPoint x: 824, startPoint y: 170, endPoint x: 825, endPoint y: 176, distance: 6.8
click at [825, 170] on img at bounding box center [826, 170] width 10 height 10
click at [827, 207] on img at bounding box center [826, 207] width 10 height 10
click at [829, 241] on img at bounding box center [826, 243] width 10 height 10
click at [828, 278] on img at bounding box center [826, 279] width 10 height 10
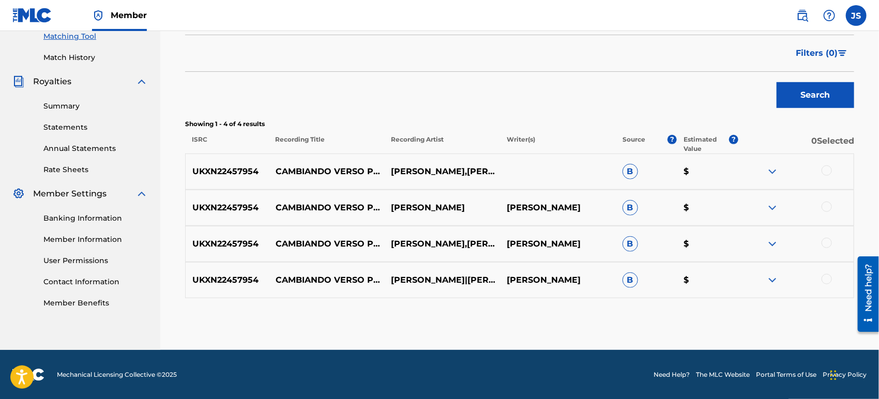
scroll to position [0, 0]
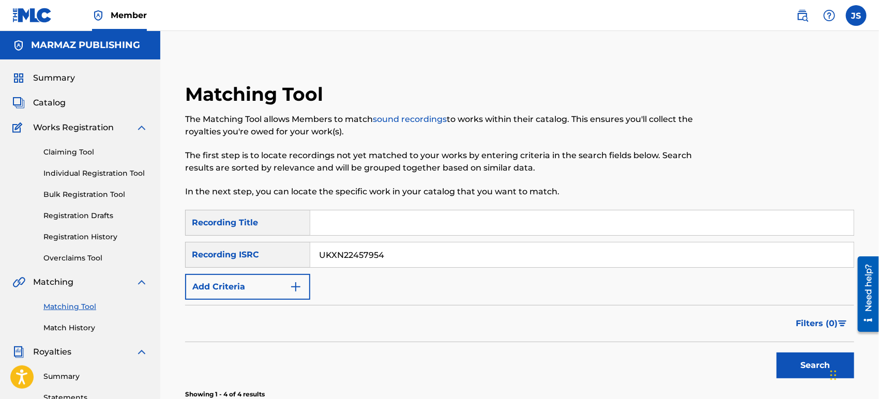
drag, startPoint x: 486, startPoint y: 259, endPoint x: 225, endPoint y: 264, distance: 261.1
click at [225, 264] on div "SearchWithCriteriaab2cf526-1ea4-4beb-b83e-09ca1af5d84e Recording ISRC UKXN22457…" at bounding box center [519, 255] width 669 height 26
paste input "UKXN22402665"
type input "UKXN22402665"
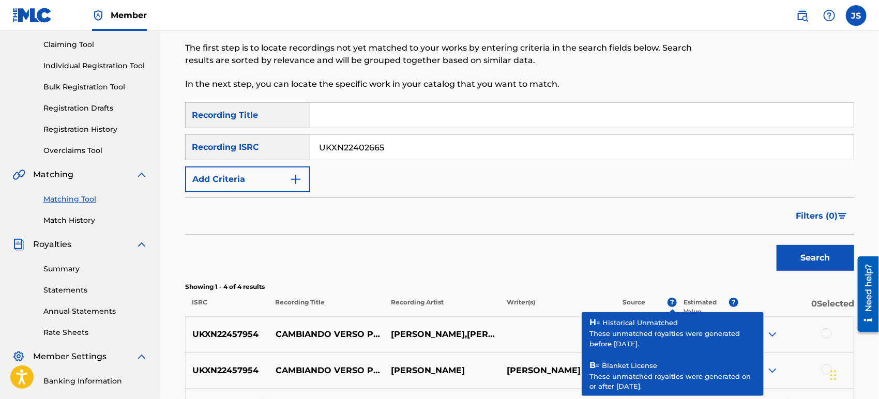
scroll to position [115, 0]
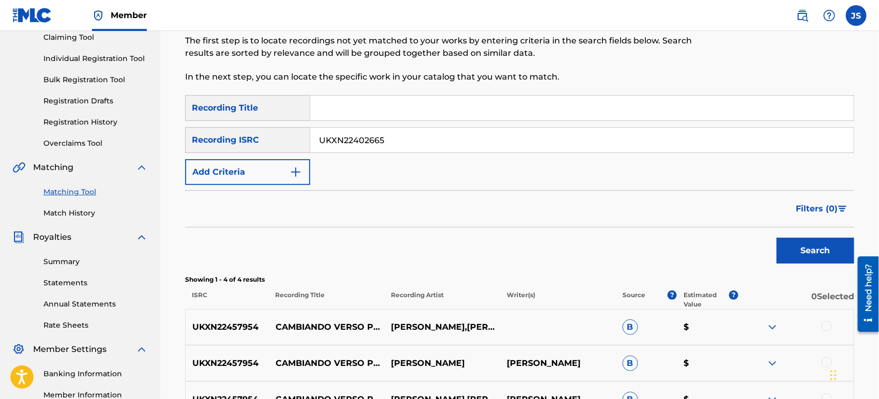
click at [823, 242] on button "Search" at bounding box center [815, 251] width 78 height 26
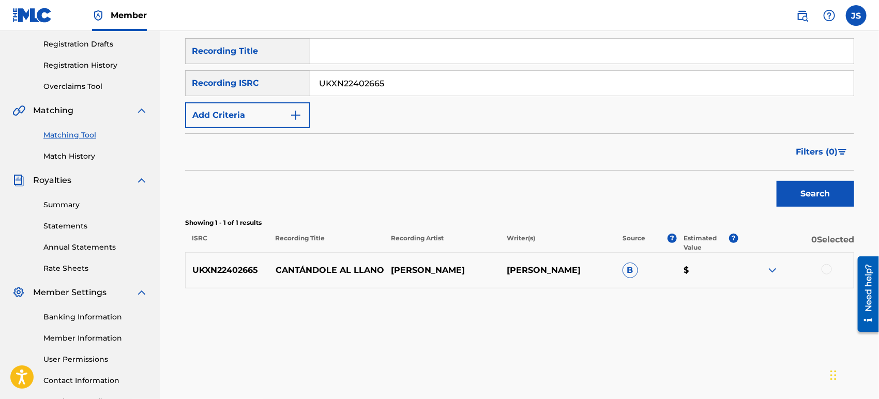
scroll to position [172, 0]
click at [826, 271] on div at bounding box center [826, 269] width 10 height 10
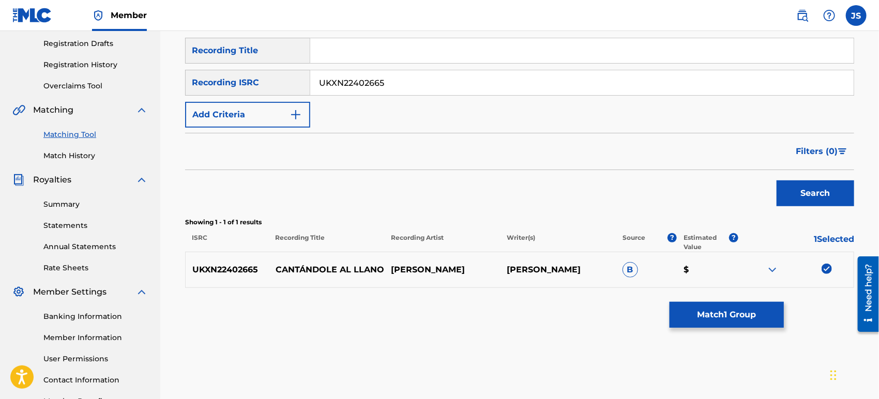
click at [751, 321] on button "Match 1 Group" at bounding box center [726, 315] width 114 height 26
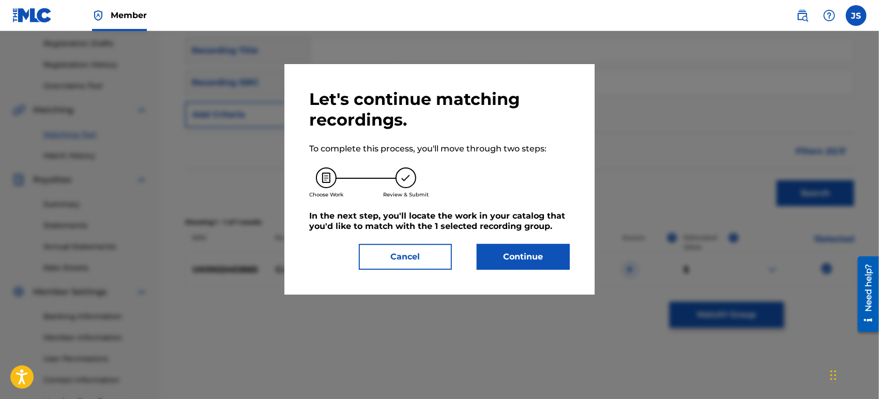
drag, startPoint x: 501, startPoint y: 241, endPoint x: 504, endPoint y: 254, distance: 13.1
click at [504, 254] on div "Let's continue matching recordings. To complete this process, you'll move throu…" at bounding box center [439, 179] width 261 height 181
click at [504, 254] on button "Continue" at bounding box center [523, 257] width 93 height 26
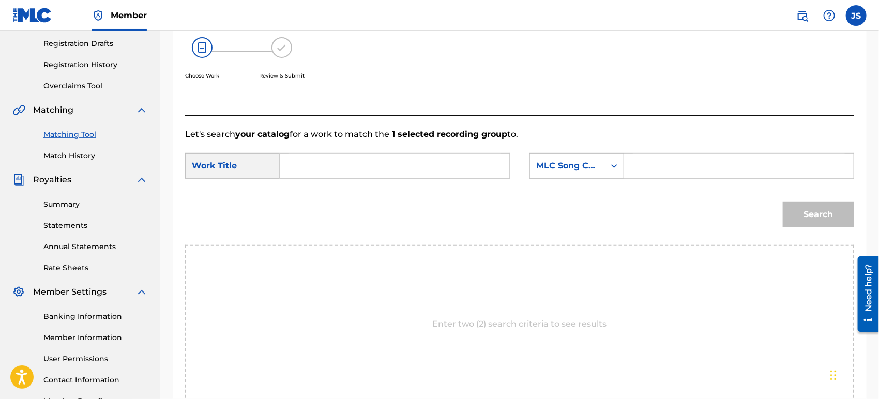
click at [355, 169] on input "Search Form" at bounding box center [394, 166] width 212 height 25
paste input "CANTANDOLE AL LLANO"
type input "CANTANDOLE AL LLANO"
click at [583, 170] on div "MLC Song Code" at bounding box center [567, 166] width 63 height 12
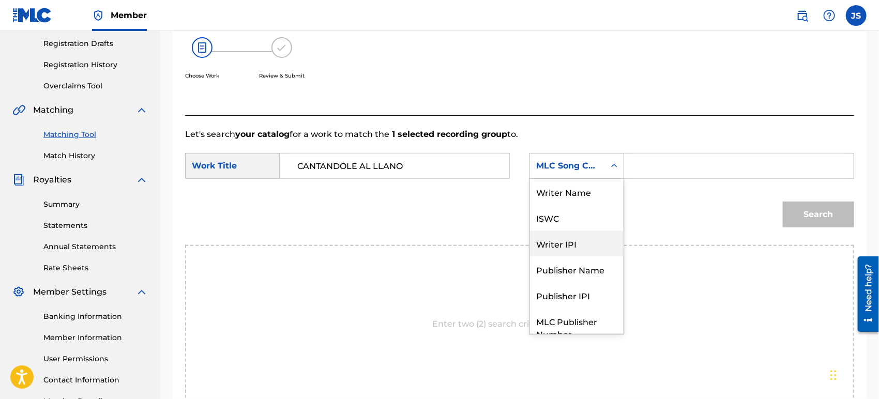
scroll to position [38, 0]
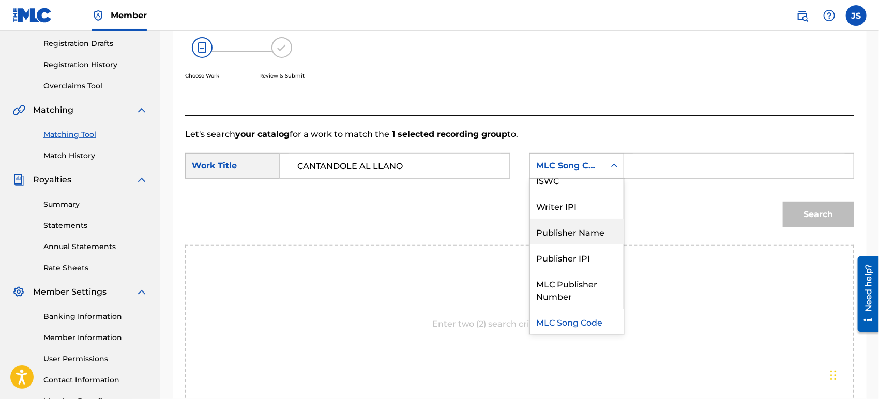
click at [600, 228] on div "Publisher Name" at bounding box center [577, 232] width 94 height 26
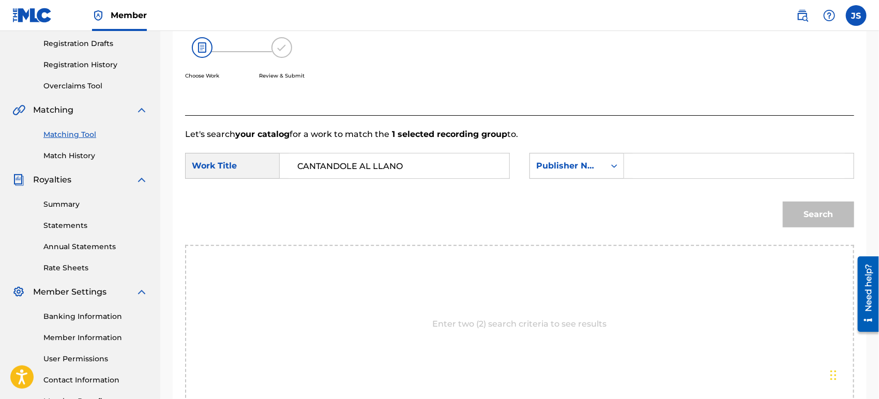
click at [670, 169] on input "Search Form" at bounding box center [739, 166] width 212 height 25
type input "MARMAZ"
click at [681, 216] on div "Search" at bounding box center [519, 218] width 669 height 54
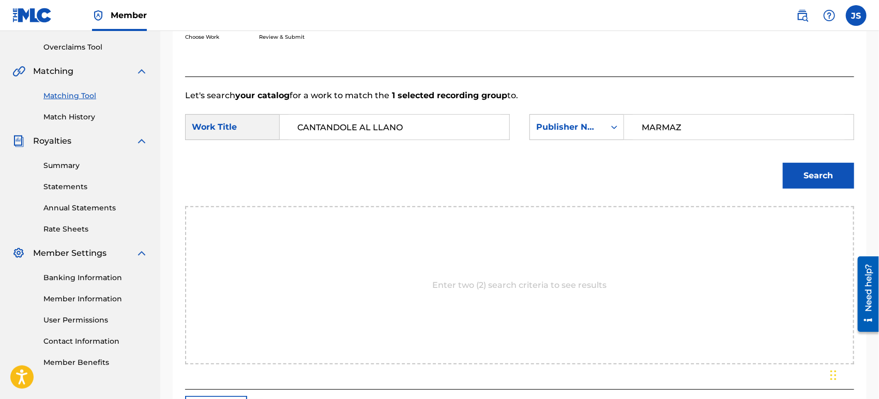
scroll to position [230, 0]
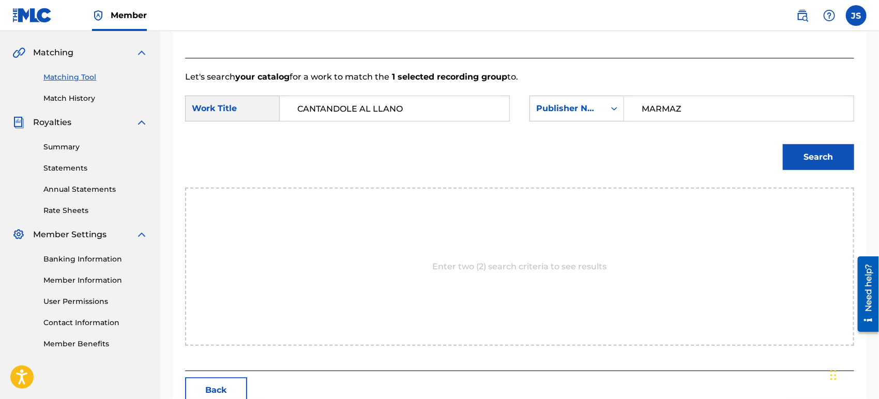
click at [575, 164] on div "Search" at bounding box center [519, 161] width 669 height 54
click at [786, 153] on button "Search" at bounding box center [818, 157] width 71 height 26
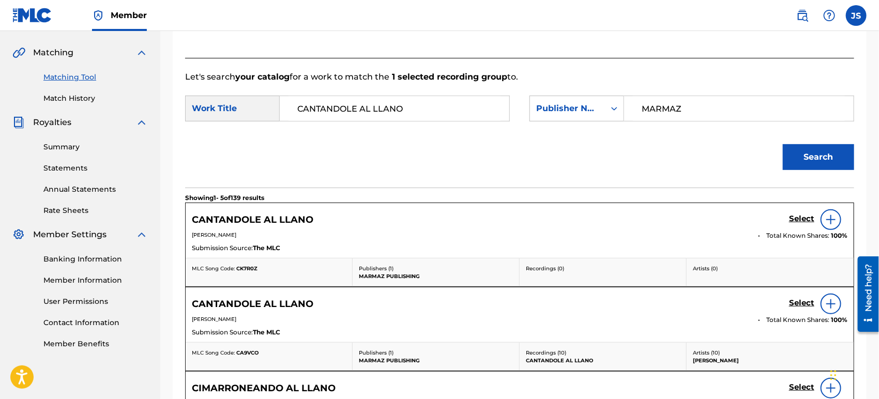
click at [248, 267] on span "CK7R0Z" at bounding box center [246, 268] width 21 height 7
click at [794, 222] on h5 "Select" at bounding box center [801, 219] width 25 height 10
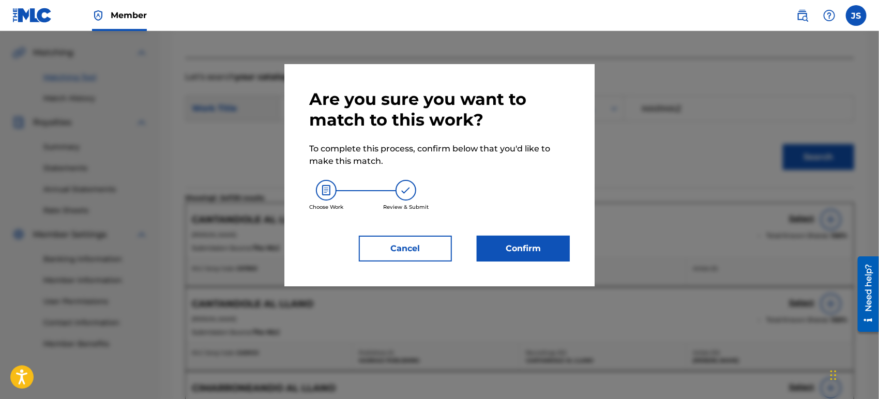
click at [525, 251] on button "Confirm" at bounding box center [523, 249] width 93 height 26
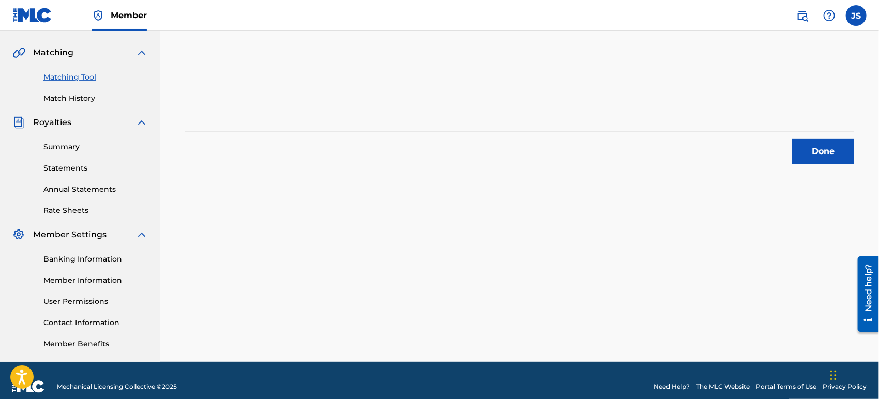
click at [819, 153] on button "Done" at bounding box center [823, 152] width 62 height 26
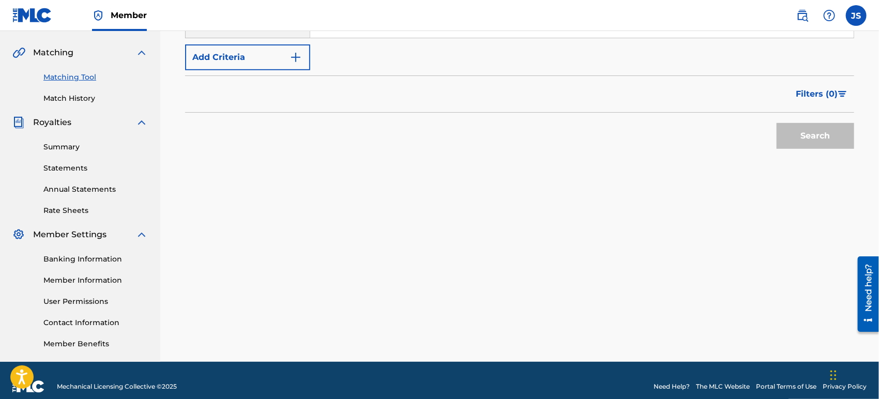
scroll to position [115, 0]
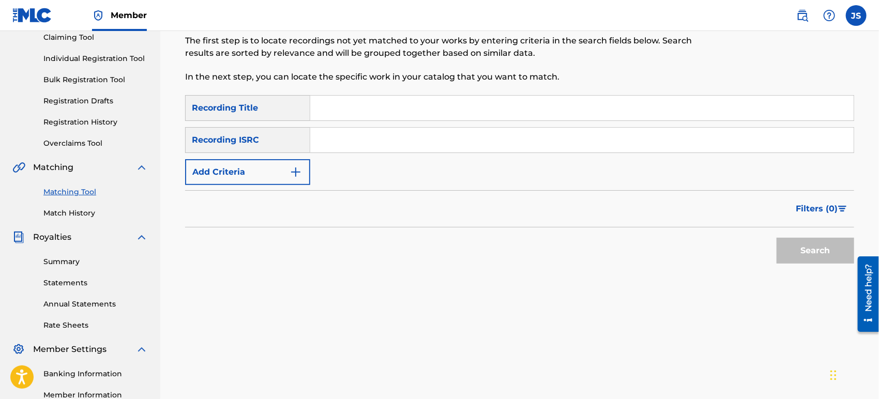
click at [447, 145] on input "Search Form" at bounding box center [581, 140] width 543 height 25
paste input "UKXN22402670"
type input "UKXN22402670"
click at [593, 201] on div "Filters ( 0 )" at bounding box center [519, 208] width 669 height 37
drag, startPoint x: 755, startPoint y: 243, endPoint x: 784, endPoint y: 243, distance: 29.5
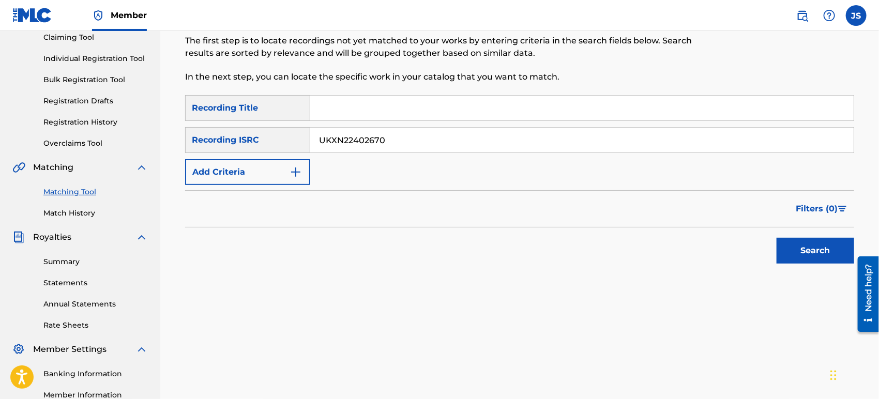
click at [755, 243] on div "Search" at bounding box center [519, 247] width 669 height 41
click at [784, 243] on button "Search" at bounding box center [815, 251] width 78 height 26
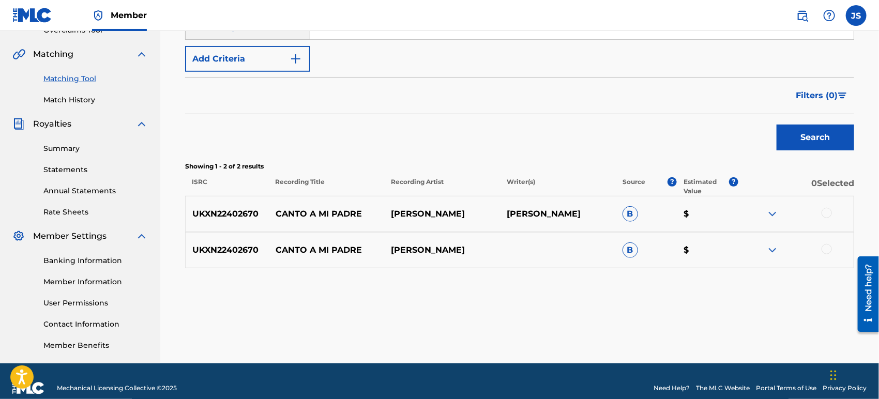
scroll to position [230, 0]
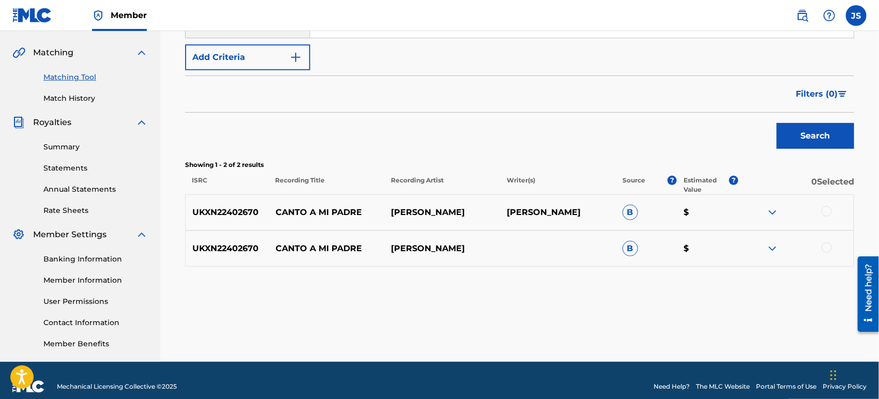
click at [832, 214] on div at bounding box center [796, 212] width 116 height 12
click at [824, 209] on div at bounding box center [826, 211] width 10 height 10
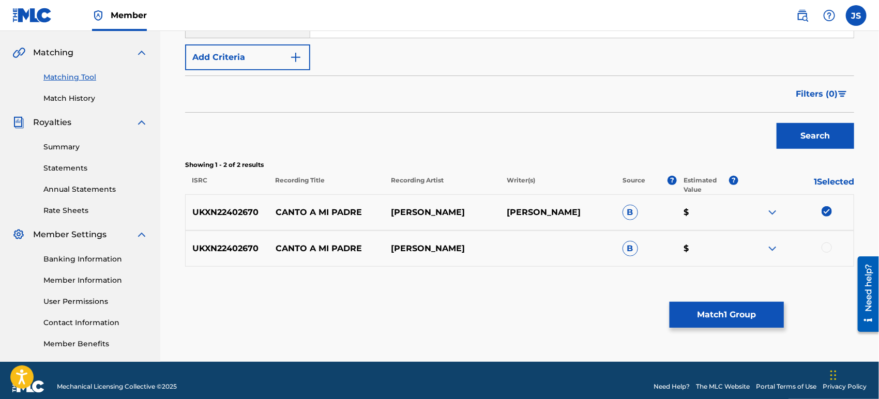
click at [832, 249] on div at bounding box center [796, 248] width 116 height 12
click at [827, 248] on div at bounding box center [826, 247] width 10 height 10
click at [757, 313] on button "Match 2 Groups" at bounding box center [726, 315] width 114 height 26
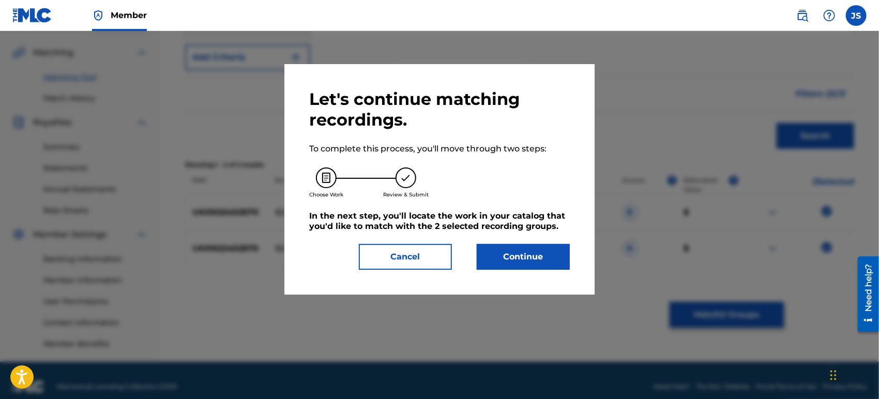
click at [530, 260] on button "Continue" at bounding box center [523, 257] width 93 height 26
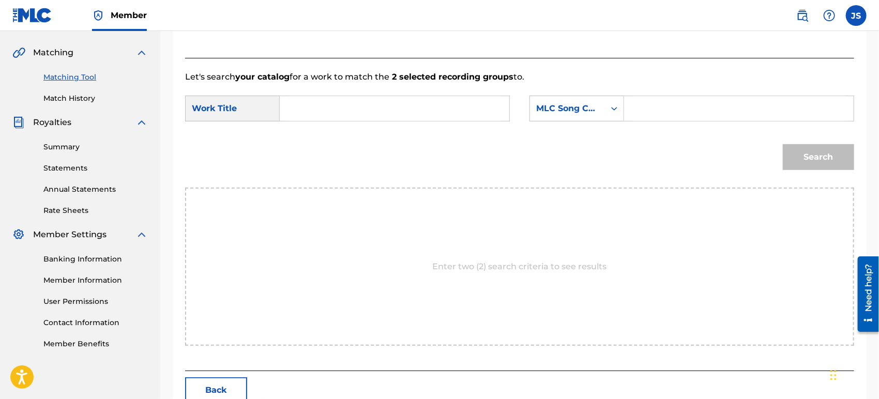
click at [434, 109] on input "Search Form" at bounding box center [394, 108] width 212 height 25
paste input "CANTO A MI PADRE"
type input "CANTO A MI PADRE"
click at [579, 107] on div "MLC Song Code" at bounding box center [567, 108] width 63 height 12
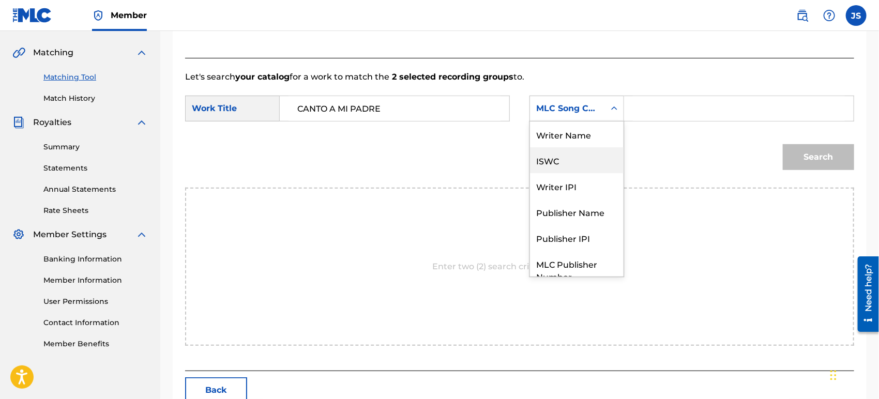
scroll to position [38, 0]
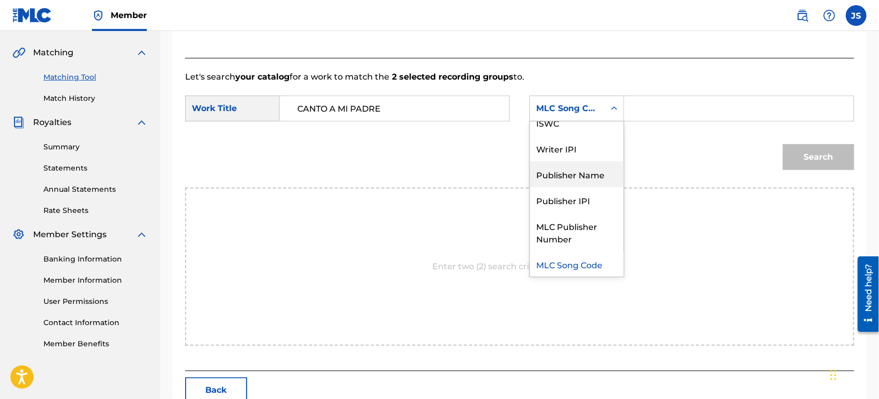
click at [590, 170] on div "Publisher Name" at bounding box center [577, 174] width 94 height 26
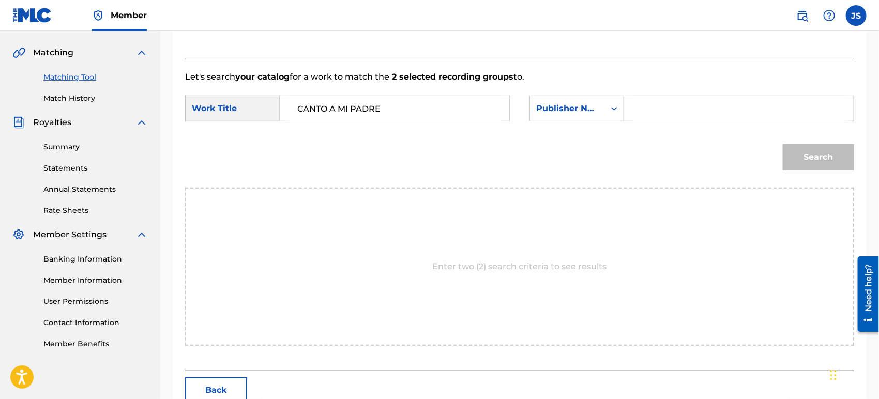
click at [659, 103] on input "Search Form" at bounding box center [739, 108] width 212 height 25
type input "MARMAZ"
drag, startPoint x: 646, startPoint y: 155, endPoint x: 800, endPoint y: 168, distance: 154.1
click at [647, 155] on div "Search" at bounding box center [519, 161] width 669 height 54
click at [839, 163] on button "Search" at bounding box center [818, 157] width 71 height 26
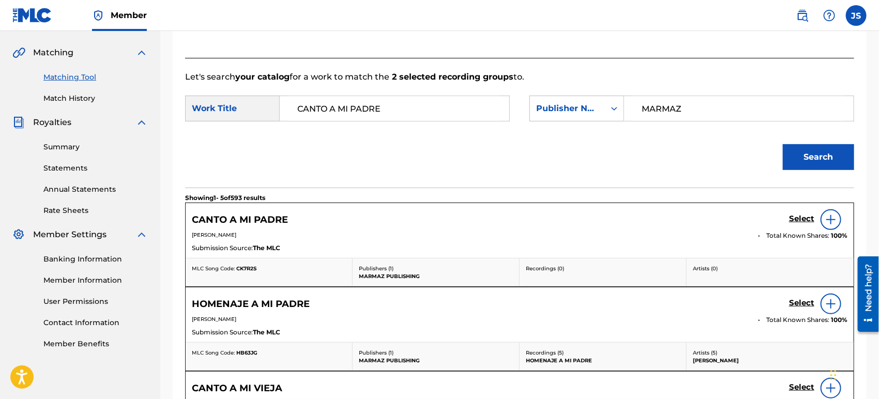
click at [248, 267] on span "CK7R2S" at bounding box center [246, 268] width 20 height 7
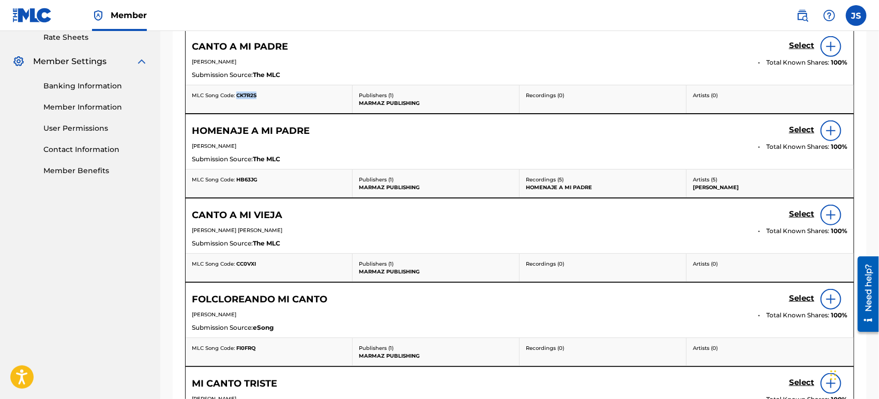
scroll to position [594, 0]
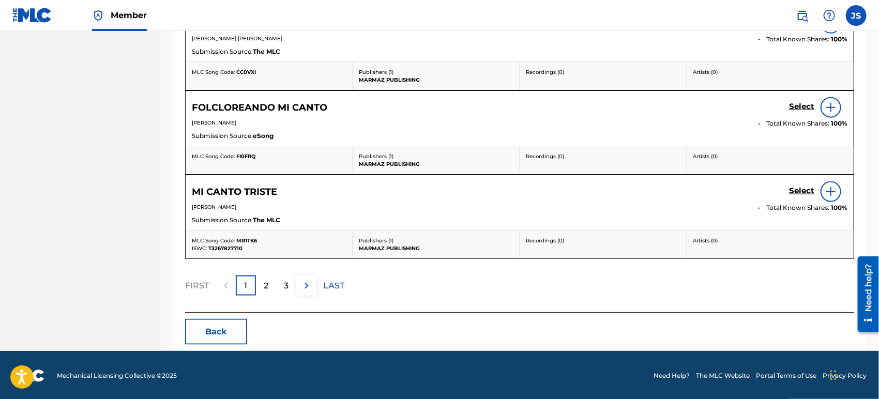
click at [213, 328] on button "Back" at bounding box center [216, 332] width 62 height 26
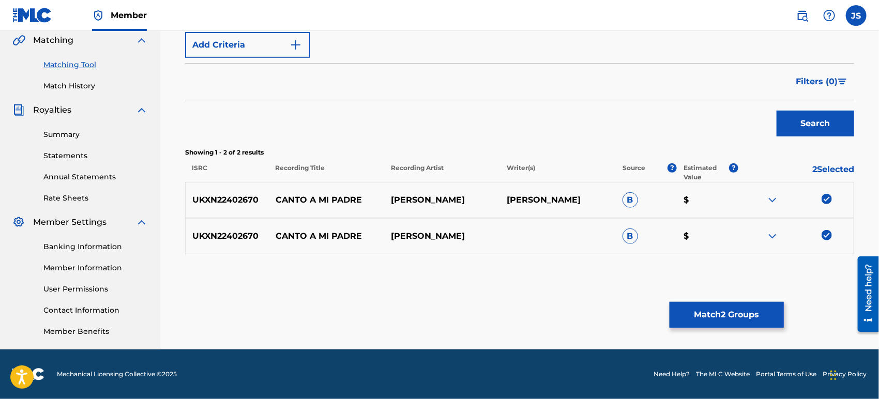
scroll to position [241, 0]
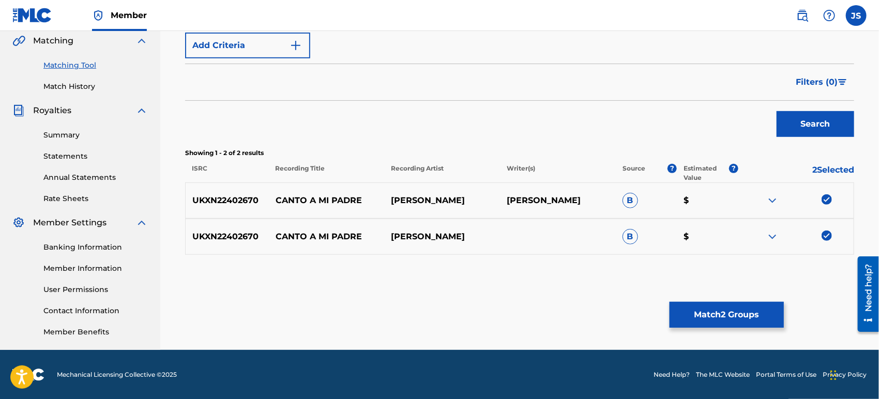
click at [741, 313] on button "Match 2 Groups" at bounding box center [726, 315] width 114 height 26
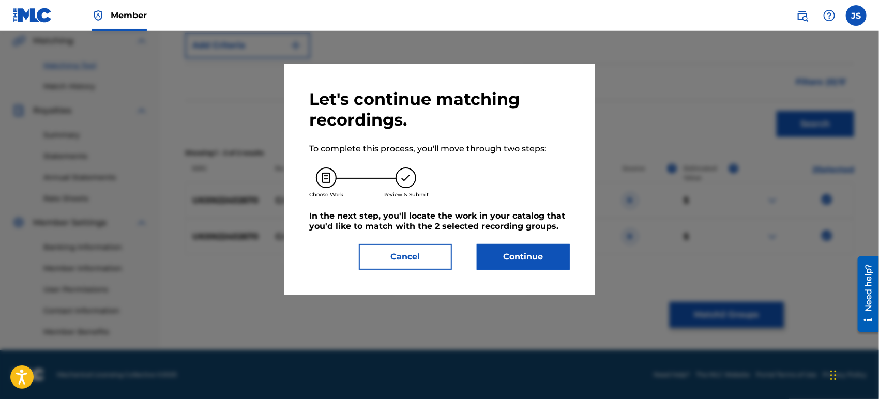
click at [523, 270] on div "Let's continue matching recordings. To complete this process, you'll move throu…" at bounding box center [439, 179] width 310 height 231
click at [514, 262] on button "Continue" at bounding box center [523, 257] width 93 height 26
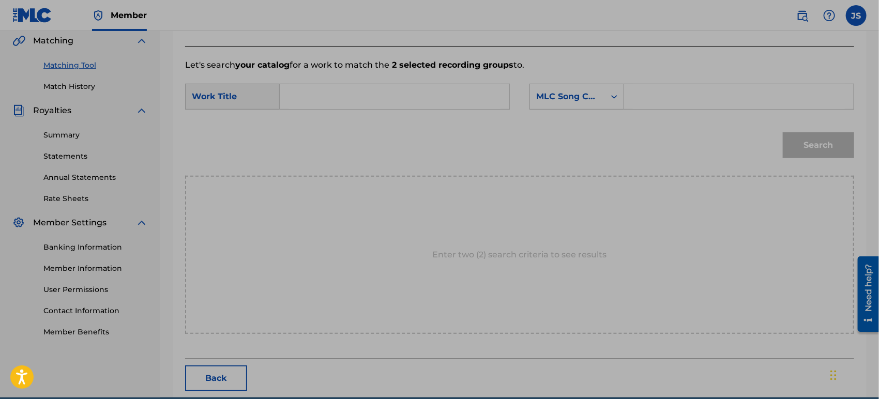
click at [384, 92] on input "Search Form" at bounding box center [394, 96] width 212 height 25
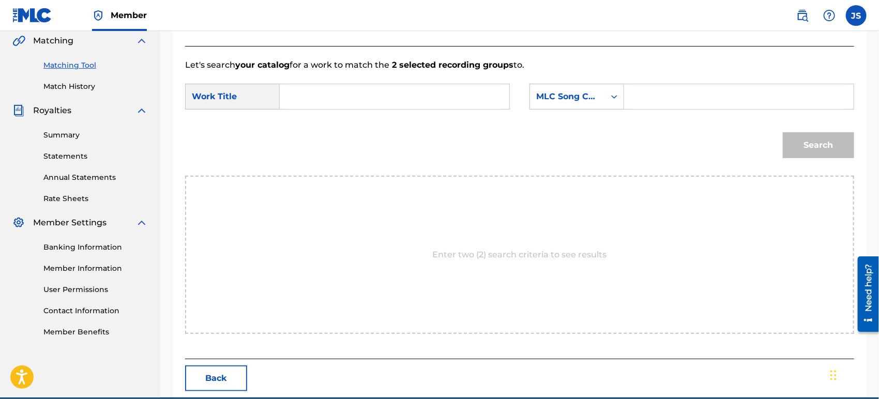
paste input "CANTO A MI PADRE"
type input "CANTO A MI PADRE"
click at [450, 143] on div "Search" at bounding box center [519, 149] width 669 height 54
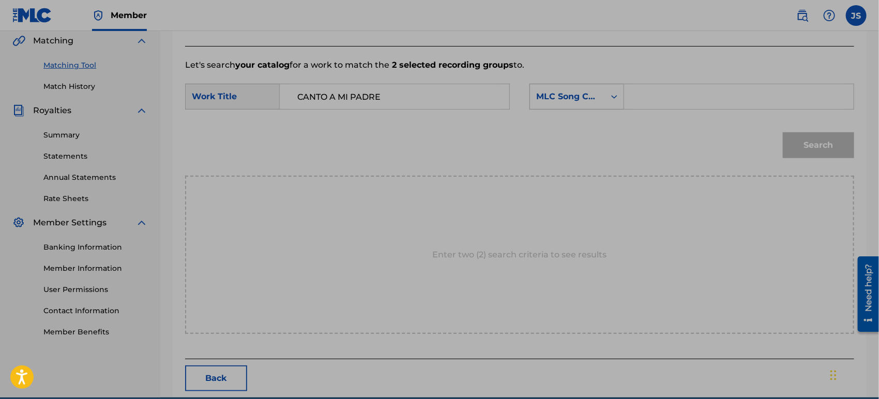
click at [596, 101] on div "MLC Song Code" at bounding box center [567, 96] width 63 height 12
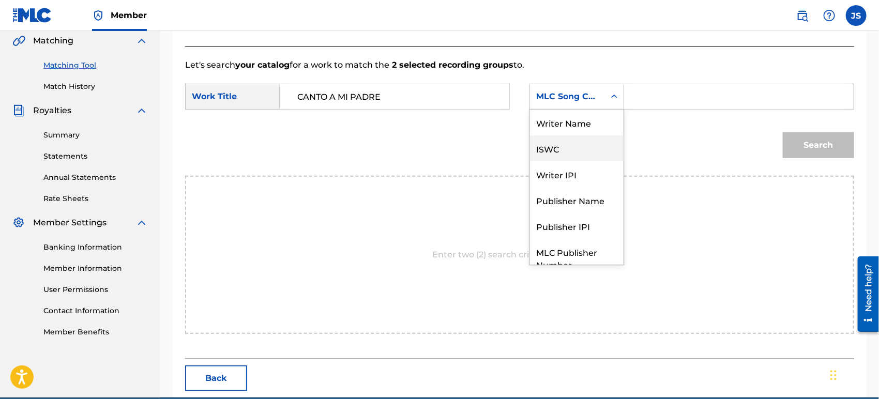
scroll to position [38, 0]
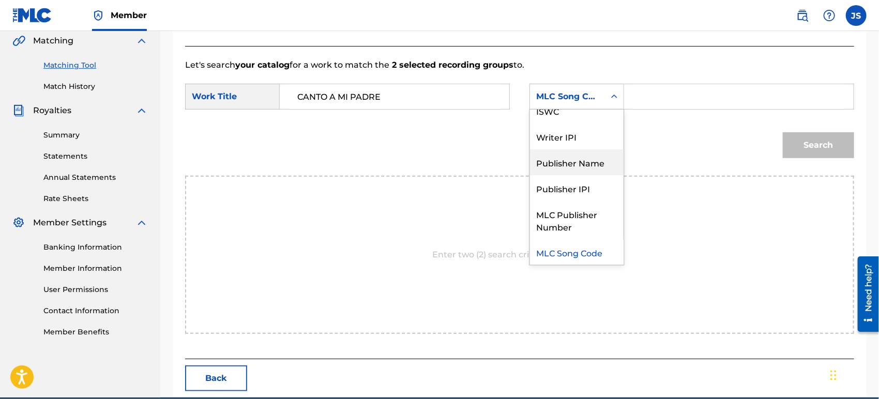
click at [597, 158] on div "Publisher Name" at bounding box center [577, 162] width 94 height 26
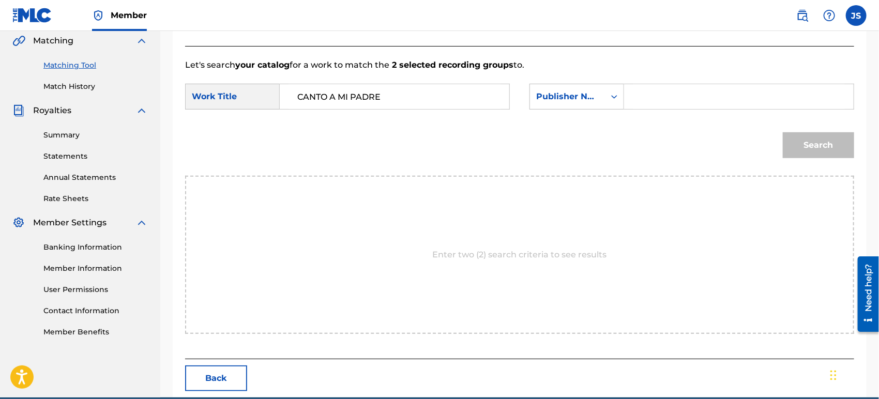
click at [690, 71] on form "SearchWithCriteria42946fb1-1bb8-42ee-bfd0-8918f3245d72 Work Title CANTO A MI PA…" at bounding box center [519, 123] width 669 height 104
click at [701, 88] on input "Search Form" at bounding box center [739, 96] width 212 height 25
type input "MARMAZ"
click at [798, 148] on button "Search" at bounding box center [818, 145] width 71 height 26
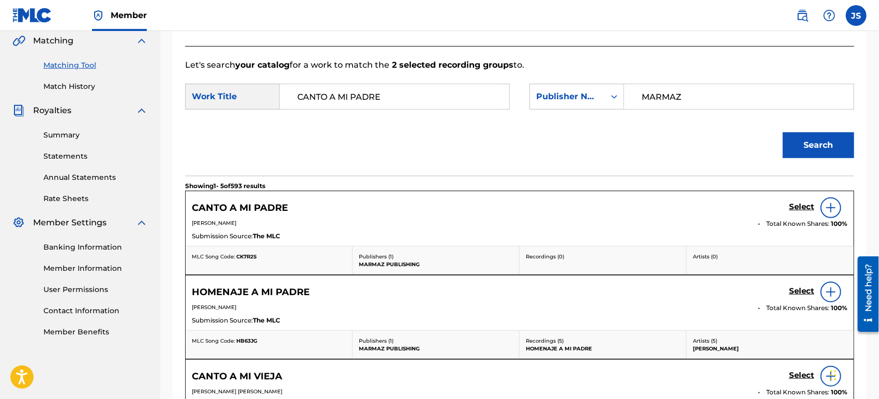
click at [250, 256] on span "CK7R2S" at bounding box center [246, 256] width 20 height 7
click at [806, 208] on h5 "Select" at bounding box center [801, 207] width 25 height 10
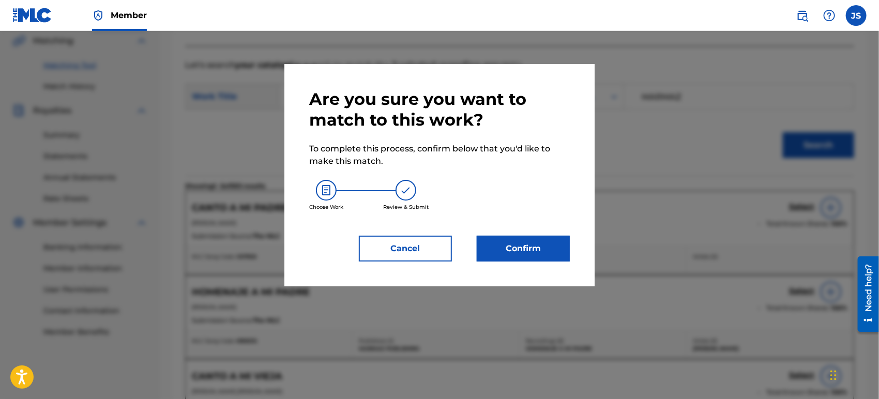
click at [546, 247] on button "Confirm" at bounding box center [523, 249] width 93 height 26
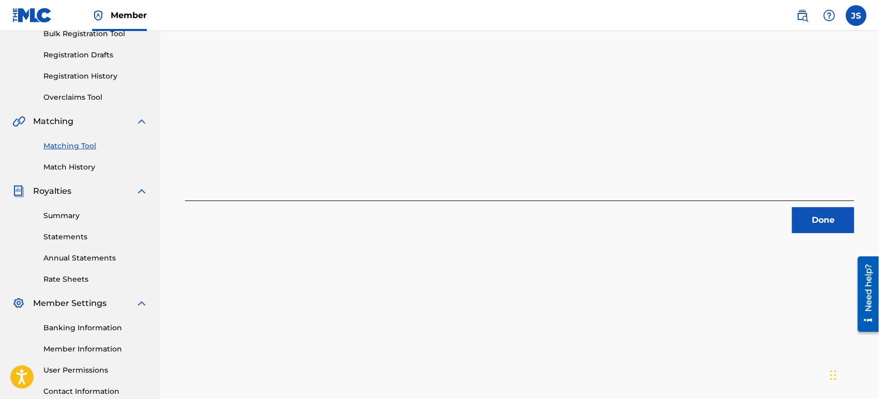
scroll to position [69, 0]
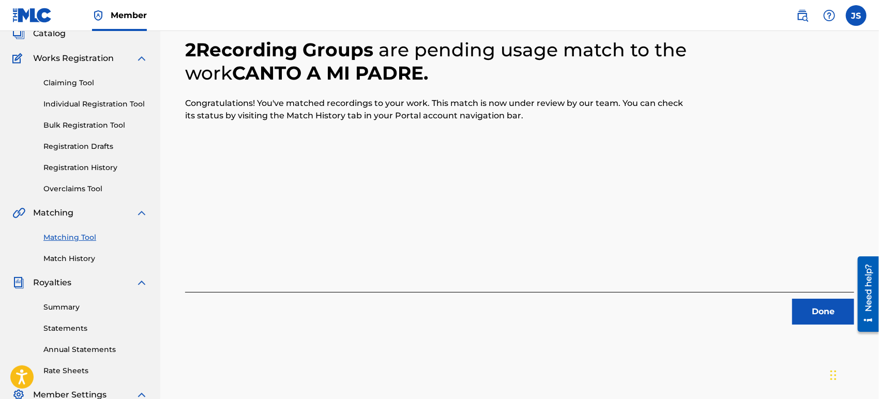
click at [827, 313] on button "Done" at bounding box center [823, 312] width 62 height 26
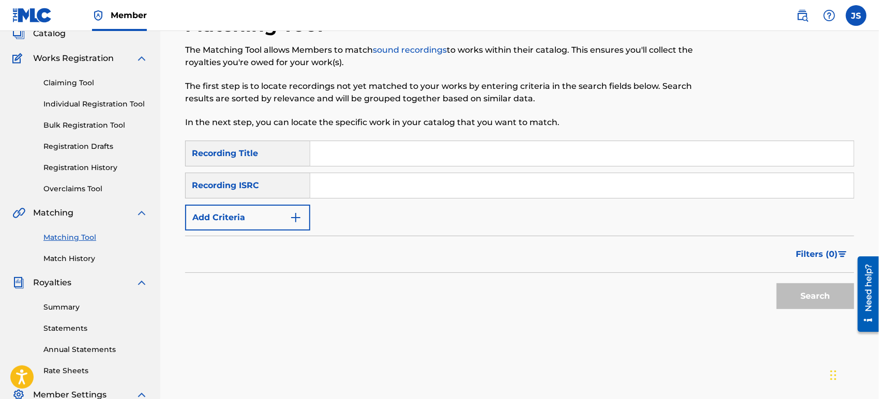
click at [473, 187] on input "Search Form" at bounding box center [581, 185] width 543 height 25
paste input "UKXN22460435"
type input "UKXN22460435"
click at [643, 265] on div "Filters ( 0 )" at bounding box center [519, 254] width 669 height 37
click at [820, 294] on button "Search" at bounding box center [815, 296] width 78 height 26
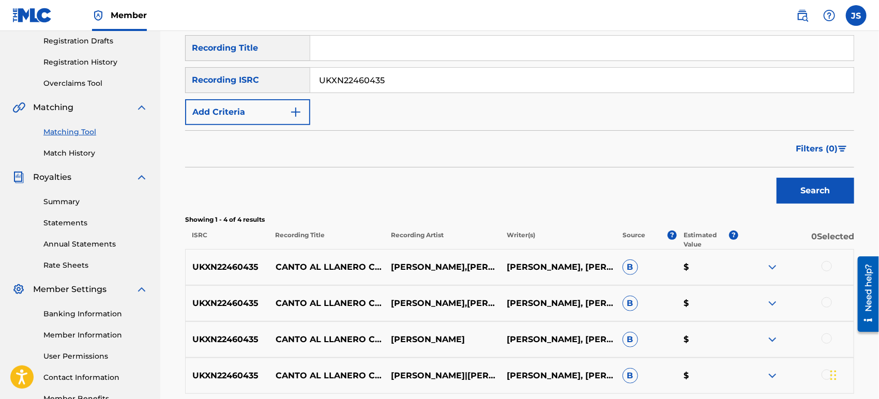
scroll to position [270, 0]
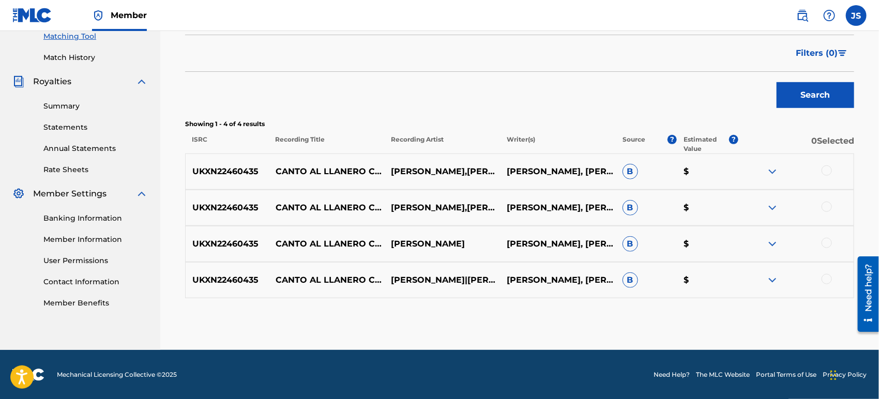
click at [828, 175] on div at bounding box center [826, 170] width 10 height 10
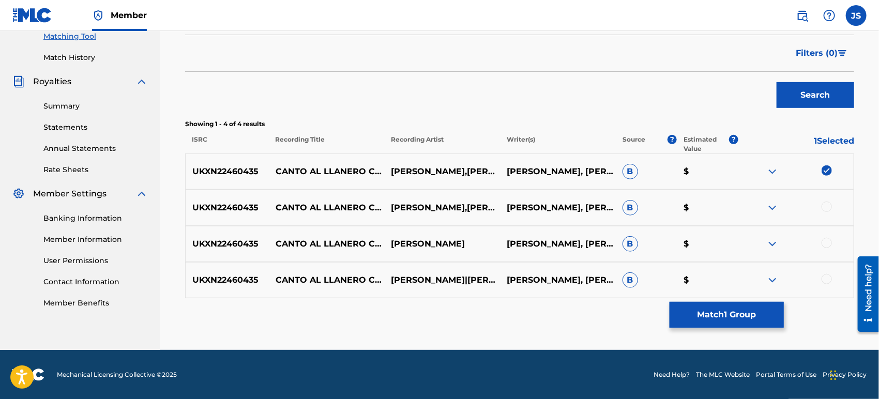
click at [828, 205] on div at bounding box center [826, 207] width 10 height 10
click at [827, 240] on div at bounding box center [826, 243] width 10 height 10
click at [830, 279] on div at bounding box center [826, 279] width 10 height 10
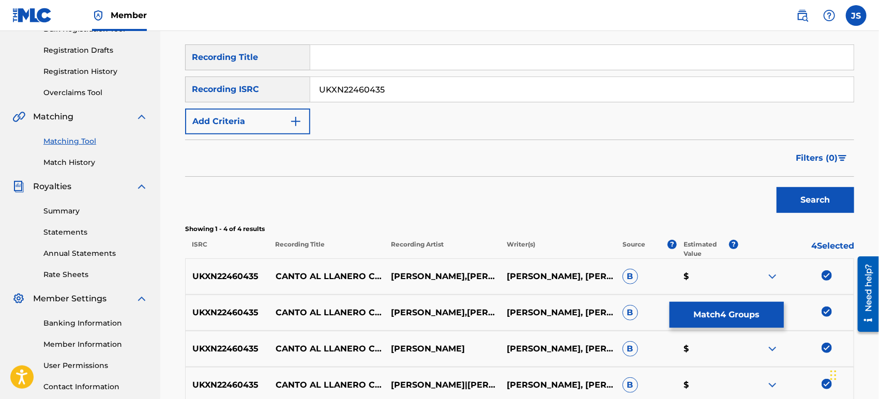
scroll to position [213, 0]
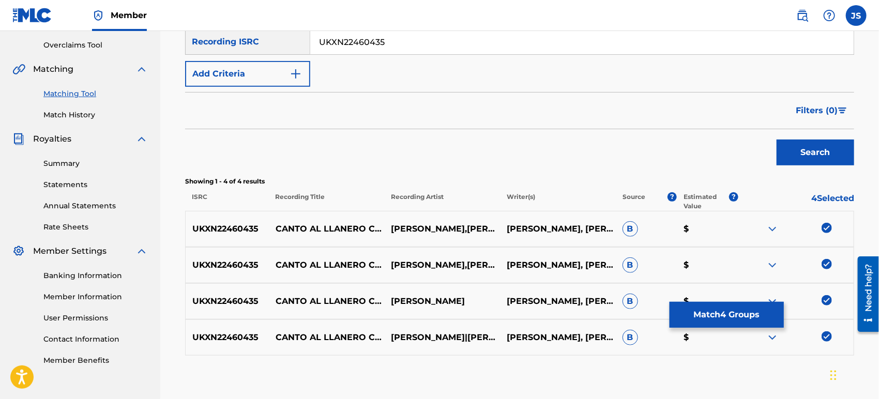
click at [765, 309] on button "Match 4 Groups" at bounding box center [726, 315] width 114 height 26
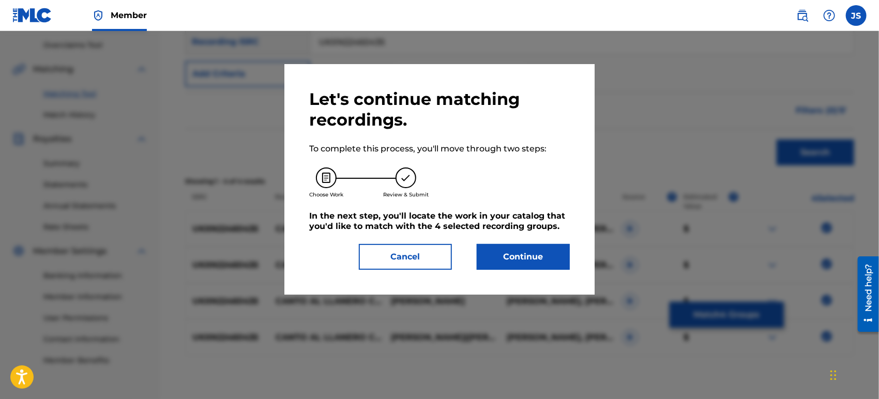
click at [541, 249] on button "Continue" at bounding box center [523, 257] width 93 height 26
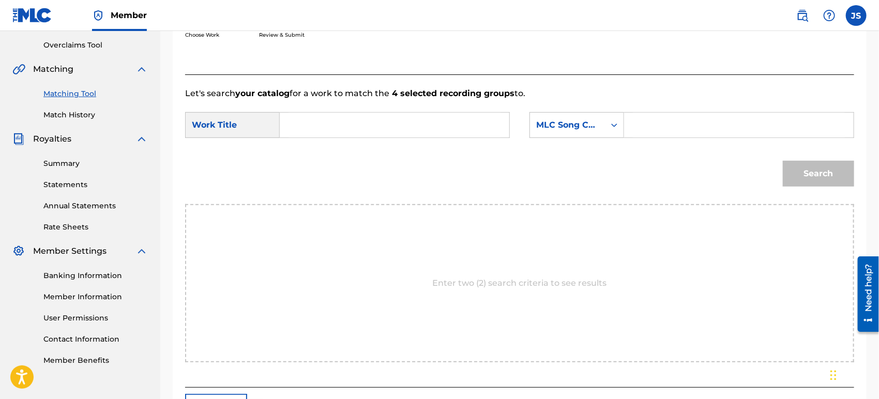
click at [395, 133] on input "Search Form" at bounding box center [394, 125] width 212 height 25
paste input "CANTO AL LLANERO COPLERO"
type input "CANTO AL LLANERO COPLERO"
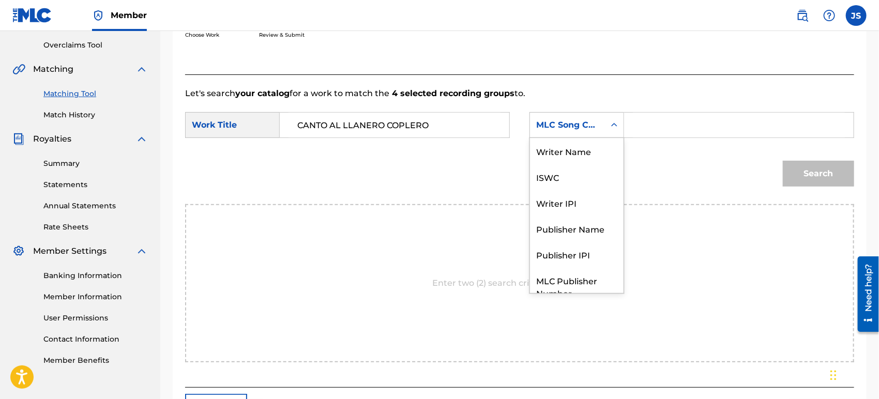
drag, startPoint x: 561, startPoint y: 133, endPoint x: 576, endPoint y: 164, distance: 34.4
click at [562, 134] on div "MLC Song Code" at bounding box center [567, 125] width 75 height 20
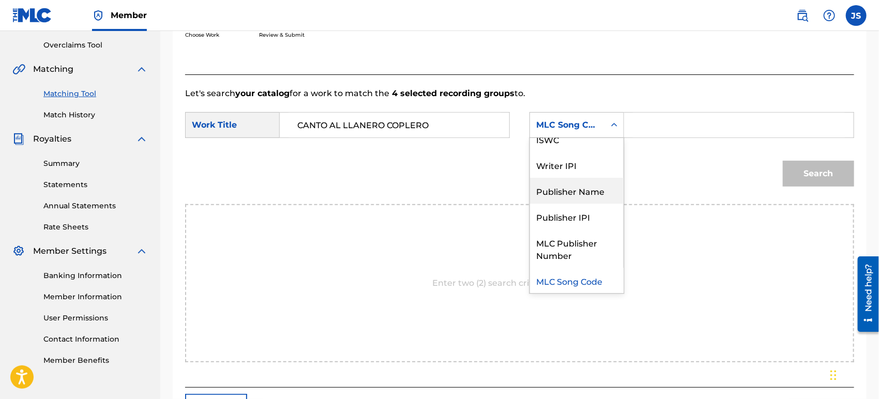
click at [586, 185] on div "Publisher Name" at bounding box center [577, 191] width 94 height 26
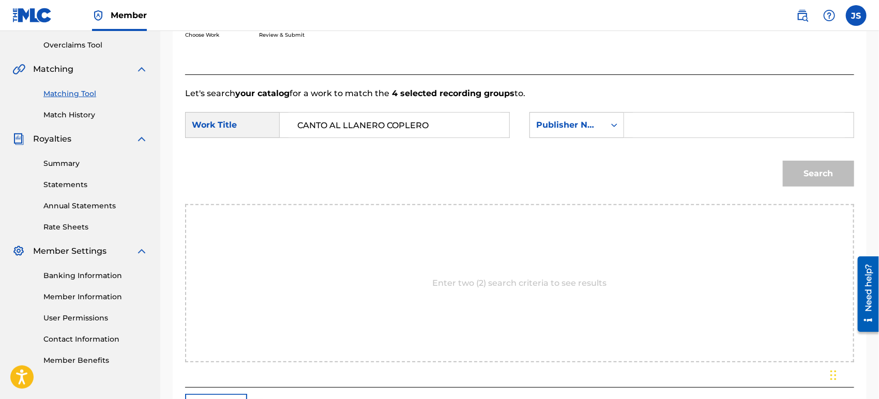
click at [668, 118] on input "Search Form" at bounding box center [739, 125] width 212 height 25
click at [633, 194] on div "Search" at bounding box center [519, 177] width 669 height 54
drag, startPoint x: 701, startPoint y: 127, endPoint x: 704, endPoint y: 136, distance: 9.8
click at [700, 127] on input "Search Form" at bounding box center [739, 125] width 212 height 25
type input "MARMAZ"
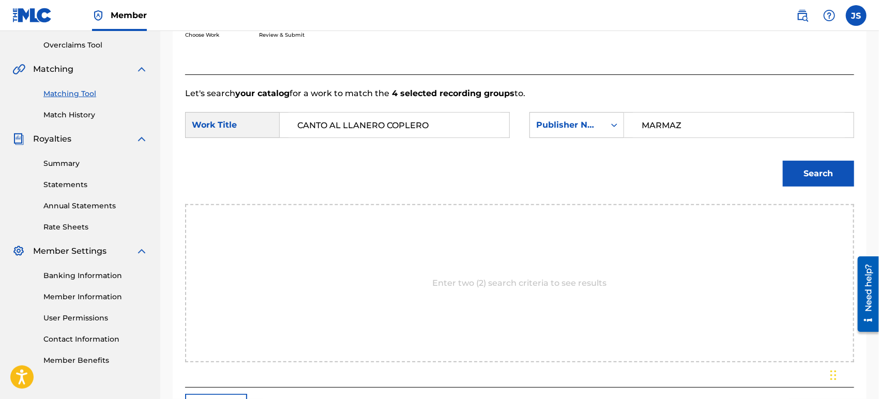
click at [644, 177] on div "Search" at bounding box center [519, 177] width 669 height 54
click at [810, 173] on button "Search" at bounding box center [818, 174] width 71 height 26
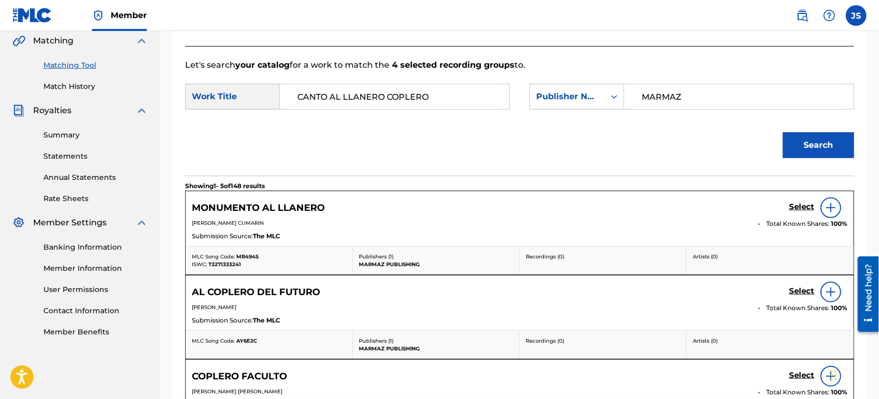
scroll to position [594, 0]
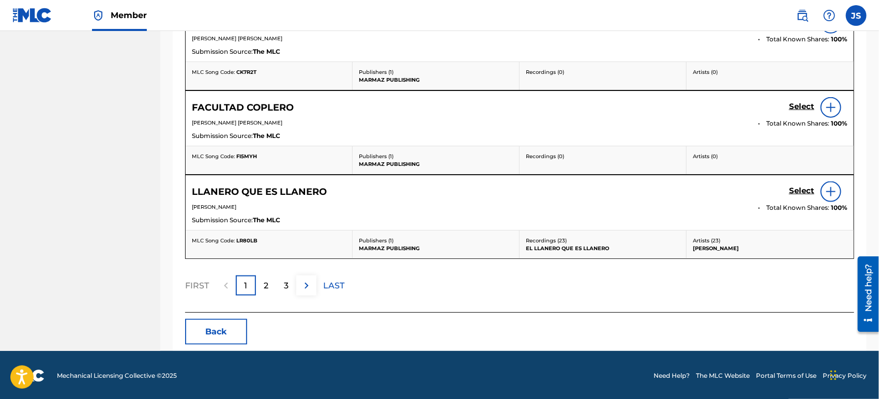
click at [217, 327] on button "Back" at bounding box center [216, 332] width 62 height 26
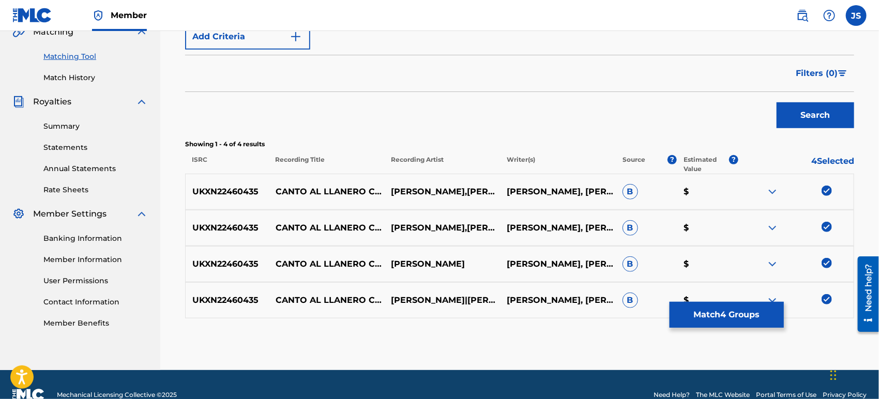
scroll to position [270, 0]
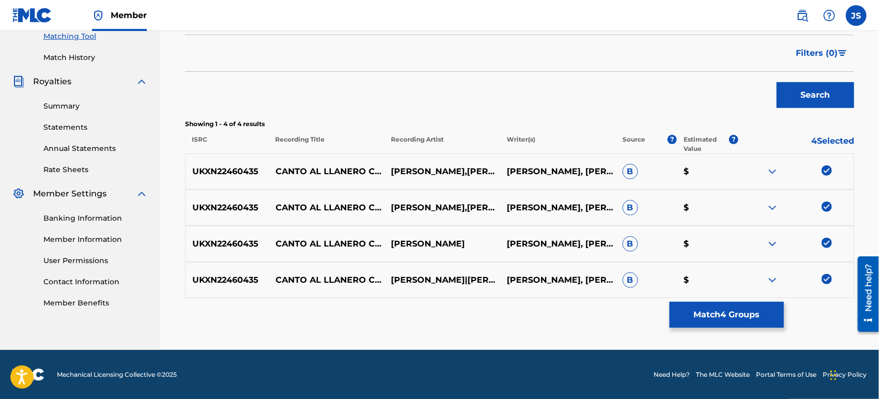
click at [830, 280] on img at bounding box center [826, 279] width 10 height 10
click at [829, 246] on img at bounding box center [826, 243] width 10 height 10
click at [828, 206] on img at bounding box center [826, 207] width 10 height 10
click at [828, 172] on img at bounding box center [826, 170] width 10 height 10
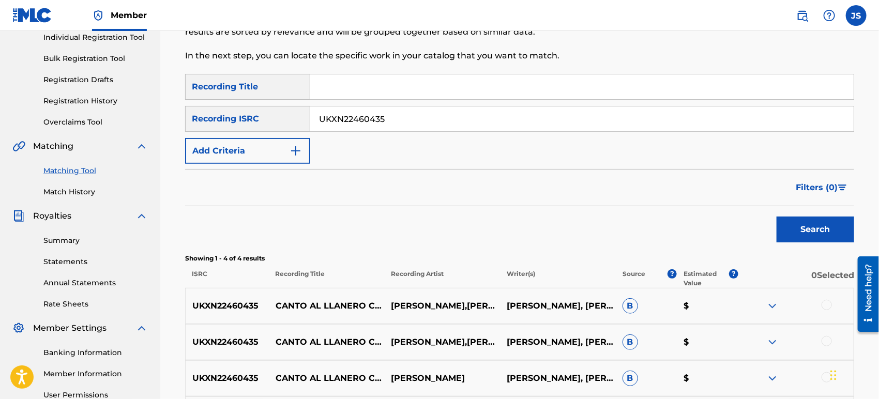
scroll to position [0, 0]
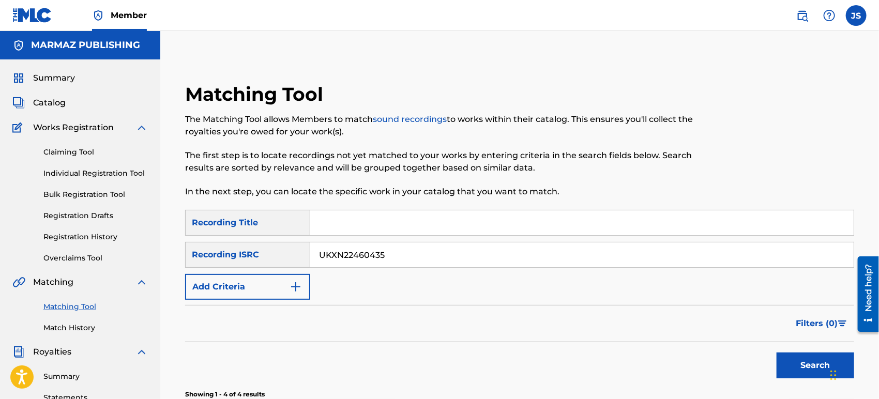
drag, startPoint x: 356, startPoint y: 254, endPoint x: 286, endPoint y: 256, distance: 69.8
click at [287, 256] on div "SearchWithCriteriaab2cf526-1ea4-4beb-b83e-09ca1af5d84e Recording ISRC UKXN22460…" at bounding box center [519, 255] width 669 height 26
paste
type input "GX3Q92480965"
drag, startPoint x: 483, startPoint y: 344, endPoint x: 578, endPoint y: 336, distance: 95.0
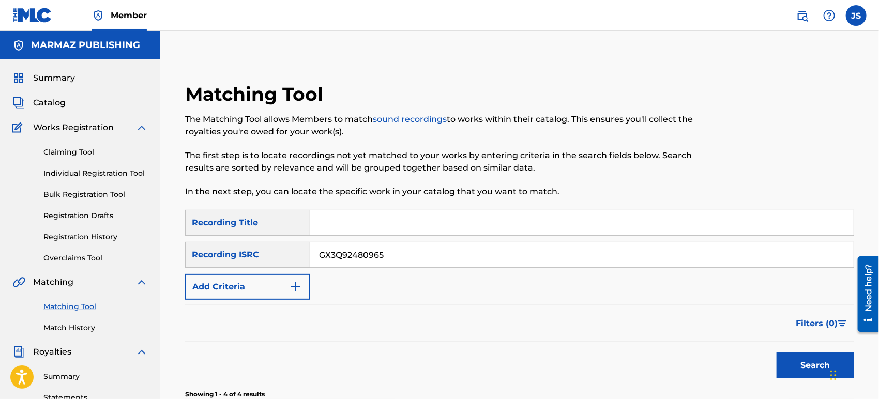
click at [484, 344] on div "Search" at bounding box center [519, 362] width 669 height 41
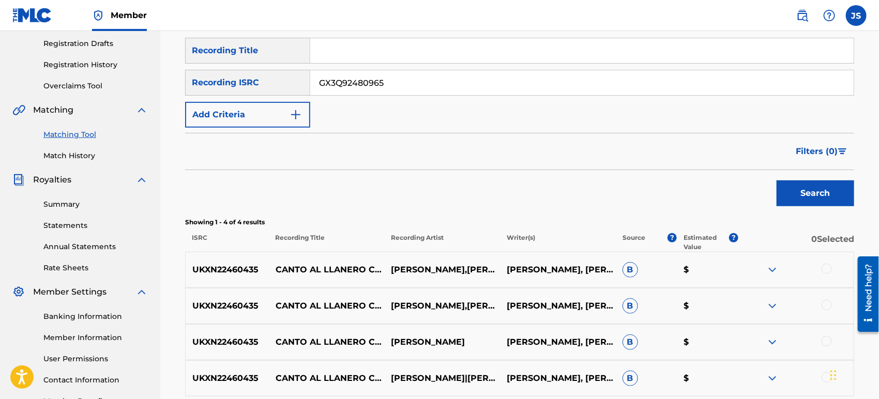
click at [811, 192] on button "Search" at bounding box center [815, 193] width 78 height 26
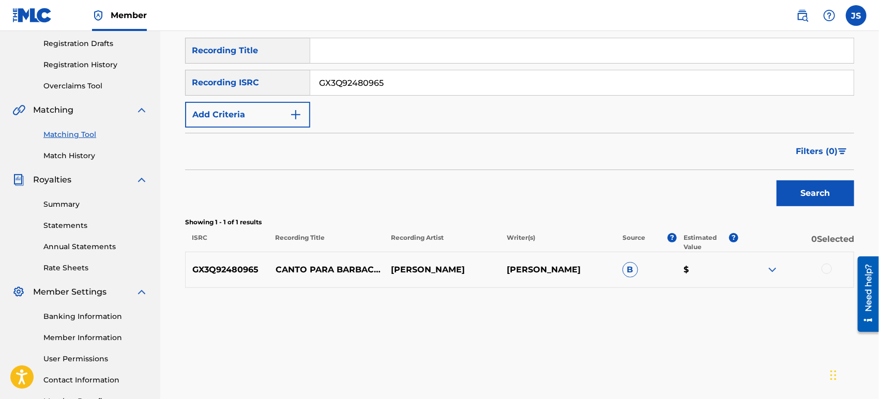
drag, startPoint x: 823, startPoint y: 264, endPoint x: 820, endPoint y: 273, distance: 9.7
click at [823, 265] on div at bounding box center [826, 269] width 10 height 10
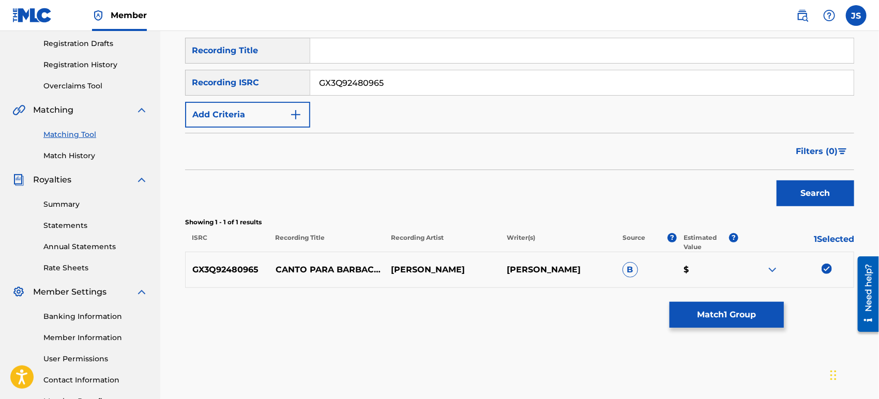
drag, startPoint x: 741, startPoint y: 323, endPoint x: 736, endPoint y: 326, distance: 5.8
click at [736, 326] on button "Match 1 Group" at bounding box center [726, 315] width 114 height 26
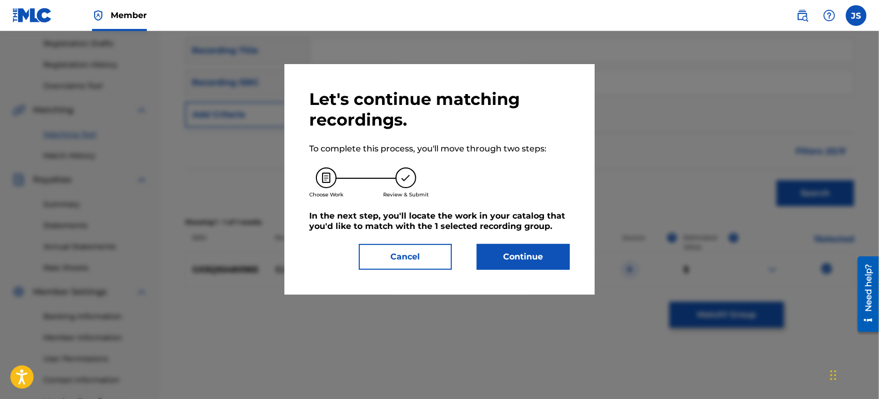
click at [515, 269] on button "Continue" at bounding box center [523, 257] width 93 height 26
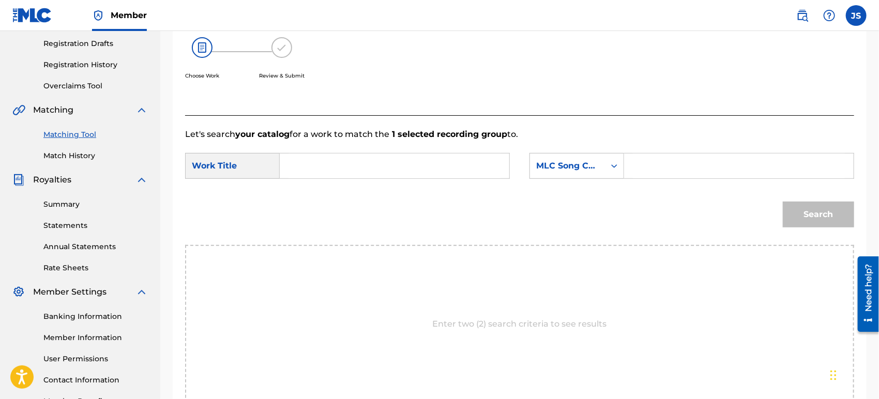
click at [339, 181] on div "SearchWithCriteria42946fb1-1bb8-42ee-bfd0-8918f3245d72 Work Title SearchWithCri…" at bounding box center [519, 169] width 669 height 32
click at [339, 171] on input "Search Form" at bounding box center [394, 166] width 212 height 25
type input "CANTO PARA BARBACOAS"
click at [598, 167] on div "MLC Song Code" at bounding box center [567, 166] width 63 height 12
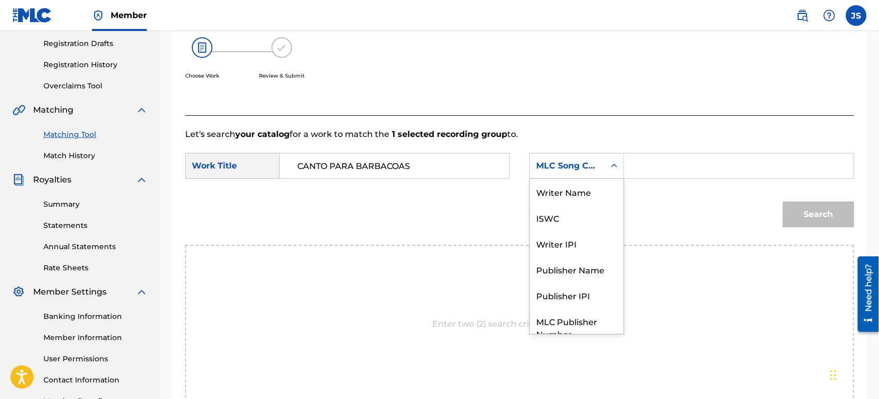
scroll to position [38, 0]
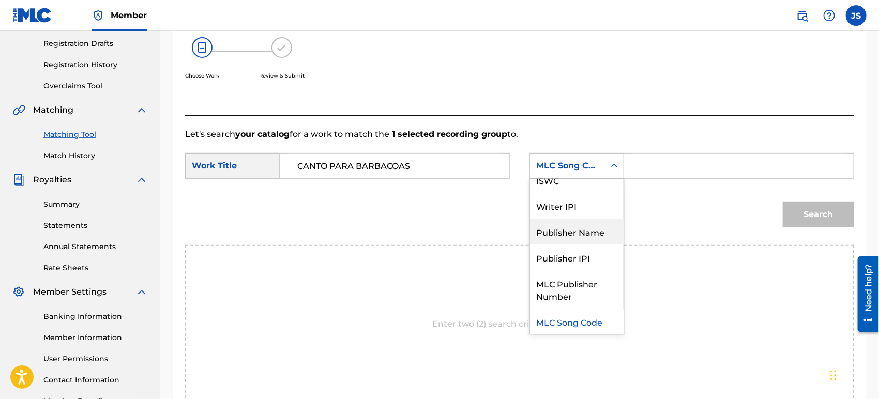
click at [591, 234] on div "Publisher Name" at bounding box center [577, 232] width 94 height 26
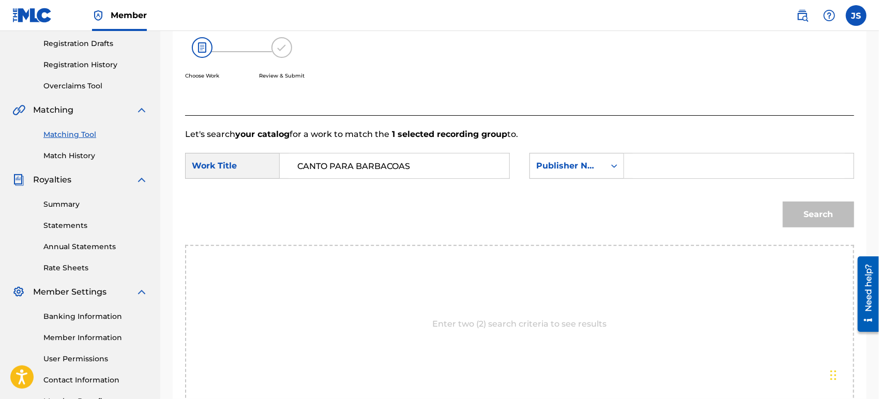
click at [661, 170] on input "Search Form" at bounding box center [739, 166] width 212 height 25
type input "MARMAZ"
click at [595, 216] on div "Search" at bounding box center [519, 218] width 669 height 54
click at [794, 211] on button "Search" at bounding box center [818, 215] width 71 height 26
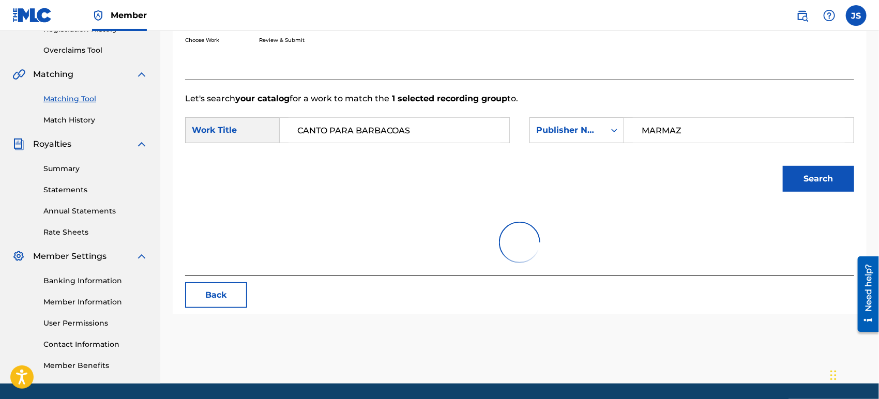
scroll to position [241, 0]
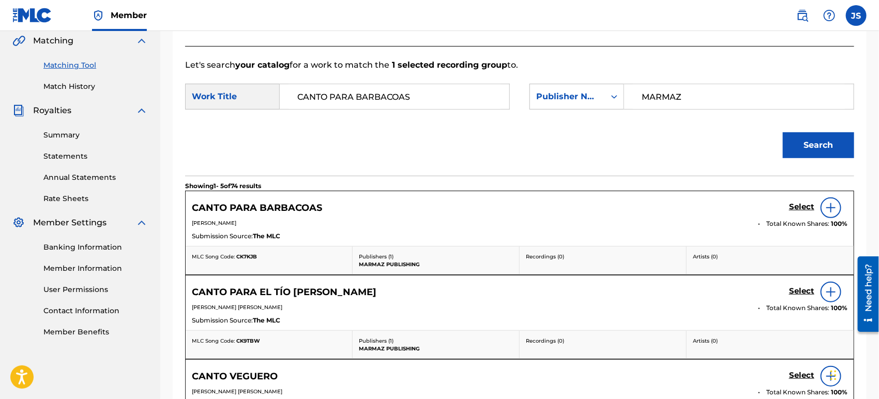
click at [248, 254] on span "CK7KJB" at bounding box center [246, 256] width 21 height 7
click at [799, 208] on h5 "Select" at bounding box center [801, 207] width 25 height 10
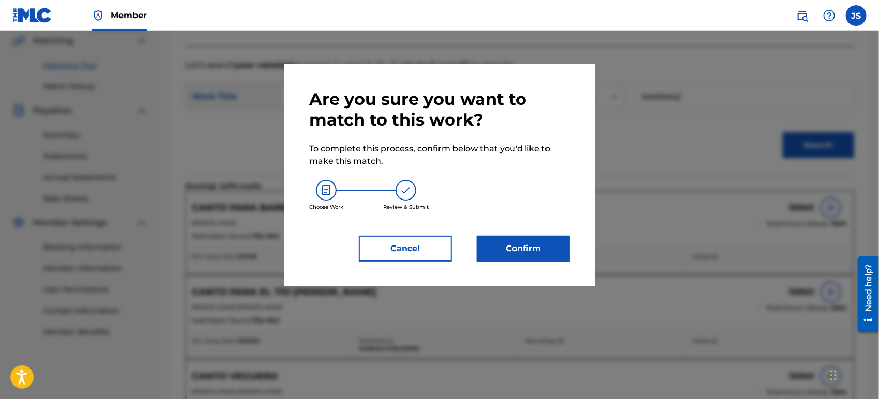
click at [536, 250] on button "Confirm" at bounding box center [523, 249] width 93 height 26
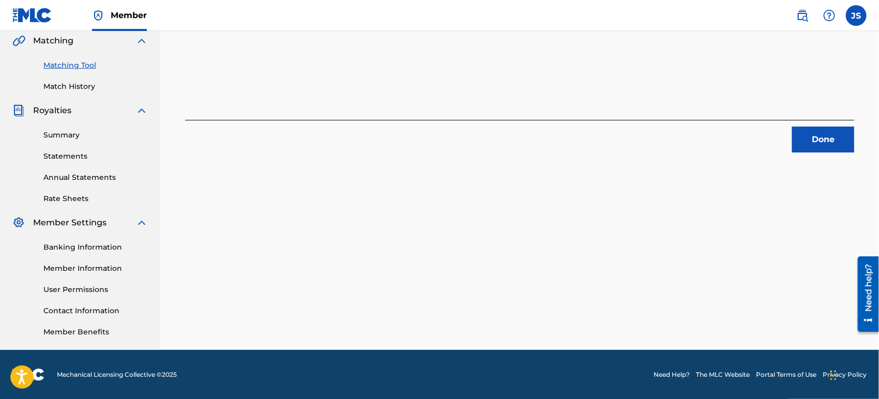
click at [815, 140] on button "Done" at bounding box center [823, 140] width 62 height 26
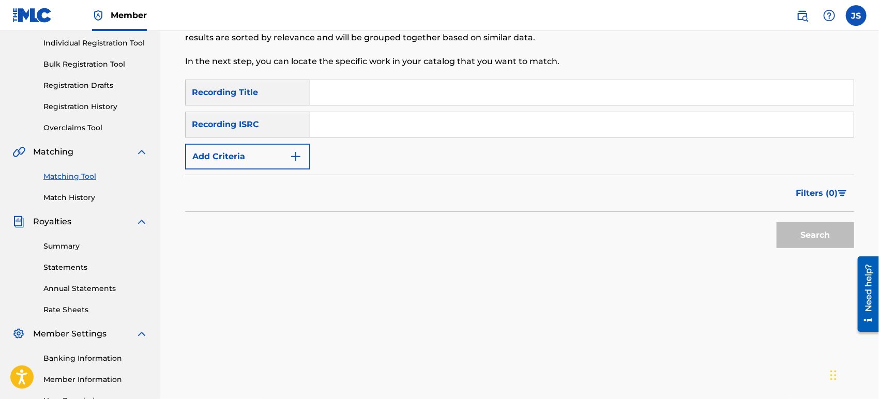
scroll to position [69, 0]
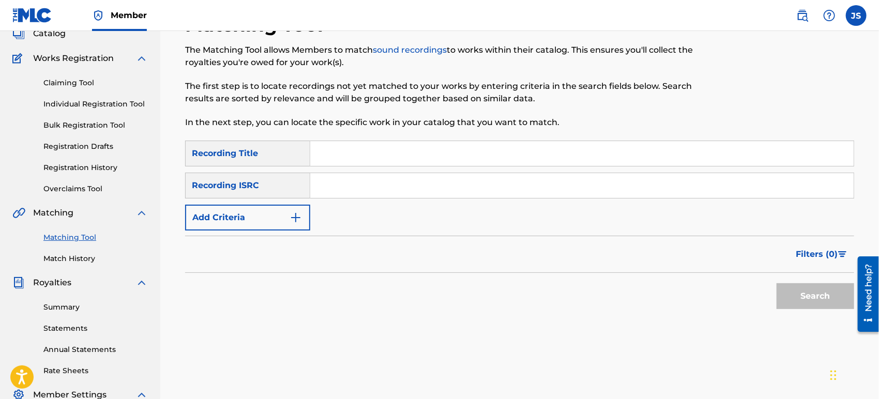
click at [506, 185] on input "Search Form" at bounding box center [581, 185] width 543 height 25
type input "UKXN22460431"
drag, startPoint x: 625, startPoint y: 278, endPoint x: 773, endPoint y: 298, distance: 149.7
click at [626, 278] on div "Search" at bounding box center [519, 293] width 669 height 41
click at [798, 296] on button "Search" at bounding box center [815, 296] width 78 height 26
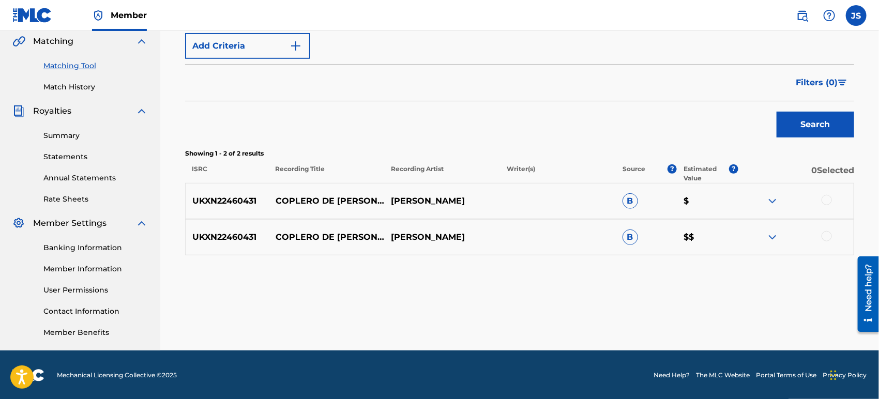
scroll to position [241, 0]
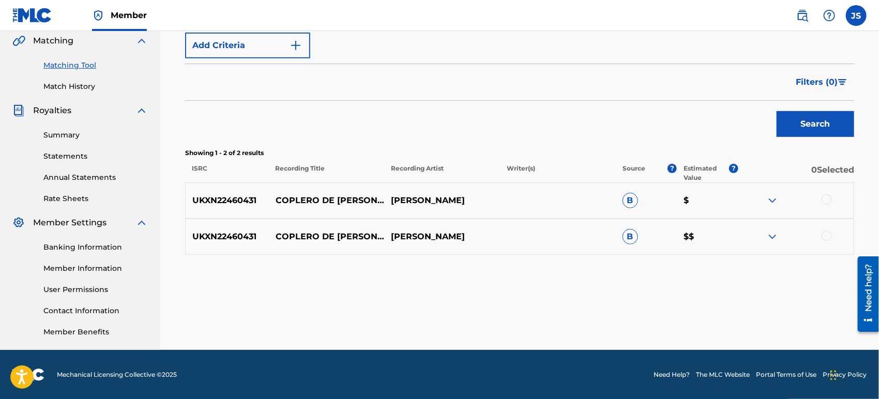
click at [826, 203] on div at bounding box center [826, 199] width 10 height 10
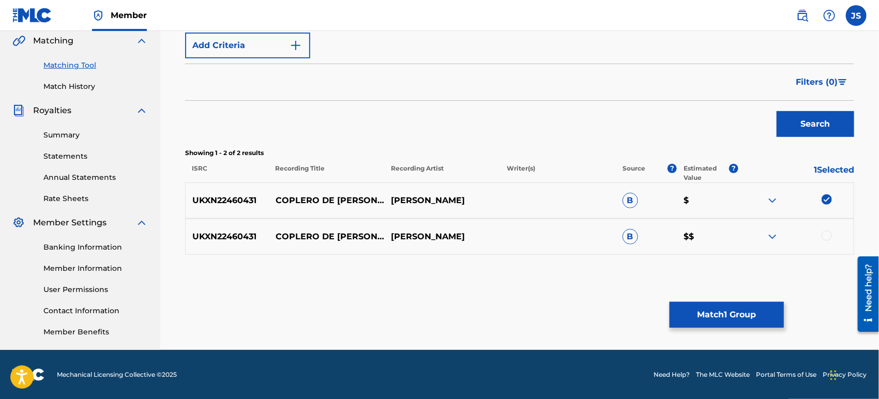
click at [826, 234] on div at bounding box center [826, 236] width 10 height 10
click at [765, 318] on button "Match 2 Groups" at bounding box center [726, 315] width 114 height 26
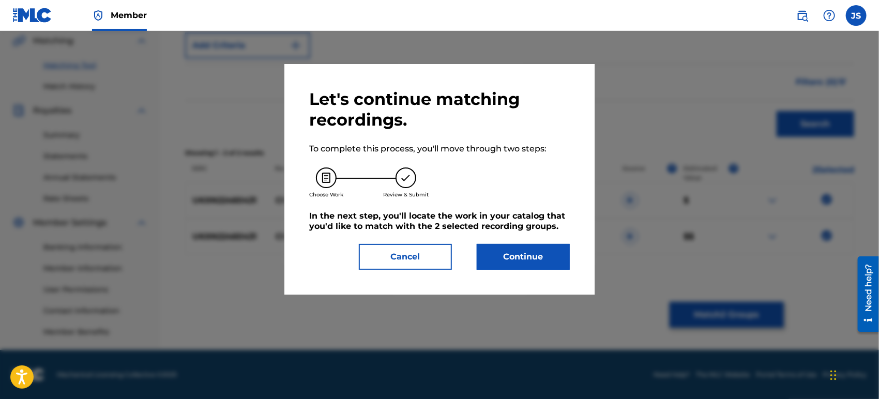
click at [550, 263] on button "Continue" at bounding box center [523, 257] width 93 height 26
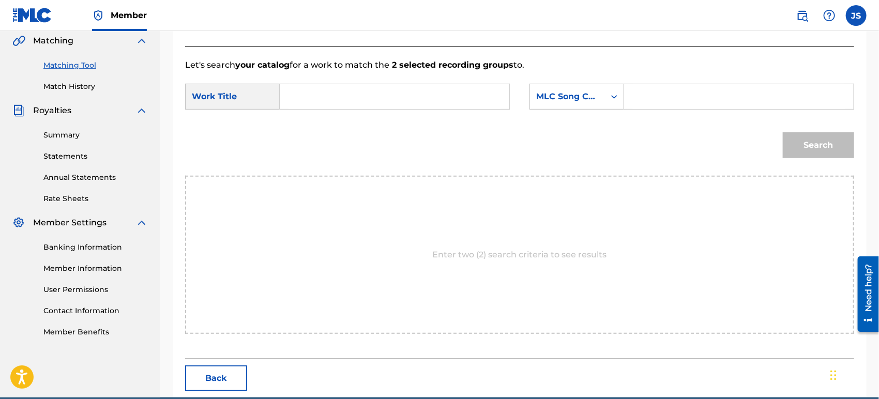
click at [385, 103] on input "Search Form" at bounding box center [394, 96] width 212 height 25
type input "COPLERO DE [PERSON_NAME]"
click at [559, 104] on div "MLC Song Code" at bounding box center [567, 97] width 75 height 20
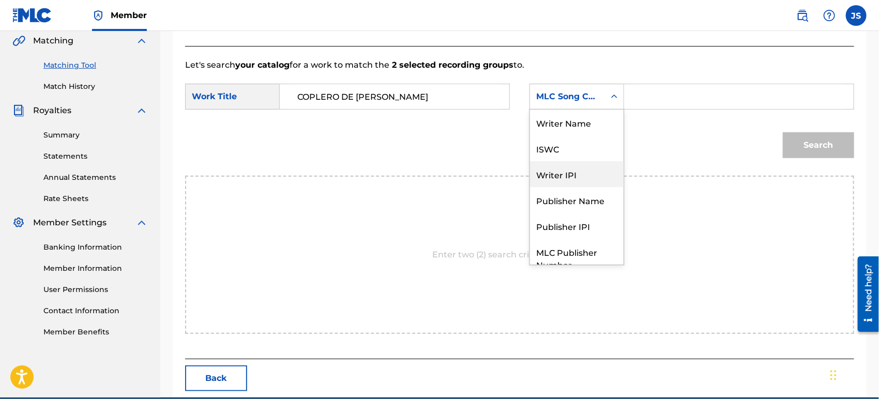
scroll to position [38, 0]
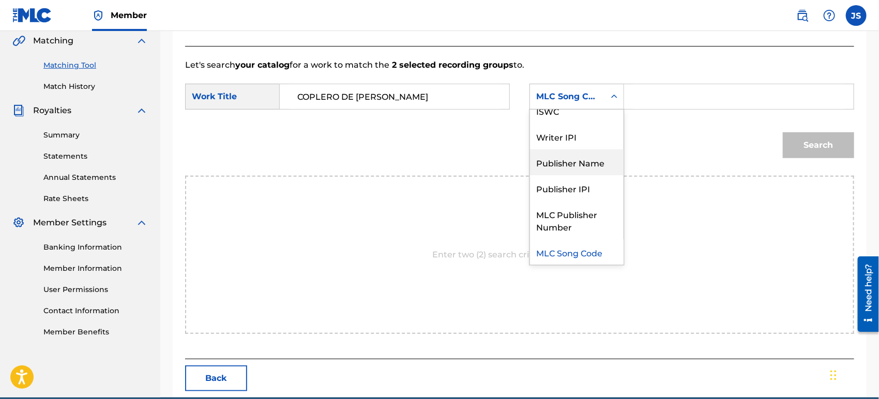
click at [590, 164] on div "Publisher Name" at bounding box center [577, 162] width 94 height 26
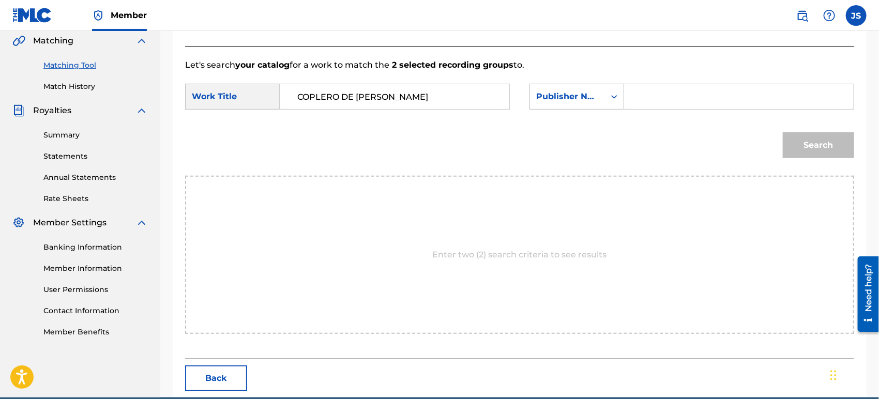
click at [661, 97] on input "Search Form" at bounding box center [739, 96] width 212 height 25
type input "MARMAZ"
click at [651, 146] on div "Search" at bounding box center [519, 149] width 669 height 54
click at [818, 154] on button "Search" at bounding box center [818, 145] width 71 height 26
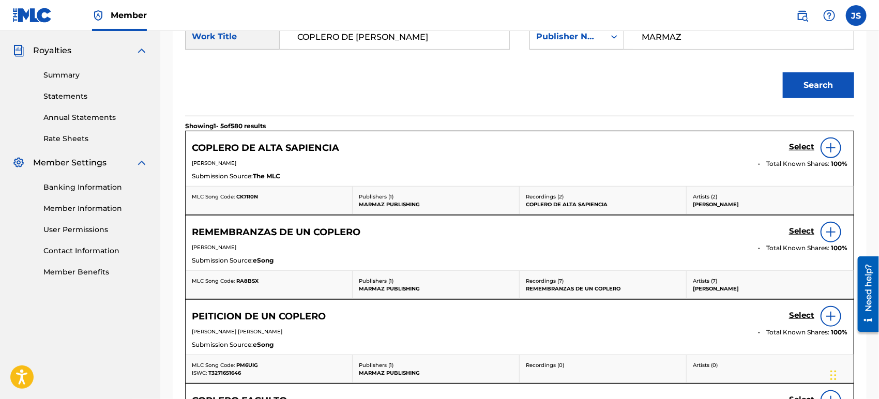
scroll to position [299, 0]
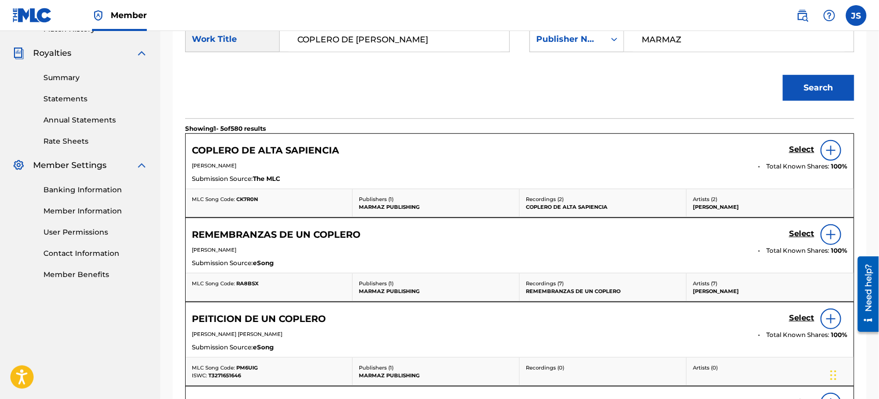
click at [248, 200] on span "CK7R0N" at bounding box center [247, 199] width 22 height 7
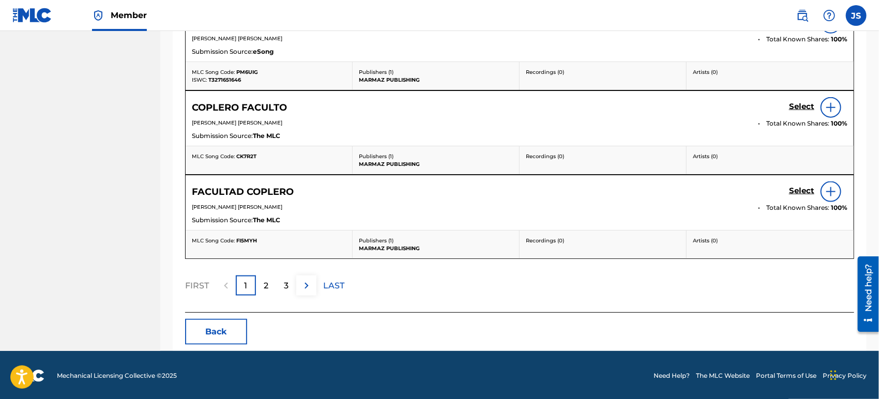
click at [219, 334] on button "Back" at bounding box center [216, 332] width 62 height 26
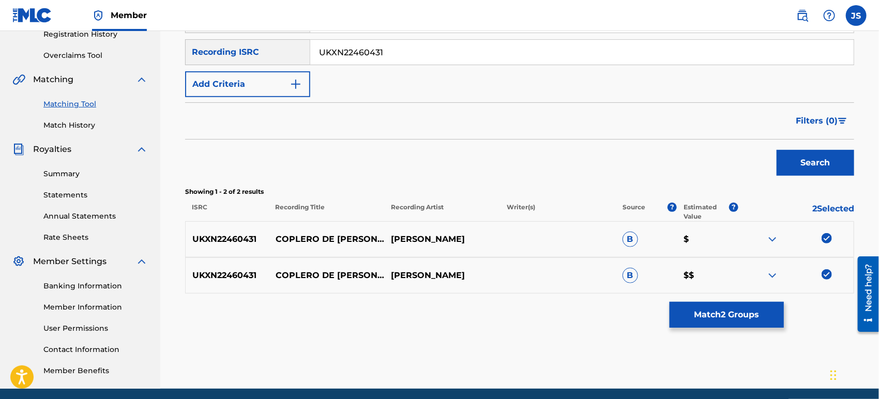
scroll to position [184, 0]
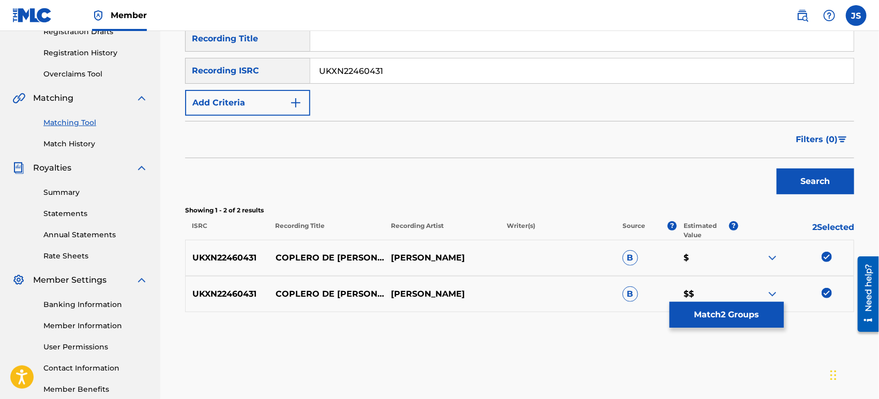
drag, startPoint x: 827, startPoint y: 256, endPoint x: 830, endPoint y: 280, distance: 24.5
click at [827, 256] on img at bounding box center [826, 257] width 10 height 10
click at [831, 298] on div at bounding box center [796, 294] width 116 height 12
click at [826, 293] on img at bounding box center [826, 293] width 10 height 10
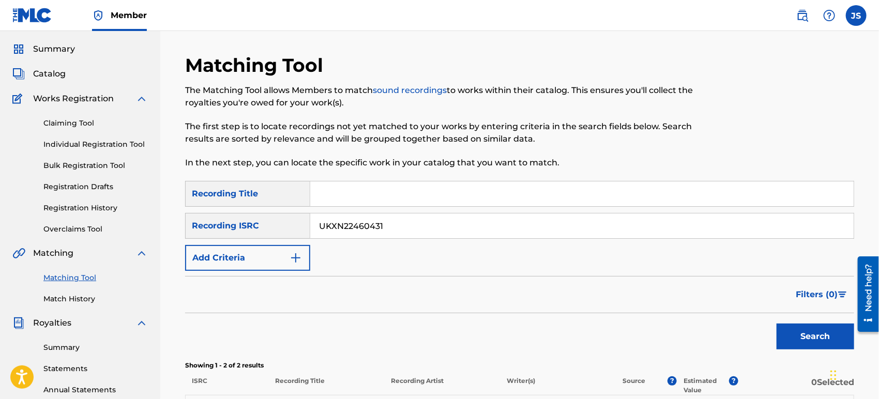
scroll to position [0, 0]
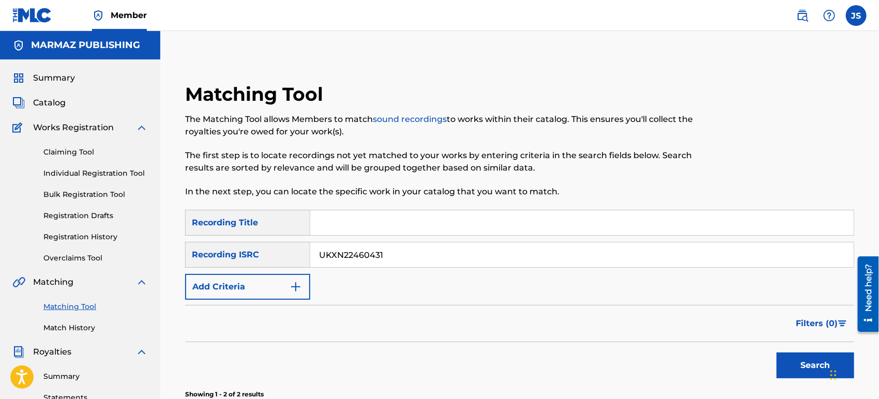
drag, startPoint x: 402, startPoint y: 261, endPoint x: 243, endPoint y: 258, distance: 158.7
click at [242, 258] on div "SearchWithCriteriaab2cf526-1ea4-4beb-b83e-09ca1af5d84e Recording ISRC UKXN22460…" at bounding box center [519, 255] width 669 height 26
type input "UKXN22460433"
drag, startPoint x: 480, startPoint y: 317, endPoint x: 624, endPoint y: 325, distance: 144.4
click at [481, 317] on div "Filters ( 0 )" at bounding box center [519, 323] width 669 height 37
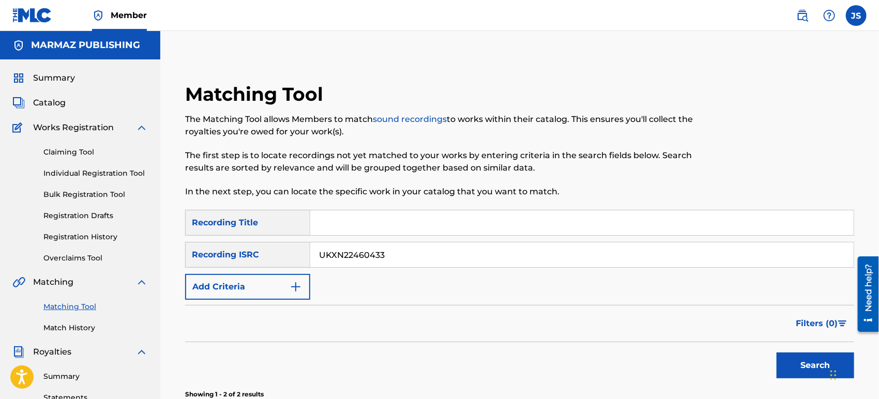
click at [806, 371] on button "Search" at bounding box center [815, 366] width 78 height 26
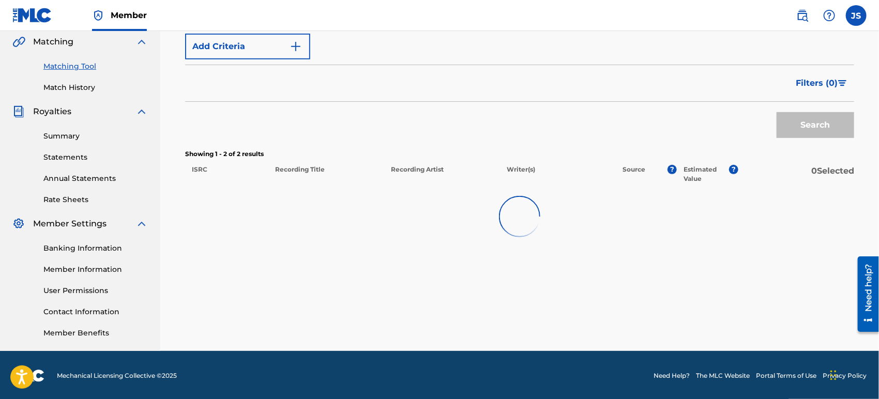
scroll to position [241, 0]
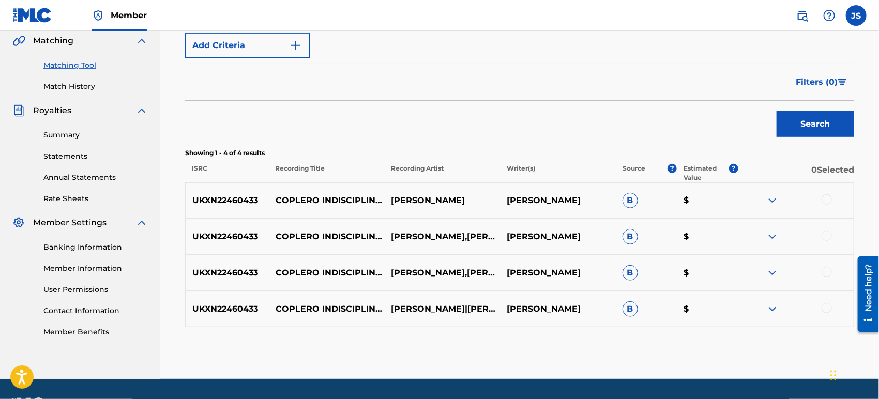
drag, startPoint x: 826, startPoint y: 200, endPoint x: 823, endPoint y: 230, distance: 30.1
click at [826, 201] on div at bounding box center [826, 199] width 10 height 10
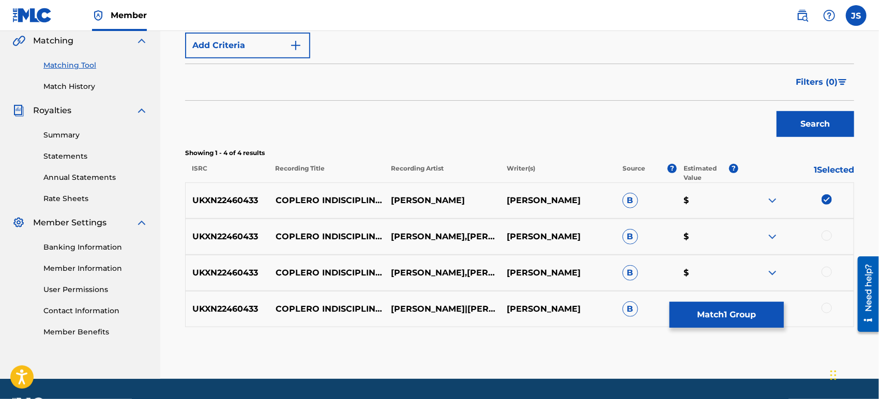
drag, startPoint x: 823, startPoint y: 233, endPoint x: 826, endPoint y: 240, distance: 7.7
click at [826, 233] on div at bounding box center [826, 236] width 10 height 10
drag, startPoint x: 825, startPoint y: 268, endPoint x: 825, endPoint y: 280, distance: 12.4
click at [825, 269] on div at bounding box center [826, 272] width 10 height 10
click at [825, 315] on div "UKXN22460433 COPLERO INDISCIPLINARIO [PERSON_NAME]|[PERSON_NAME] MASABE [PERSON…" at bounding box center [519, 309] width 669 height 36
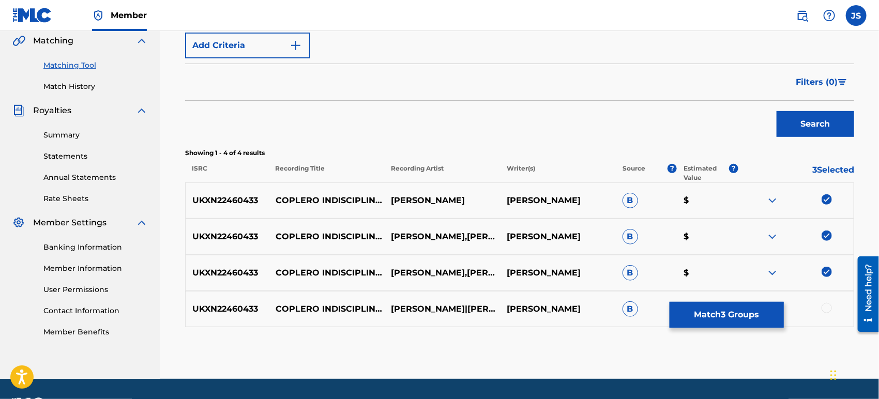
click at [828, 306] on div at bounding box center [826, 308] width 10 height 10
click at [738, 310] on button "Match 4 Groups" at bounding box center [726, 315] width 114 height 26
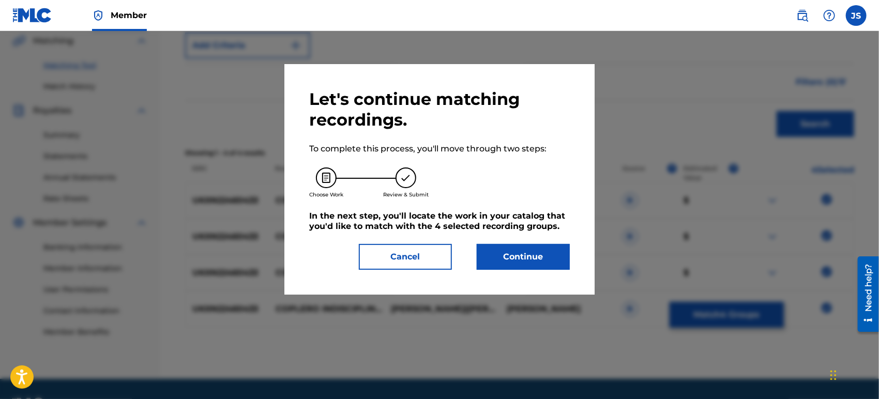
click at [525, 251] on button "Continue" at bounding box center [523, 257] width 93 height 26
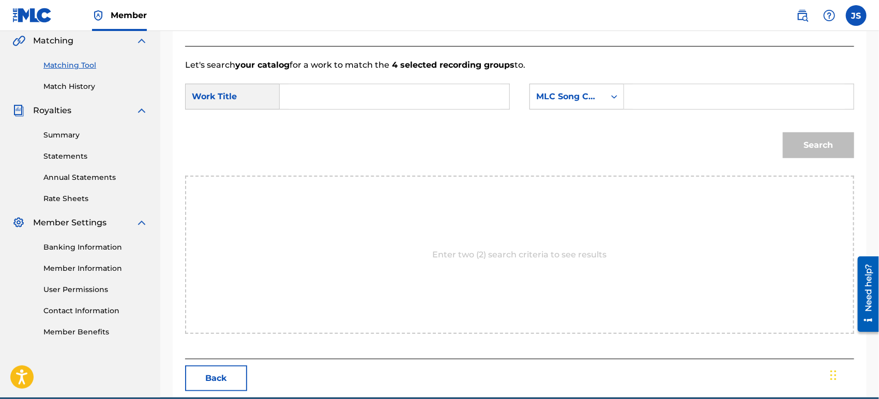
click at [310, 86] on input "Search Form" at bounding box center [394, 96] width 212 height 25
type input "COPLERO INDISIPLINARIO"
click at [615, 101] on icon "Search Form" at bounding box center [614, 96] width 10 height 10
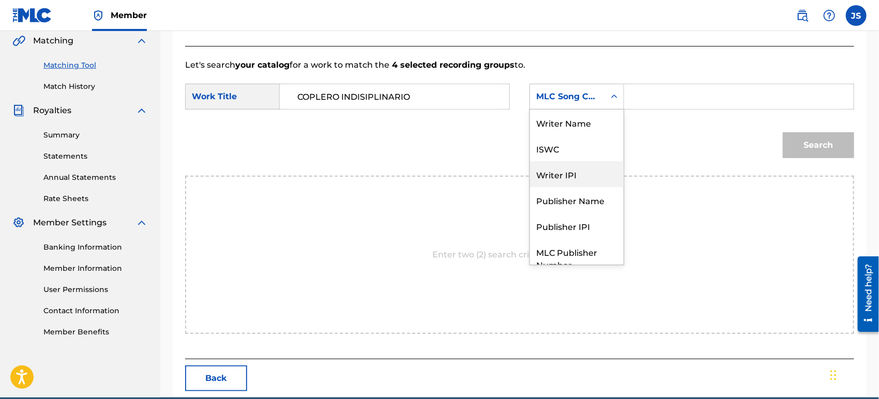
scroll to position [38, 0]
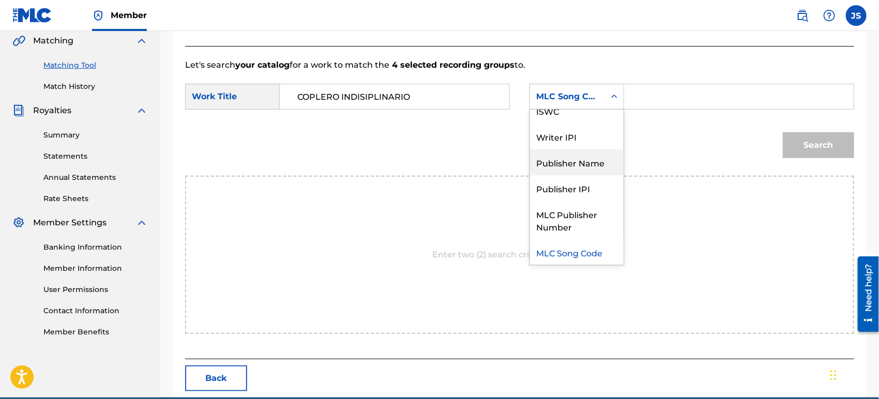
click at [593, 158] on div "Publisher Name" at bounding box center [577, 162] width 94 height 26
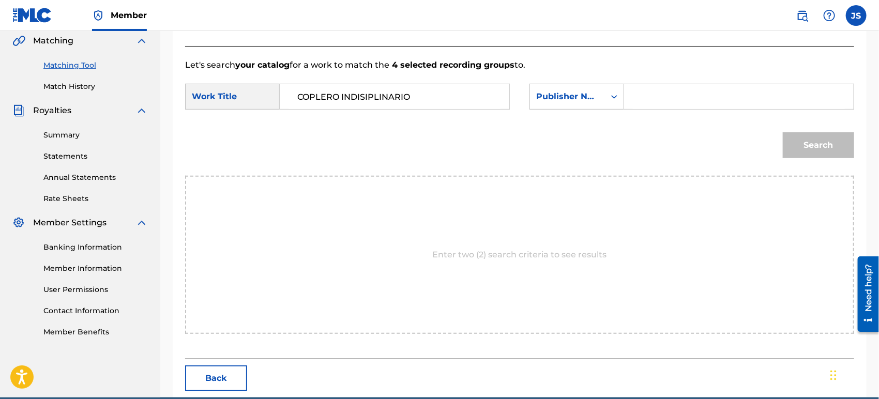
click at [676, 102] on input "Search Form" at bounding box center [739, 96] width 212 height 25
click at [630, 140] on div "Search" at bounding box center [519, 149] width 669 height 54
click at [708, 92] on input "Search Form" at bounding box center [739, 96] width 212 height 25
type input "MARMAZ"
drag, startPoint x: 651, startPoint y: 144, endPoint x: 738, endPoint y: 139, distance: 87.5
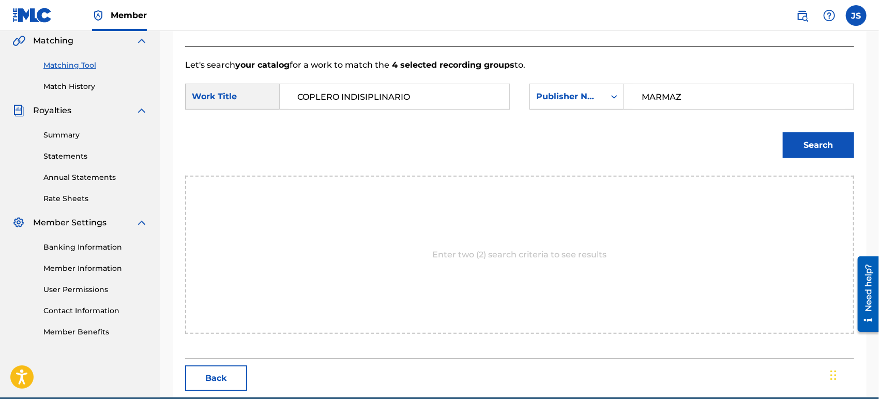
click at [652, 144] on div "Search" at bounding box center [519, 149] width 669 height 54
click at [789, 142] on button "Search" at bounding box center [818, 145] width 71 height 26
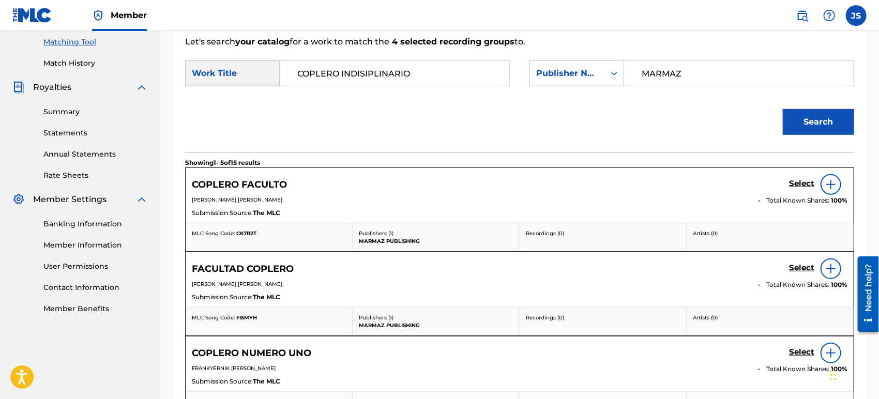
scroll to position [299, 0]
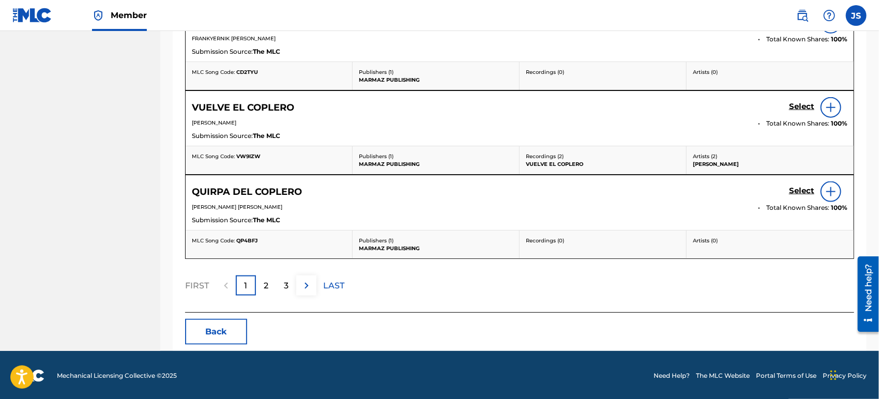
click at [200, 338] on button "Back" at bounding box center [216, 332] width 62 height 26
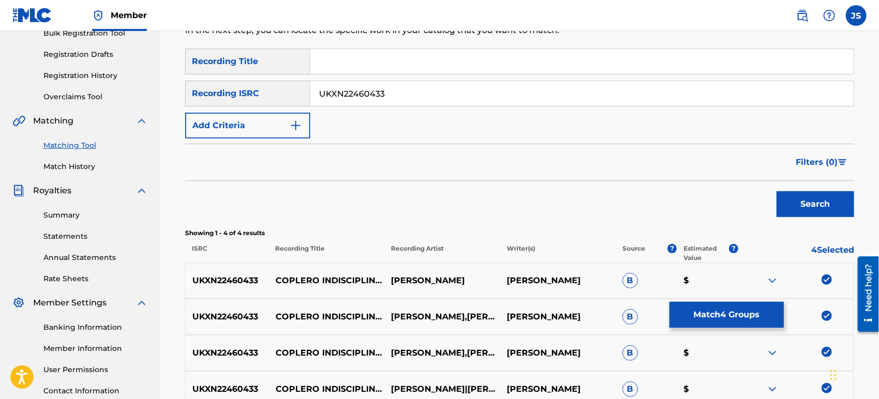
scroll to position [270, 0]
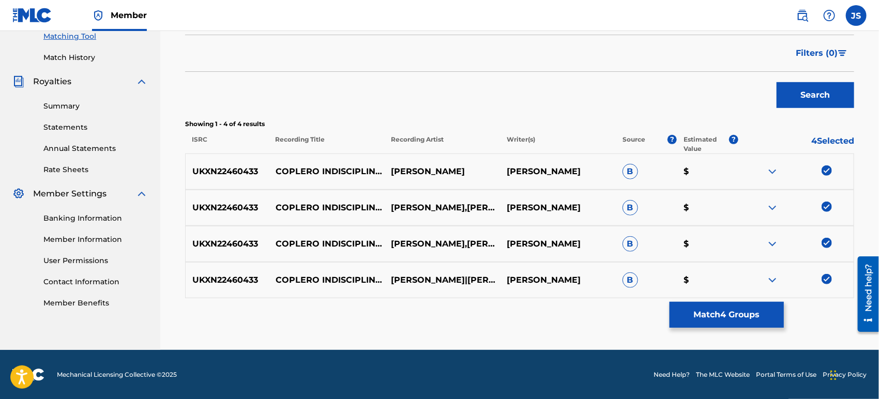
click at [828, 175] on div at bounding box center [796, 171] width 116 height 12
drag, startPoint x: 828, startPoint y: 233, endPoint x: 828, endPoint y: 239, distance: 5.7
click at [828, 235] on div "UKXN22460433 COPLERO INDISCIPLINARIO [PERSON_NAME],[PERSON_NAME] MASABE [PERSON…" at bounding box center [519, 244] width 669 height 36
click at [827, 251] on div "UKXN22460433 COPLERO INDISCIPLINARIO [PERSON_NAME],[PERSON_NAME] MASABE [PERSON…" at bounding box center [519, 244] width 669 height 36
click at [830, 275] on img at bounding box center [826, 279] width 10 height 10
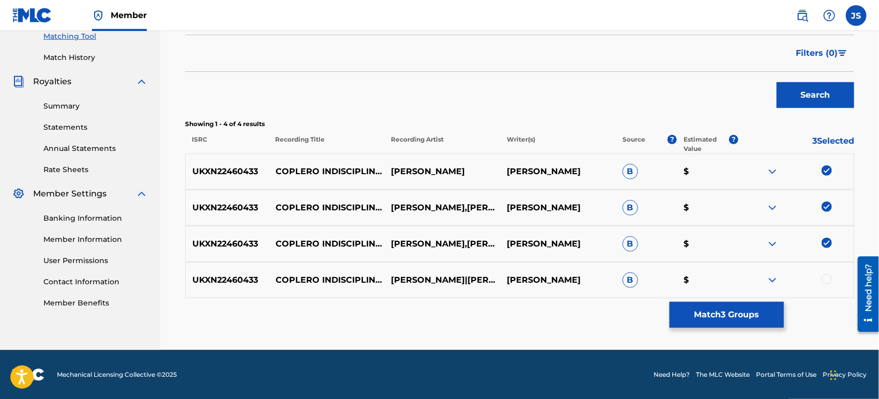
click at [823, 240] on img at bounding box center [826, 243] width 10 height 10
click at [823, 204] on img at bounding box center [826, 207] width 10 height 10
click at [825, 174] on img at bounding box center [826, 170] width 10 height 10
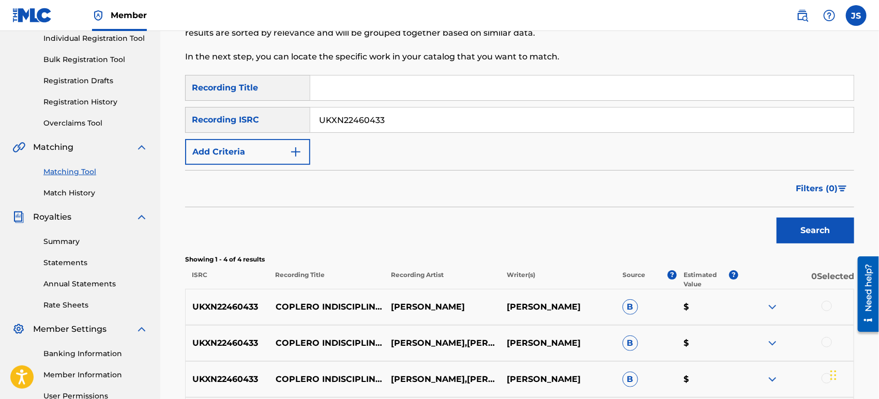
scroll to position [41, 0]
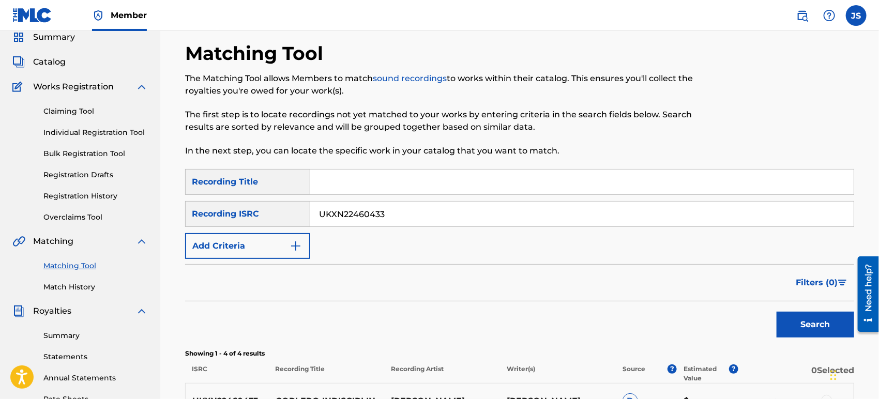
drag, startPoint x: 389, startPoint y: 218, endPoint x: 332, endPoint y: 230, distance: 58.1
click at [318, 218] on input "UKXN22460433" at bounding box center [581, 214] width 543 height 25
type input "GX3Q92436358"
drag, startPoint x: 528, startPoint y: 268, endPoint x: 621, endPoint y: 277, distance: 93.9
click at [532, 268] on div "Filters ( 0 )" at bounding box center [519, 282] width 669 height 37
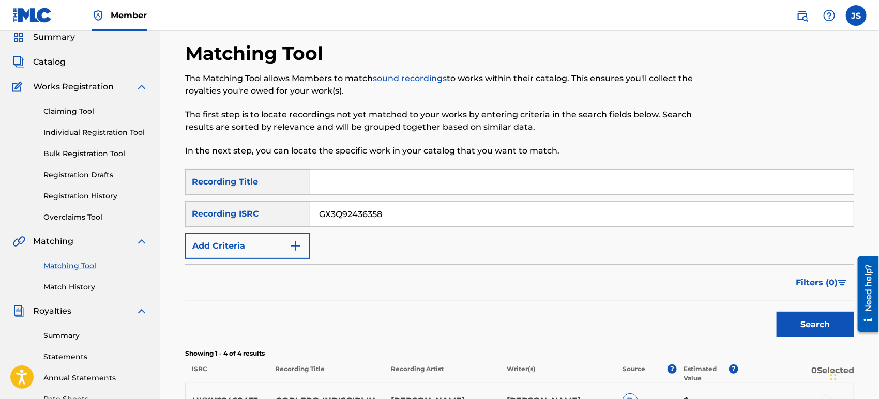
drag, startPoint x: 792, startPoint y: 311, endPoint x: 766, endPoint y: 316, distance: 26.9
click at [793, 312] on button "Search" at bounding box center [815, 325] width 78 height 26
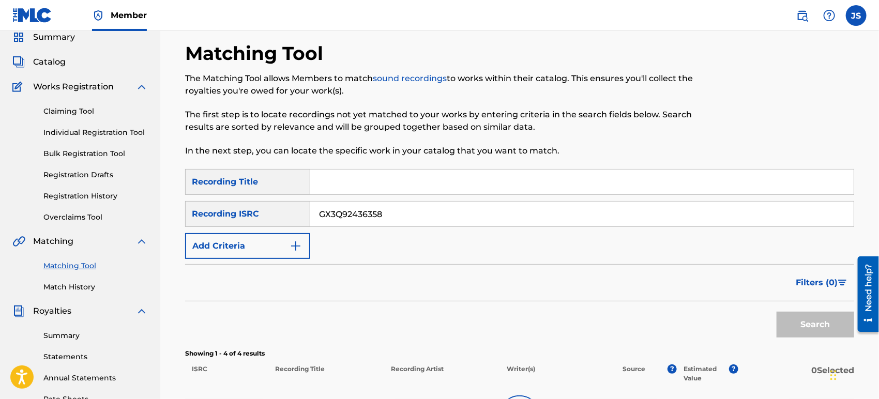
scroll to position [241, 0]
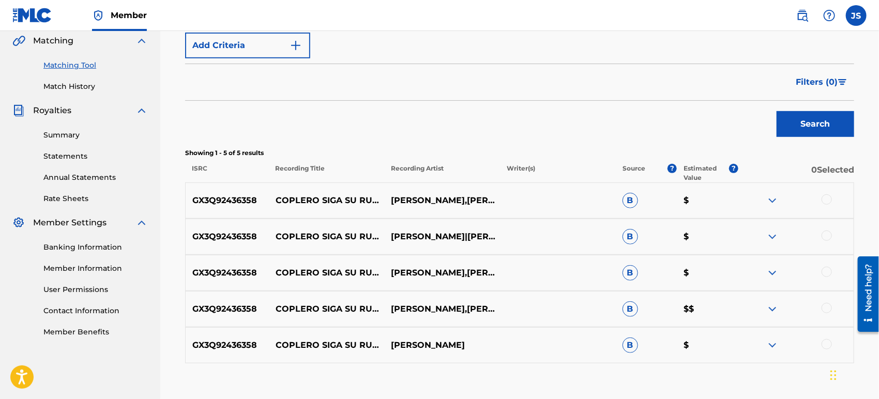
click at [827, 199] on div at bounding box center [826, 199] width 10 height 10
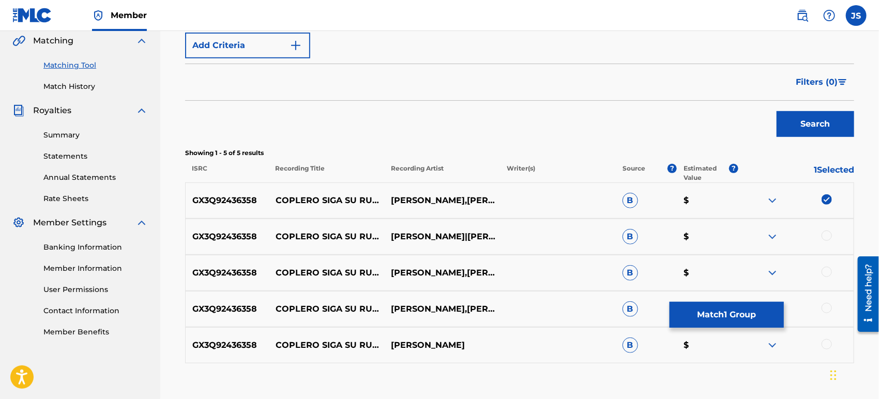
click at [827, 239] on div at bounding box center [826, 236] width 10 height 10
click at [828, 268] on div at bounding box center [826, 272] width 10 height 10
click at [825, 317] on div "GX3Q92436358 COPLERO SIGA [PERSON_NAME] [PERSON_NAME],[PERSON_NAME] $$" at bounding box center [519, 309] width 669 height 36
drag, startPoint x: 828, startPoint y: 309, endPoint x: 827, endPoint y: 329, distance: 20.2
click at [828, 309] on div at bounding box center [826, 308] width 10 height 10
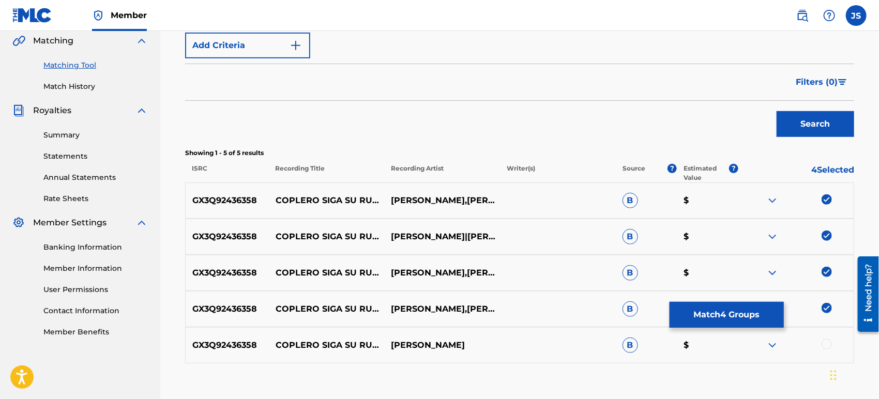
click at [827, 342] on div at bounding box center [826, 344] width 10 height 10
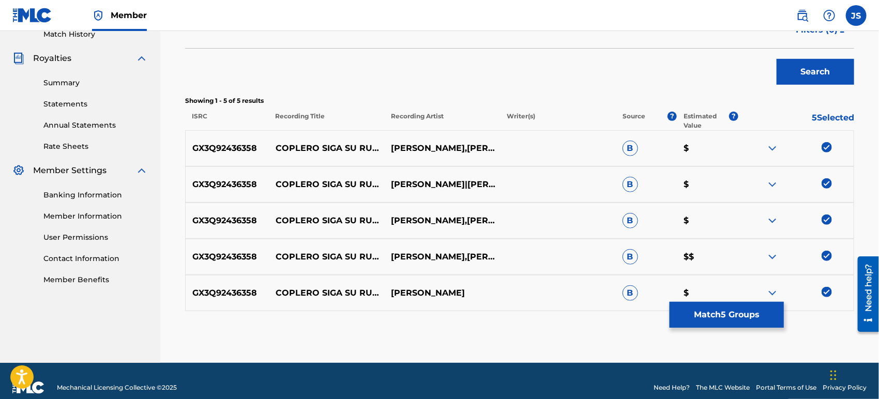
scroll to position [307, 0]
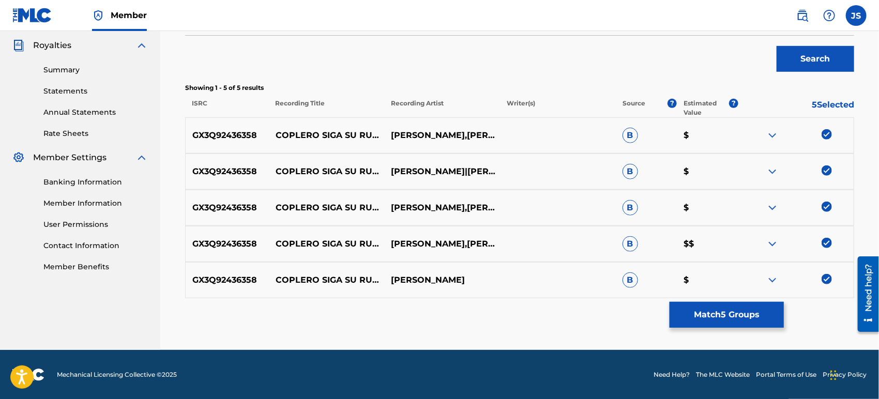
click at [732, 310] on button "Match 5 Groups" at bounding box center [726, 315] width 114 height 26
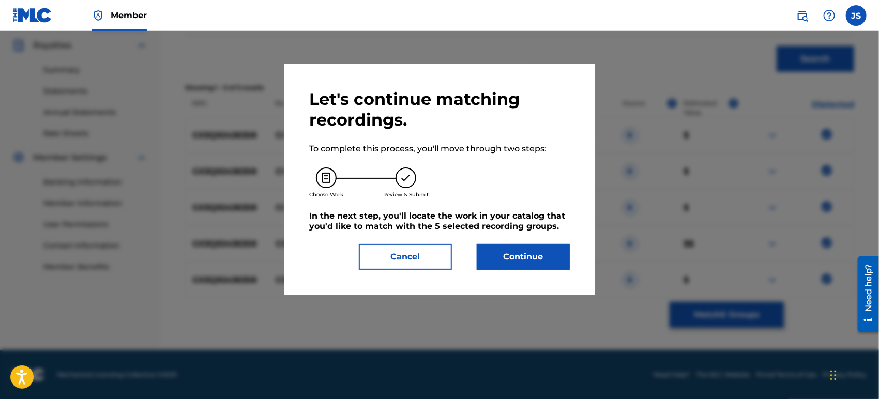
click at [525, 238] on div "Let's continue matching recordings. To complete this process, you'll move throu…" at bounding box center [439, 179] width 261 height 181
click at [529, 255] on button "Continue" at bounding box center [523, 257] width 93 height 26
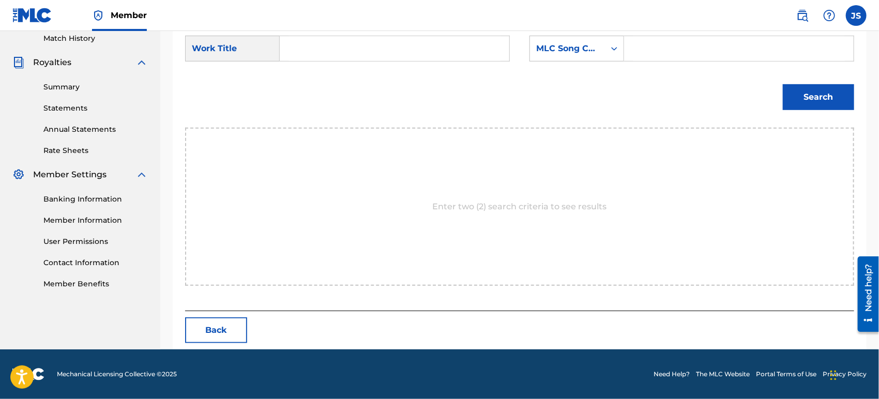
scroll to position [289, 0]
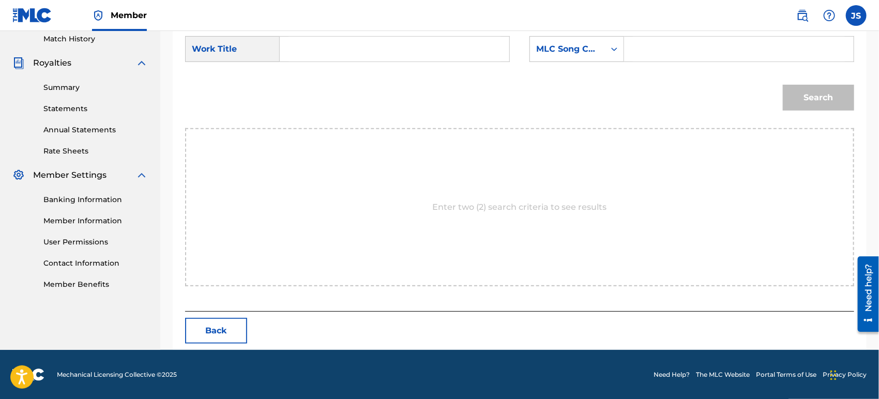
click at [318, 56] on input "Search Form" at bounding box center [394, 49] width 212 height 25
type input "COPLERO SIGA SU RUMBO"
drag, startPoint x: 554, startPoint y: 34, endPoint x: 566, endPoint y: 63, distance: 31.1
click at [554, 36] on form "SearchWithCriteria42946fb1-1bb8-42ee-bfd0-8918f3245d72 Work Title COPLERO SIGA …" at bounding box center [519, 76] width 669 height 104
click at [568, 60] on div "MLC Song Code" at bounding box center [576, 49] width 95 height 26
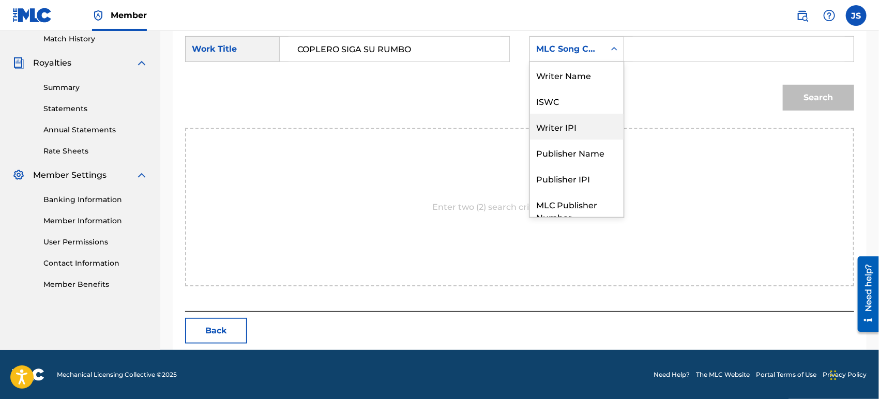
scroll to position [38, 0]
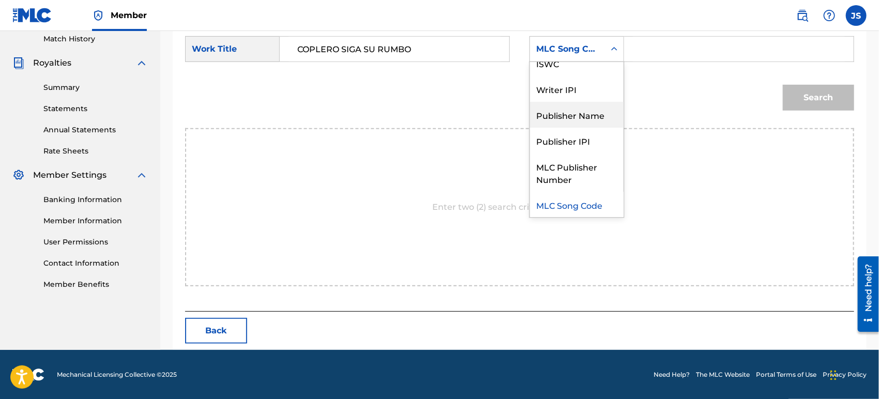
click at [600, 118] on div "Publisher Name" at bounding box center [577, 115] width 94 height 26
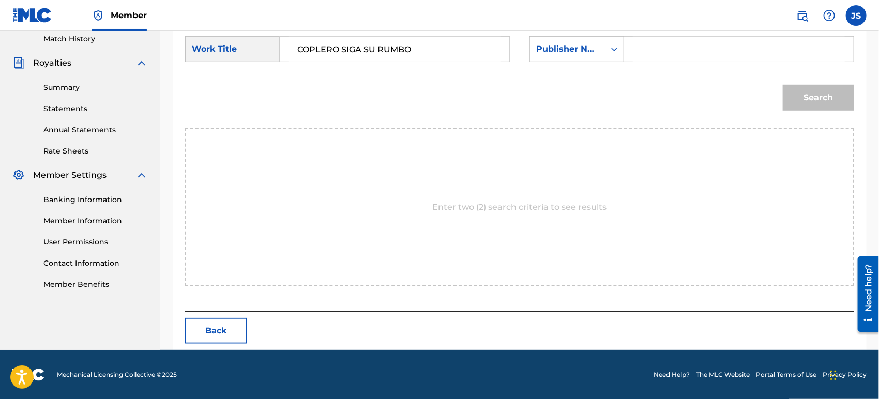
drag, startPoint x: 660, startPoint y: 48, endPoint x: 674, endPoint y: 64, distance: 21.6
click at [660, 48] on input "Search Form" at bounding box center [739, 49] width 212 height 25
type input "MARMAZ"
drag, startPoint x: 645, startPoint y: 102, endPoint x: 781, endPoint y: 94, distance: 136.2
click at [647, 101] on div "Search" at bounding box center [519, 101] width 669 height 54
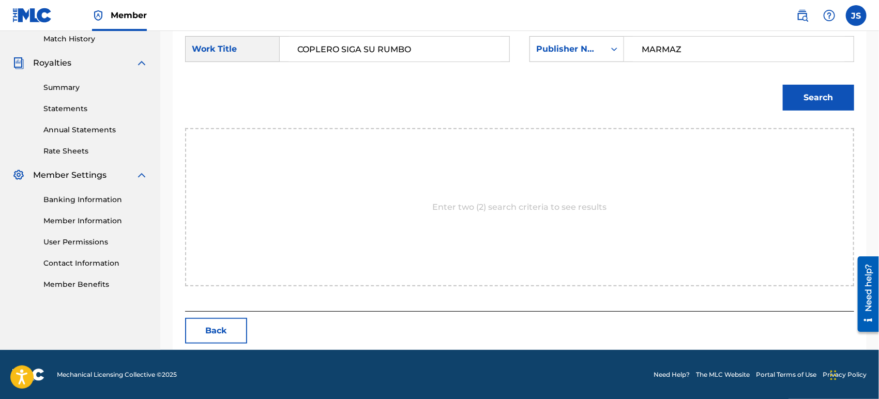
click at [805, 93] on button "Search" at bounding box center [818, 98] width 71 height 26
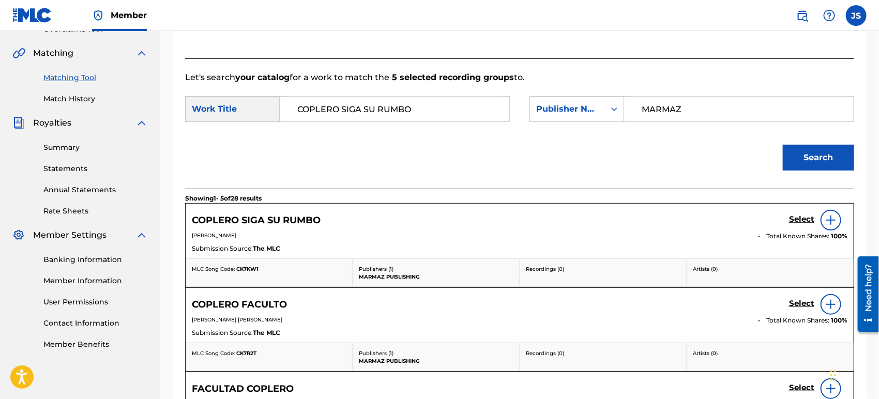
scroll to position [174, 0]
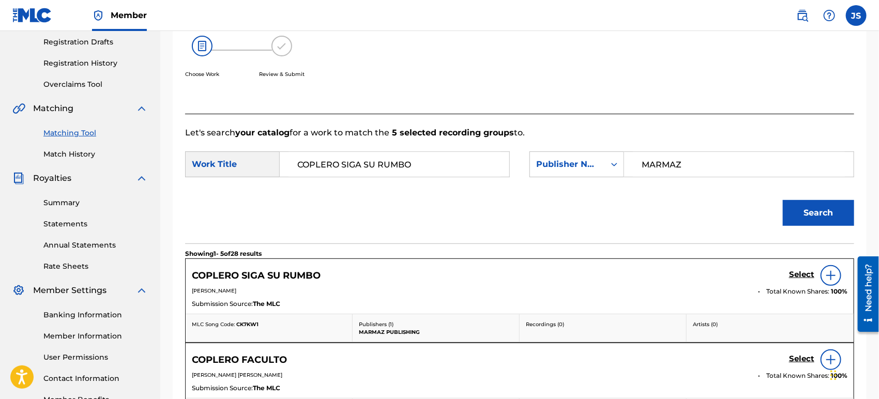
click at [246, 326] on span "CK7KW1" at bounding box center [247, 324] width 22 height 7
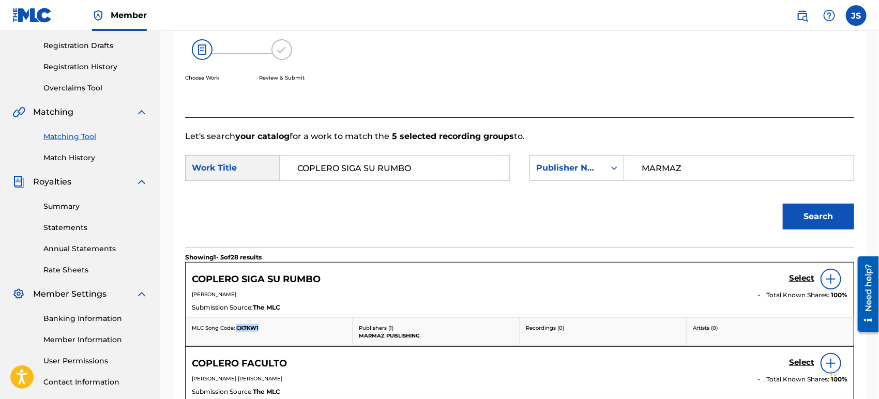
scroll to position [232, 0]
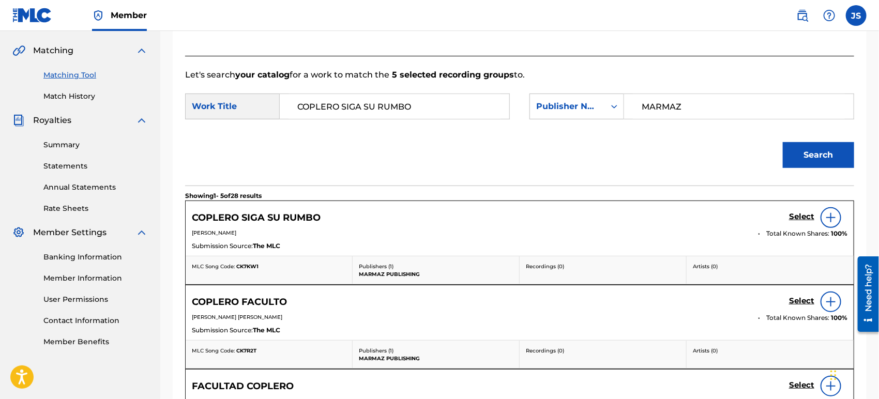
click at [797, 213] on h5 "Select" at bounding box center [801, 217] width 25 height 10
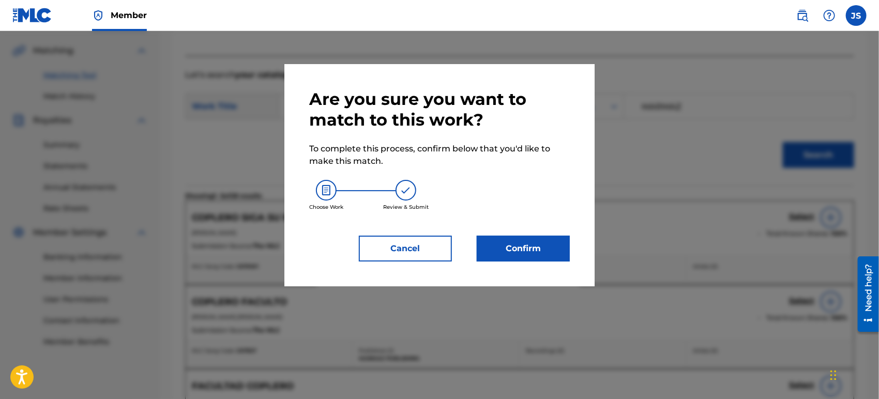
click at [514, 239] on button "Confirm" at bounding box center [523, 249] width 93 height 26
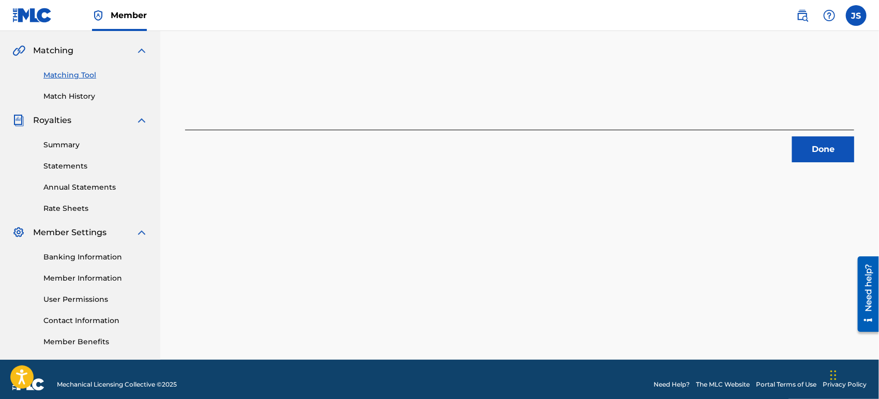
click at [820, 152] on button "Done" at bounding box center [823, 149] width 62 height 26
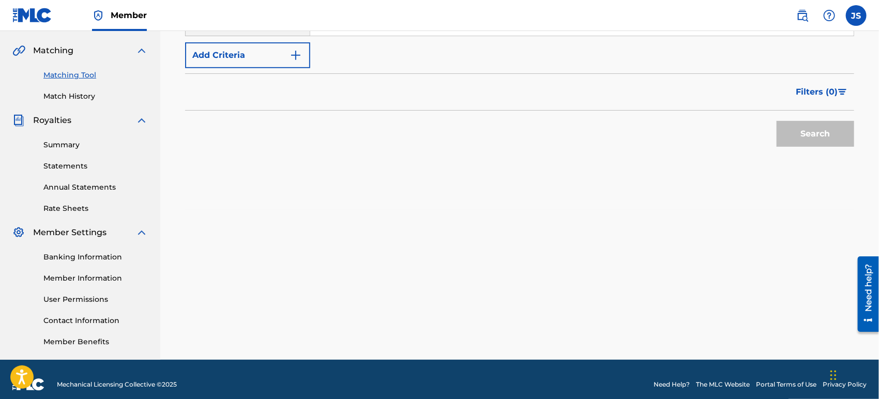
scroll to position [59, 0]
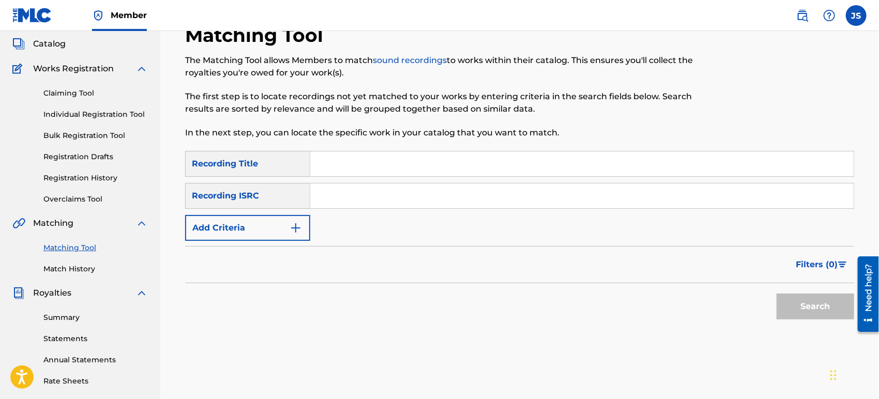
click at [385, 199] on input "Search Form" at bounding box center [581, 196] width 543 height 25
type input "QZMZ92257721"
click at [677, 269] on div "Filters ( 0 )" at bounding box center [519, 264] width 669 height 37
click at [782, 305] on button "Search" at bounding box center [815, 307] width 78 height 26
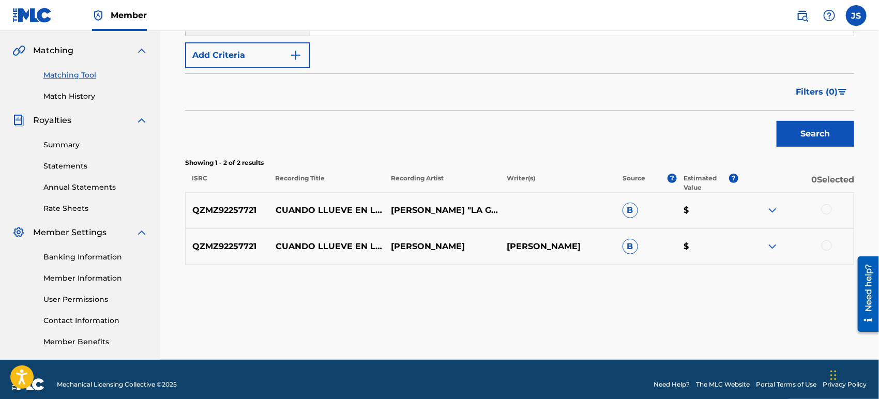
click at [825, 212] on div at bounding box center [826, 209] width 10 height 10
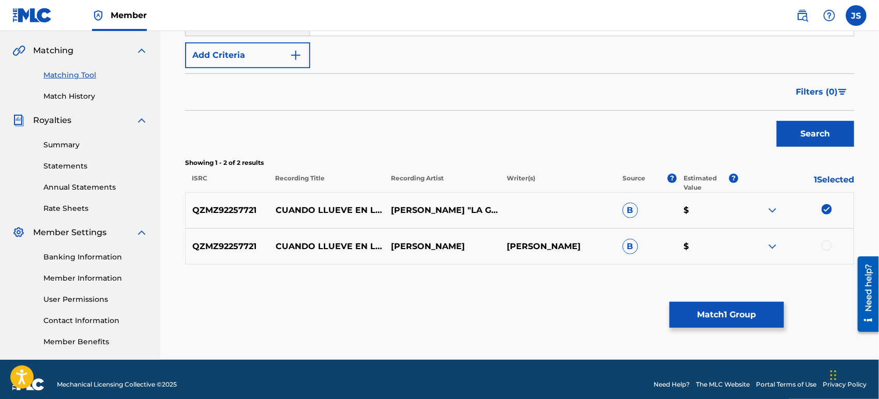
click at [829, 246] on div at bounding box center [826, 245] width 10 height 10
click at [778, 309] on div "Matching Tool The Matching Tool allows Members to match sound recordings to wor…" at bounding box center [519, 83] width 669 height 465
click at [714, 319] on button "Match 2 Groups" at bounding box center [726, 315] width 114 height 26
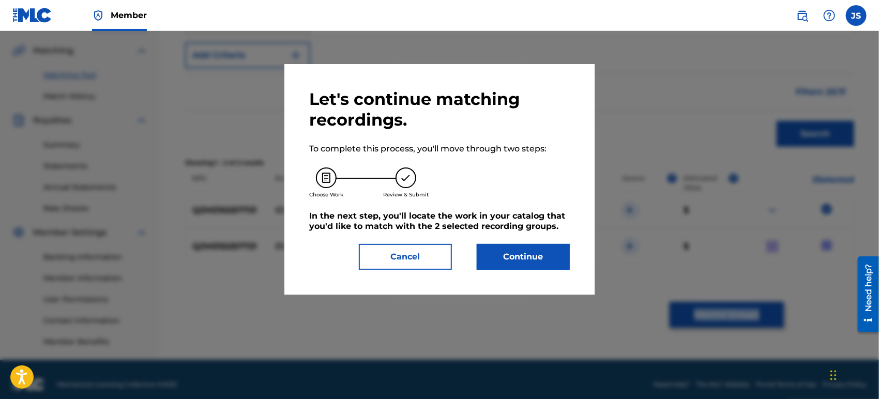
click at [515, 254] on button "Continue" at bounding box center [523, 257] width 93 height 26
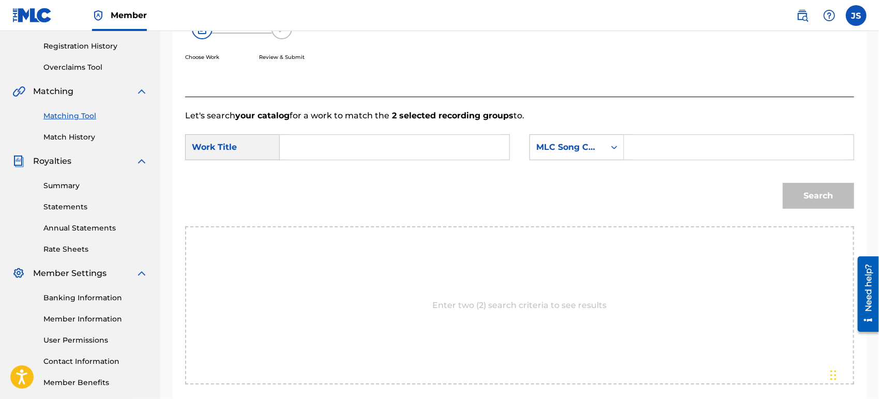
scroll to position [116, 0]
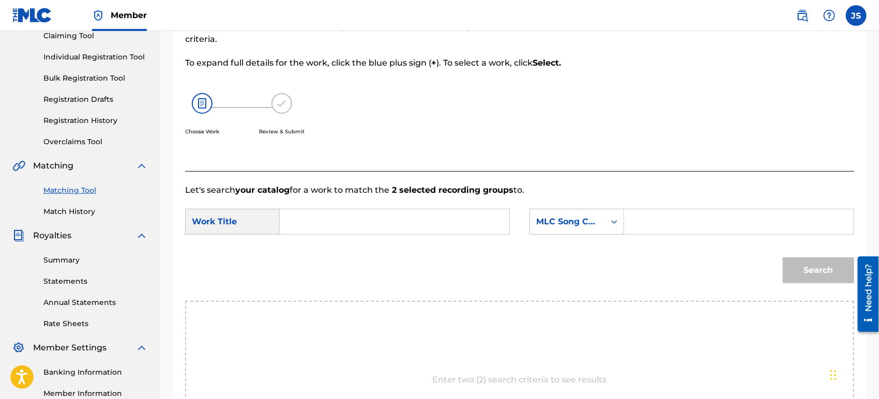
drag, startPoint x: 339, startPoint y: 196, endPoint x: 346, endPoint y: 206, distance: 12.5
click at [340, 201] on form "SearchWithCriteria42946fb1-1bb8-42ee-bfd0-8918f3245d72 Work Title SearchWithCri…" at bounding box center [519, 248] width 669 height 104
click at [363, 222] on input "Search Form" at bounding box center [394, 221] width 212 height 25
type input "CUANDO LLUEVE EN LA LLANURA"
drag, startPoint x: 608, startPoint y: 218, endPoint x: 603, endPoint y: 231, distance: 13.4
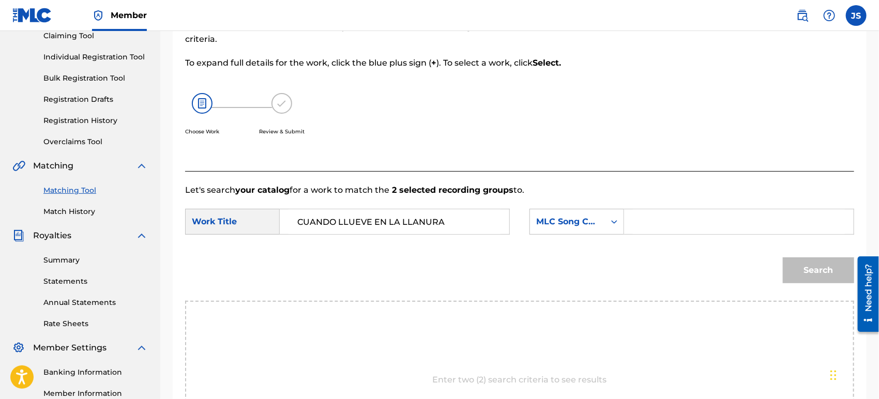
click at [606, 218] on div "Search Form" at bounding box center [614, 221] width 19 height 19
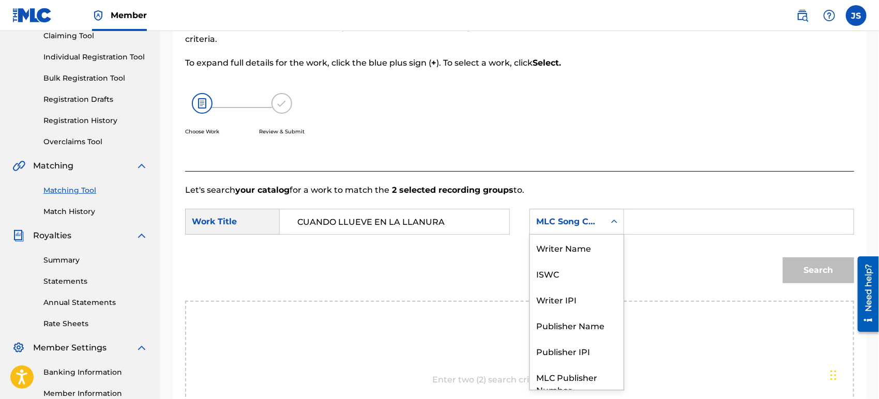
scroll to position [38, 0]
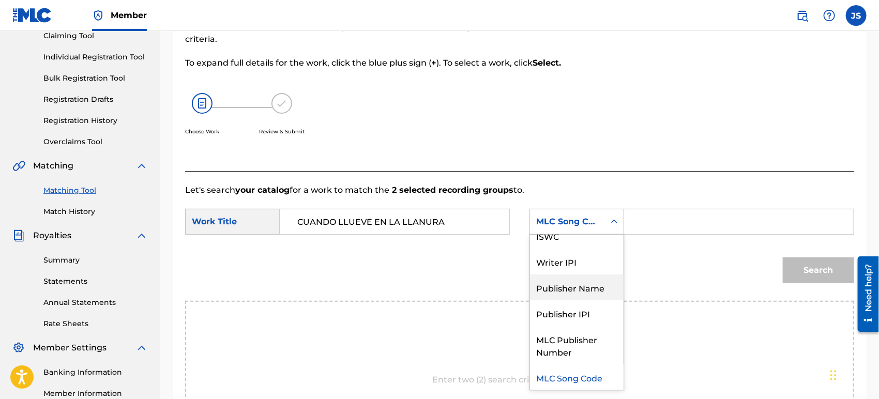
click at [594, 280] on div "Publisher Name" at bounding box center [577, 287] width 94 height 26
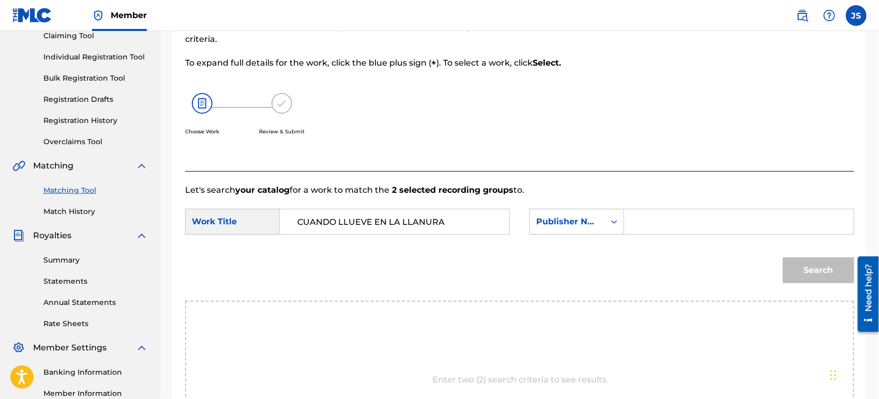
drag, startPoint x: 675, startPoint y: 209, endPoint x: 678, endPoint y: 215, distance: 6.7
click at [675, 209] on input "Search Form" at bounding box center [739, 221] width 212 height 25
type input "MARMAZ"
click at [634, 278] on div "Search" at bounding box center [519, 274] width 669 height 54
click at [796, 269] on button "Search" at bounding box center [818, 270] width 71 height 26
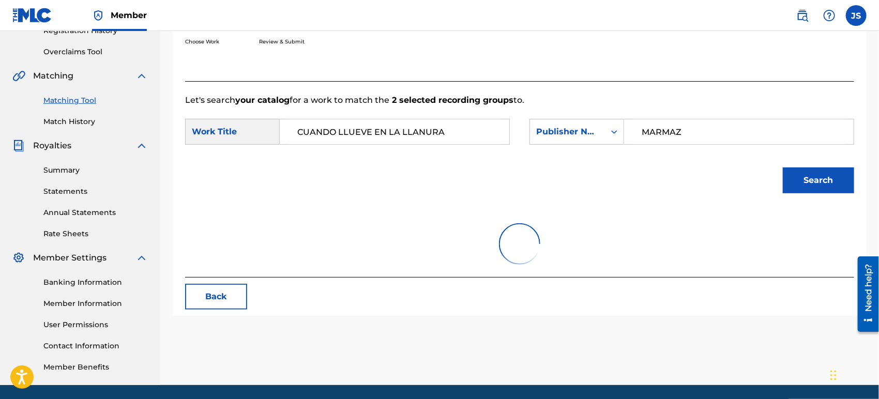
scroll to position [241, 0]
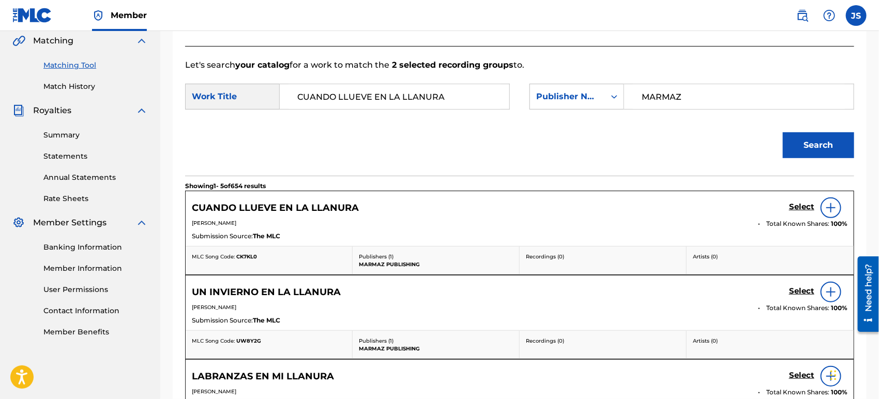
click at [251, 251] on div "MLC Song Code: CK7KL0" at bounding box center [269, 261] width 167 height 28
click at [802, 203] on h5 "Select" at bounding box center [801, 207] width 25 height 10
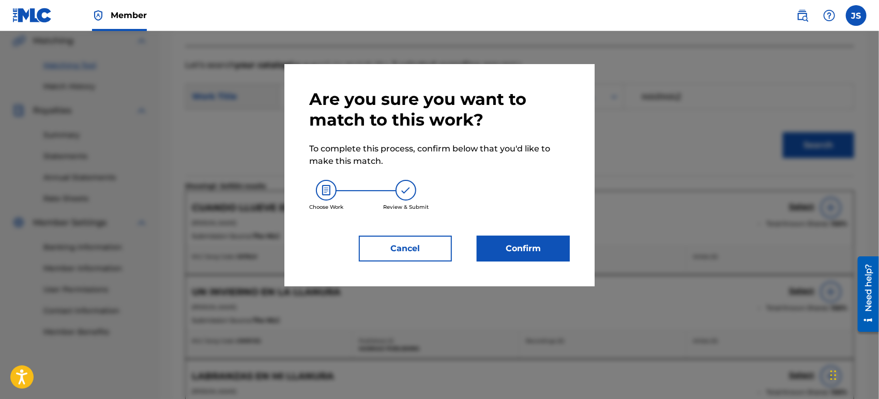
click at [538, 241] on button "Confirm" at bounding box center [523, 249] width 93 height 26
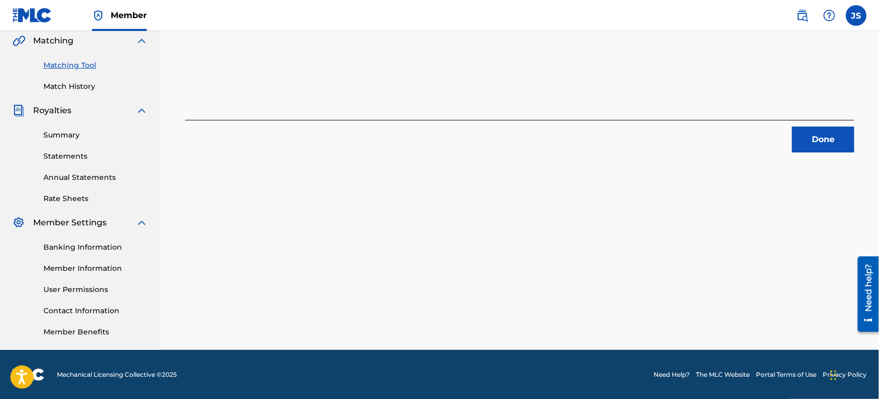
click at [832, 155] on div "2 Recording Groups are pending usage match to the work CUANDO LLUEVE EN LA LLAN…" at bounding box center [519, 82] width 719 height 535
click at [827, 144] on button "Done" at bounding box center [823, 140] width 62 height 26
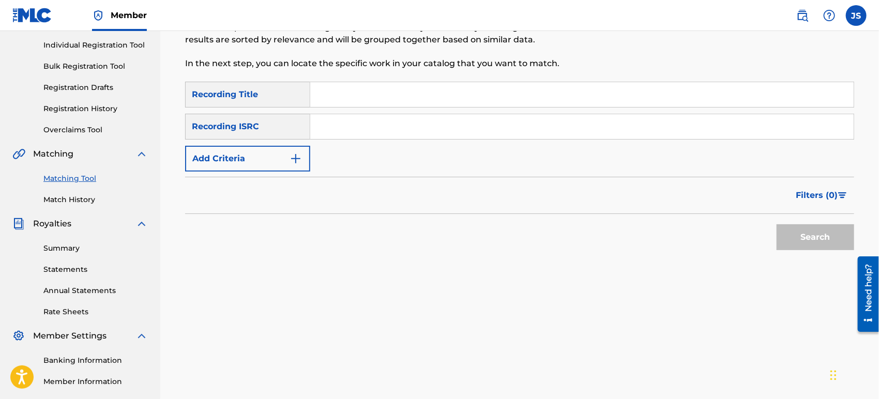
scroll to position [127, 0]
click at [386, 131] on input "Search Form" at bounding box center [581, 128] width 543 height 25
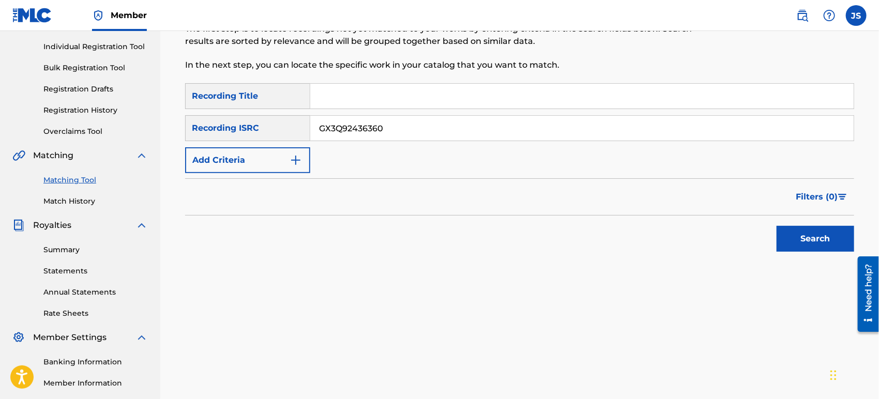
type input "GX3Q92436360"
click at [604, 210] on div "Filters ( 0 )" at bounding box center [519, 196] width 669 height 37
click at [820, 234] on button "Search" at bounding box center [815, 239] width 78 height 26
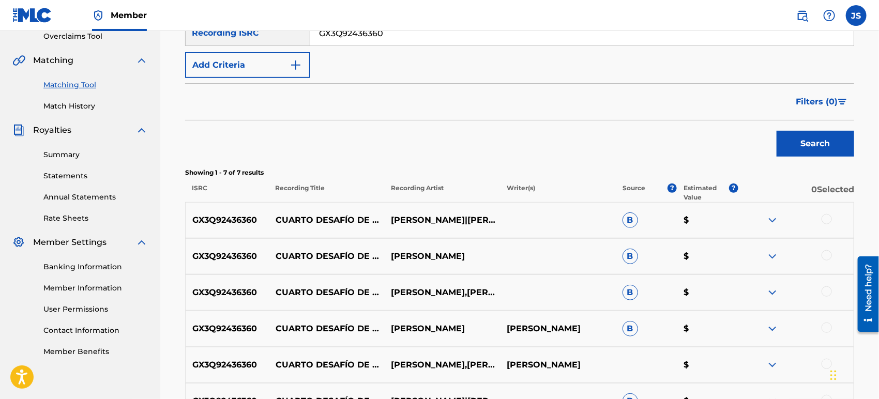
scroll to position [241, 0]
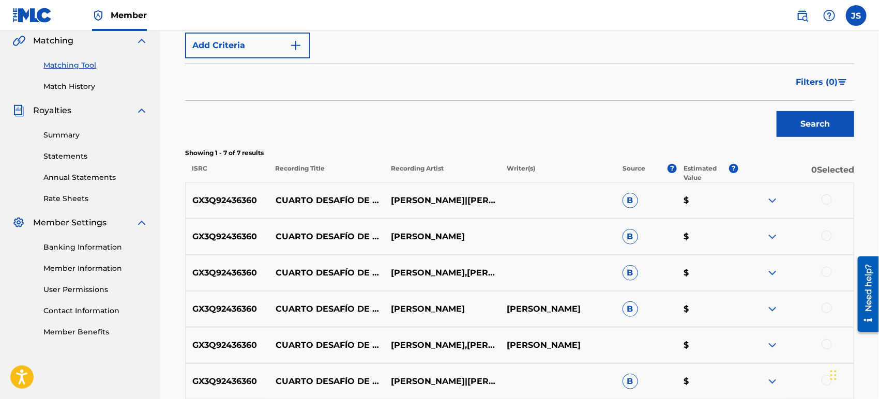
click at [828, 197] on div at bounding box center [826, 199] width 10 height 10
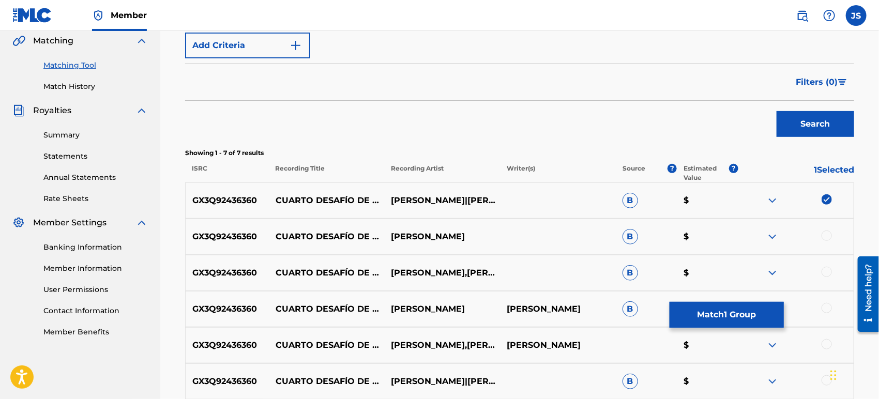
click at [826, 234] on div at bounding box center [826, 236] width 10 height 10
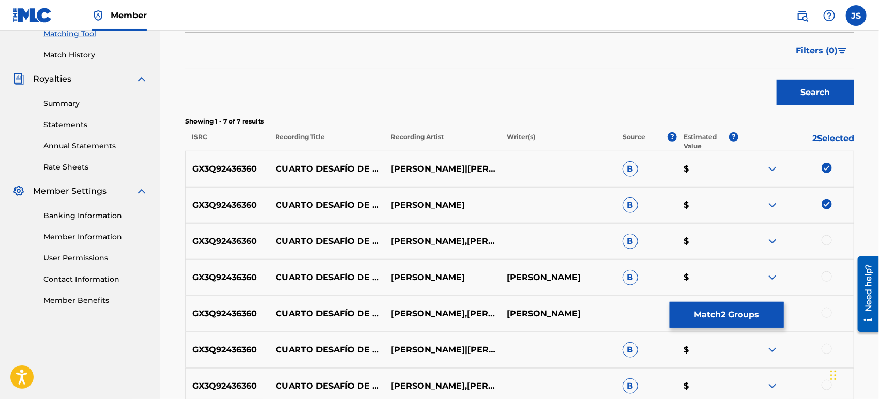
scroll to position [299, 0]
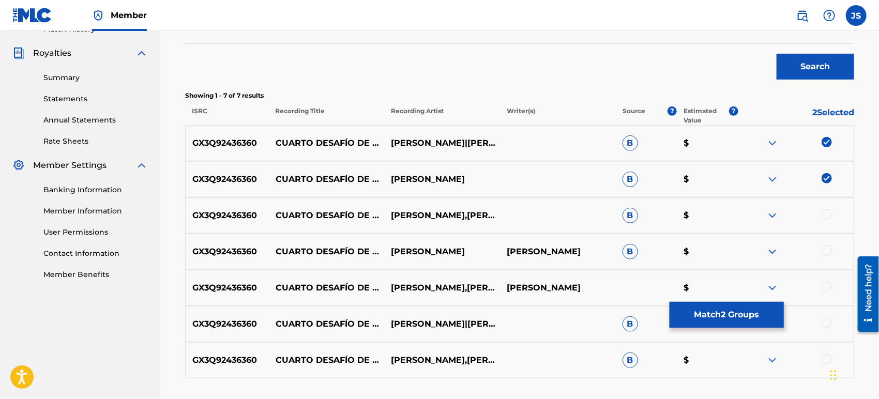
click at [828, 217] on div at bounding box center [826, 214] width 10 height 10
click at [829, 250] on div at bounding box center [826, 251] width 10 height 10
drag, startPoint x: 827, startPoint y: 285, endPoint x: 827, endPoint y: 297, distance: 12.4
click at [827, 285] on div at bounding box center [826, 287] width 10 height 10
drag, startPoint x: 827, startPoint y: 322, endPoint x: 827, endPoint y: 328, distance: 6.2
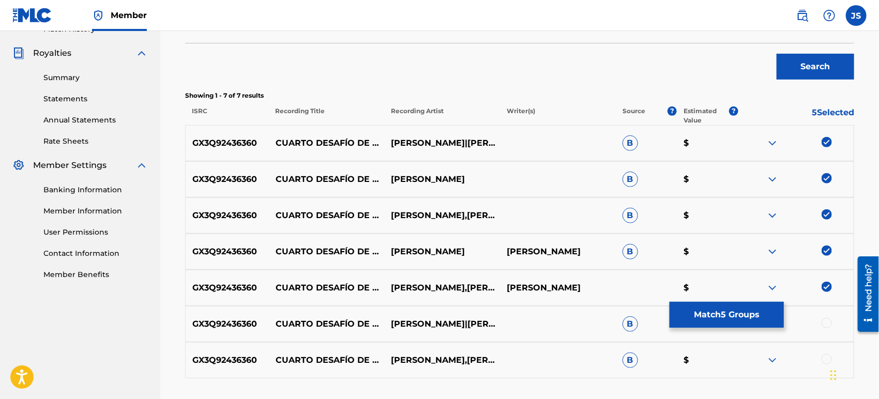
click at [827, 323] on div at bounding box center [826, 323] width 10 height 10
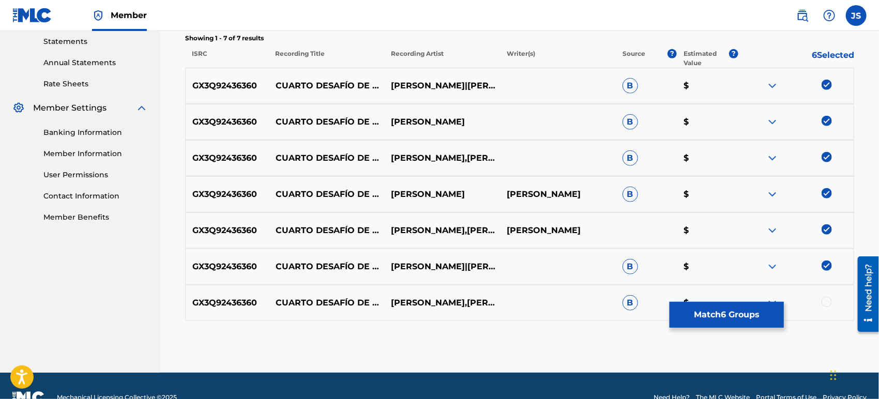
click at [827, 304] on div at bounding box center [826, 302] width 10 height 10
click at [763, 317] on button "Match 7 Groups" at bounding box center [726, 315] width 114 height 26
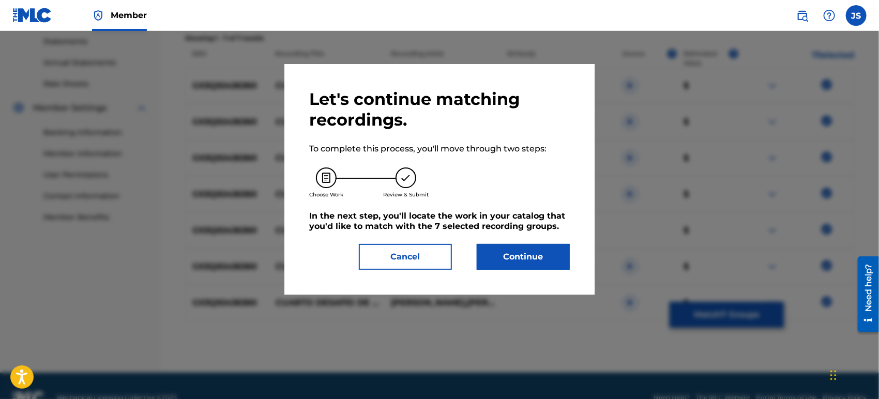
click at [504, 251] on button "Continue" at bounding box center [523, 257] width 93 height 26
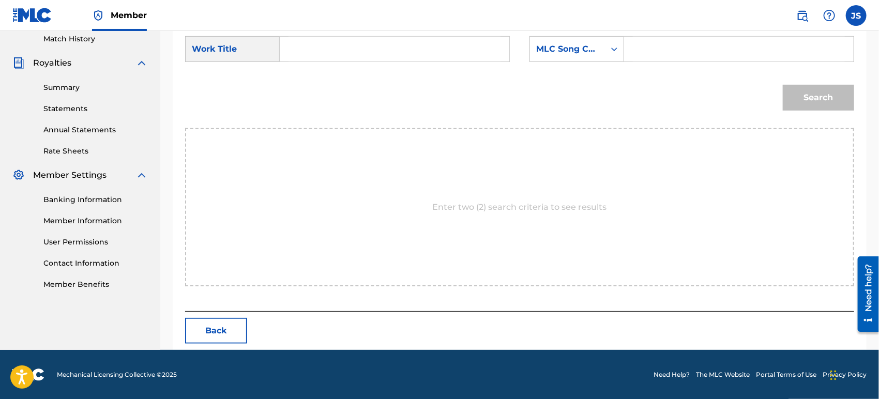
click at [356, 54] on input "Search Form" at bounding box center [394, 49] width 212 height 25
type input "CUARTO DESAFIO DE GALLOS"
drag, startPoint x: 554, startPoint y: 62, endPoint x: 557, endPoint y: 67, distance: 6.2
click at [556, 61] on div "SearchWithCriteria42946fb1-1bb8-42ee-bfd0-8918f3245d72 Work Title CUARTO DESAFI…" at bounding box center [519, 52] width 669 height 32
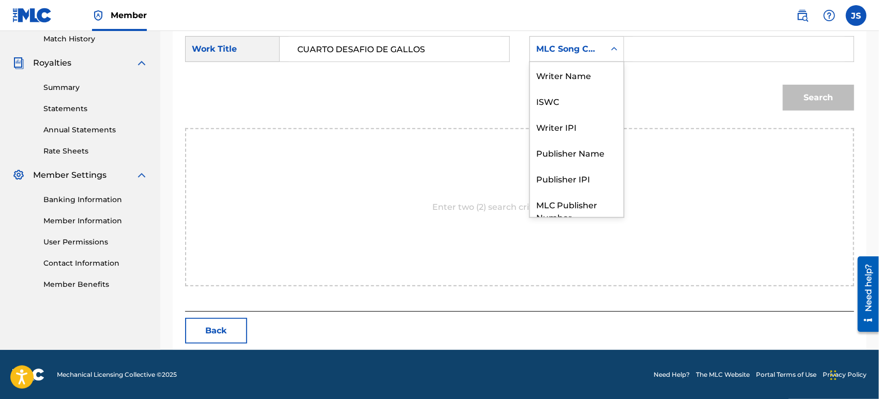
drag, startPoint x: 579, startPoint y: 53, endPoint x: 582, endPoint y: 99, distance: 46.6
click at [579, 54] on div "MLC Song Code" at bounding box center [567, 49] width 63 height 12
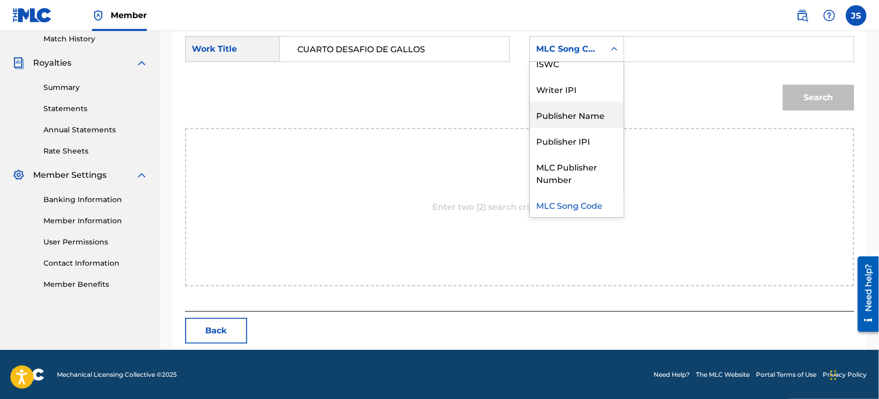
click at [591, 121] on div "Publisher Name" at bounding box center [577, 115] width 94 height 26
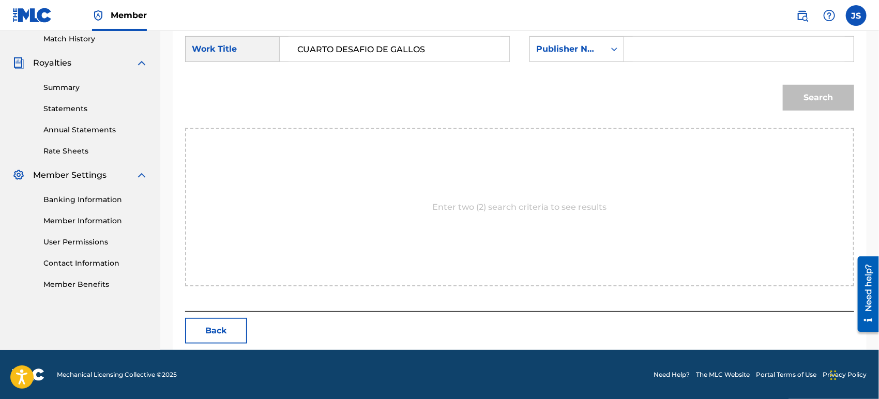
click at [670, 53] on input "Search Form" at bounding box center [739, 49] width 212 height 25
type input "MARMAZ"
drag, startPoint x: 656, startPoint y: 102, endPoint x: 817, endPoint y: 118, distance: 161.5
click at [657, 103] on div "Search" at bounding box center [519, 101] width 669 height 54
click at [860, 117] on div "Match Usage - Select Work In this step, you will locate the work you'd like to …" at bounding box center [520, 72] width 694 height 556
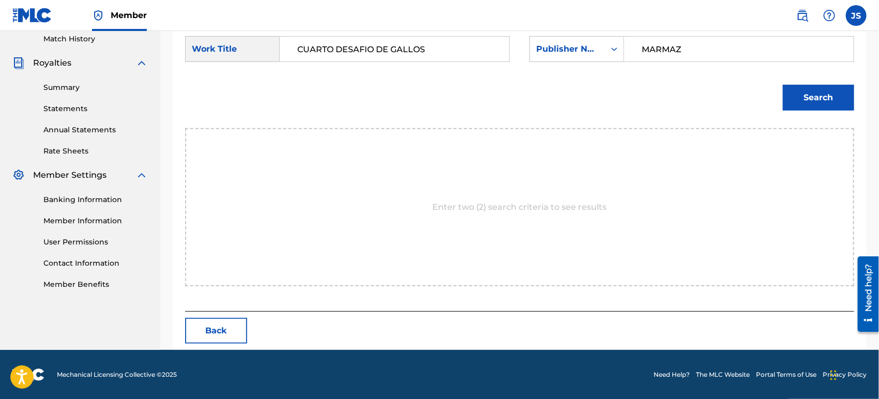
click at [820, 98] on button "Search" at bounding box center [818, 98] width 71 height 26
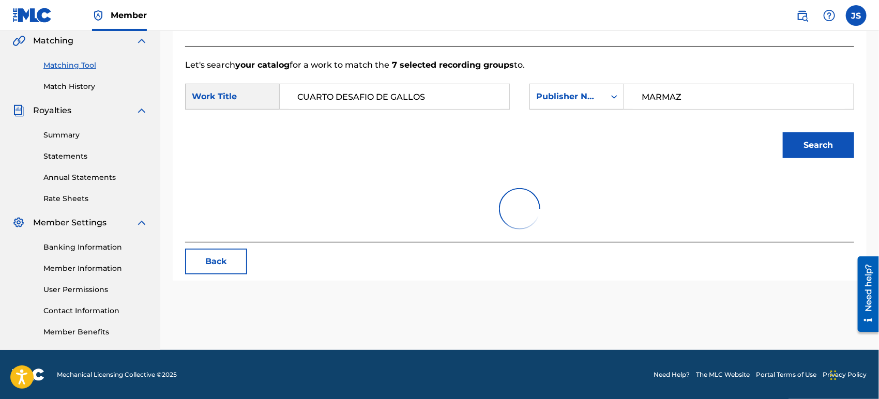
scroll to position [289, 0]
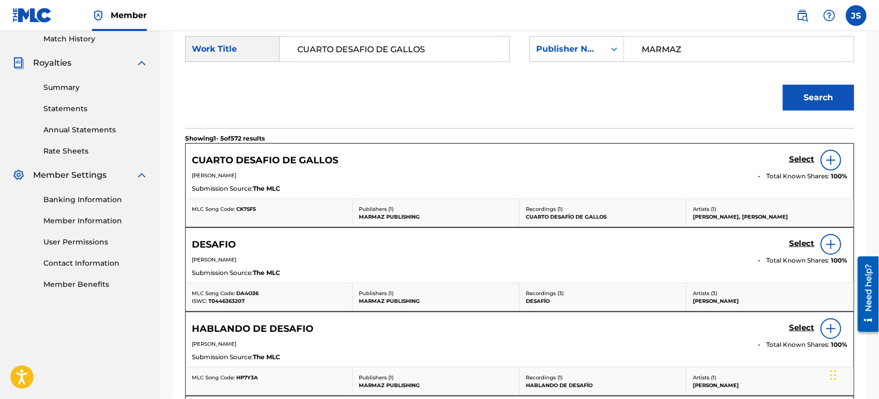
click at [248, 209] on span "CK7SF5" at bounding box center [246, 209] width 20 height 7
click at [801, 158] on h5 "Select" at bounding box center [801, 160] width 25 height 10
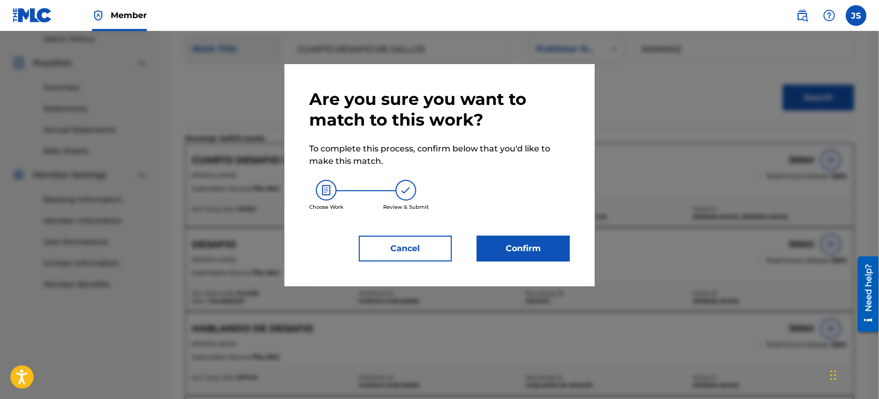
click at [520, 246] on button "Confirm" at bounding box center [523, 249] width 93 height 26
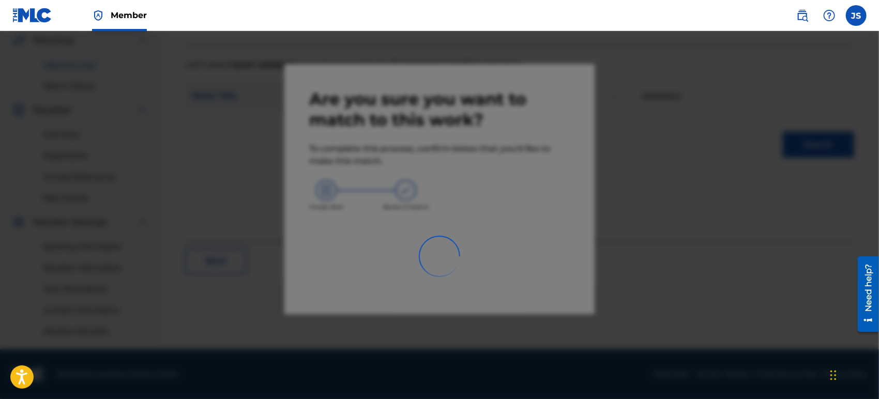
scroll to position [241, 0]
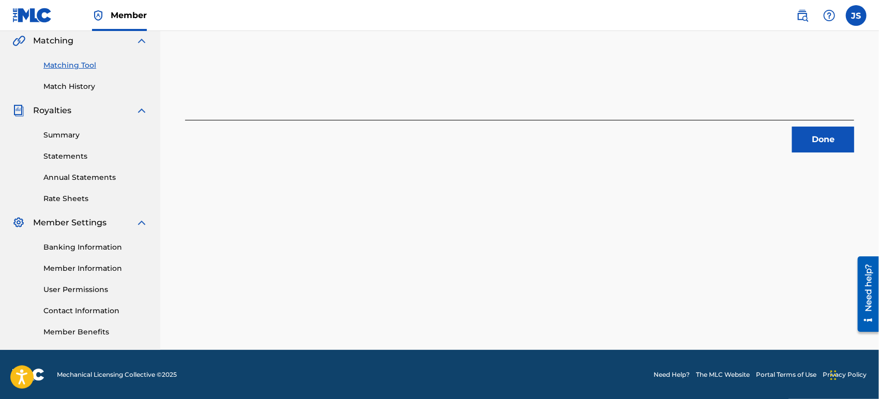
drag, startPoint x: 809, startPoint y: 138, endPoint x: 798, endPoint y: 143, distance: 11.8
click at [809, 138] on button "Done" at bounding box center [823, 140] width 62 height 26
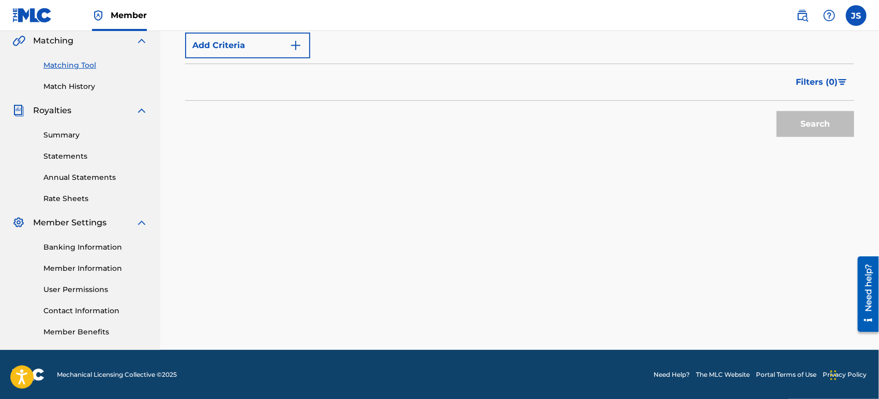
scroll to position [69, 0]
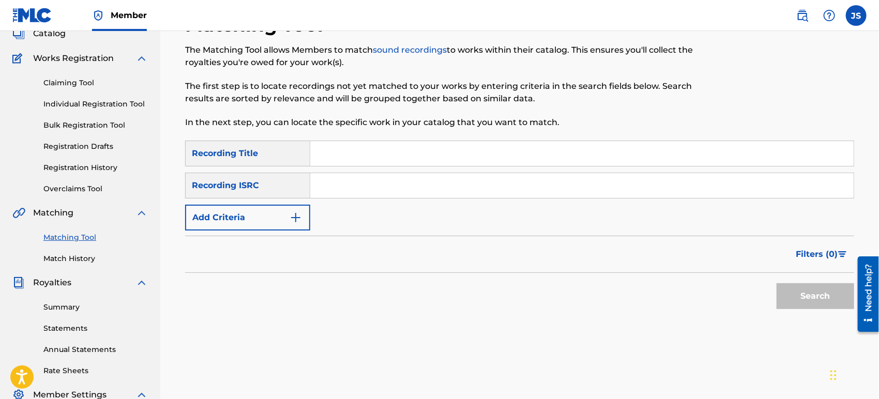
click at [472, 189] on input "Search Form" at bounding box center [581, 185] width 543 height 25
type input "UKXN22402666"
click at [592, 236] on div "Filters ( 0 )" at bounding box center [519, 254] width 669 height 37
click at [792, 297] on button "Search" at bounding box center [815, 296] width 78 height 26
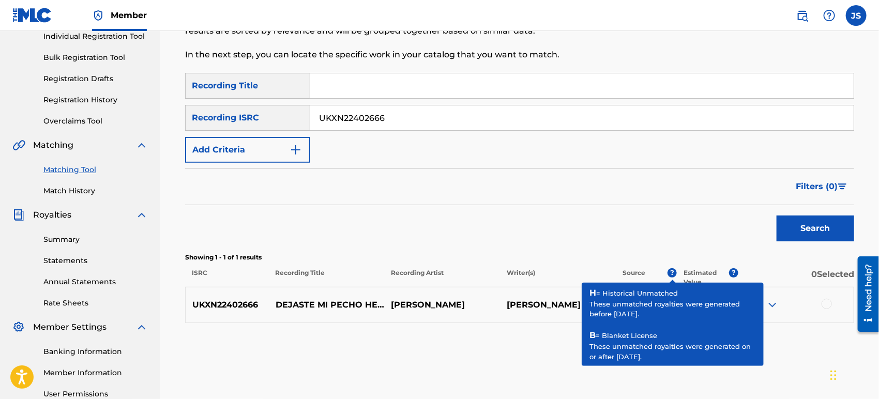
scroll to position [241, 0]
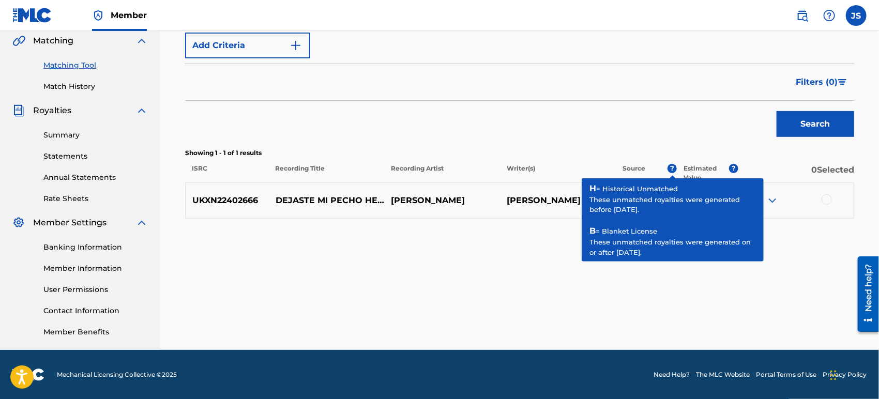
click at [830, 199] on div at bounding box center [826, 199] width 10 height 10
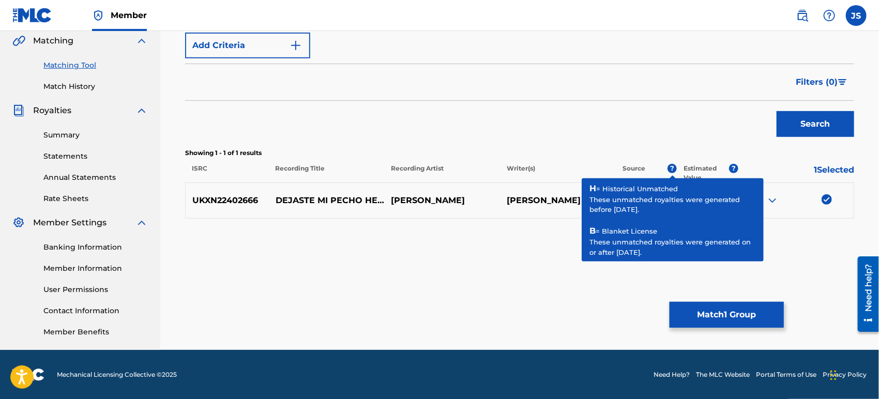
click at [749, 314] on button "Match 1 Group" at bounding box center [726, 315] width 114 height 26
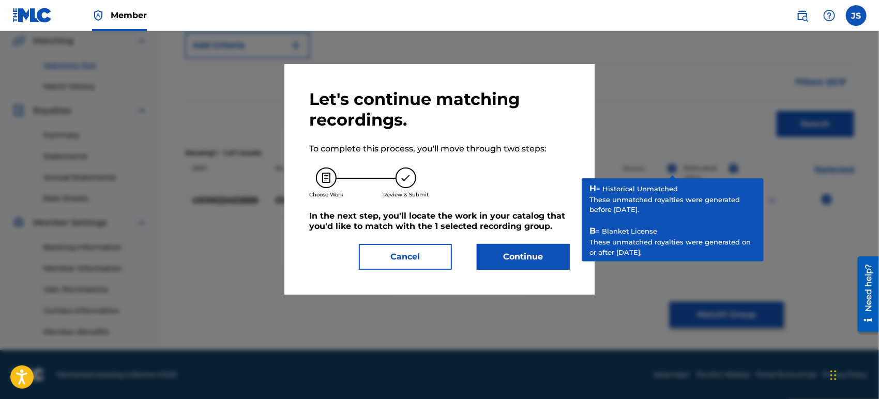
click at [511, 251] on button "Continue" at bounding box center [523, 257] width 93 height 26
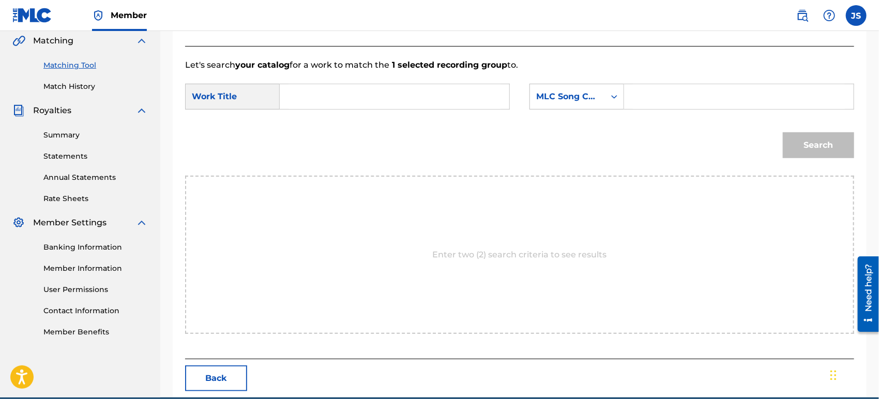
click at [362, 86] on input "Search Form" at bounding box center [394, 96] width 212 height 25
type input "DEJASTE MI PECHO HERIDO"
click at [568, 90] on div "MLC Song Code" at bounding box center [567, 97] width 75 height 20
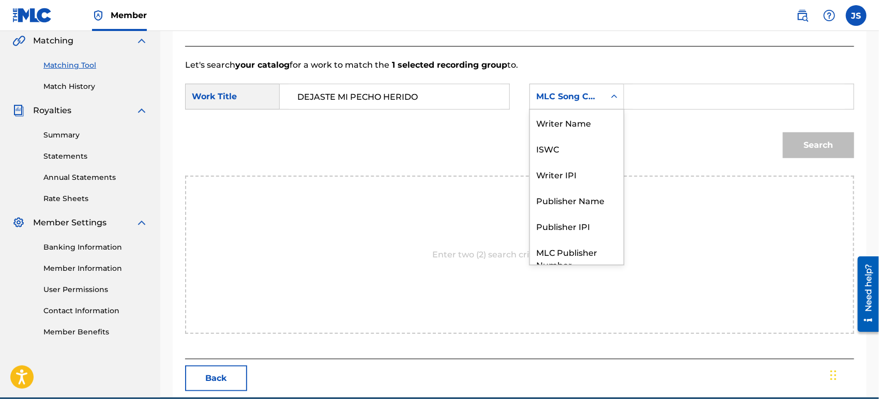
scroll to position [38, 0]
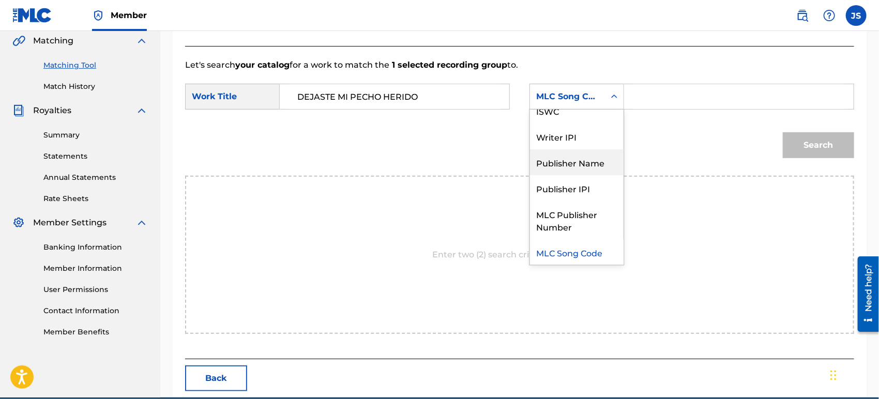
click at [587, 162] on div "Publisher Name" at bounding box center [577, 162] width 94 height 26
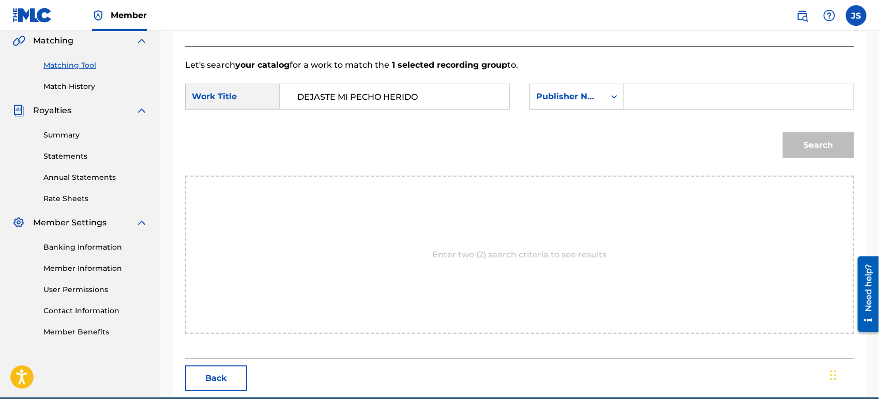
drag, startPoint x: 652, startPoint y: 90, endPoint x: 662, endPoint y: 102, distance: 15.8
click at [652, 90] on input "Search Form" at bounding box center [739, 96] width 212 height 25
type input "MARMAZ"
click at [641, 154] on div "Search" at bounding box center [519, 149] width 669 height 54
click at [831, 152] on button "Search" at bounding box center [818, 145] width 71 height 26
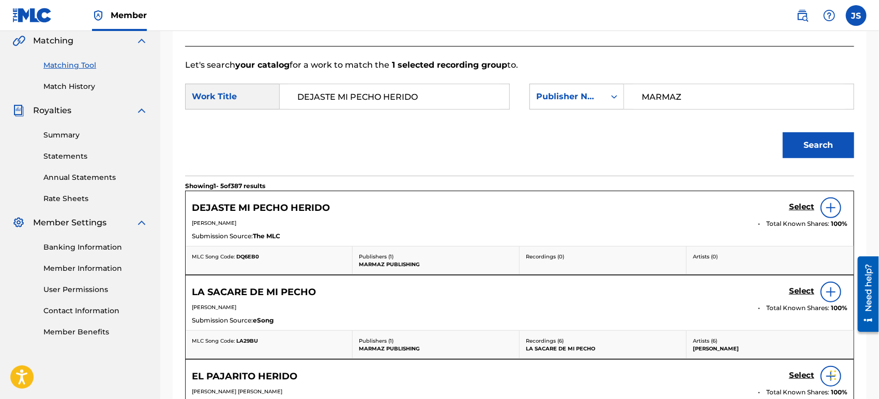
click at [252, 255] on span "DQ6EB0" at bounding box center [247, 256] width 23 height 7
click at [792, 206] on h5 "Select" at bounding box center [801, 207] width 25 height 10
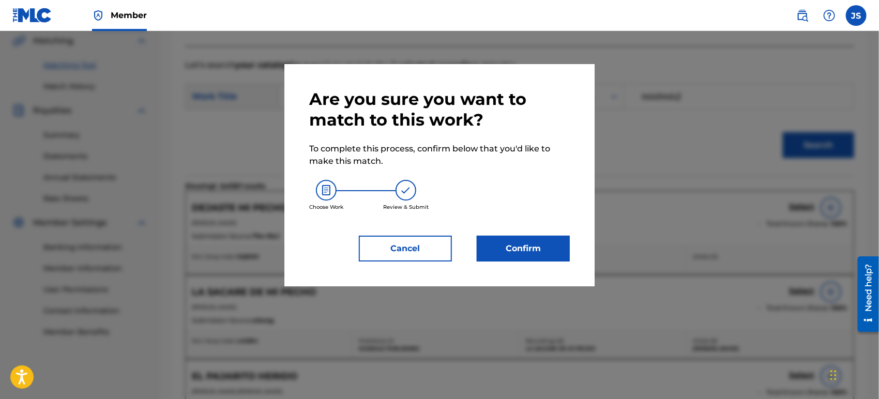
click at [505, 246] on button "Confirm" at bounding box center [523, 249] width 93 height 26
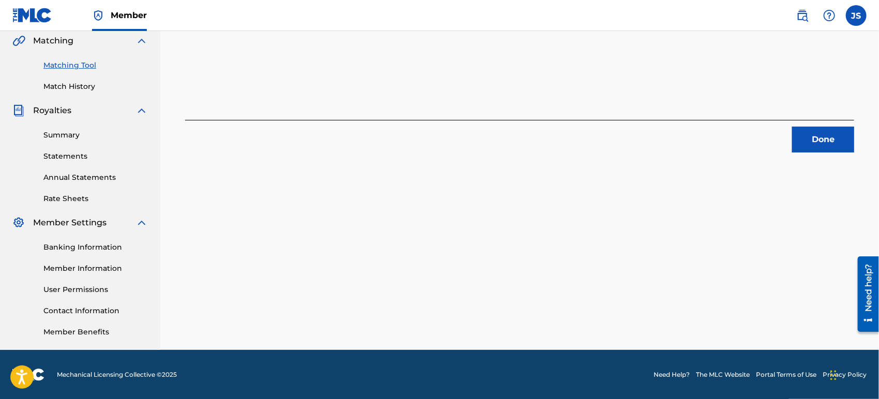
click at [819, 134] on button "Done" at bounding box center [823, 140] width 62 height 26
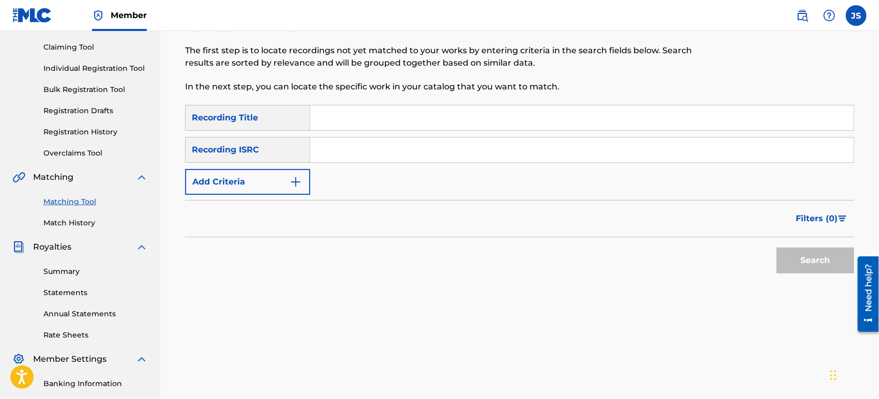
scroll to position [69, 0]
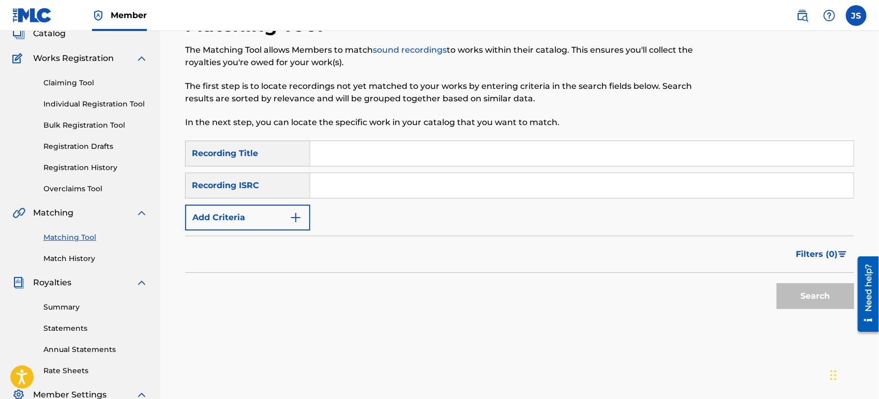
drag, startPoint x: 506, startPoint y: 184, endPoint x: 508, endPoint y: 195, distance: 11.1
click at [506, 184] on input "Search Form" at bounding box center [581, 185] width 543 height 25
type input "QZMZ92257715"
click at [620, 254] on div "Filters ( 0 )" at bounding box center [519, 254] width 669 height 37
click at [786, 289] on button "Search" at bounding box center [815, 296] width 78 height 26
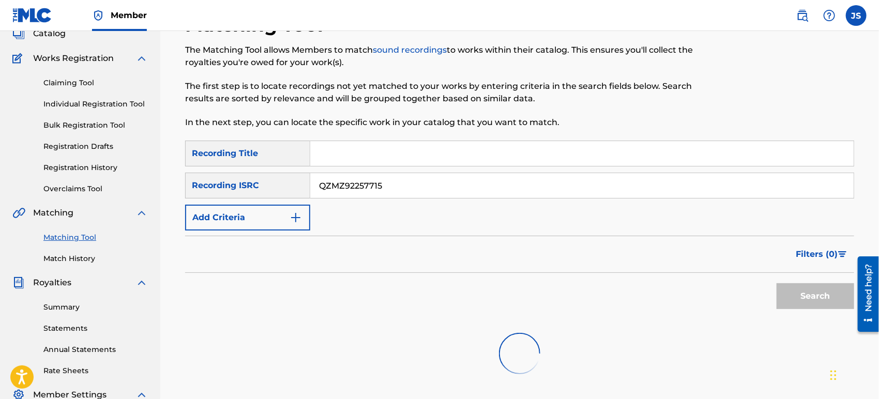
scroll to position [241, 0]
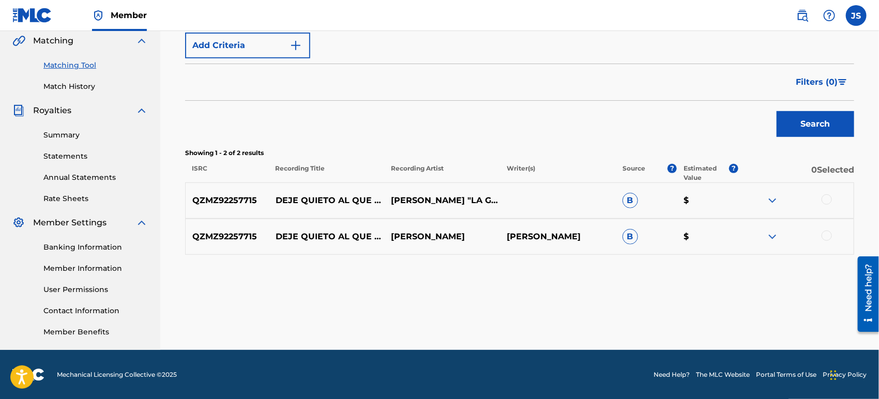
click at [825, 197] on div at bounding box center [826, 199] width 10 height 10
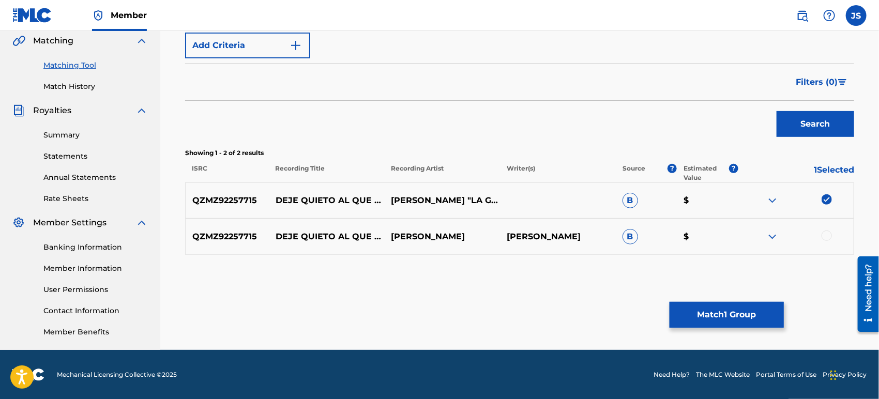
click at [827, 234] on div at bounding box center [826, 236] width 10 height 10
click at [761, 317] on button "Match 2 Groups" at bounding box center [726, 315] width 114 height 26
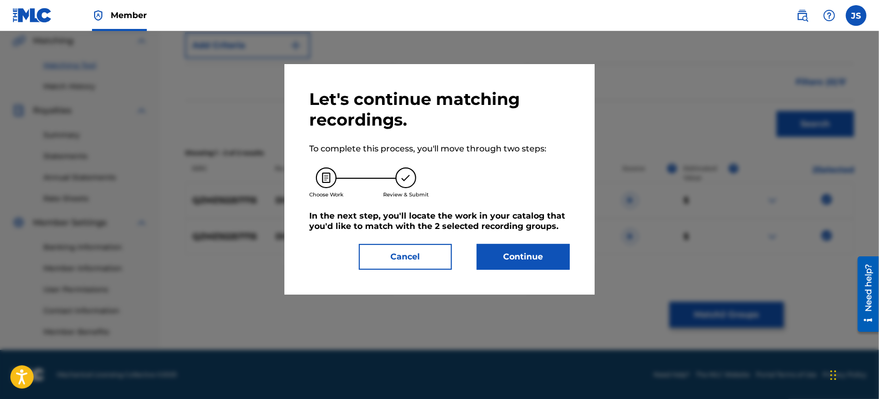
click at [504, 255] on button "Continue" at bounding box center [523, 257] width 93 height 26
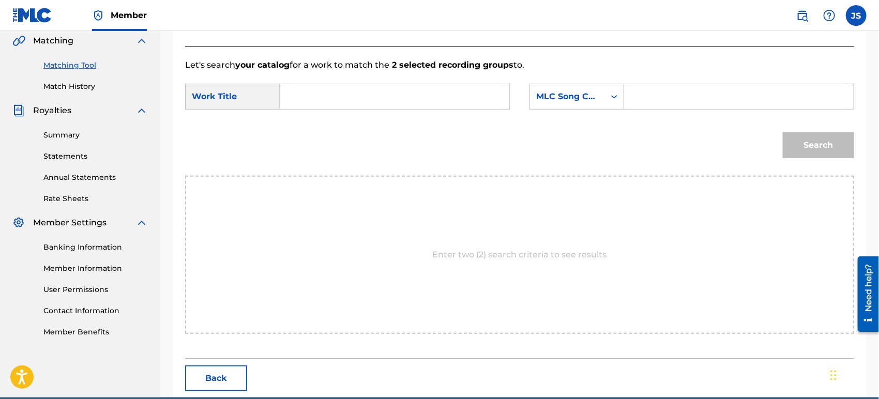
click at [357, 109] on div "SearchWithCriteria42946fb1-1bb8-42ee-bfd0-8918f3245d72 Work Title SearchWithCri…" at bounding box center [519, 100] width 669 height 32
click at [354, 98] on input "Search Form" at bounding box center [394, 96] width 212 height 25
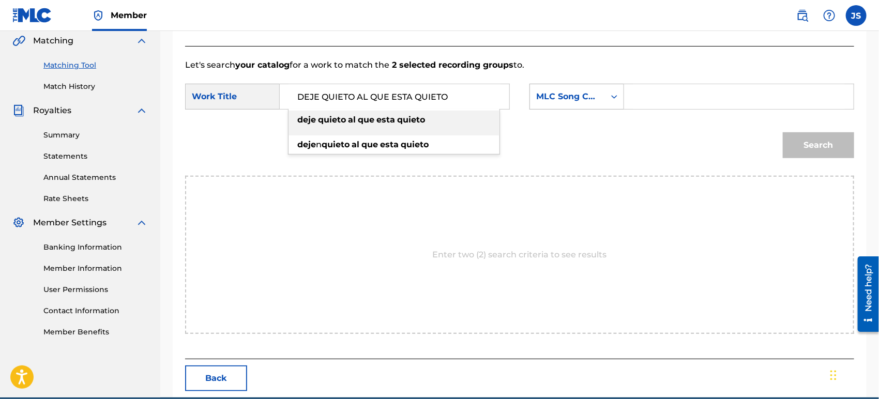
type input "DEJE QUIETO AL QUE ESTA QUIETO"
click at [585, 101] on div "MLC Song Code" at bounding box center [567, 96] width 63 height 12
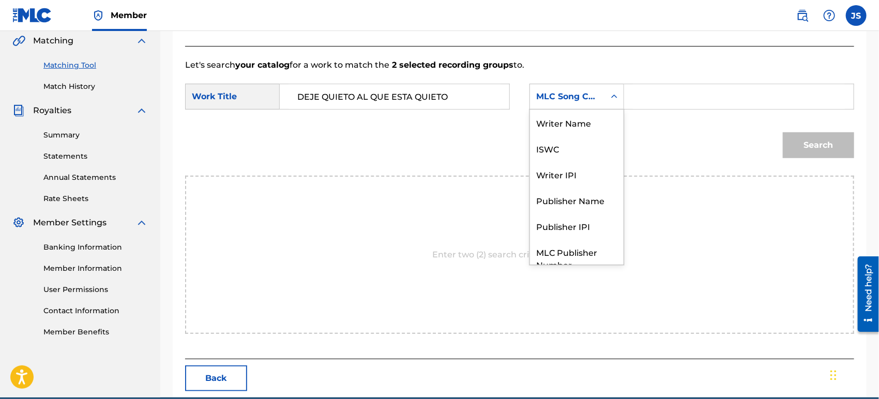
scroll to position [38, 0]
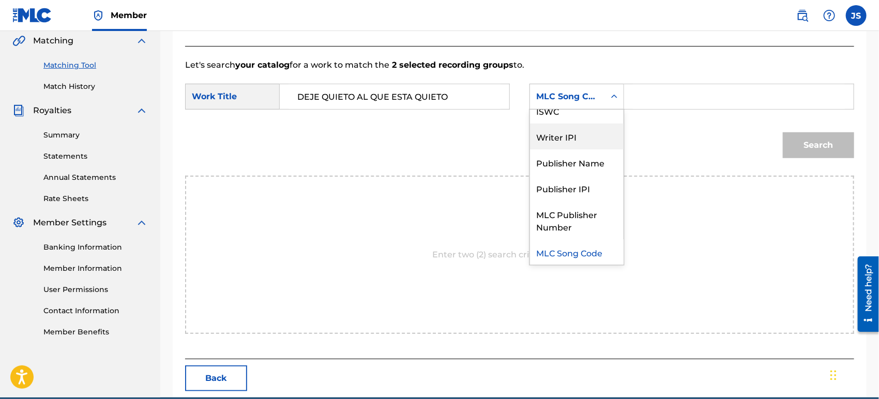
click at [594, 157] on div "Publisher Name" at bounding box center [577, 162] width 94 height 26
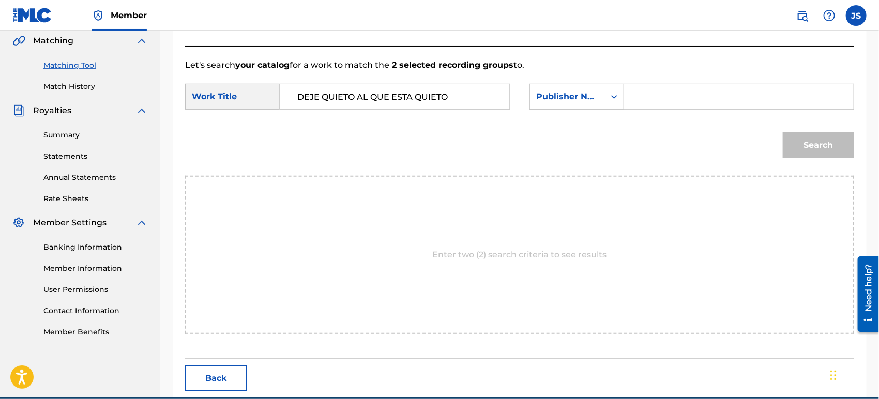
click at [660, 84] on div "Search Form" at bounding box center [739, 97] width 230 height 26
drag, startPoint x: 675, startPoint y: 102, endPoint x: 684, endPoint y: 110, distance: 11.8
click at [675, 102] on input "Search Form" at bounding box center [739, 96] width 212 height 25
click at [636, 152] on div "Search" at bounding box center [519, 149] width 669 height 54
click at [690, 97] on input "Search Form" at bounding box center [739, 96] width 212 height 25
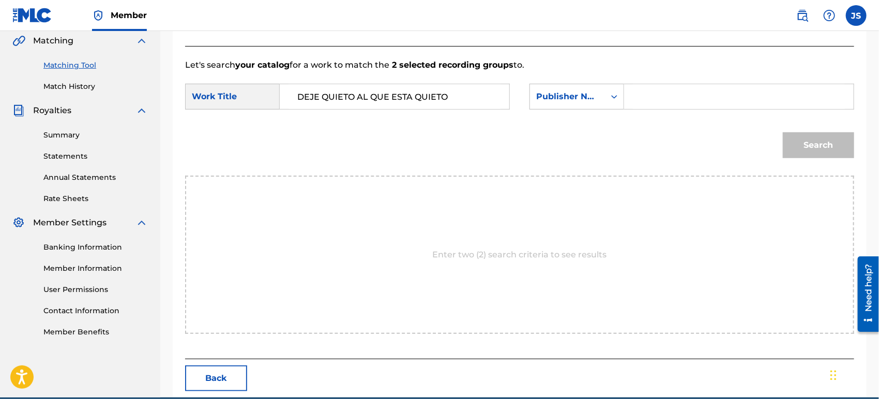
type input "MARMAZ"
click at [788, 139] on button "Search" at bounding box center [818, 145] width 71 height 26
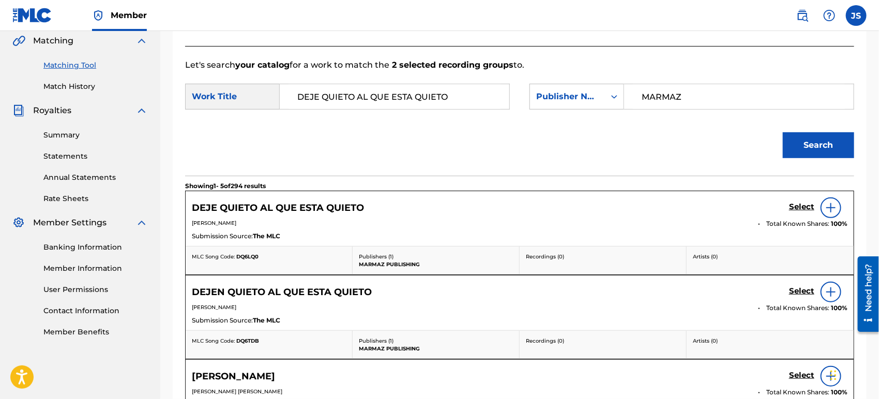
click at [246, 256] on span "DQ6LQ0" at bounding box center [247, 256] width 22 height 7
click at [794, 205] on h5 "Select" at bounding box center [801, 207] width 25 height 10
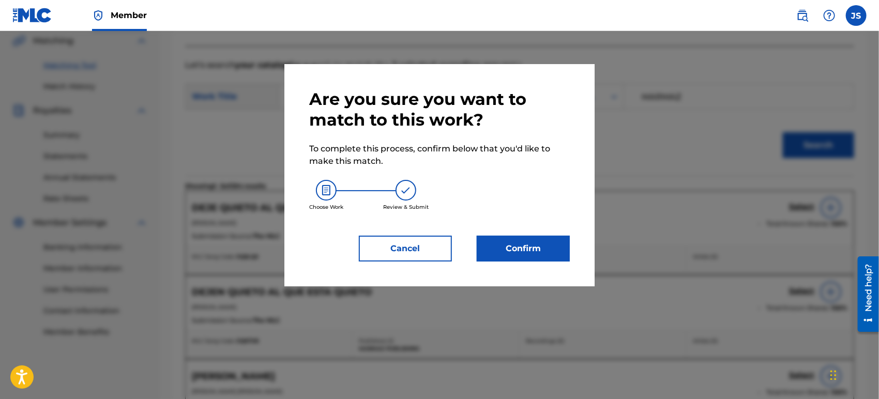
drag, startPoint x: 540, startPoint y: 240, endPoint x: 533, endPoint y: 241, distance: 6.9
click at [533, 241] on button "Confirm" at bounding box center [523, 249] width 93 height 26
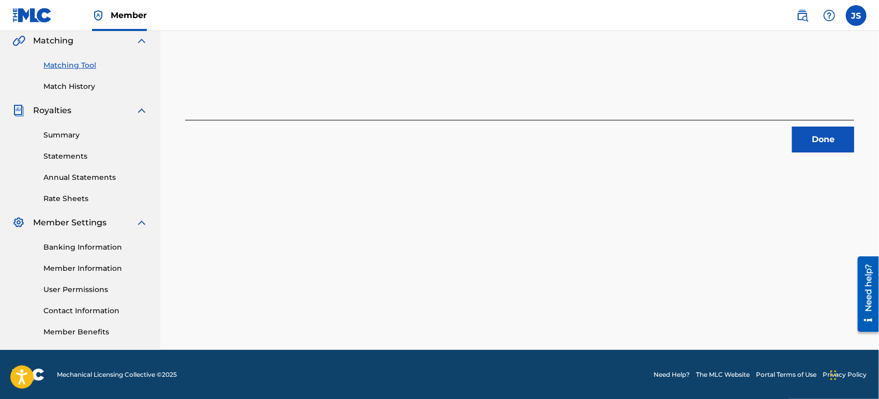
click at [804, 144] on button "Done" at bounding box center [823, 140] width 62 height 26
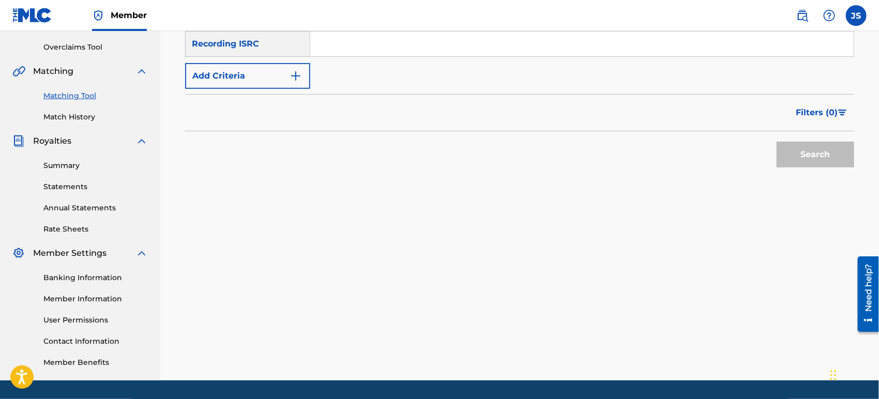
scroll to position [184, 0]
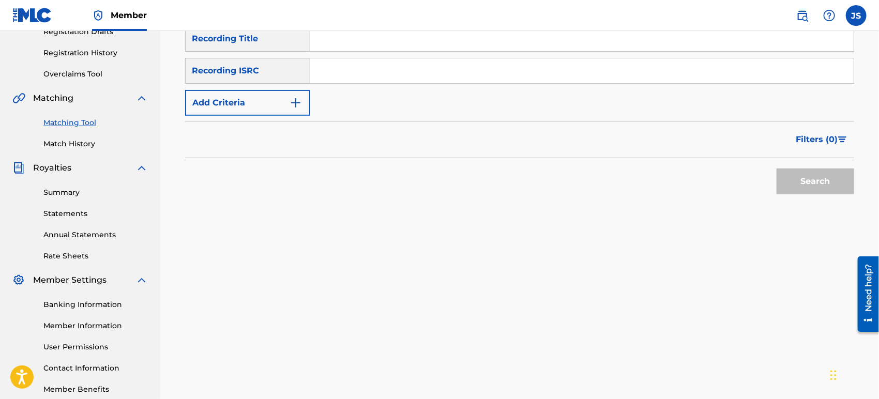
click at [426, 69] on input "Search Form" at bounding box center [581, 70] width 543 height 25
type input "UKXN22457935"
click at [695, 203] on div "SearchWithCriteria6c2074a2-04df-4497-b398-0ebd98eb74de Recording Title SearchWi…" at bounding box center [519, 116] width 669 height 180
click at [800, 181] on button "Search" at bounding box center [815, 182] width 78 height 26
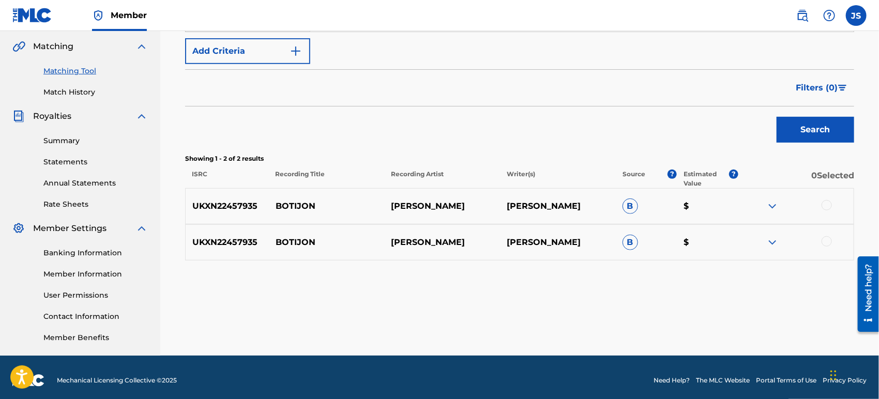
scroll to position [241, 0]
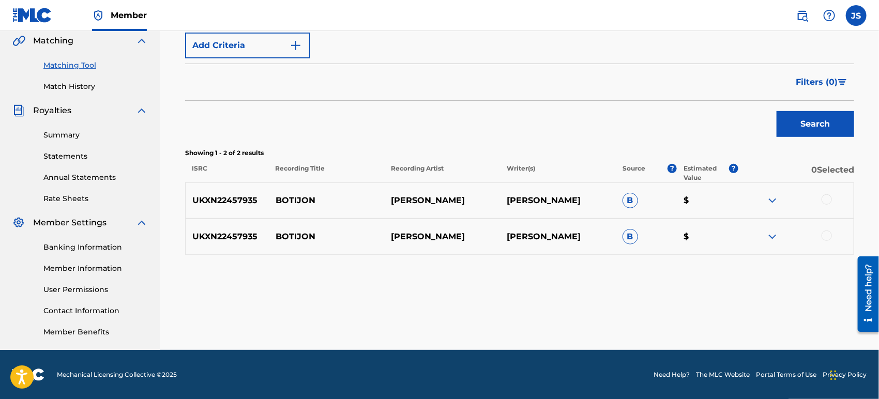
click at [826, 199] on div at bounding box center [826, 199] width 10 height 10
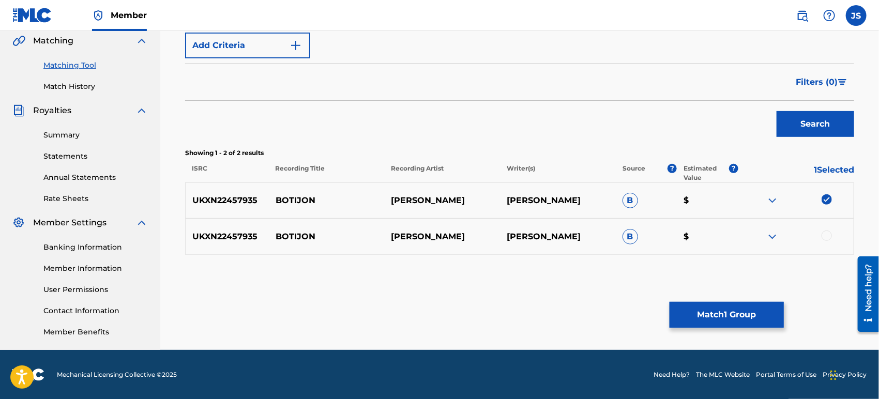
click at [826, 236] on div at bounding box center [826, 236] width 10 height 10
click at [768, 329] on div "Matching Tool The Matching Tool allows Members to match sound recordings to wor…" at bounding box center [519, 82] width 719 height 535
click at [745, 317] on button "Match 2 Groups" at bounding box center [726, 315] width 114 height 26
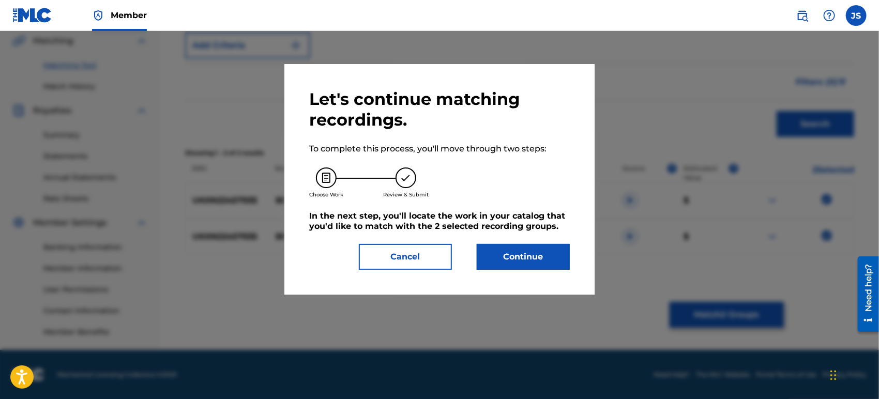
click at [511, 252] on button "Continue" at bounding box center [523, 257] width 93 height 26
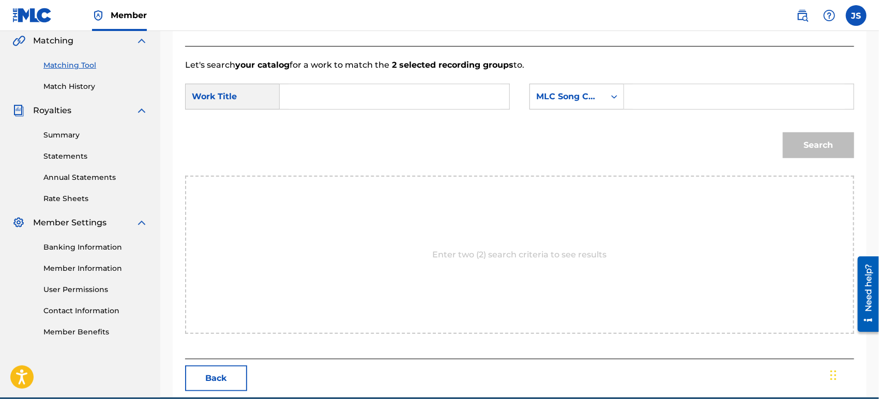
click at [344, 87] on input "Search Form" at bounding box center [394, 96] width 212 height 25
type input "EL BOTIJON"
click at [552, 95] on div "MLC Song Code" at bounding box center [567, 96] width 63 height 12
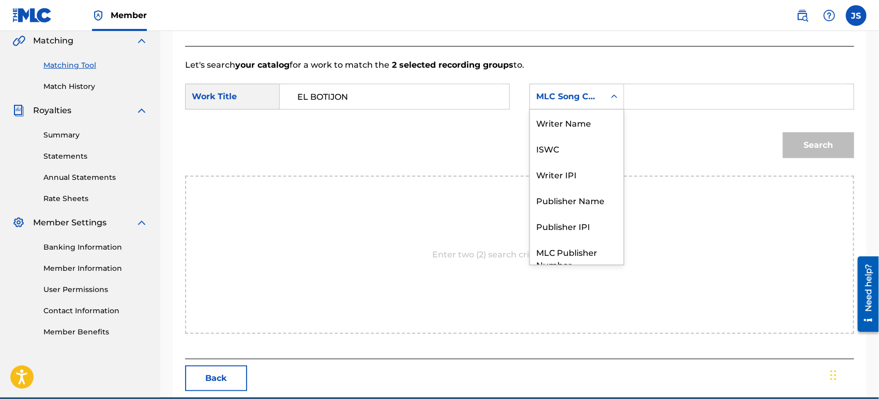
scroll to position [38, 0]
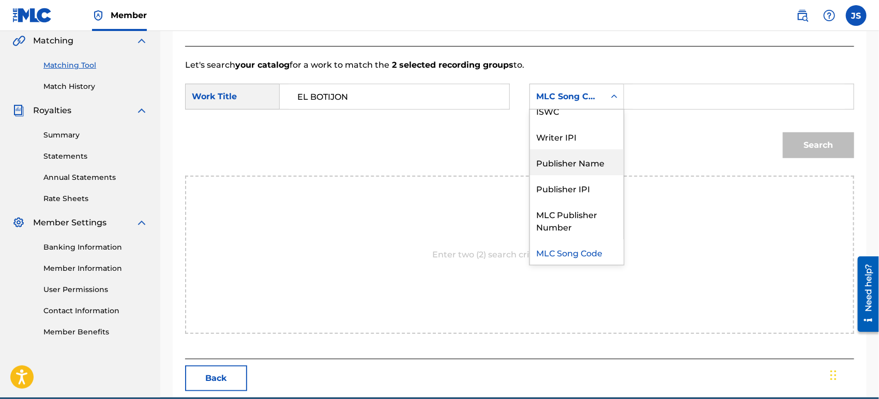
click at [572, 156] on div "Publisher Name" at bounding box center [577, 162] width 94 height 26
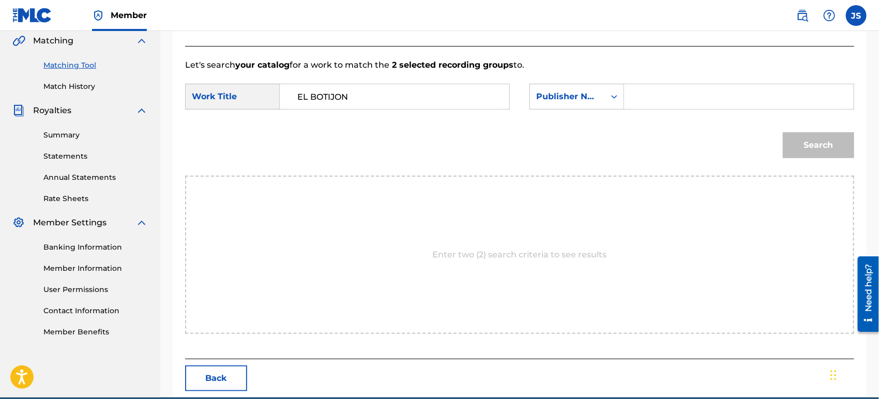
click at [647, 91] on input "Search Form" at bounding box center [739, 96] width 212 height 25
type input "MARMAZ"
click at [662, 145] on div "Search" at bounding box center [519, 149] width 669 height 54
click at [791, 142] on button "Search" at bounding box center [818, 145] width 71 height 26
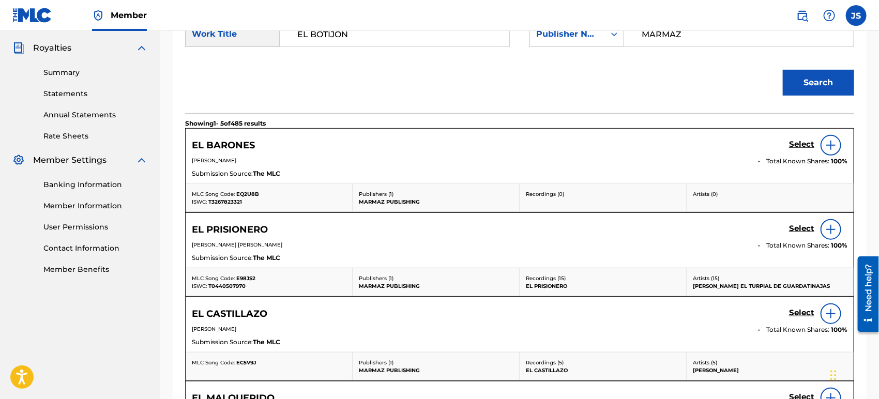
scroll to position [241, 0]
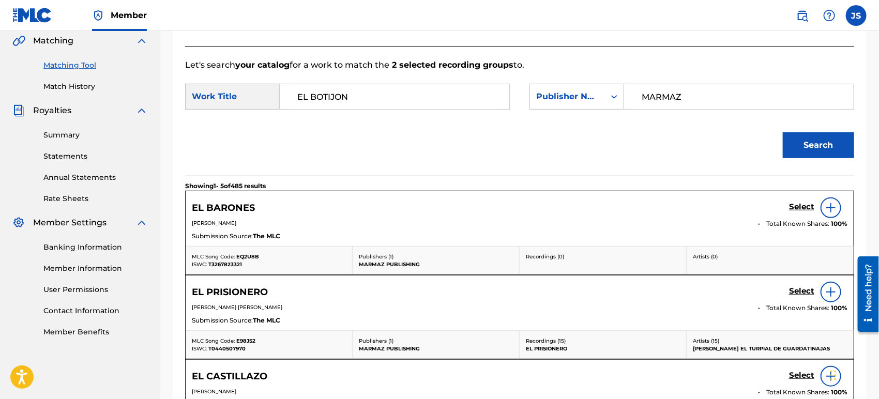
click at [248, 251] on div "MLC Song Code: EQ2U8B ISWC: T3267823321" at bounding box center [269, 261] width 167 height 28
click at [250, 256] on span "EQ2U8B" at bounding box center [247, 256] width 23 height 7
click at [231, 264] on span "T3267823321" at bounding box center [225, 264] width 34 height 7
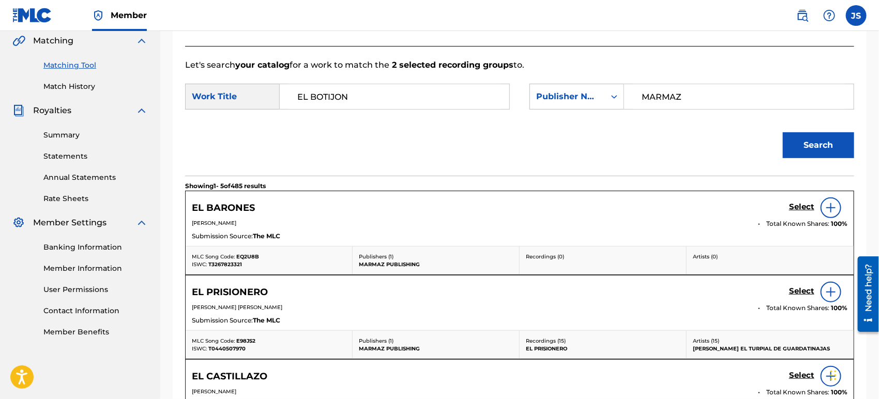
click at [796, 205] on h5 "Select" at bounding box center [801, 207] width 25 height 10
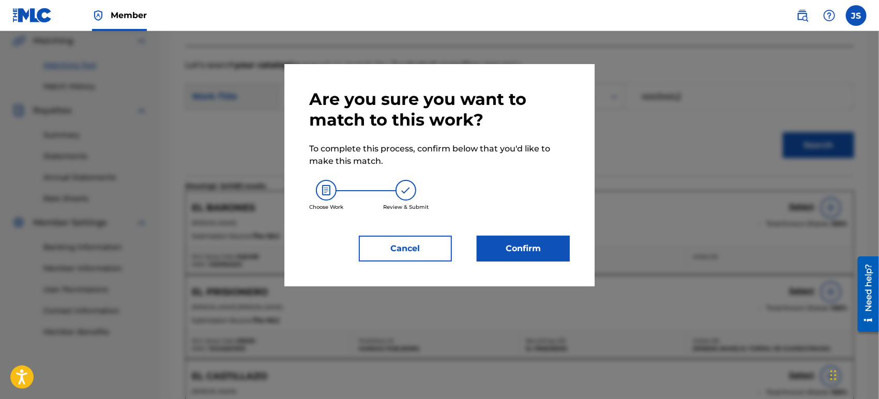
click at [529, 261] on button "Confirm" at bounding box center [523, 249] width 93 height 26
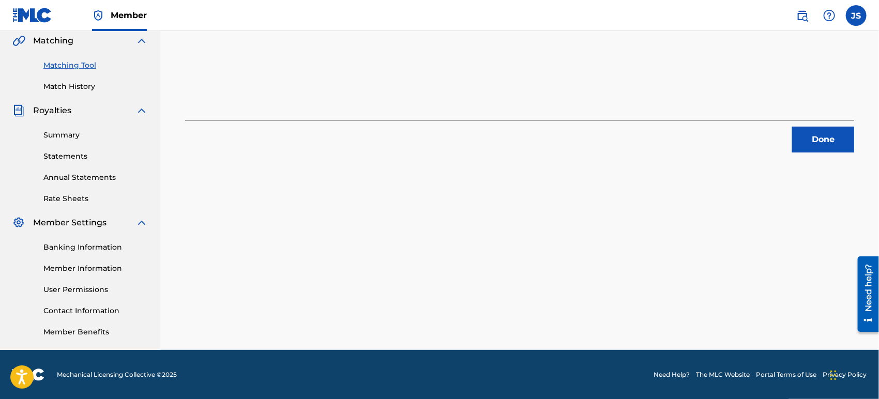
click at [816, 145] on button "Done" at bounding box center [823, 140] width 62 height 26
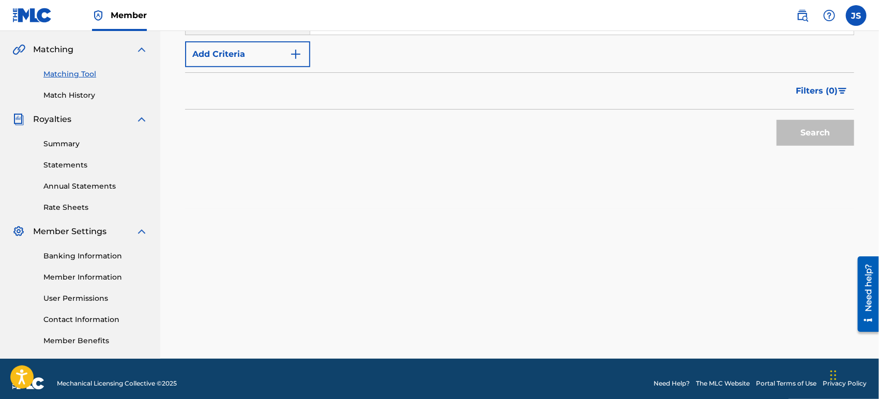
scroll to position [69, 0]
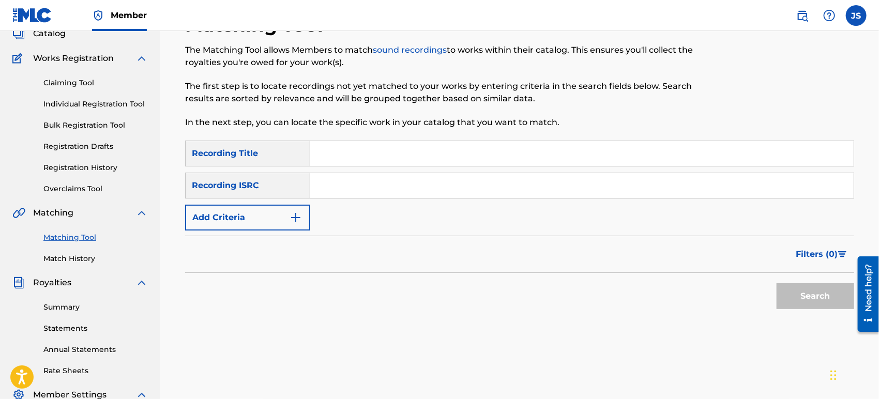
click at [458, 189] on input "Search Form" at bounding box center [581, 185] width 543 height 25
type input "UKXN22402661"
click at [660, 282] on div "Search" at bounding box center [519, 293] width 669 height 41
click at [806, 279] on div "Search" at bounding box center [812, 293] width 83 height 41
click at [810, 297] on button "Search" at bounding box center [815, 296] width 78 height 26
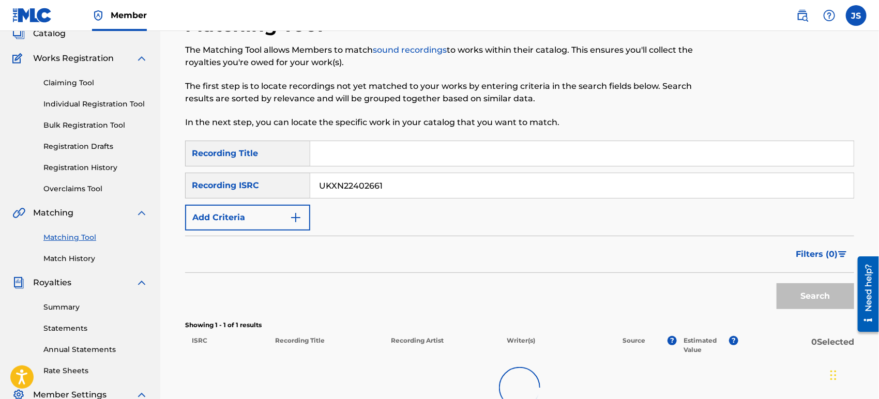
scroll to position [184, 0]
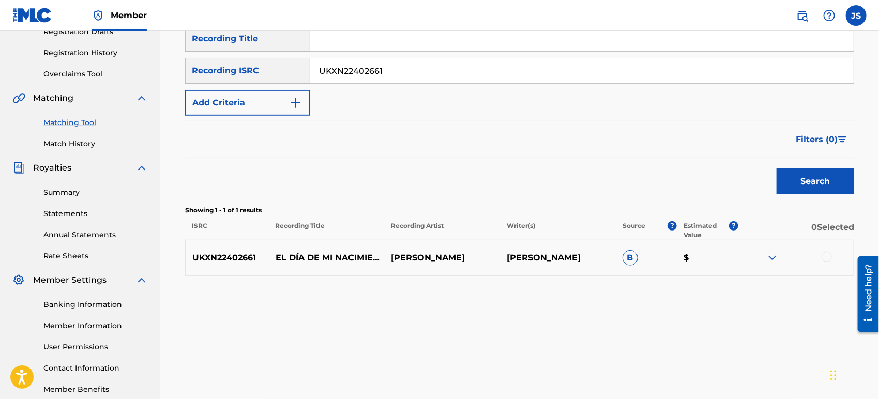
click at [828, 263] on div at bounding box center [796, 258] width 116 height 12
click at [828, 257] on div at bounding box center [826, 257] width 10 height 10
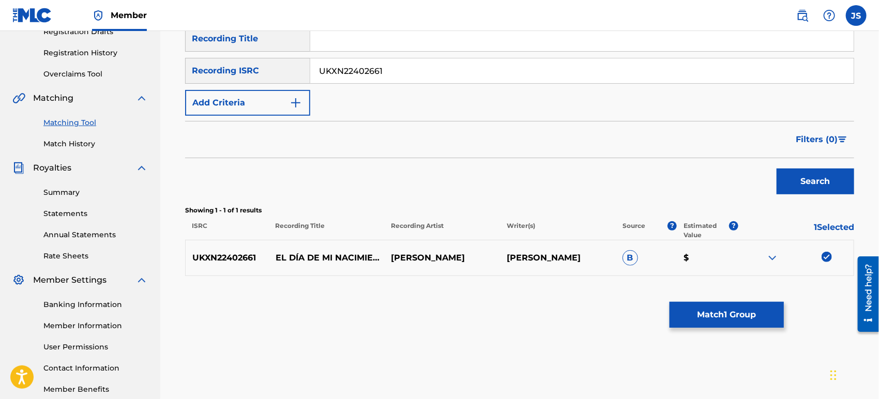
click at [704, 309] on button "Match 1 Group" at bounding box center [726, 315] width 114 height 26
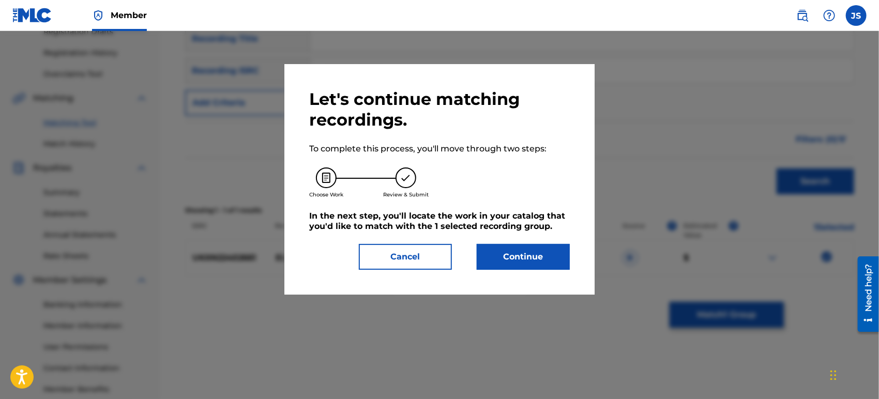
click at [491, 264] on button "Continue" at bounding box center [523, 257] width 93 height 26
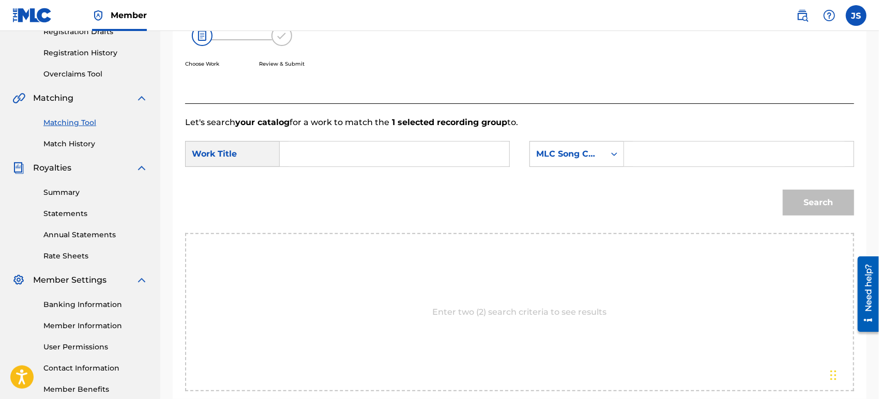
click at [352, 145] on input "Search Form" at bounding box center [394, 154] width 212 height 25
type input "EL DIA DE MI NACIMIENTO"
click at [629, 172] on div "SearchWithCriteria42946fb1-1bb8-42ee-bfd0-8918f3245d72 Work Title EL DIA DE MI …" at bounding box center [519, 157] width 669 height 32
drag, startPoint x: 610, startPoint y: 159, endPoint x: 607, endPoint y: 164, distance: 6.0
click at [608, 160] on div "Search Form" at bounding box center [614, 154] width 19 height 19
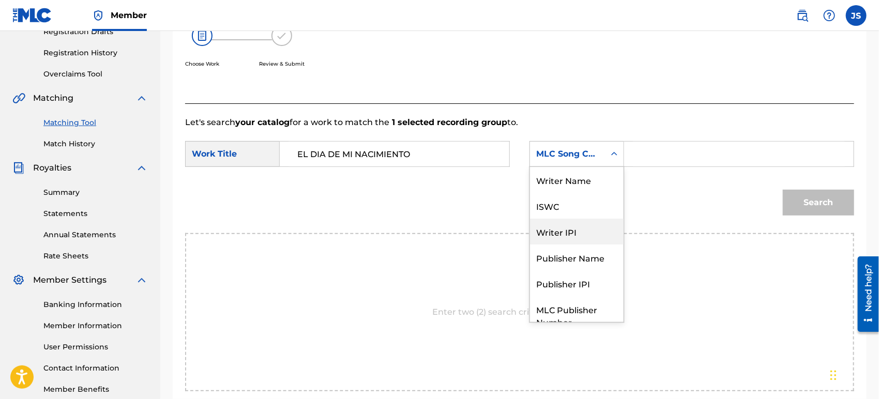
scroll to position [38, 0]
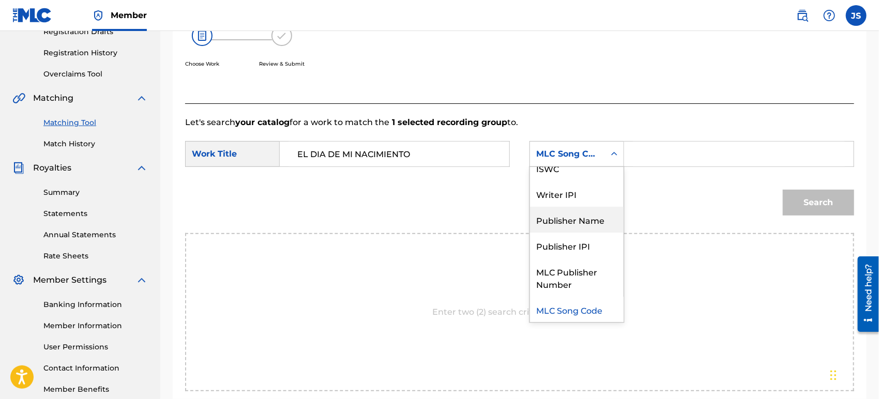
click at [596, 219] on div "Publisher Name" at bounding box center [577, 220] width 94 height 26
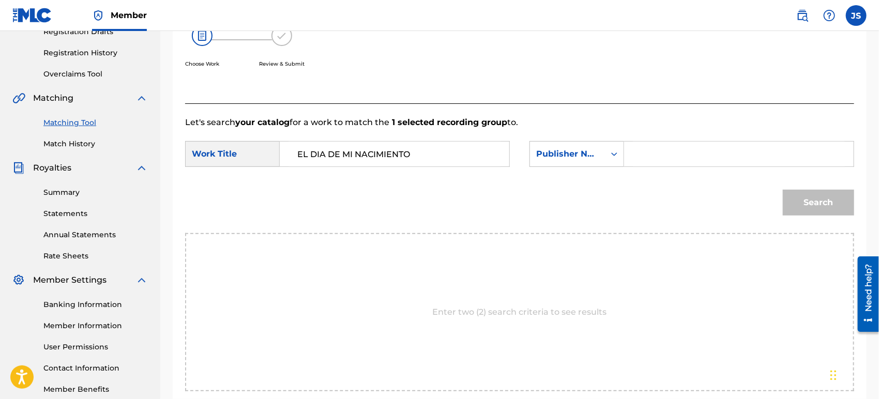
click at [654, 154] on input "Search Form" at bounding box center [739, 154] width 212 height 25
drag, startPoint x: 636, startPoint y: 201, endPoint x: 758, endPoint y: 199, distance: 122.5
click at [637, 201] on div "Search" at bounding box center [519, 206] width 669 height 54
click at [835, 193] on button "Search" at bounding box center [818, 203] width 71 height 26
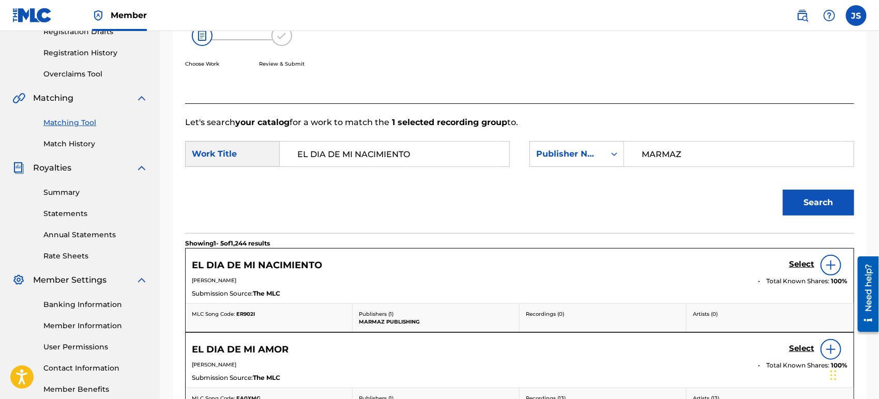
scroll to position [241, 0]
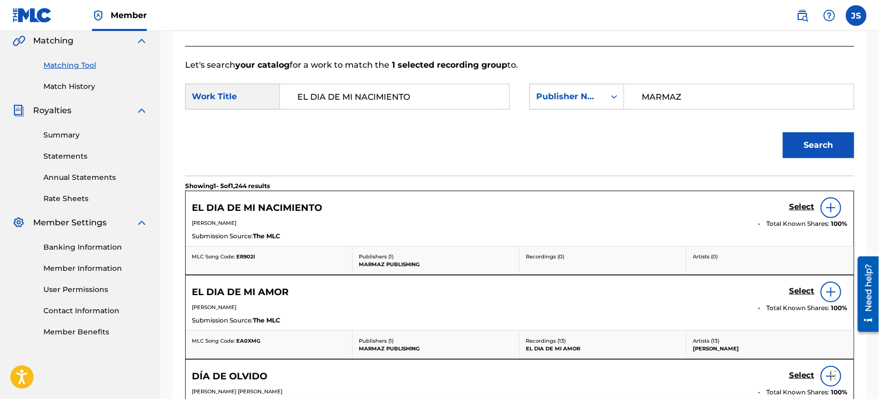
click at [245, 255] on span "ER902I" at bounding box center [245, 256] width 19 height 7
click at [795, 208] on h5 "Select" at bounding box center [801, 207] width 25 height 10
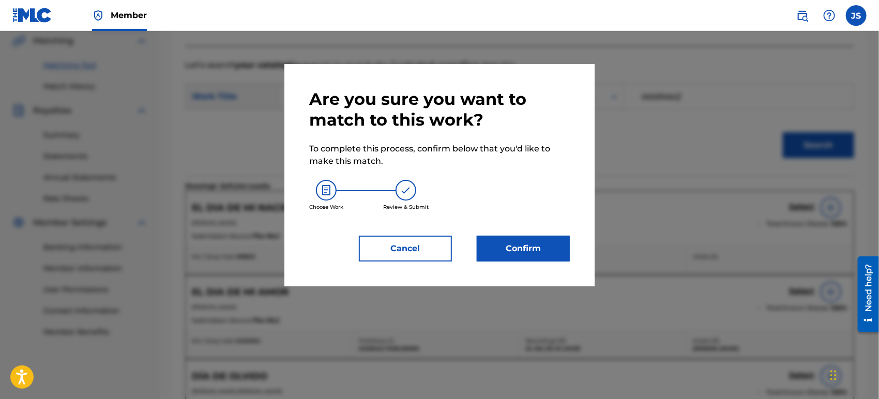
click at [518, 252] on button "Confirm" at bounding box center [523, 249] width 93 height 26
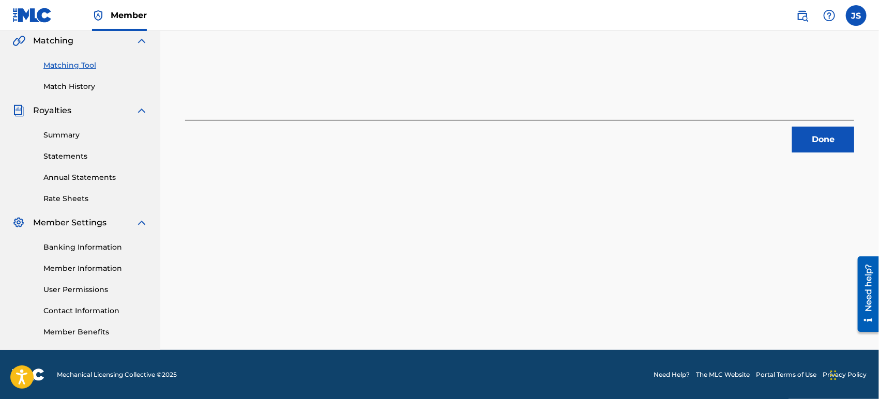
scroll to position [12, 0]
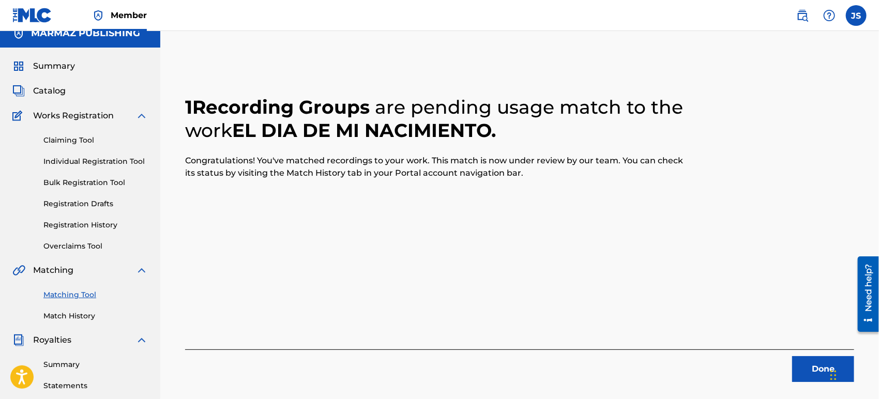
click at [803, 376] on button "Done" at bounding box center [823, 369] width 62 height 26
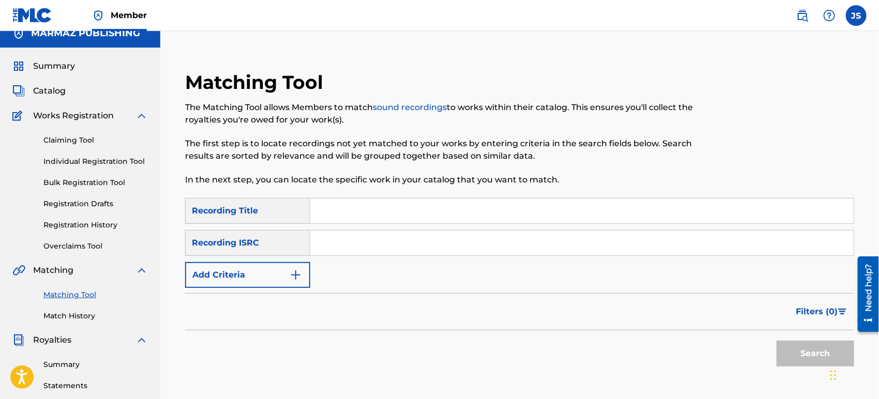
click at [490, 245] on input "Search Form" at bounding box center [581, 243] width 543 height 25
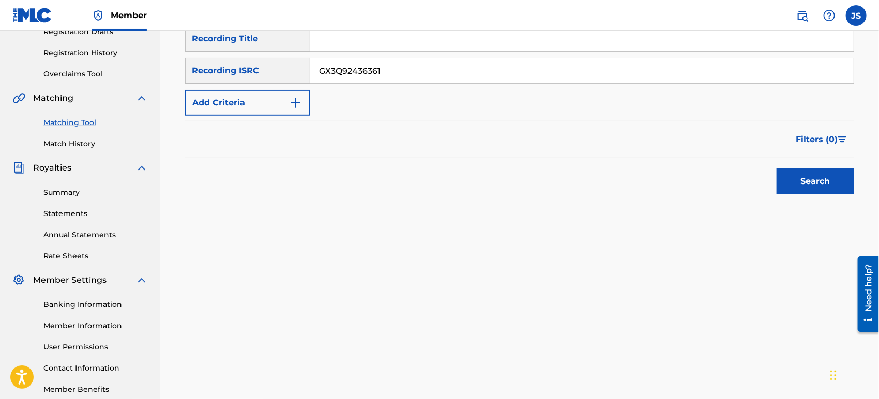
click at [817, 193] on button "Search" at bounding box center [815, 182] width 78 height 26
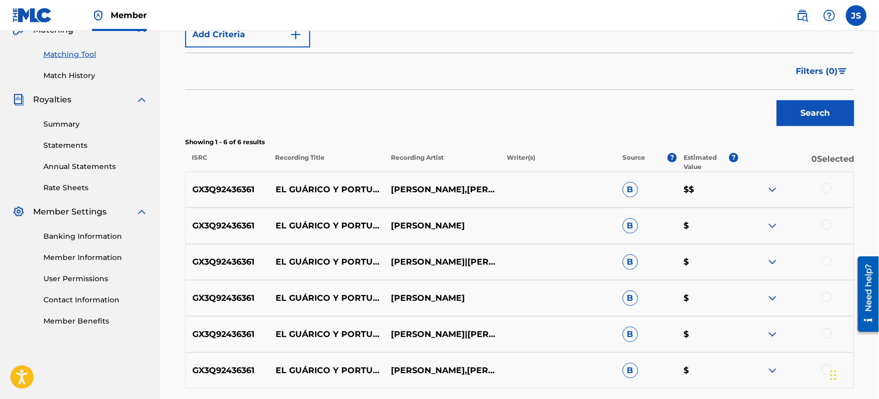
scroll to position [299, 0]
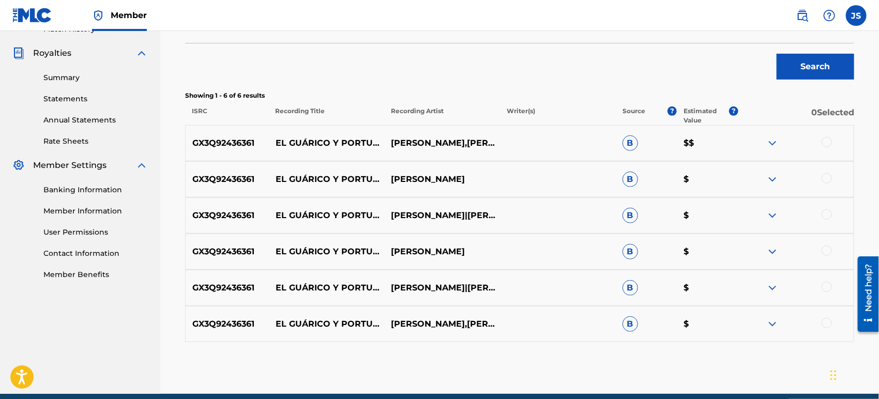
click at [827, 145] on div at bounding box center [826, 142] width 10 height 10
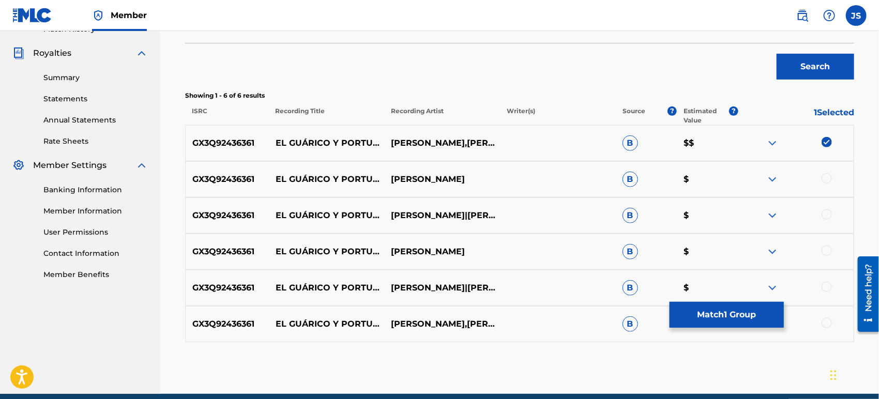
drag, startPoint x: 829, startPoint y: 176, endPoint x: 827, endPoint y: 211, distance: 35.7
click at [829, 177] on div at bounding box center [826, 178] width 10 height 10
click at [827, 217] on div at bounding box center [826, 214] width 10 height 10
click at [826, 247] on div at bounding box center [826, 251] width 10 height 10
click at [826, 288] on div at bounding box center [826, 287] width 10 height 10
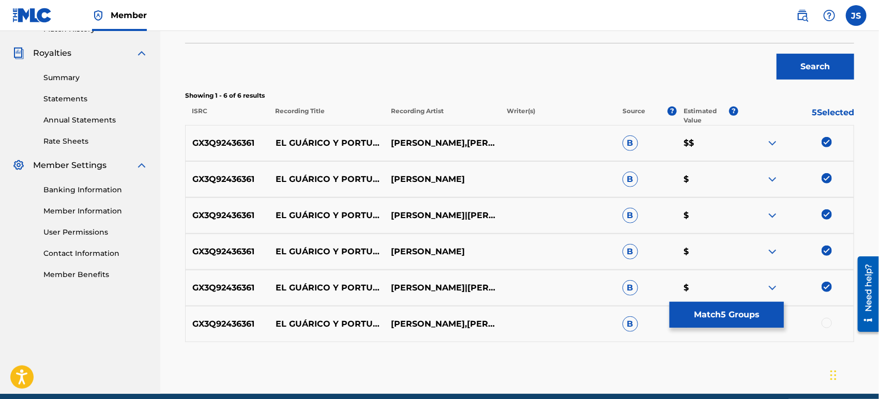
click at [825, 326] on div at bounding box center [826, 323] width 10 height 10
click at [743, 317] on button "Match 6 Groups" at bounding box center [726, 315] width 114 height 26
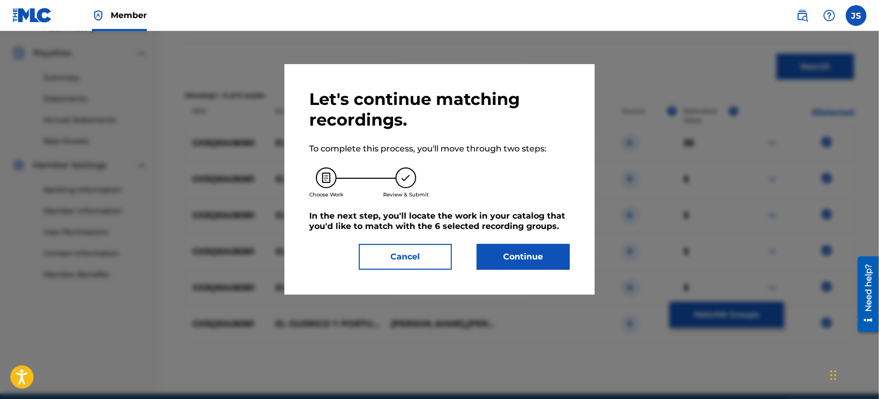
click at [522, 247] on button "Continue" at bounding box center [523, 257] width 93 height 26
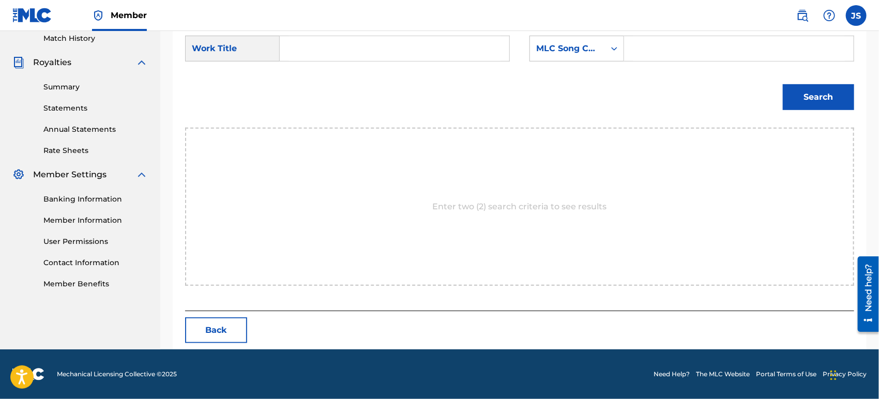
scroll to position [289, 0]
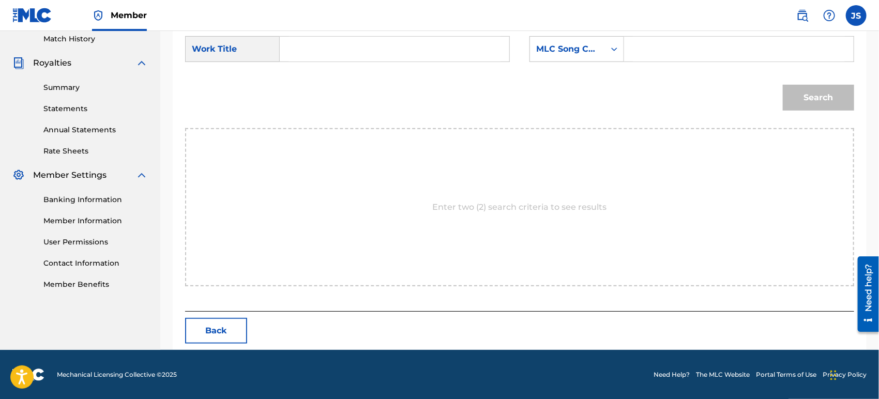
click at [353, 56] on input "Search Form" at bounding box center [394, 49] width 212 height 25
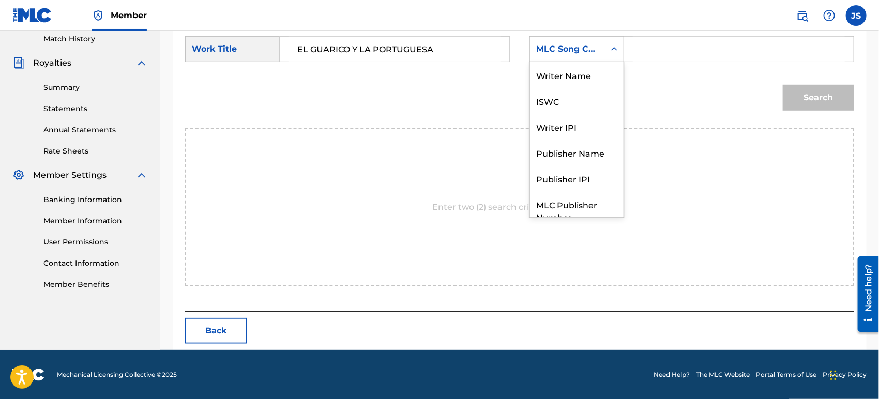
click at [565, 59] on div "MLC Song Code" at bounding box center [576, 49] width 95 height 26
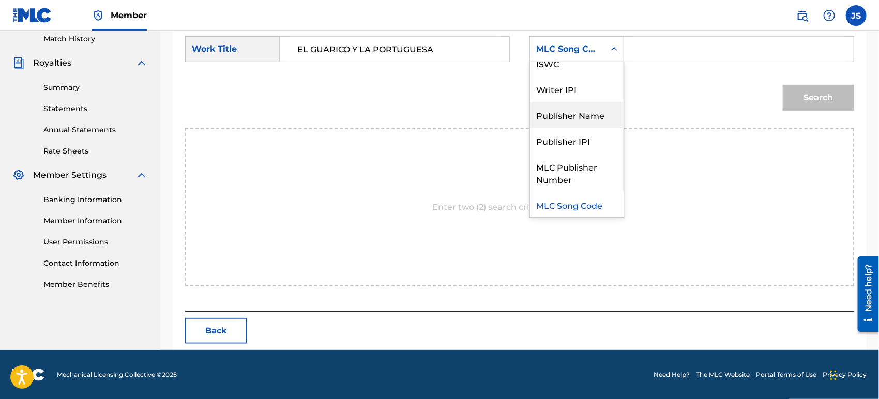
drag, startPoint x: 579, startPoint y: 113, endPoint x: 583, endPoint y: 108, distance: 7.0
click at [579, 115] on div "Publisher Name" at bounding box center [577, 115] width 94 height 26
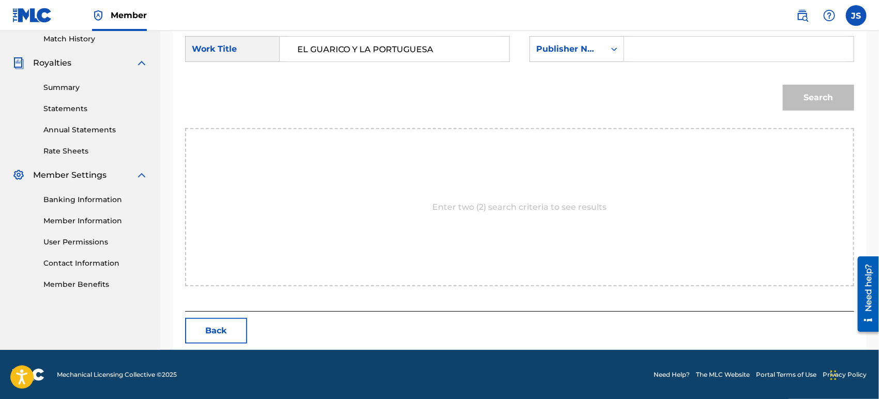
click at [653, 55] on input "Search Form" at bounding box center [739, 49] width 212 height 25
click at [647, 97] on div "Search" at bounding box center [519, 101] width 669 height 54
click at [780, 102] on div "Search" at bounding box center [815, 94] width 77 height 41
click at [799, 91] on button "Search" at bounding box center [818, 98] width 71 height 26
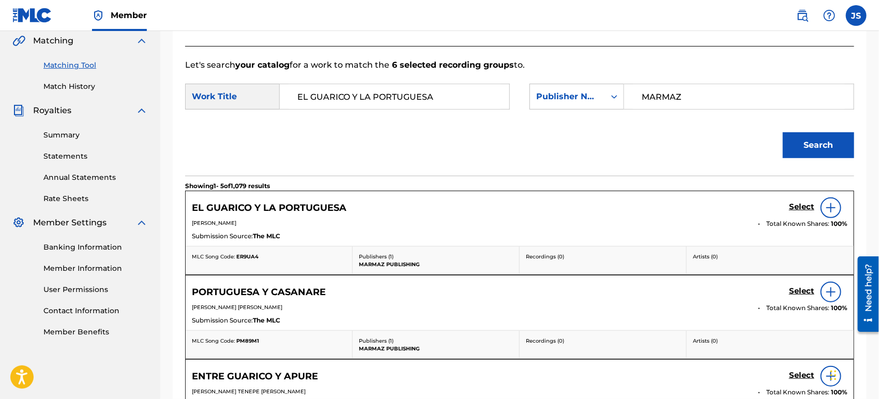
scroll to position [289, 0]
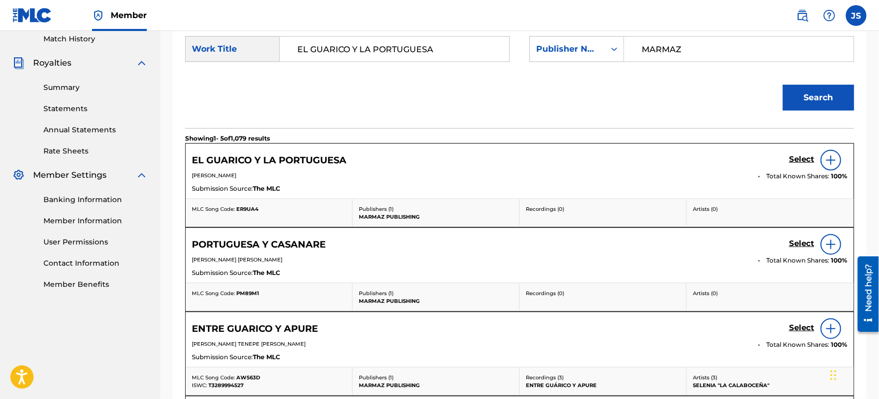
click at [251, 211] on span "ER9UA4" at bounding box center [247, 209] width 22 height 7
click at [798, 159] on h5 "Select" at bounding box center [801, 160] width 25 height 10
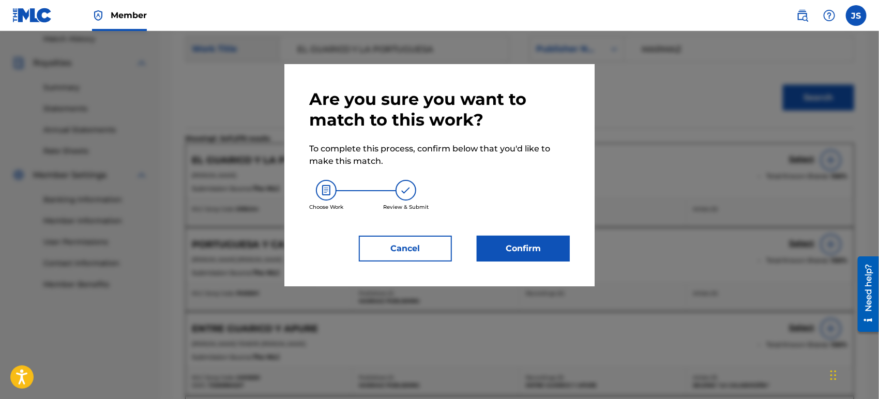
click at [535, 251] on button "Confirm" at bounding box center [523, 249] width 93 height 26
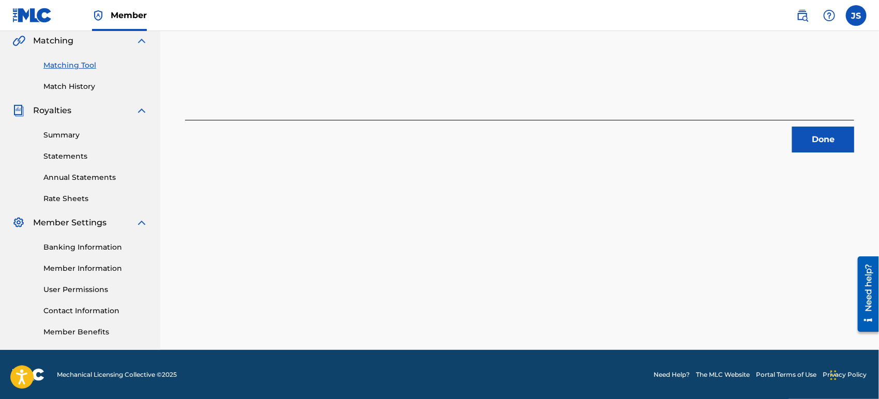
click at [843, 146] on button "Done" at bounding box center [823, 140] width 62 height 26
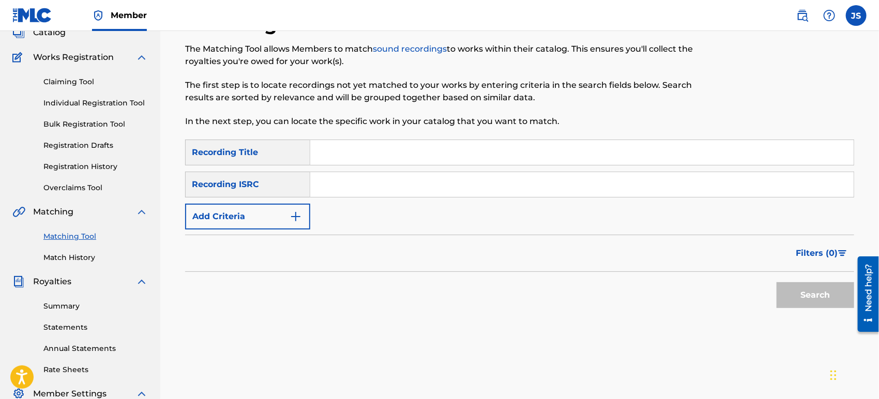
scroll to position [69, 0]
click at [449, 191] on input "Search Form" at bounding box center [581, 185] width 543 height 25
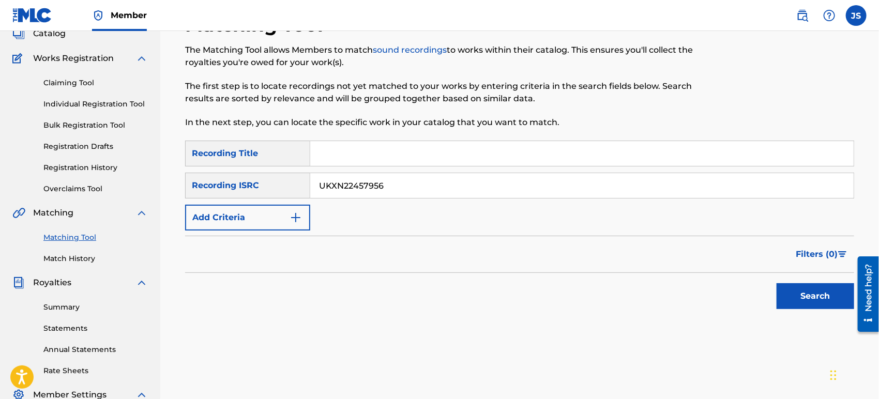
drag, startPoint x: 591, startPoint y: 268, endPoint x: 753, endPoint y: 277, distance: 162.1
click at [591, 268] on div "Filters ( 0 )" at bounding box center [519, 254] width 669 height 37
click at [798, 280] on div "Search" at bounding box center [812, 293] width 83 height 41
click at [796, 289] on button "Search" at bounding box center [815, 296] width 78 height 26
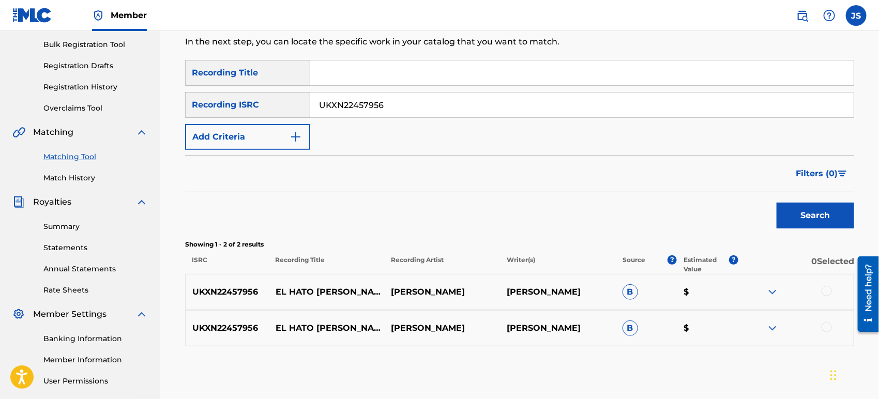
scroll to position [184, 0]
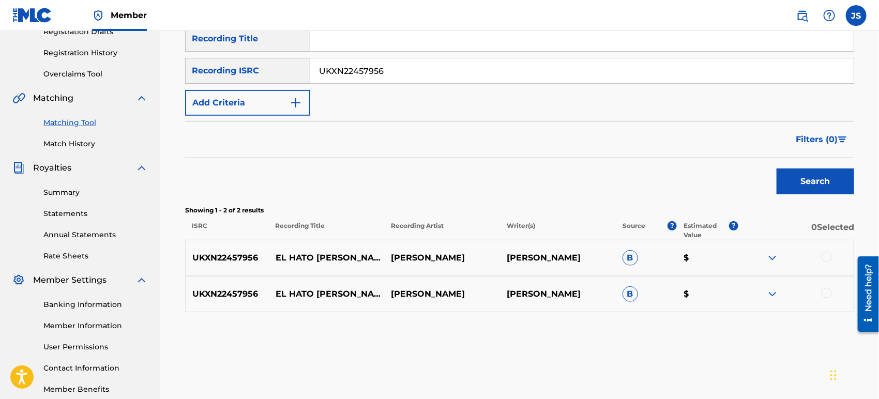
click at [829, 258] on div at bounding box center [826, 257] width 10 height 10
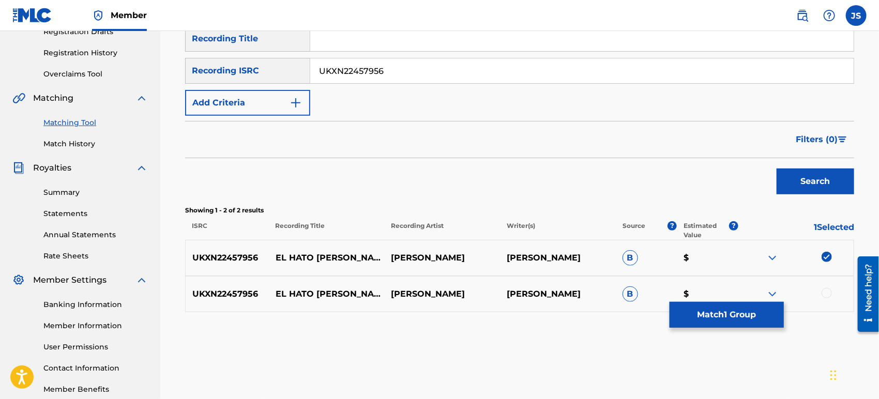
click at [819, 292] on div at bounding box center [796, 294] width 116 height 12
click at [826, 293] on div at bounding box center [826, 293] width 10 height 10
click at [755, 314] on button "Match 2 Groups" at bounding box center [726, 315] width 114 height 26
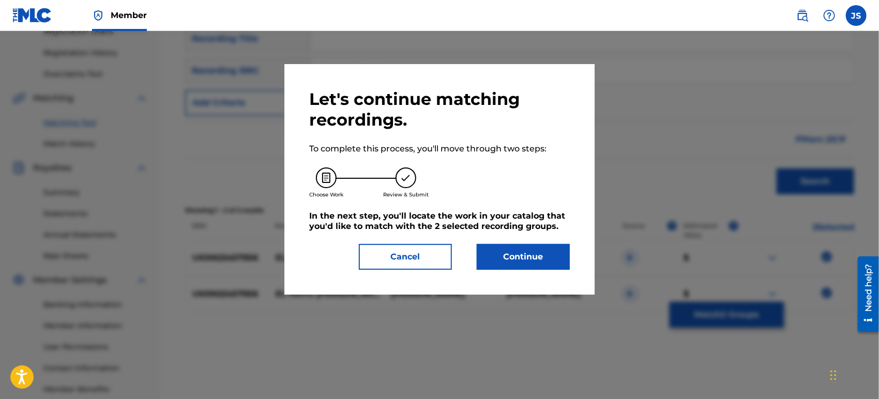
click at [529, 256] on button "Continue" at bounding box center [523, 257] width 93 height 26
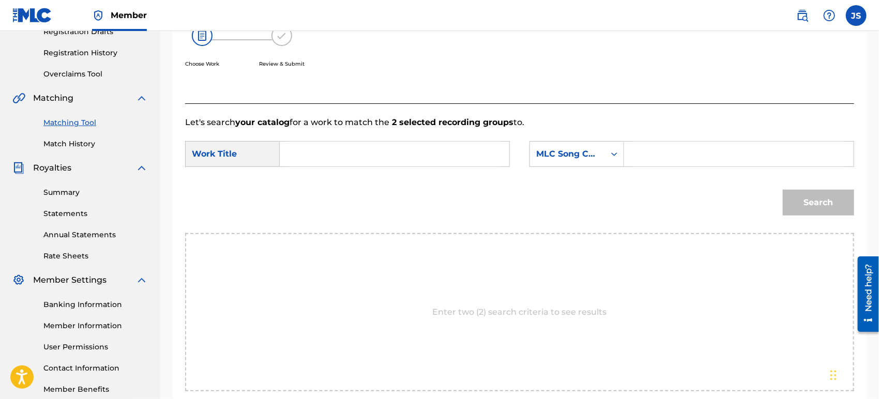
click at [401, 151] on input "Search Form" at bounding box center [394, 154] width 212 height 25
click at [593, 151] on div "MLC Song Code" at bounding box center [567, 154] width 63 height 12
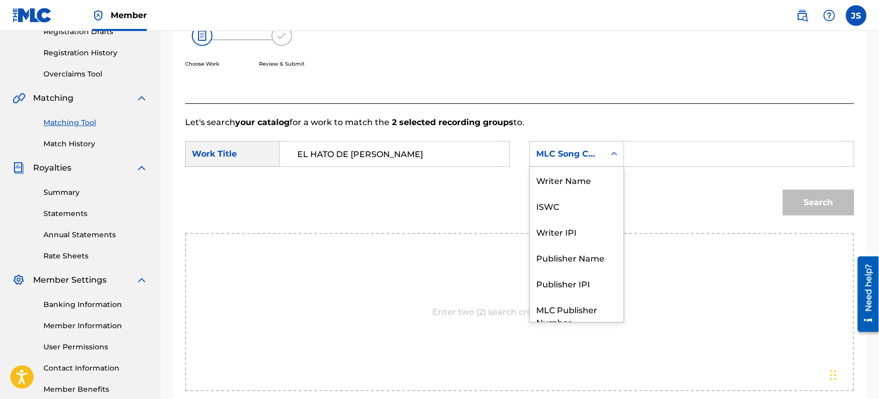
scroll to position [38, 0]
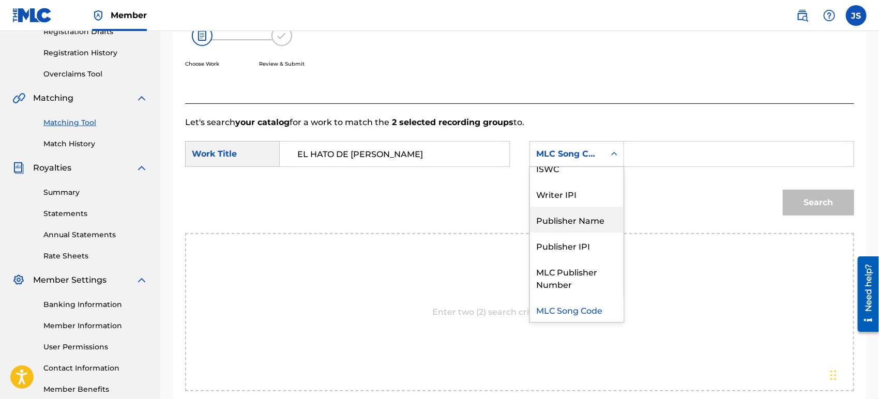
click at [591, 224] on div "Publisher Name" at bounding box center [577, 220] width 94 height 26
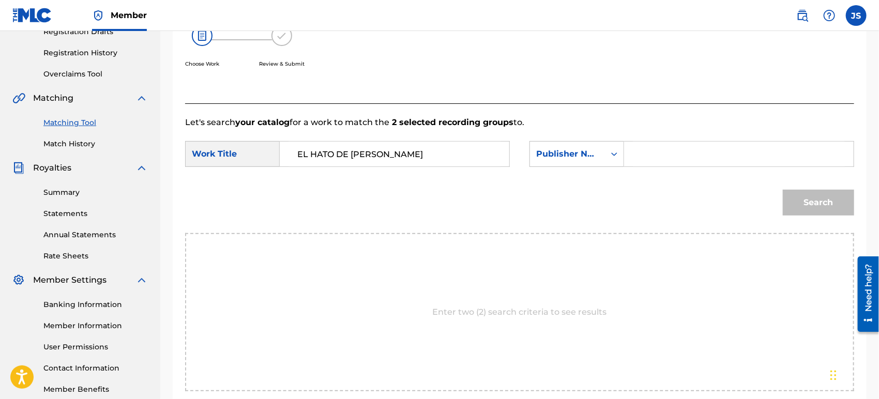
click at [653, 148] on input "Search Form" at bounding box center [739, 154] width 212 height 25
click at [627, 202] on div "Search" at bounding box center [519, 206] width 669 height 54
click at [795, 213] on button "Search" at bounding box center [818, 203] width 71 height 26
click at [802, 204] on button "Search" at bounding box center [818, 203] width 71 height 26
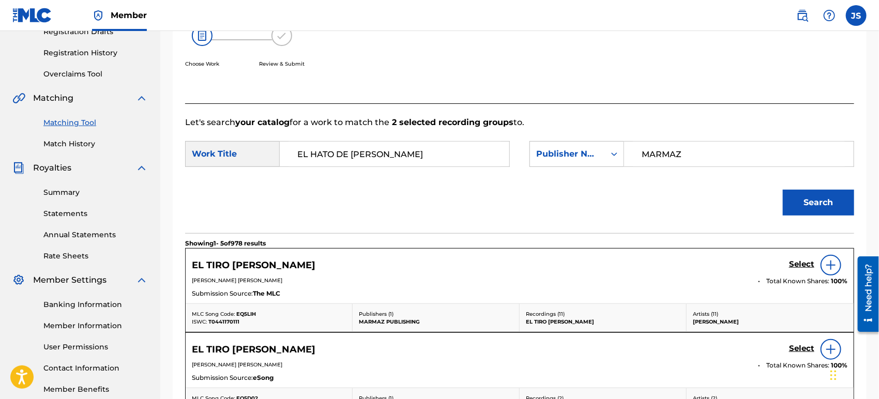
scroll to position [241, 0]
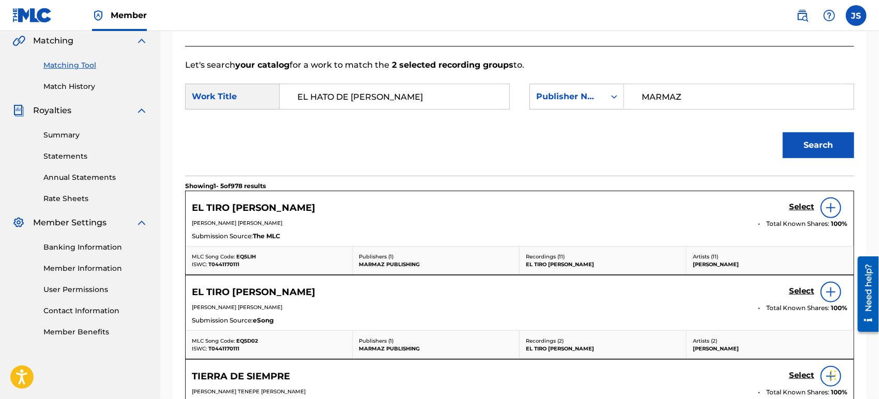
click at [238, 255] on span "EQ5LIH" at bounding box center [246, 256] width 20 height 7
click at [227, 265] on span "T0441170111" at bounding box center [223, 264] width 31 height 7
click at [788, 205] on div "EL TIRO [PERSON_NAME] Select" at bounding box center [519, 207] width 655 height 21
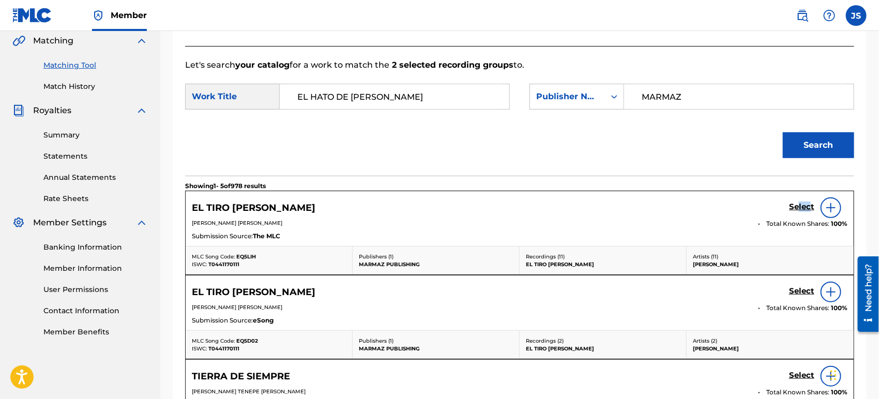
drag, startPoint x: 807, startPoint y: 206, endPoint x: 800, endPoint y: 210, distance: 8.1
click at [800, 210] on h5 "Select" at bounding box center [801, 207] width 25 height 10
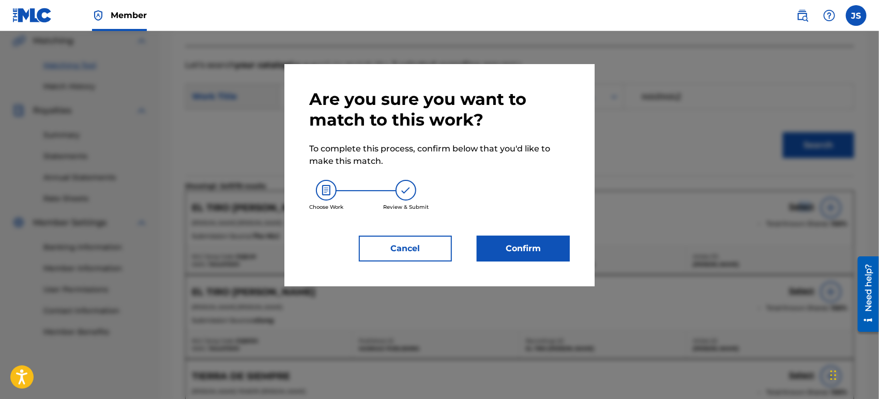
click at [546, 251] on button "Confirm" at bounding box center [523, 249] width 93 height 26
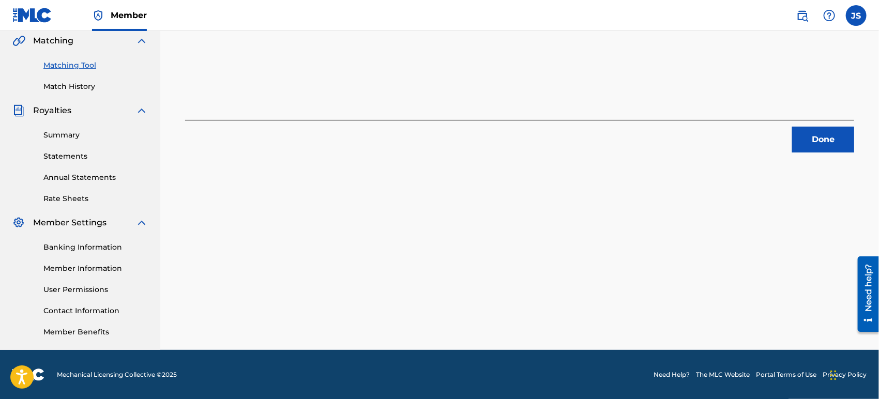
click at [820, 130] on button "Done" at bounding box center [823, 140] width 62 height 26
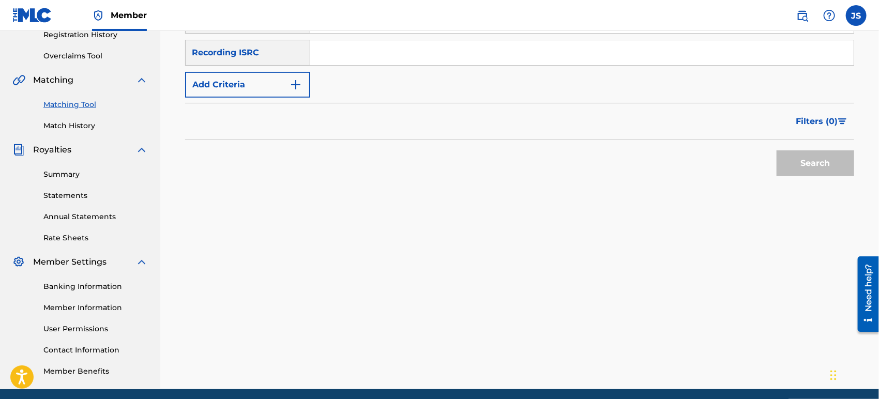
scroll to position [184, 0]
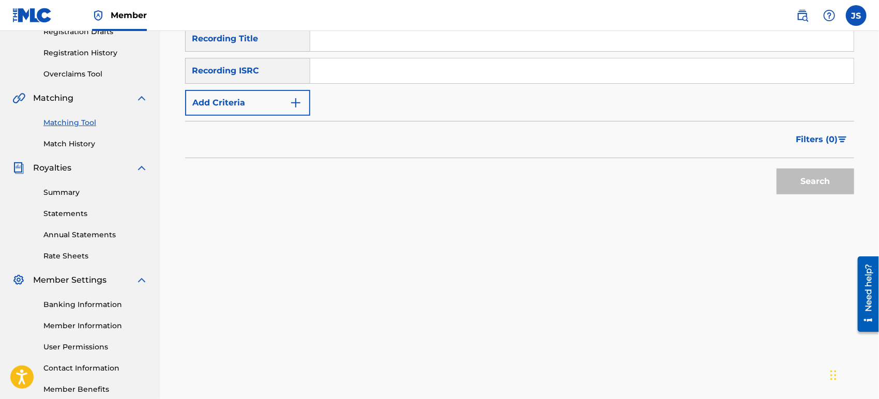
click at [448, 73] on input "Search Form" at bounding box center [581, 70] width 543 height 25
click at [653, 152] on div "Filters ( 0 )" at bounding box center [519, 139] width 669 height 37
click at [851, 188] on button "Search" at bounding box center [815, 182] width 78 height 26
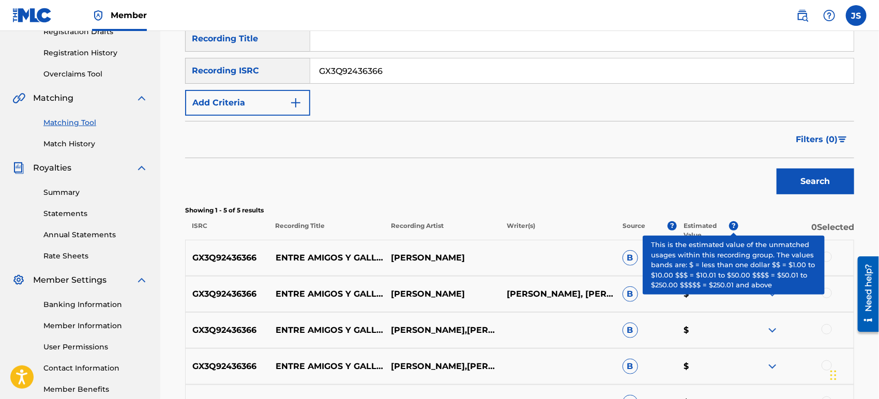
scroll to position [241, 0]
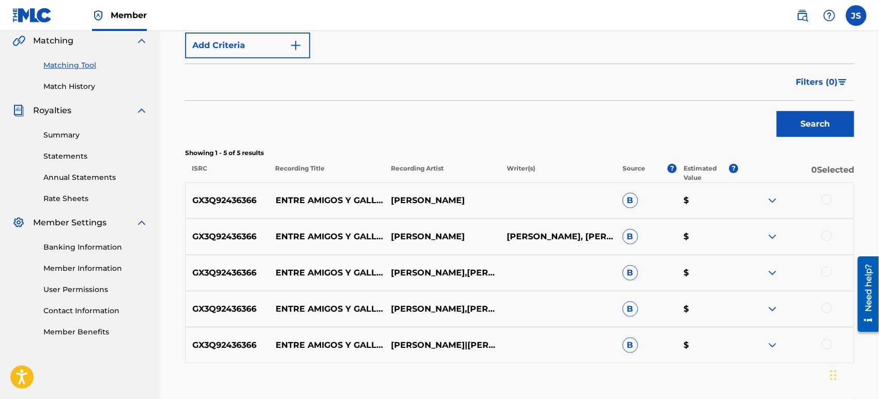
drag, startPoint x: 825, startPoint y: 198, endPoint x: 823, endPoint y: 205, distance: 7.3
click at [825, 199] on div at bounding box center [826, 199] width 10 height 10
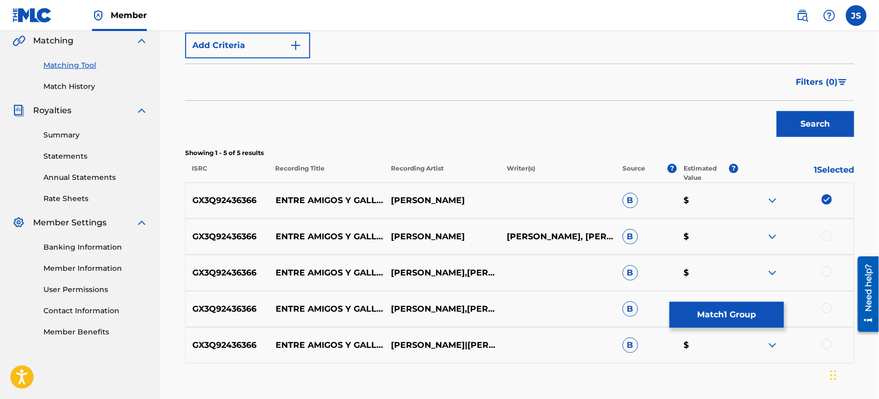
click at [827, 235] on div at bounding box center [826, 236] width 10 height 10
click at [825, 273] on div at bounding box center [826, 272] width 10 height 10
click at [823, 307] on div at bounding box center [826, 308] width 10 height 10
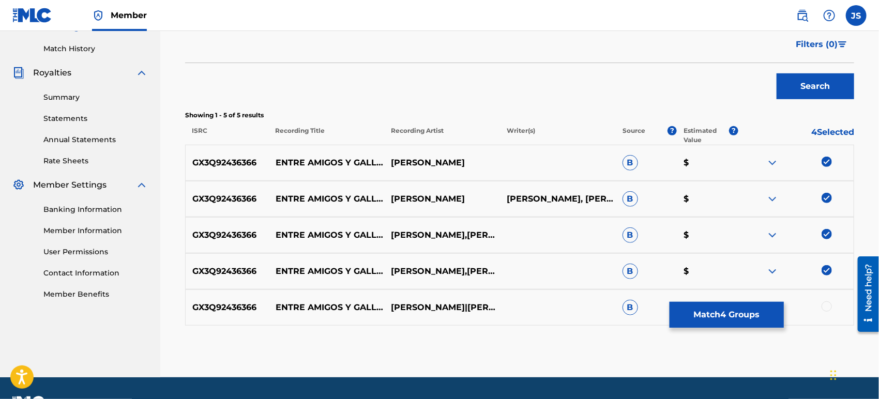
scroll to position [299, 0]
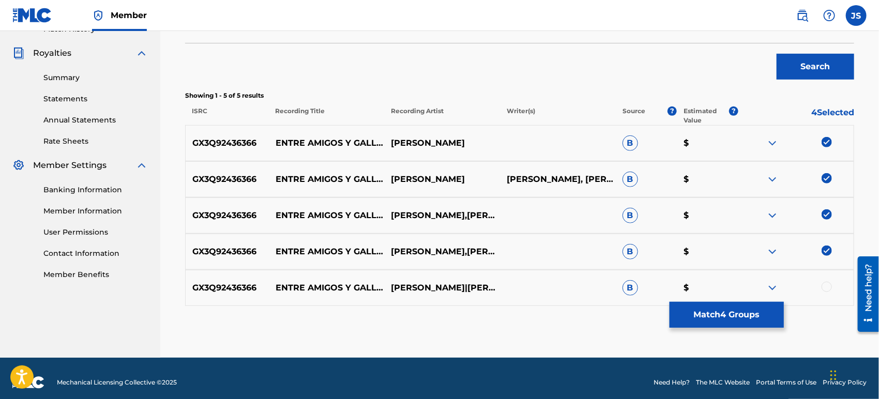
click at [828, 292] on div at bounding box center [796, 288] width 116 height 12
click at [828, 289] on div at bounding box center [826, 287] width 10 height 10
click at [752, 312] on button "Match 5 Groups" at bounding box center [726, 315] width 114 height 26
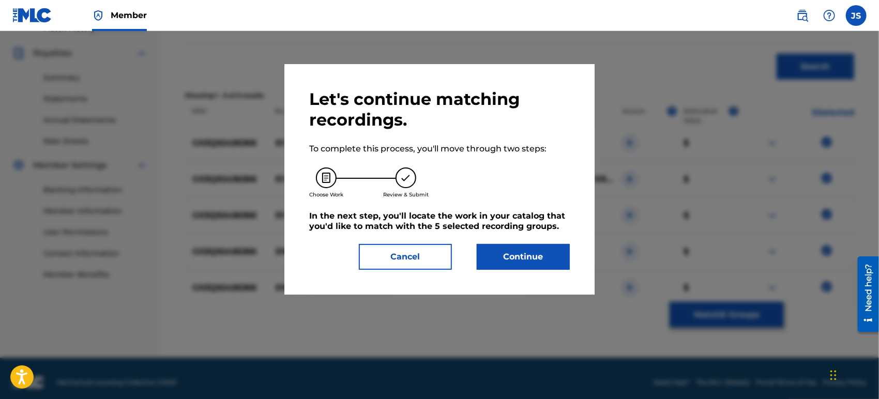
click at [548, 257] on button "Continue" at bounding box center [523, 257] width 93 height 26
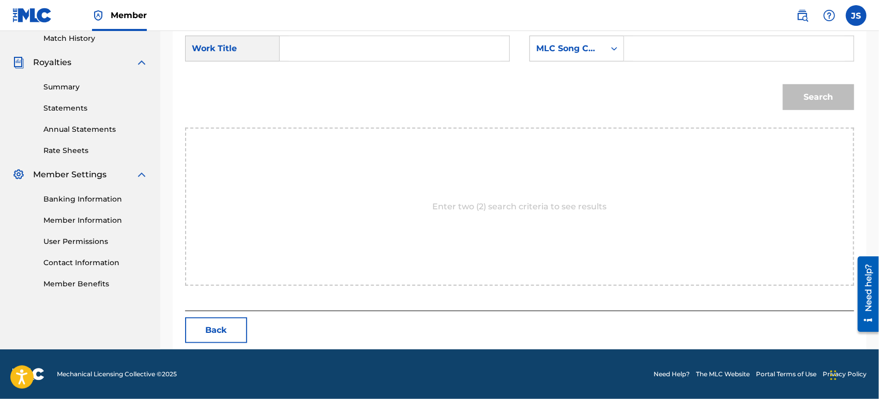
scroll to position [289, 0]
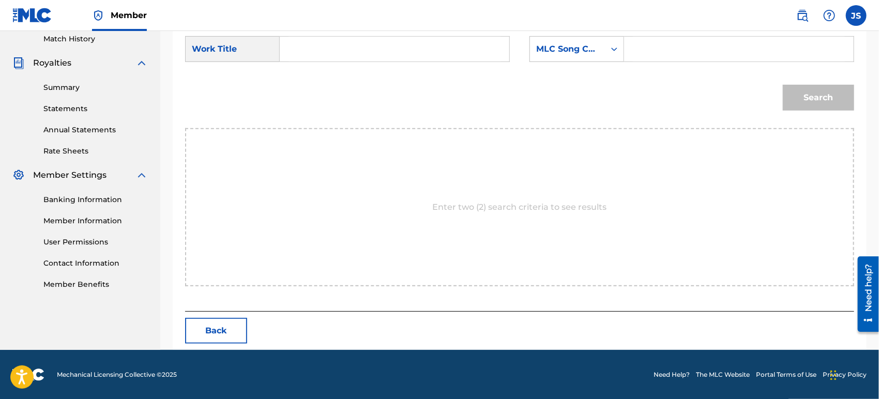
click at [374, 45] on input "Search Form" at bounding box center [394, 49] width 212 height 25
click at [603, 49] on div "MLC Song Code" at bounding box center [567, 49] width 75 height 20
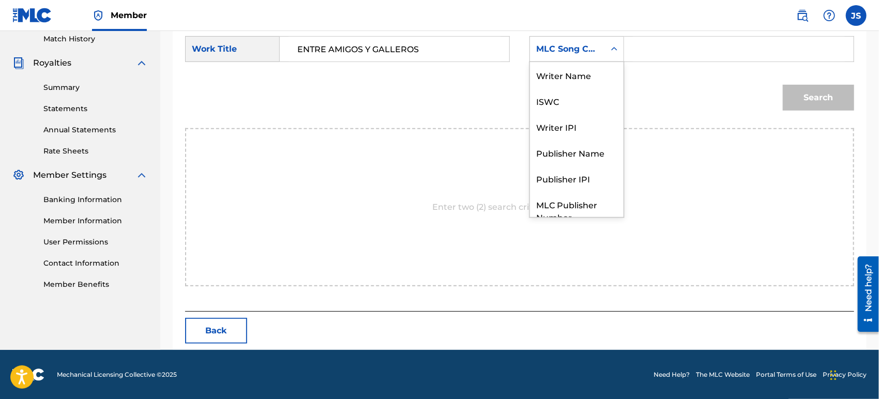
scroll to position [38, 0]
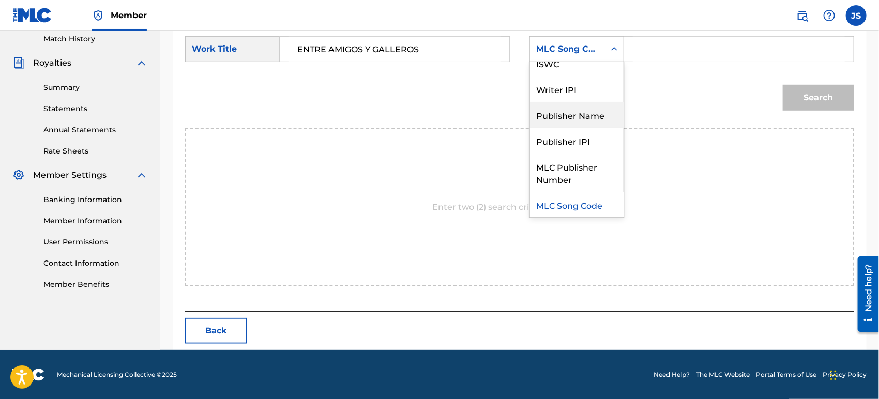
click at [588, 108] on div "Publisher Name" at bounding box center [577, 115] width 94 height 26
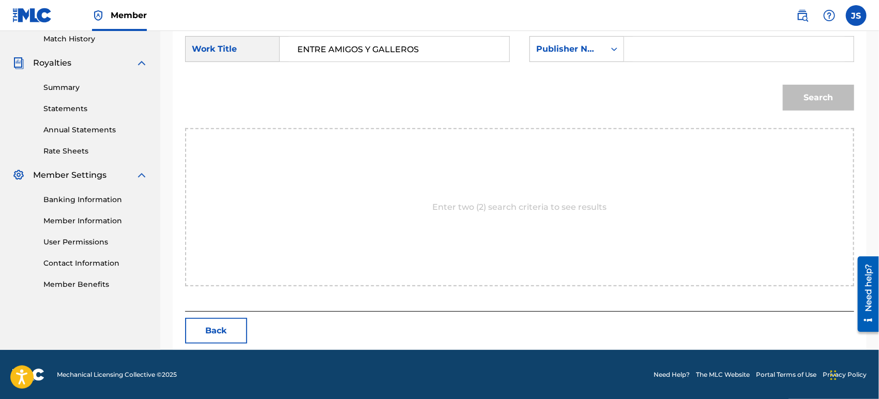
click at [653, 55] on input "Search Form" at bounding box center [739, 49] width 212 height 25
click at [821, 98] on button "Search" at bounding box center [818, 98] width 71 height 26
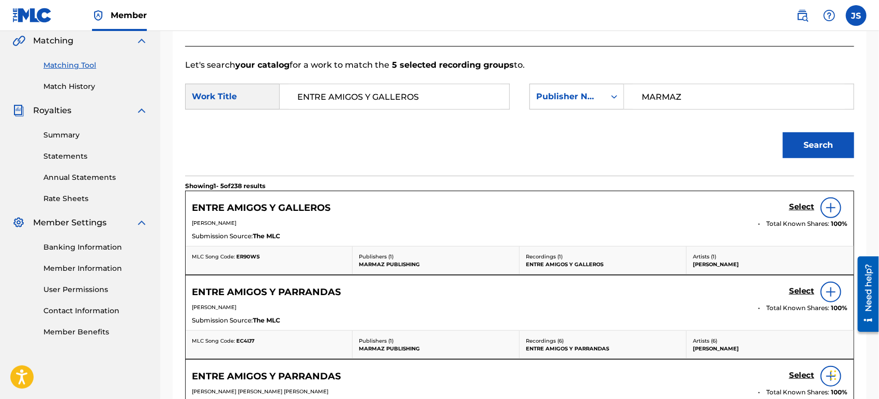
scroll to position [289, 0]
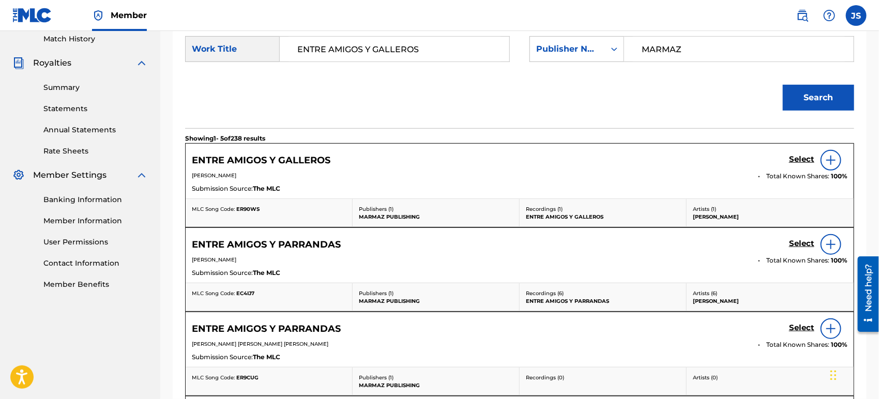
click at [252, 208] on span "ER90WS" at bounding box center [247, 209] width 23 height 7
click at [788, 154] on div "ENTRE AMIGOS Y GALLEROS Select" at bounding box center [519, 160] width 655 height 21
click at [798, 157] on h5 "Select" at bounding box center [801, 160] width 25 height 10
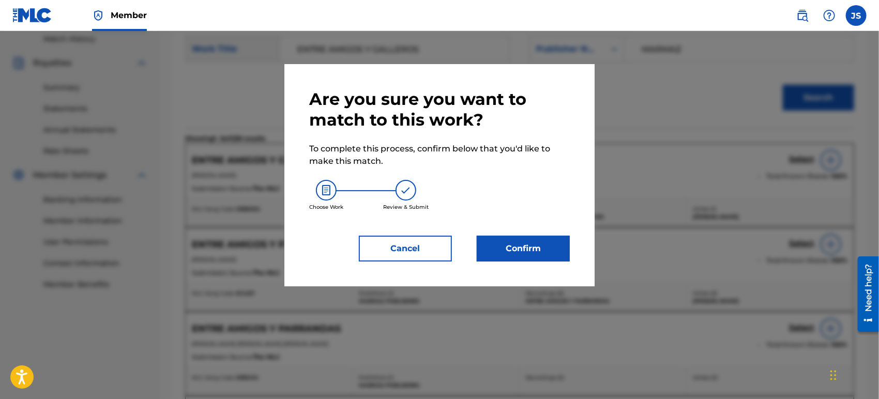
click at [530, 240] on button "Confirm" at bounding box center [523, 249] width 93 height 26
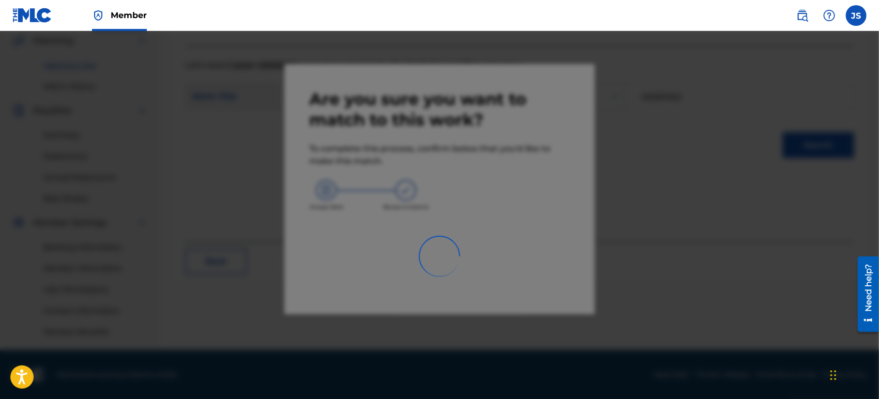
click at [535, 247] on div at bounding box center [439, 230] width 879 height 399
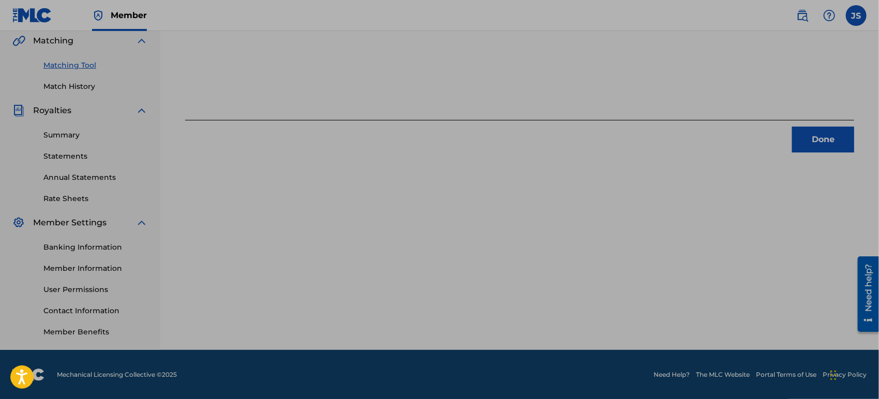
click at [807, 150] on button "Done" at bounding box center [823, 140] width 62 height 26
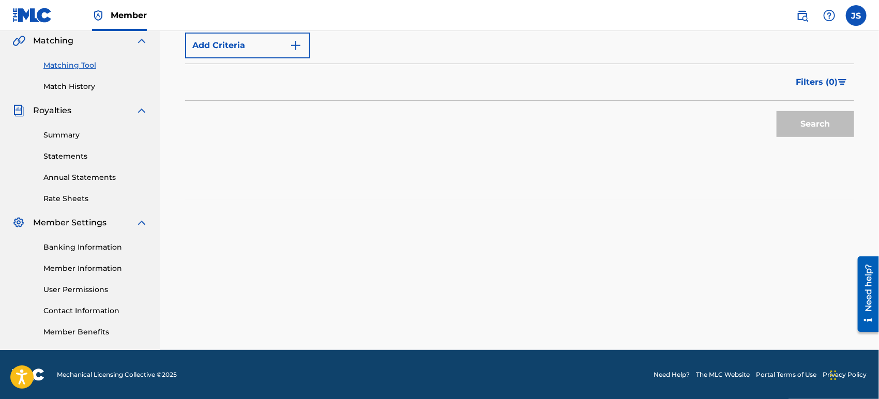
scroll to position [127, 0]
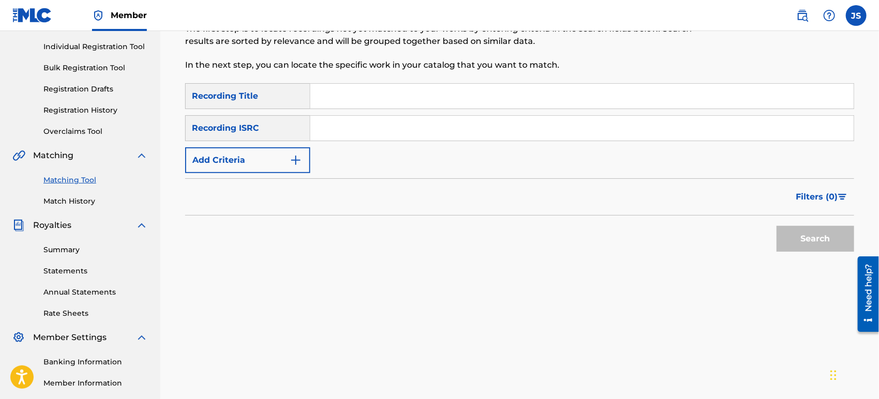
click at [413, 119] on input "Search Form" at bounding box center [581, 128] width 543 height 25
click at [630, 219] on div "Search" at bounding box center [519, 236] width 669 height 41
click at [824, 224] on div "Search" at bounding box center [812, 236] width 83 height 41
click at [790, 227] on button "Search" at bounding box center [815, 239] width 78 height 26
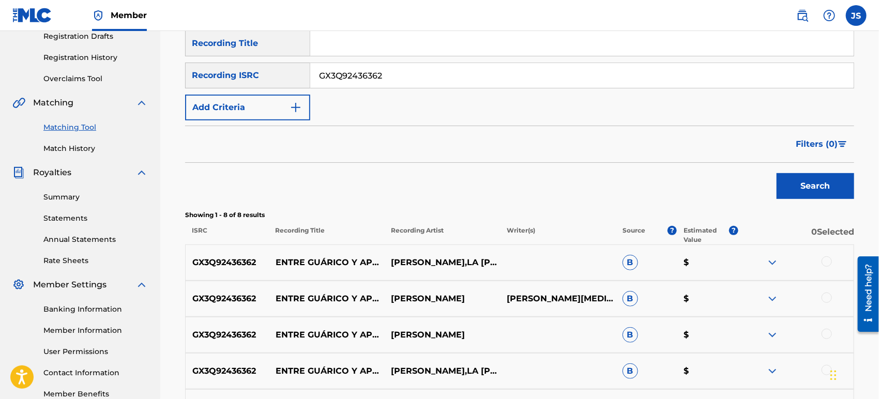
scroll to position [241, 0]
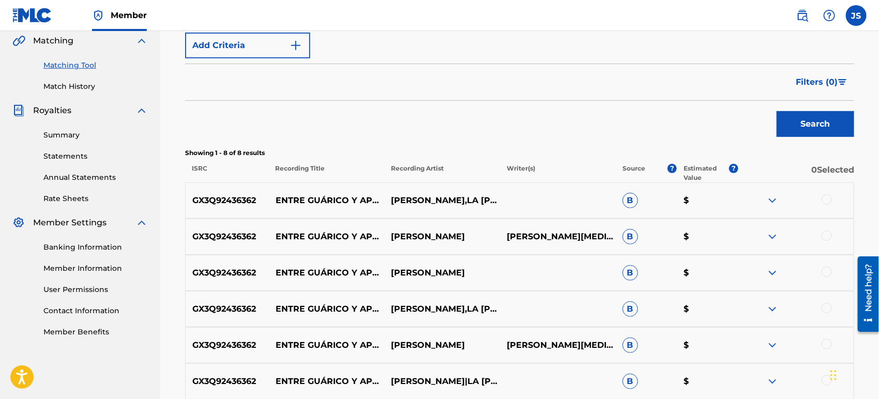
click at [827, 198] on div at bounding box center [826, 199] width 10 height 10
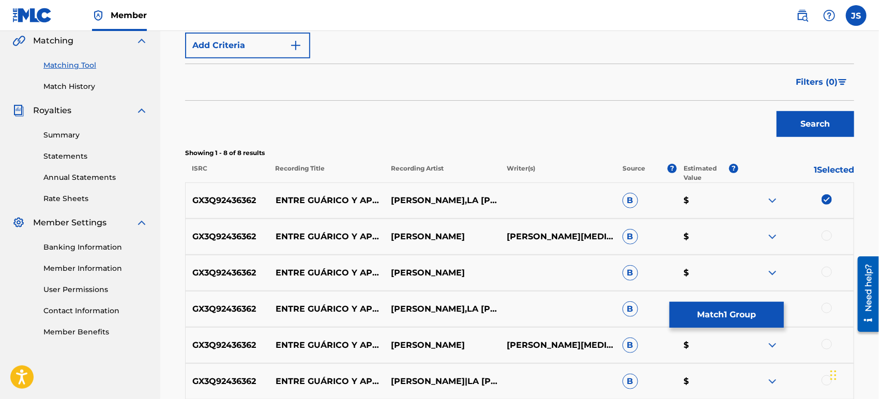
click at [827, 240] on div at bounding box center [826, 236] width 10 height 10
click at [826, 268] on div at bounding box center [826, 272] width 10 height 10
drag, startPoint x: 826, startPoint y: 301, endPoint x: 827, endPoint y: 307, distance: 5.2
click at [827, 302] on div "GX3Q92436362 ENTRE [PERSON_NAME] Y APURE [PERSON_NAME],LA NEGRA [PERSON_NAME] B…" at bounding box center [519, 309] width 669 height 36
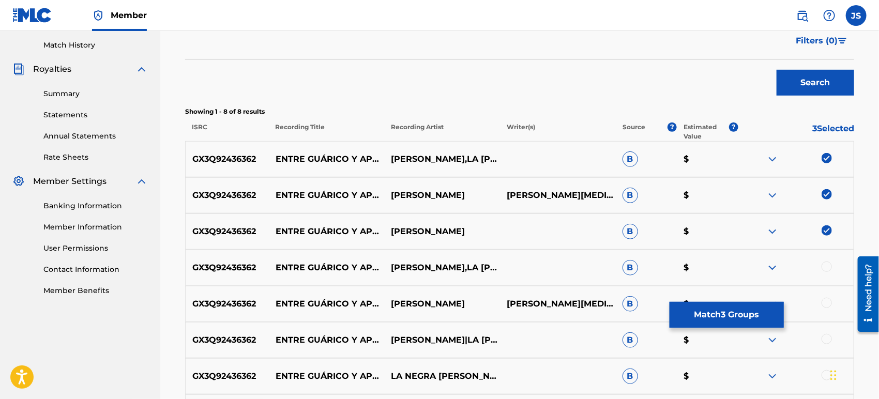
scroll to position [356, 0]
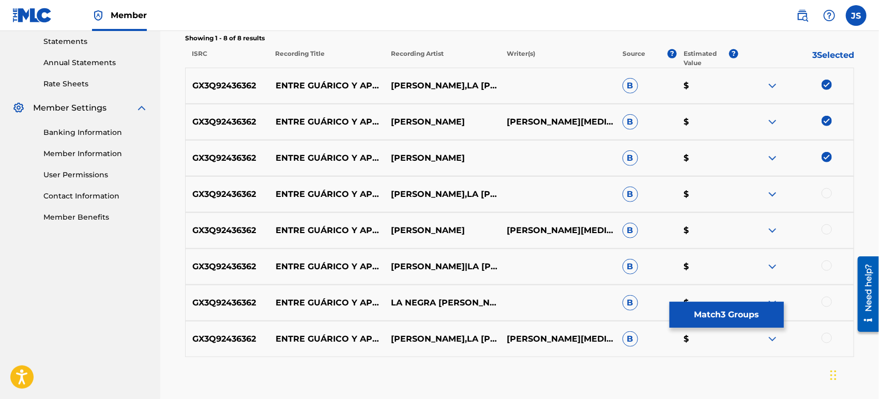
click at [826, 195] on div at bounding box center [826, 193] width 10 height 10
click at [829, 231] on div at bounding box center [826, 229] width 10 height 10
click at [830, 264] on div at bounding box center [826, 266] width 10 height 10
drag, startPoint x: 826, startPoint y: 298, endPoint x: 827, endPoint y: 319, distance: 21.2
click at [826, 300] on div at bounding box center [826, 302] width 10 height 10
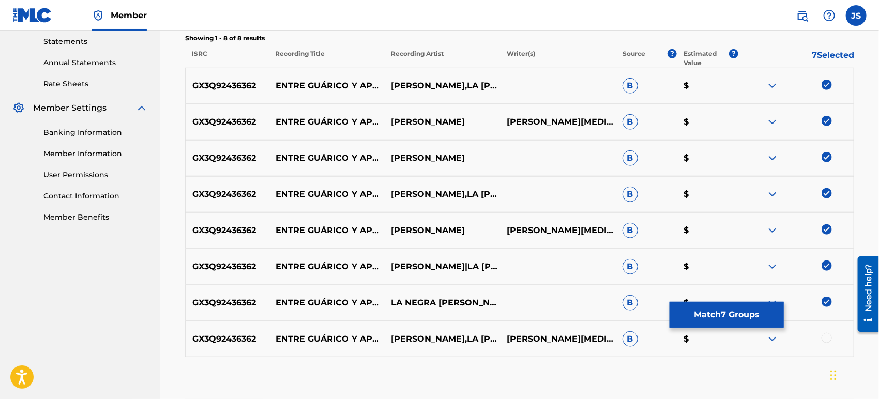
click at [827, 334] on div at bounding box center [826, 338] width 10 height 10
click at [736, 313] on button "Match 8 Groups" at bounding box center [726, 315] width 114 height 26
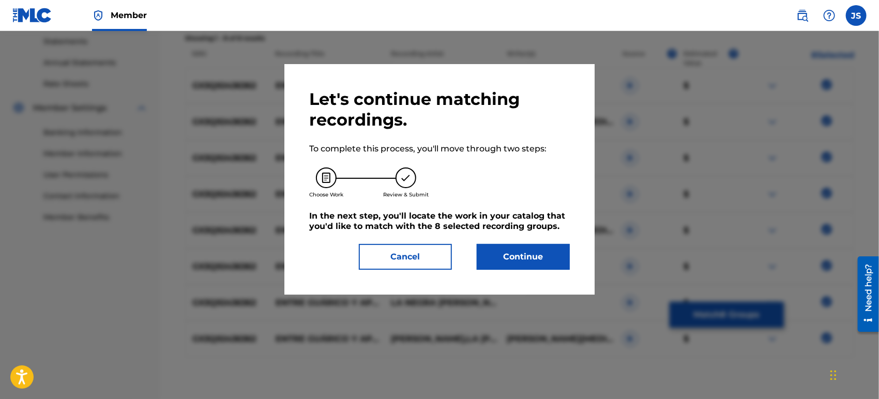
click at [520, 262] on button "Continue" at bounding box center [523, 257] width 93 height 26
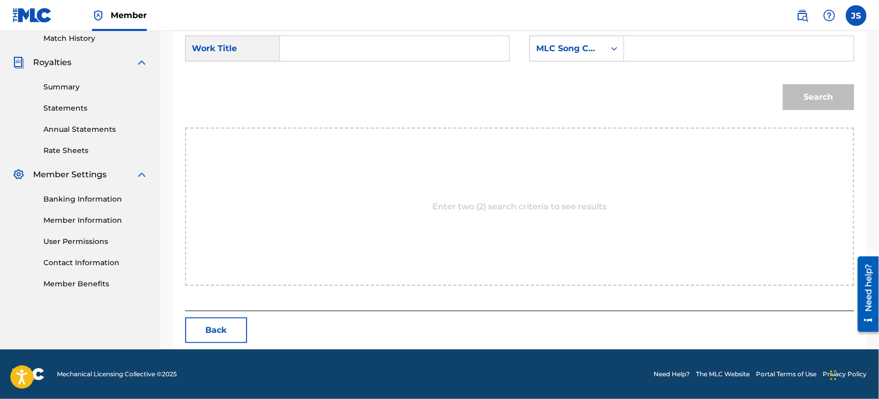
scroll to position [289, 0]
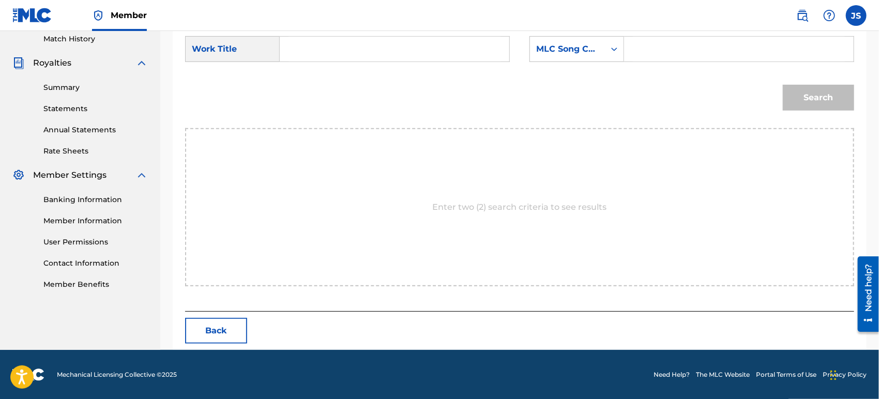
click at [314, 56] on input "Search Form" at bounding box center [394, 49] width 212 height 25
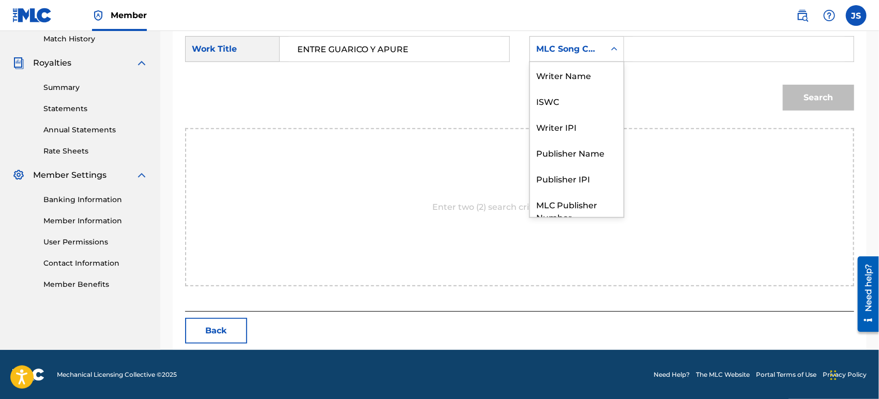
click at [546, 52] on div "MLC Song Code" at bounding box center [567, 49] width 63 height 12
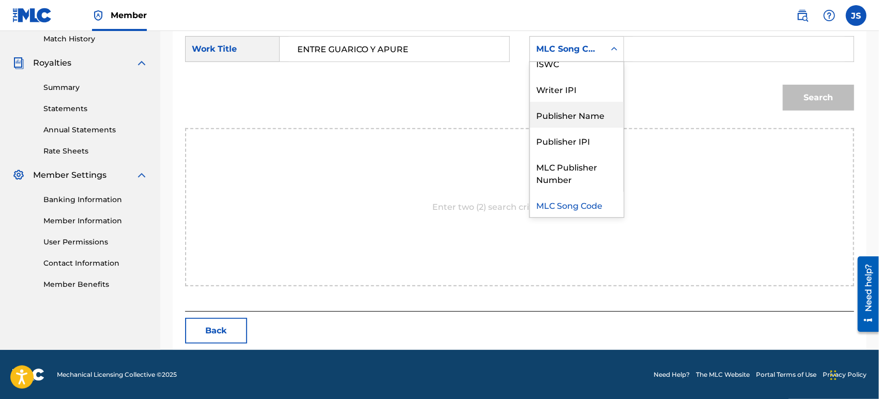
click at [579, 109] on div "Publisher Name" at bounding box center [577, 115] width 94 height 26
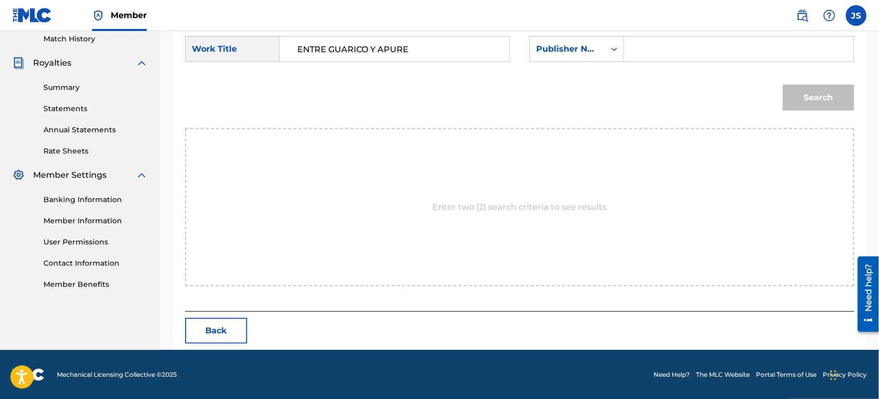
drag, startPoint x: 658, startPoint y: 44, endPoint x: 668, endPoint y: 53, distance: 14.3
click at [658, 44] on input "Search Form" at bounding box center [739, 49] width 212 height 25
click at [658, 90] on div "Search" at bounding box center [519, 101] width 669 height 54
click at [794, 94] on button "Search" at bounding box center [818, 98] width 71 height 26
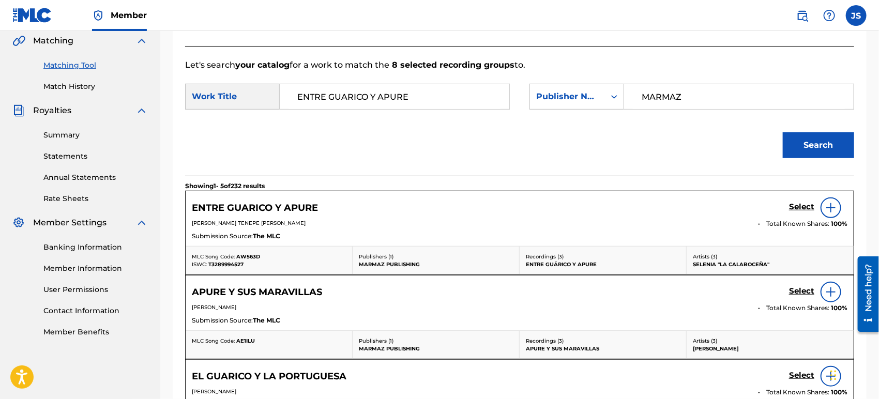
scroll to position [289, 0]
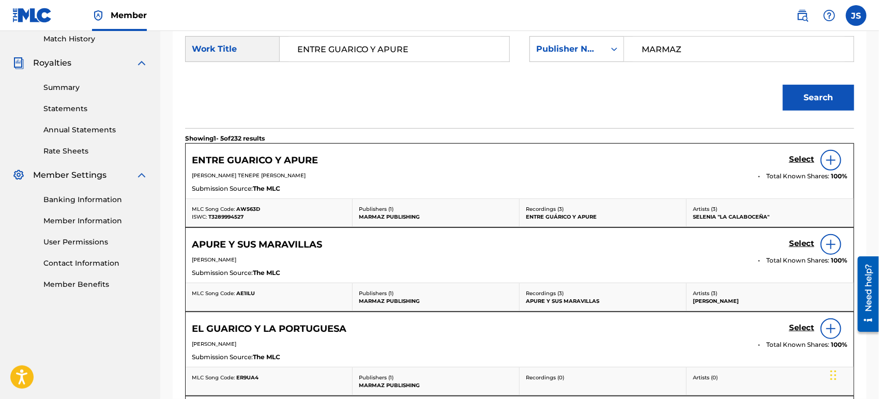
click at [235, 219] on span "T3289994527" at bounding box center [225, 216] width 35 height 7
click at [246, 211] on span "AW563D" at bounding box center [248, 209] width 24 height 7
click at [802, 163] on h5 "Select" at bounding box center [801, 160] width 25 height 10
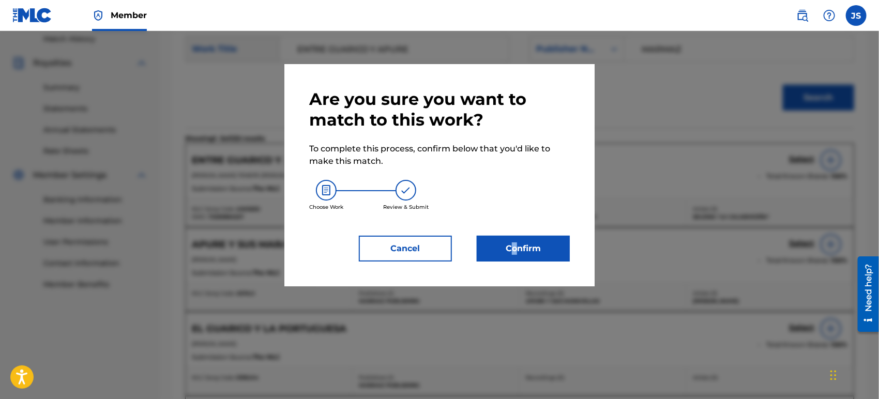
drag, startPoint x: 514, startPoint y: 274, endPoint x: 514, endPoint y: 254, distance: 20.2
click at [514, 268] on div "Are you sure you want to match to this work? To complete this process, confirm …" at bounding box center [439, 175] width 310 height 222
click at [513, 251] on button "Confirm" at bounding box center [523, 249] width 93 height 26
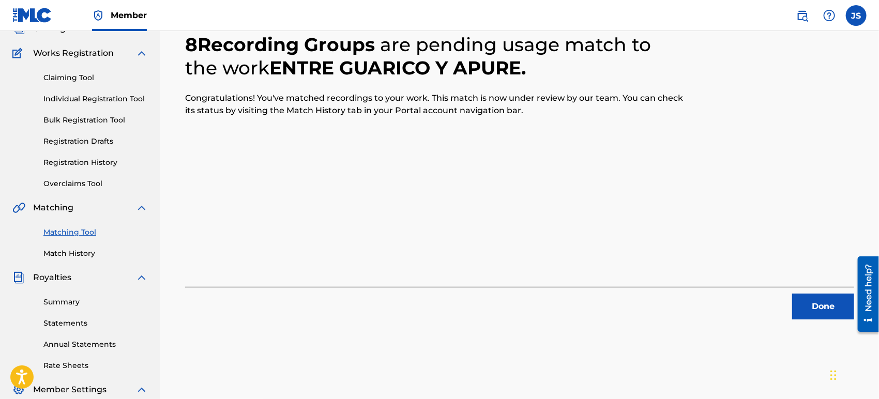
scroll to position [172, 0]
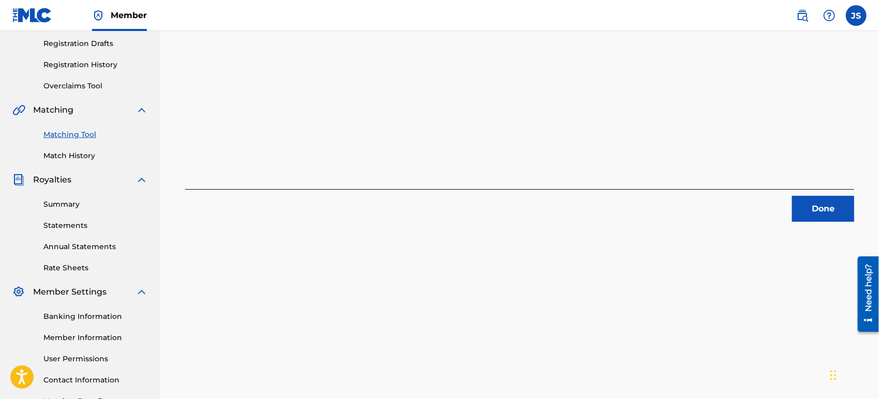
click at [806, 209] on button "Done" at bounding box center [823, 209] width 62 height 26
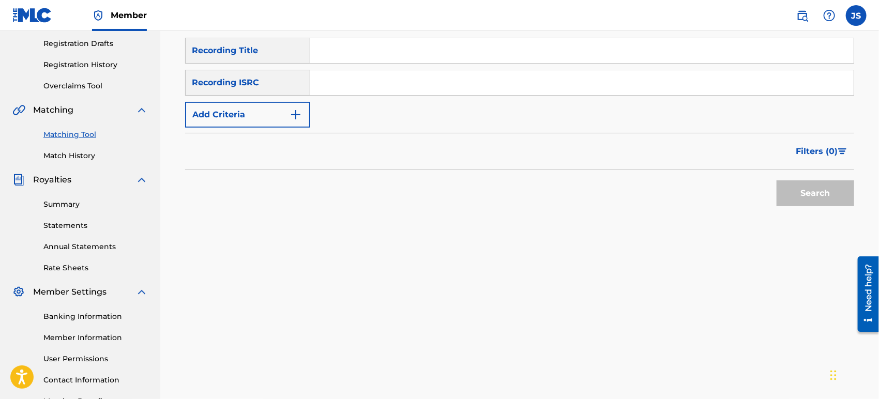
click at [400, 94] on input "Search Form" at bounding box center [581, 82] width 543 height 25
click at [717, 249] on div "Matching Tool The Matching Tool allows Members to match sound recordings to wor…" at bounding box center [519, 90] width 669 height 359
click at [797, 192] on button "Search" at bounding box center [815, 193] width 78 height 26
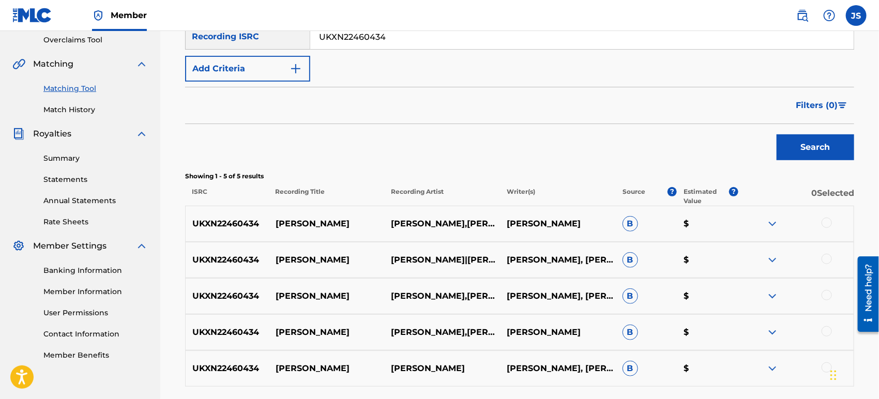
scroll to position [230, 0]
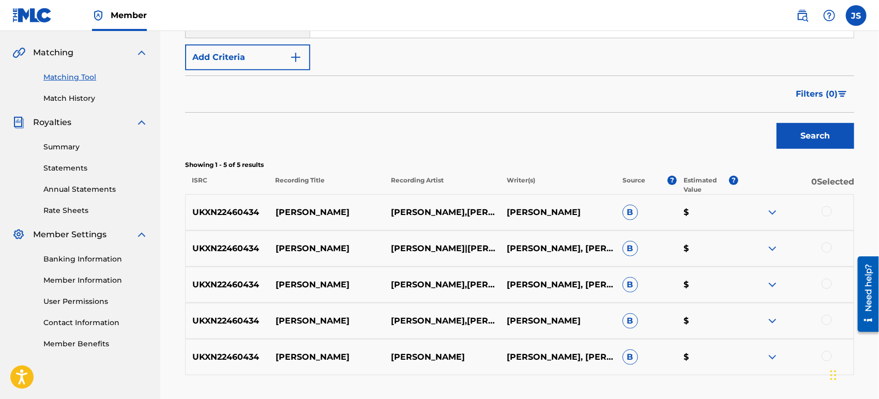
click at [823, 213] on div at bounding box center [826, 211] width 10 height 10
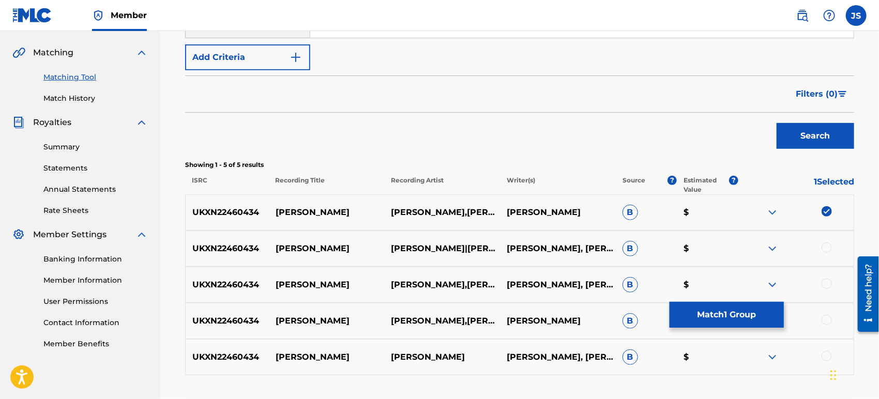
drag, startPoint x: 827, startPoint y: 245, endPoint x: 829, endPoint y: 254, distance: 9.4
click at [827, 245] on div at bounding box center [826, 247] width 10 height 10
click at [827, 285] on div at bounding box center [826, 284] width 10 height 10
click at [826, 326] on div at bounding box center [796, 321] width 116 height 12
click at [826, 352] on div at bounding box center [826, 356] width 10 height 10
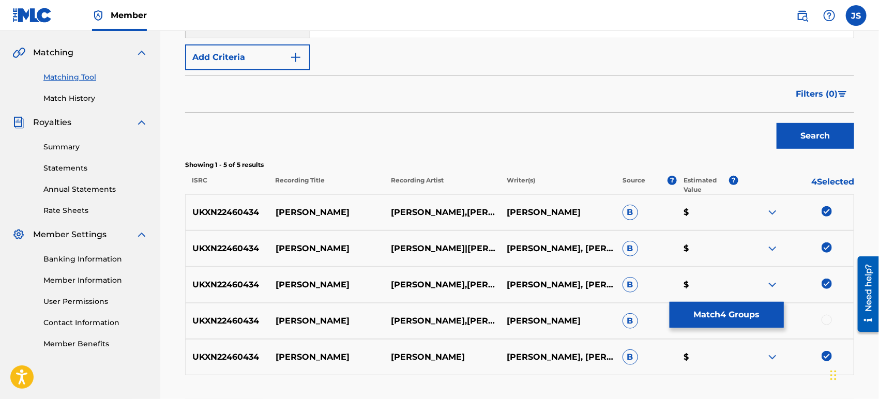
click at [828, 319] on div at bounding box center [826, 320] width 10 height 10
click at [743, 314] on button "Match 5 Groups" at bounding box center [726, 315] width 114 height 26
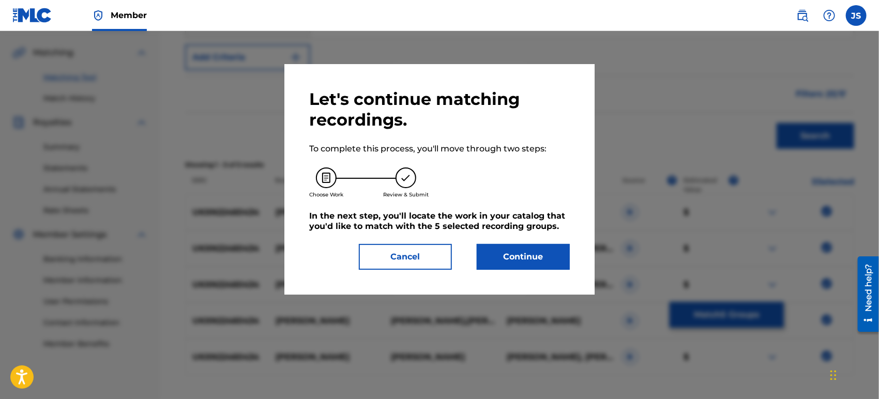
click at [527, 256] on button "Continue" at bounding box center [523, 257] width 93 height 26
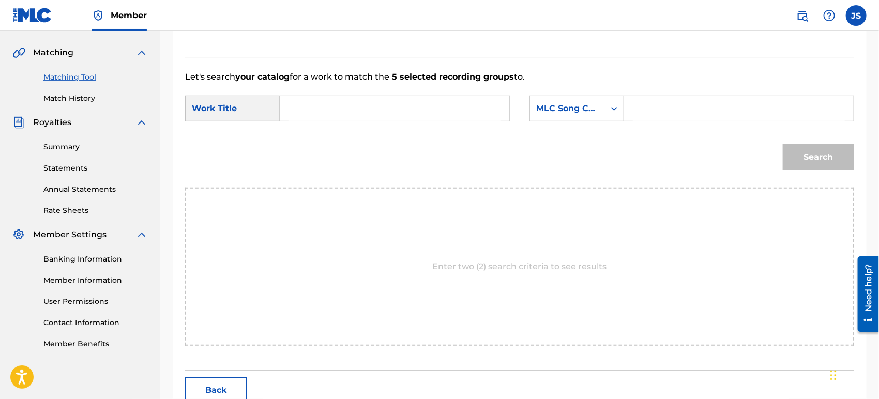
click at [357, 122] on div "SearchWithCriteria42946fb1-1bb8-42ee-bfd0-8918f3245d72 Work Title SearchWithCri…" at bounding box center [519, 112] width 669 height 32
click at [360, 114] on input "Search Form" at bounding box center [394, 108] width 212 height 25
click at [612, 114] on div "Search Form" at bounding box center [614, 108] width 19 height 19
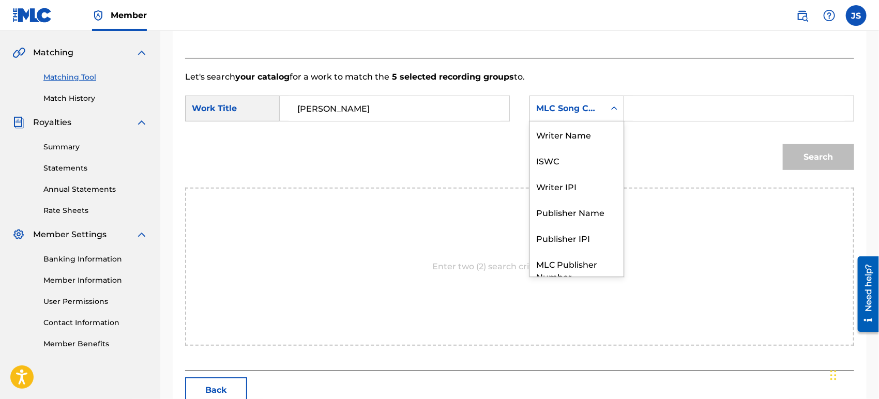
scroll to position [38, 0]
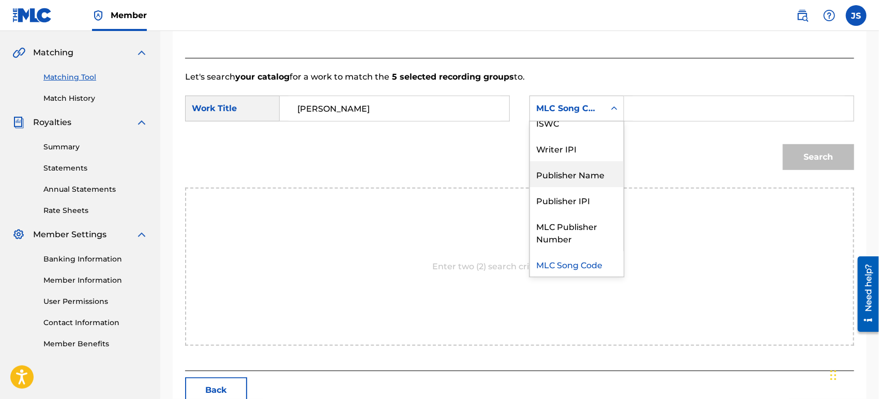
click at [603, 164] on div "Writer Name ISWC Writer IPI Publisher Name Publisher IPI MLC Publisher Number M…" at bounding box center [577, 198] width 94 height 155
click at [599, 175] on div "Publisher Name" at bounding box center [577, 174] width 94 height 26
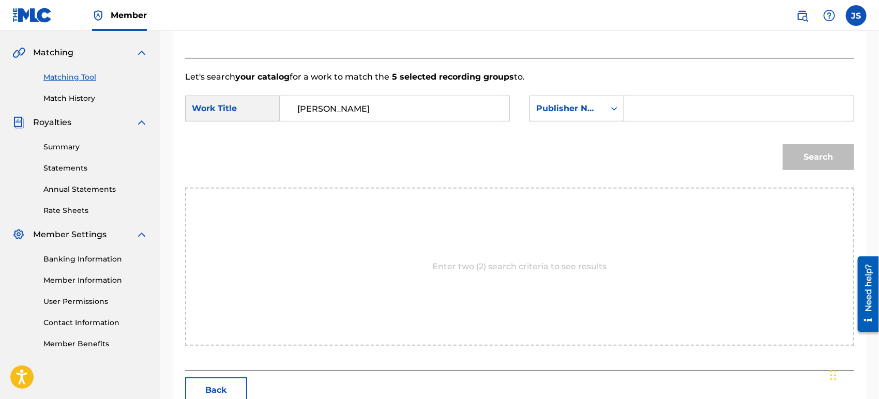
click at [652, 116] on input "Search Form" at bounding box center [739, 108] width 212 height 25
click at [662, 106] on input "Search Form" at bounding box center [739, 108] width 212 height 25
click at [690, 115] on input "Search Form" at bounding box center [739, 108] width 212 height 25
click at [575, 144] on div "Search" at bounding box center [519, 161] width 669 height 54
click at [816, 162] on button "Search" at bounding box center [818, 157] width 71 height 26
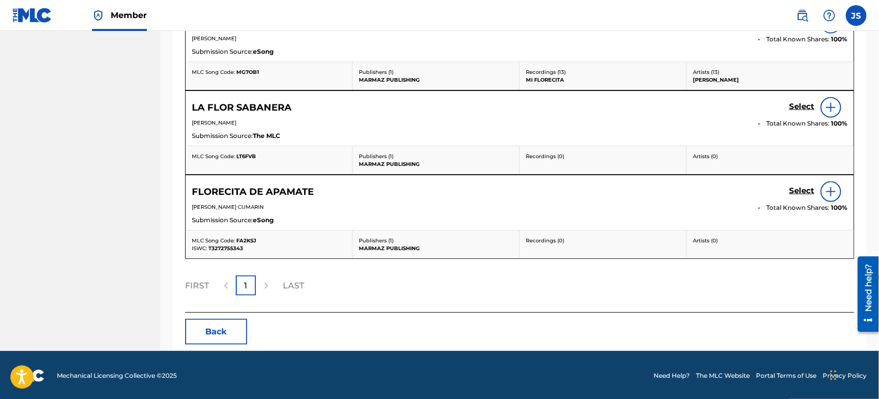
click at [219, 327] on button "Back" at bounding box center [216, 332] width 62 height 26
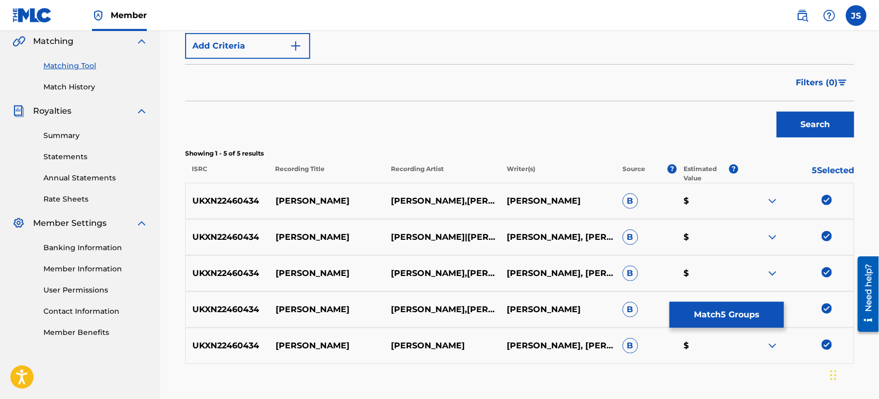
scroll to position [307, 0]
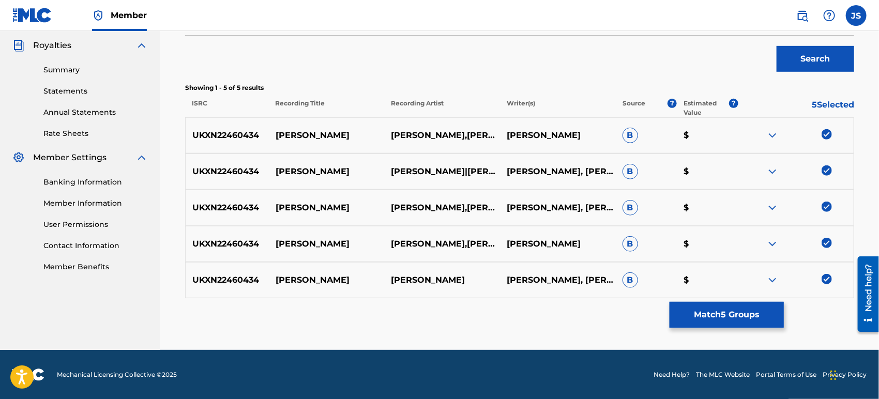
click at [827, 136] on img at bounding box center [826, 134] width 10 height 10
click at [826, 211] on div at bounding box center [796, 208] width 116 height 12
click at [825, 202] on img at bounding box center [826, 207] width 10 height 10
click at [826, 174] on img at bounding box center [826, 170] width 10 height 10
click at [826, 241] on img at bounding box center [826, 243] width 10 height 10
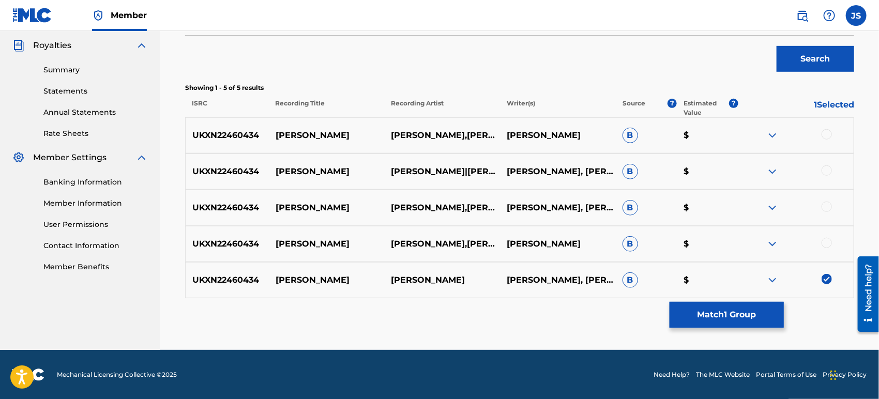
click at [826, 280] on img at bounding box center [826, 279] width 10 height 10
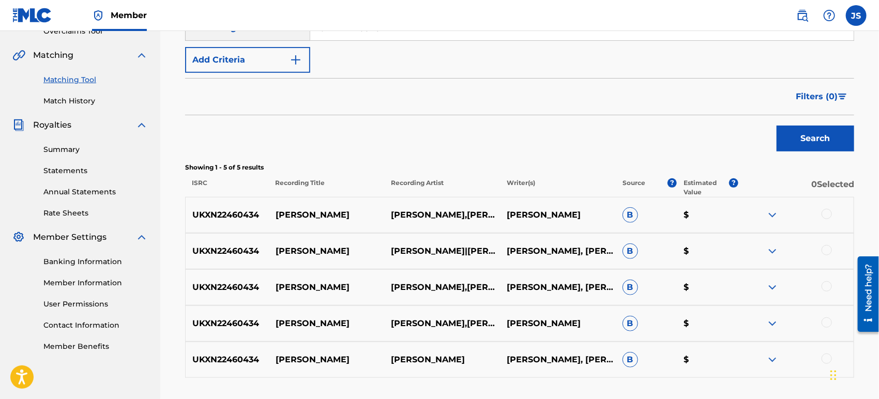
scroll to position [0, 0]
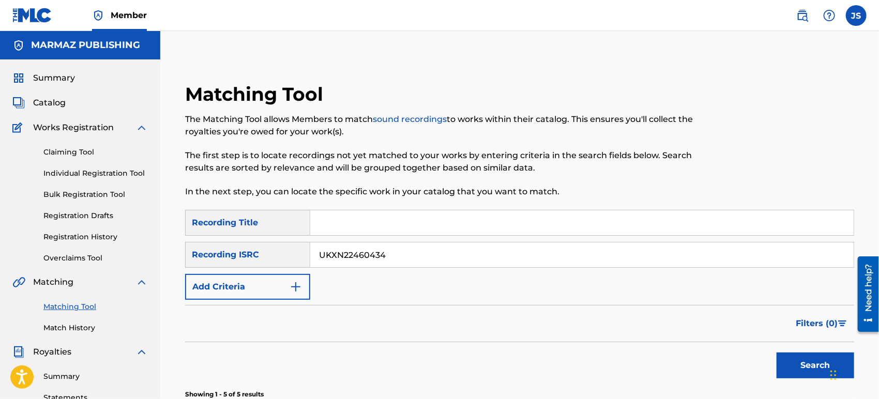
drag, startPoint x: 383, startPoint y: 257, endPoint x: 278, endPoint y: 254, distance: 105.5
click at [276, 254] on div "SearchWithCriteriaab2cf526-1ea4-4beb-b83e-09ca1af5d84e Recording ISRC UKXN22460…" at bounding box center [519, 255] width 669 height 26
click at [448, 286] on div "SearchWithCriteria6c2074a2-04df-4497-b398-0ebd98eb74de Recording Title SearchWi…" at bounding box center [519, 255] width 669 height 90
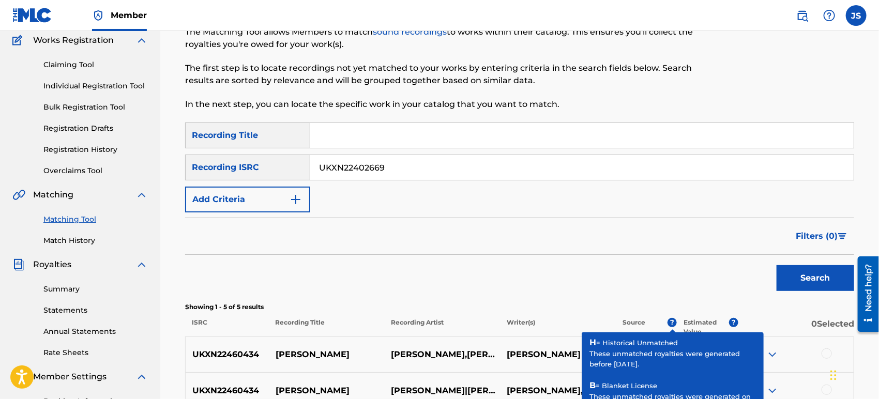
scroll to position [172, 0]
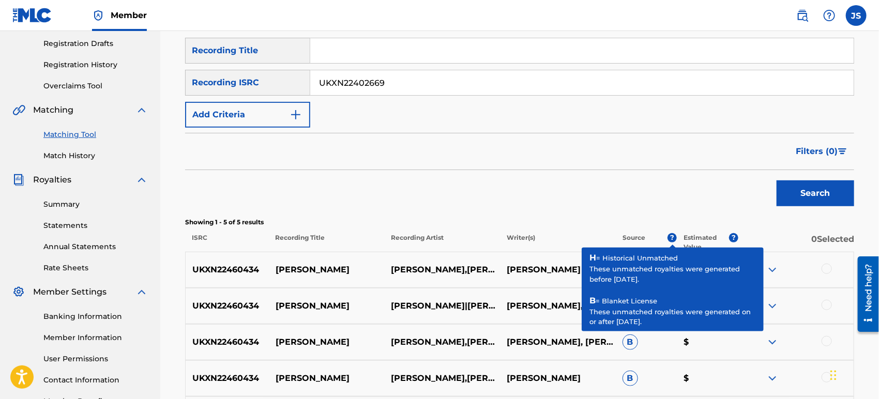
click at [809, 193] on button "Search" at bounding box center [815, 193] width 78 height 26
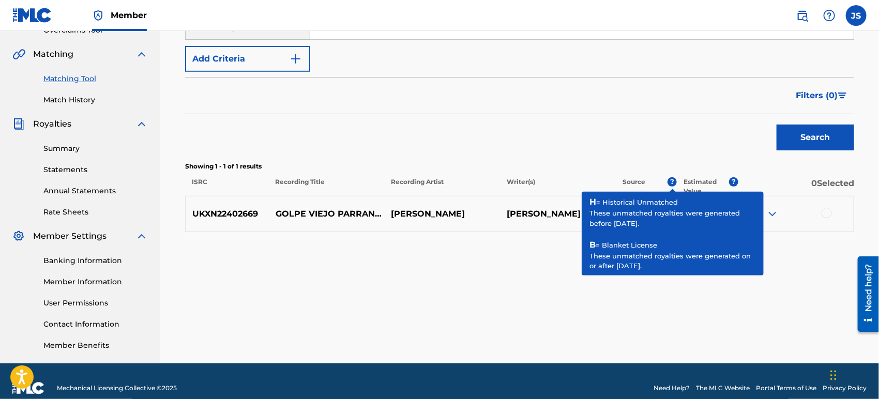
scroll to position [241, 0]
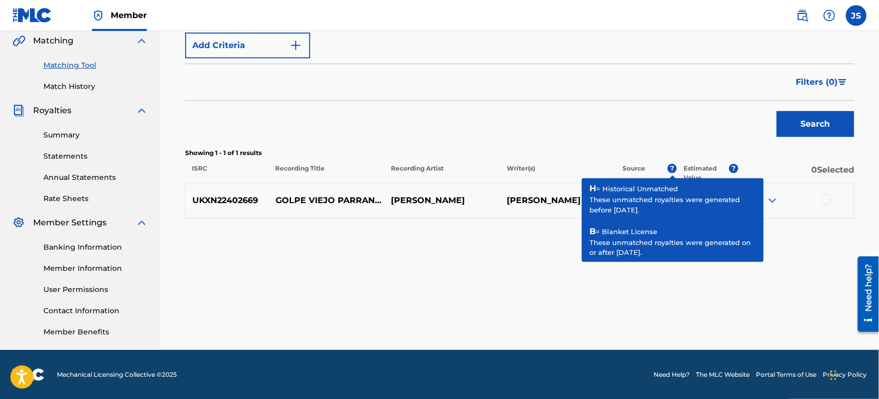
click at [833, 197] on div at bounding box center [796, 200] width 116 height 12
drag, startPoint x: 827, startPoint y: 200, endPoint x: 801, endPoint y: 247, distance: 54.1
click at [827, 200] on div at bounding box center [826, 199] width 10 height 10
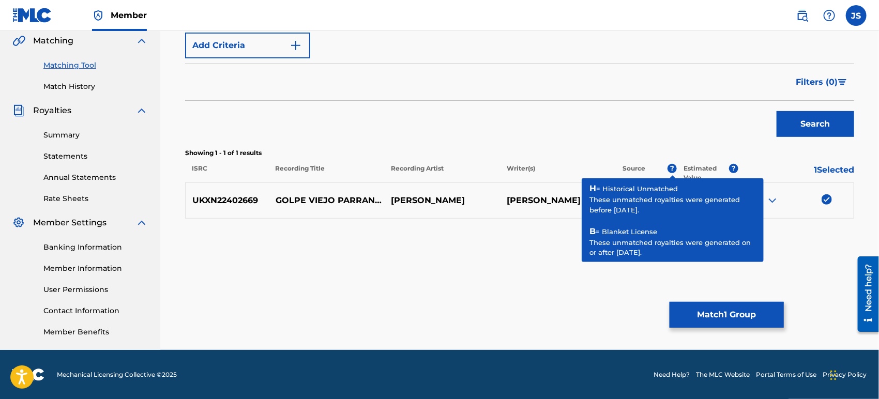
click at [730, 314] on button "Match 1 Group" at bounding box center [726, 315] width 114 height 26
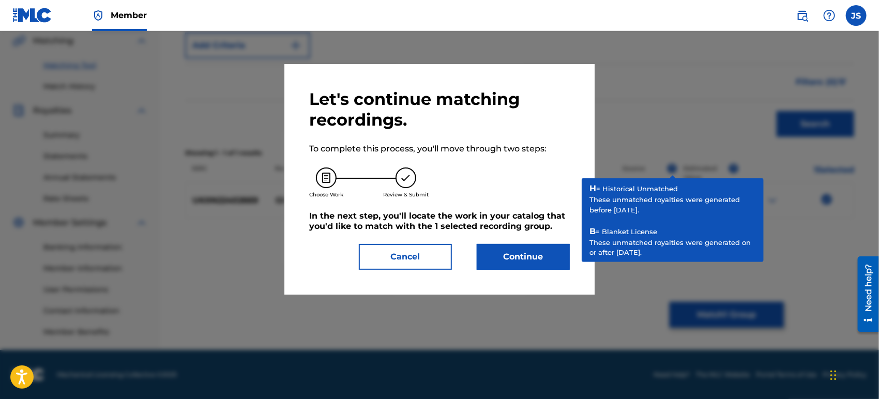
click at [501, 249] on button "Continue" at bounding box center [523, 257] width 93 height 26
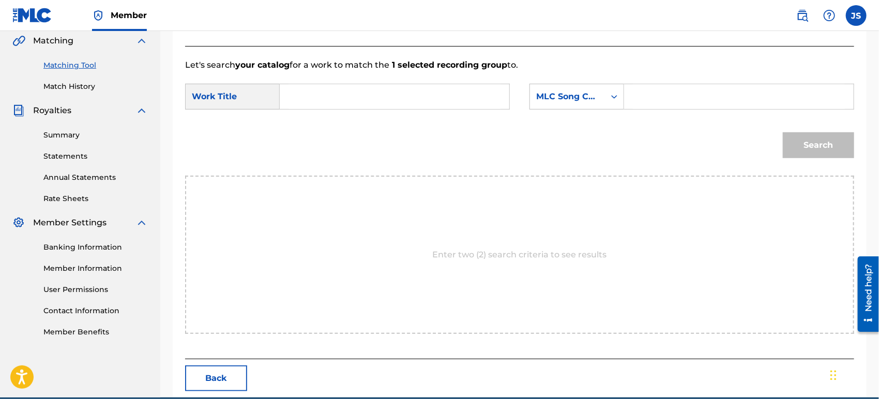
click at [364, 93] on input "Search Form" at bounding box center [394, 96] width 212 height 25
click at [568, 99] on div "MLC Song Code" at bounding box center [567, 96] width 63 height 12
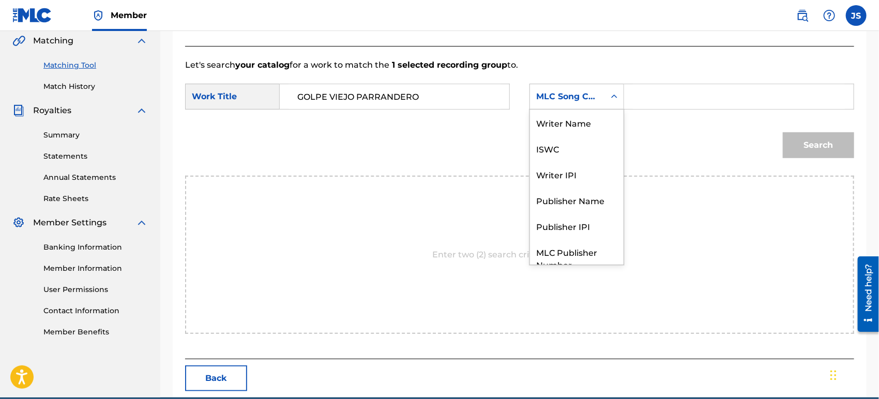
scroll to position [38, 0]
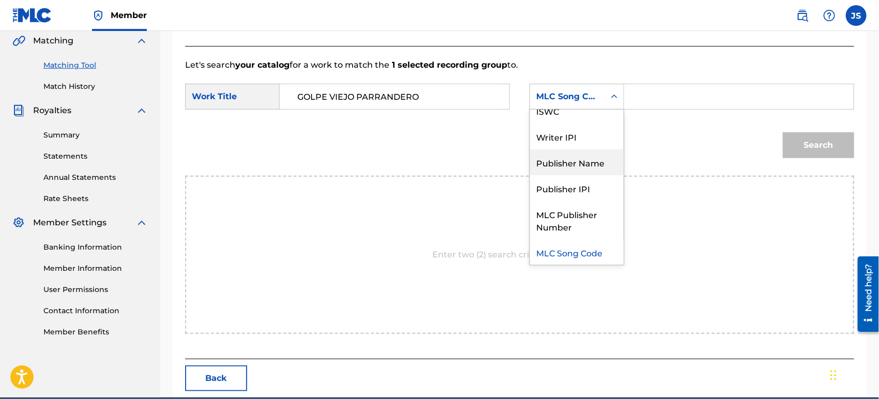
click at [589, 158] on div "Publisher Name" at bounding box center [577, 162] width 94 height 26
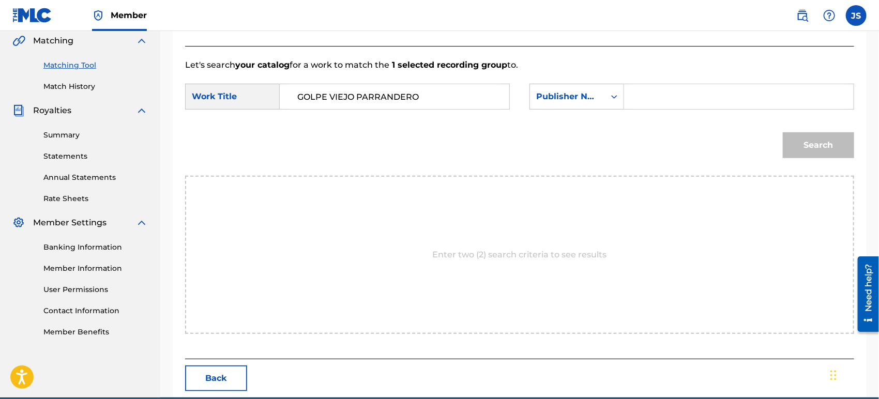
click at [659, 86] on input "Search Form" at bounding box center [739, 96] width 212 height 25
click at [622, 152] on div "Search" at bounding box center [519, 149] width 669 height 54
click at [836, 149] on button "Search" at bounding box center [818, 145] width 71 height 26
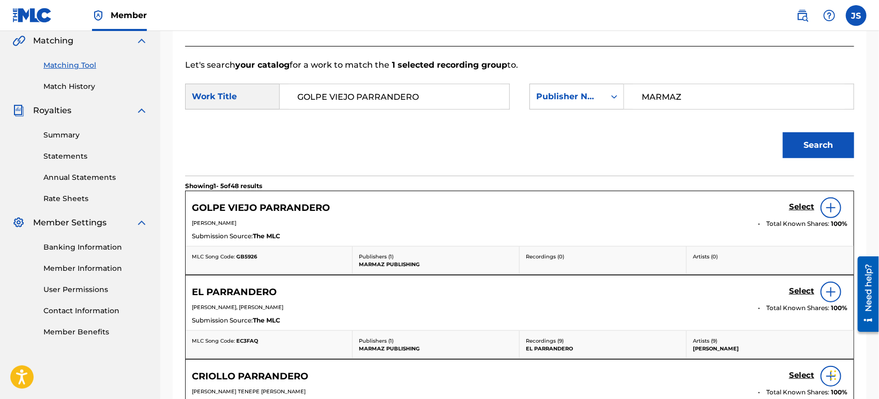
click at [243, 257] on span "GB5926" at bounding box center [246, 256] width 21 height 7
click at [801, 207] on h5 "Select" at bounding box center [801, 207] width 25 height 10
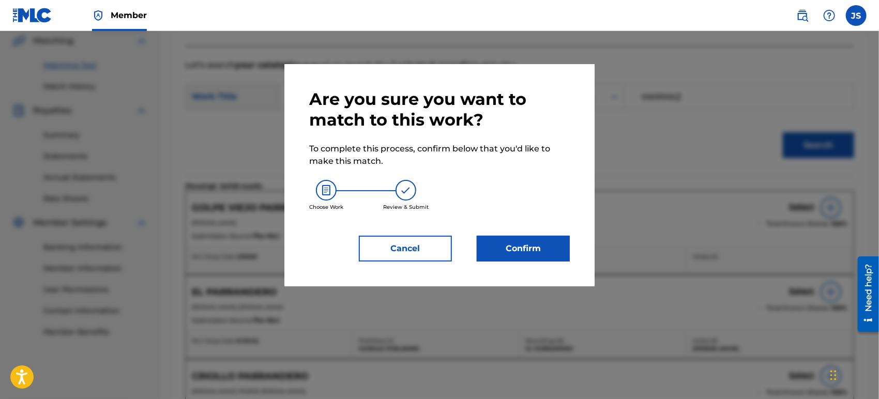
click at [525, 243] on button "Confirm" at bounding box center [523, 249] width 93 height 26
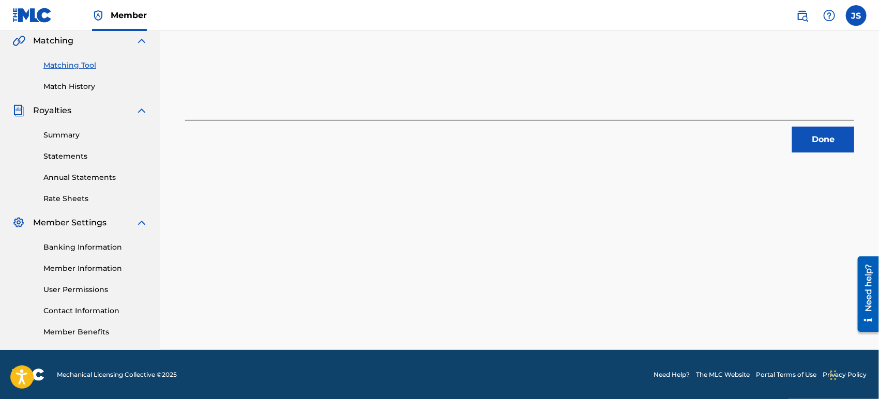
click at [797, 136] on button "Done" at bounding box center [823, 140] width 62 height 26
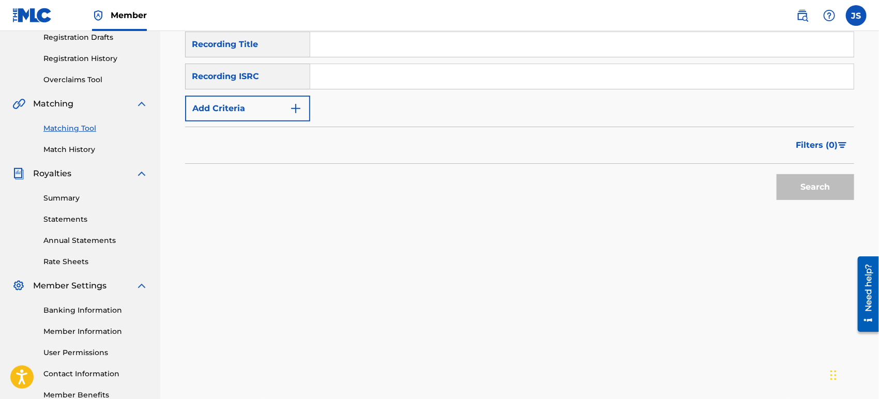
scroll to position [127, 0]
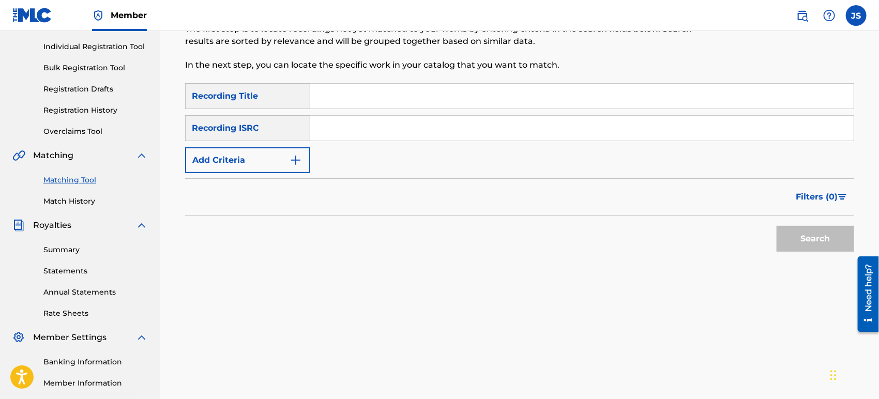
click at [406, 131] on input "Search Form" at bounding box center [581, 128] width 543 height 25
click at [599, 187] on div "Filters ( 0 )" at bounding box center [519, 196] width 669 height 37
click at [806, 241] on button "Search" at bounding box center [815, 239] width 78 height 26
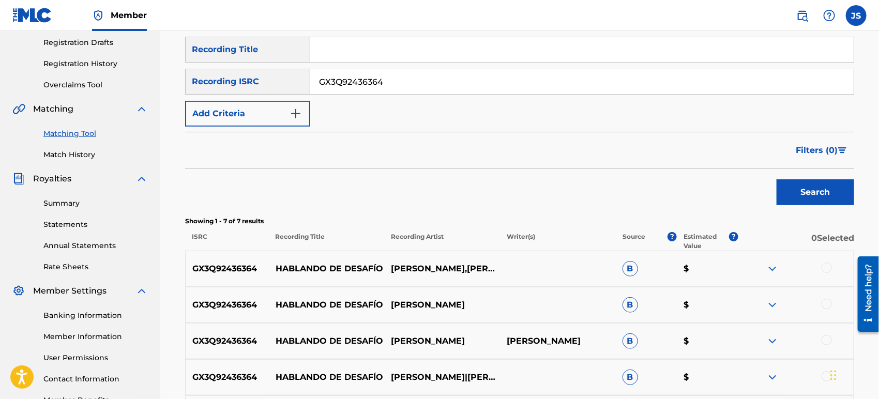
scroll to position [241, 0]
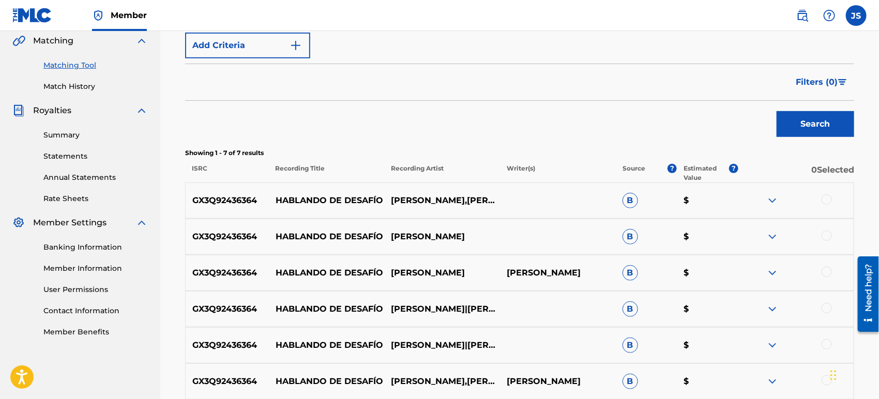
click at [826, 198] on div at bounding box center [826, 199] width 10 height 10
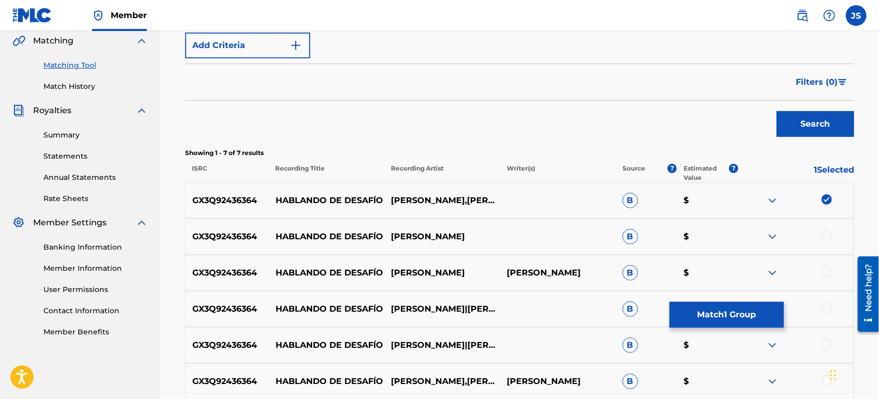
click at [828, 241] on div at bounding box center [796, 237] width 116 height 12
click at [828, 237] on div at bounding box center [826, 236] width 10 height 10
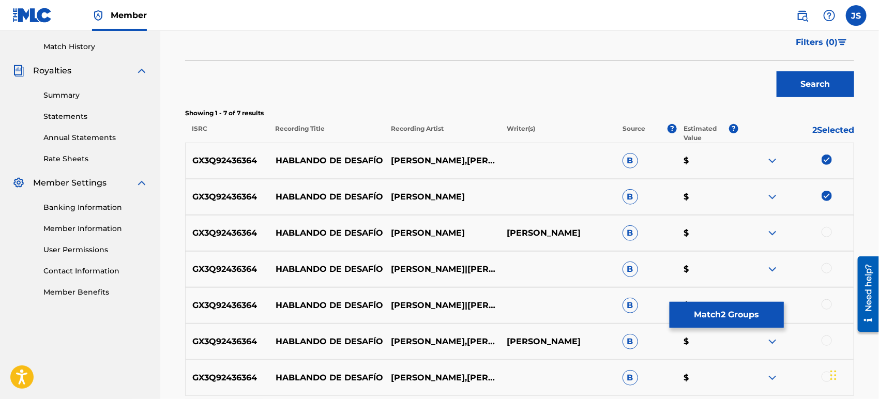
scroll to position [299, 0]
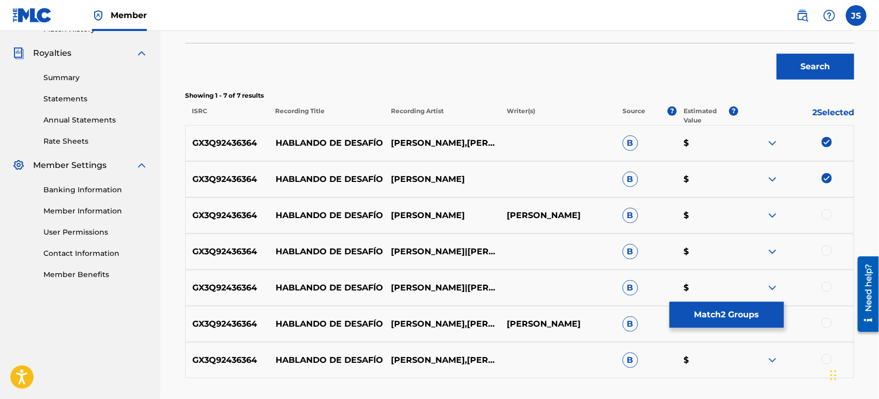
click at [826, 219] on div at bounding box center [826, 214] width 10 height 10
drag, startPoint x: 828, startPoint y: 243, endPoint x: 827, endPoint y: 249, distance: 5.7
click at [827, 245] on div "GX3Q92436364 HABLANDO DE DESAFÍO [PERSON_NAME]|[PERSON_NAME] $" at bounding box center [519, 252] width 669 height 36
click at [827, 249] on div at bounding box center [826, 251] width 10 height 10
click at [827, 283] on div at bounding box center [826, 287] width 10 height 10
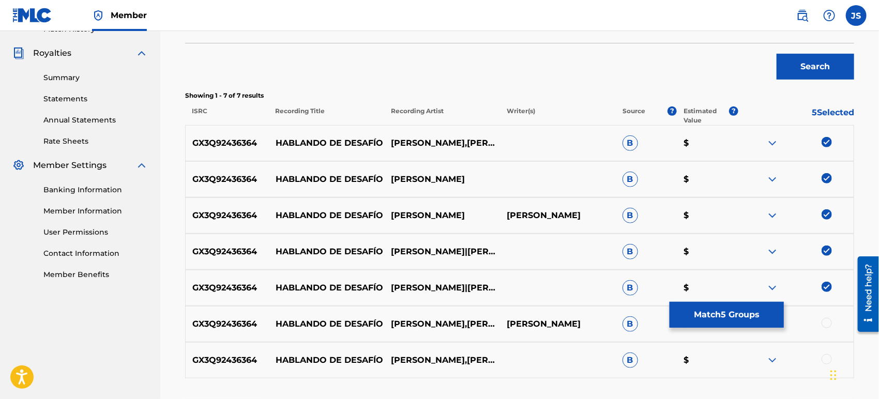
scroll to position [356, 0]
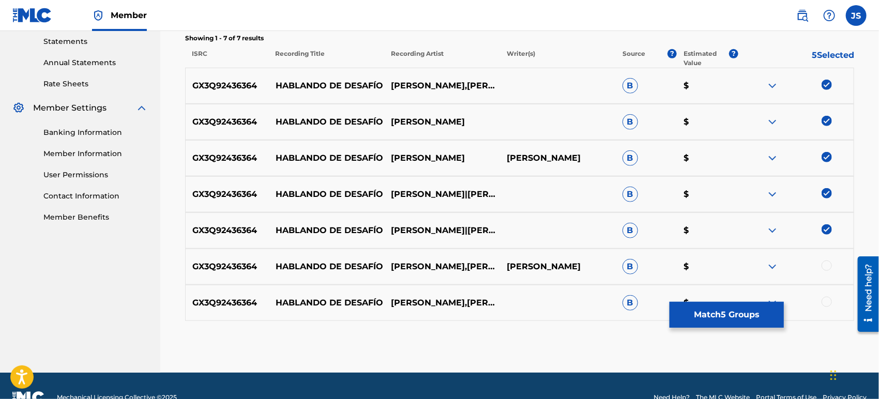
click at [826, 264] on div at bounding box center [826, 266] width 10 height 10
click at [829, 301] on div at bounding box center [826, 302] width 10 height 10
click at [757, 324] on button "Match 7 Groups" at bounding box center [726, 315] width 114 height 26
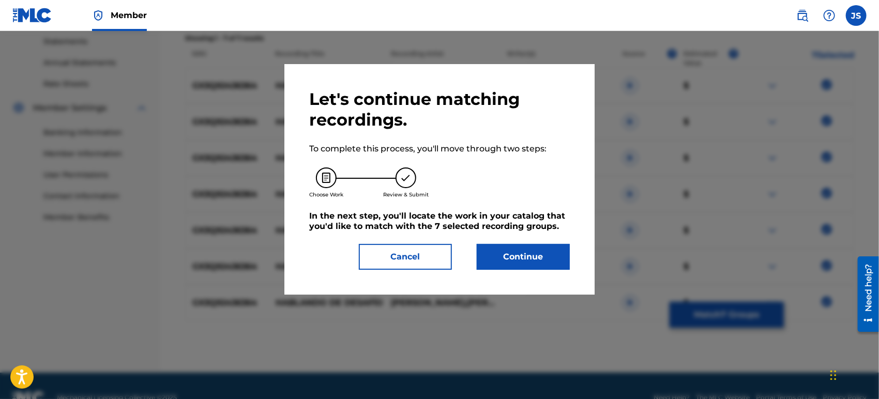
click at [509, 267] on button "Continue" at bounding box center [523, 257] width 93 height 26
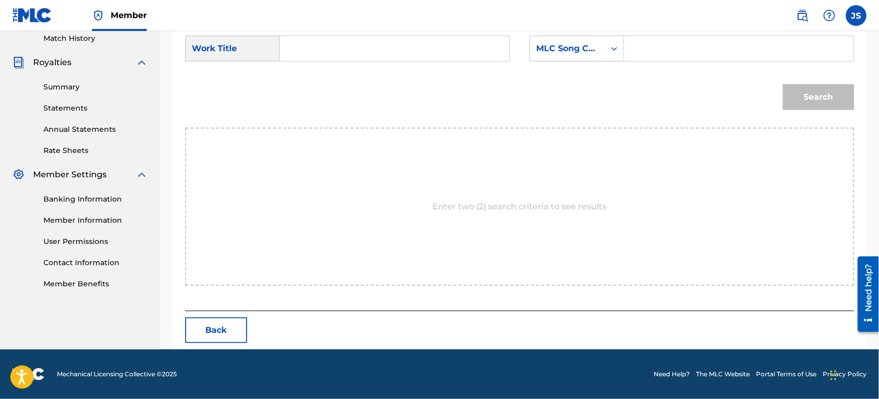
scroll to position [289, 0]
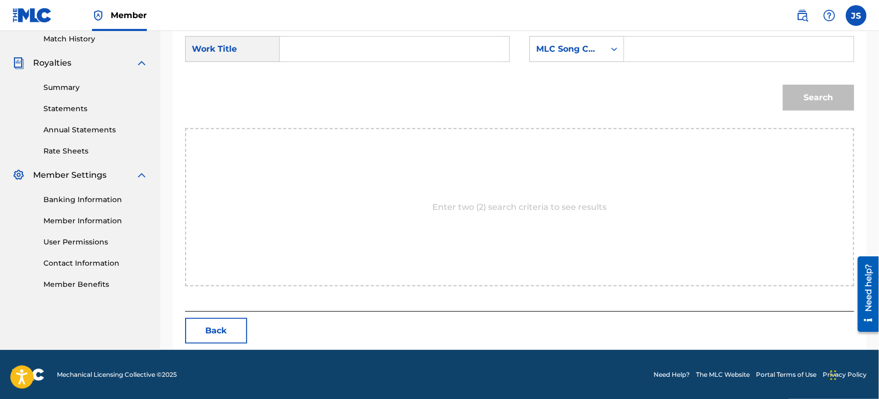
click at [356, 65] on div "SearchWithCriteria42946fb1-1bb8-42ee-bfd0-8918f3245d72 Work Title SearchWithCri…" at bounding box center [519, 52] width 669 height 32
click at [353, 50] on input "Search Form" at bounding box center [394, 49] width 212 height 25
click at [579, 59] on div "MLC Song Code" at bounding box center [576, 49] width 95 height 26
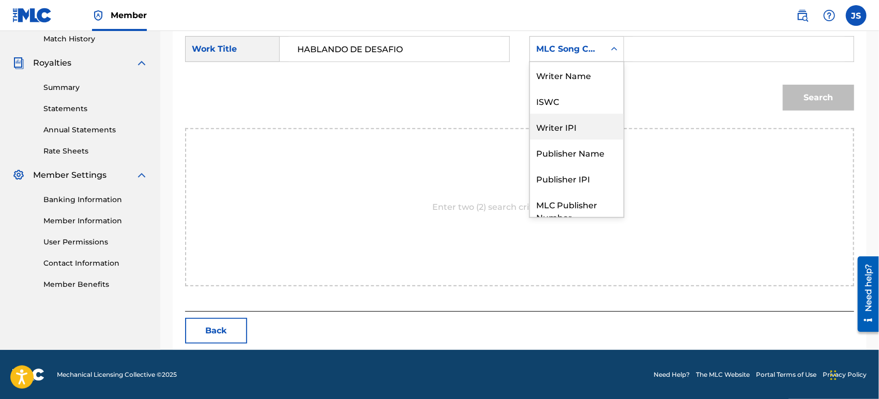
scroll to position [38, 0]
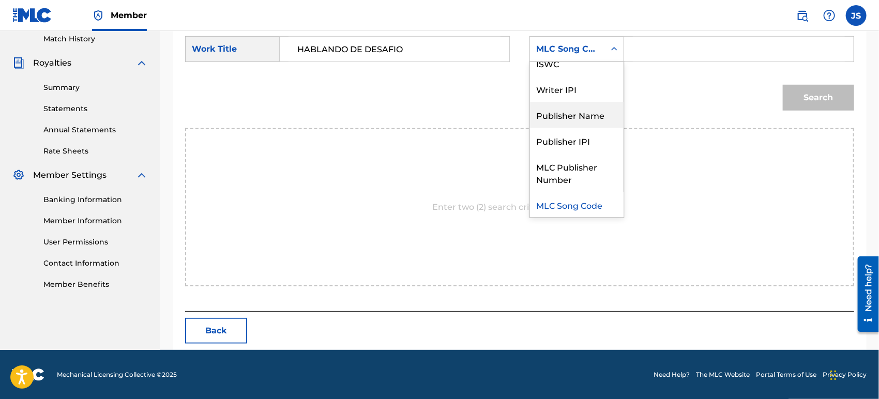
click at [583, 124] on div "Publisher Name" at bounding box center [577, 115] width 94 height 26
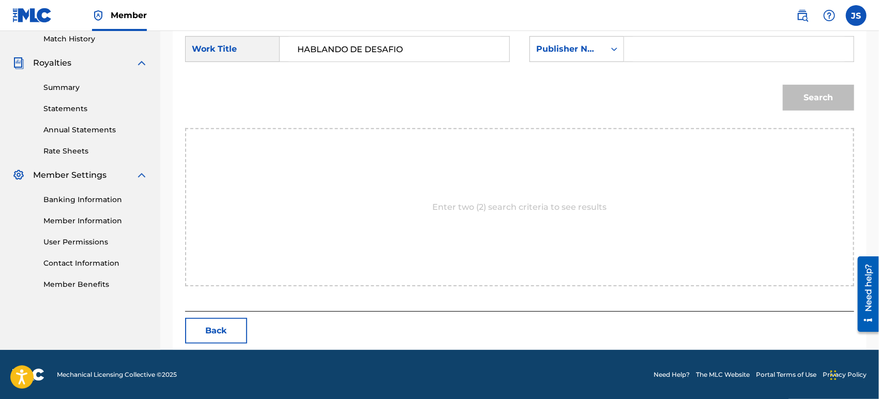
click at [668, 58] on input "Search Form" at bounding box center [739, 49] width 212 height 25
drag, startPoint x: 636, startPoint y: 104, endPoint x: 709, endPoint y: 101, distance: 73.0
click at [661, 104] on div "Search" at bounding box center [519, 101] width 669 height 54
click at [795, 111] on div "Search" at bounding box center [815, 94] width 77 height 41
click at [801, 101] on button "Search" at bounding box center [818, 98] width 71 height 26
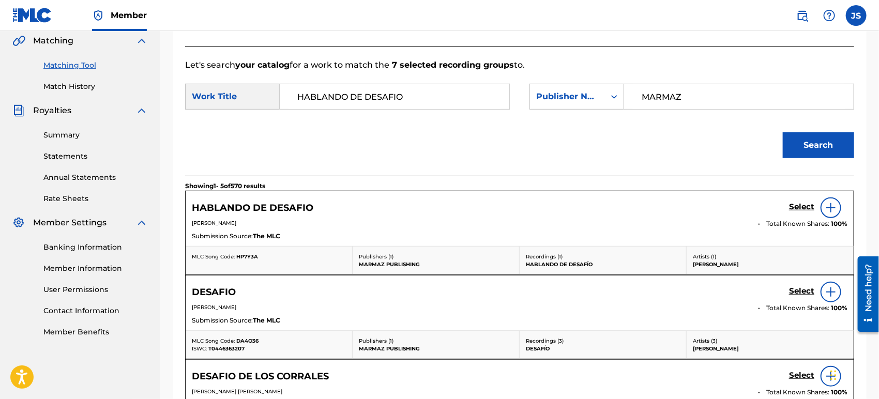
scroll to position [289, 0]
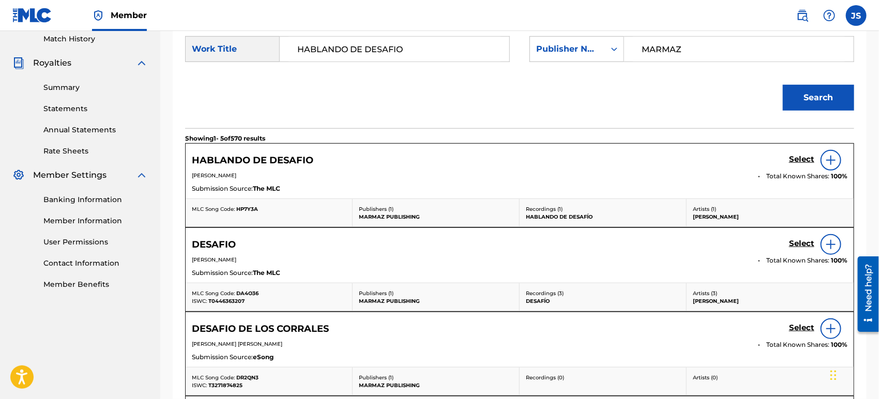
click at [248, 208] on span "HP7Y3A" at bounding box center [247, 209] width 22 height 7
click at [792, 162] on h5 "Select" at bounding box center [801, 160] width 25 height 10
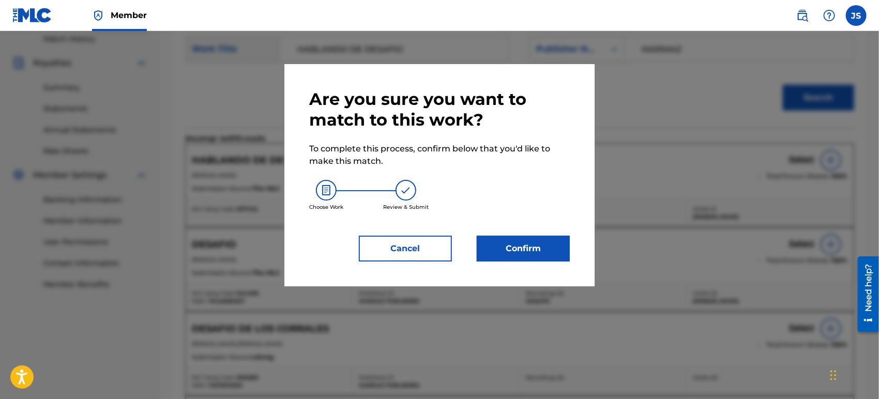
click at [540, 248] on button "Confirm" at bounding box center [523, 249] width 93 height 26
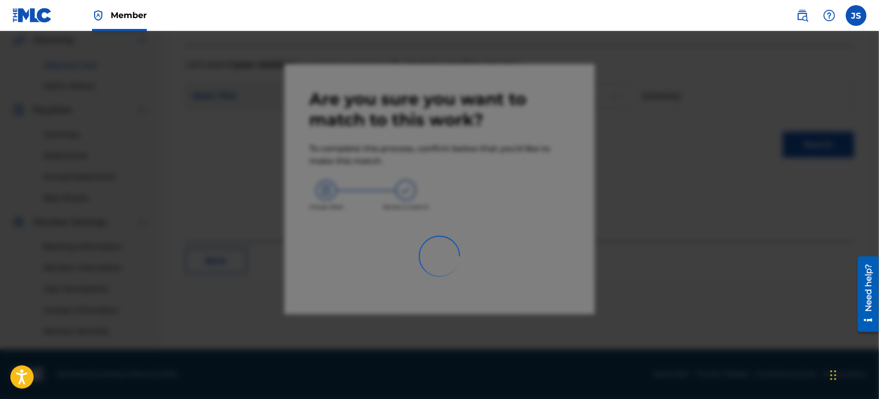
scroll to position [241, 0]
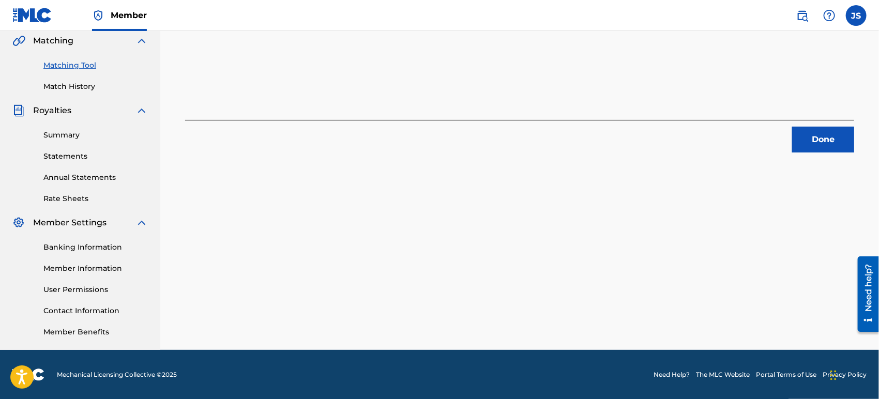
click at [815, 127] on div "Done" at bounding box center [519, 136] width 669 height 33
click at [815, 137] on button "Done" at bounding box center [823, 140] width 62 height 26
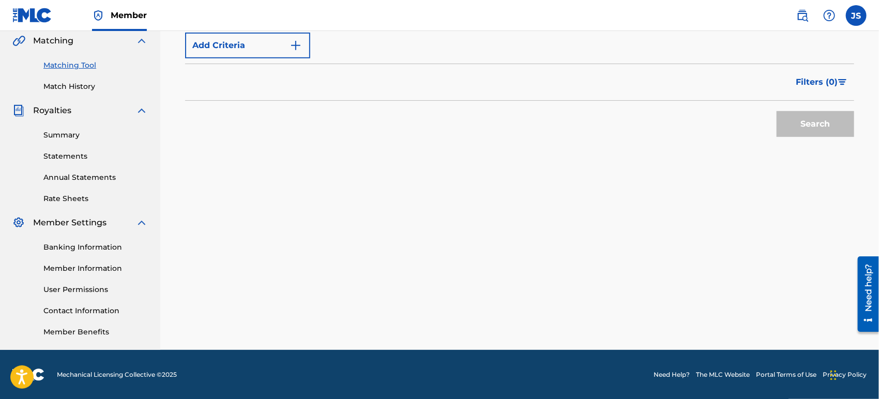
scroll to position [69, 0]
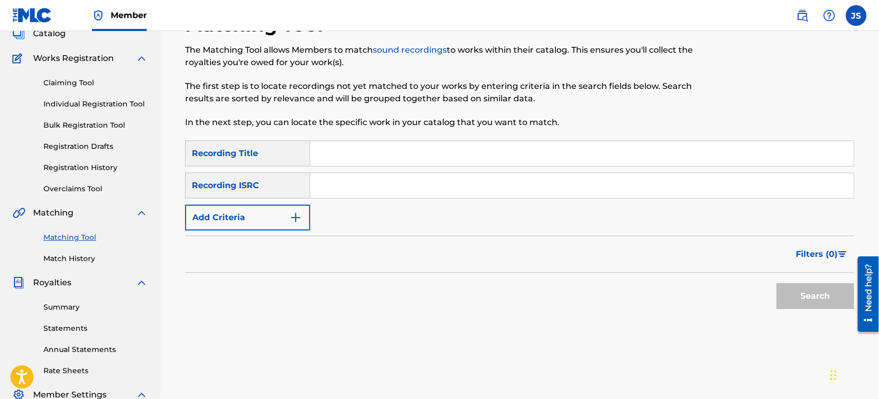
click at [488, 186] on input "Search Form" at bounding box center [581, 185] width 543 height 25
drag, startPoint x: 607, startPoint y: 259, endPoint x: 664, endPoint y: 273, distance: 58.6
click at [608, 260] on div "Filters ( 0 )" at bounding box center [519, 254] width 669 height 37
click at [801, 289] on button "Search" at bounding box center [815, 296] width 78 height 26
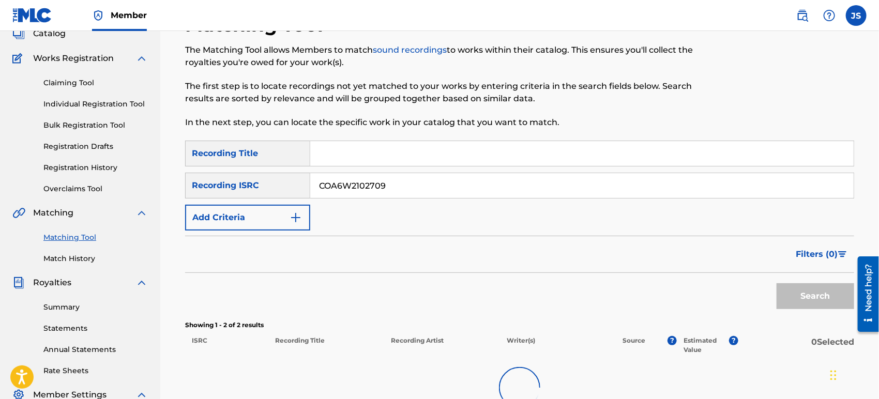
scroll to position [241, 0]
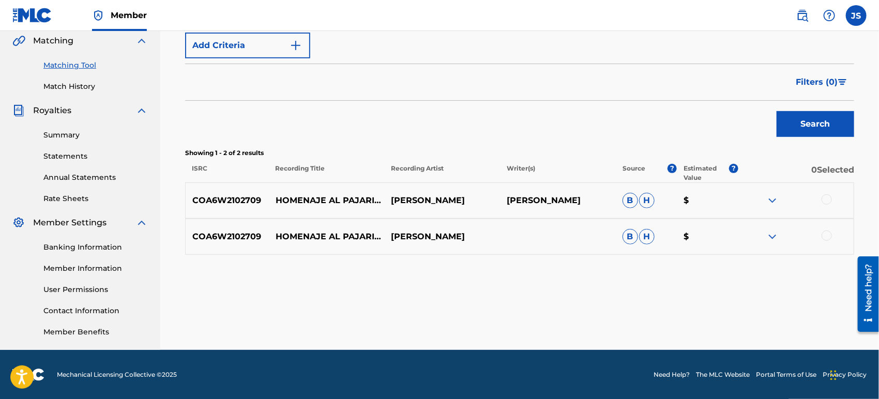
click at [823, 196] on div at bounding box center [826, 199] width 10 height 10
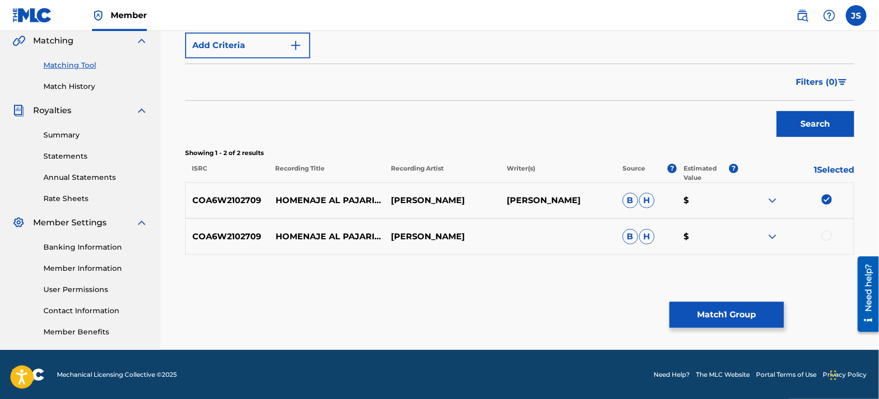
click at [828, 234] on div at bounding box center [826, 236] width 10 height 10
click at [742, 336] on div "Matching Tool The Matching Tool allows Members to match sound recordings to wor…" at bounding box center [519, 82] width 719 height 535
click at [689, 317] on button "Match 2 Groups" at bounding box center [726, 315] width 114 height 26
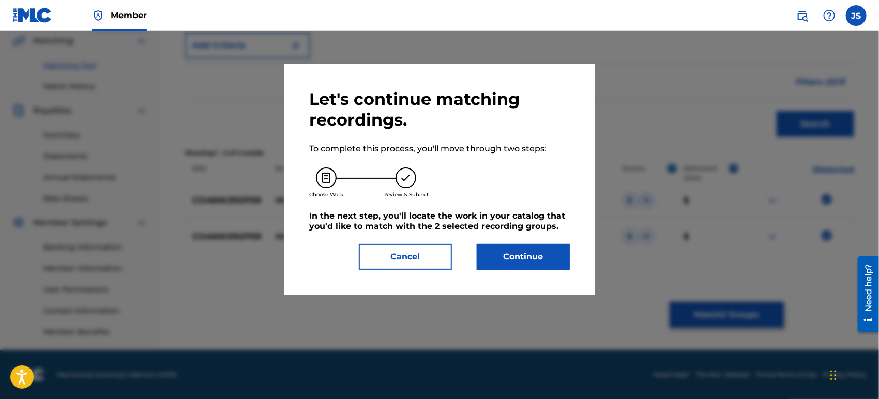
click at [520, 260] on button "Continue" at bounding box center [523, 257] width 93 height 26
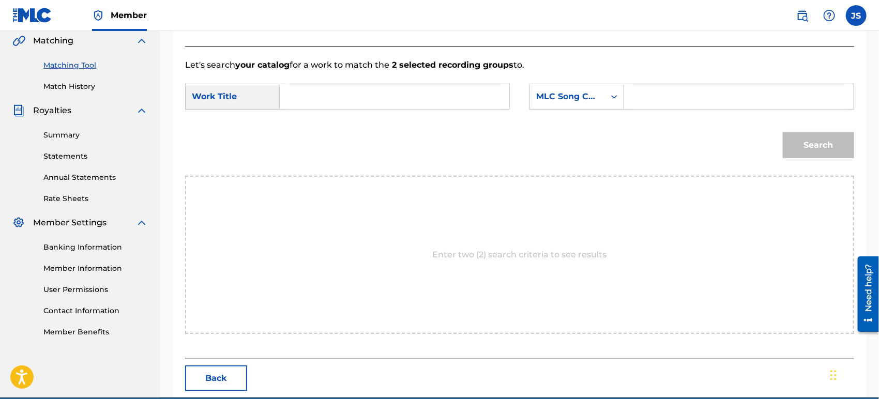
click at [350, 86] on input "Search Form" at bounding box center [394, 96] width 212 height 25
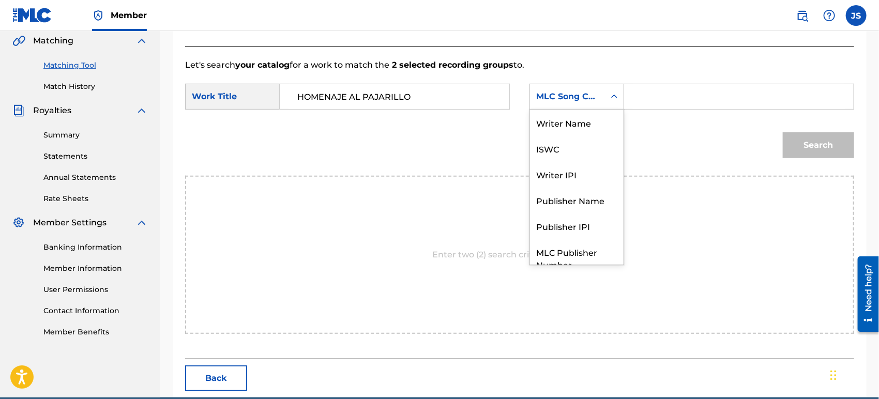
click at [575, 91] on div "MLC Song Code" at bounding box center [567, 96] width 63 height 12
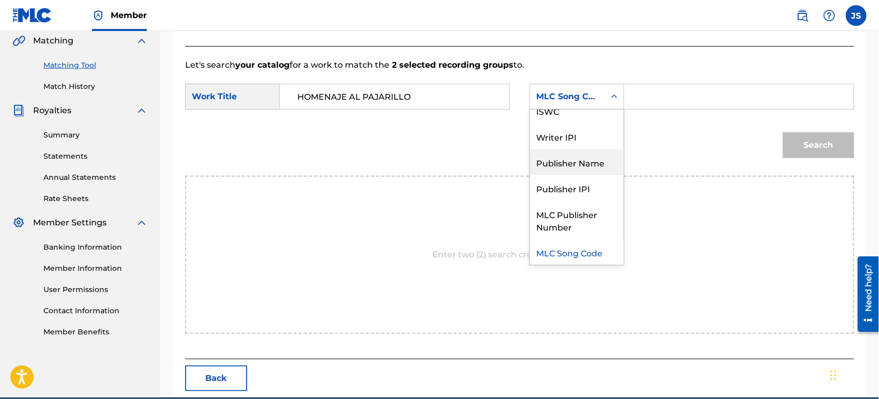
drag, startPoint x: 596, startPoint y: 156, endPoint x: 628, endPoint y: 118, distance: 49.6
click at [597, 156] on div "Publisher Name" at bounding box center [577, 162] width 94 height 26
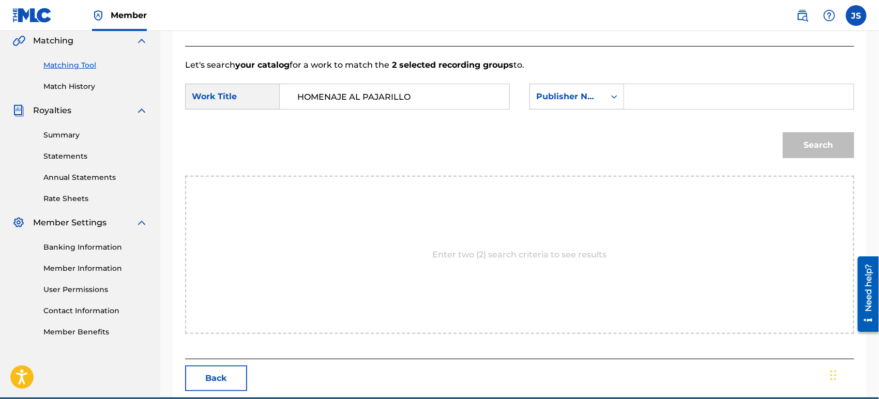
click at [670, 97] on input "Search Form" at bounding box center [739, 96] width 212 height 25
click at [649, 144] on div "Search" at bounding box center [519, 149] width 669 height 54
click at [679, 93] on input "Search Form" at bounding box center [739, 96] width 212 height 25
click at [818, 144] on button "Search" at bounding box center [818, 145] width 71 height 26
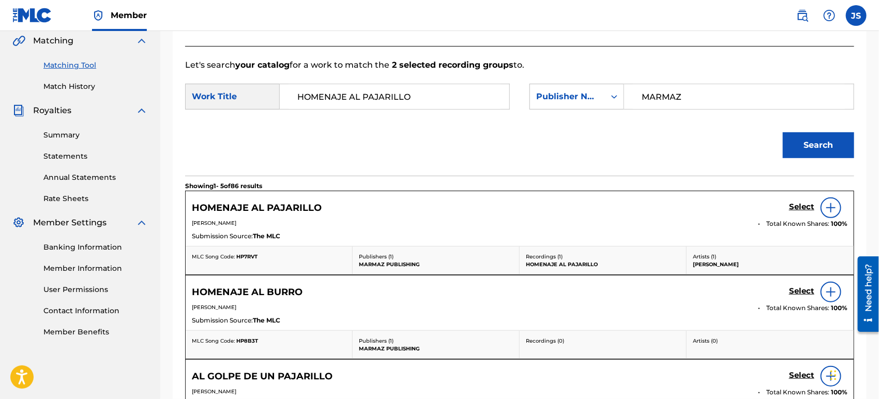
click at [253, 255] on span "HP7RVT" at bounding box center [246, 256] width 21 height 7
click at [797, 201] on div "Select" at bounding box center [818, 207] width 58 height 21
click at [798, 207] on h5 "Select" at bounding box center [801, 207] width 25 height 10
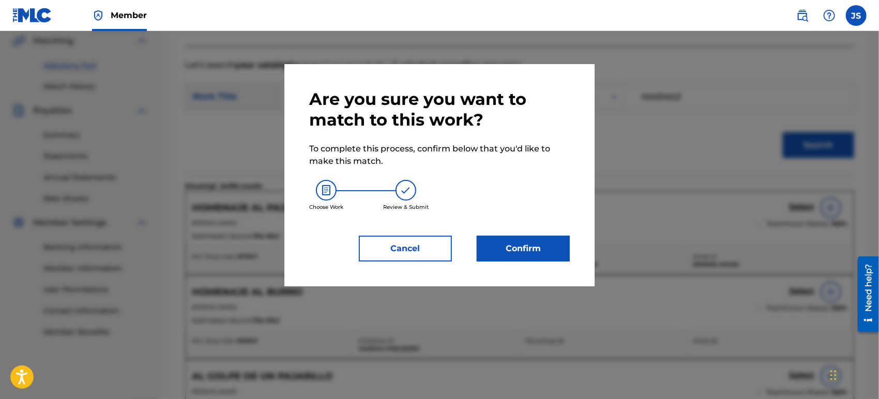
click at [471, 248] on div "Confirm" at bounding box center [516, 249] width 105 height 26
click at [502, 245] on button "Confirm" at bounding box center [523, 249] width 93 height 26
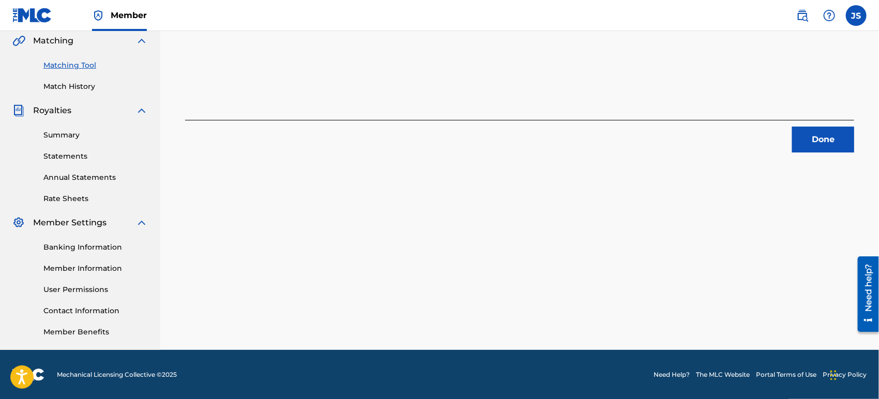
click at [792, 142] on button "Done" at bounding box center [823, 140] width 62 height 26
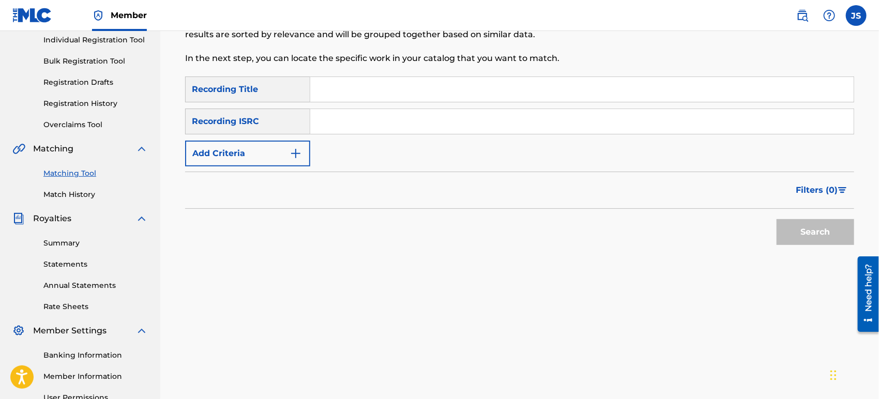
scroll to position [69, 0]
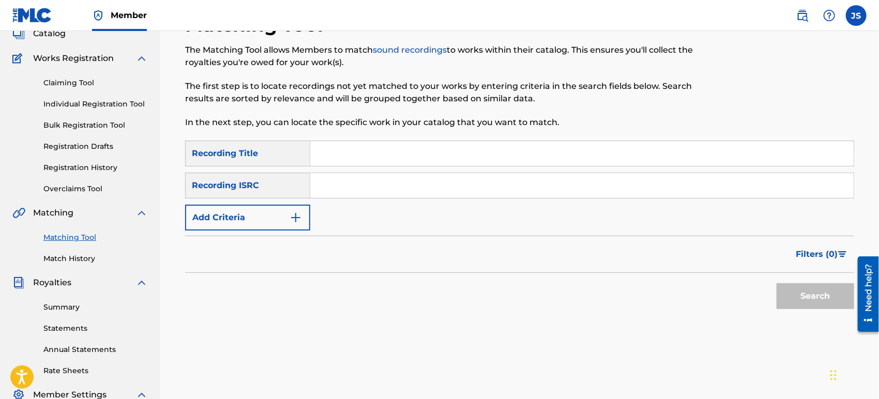
click at [439, 184] on input "Search Form" at bounding box center [581, 185] width 543 height 25
click at [591, 274] on div "Search" at bounding box center [519, 293] width 669 height 41
click at [800, 294] on button "Search" at bounding box center [815, 296] width 78 height 26
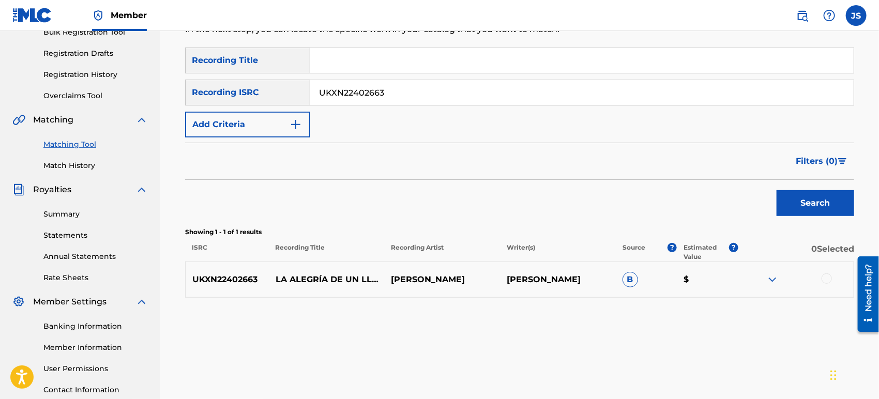
scroll to position [184, 0]
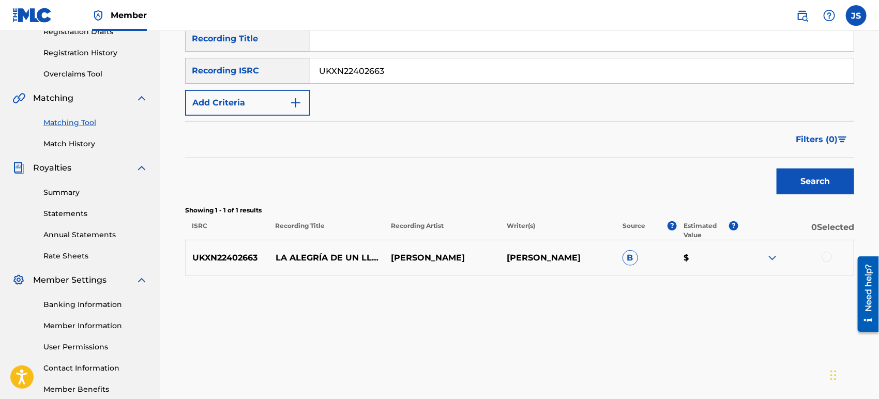
drag, startPoint x: 825, startPoint y: 255, endPoint x: 814, endPoint y: 260, distance: 11.1
click at [825, 255] on div at bounding box center [826, 257] width 10 height 10
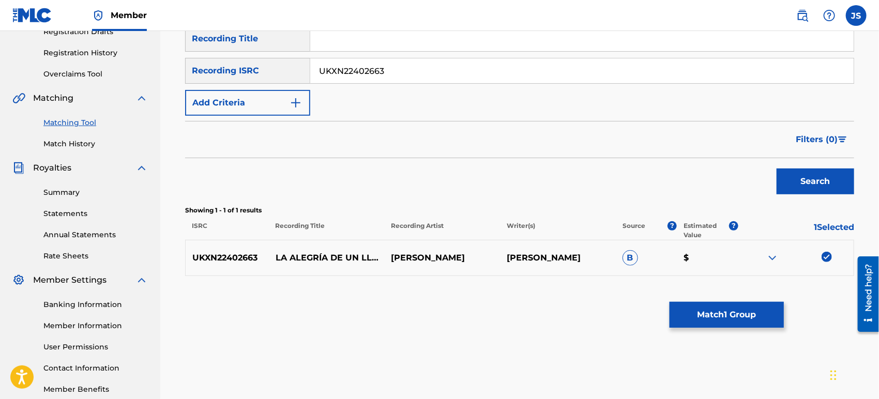
click at [691, 293] on div "Matching Tool The Matching Tool allows Members to match sound recordings to wor…" at bounding box center [519, 113] width 669 height 429
click at [690, 309] on button "Match 1 Group" at bounding box center [726, 315] width 114 height 26
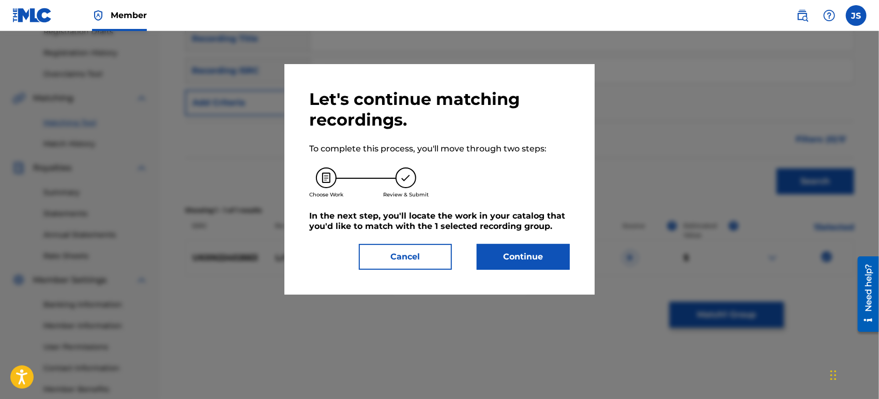
click at [542, 247] on button "Continue" at bounding box center [523, 257] width 93 height 26
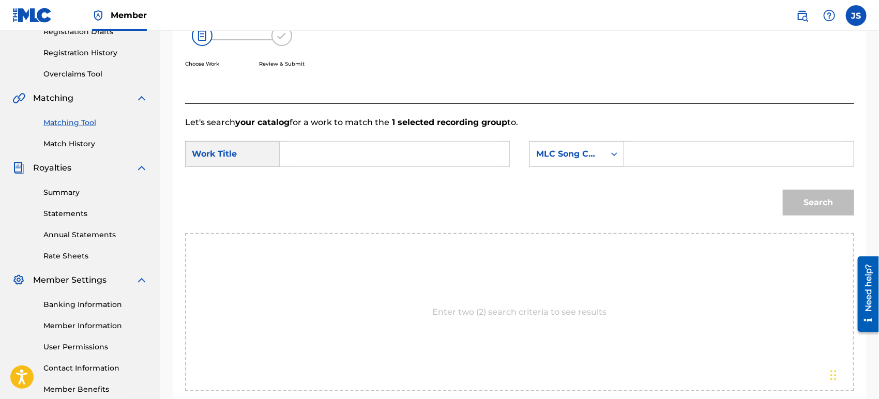
click at [342, 148] on input "Search Form" at bounding box center [394, 154] width 212 height 25
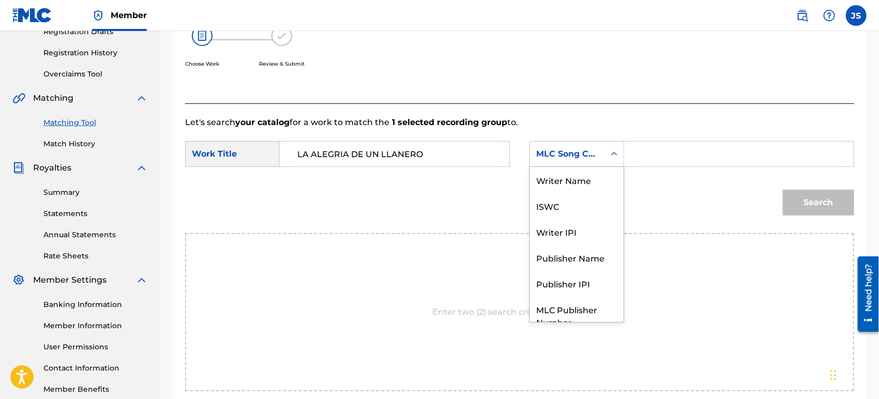
click at [563, 141] on div "MLC Song Code" at bounding box center [576, 154] width 95 height 26
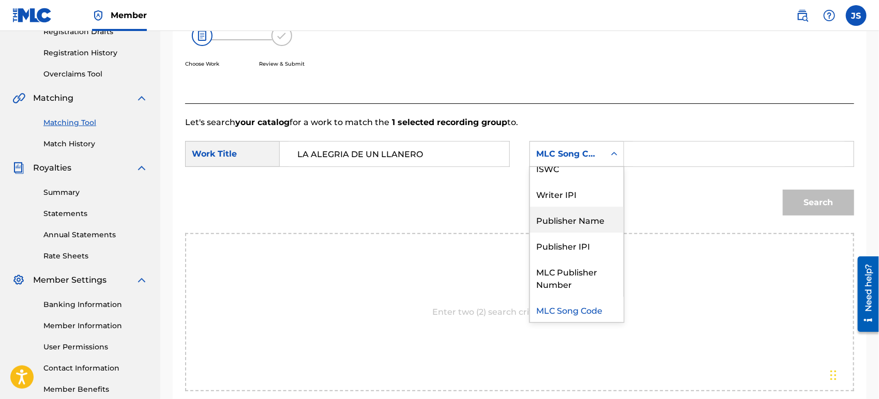
click at [585, 220] on div "Publisher Name" at bounding box center [577, 220] width 94 height 26
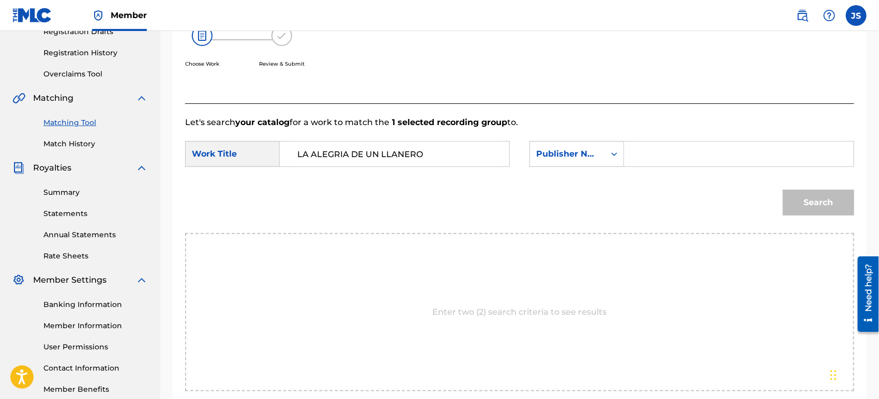
drag, startPoint x: 662, startPoint y: 168, endPoint x: 664, endPoint y: 156, distance: 12.2
click at [662, 167] on div "SearchWithCriteria42946fb1-1bb8-42ee-bfd0-8918f3245d72 Work Title LA ALEGRIA DE…" at bounding box center [519, 157] width 669 height 32
drag, startPoint x: 666, startPoint y: 152, endPoint x: 680, endPoint y: 171, distance: 24.0
click at [666, 152] on input "Search Form" at bounding box center [739, 154] width 212 height 25
click at [662, 192] on div "Search" at bounding box center [519, 206] width 669 height 54
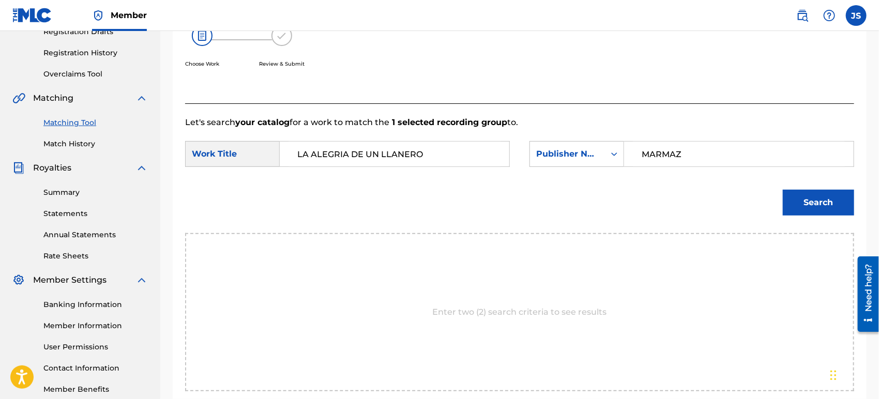
click at [839, 210] on button "Search" at bounding box center [818, 203] width 71 height 26
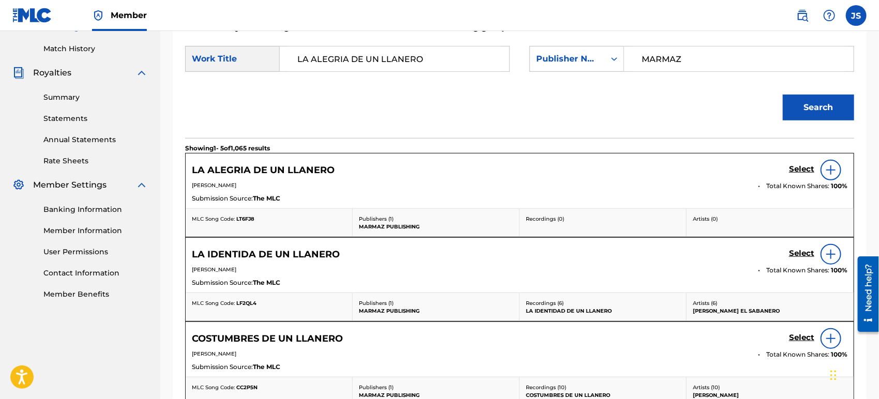
scroll to position [299, 0]
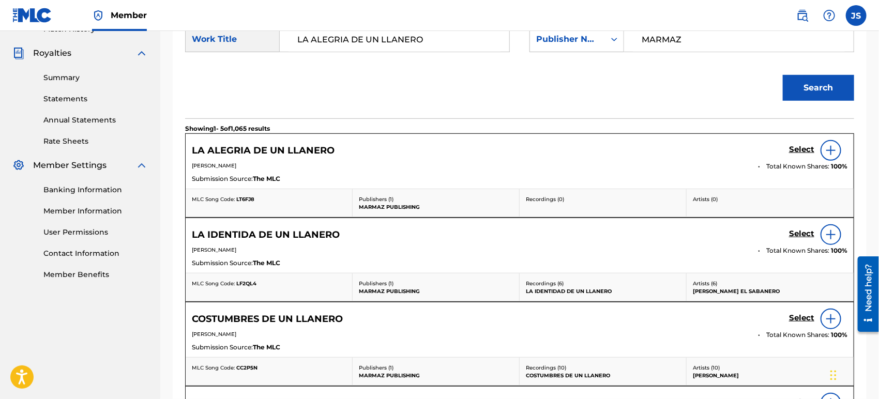
click at [246, 199] on span "LT6FJ8" at bounding box center [245, 199] width 18 height 7
click at [804, 150] on h5 "Select" at bounding box center [801, 150] width 25 height 10
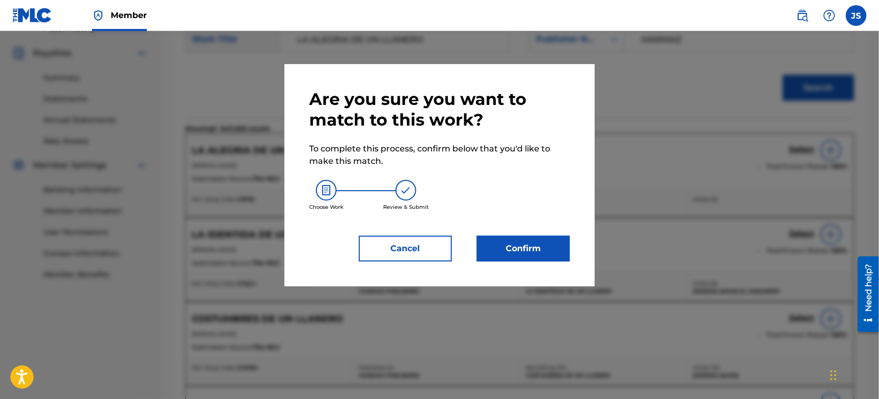
click at [534, 243] on button "Confirm" at bounding box center [523, 249] width 93 height 26
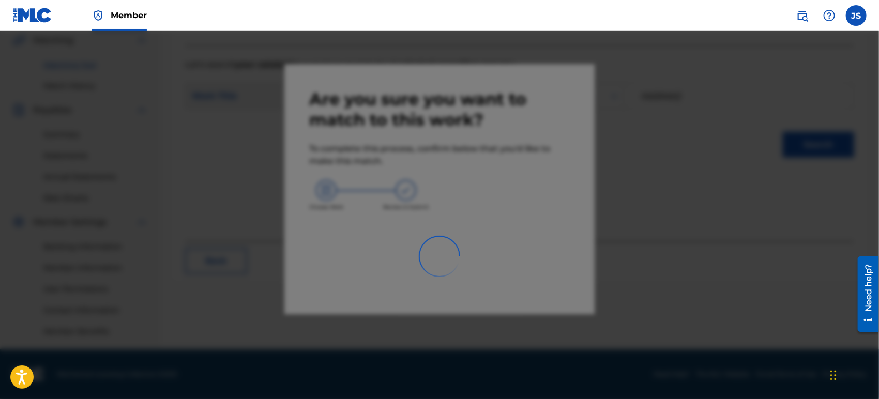
scroll to position [241, 0]
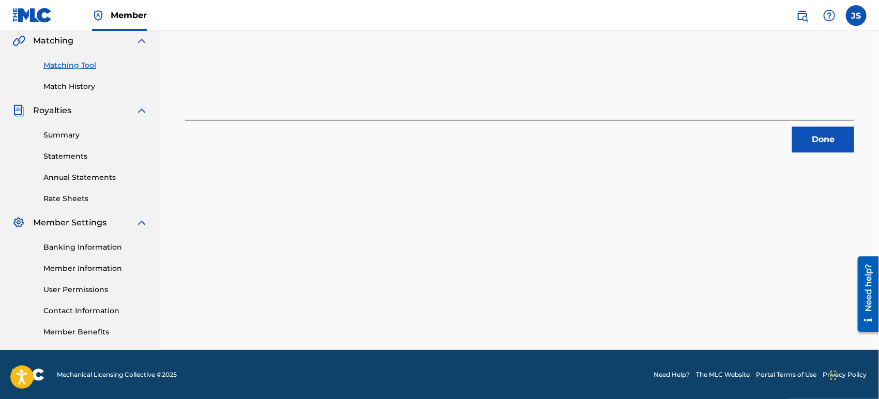
click at [821, 151] on button "Done" at bounding box center [823, 140] width 62 height 26
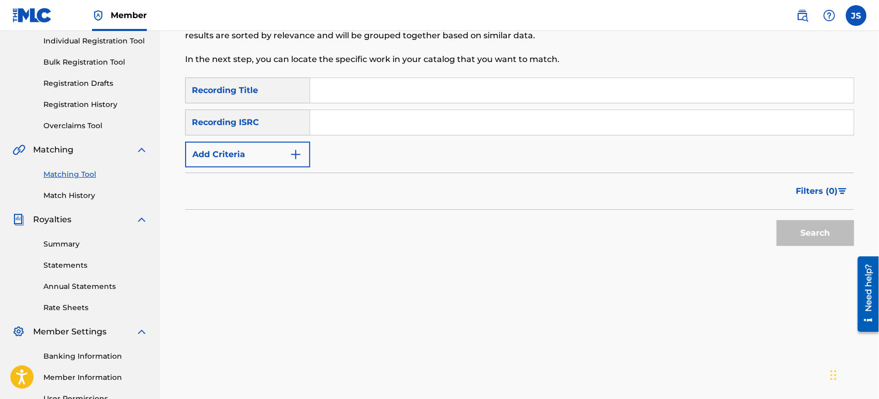
scroll to position [127, 0]
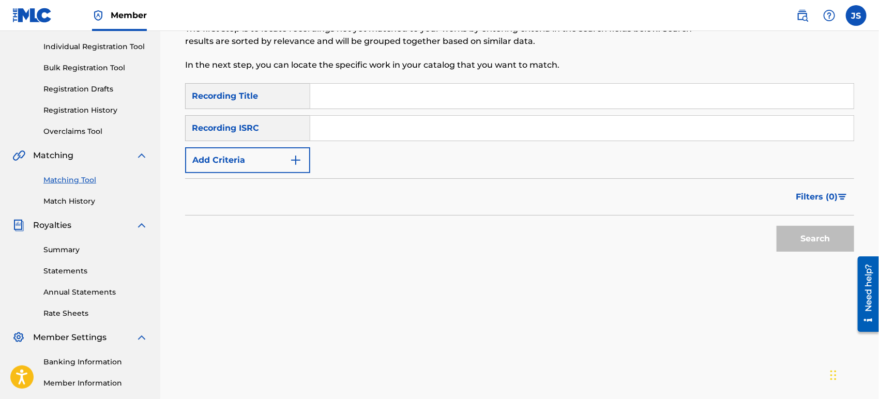
click at [417, 119] on input "Search Form" at bounding box center [581, 128] width 543 height 25
click at [671, 230] on div "Search" at bounding box center [519, 236] width 669 height 41
click at [846, 247] on button "Search" at bounding box center [815, 239] width 78 height 26
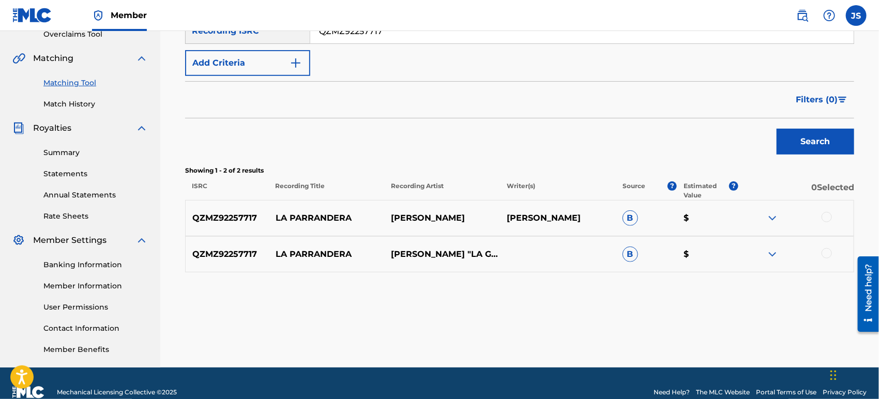
scroll to position [241, 0]
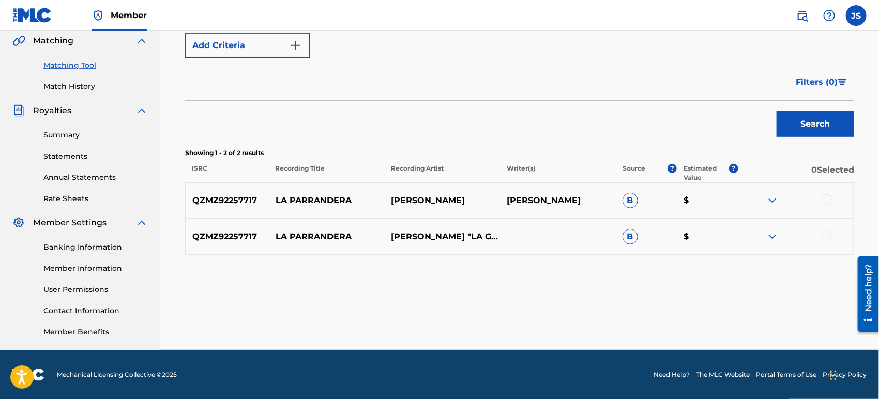
click at [830, 202] on div at bounding box center [826, 199] width 10 height 10
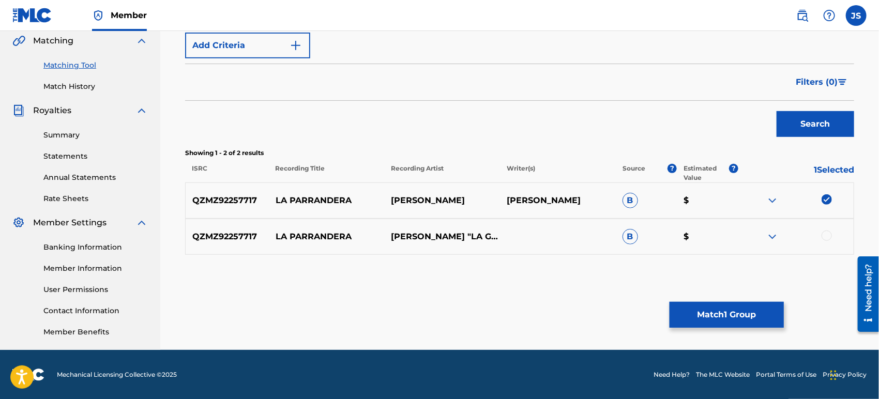
drag, startPoint x: 827, startPoint y: 232, endPoint x: 823, endPoint y: 239, distance: 7.6
click at [827, 234] on div at bounding box center [826, 236] width 10 height 10
click at [767, 309] on button "Match 2 Groups" at bounding box center [726, 315] width 114 height 26
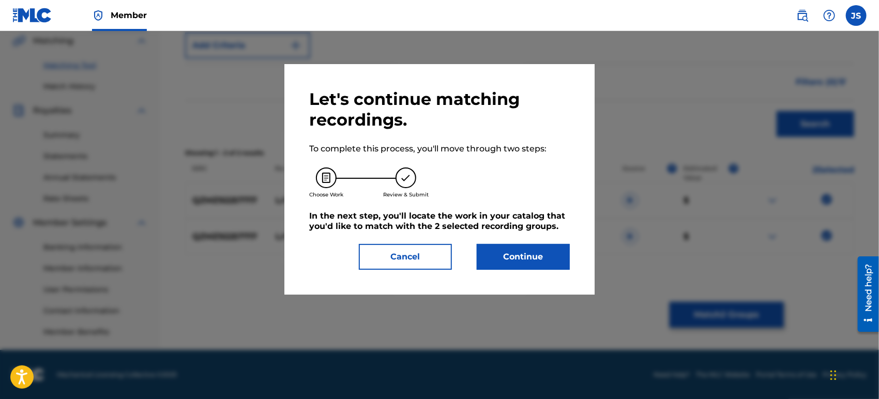
click at [525, 249] on button "Continue" at bounding box center [523, 257] width 93 height 26
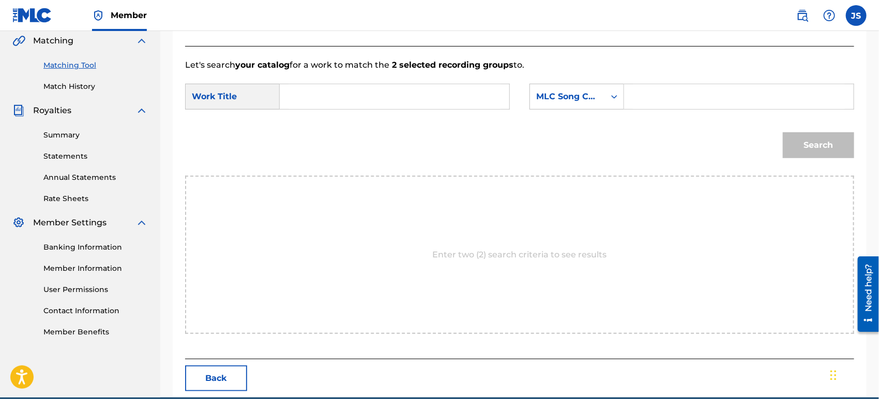
click at [398, 108] on input "Search Form" at bounding box center [394, 96] width 212 height 25
click at [422, 96] on input "Search Form" at bounding box center [394, 96] width 212 height 25
drag, startPoint x: 457, startPoint y: 99, endPoint x: 164, endPoint y: 95, distance: 293.6
click at [169, 97] on div "Match Usage - Select Work In this step, you will locate the work you'd like to …" at bounding box center [519, 106] width 719 height 582
drag, startPoint x: 608, startPoint y: 99, endPoint x: 606, endPoint y: 105, distance: 5.9
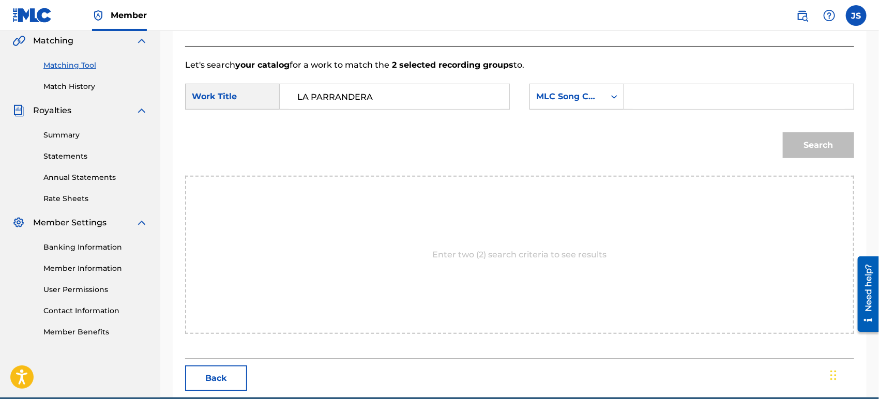
click at [607, 100] on div "Search Form" at bounding box center [614, 96] width 19 height 19
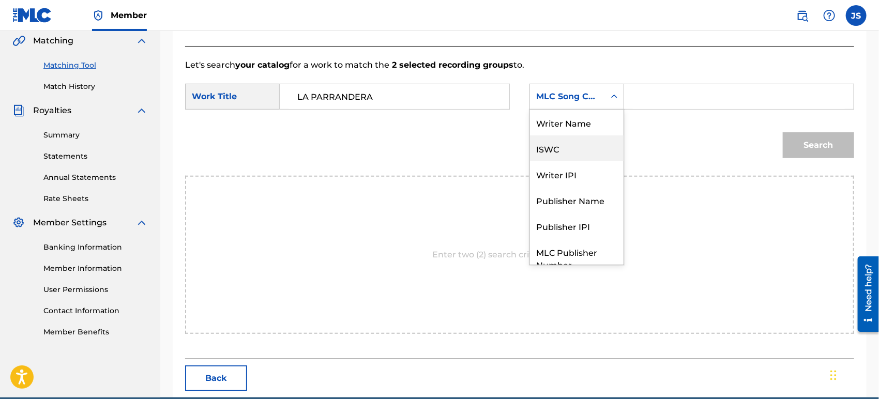
scroll to position [38, 0]
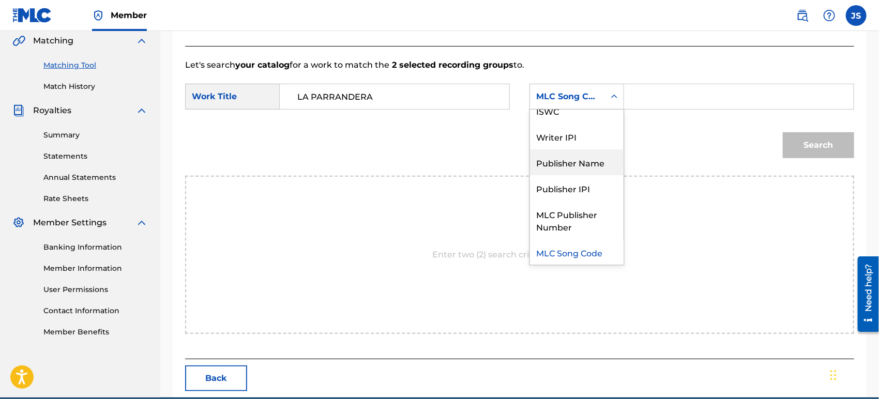
click at [585, 164] on div "Publisher Name" at bounding box center [577, 162] width 94 height 26
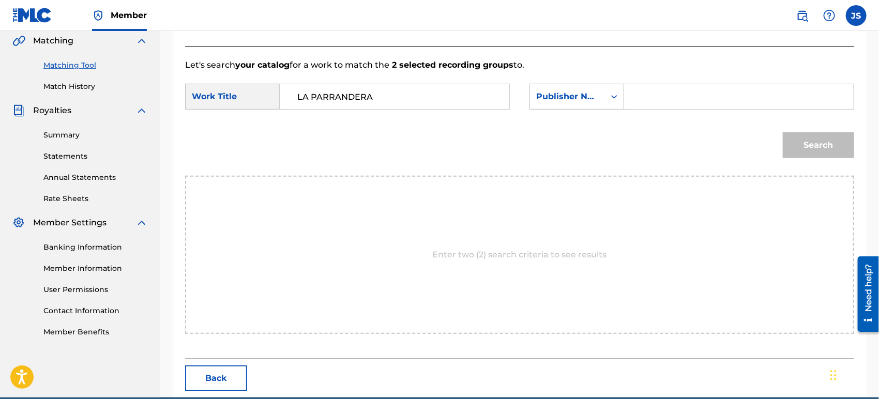
click at [655, 98] on input "Search Form" at bounding box center [739, 96] width 212 height 25
click at [654, 140] on div "Search" at bounding box center [519, 149] width 669 height 54
click at [805, 140] on button "Search" at bounding box center [818, 145] width 71 height 26
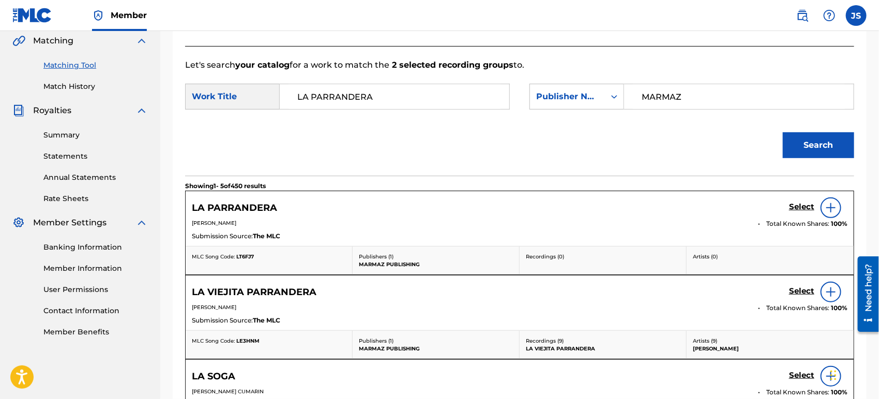
click at [245, 253] on span "LT6FJ7" at bounding box center [245, 256] width 18 height 7
click at [798, 205] on h5 "Select" at bounding box center [801, 207] width 25 height 10
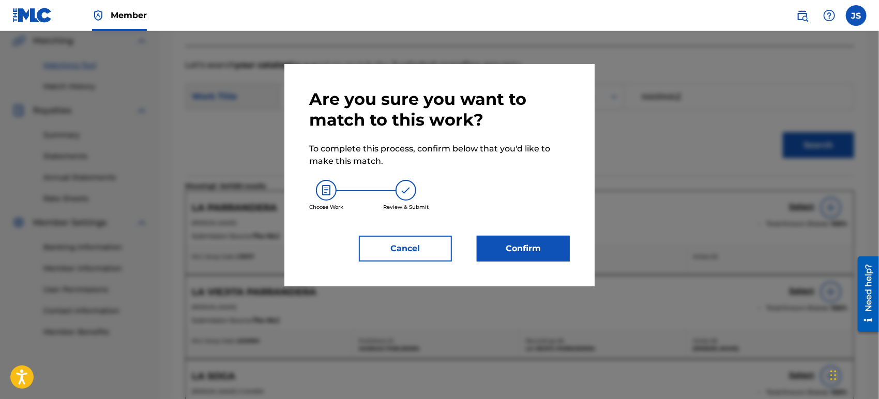
click at [526, 257] on button "Confirm" at bounding box center [523, 249] width 93 height 26
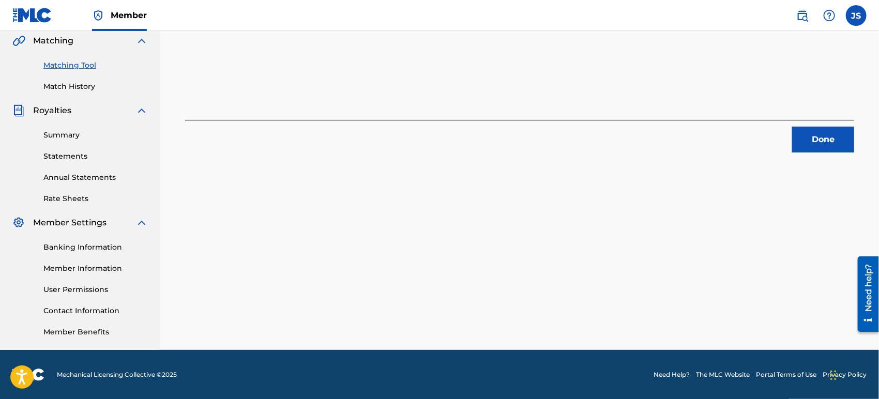
click at [821, 139] on button "Done" at bounding box center [823, 140] width 62 height 26
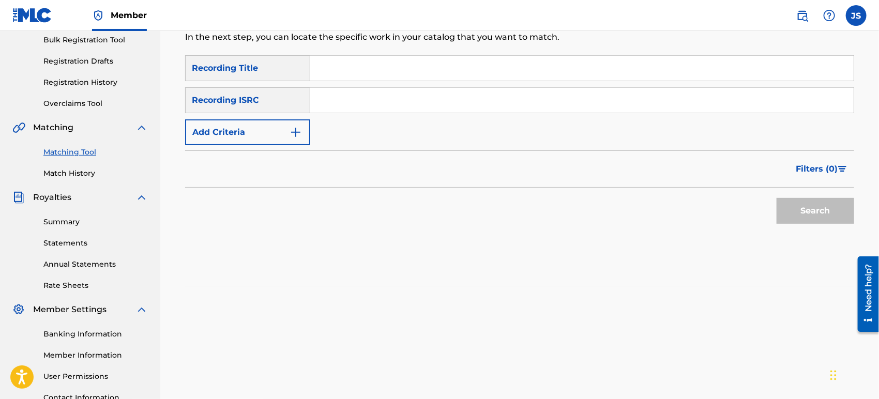
scroll to position [127, 0]
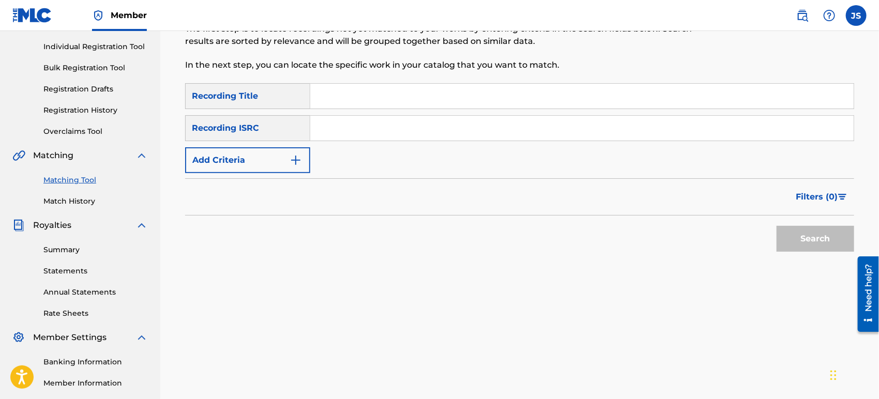
click at [400, 131] on input "Search Form" at bounding box center [581, 128] width 543 height 25
click at [642, 241] on div "Search" at bounding box center [519, 236] width 669 height 41
click at [809, 249] on button "Search" at bounding box center [815, 239] width 78 height 26
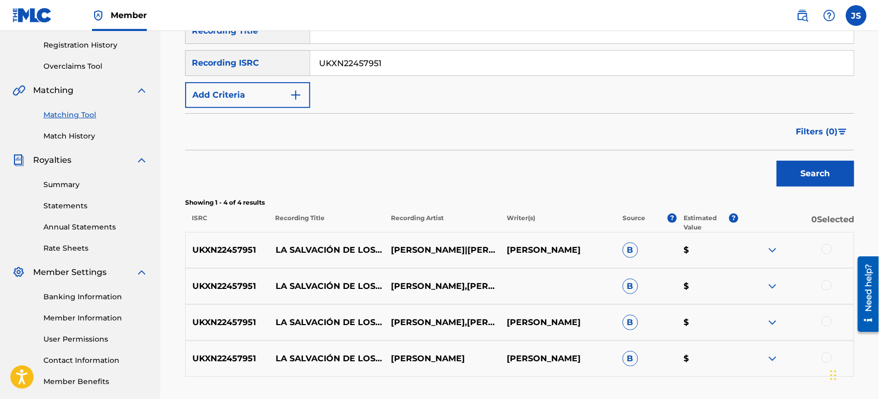
scroll to position [241, 0]
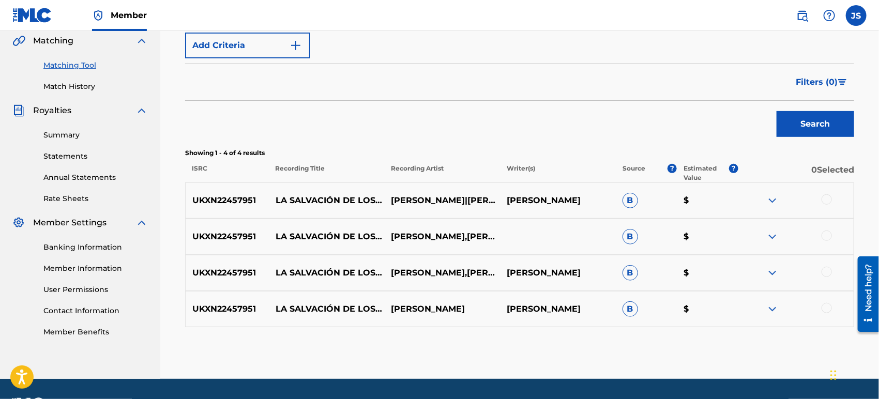
click at [828, 200] on div at bounding box center [826, 199] width 10 height 10
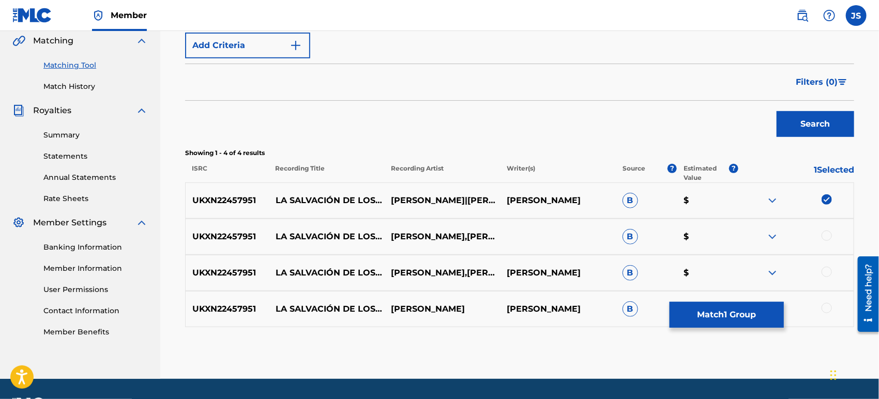
click at [827, 238] on div at bounding box center [826, 236] width 10 height 10
drag, startPoint x: 825, startPoint y: 307, endPoint x: 811, endPoint y: 310, distance: 14.4
click at [825, 307] on div at bounding box center [826, 308] width 10 height 10
click at [755, 310] on button "Match 4 Groups" at bounding box center [726, 315] width 114 height 26
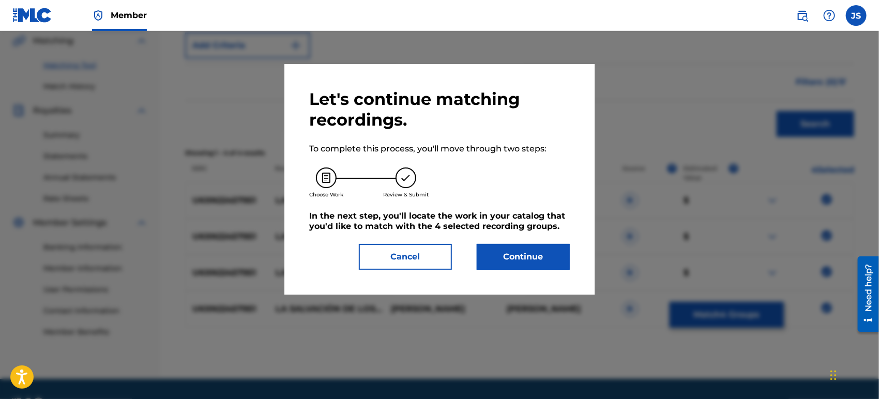
click at [521, 252] on button "Continue" at bounding box center [523, 257] width 93 height 26
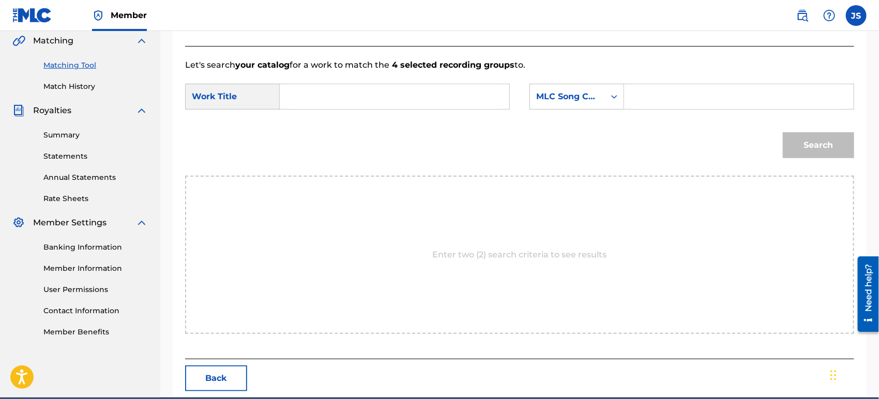
click at [377, 111] on div "SearchWithCriteria42946fb1-1bb8-42ee-bfd0-8918f3245d72 Work Title SearchWithCri…" at bounding box center [519, 100] width 669 height 32
click at [378, 96] on input "Search Form" at bounding box center [394, 96] width 212 height 25
paste input "LA SALVACION DE LOS VIEJOS"
type input "LA SALVACION DE LOS VIEJOS"
click at [579, 97] on div "MLC Song Code" at bounding box center [567, 96] width 63 height 12
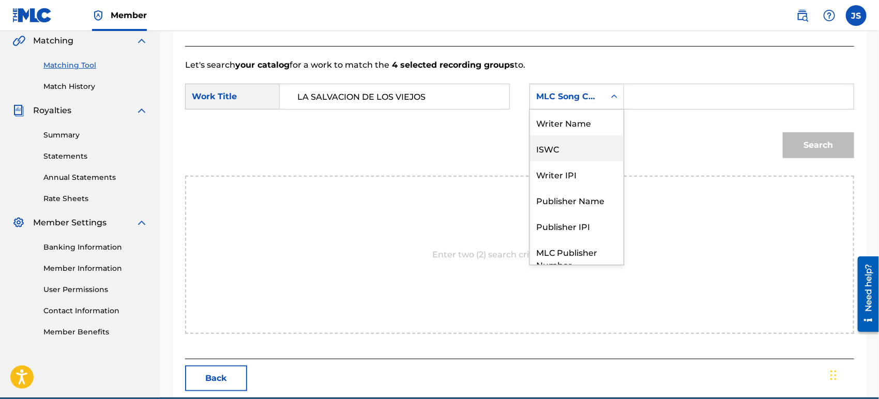
scroll to position [38, 0]
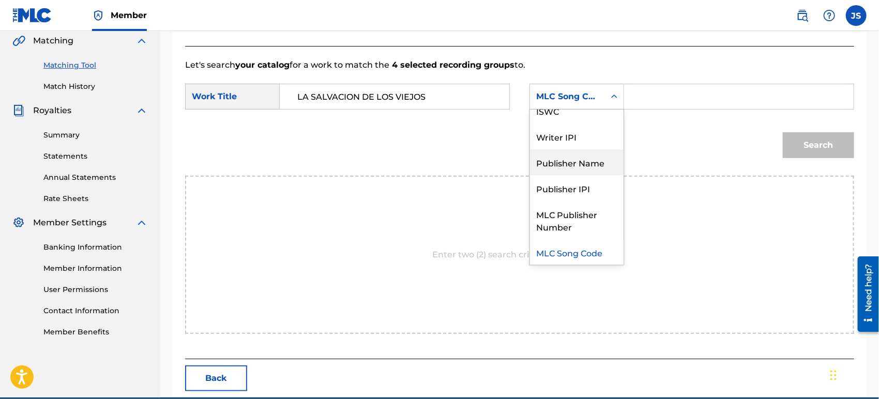
click at [581, 157] on div "Publisher Name" at bounding box center [577, 162] width 94 height 26
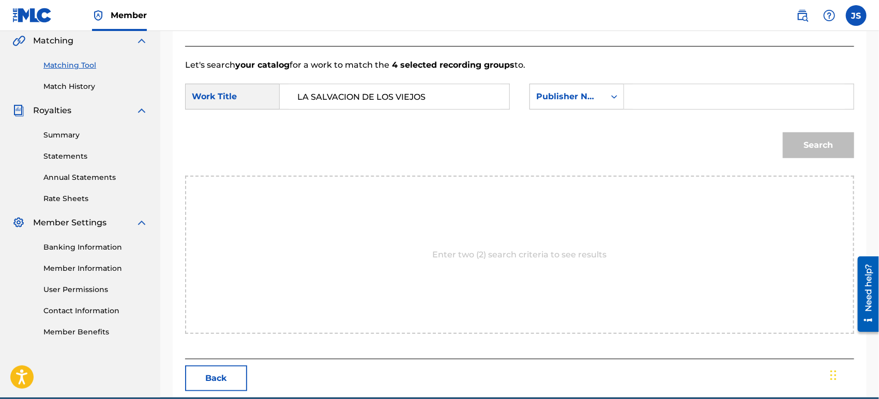
drag, startPoint x: 670, startPoint y: 111, endPoint x: 685, endPoint y: 96, distance: 21.2
click at [671, 111] on div "SearchWithCriteria42946fb1-1bb8-42ee-bfd0-8918f3245d72 Work Title LA SALVACION …" at bounding box center [519, 100] width 669 height 32
drag, startPoint x: 685, startPoint y: 95, endPoint x: 693, endPoint y: 108, distance: 14.9
click at [685, 95] on input "Search Form" at bounding box center [739, 96] width 212 height 25
type input "MARMAZ"
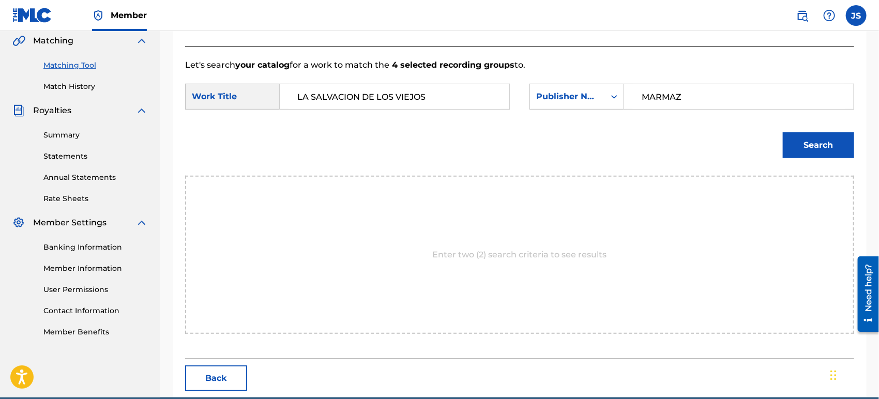
click at [640, 148] on div "Search" at bounding box center [519, 149] width 669 height 54
click at [792, 144] on button "Search" at bounding box center [818, 145] width 71 height 26
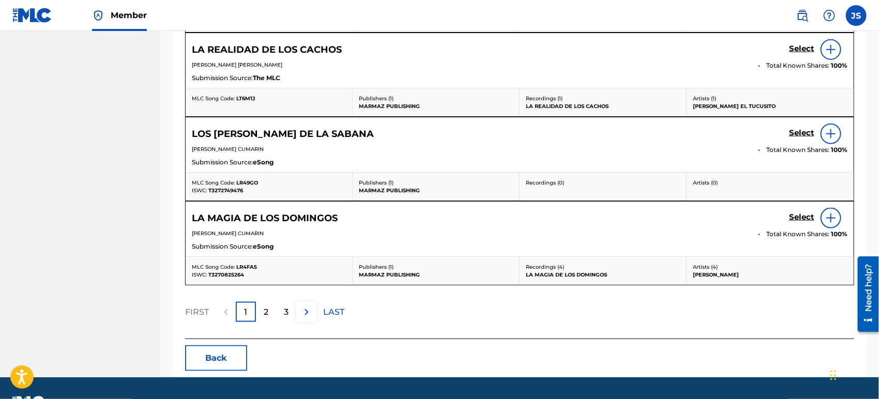
scroll to position [594, 0]
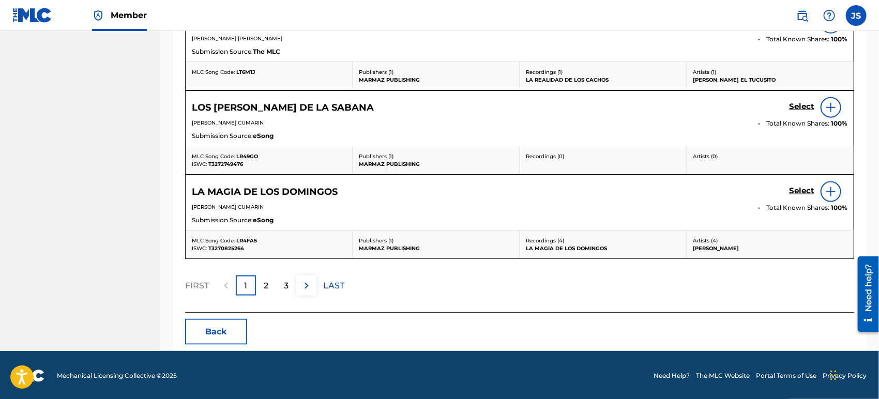
click at [220, 330] on button "Back" at bounding box center [216, 332] width 62 height 26
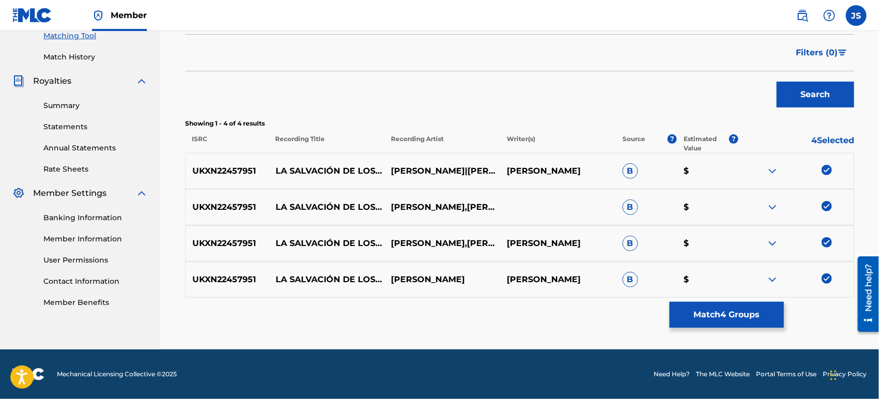
scroll to position [270, 0]
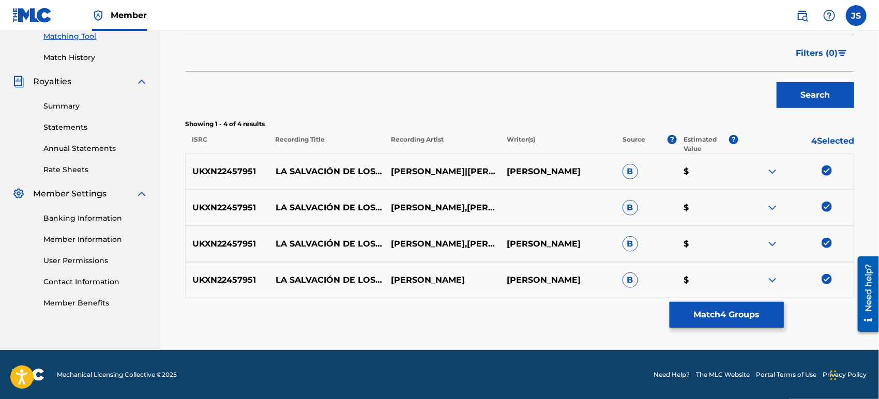
click at [826, 176] on div at bounding box center [796, 171] width 116 height 12
drag, startPoint x: 826, startPoint y: 204, endPoint x: 826, endPoint y: 217, distance: 12.9
click at [827, 204] on img at bounding box center [826, 207] width 10 height 10
click at [827, 242] on div "UKXN22457951 LA SALVACIÓN DE LOS VÍEJOS RAMON BLANCO,WILMER TOVAR RAMON BLANCO …" at bounding box center [519, 244] width 669 height 36
click at [827, 242] on img at bounding box center [826, 243] width 10 height 10
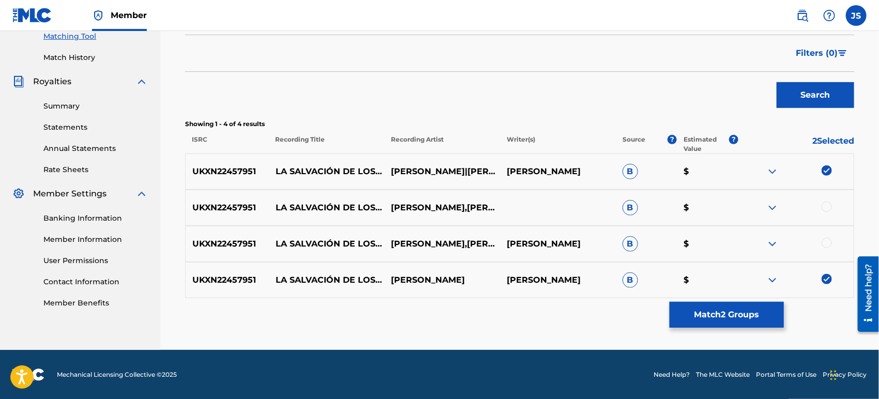
click at [827, 284] on img at bounding box center [826, 279] width 10 height 10
click at [830, 173] on img at bounding box center [826, 170] width 10 height 10
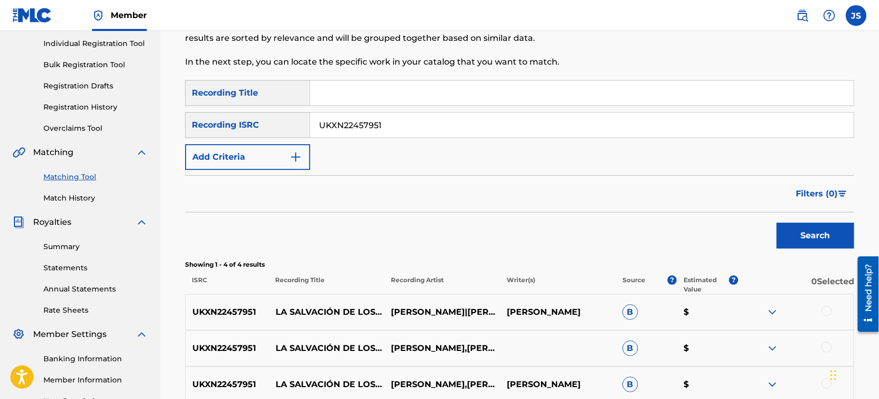
scroll to position [0, 0]
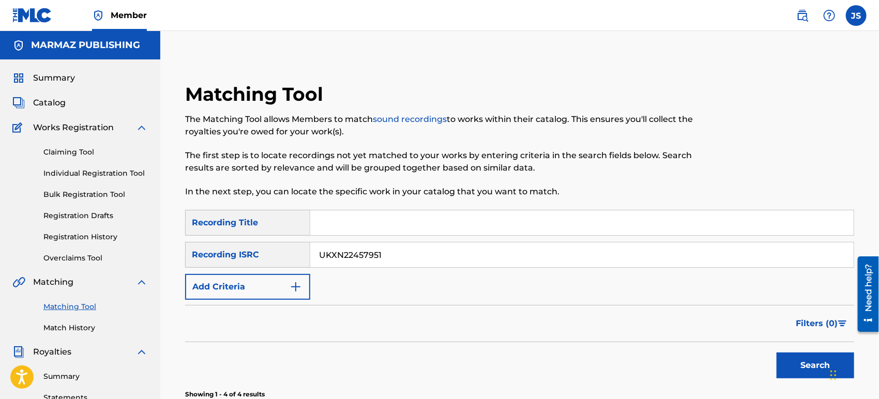
drag, startPoint x: 394, startPoint y: 258, endPoint x: 219, endPoint y: 273, distance: 175.9
click at [223, 273] on div "SearchWithCriteria6c2074a2-04df-4497-b398-0ebd98eb74de Recording Title SearchWi…" at bounding box center [519, 255] width 669 height 90
paste input "GX3Q92480968"
type input "GX3Q92480968"
click at [522, 315] on div "Filters ( 0 )" at bounding box center [519, 323] width 669 height 37
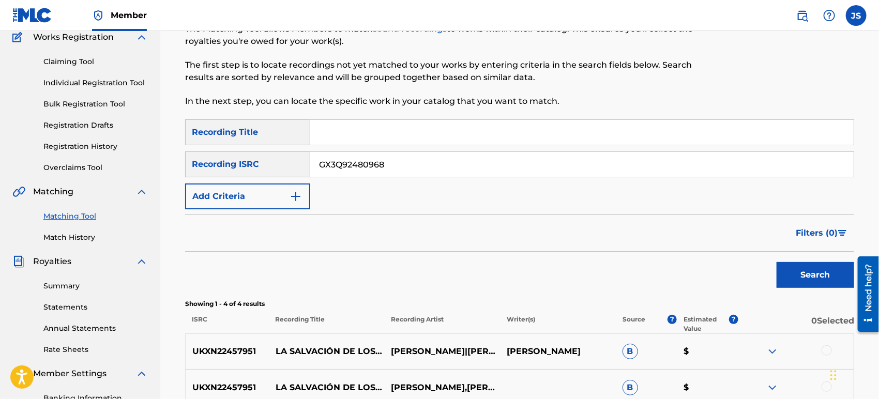
scroll to position [115, 0]
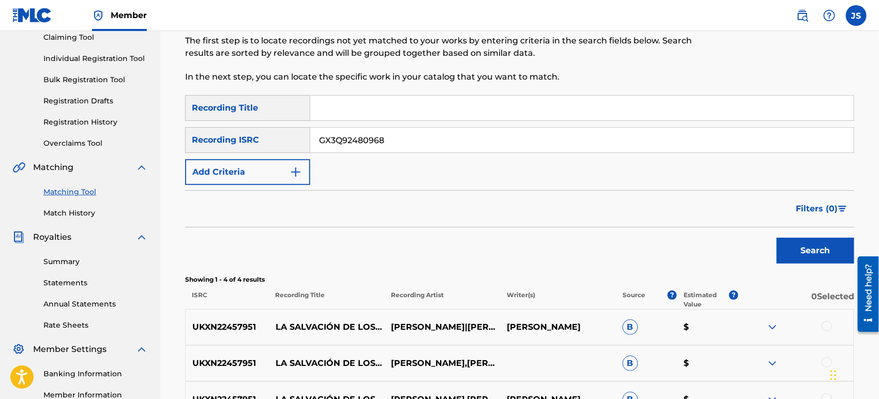
click at [811, 247] on button "Search" at bounding box center [815, 251] width 78 height 26
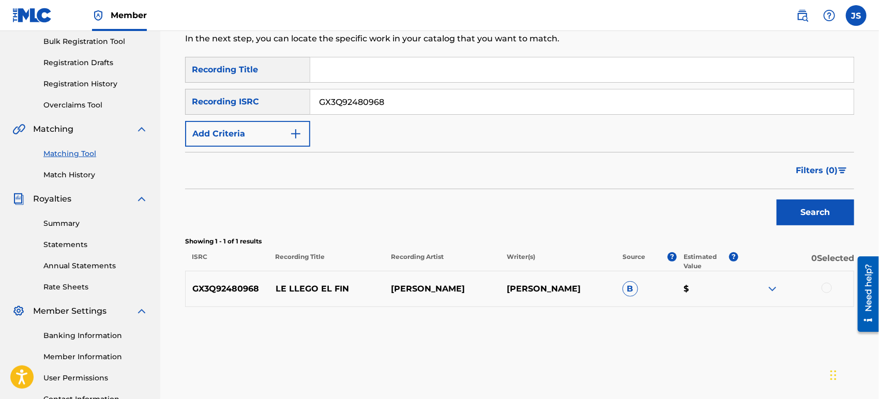
scroll to position [230, 0]
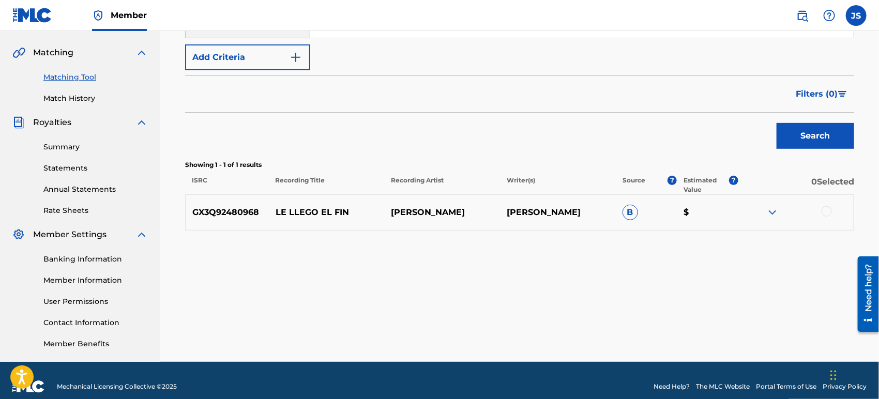
click at [823, 219] on div "GX3Q92480968 LE LLEGO EL FIN EVELIN GARCIA RAMÓN BLANCO B $" at bounding box center [519, 212] width 669 height 36
click at [823, 215] on div at bounding box center [826, 211] width 10 height 10
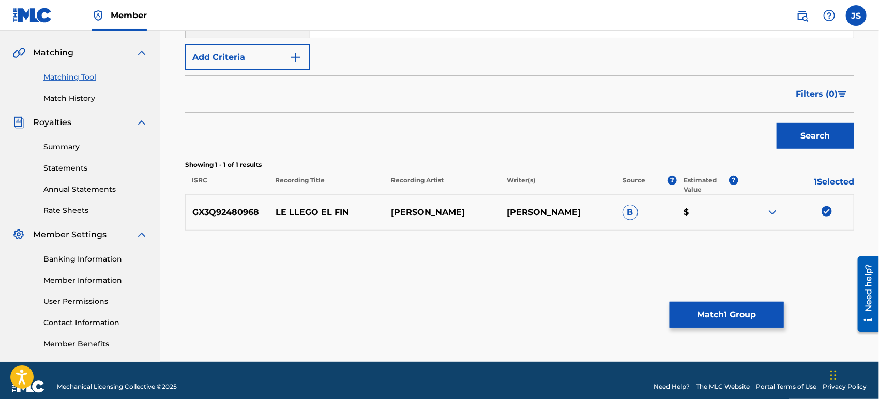
drag, startPoint x: 758, startPoint y: 317, endPoint x: 753, endPoint y: 321, distance: 5.9
click at [753, 321] on button "Match 1 Group" at bounding box center [726, 315] width 114 height 26
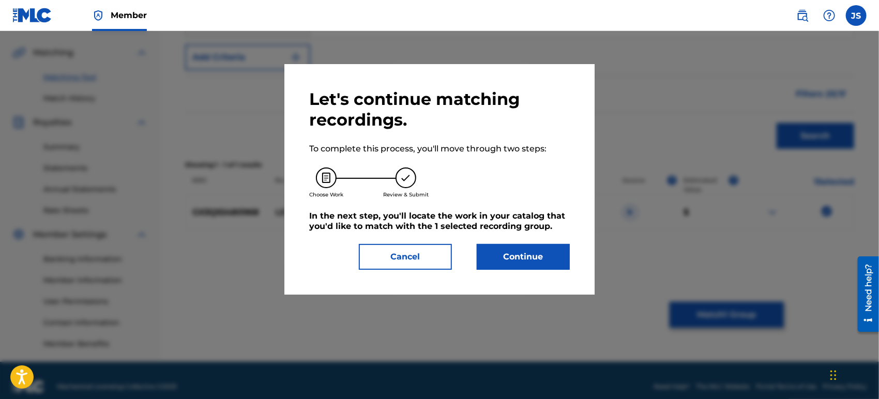
click at [533, 262] on button "Continue" at bounding box center [523, 257] width 93 height 26
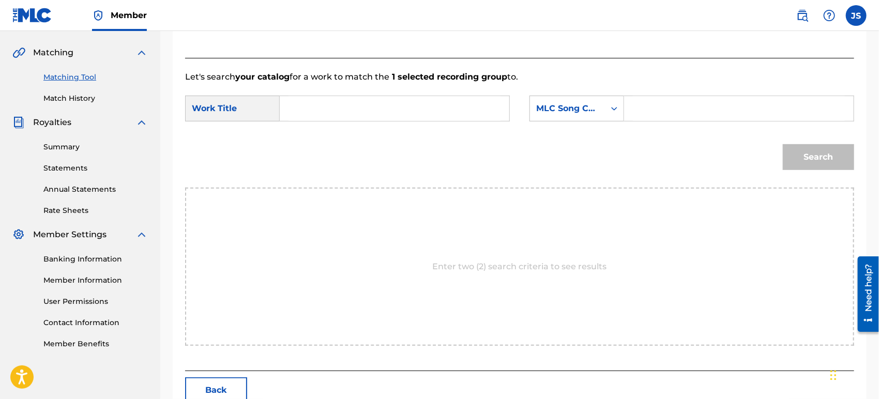
click at [340, 107] on input "Search Form" at bounding box center [394, 108] width 212 height 25
paste input "LE LLEGO EL FIN"
type input "LE LLEGO EL FIN"
click at [585, 103] on div "MLC Song Code" at bounding box center [567, 108] width 63 height 12
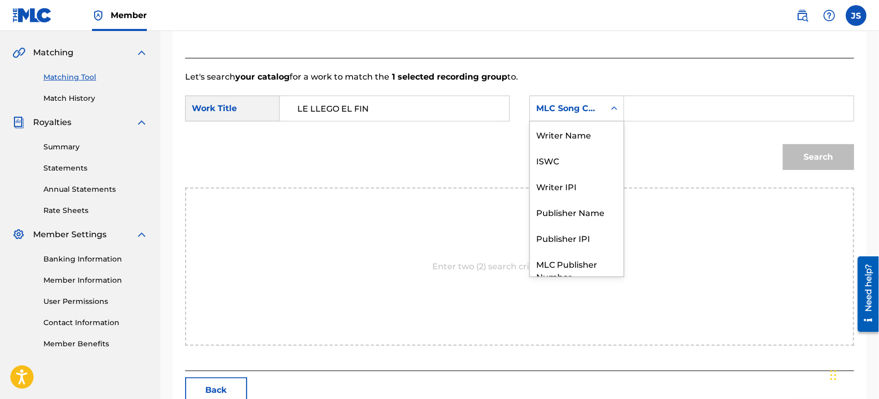
scroll to position [38, 0]
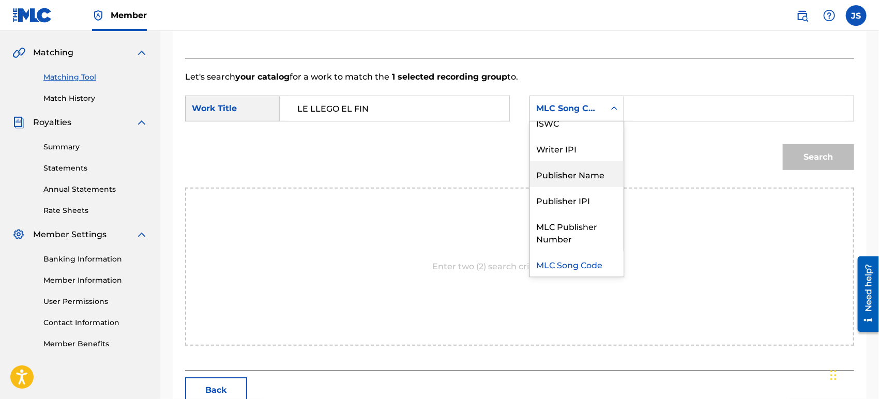
click at [586, 175] on div "Publisher Name" at bounding box center [577, 174] width 94 height 26
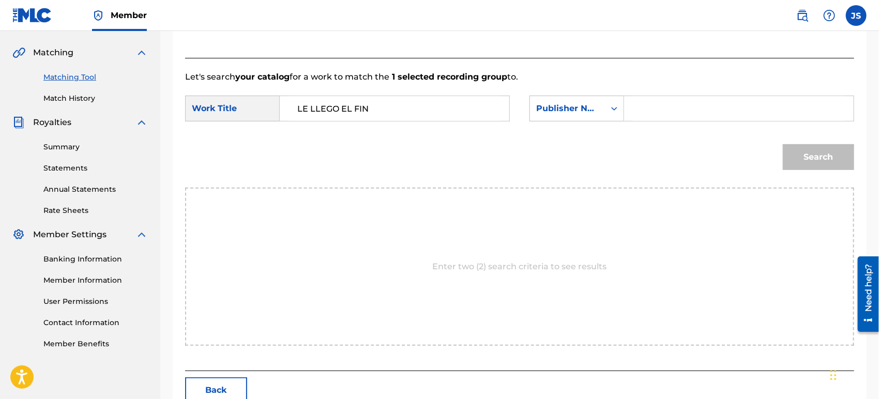
click at [657, 118] on input "Search Form" at bounding box center [739, 108] width 212 height 25
type input "MARMAZ"
click at [666, 146] on div "Search" at bounding box center [519, 161] width 669 height 54
click at [795, 151] on button "Search" at bounding box center [818, 157] width 71 height 26
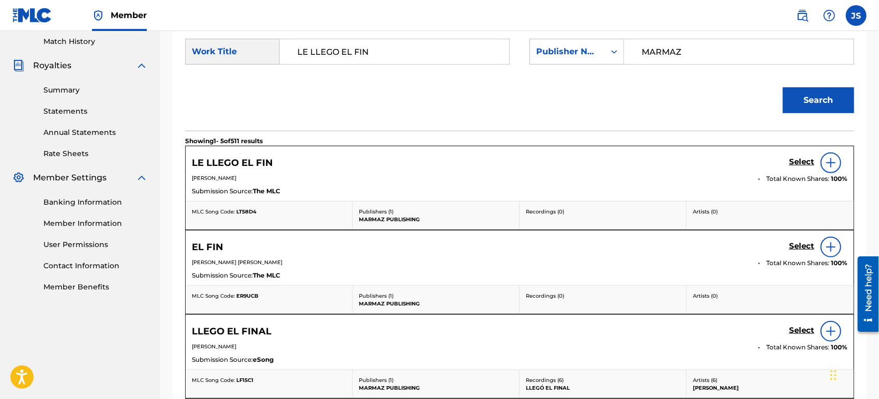
scroll to position [287, 0]
click at [247, 210] on span "LT58D4" at bounding box center [246, 211] width 20 height 7
copy span "LT58D4"
click at [802, 167] on link "Select" at bounding box center [801, 162] width 25 height 11
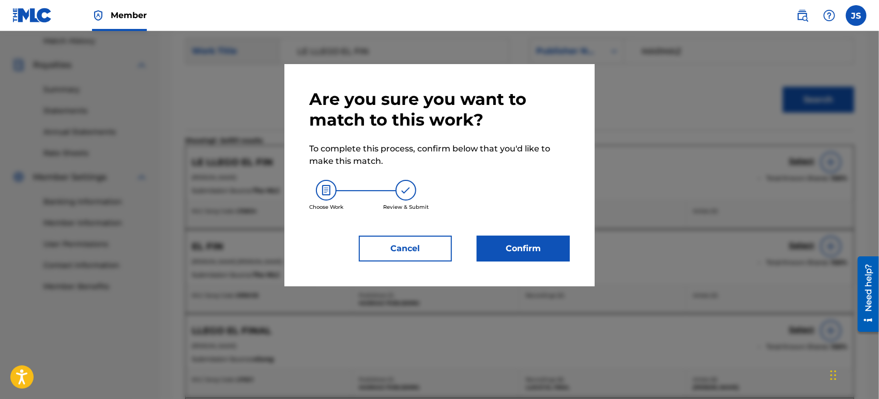
click at [526, 251] on button "Confirm" at bounding box center [523, 249] width 93 height 26
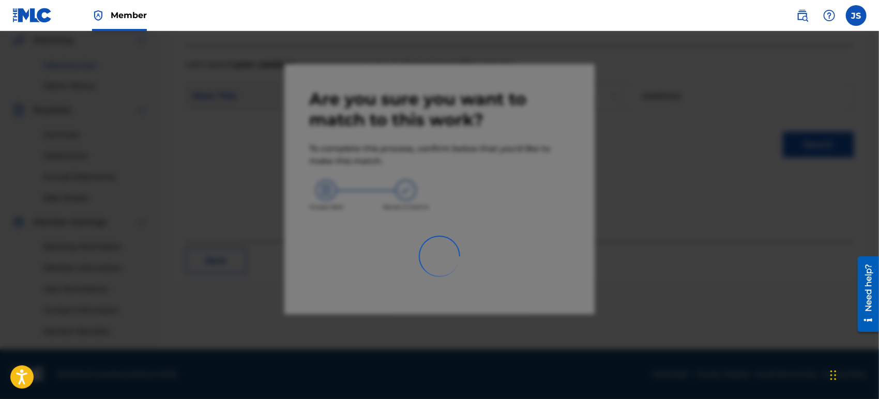
scroll to position [241, 0]
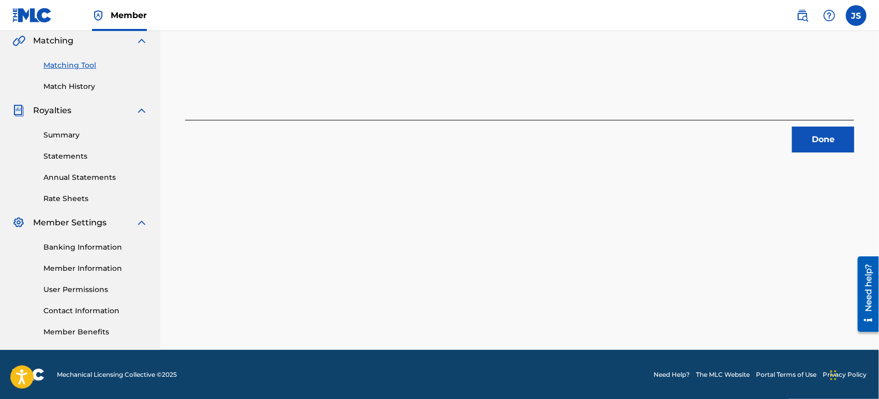
click at [819, 153] on div "1 Recording Groups are pending usage match to the work LE LLEGO EL FIN . Congra…" at bounding box center [519, 82] width 719 height 535
click at [819, 141] on button "Done" at bounding box center [823, 140] width 62 height 26
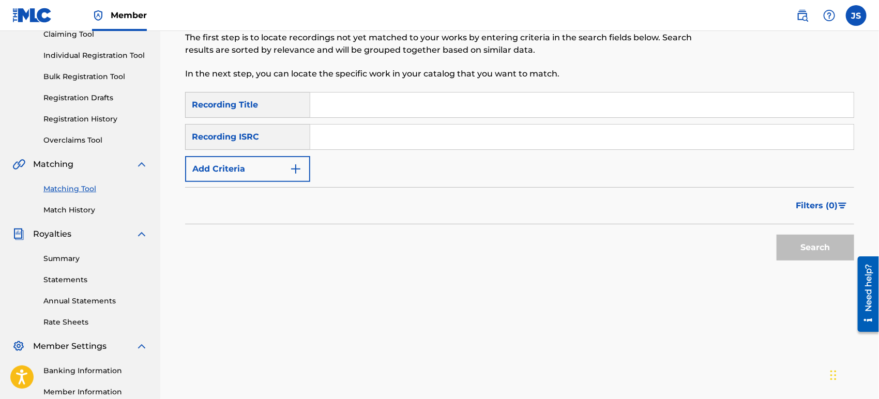
scroll to position [69, 0]
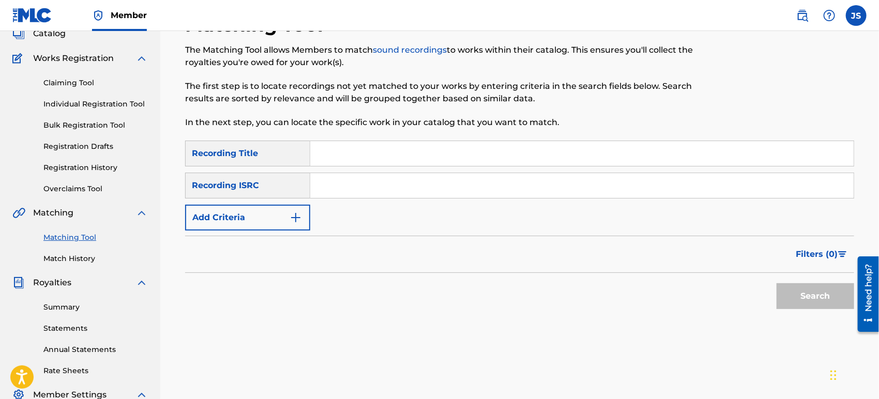
drag, startPoint x: 411, startPoint y: 172, endPoint x: 418, endPoint y: 179, distance: 9.5
click at [412, 173] on div "Search Form" at bounding box center [582, 186] width 544 height 26
drag, startPoint x: 457, startPoint y: 192, endPoint x: 456, endPoint y: 197, distance: 5.8
click at [457, 193] on input "Search Form" at bounding box center [581, 185] width 543 height 25
paste input "GX3Q92480967"
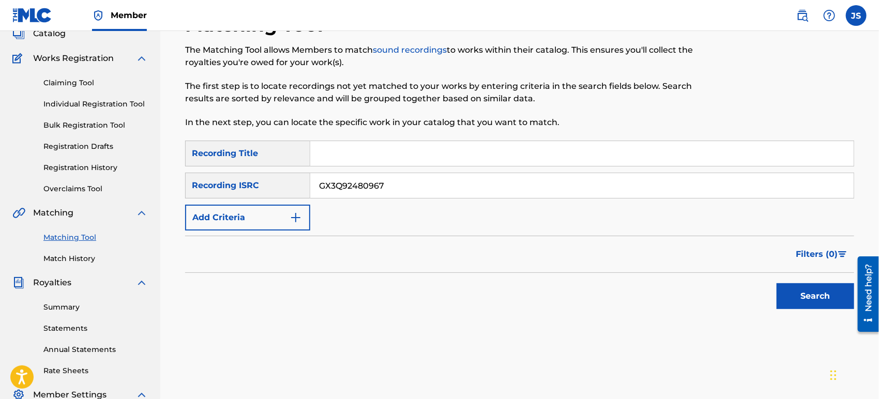
type input "GX3Q92480967"
click at [815, 293] on button "Search" at bounding box center [815, 296] width 78 height 26
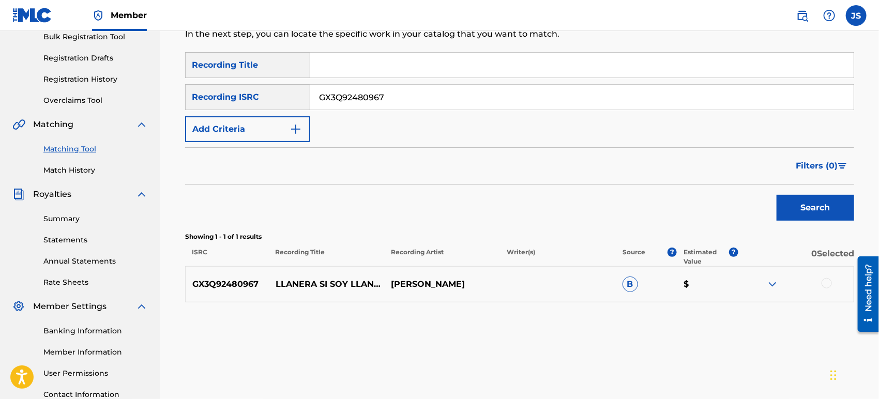
scroll to position [184, 0]
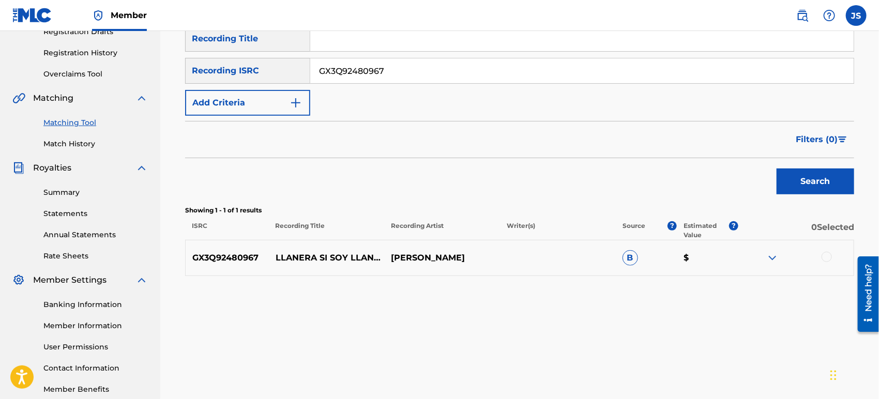
drag, startPoint x: 826, startPoint y: 260, endPoint x: 813, endPoint y: 272, distance: 18.6
click at [826, 260] on div at bounding box center [826, 257] width 10 height 10
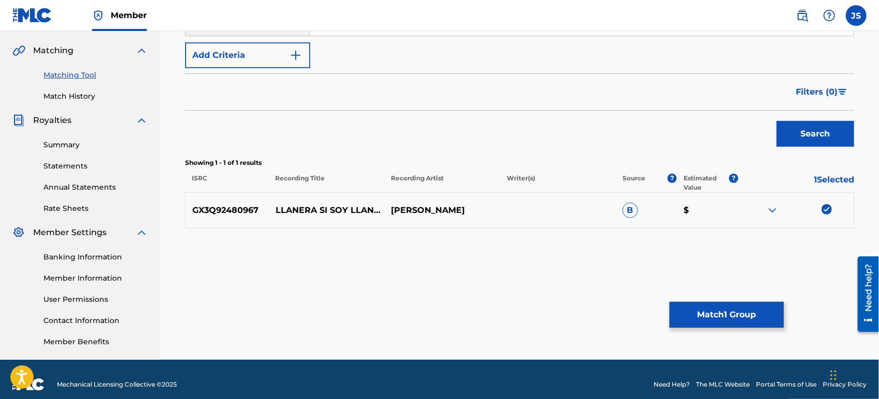
scroll to position [241, 0]
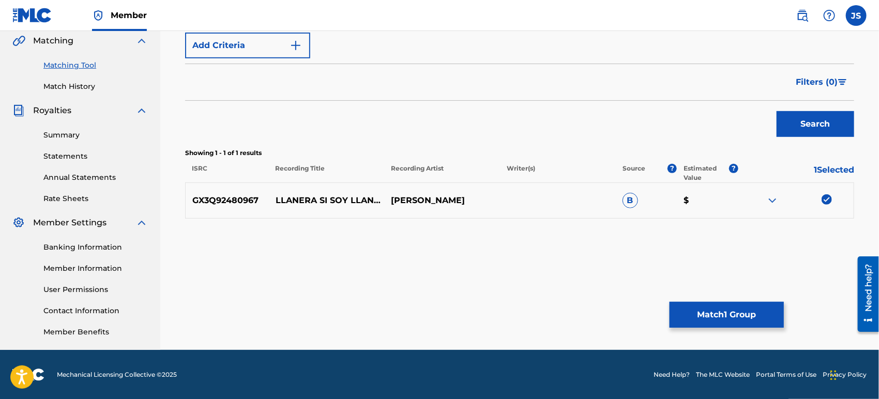
click at [720, 312] on button "Match 1 Group" at bounding box center [726, 315] width 114 height 26
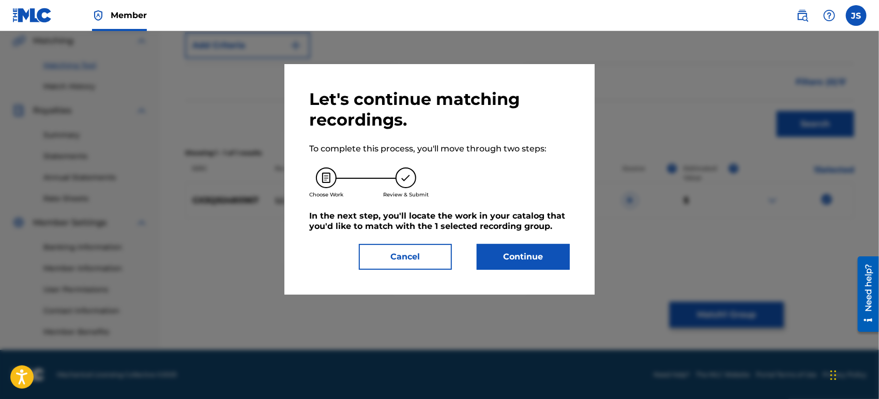
click at [542, 250] on button "Continue" at bounding box center [523, 257] width 93 height 26
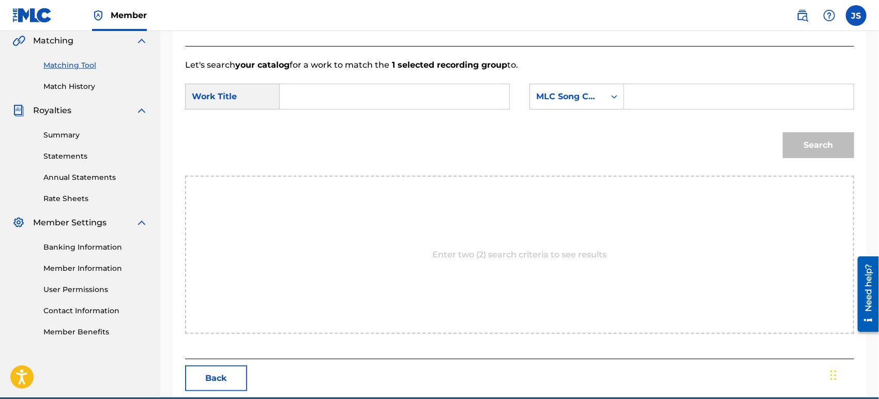
click at [352, 104] on input "Search Form" at bounding box center [394, 96] width 212 height 25
paste input "LLANERA SI SOY LLANERA"
type input "LLANERA SI SOY LLANERA"
click at [594, 95] on div "MLC Song Code" at bounding box center [567, 96] width 63 height 12
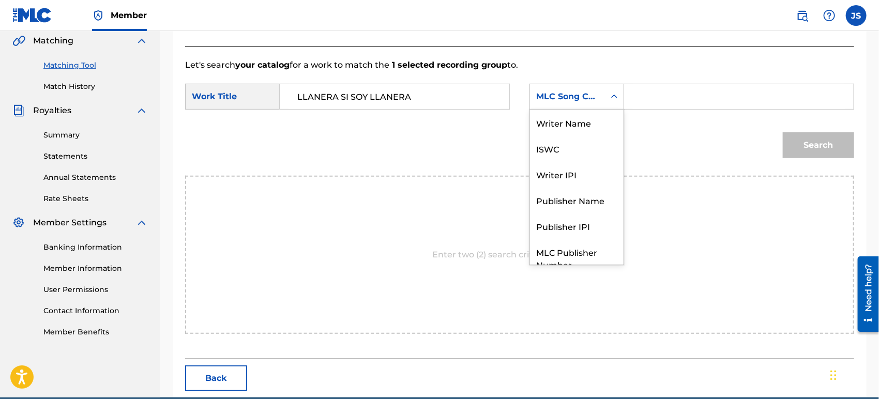
scroll to position [38, 0]
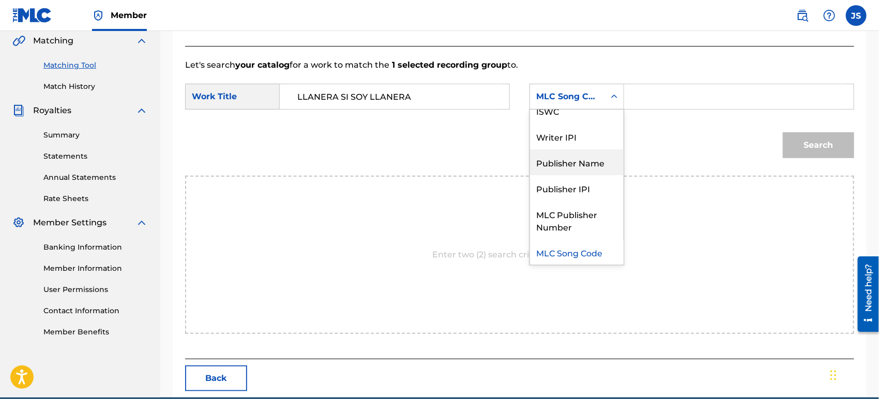
click at [583, 163] on div "Publisher Name" at bounding box center [577, 162] width 94 height 26
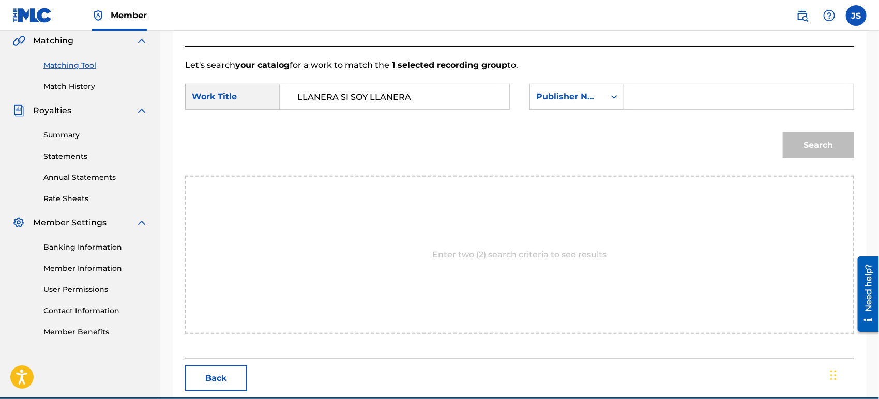
drag, startPoint x: 665, startPoint y: 102, endPoint x: 684, endPoint y: 109, distance: 19.8
click at [666, 102] on input "Search Form" at bounding box center [739, 96] width 212 height 25
type input "MARMAZ"
drag, startPoint x: 628, startPoint y: 160, endPoint x: 735, endPoint y: 152, distance: 107.3
click at [628, 160] on div "Search" at bounding box center [519, 149] width 669 height 54
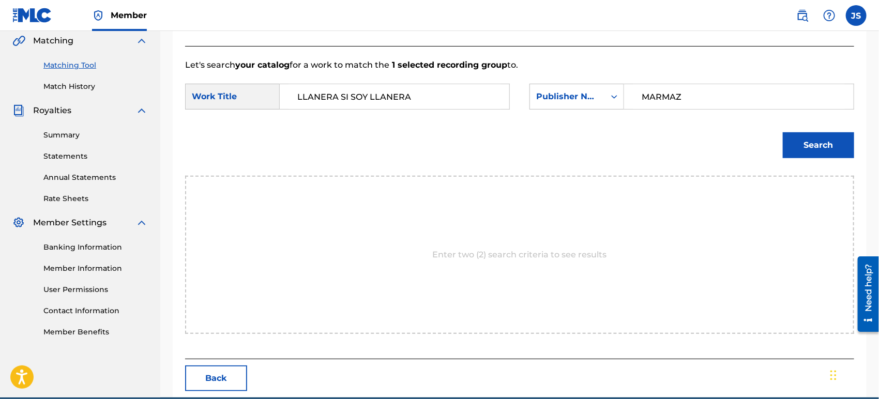
click at [801, 140] on button "Search" at bounding box center [818, 145] width 71 height 26
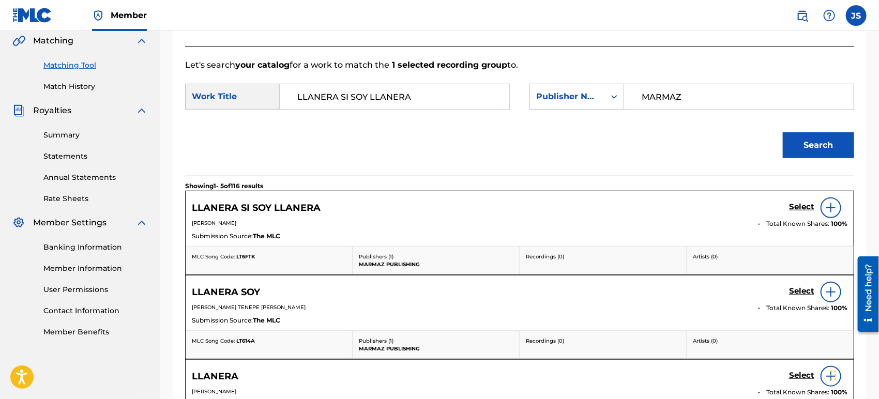
click at [250, 258] on span "LT6FTK" at bounding box center [245, 256] width 19 height 7
copy span "LT6FTK"
click at [800, 202] on h5 "Select" at bounding box center [801, 207] width 25 height 10
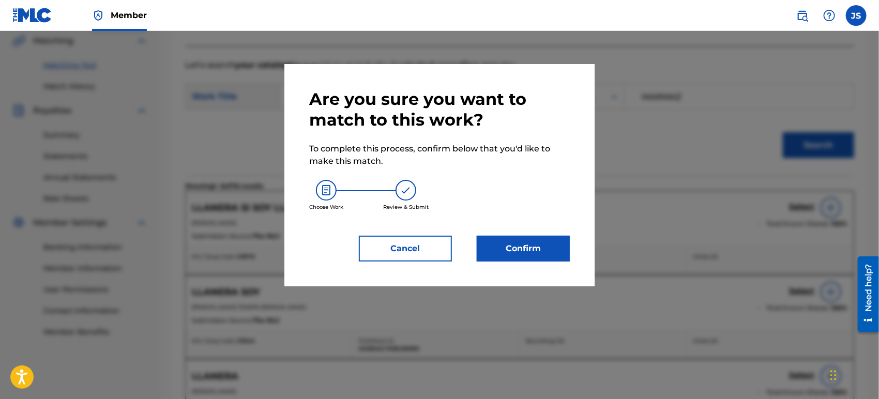
click at [550, 255] on button "Confirm" at bounding box center [523, 249] width 93 height 26
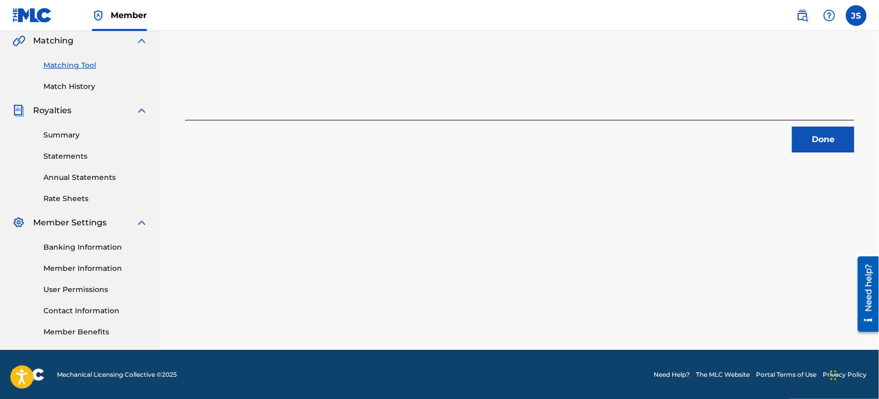
click at [848, 144] on button "Done" at bounding box center [823, 140] width 62 height 26
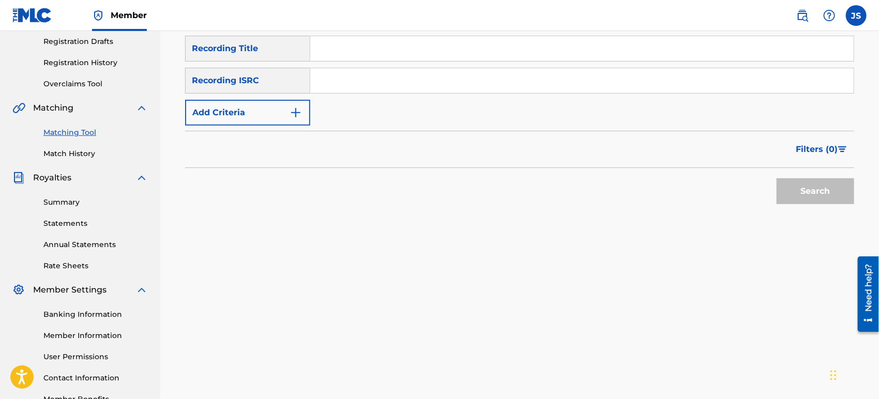
scroll to position [127, 0]
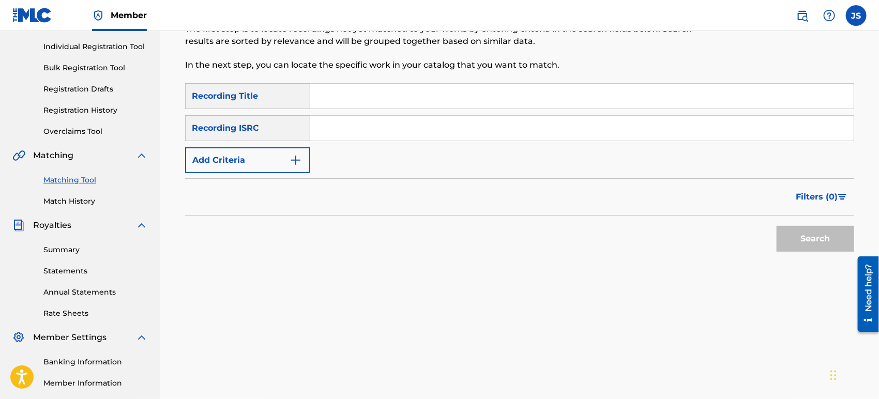
click at [429, 125] on input "Search Form" at bounding box center [581, 128] width 543 height 25
paste input "UKXN22402664"
type input "UKXN22402664"
click at [599, 201] on div "Filters ( 0 )" at bounding box center [519, 196] width 669 height 37
click at [801, 234] on button "Search" at bounding box center [815, 239] width 78 height 26
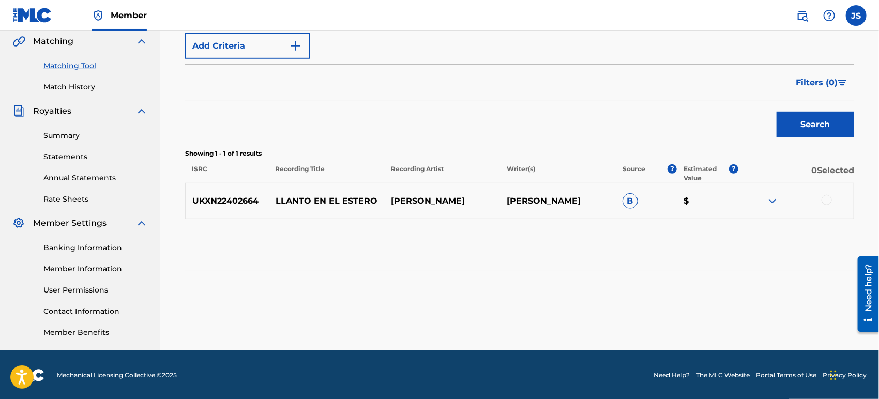
scroll to position [241, 0]
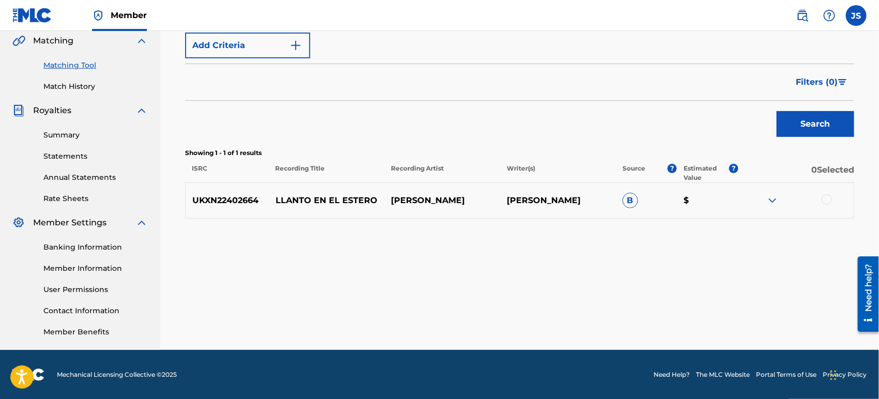
click at [825, 200] on div at bounding box center [826, 199] width 10 height 10
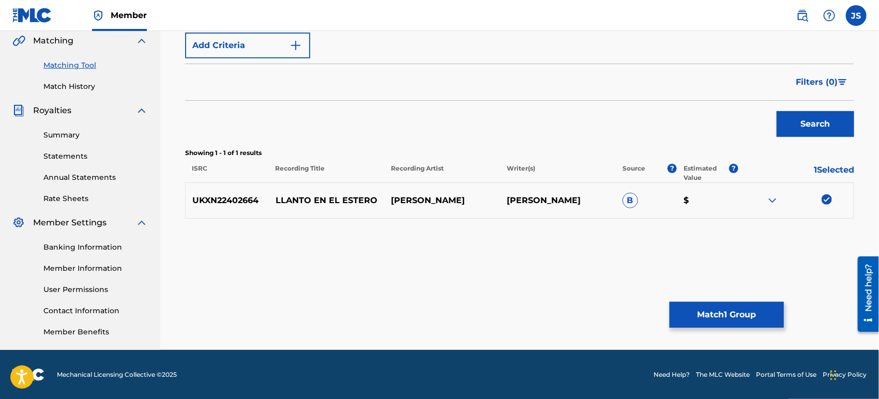
click at [720, 312] on button "Match 1 Group" at bounding box center [726, 315] width 114 height 26
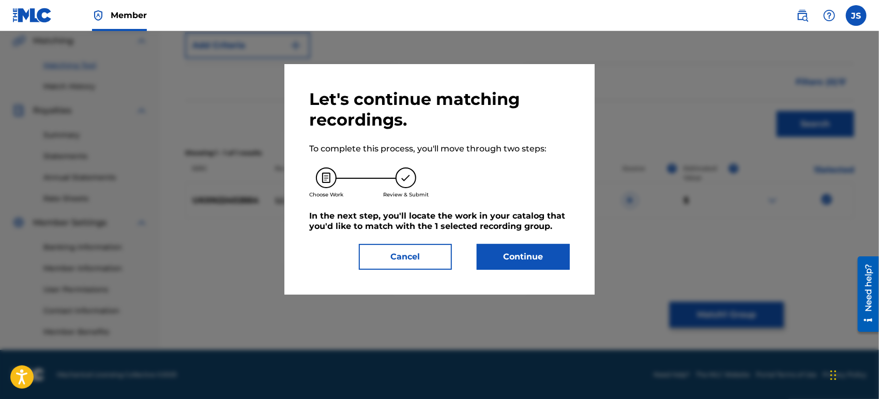
click at [535, 273] on div "Let's continue matching recordings. To complete this process, you'll move throu…" at bounding box center [439, 179] width 310 height 231
click at [531, 263] on button "Continue" at bounding box center [523, 257] width 93 height 26
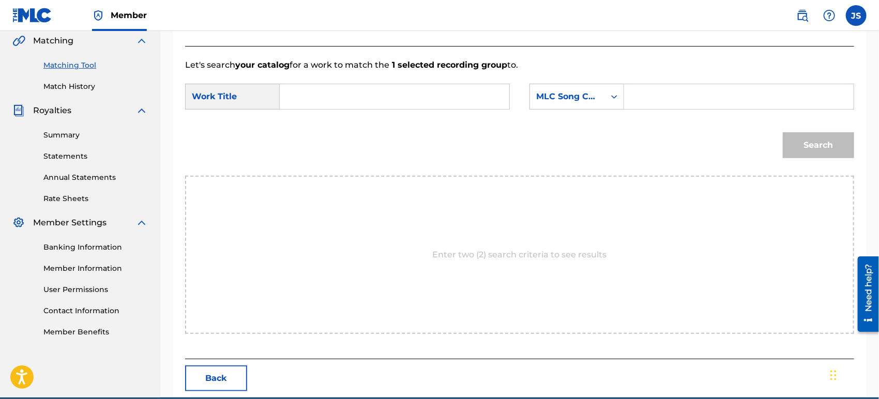
click at [340, 94] on input "Search Form" at bounding box center [394, 96] width 212 height 25
paste input "LLANO EN EL ESTERO"
type input "LLANO EN EL ESTERO"
click at [558, 94] on div "MLC Song Code" at bounding box center [567, 96] width 63 height 12
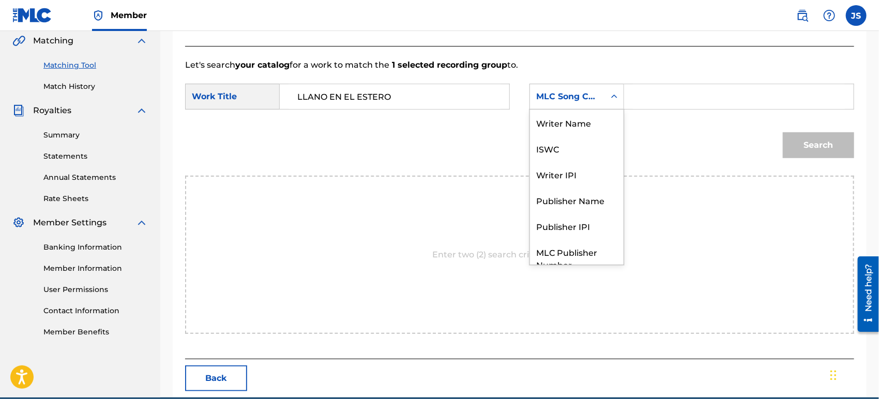
scroll to position [38, 0]
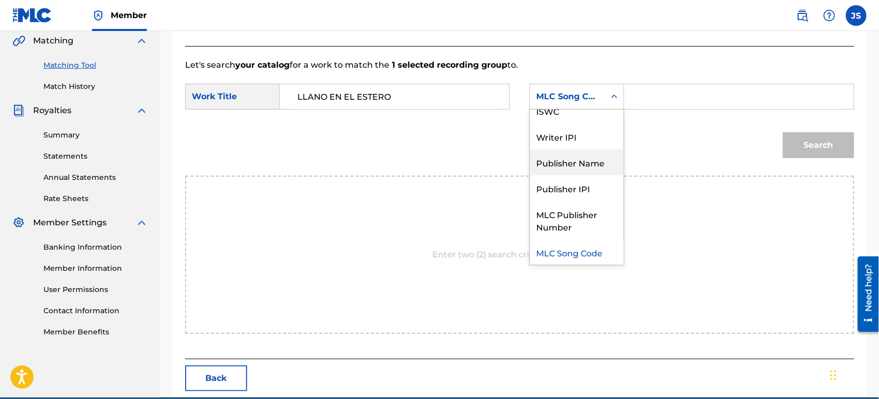
click at [586, 162] on div "Publisher Name" at bounding box center [577, 162] width 94 height 26
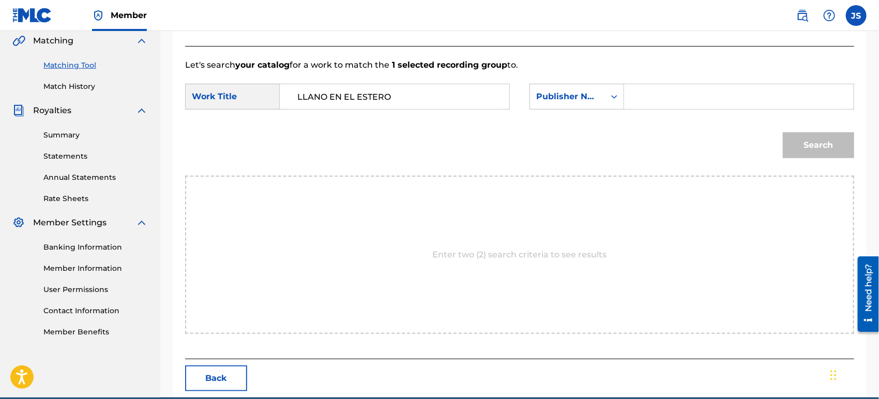
drag, startPoint x: 653, startPoint y: 97, endPoint x: 665, endPoint y: 106, distance: 15.1
click at [653, 97] on input "Search Form" at bounding box center [739, 96] width 212 height 25
type input "MARMAZ"
click at [612, 149] on div "Search" at bounding box center [519, 149] width 669 height 54
click at [850, 141] on button "Search" at bounding box center [818, 145] width 71 height 26
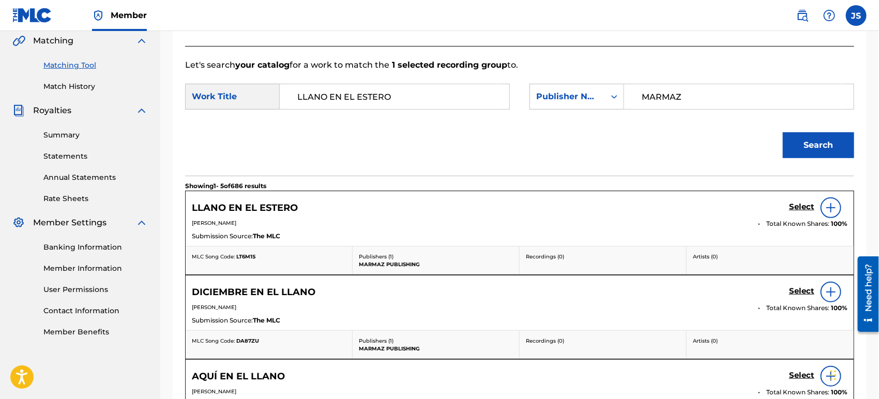
click at [248, 256] on span "LT6M1S" at bounding box center [245, 256] width 19 height 7
copy span "LT6M1S"
click at [795, 203] on h5 "Select" at bounding box center [801, 207] width 25 height 10
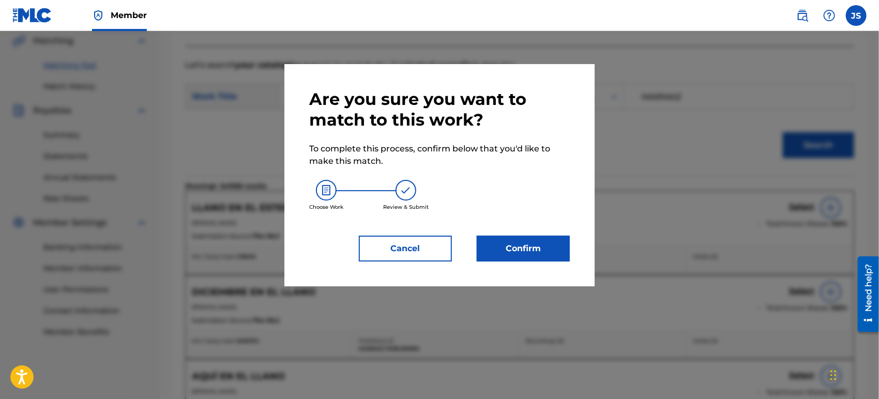
click at [542, 249] on button "Confirm" at bounding box center [523, 249] width 93 height 26
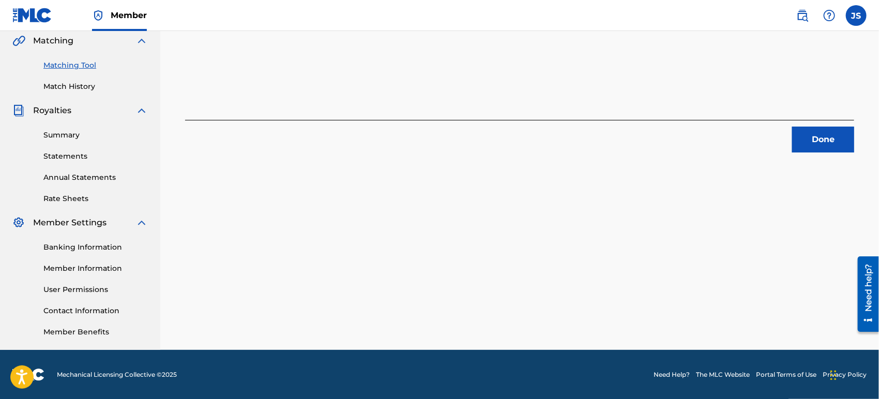
click at [835, 129] on button "Done" at bounding box center [823, 140] width 62 height 26
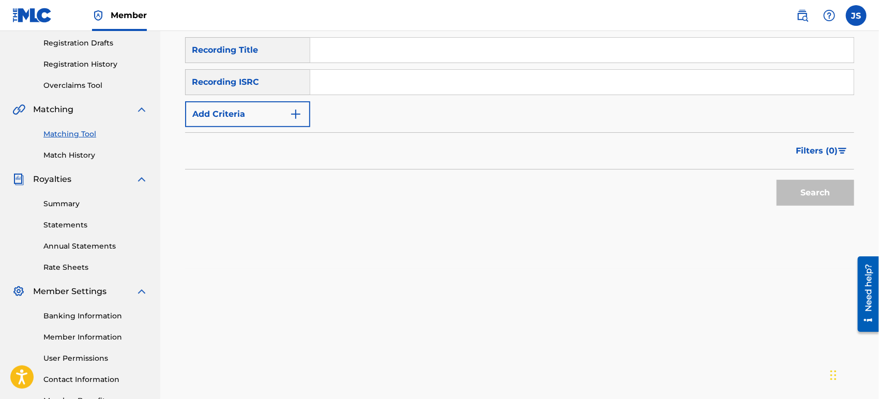
scroll to position [69, 0]
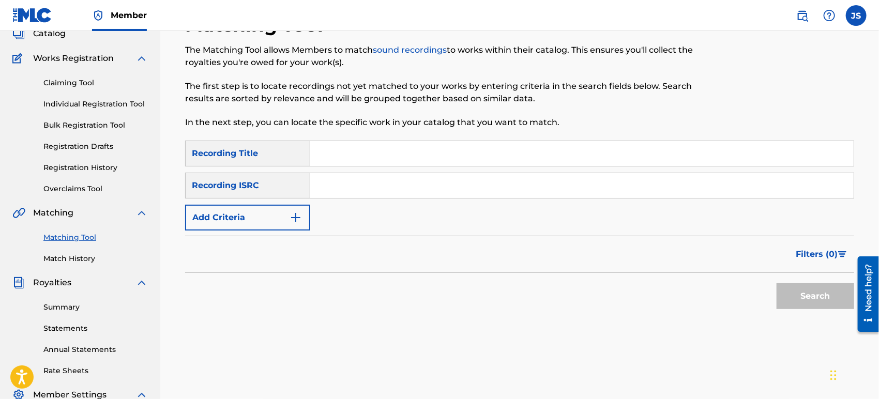
click at [424, 187] on input "Search Form" at bounding box center [581, 185] width 543 height 25
paste input "UKXN22457942"
type input "UKXN22457942"
click at [822, 289] on button "Search" at bounding box center [815, 296] width 78 height 26
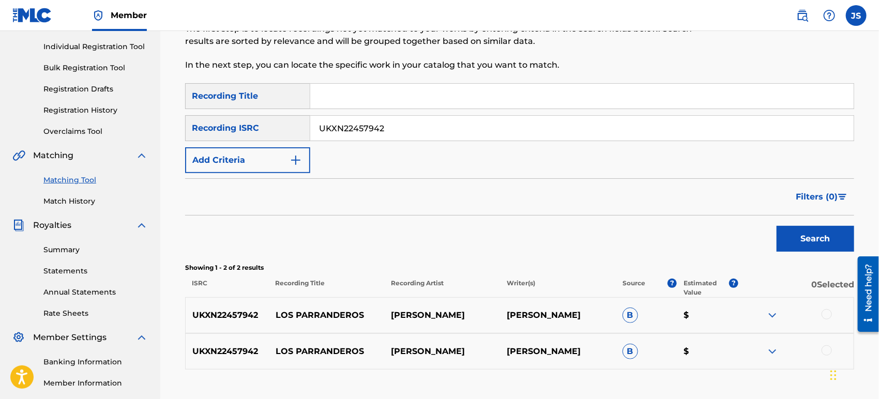
scroll to position [184, 0]
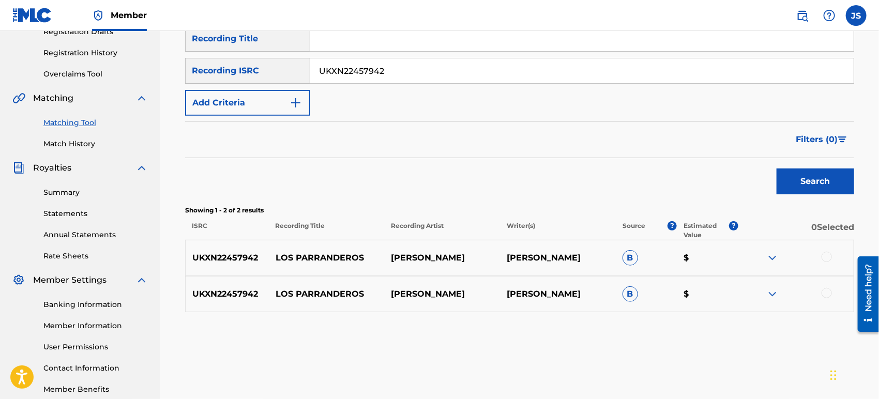
click at [828, 260] on div at bounding box center [826, 257] width 10 height 10
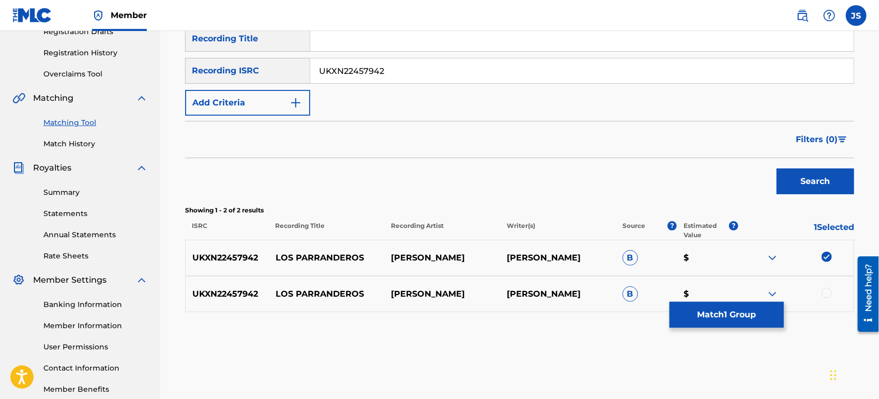
click at [827, 295] on div at bounding box center [826, 293] width 10 height 10
click at [745, 321] on button "Match 2 Groups" at bounding box center [726, 315] width 114 height 26
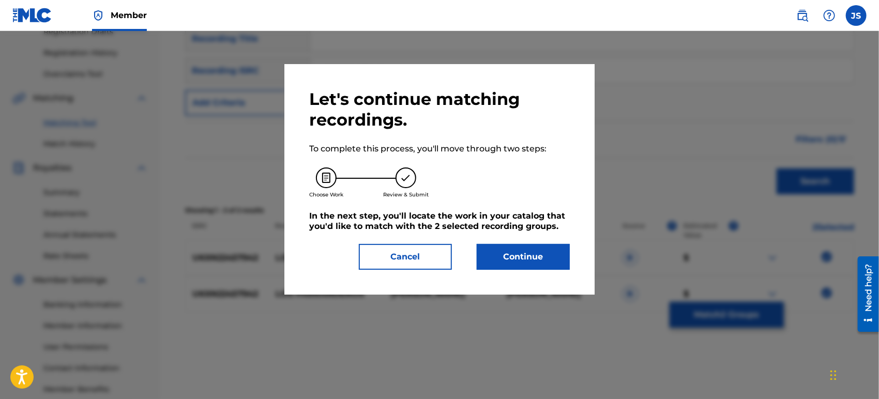
click at [527, 266] on button "Continue" at bounding box center [523, 257] width 93 height 26
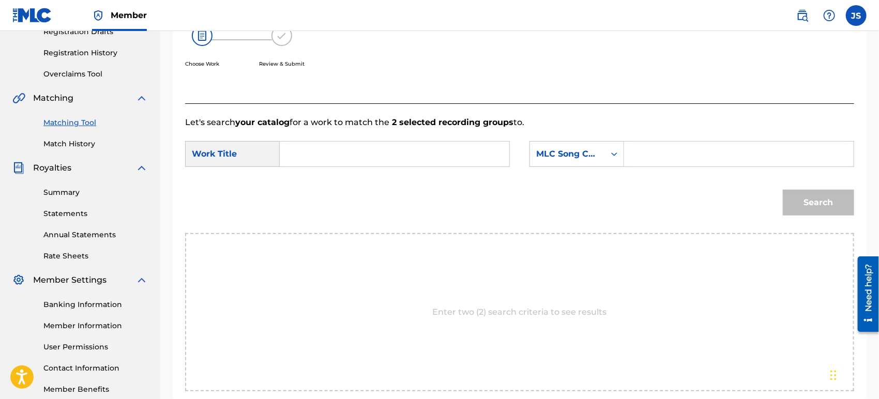
click at [391, 156] on input "Search Form" at bounding box center [394, 154] width 212 height 25
paste input "LOS PARRANDEROS"
type input "LOS PARRANDEROS"
click at [607, 152] on div "Search Form" at bounding box center [614, 154] width 19 height 19
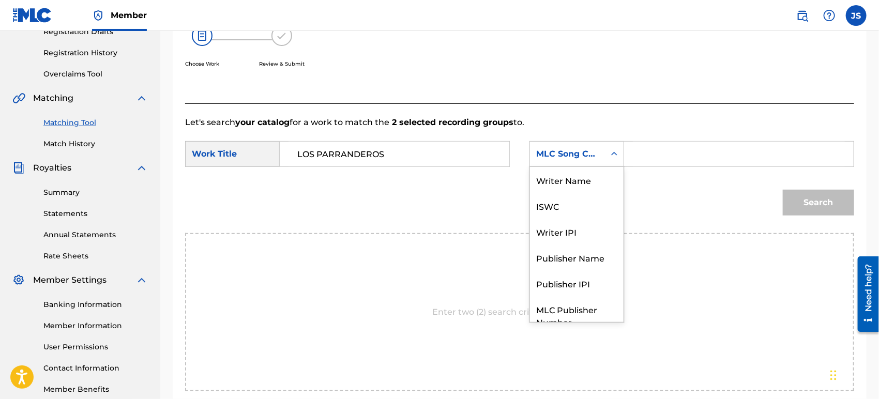
scroll to position [38, 0]
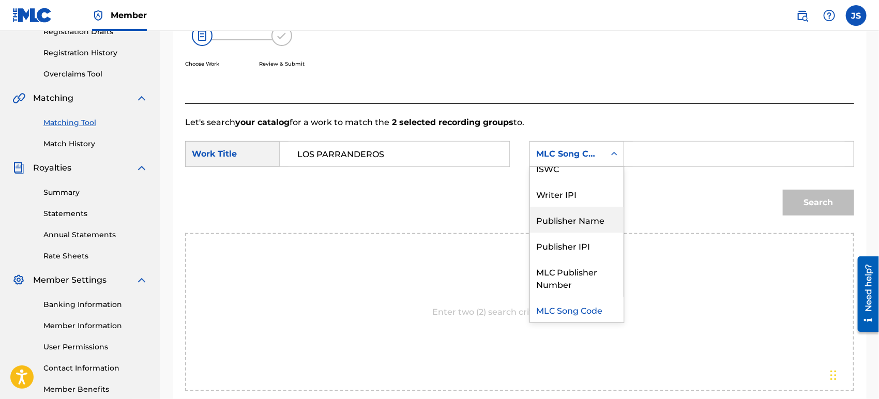
click at [582, 222] on div "Publisher Name" at bounding box center [577, 220] width 94 height 26
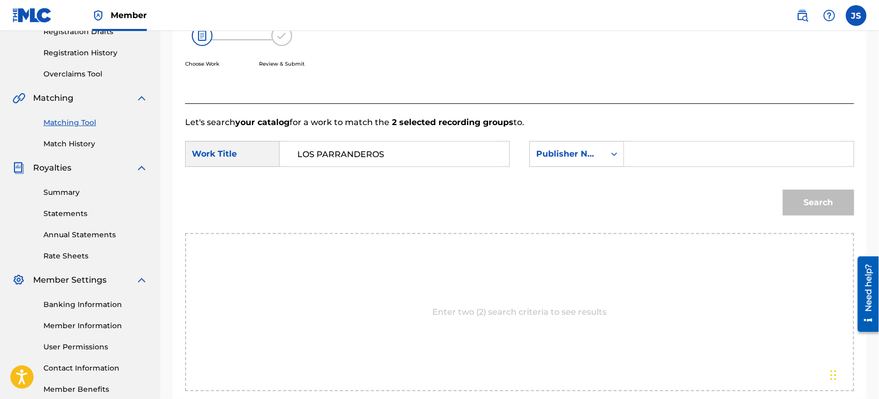
click at [663, 161] on input "Search Form" at bounding box center [739, 154] width 212 height 25
type input "MARMAZ"
click at [653, 206] on div "Search" at bounding box center [519, 206] width 669 height 54
click at [825, 210] on button "Search" at bounding box center [818, 203] width 71 height 26
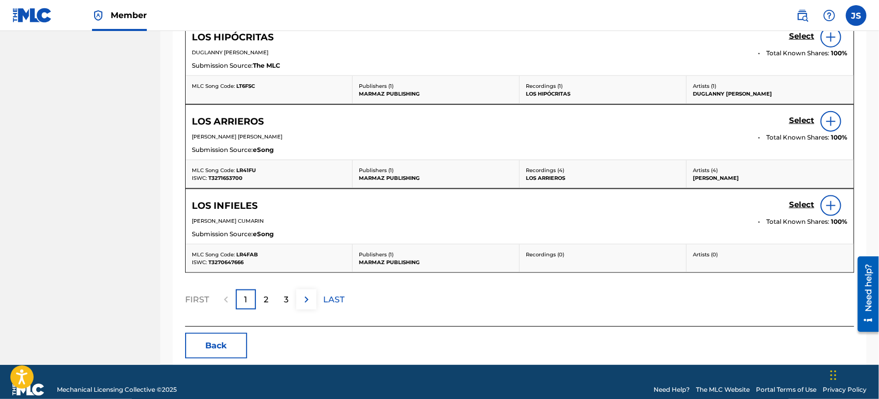
scroll to position [594, 0]
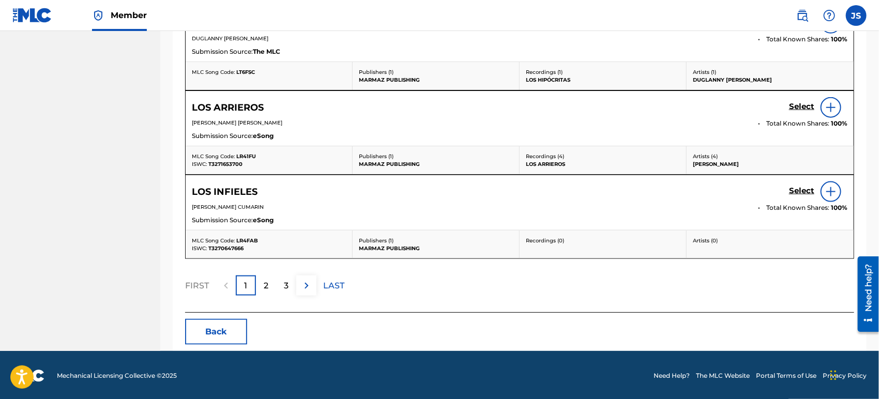
click at [226, 327] on button "Back" at bounding box center [216, 332] width 62 height 26
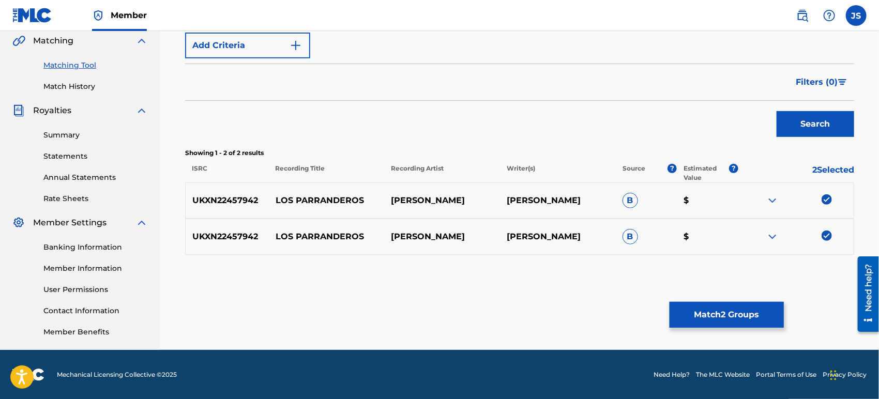
click at [827, 202] on img at bounding box center [826, 199] width 10 height 10
click at [827, 232] on img at bounding box center [826, 236] width 10 height 10
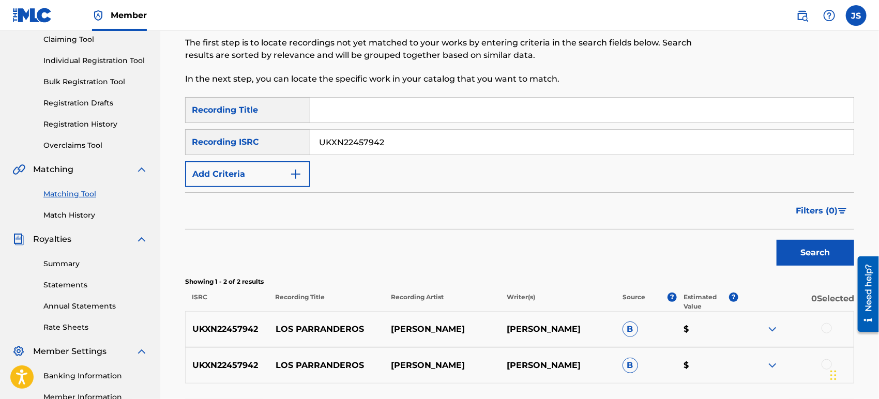
scroll to position [69, 0]
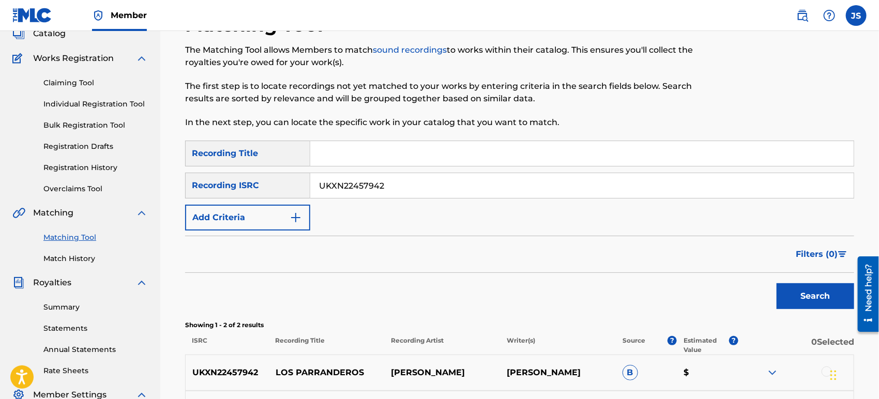
click at [464, 178] on input "UKXN22457942" at bounding box center [581, 185] width 543 height 25
drag, startPoint x: 446, startPoint y: 182, endPoint x: 242, endPoint y: 194, distance: 204.0
click at [242, 194] on div "SearchWithCriteriaab2cf526-1ea4-4beb-b83e-09ca1af5d84e Recording ISRC UKXN22457…" at bounding box center [519, 186] width 669 height 26
paste input "9"
type input "UKXN22457949"
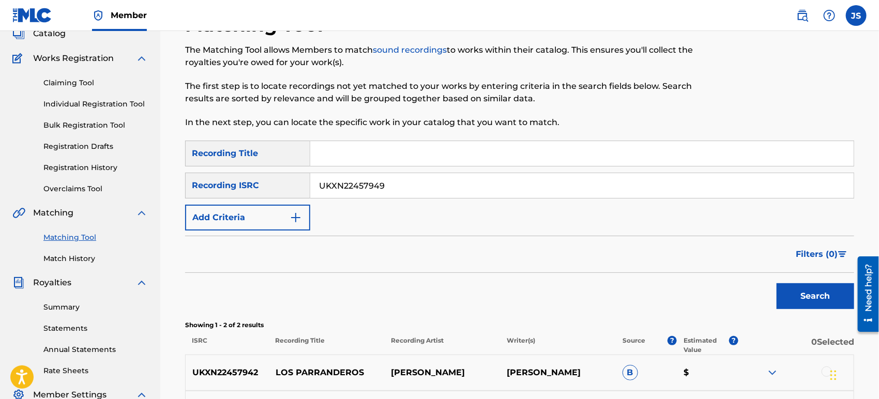
click at [405, 230] on div "SearchWithCriteria6c2074a2-04df-4497-b398-0ebd98eb74de Recording Title SearchWi…" at bounding box center [519, 186] width 669 height 90
click at [780, 297] on button "Search" at bounding box center [815, 296] width 78 height 26
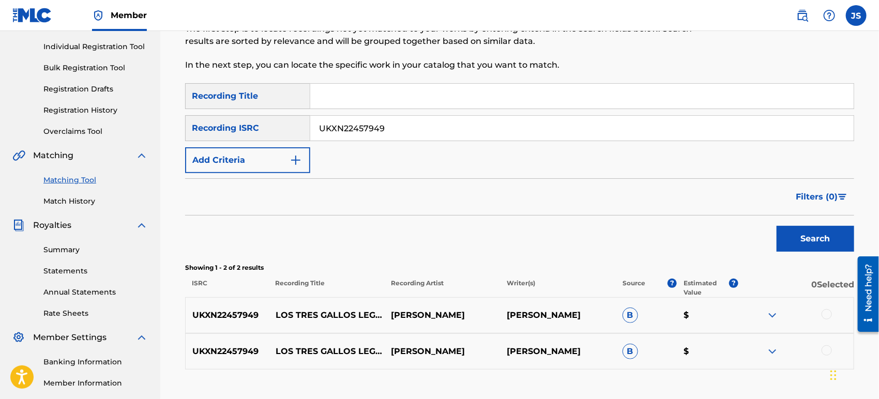
scroll to position [184, 0]
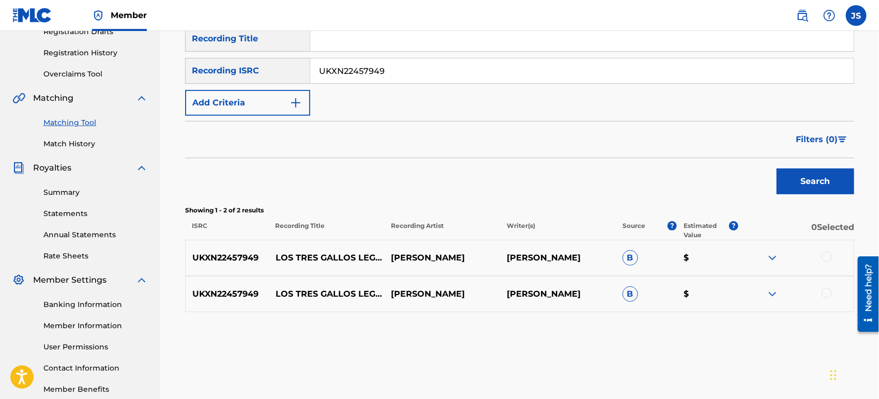
click at [829, 255] on div at bounding box center [826, 257] width 10 height 10
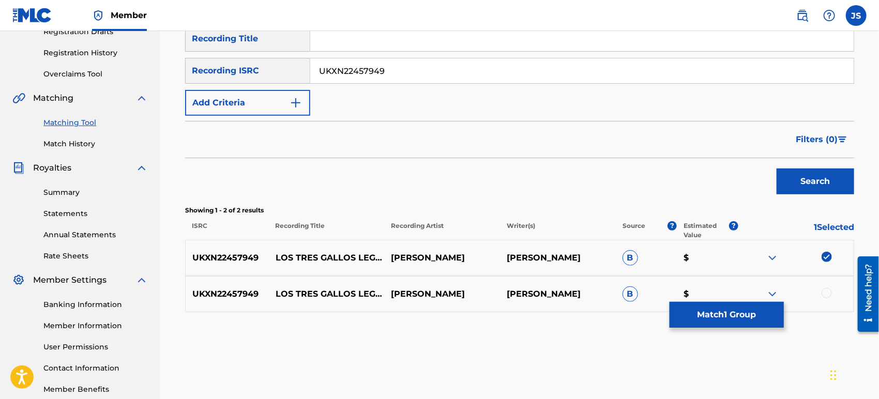
click at [827, 292] on div at bounding box center [826, 293] width 10 height 10
click at [756, 316] on button "Match 2 Groups" at bounding box center [726, 315] width 114 height 26
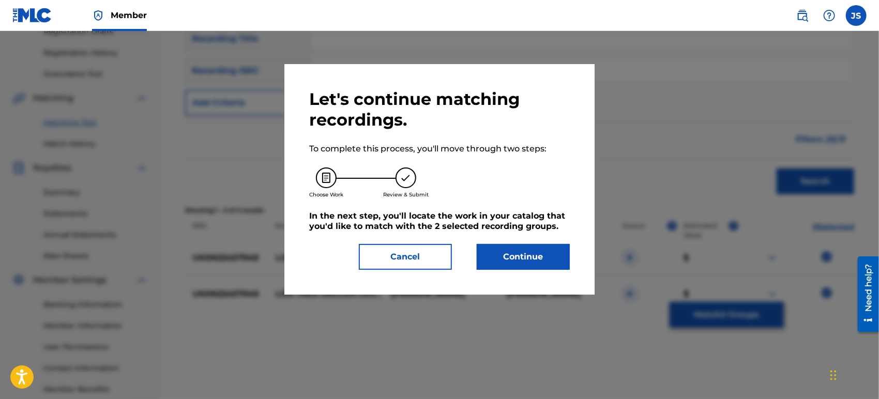
click at [527, 262] on button "Continue" at bounding box center [523, 257] width 93 height 26
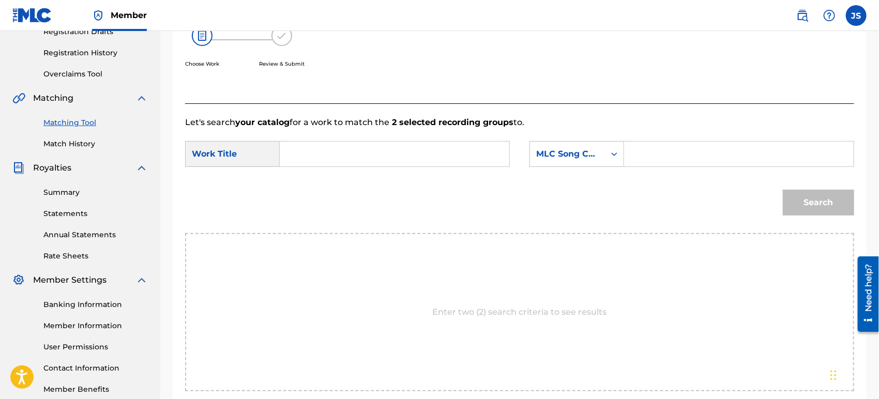
click at [402, 148] on input "Search Form" at bounding box center [394, 154] width 212 height 25
paste input "LOS TRES GALLOS LEGENDARIOS"
type input "LOS TRES GALLOS LEGENDARIOS"
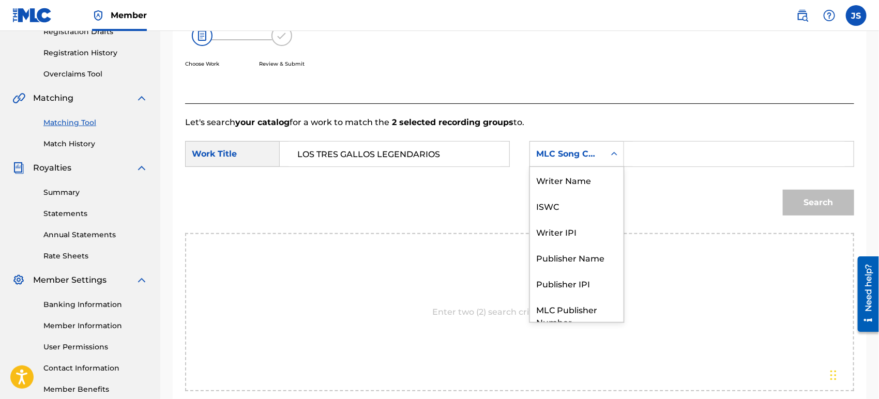
click at [591, 145] on div "MLC Song Code" at bounding box center [567, 154] width 75 height 20
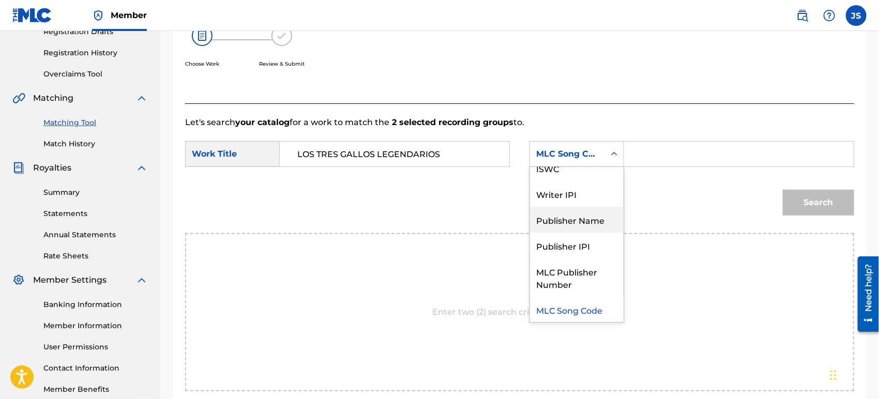
click at [585, 222] on div "Publisher Name" at bounding box center [577, 220] width 94 height 26
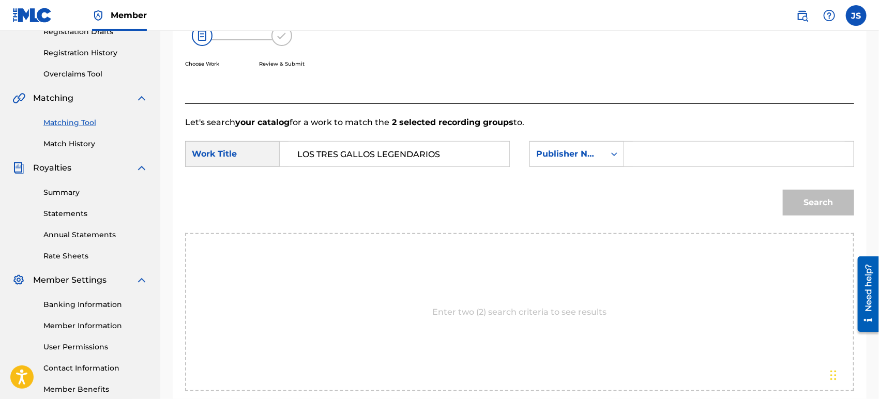
click at [654, 163] on input "Search Form" at bounding box center [739, 154] width 212 height 25
click at [661, 163] on input "Search Form" at bounding box center [739, 154] width 212 height 25
type input "MARMAZ"
click at [784, 206] on button "Search" at bounding box center [818, 203] width 71 height 26
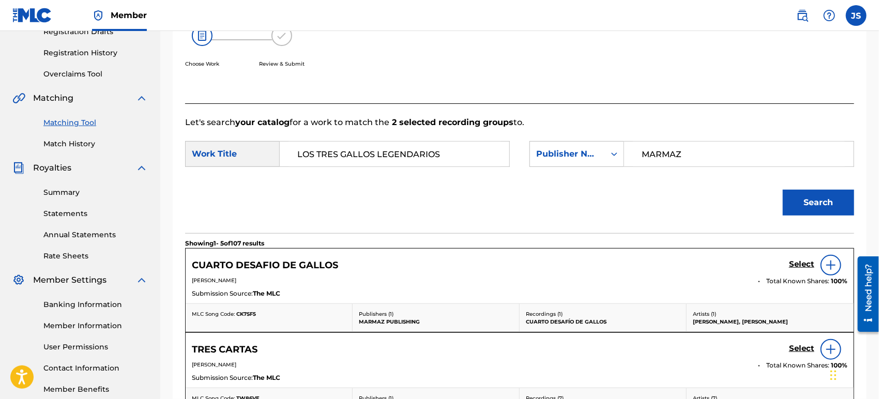
click at [247, 316] on span "CK7SF5" at bounding box center [246, 314] width 20 height 7
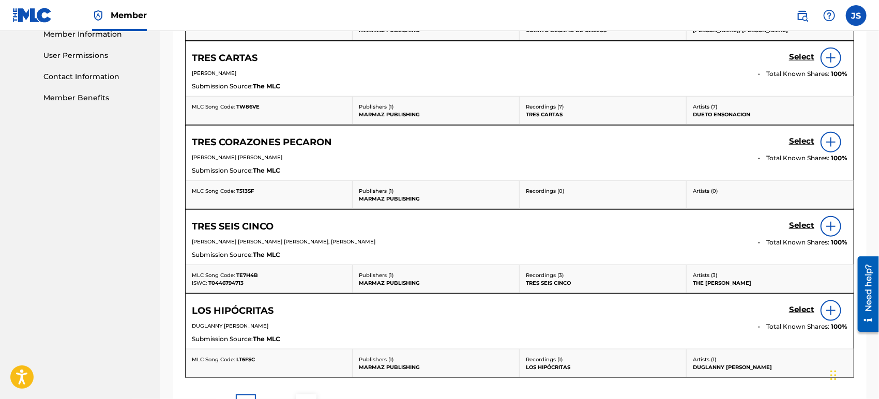
scroll to position [594, 0]
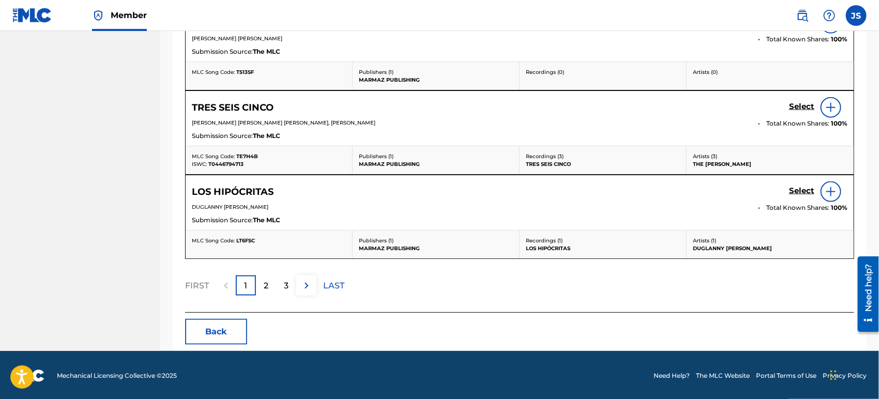
click at [219, 327] on button "Back" at bounding box center [216, 332] width 62 height 26
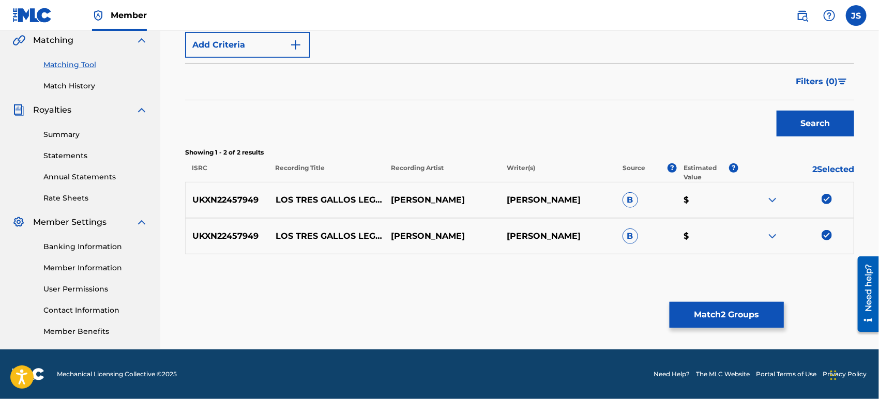
scroll to position [241, 0]
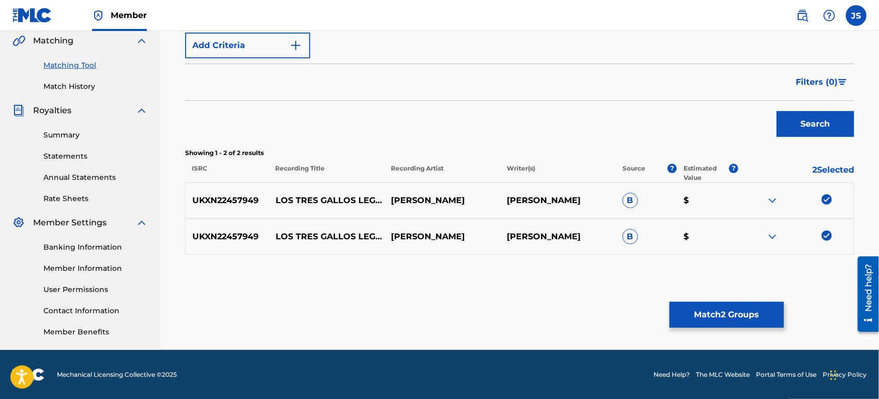
drag, startPoint x: 823, startPoint y: 197, endPoint x: 826, endPoint y: 220, distance: 22.8
click at [824, 198] on img at bounding box center [826, 199] width 10 height 10
click at [825, 236] on img at bounding box center [826, 236] width 10 height 10
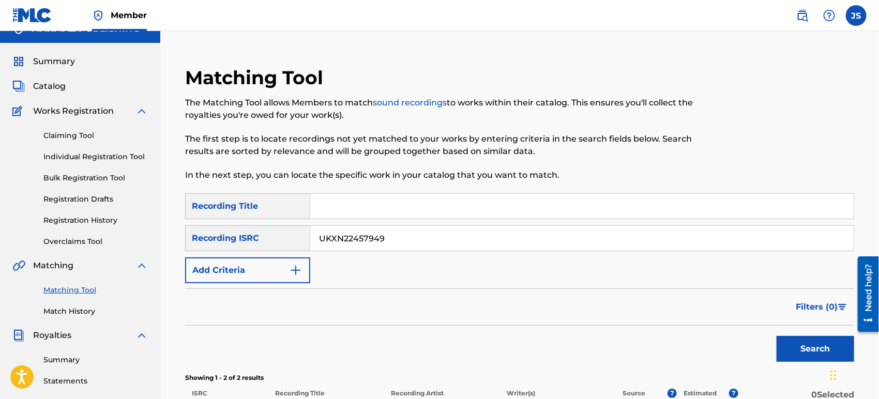
scroll to position [0, 0]
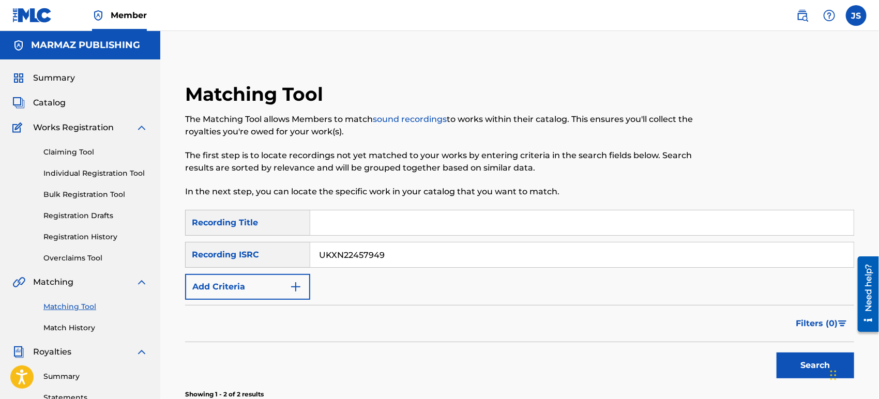
drag, startPoint x: 393, startPoint y: 258, endPoint x: 254, endPoint y: 273, distance: 139.9
click at [254, 273] on div "SearchWithCriteria6c2074a2-04df-4497-b398-0ebd98eb74de Recording Title SearchWi…" at bounding box center [519, 255] width 669 height 90
paste input "GX3Q92480964"
type input "GX3Q92480964"
drag, startPoint x: 415, startPoint y: 293, endPoint x: 549, endPoint y: 310, distance: 135.6
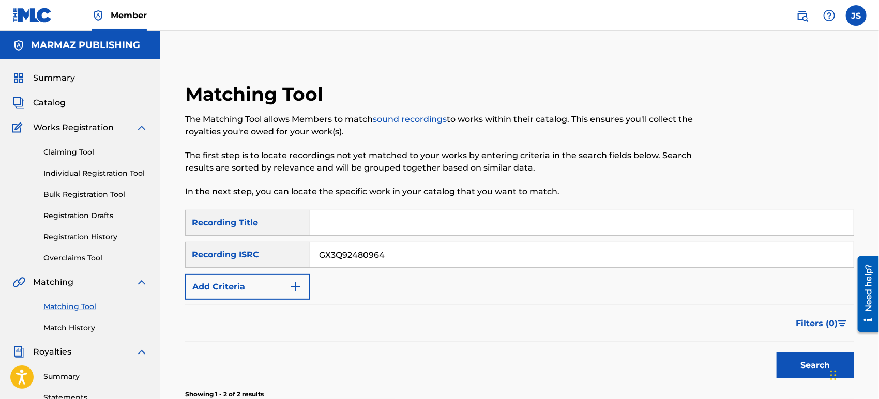
click at [419, 293] on div "SearchWithCriteria6c2074a2-04df-4497-b398-0ebd98eb74de Recording Title SearchWi…" at bounding box center [519, 255] width 669 height 90
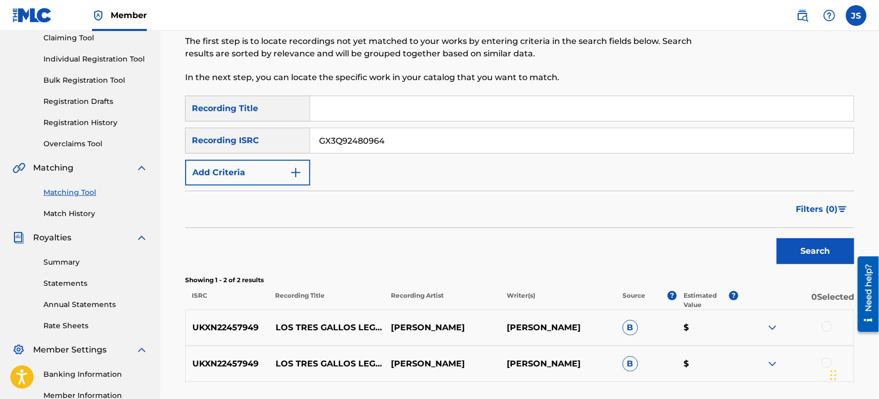
scroll to position [115, 0]
click at [803, 239] on button "Search" at bounding box center [815, 251] width 78 height 26
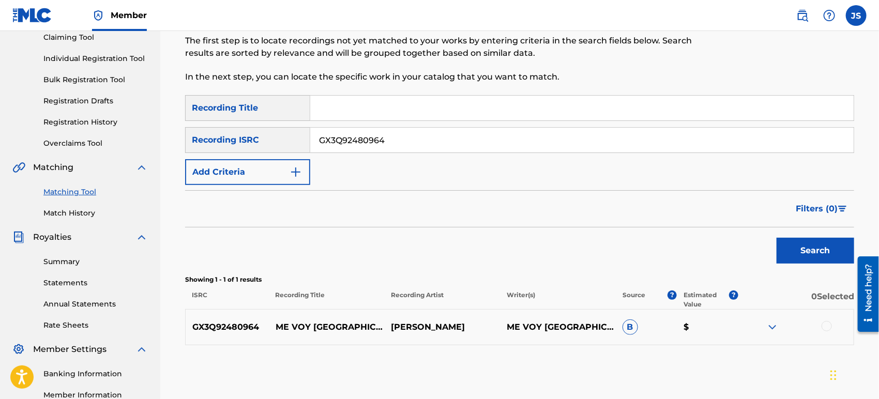
click at [823, 328] on div at bounding box center [826, 326] width 10 height 10
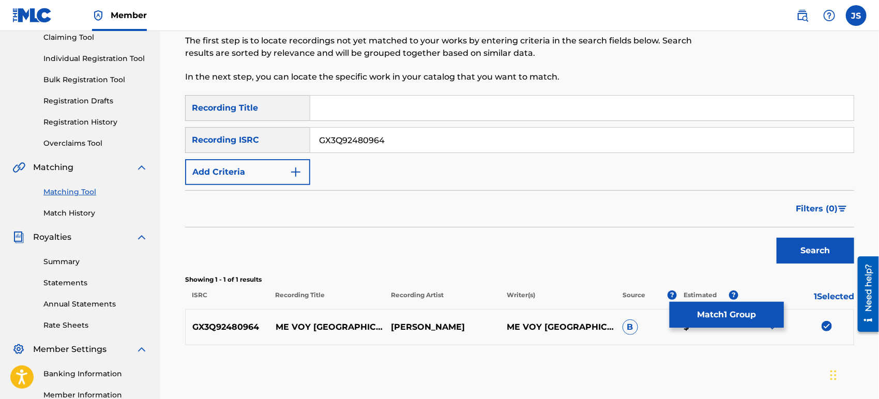
click at [726, 320] on button "Match 1 Group" at bounding box center [726, 315] width 114 height 26
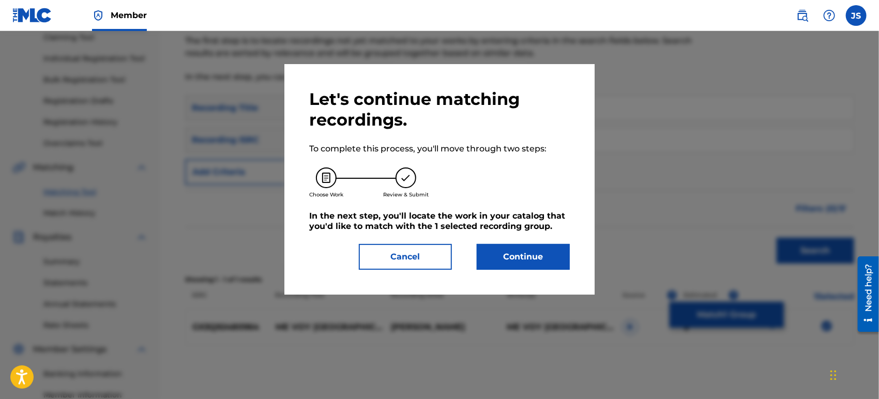
click at [536, 264] on button "Continue" at bounding box center [523, 257] width 93 height 26
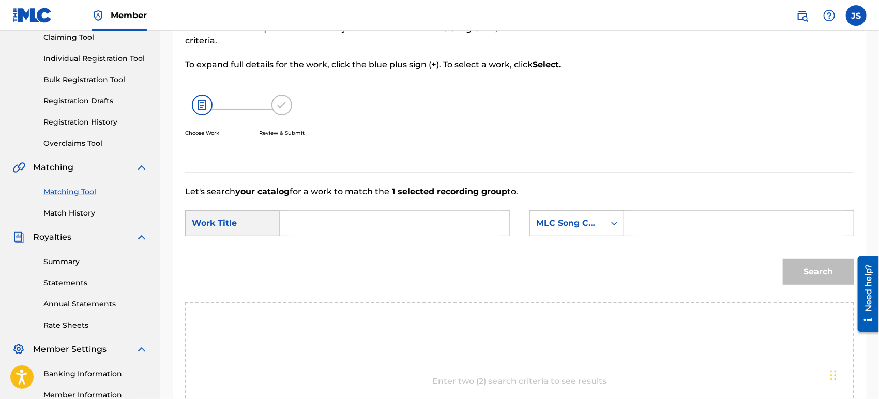
click at [366, 231] on input "Search Form" at bounding box center [394, 223] width 212 height 25
paste input "ME VOY RANCHITO DE PALMA"
type input "ME VOY RANCHITO DE PALMA"
click at [585, 226] on div "MLC Song Code" at bounding box center [567, 223] width 63 height 12
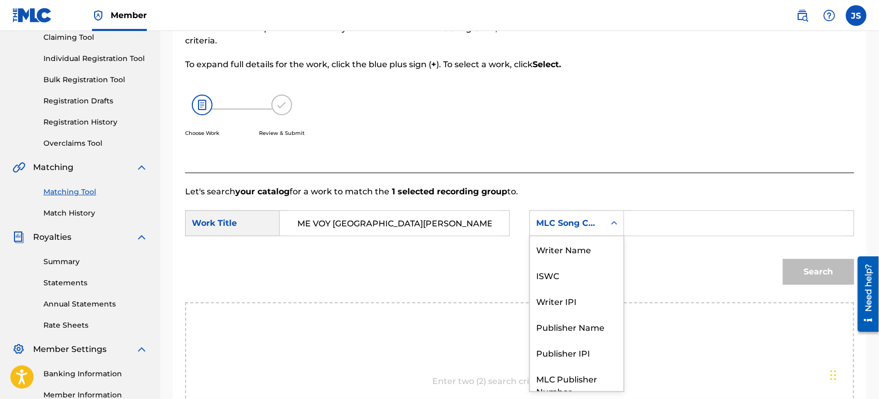
scroll to position [38, 0]
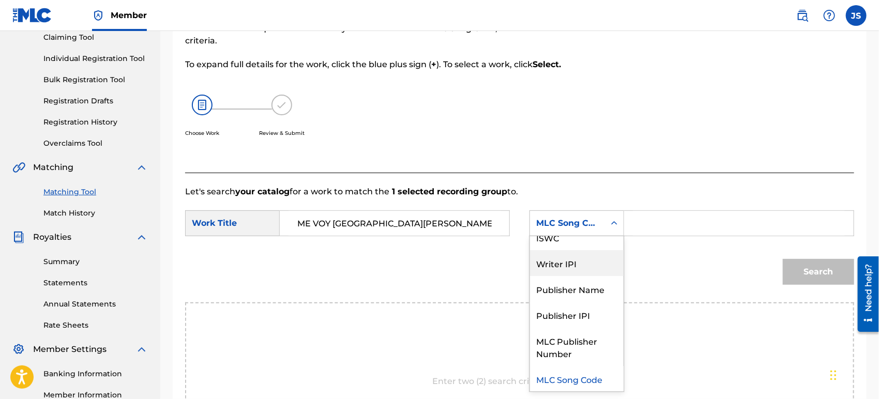
click at [582, 285] on div "Publisher Name" at bounding box center [577, 289] width 94 height 26
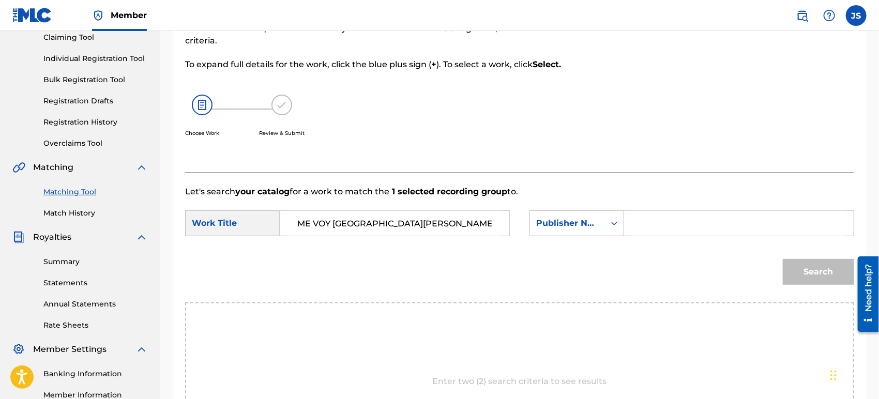
type input "MARMAZ"
click at [750, 169] on div at bounding box center [777, 70] width 154 height 205
click at [823, 268] on button "Search" at bounding box center [818, 272] width 71 height 26
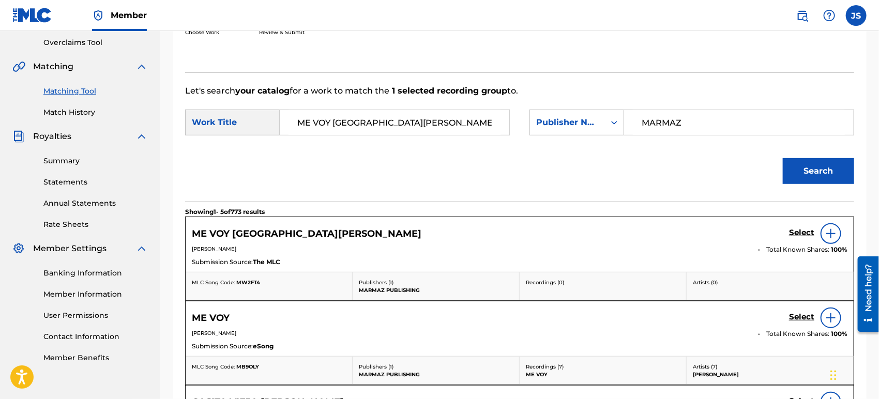
scroll to position [230, 0]
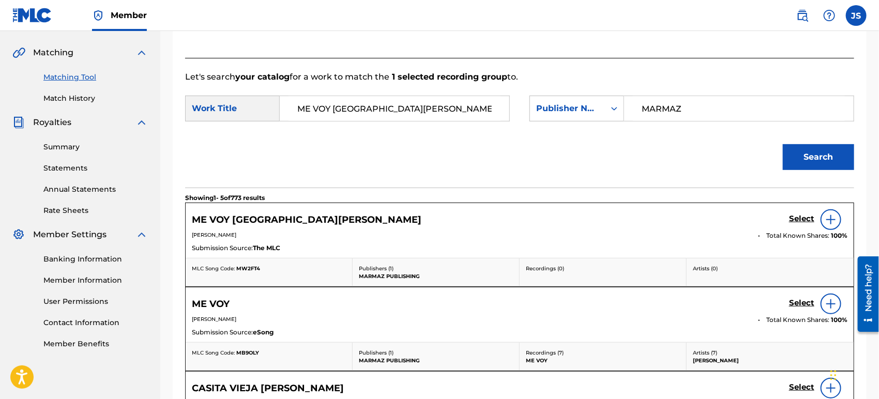
click at [247, 265] on div "MLC Song Code: MW2FT4" at bounding box center [269, 269] width 154 height 8
copy span "MW2FT4"
click at [805, 223] on h5 "Select" at bounding box center [801, 219] width 25 height 10
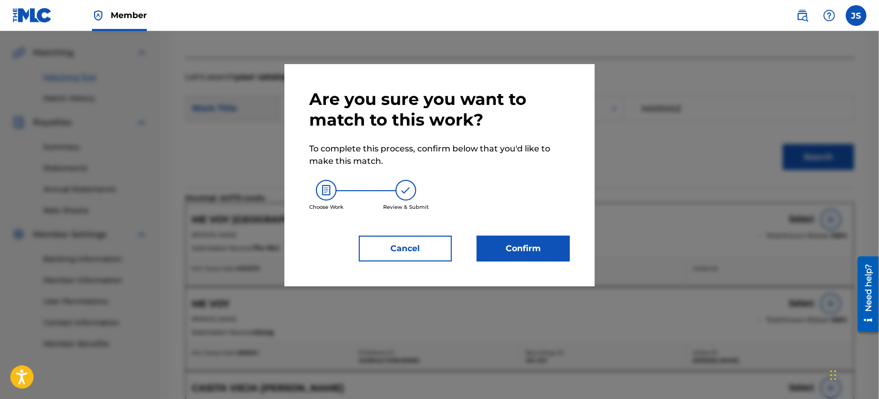
click at [522, 243] on button "Confirm" at bounding box center [523, 249] width 93 height 26
